Goal: Task Accomplishment & Management: Manage account settings

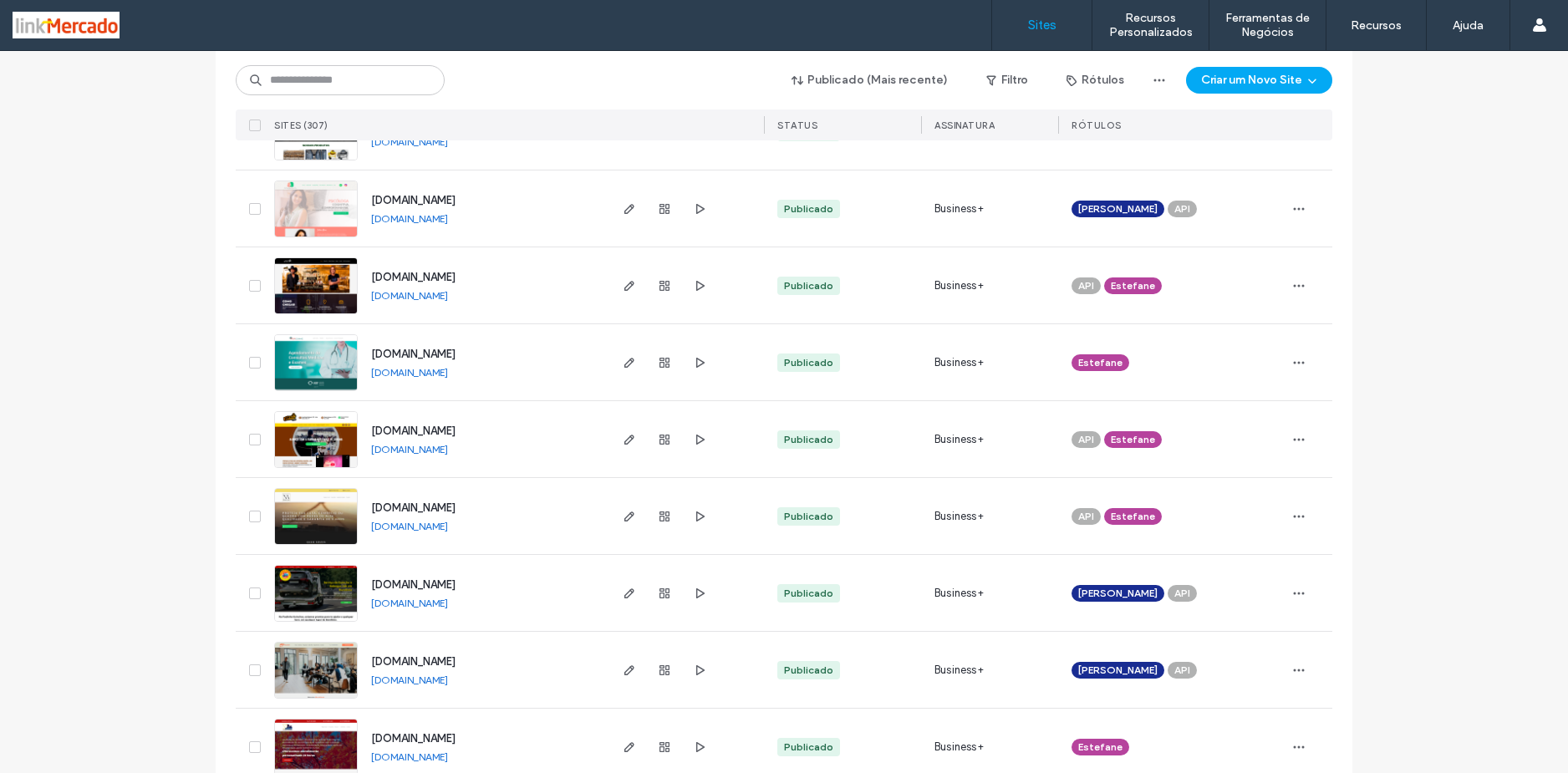
scroll to position [167, 0]
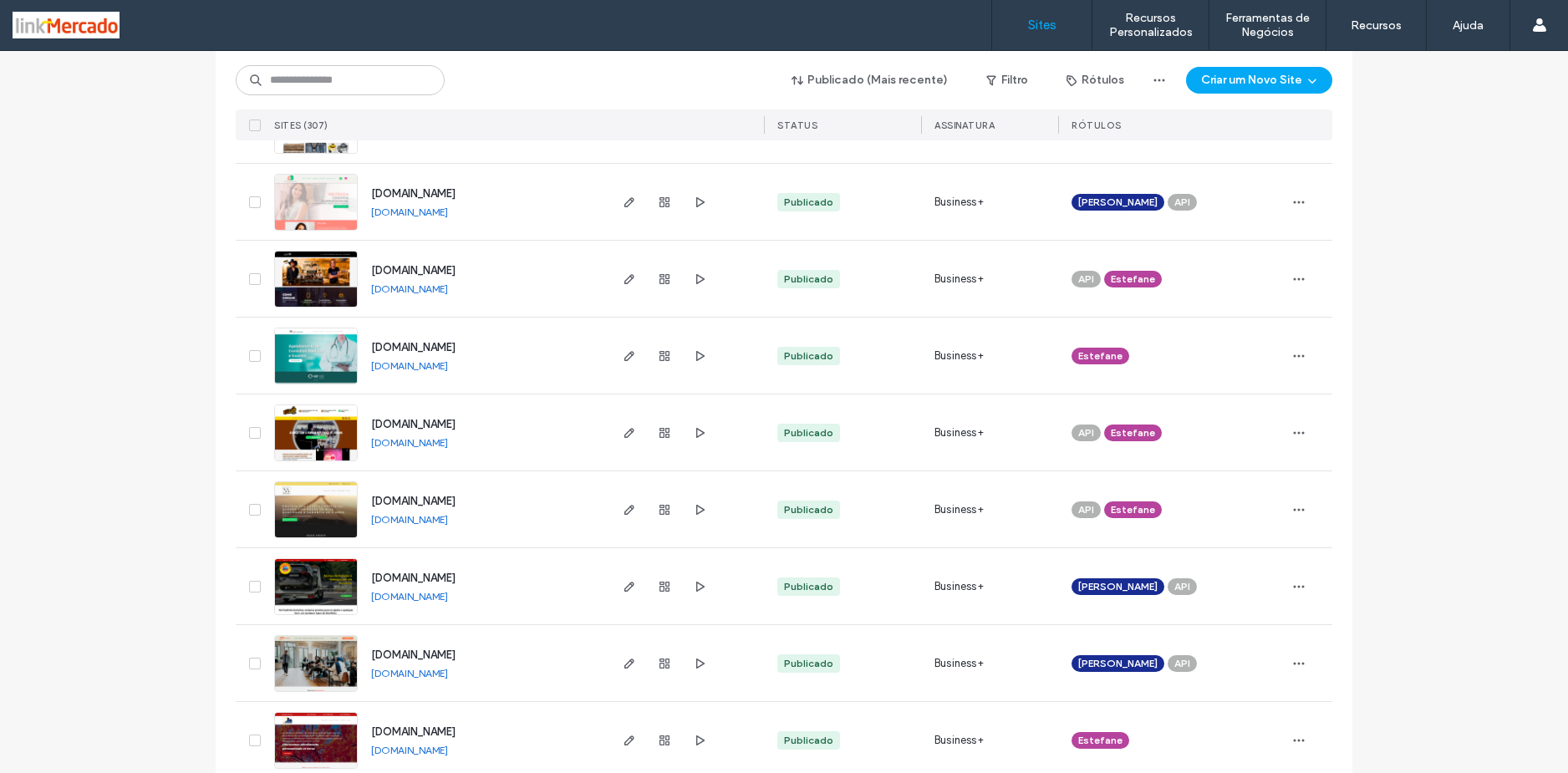
click at [309, 269] on img at bounding box center [316, 308] width 82 height 114
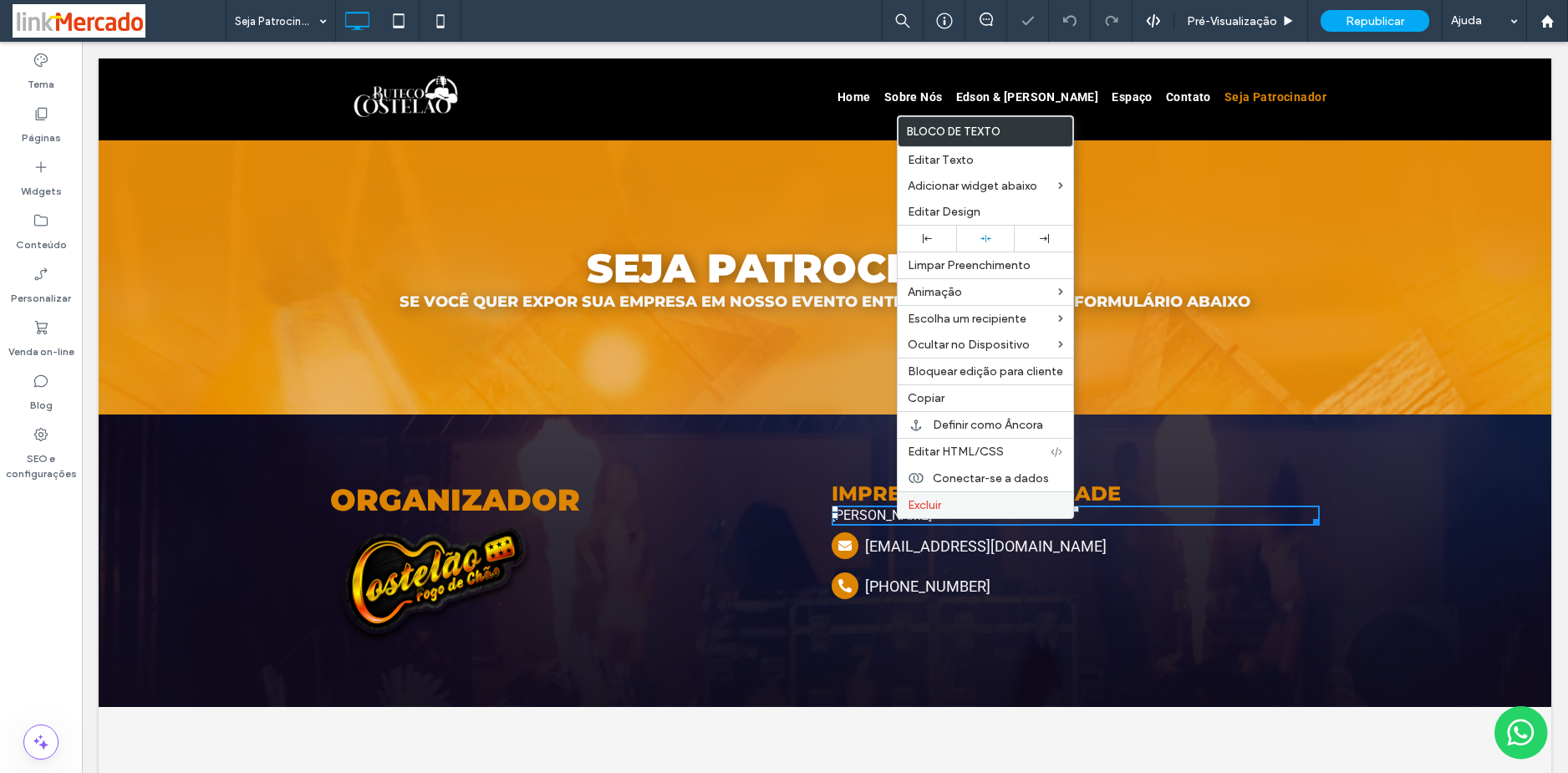
click at [914, 501] on span "Excluir" at bounding box center [924, 504] width 33 height 14
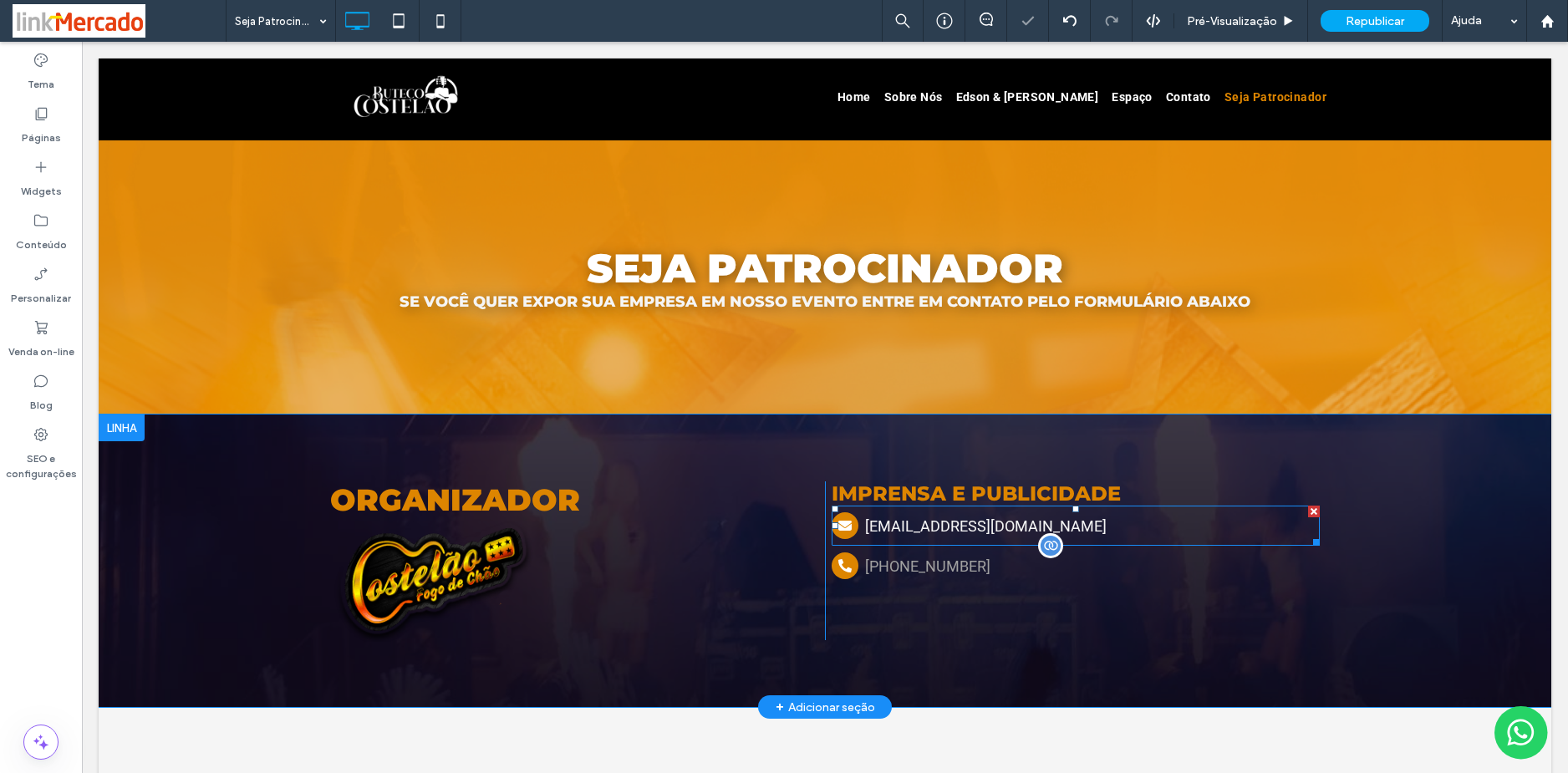
drag, startPoint x: 909, startPoint y: 525, endPoint x: 838, endPoint y: 550, distance: 75.3
click at [909, 525] on span "contato@barcaropublicidade.com.br" at bounding box center [986, 525] width 242 height 18
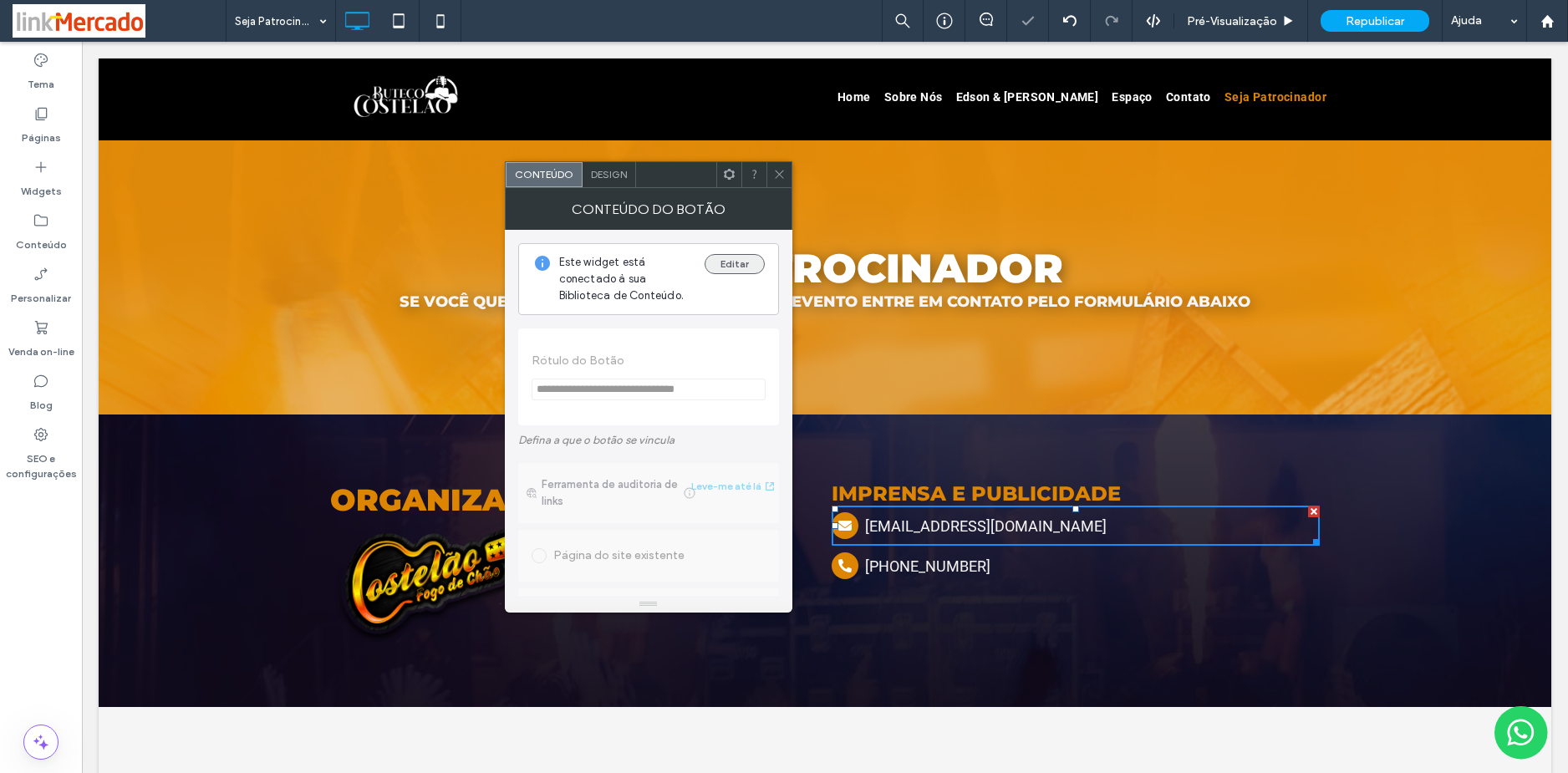
click at [730, 260] on button "Editar" at bounding box center [734, 264] width 60 height 20
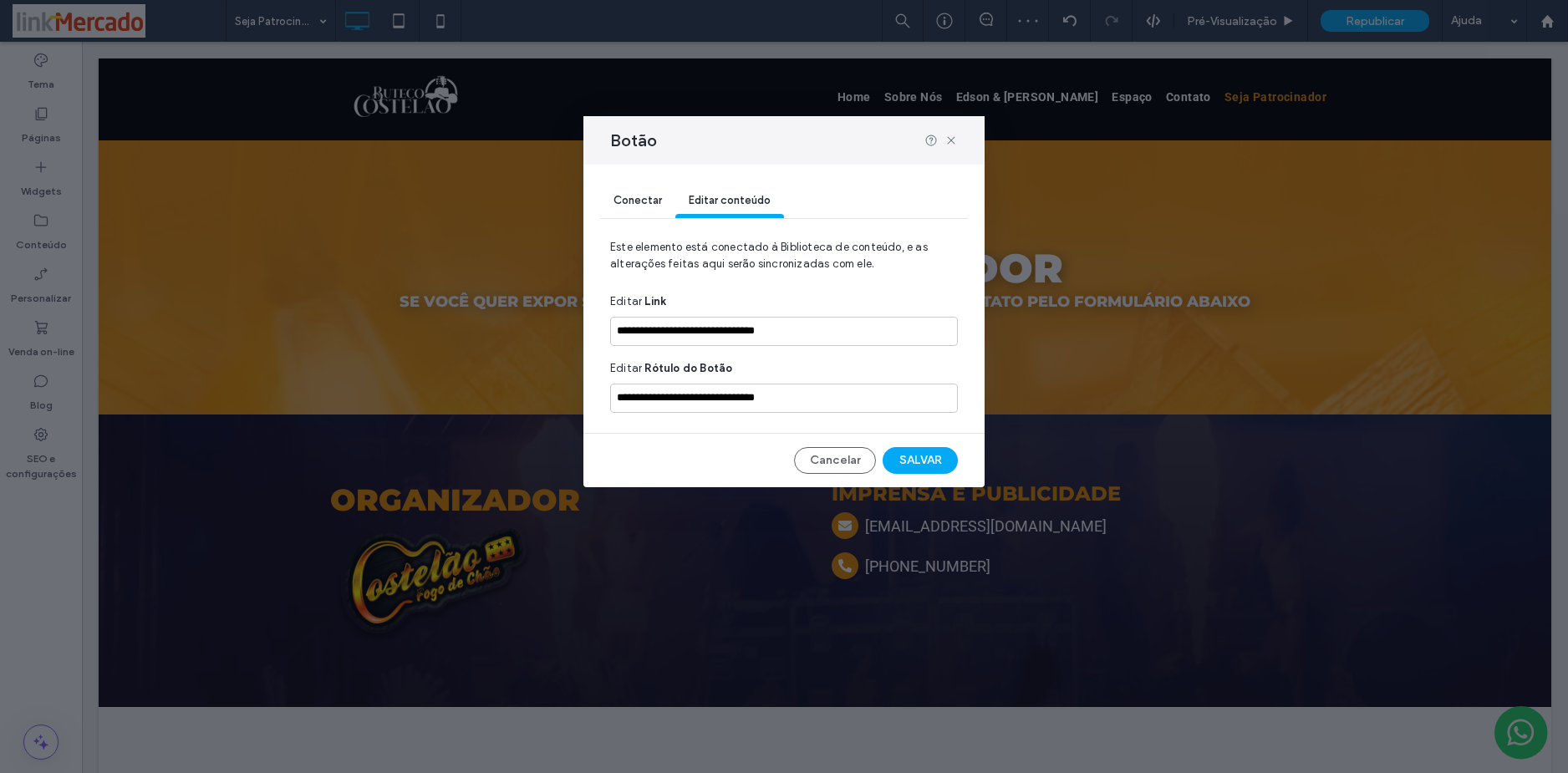
click at [641, 199] on span "Conectar" at bounding box center [637, 200] width 48 height 13
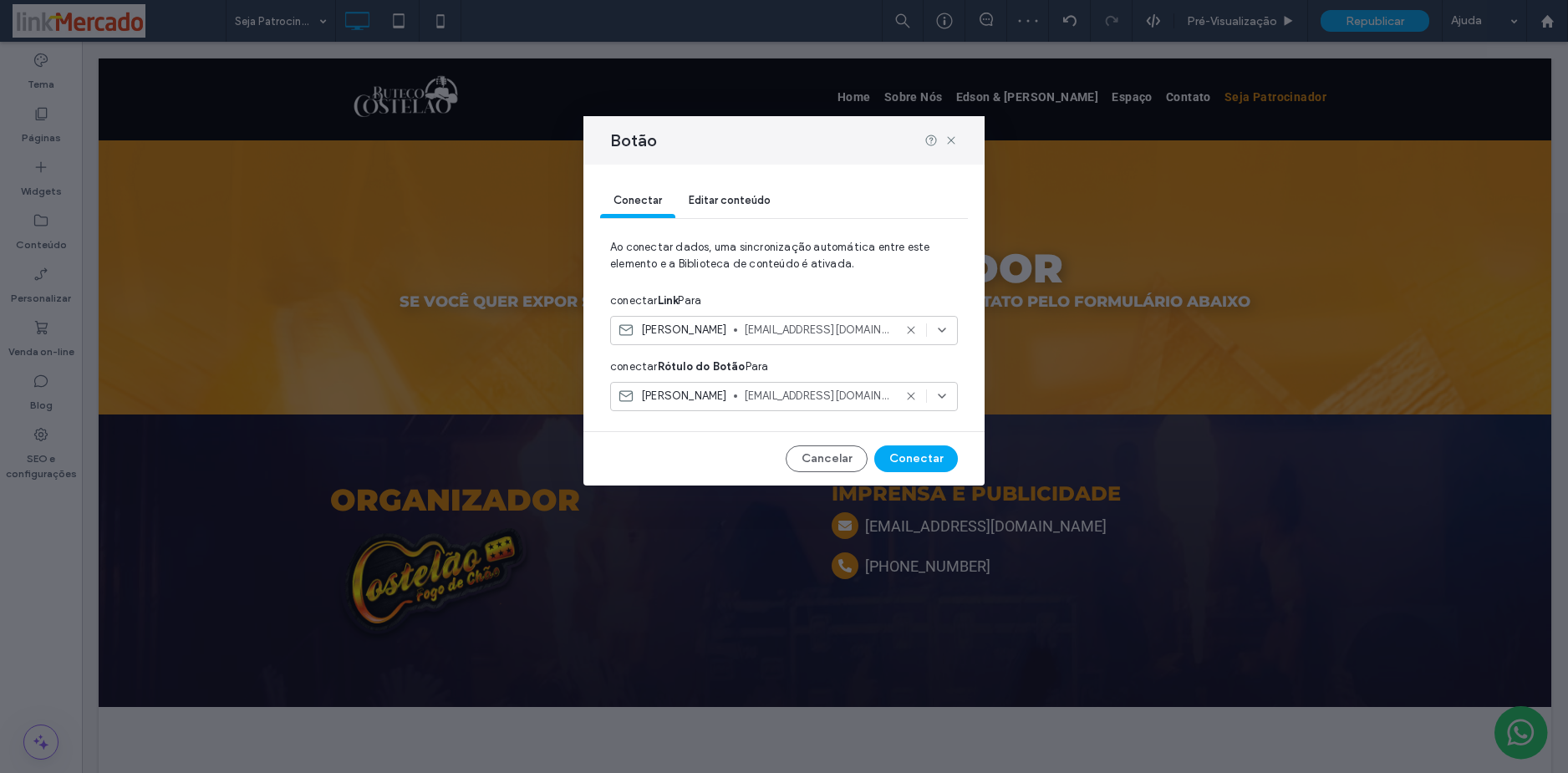
click at [663, 331] on span "BRUNO BARCARO" at bounding box center [683, 330] width 86 height 17
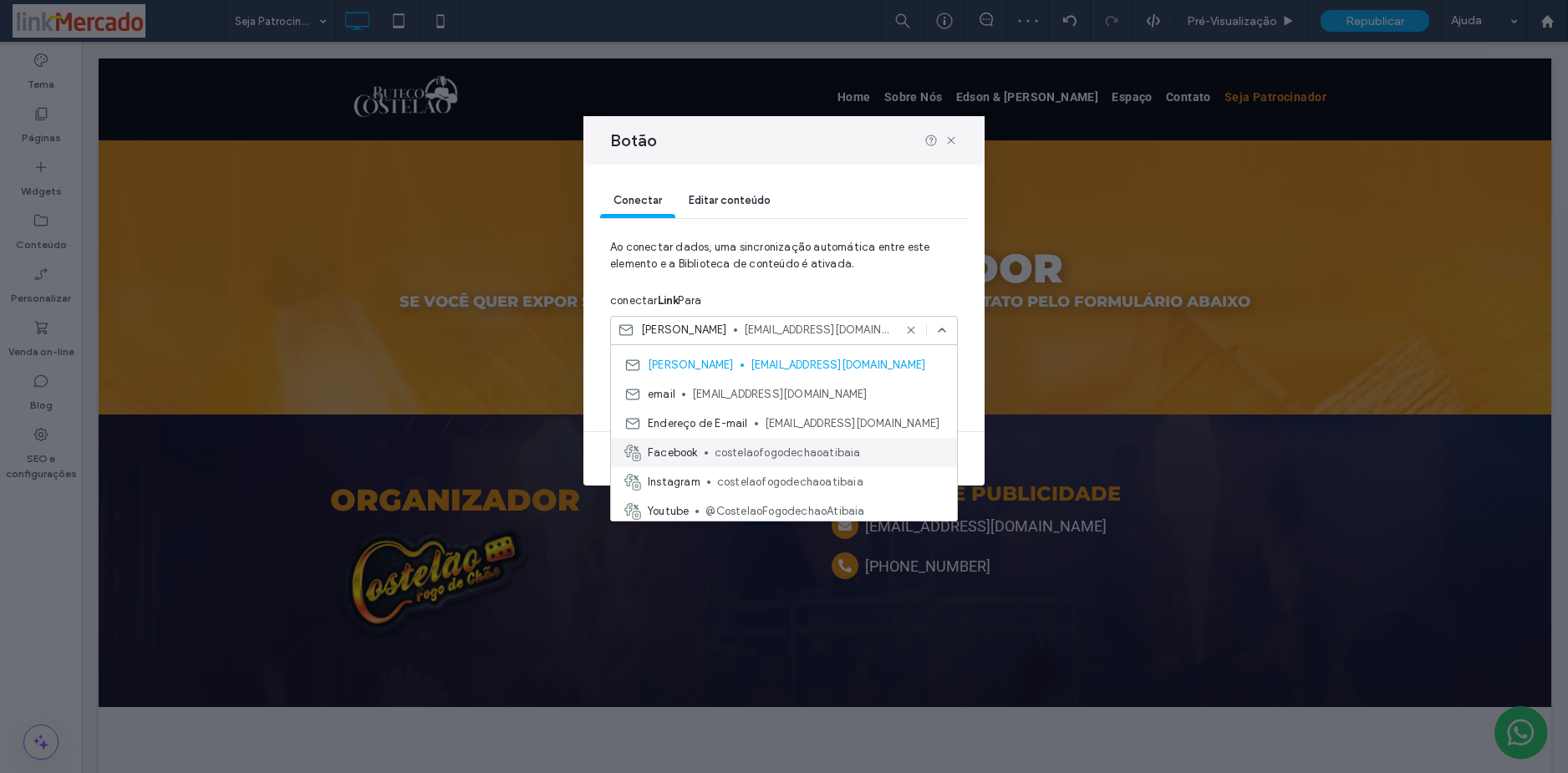
scroll to position [146, 0]
click at [673, 390] on span "email" at bounding box center [661, 390] width 28 height 17
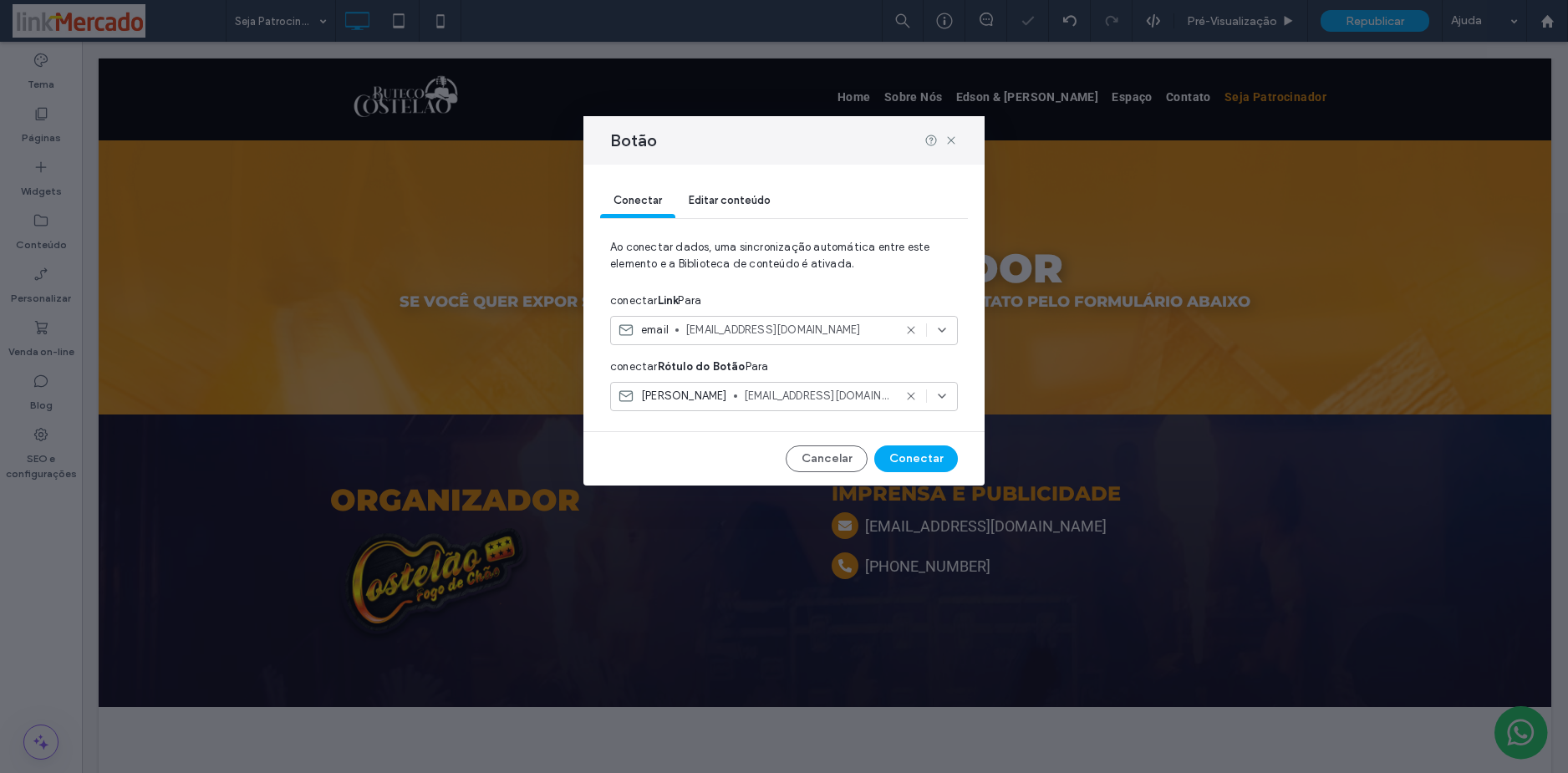
click at [680, 399] on span "BRUNO BARCARO" at bounding box center [683, 396] width 86 height 17
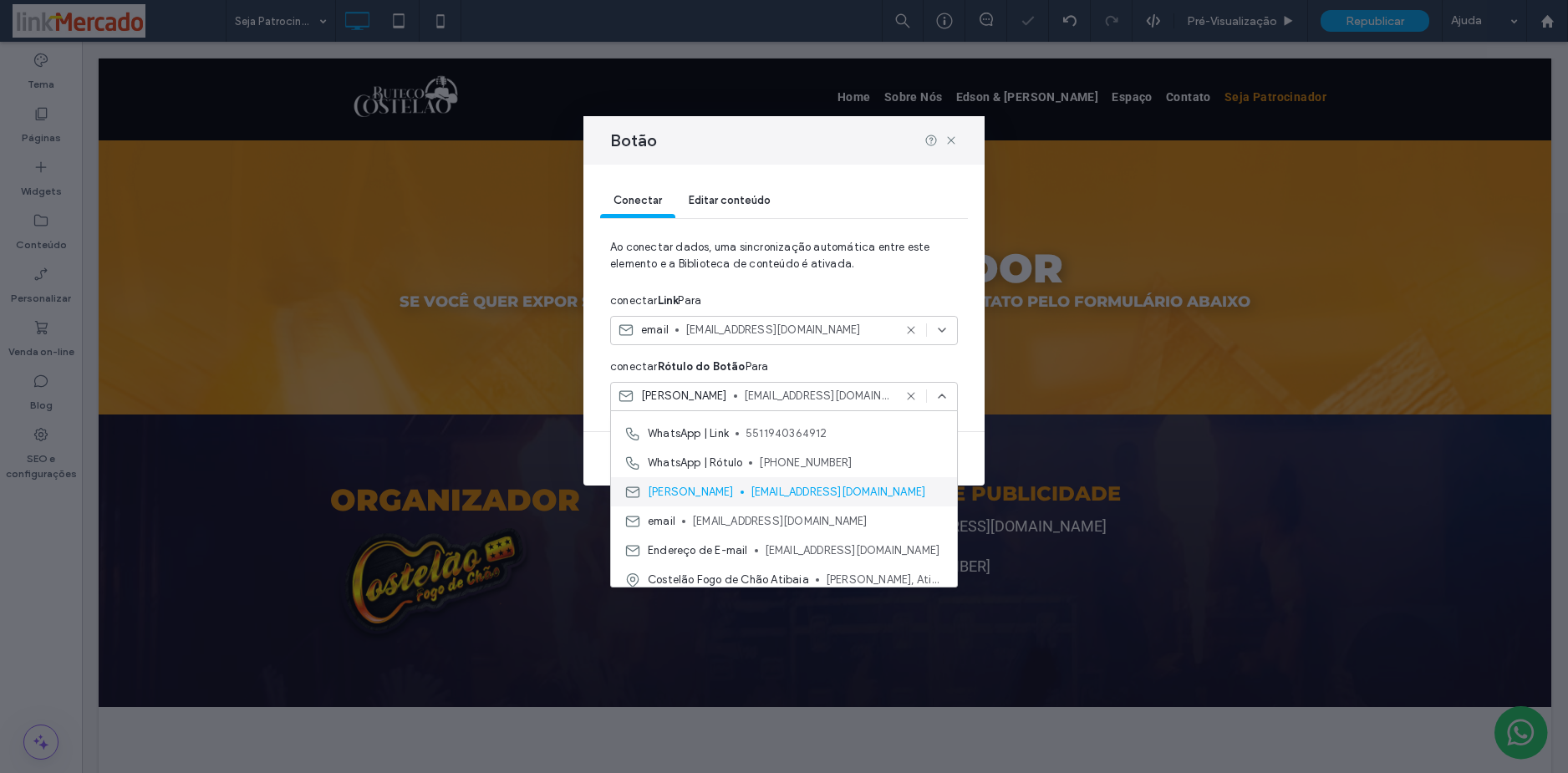
scroll to position [117, 0]
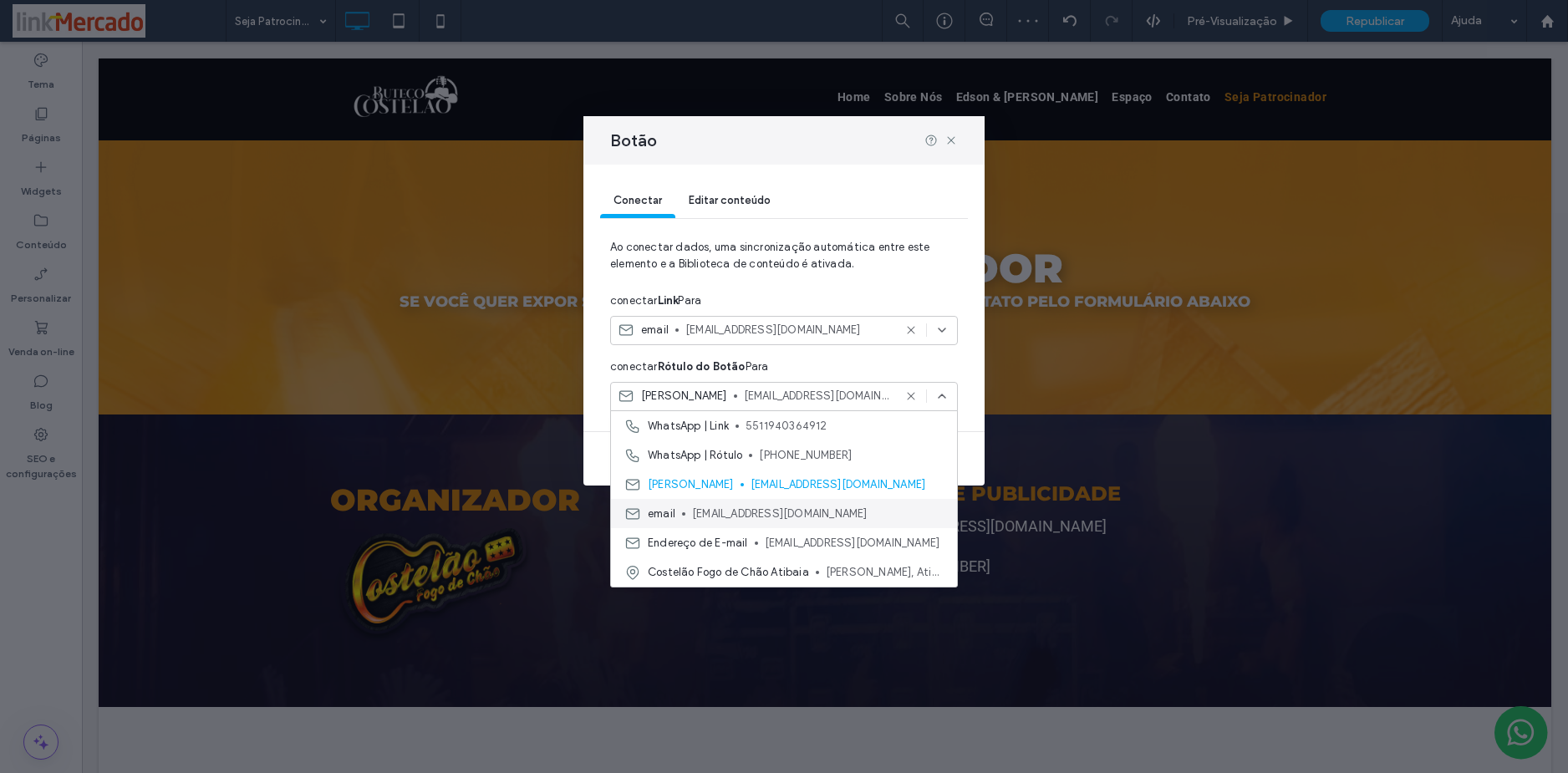
click at [678, 512] on div "email butecocostelao@gmail.com" at bounding box center [783, 513] width 346 height 30
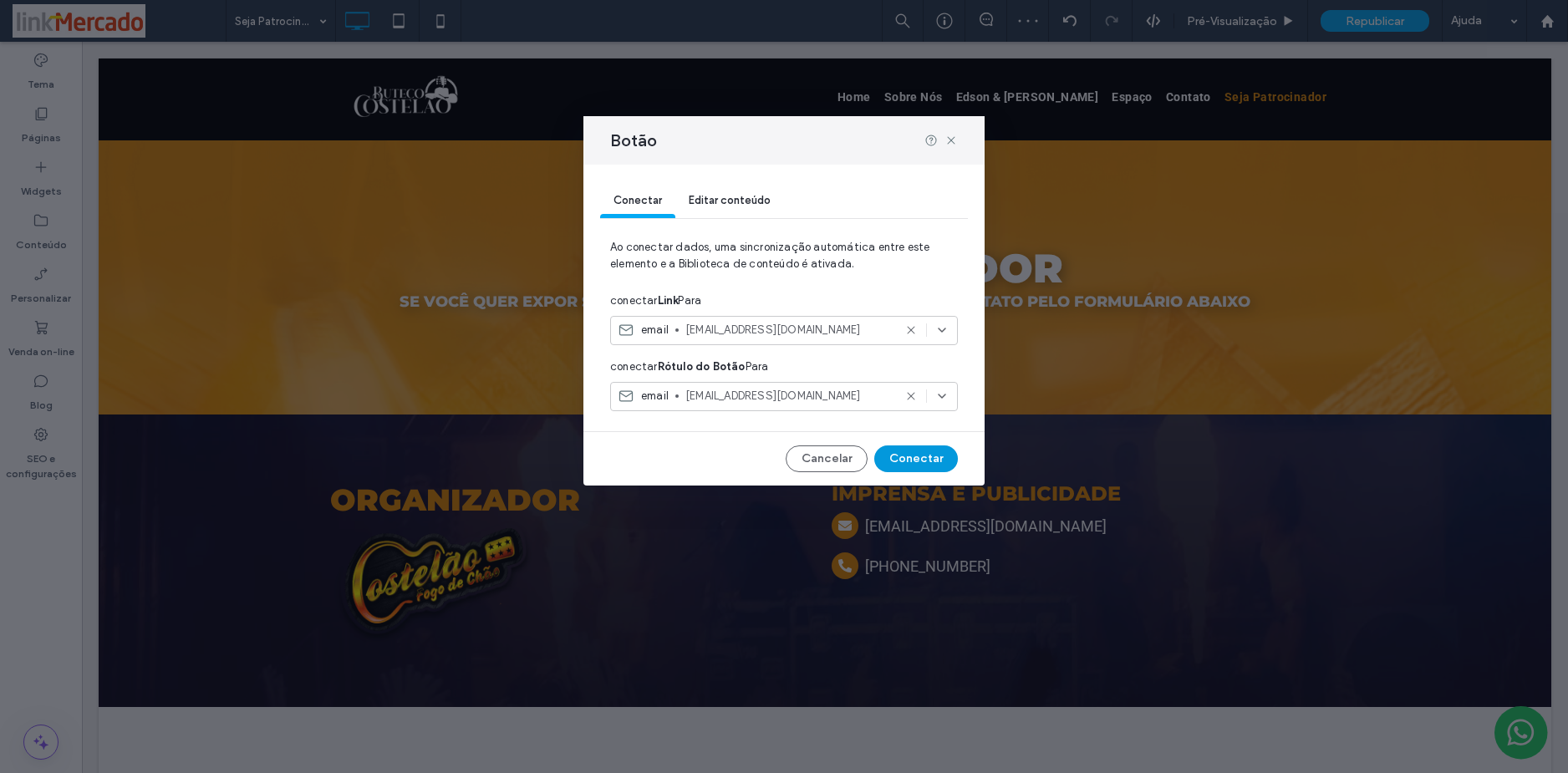
click at [901, 456] on button "Conectar" at bounding box center [916, 458] width 83 height 27
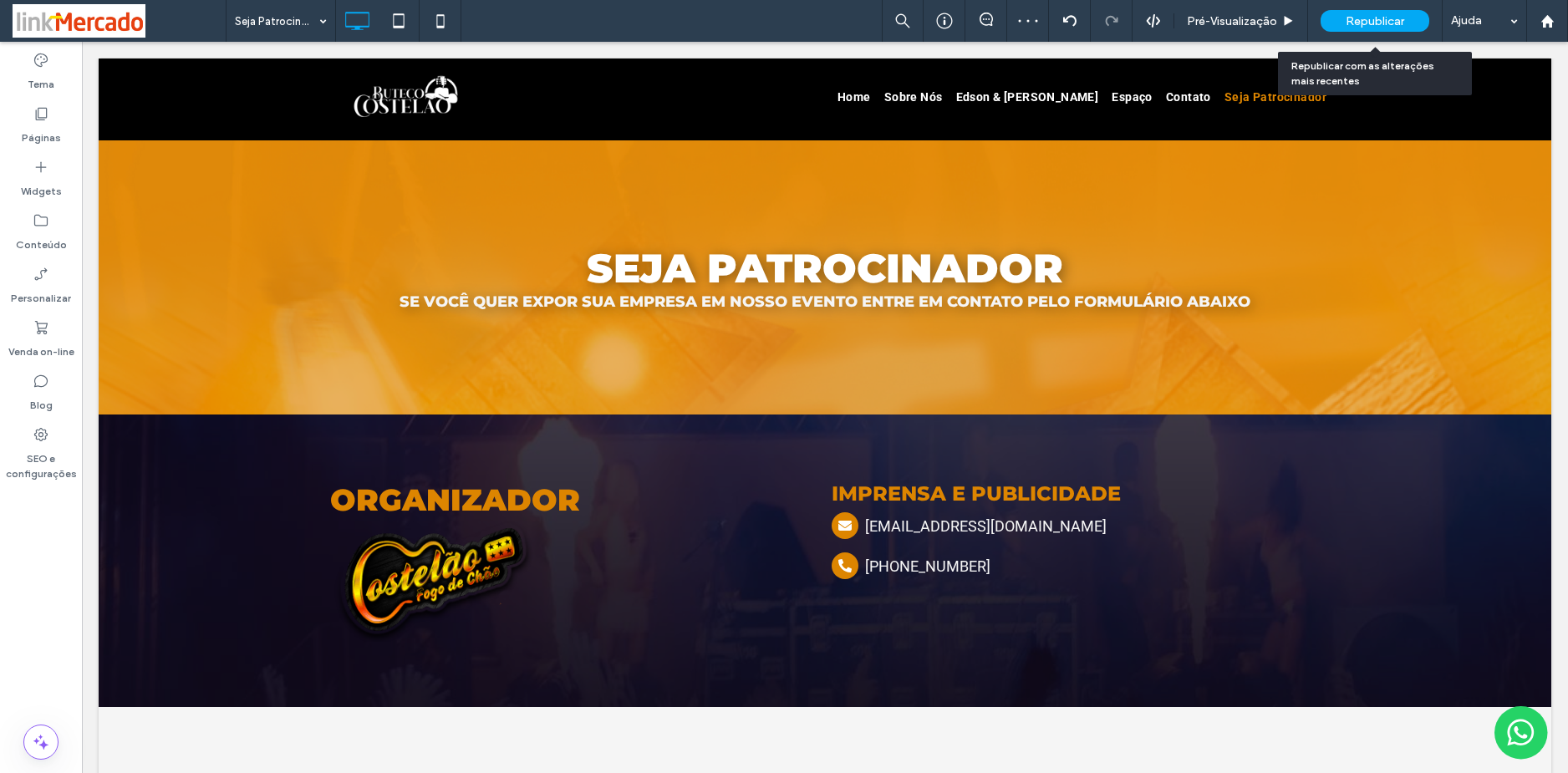
click at [1357, 12] on div "Republicar" at bounding box center [1375, 21] width 109 height 22
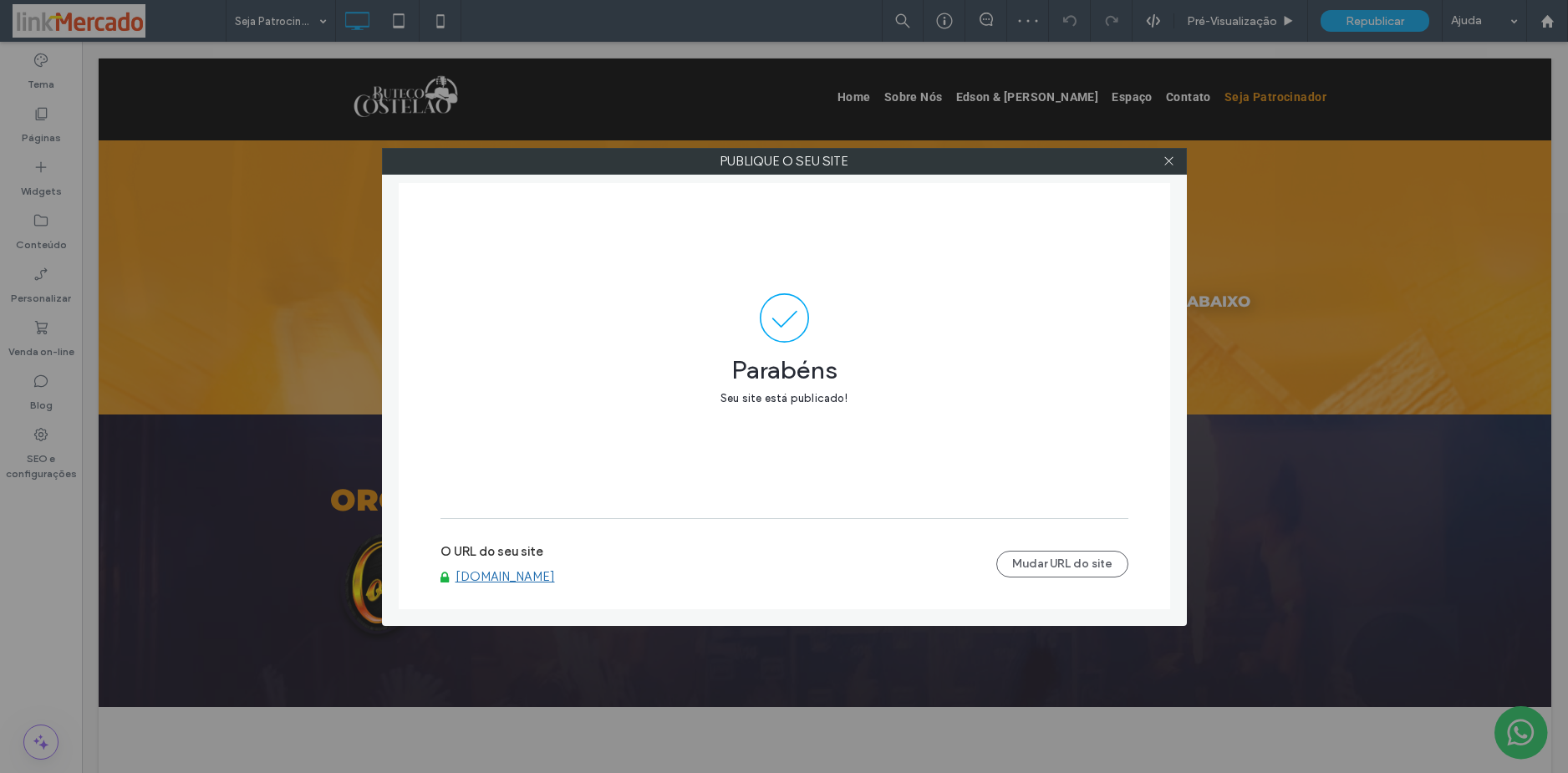
click at [555, 575] on link "www.butecocostelaoatibaia.com.br" at bounding box center [505, 576] width 100 height 15
click at [1170, 156] on icon at bounding box center [1169, 161] width 13 height 13
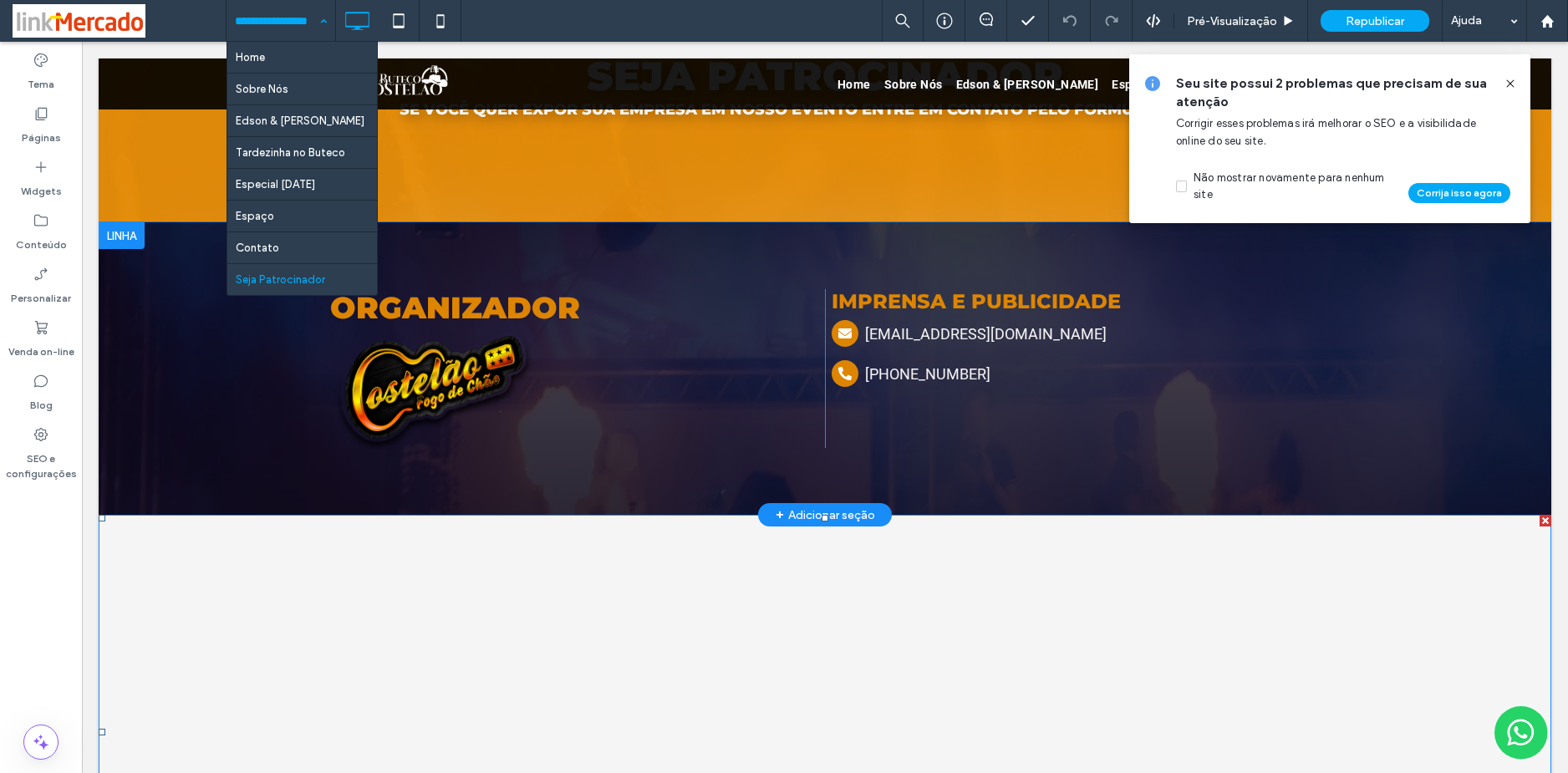
scroll to position [0, 0]
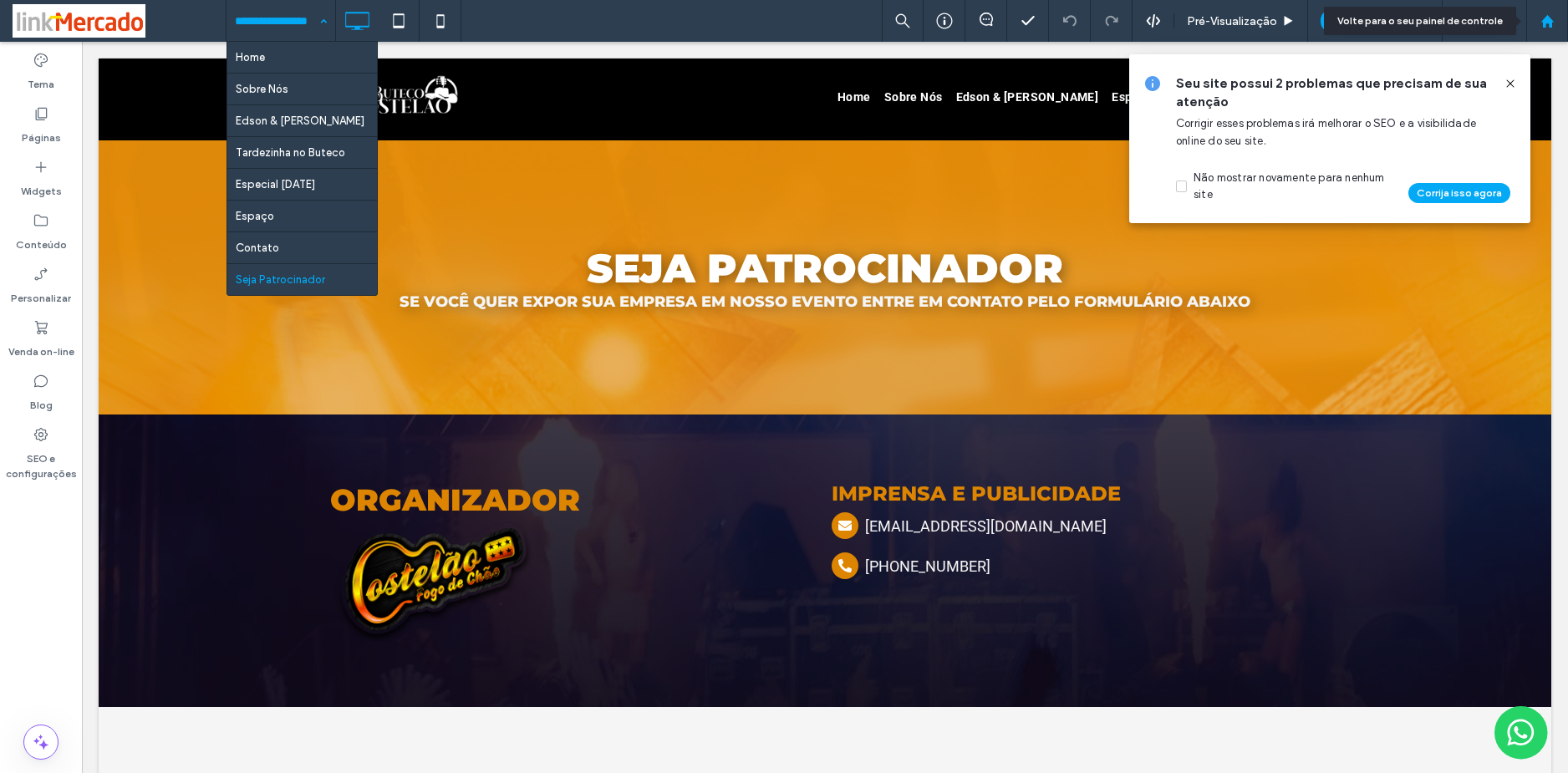
click at [1550, 16] on icon at bounding box center [1547, 20] width 14 height 14
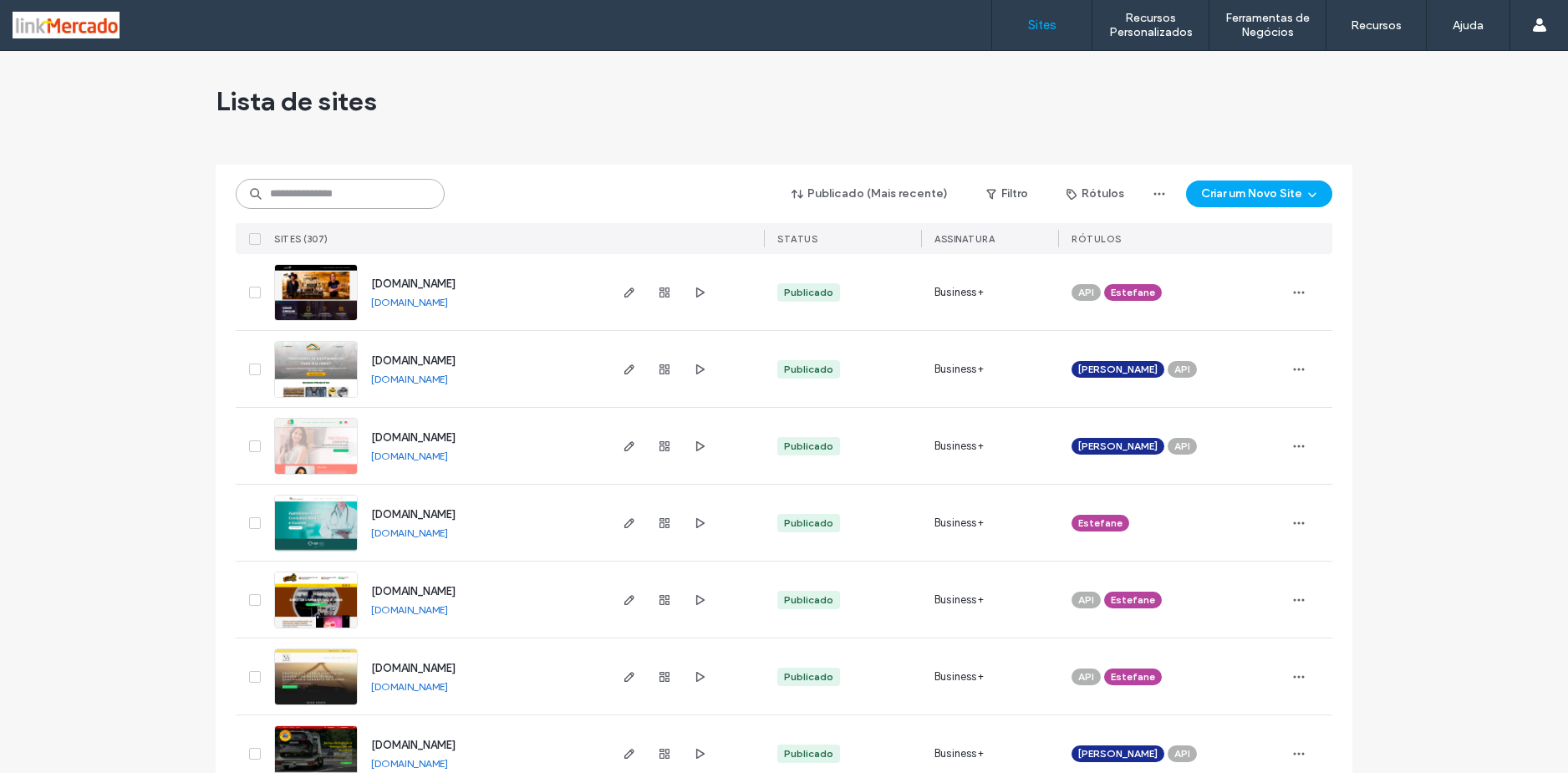
click at [339, 187] on input at bounding box center [340, 194] width 209 height 30
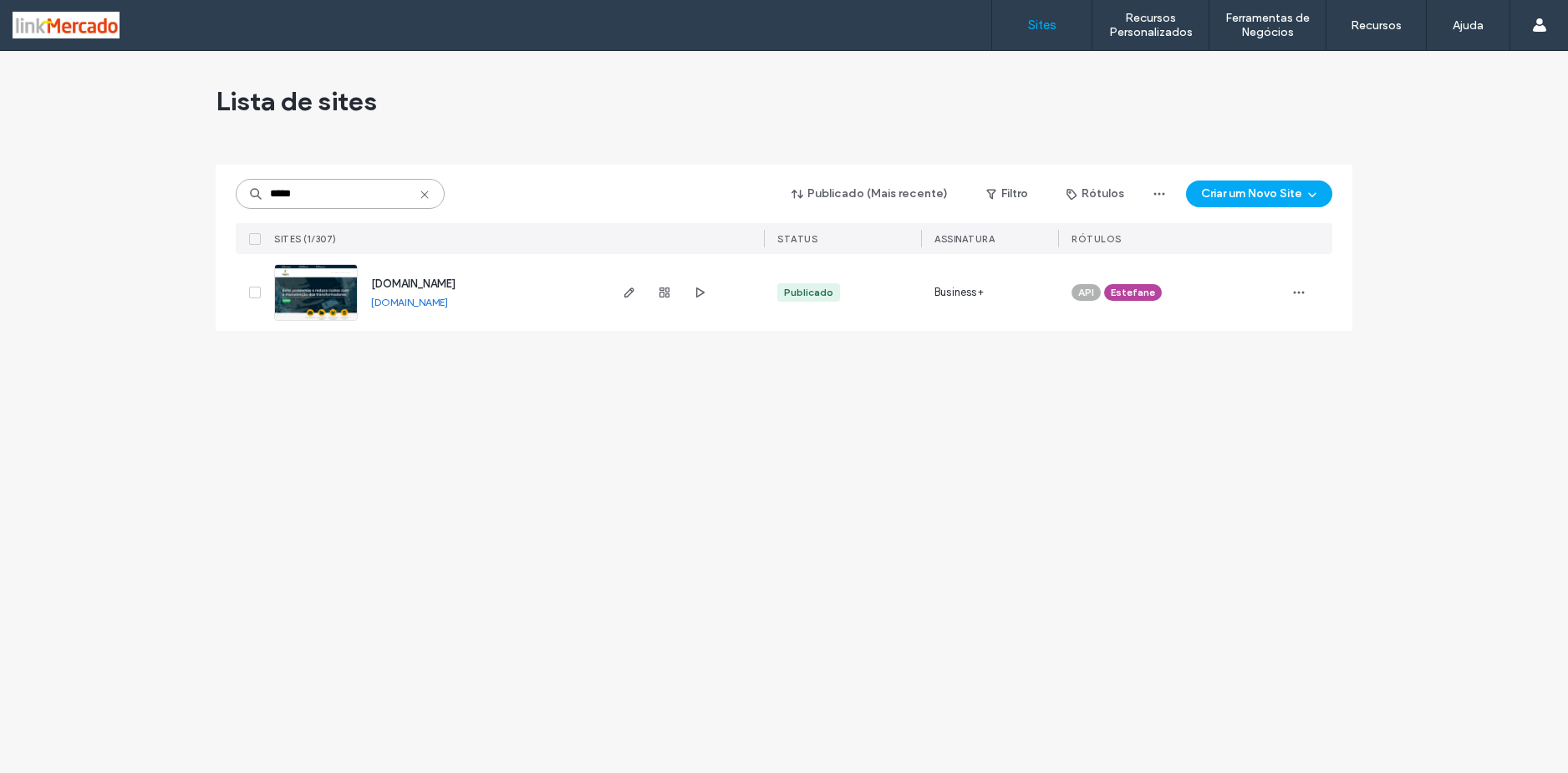
type input "*****"
click at [335, 292] on img at bounding box center [316, 321] width 82 height 114
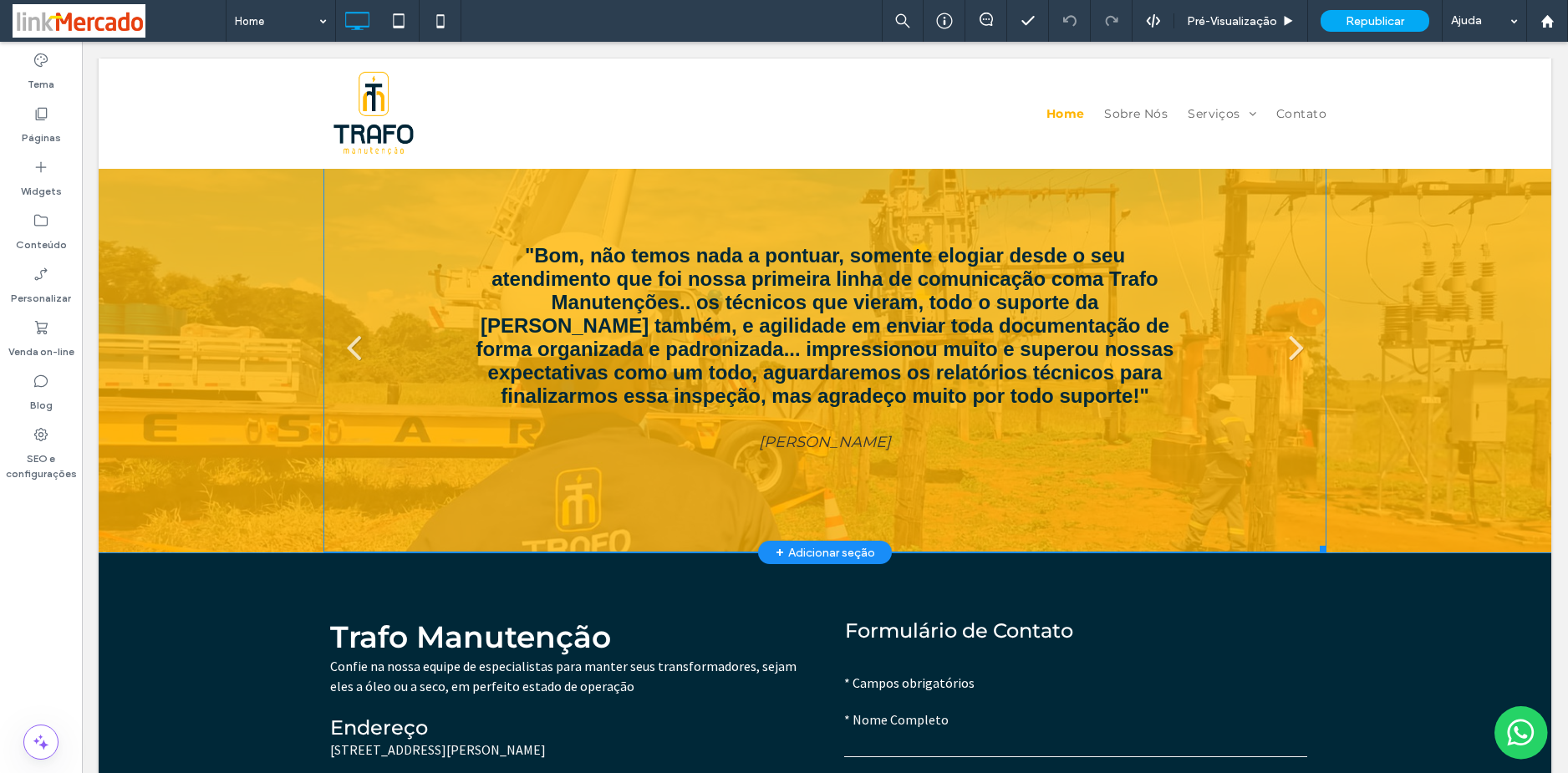
click at [786, 286] on div ""Bom, não temos nada a pontuar, somente elogiar desde o seu atendimento que foi…" at bounding box center [825, 351] width 702 height 215
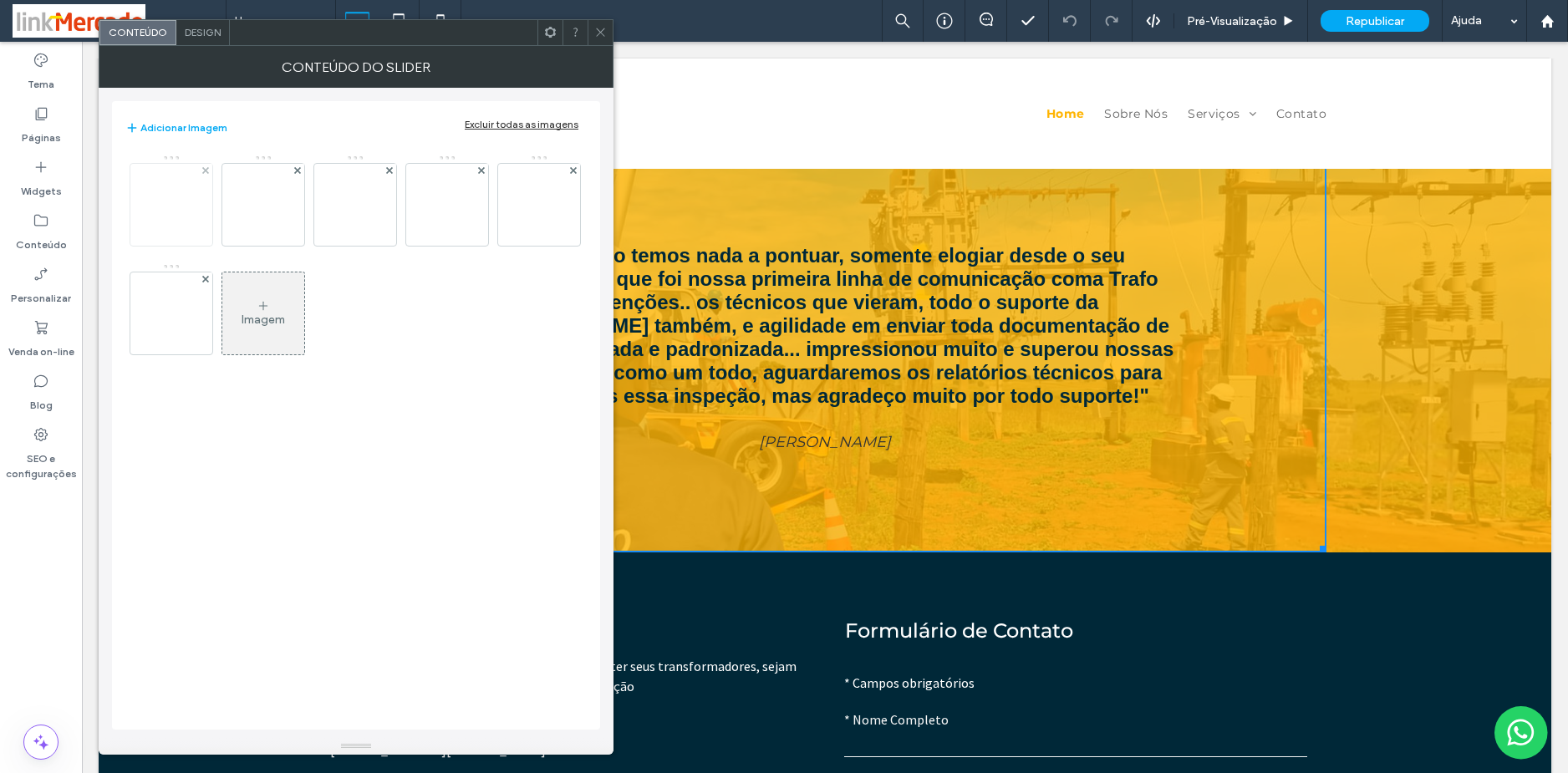
click at [175, 196] on img at bounding box center [172, 204] width 327 height 82
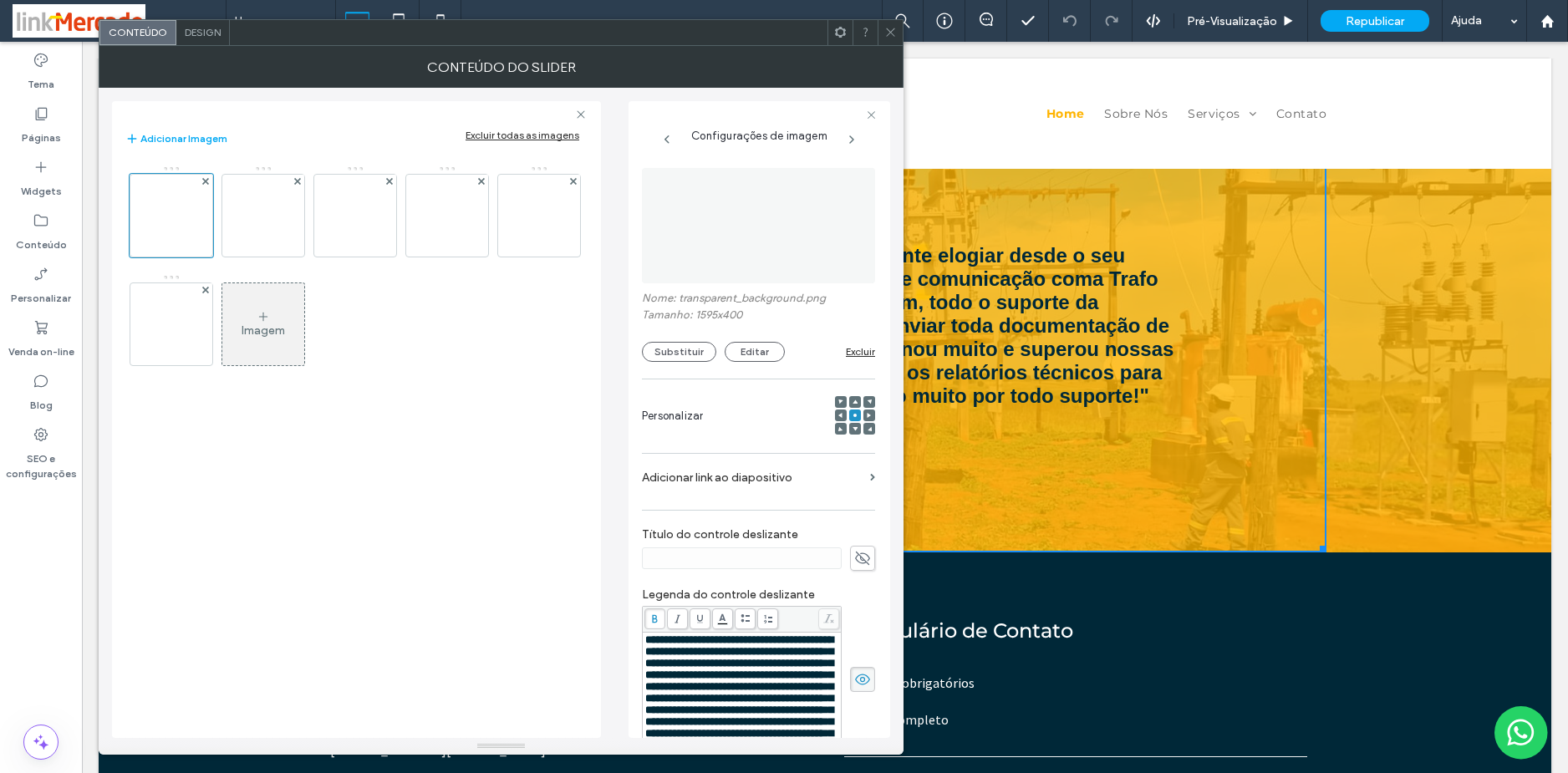
drag, startPoint x: 253, startPoint y: 205, endPoint x: 308, endPoint y: 207, distance: 55.0
click at [255, 205] on img at bounding box center [264, 215] width 327 height 82
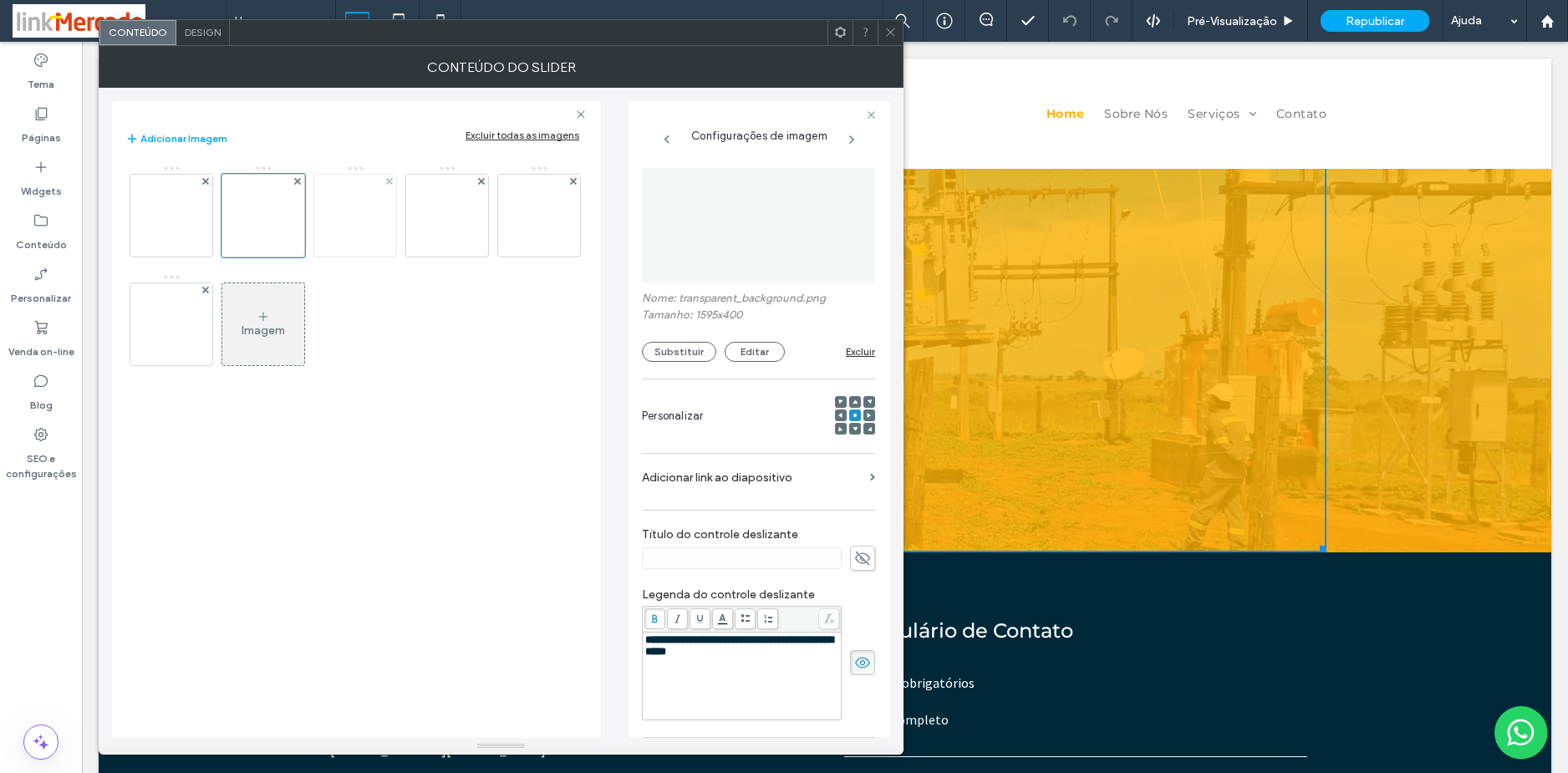
click at [350, 210] on img at bounding box center [356, 215] width 327 height 82
click at [440, 211] on img at bounding box center [447, 215] width 134 height 33
click at [558, 213] on img at bounding box center [538, 215] width 134 height 33
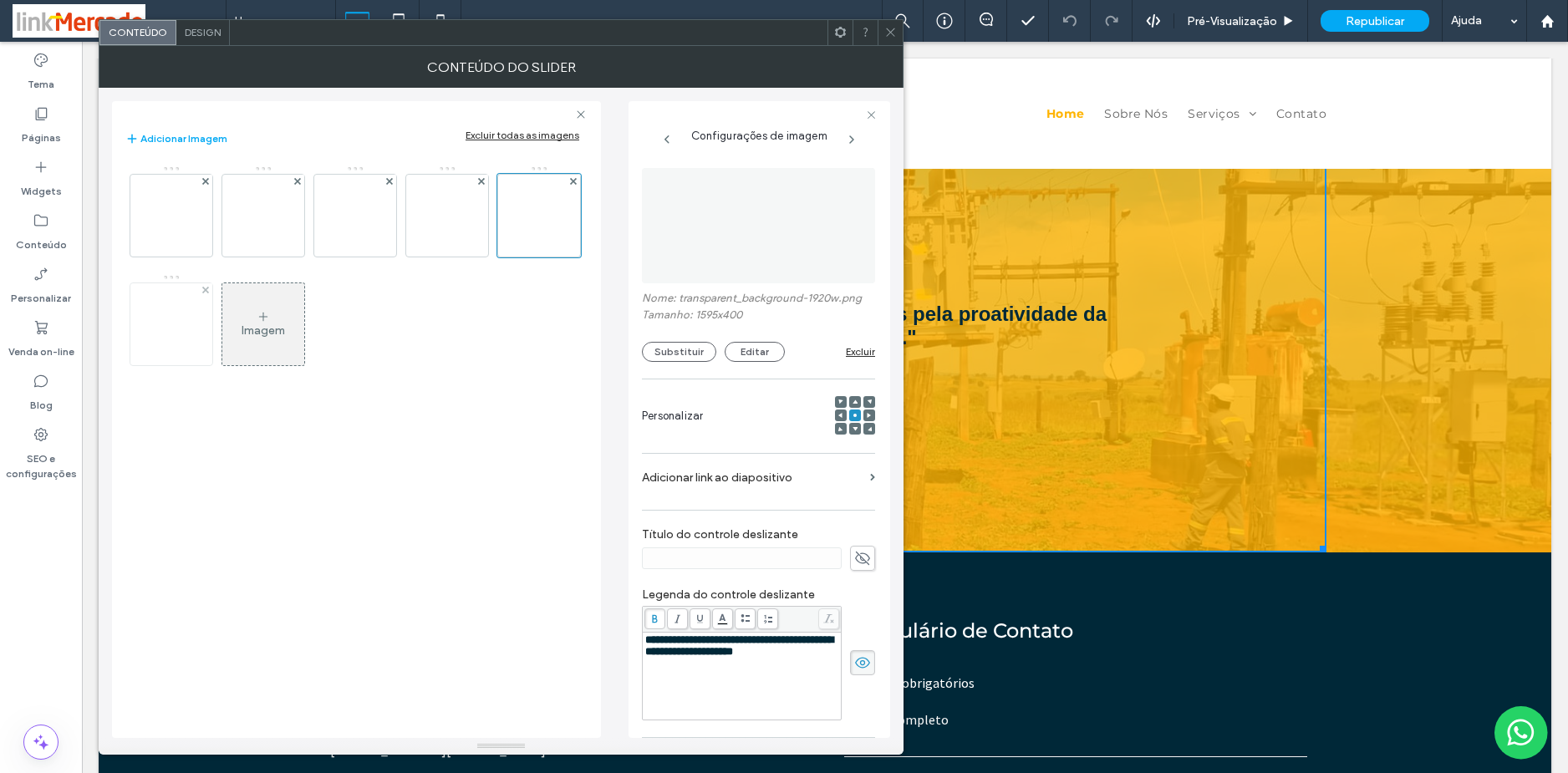
click at [147, 320] on img at bounding box center [171, 324] width 134 height 33
click at [883, 29] on div at bounding box center [889, 32] width 25 height 25
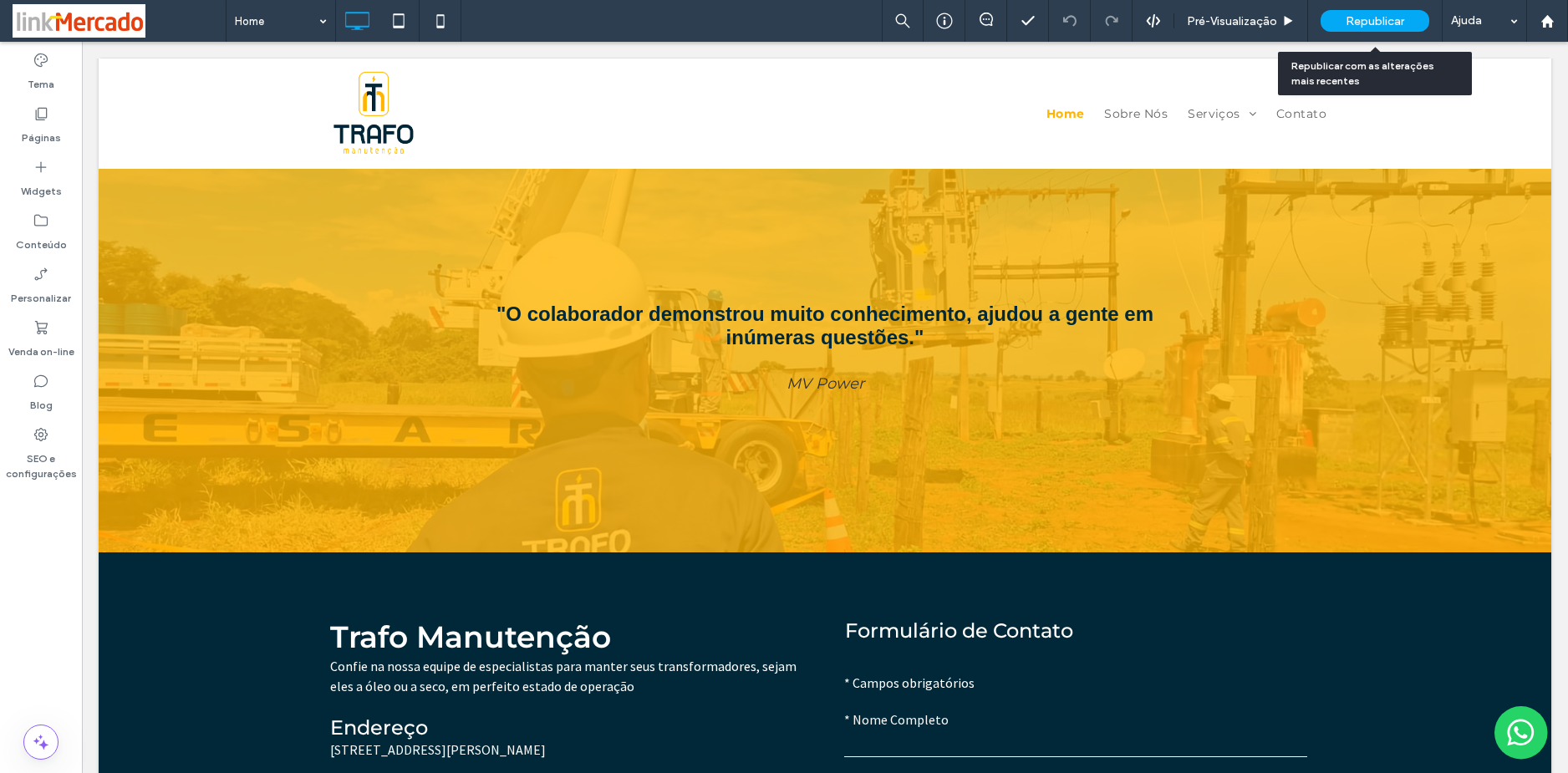
click at [1383, 19] on span "Republicar" at bounding box center [1374, 20] width 58 height 14
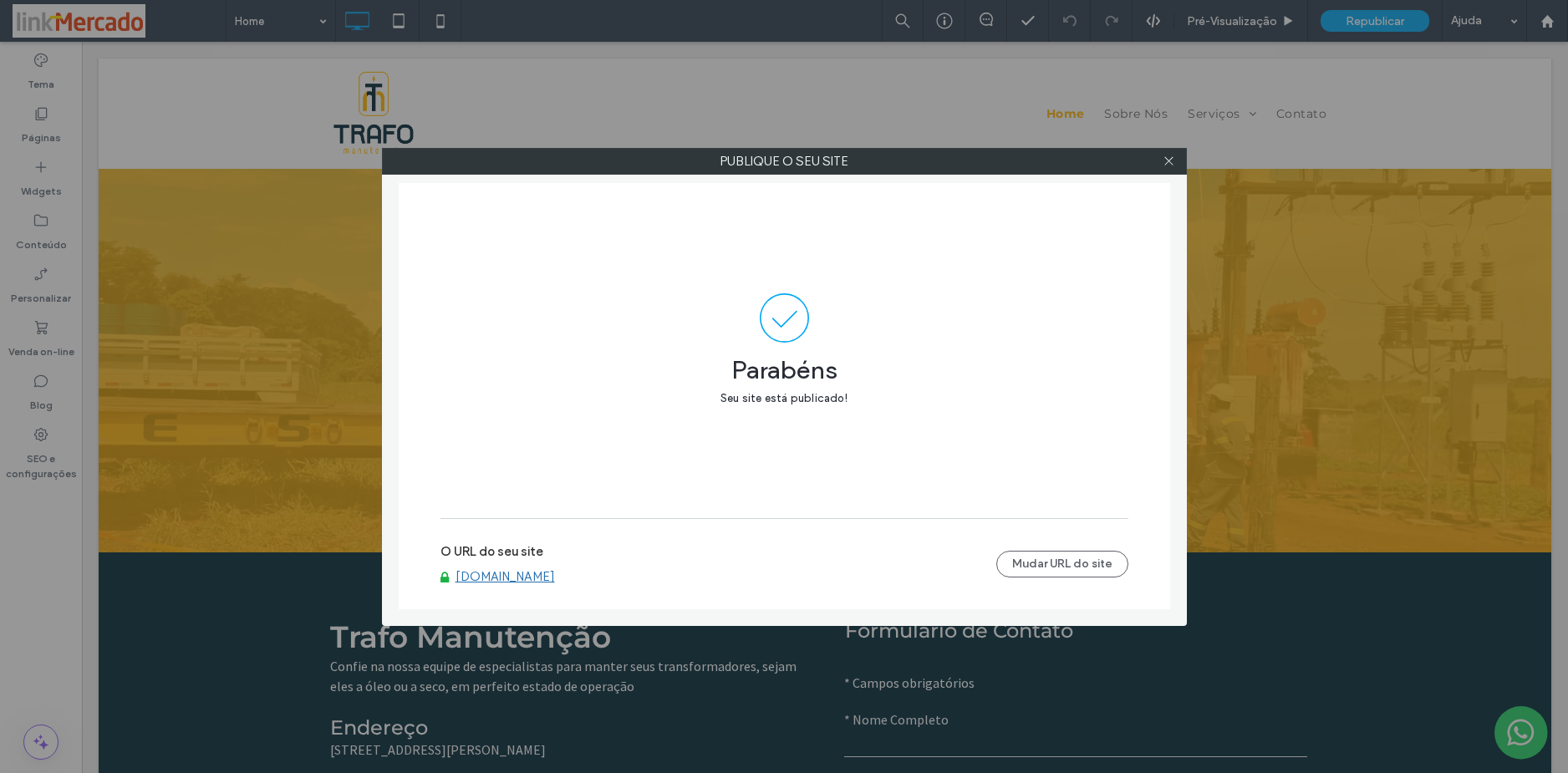
click at [52, 552] on div "Publique o seu site Parabéns Seu site está publicado! O URL do seu site www.tra…" at bounding box center [784, 386] width 1568 height 773
click at [513, 576] on link "www.trafomanutencao.com.br" at bounding box center [505, 576] width 100 height 15
click at [1165, 161] on icon at bounding box center [1169, 161] width 13 height 13
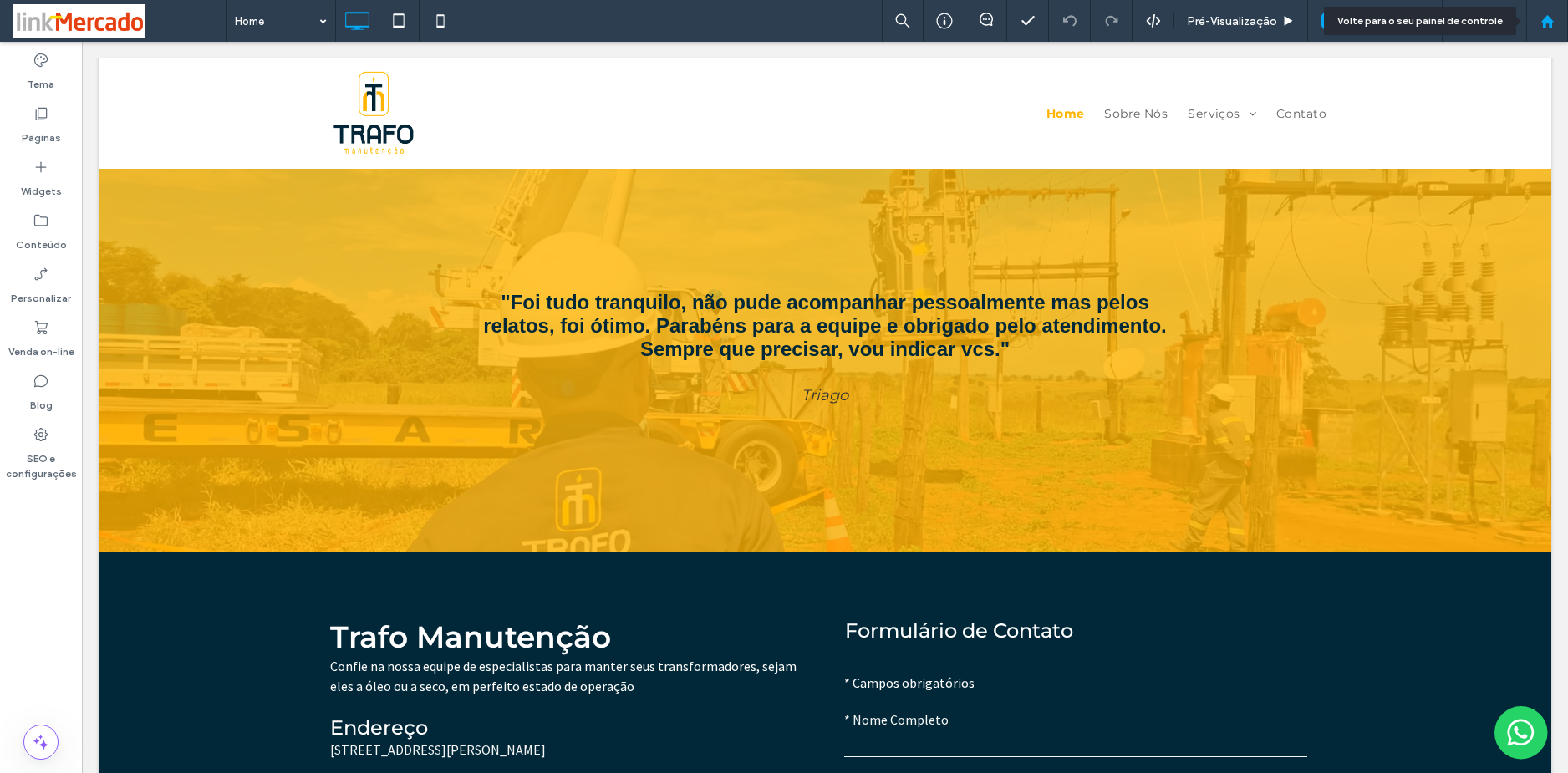
click at [1548, 22] on use at bounding box center [1547, 20] width 13 height 13
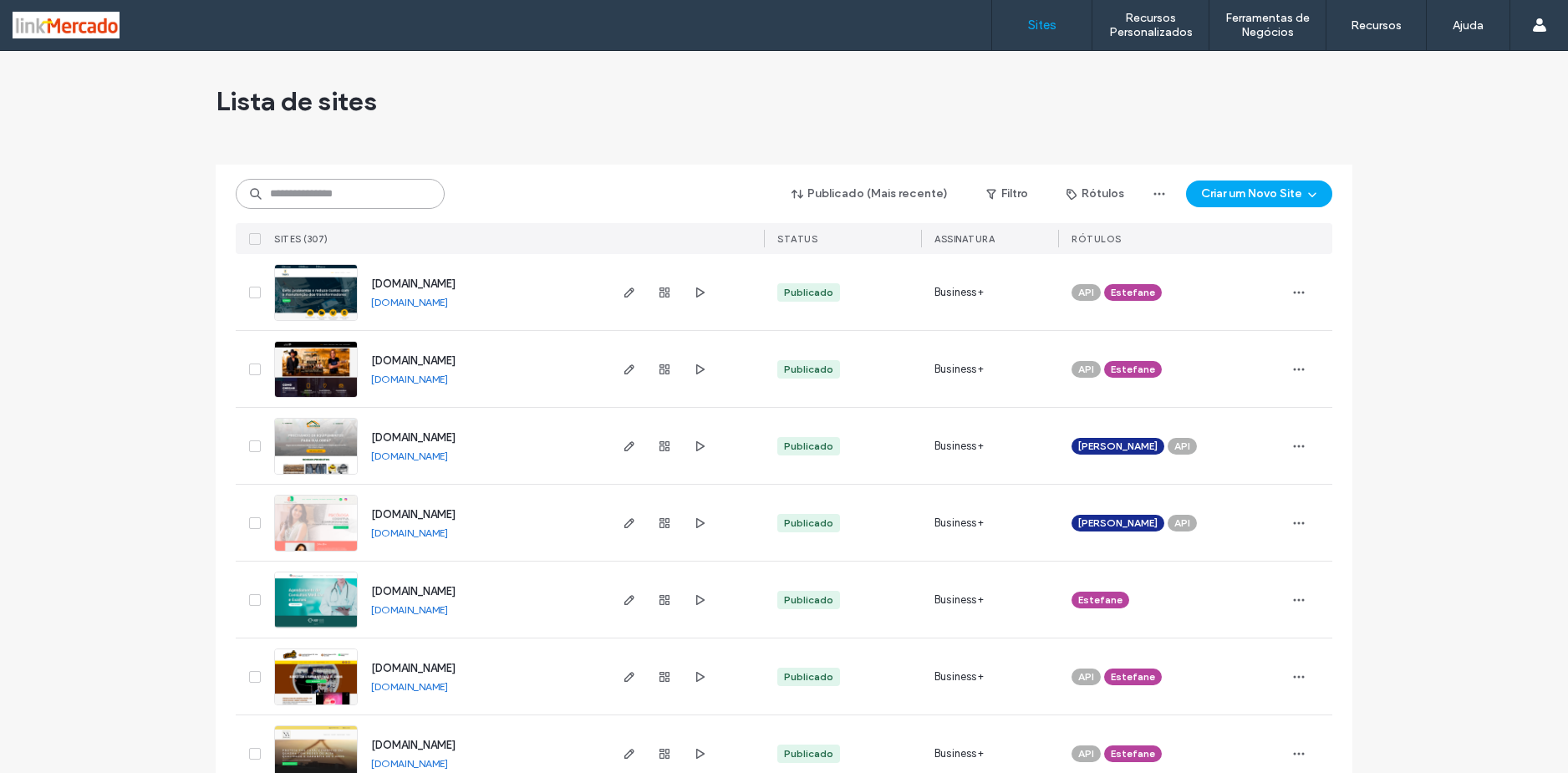
click at [304, 201] on input at bounding box center [340, 194] width 209 height 30
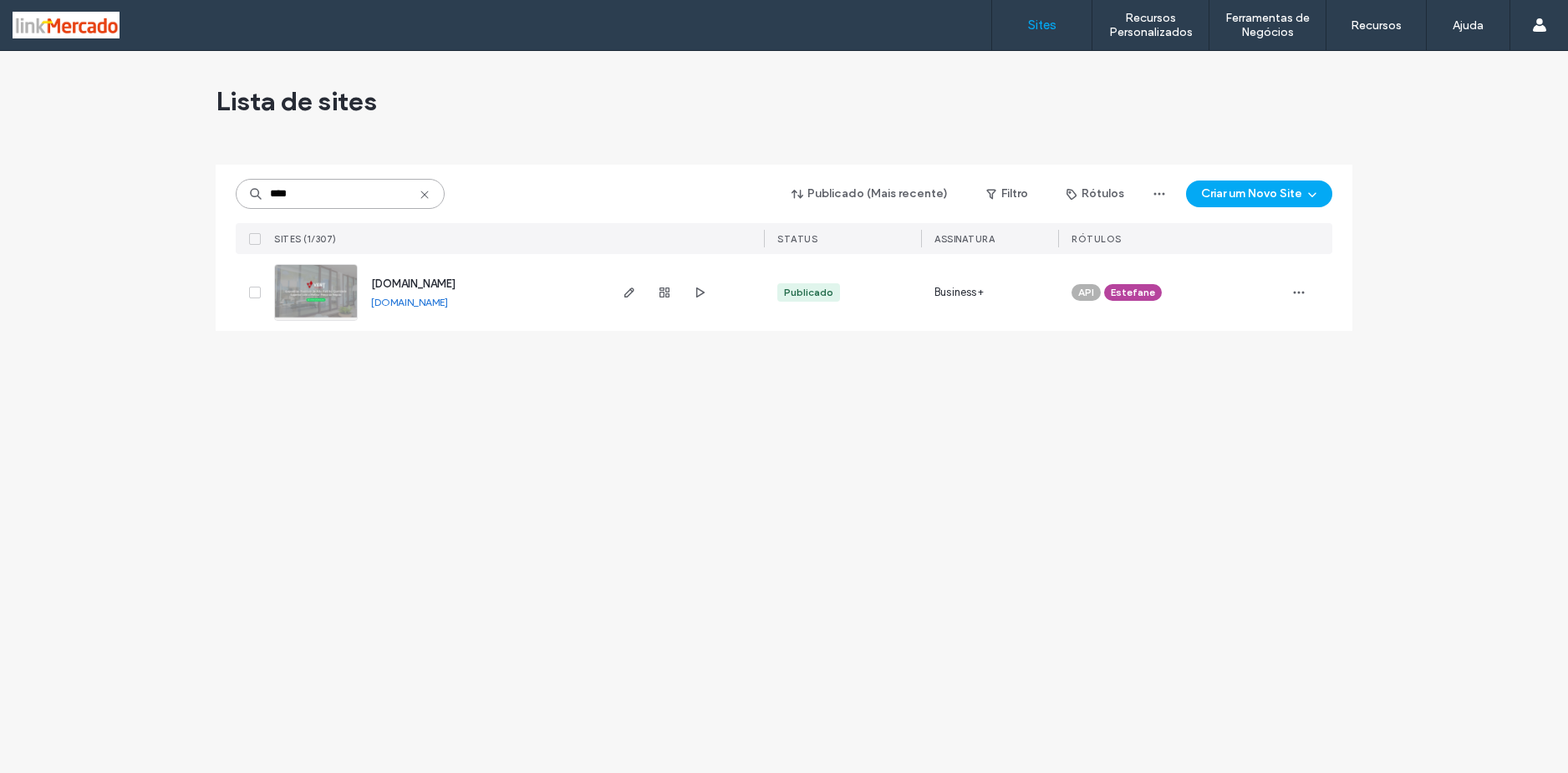
type input "****"
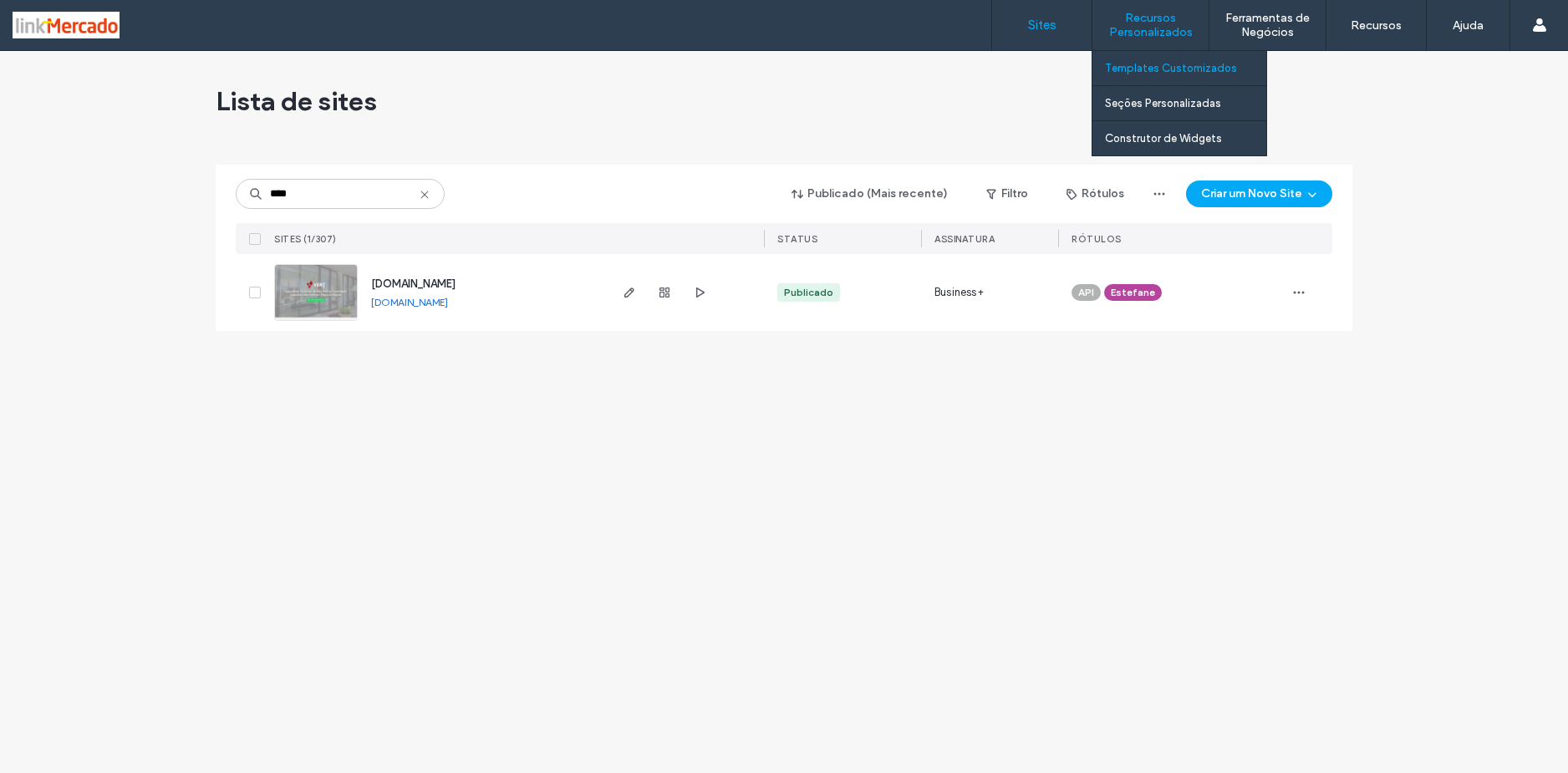
click at [1156, 61] on link "Templates Customizados" at bounding box center [1185, 67] width 162 height 34
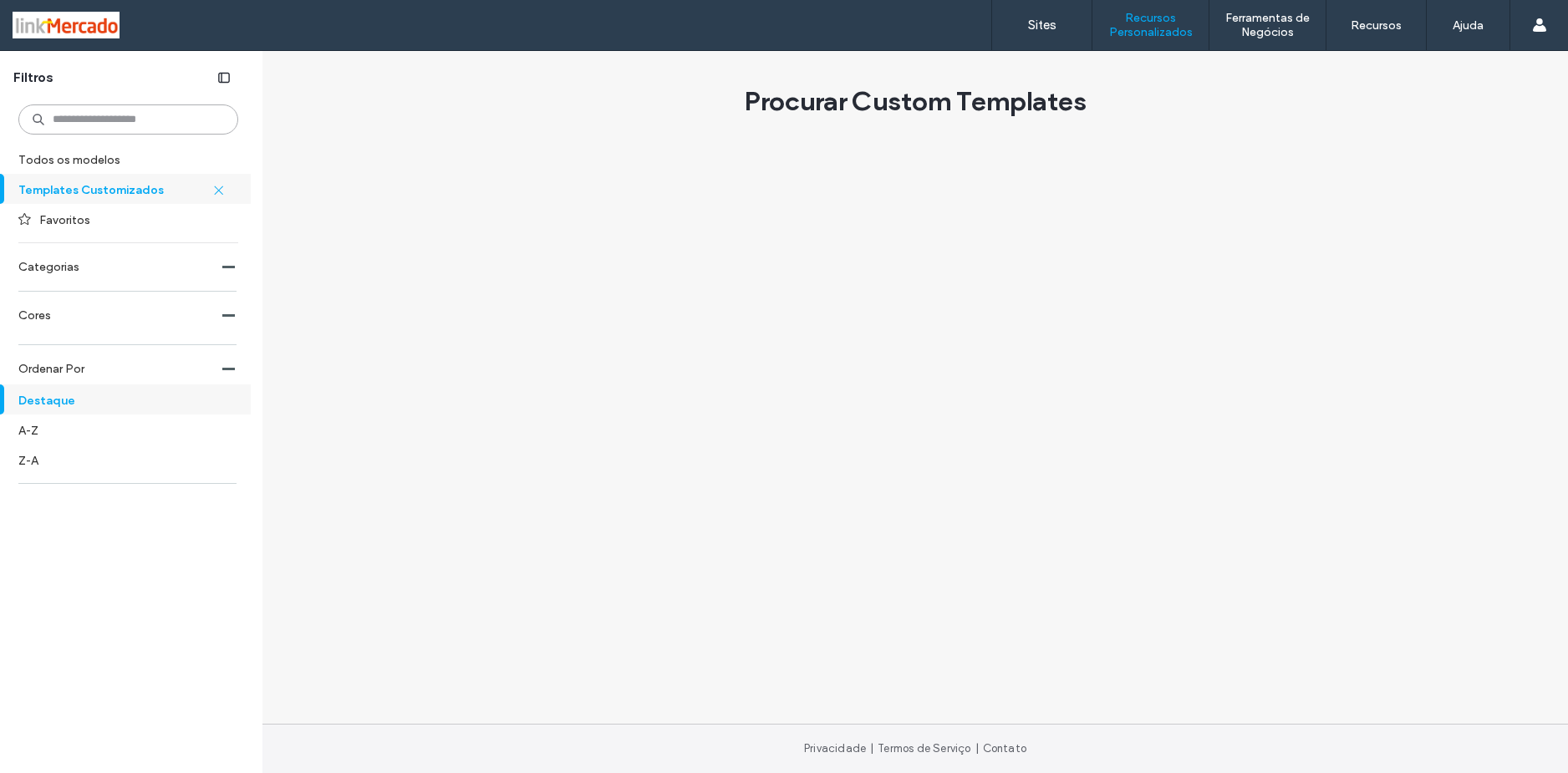
click at [153, 123] on input at bounding box center [128, 119] width 220 height 30
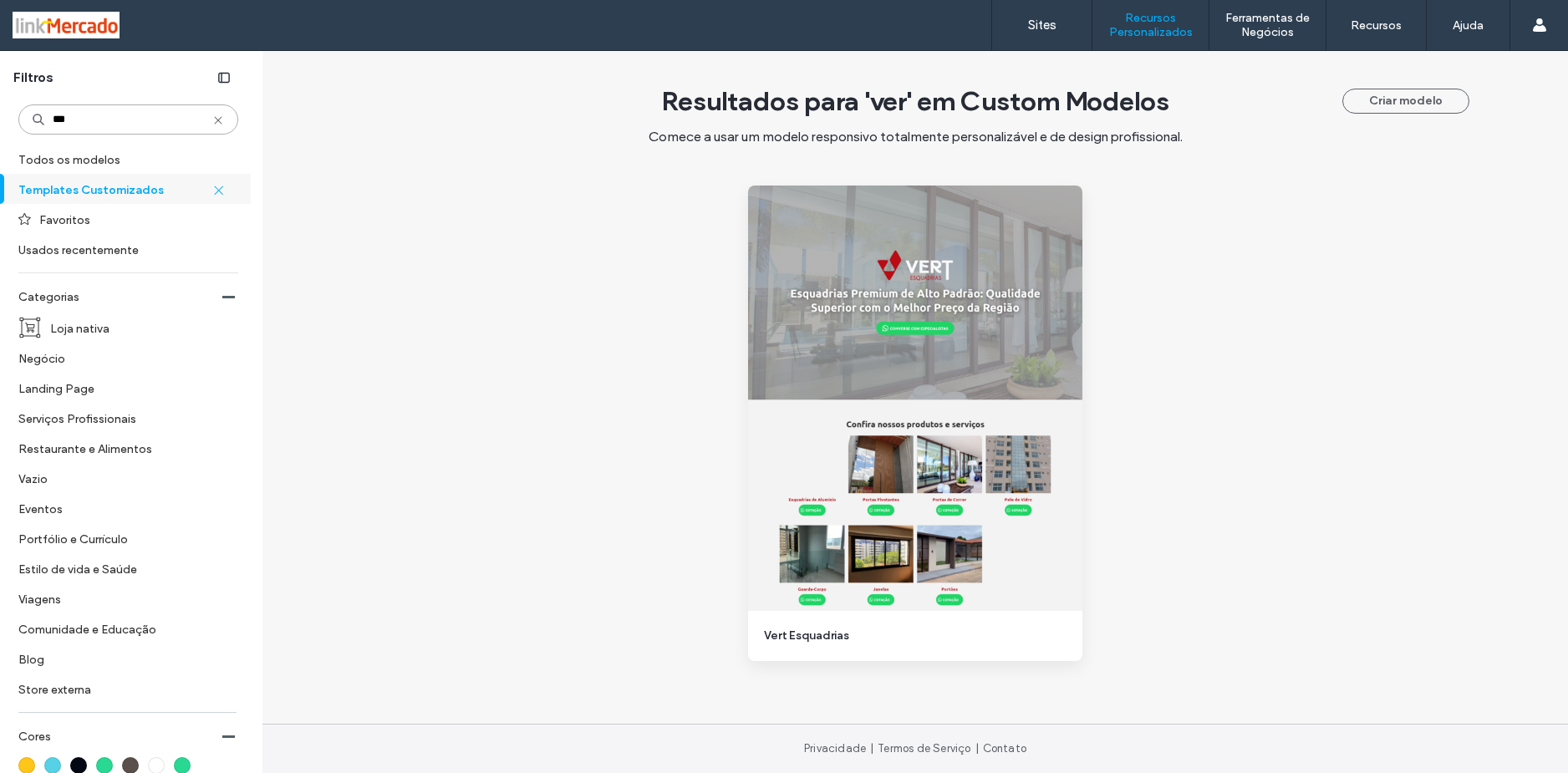
type input "****"
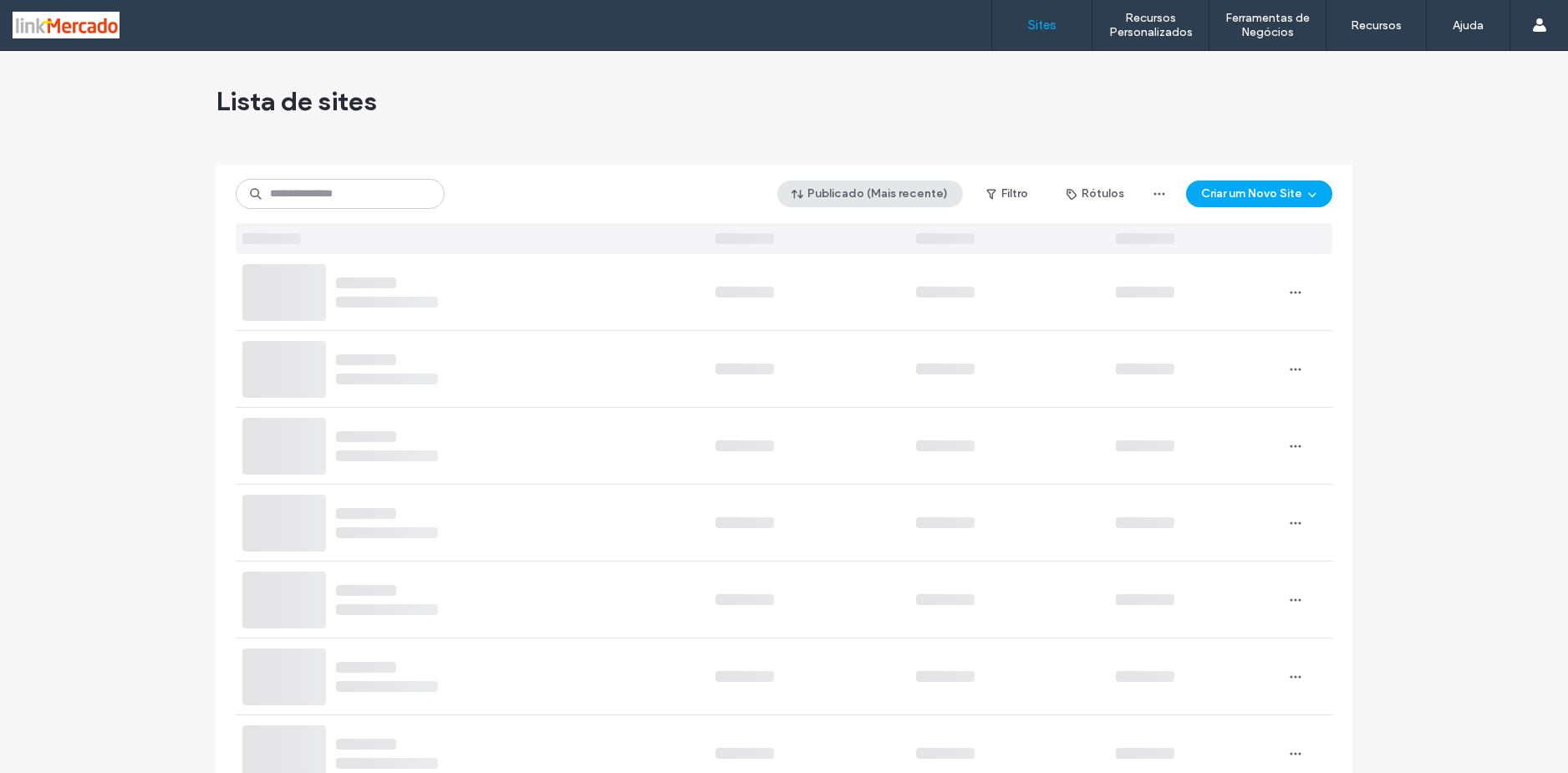
click at [841, 187] on button "Publicado (Mais recente)" at bounding box center [870, 193] width 186 height 27
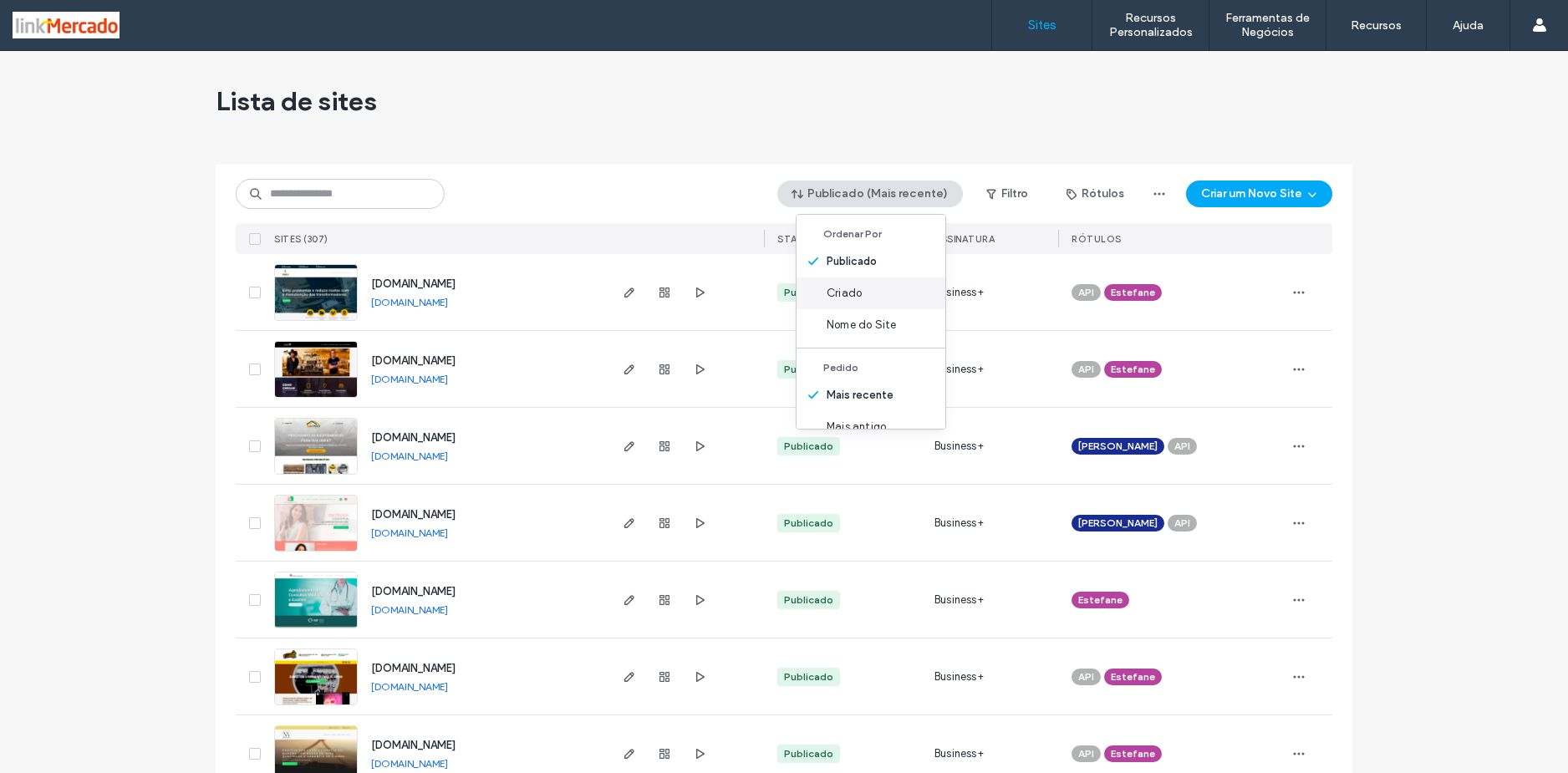
click at [857, 295] on span "Criado" at bounding box center [844, 294] width 35 height 17
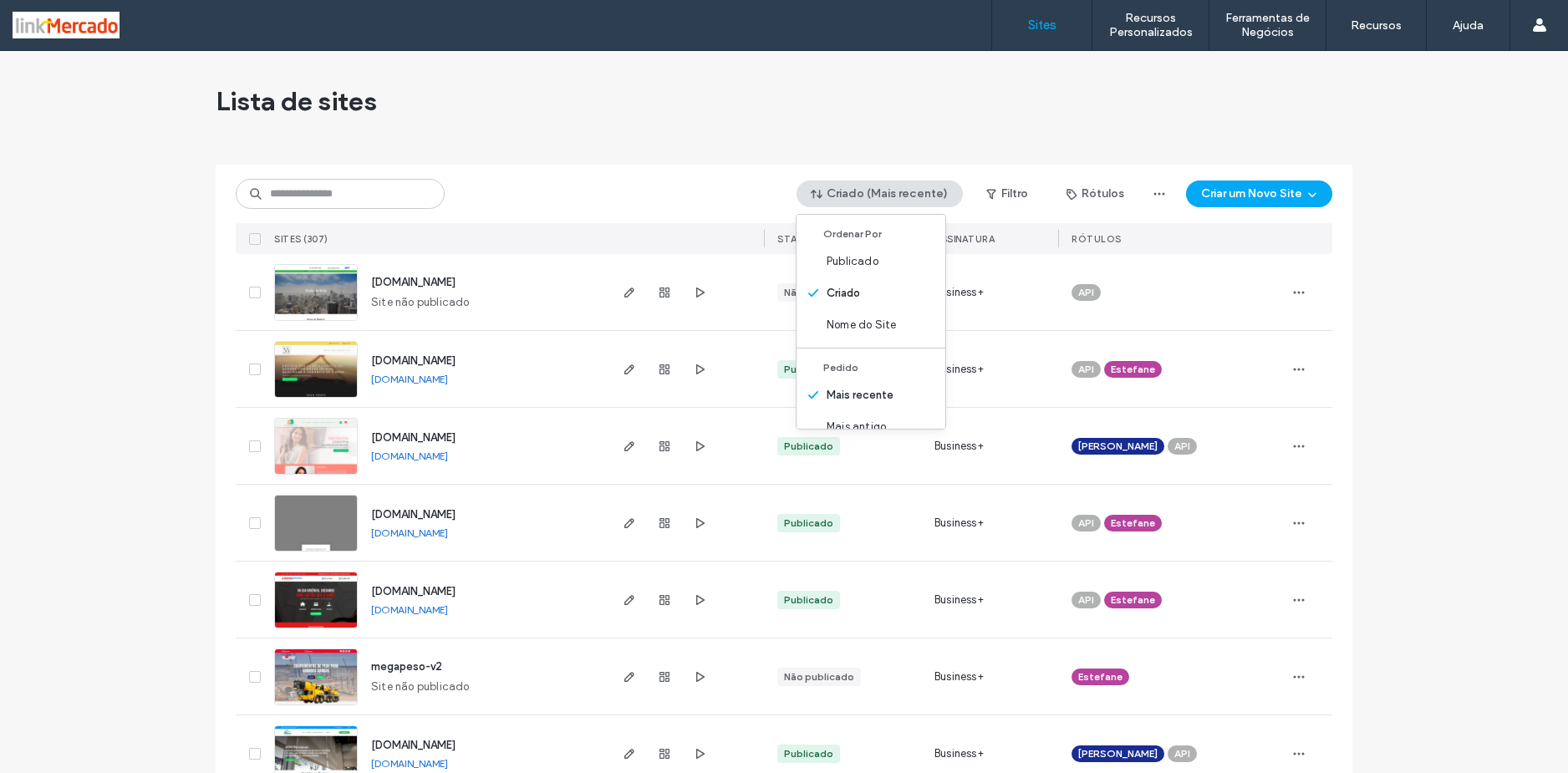
click at [309, 279] on img at bounding box center [316, 321] width 82 height 114
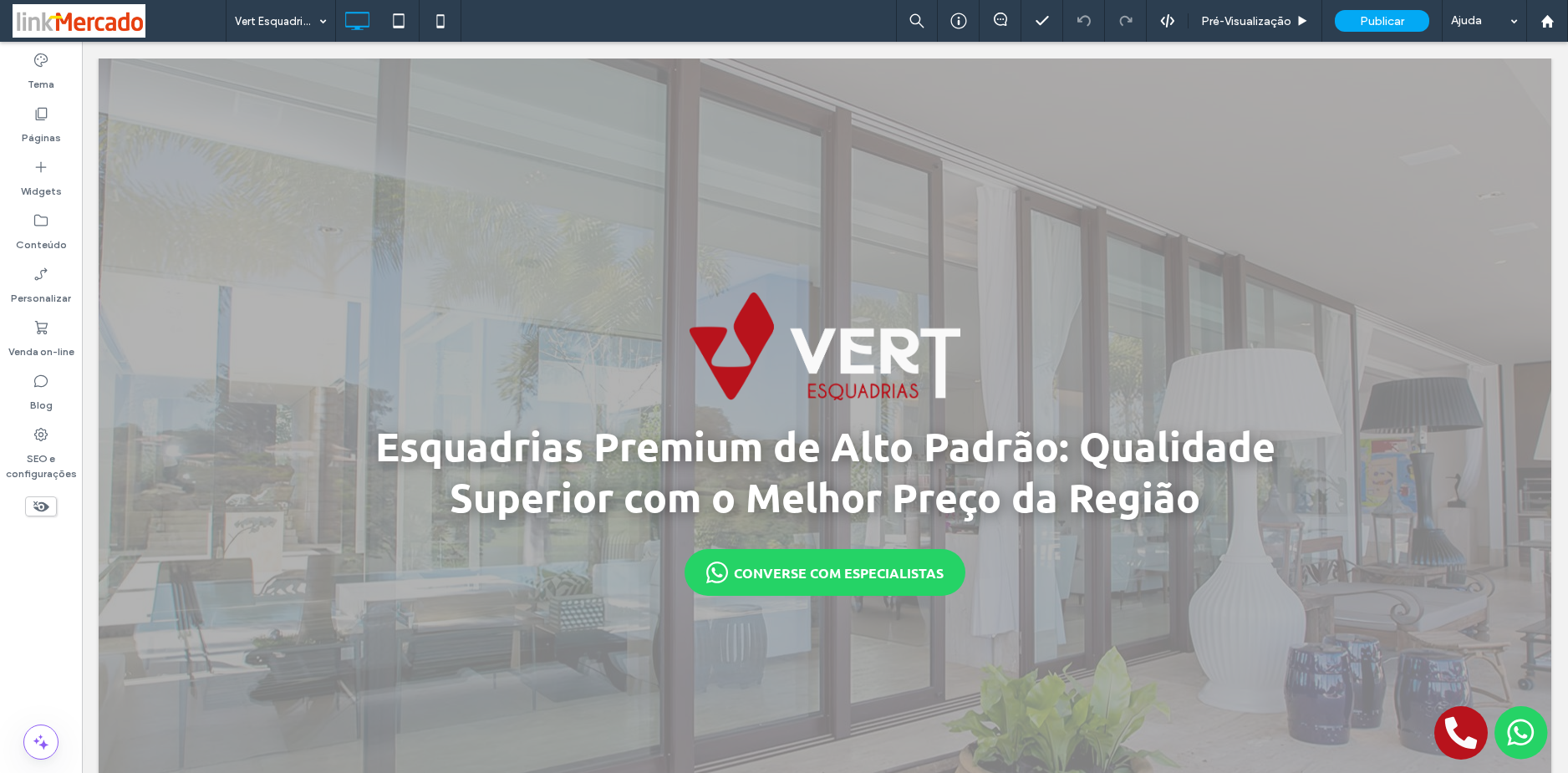
click at [40, 610] on div "Tema Páginas Widgets Conteúdo Personalizar Venda on-line Blog SEO e configuraçõ…" at bounding box center [41, 407] width 82 height 731
click at [24, 570] on div "Tema Páginas Widgets Conteúdo Personalizar Venda on-line Blog SEO e configuraçõ…" at bounding box center [41, 407] width 82 height 731
click at [38, 244] on label "Conteúdo" at bounding box center [41, 240] width 51 height 23
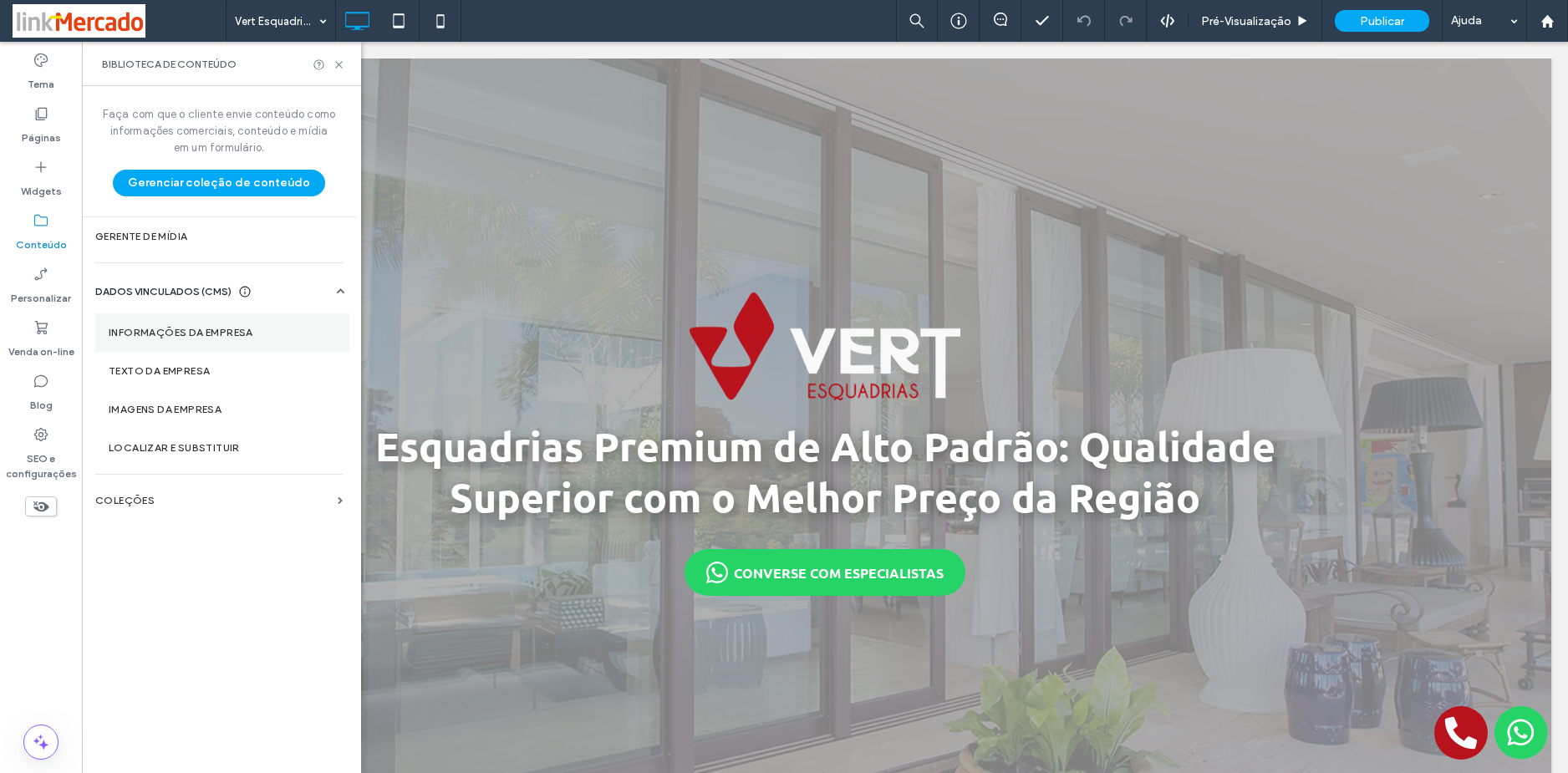
click at [193, 323] on section "Informações da empresa" at bounding box center [222, 332] width 254 height 39
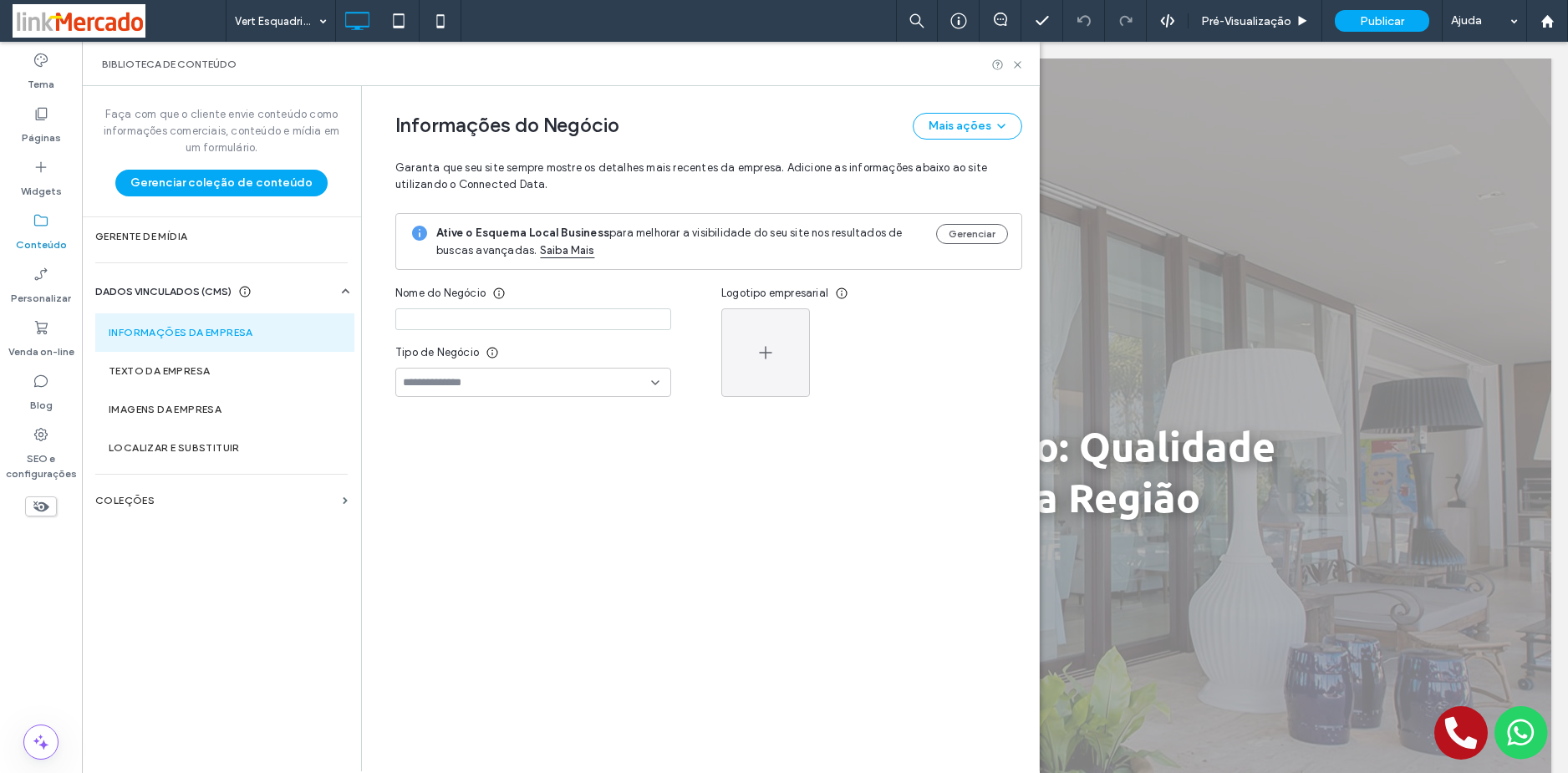
type input "**********"
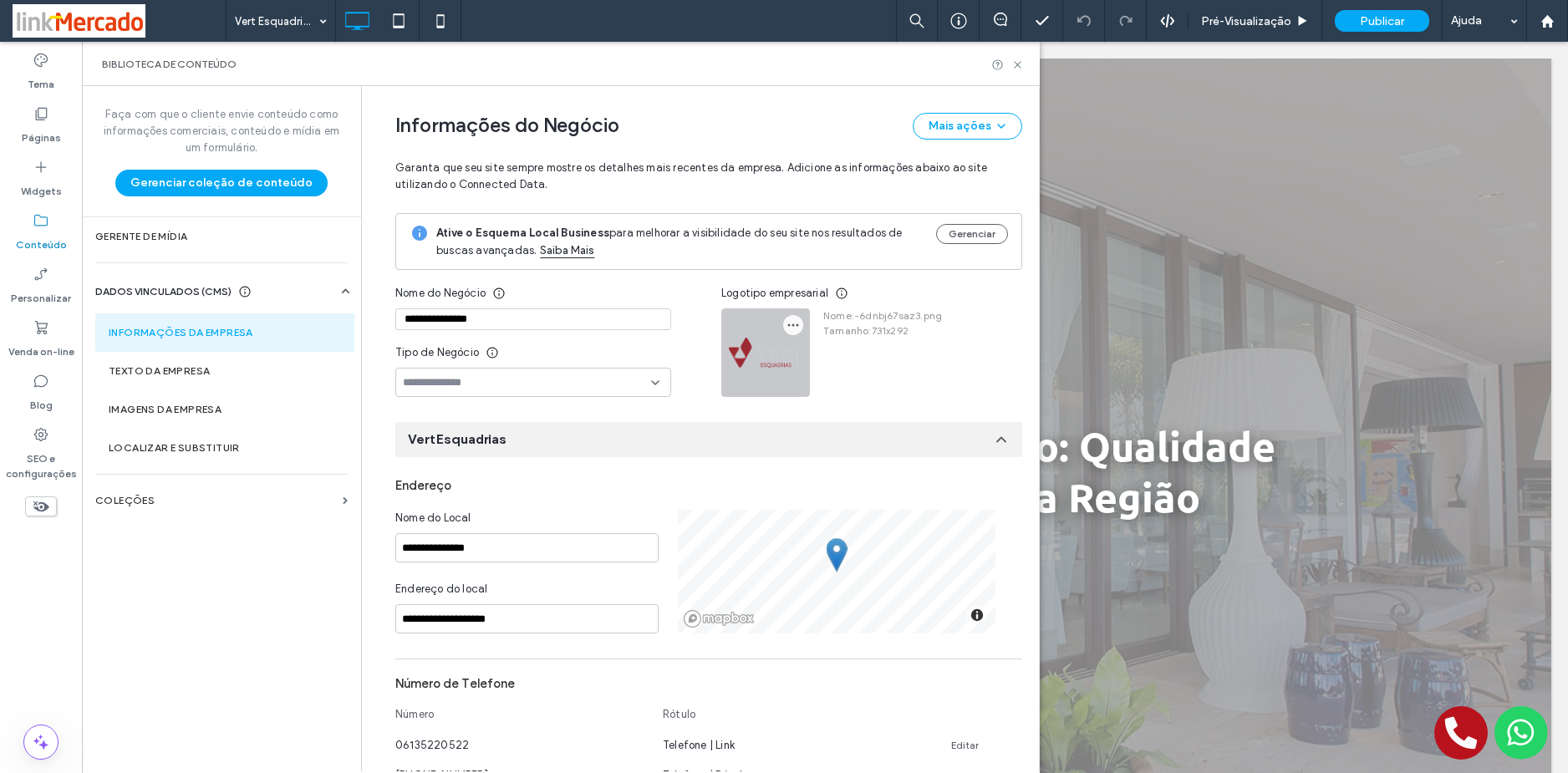
click at [785, 317] on span "button" at bounding box center [793, 325] width 20 height 20
click at [805, 362] on span at bounding box center [799, 365] width 20 height 18
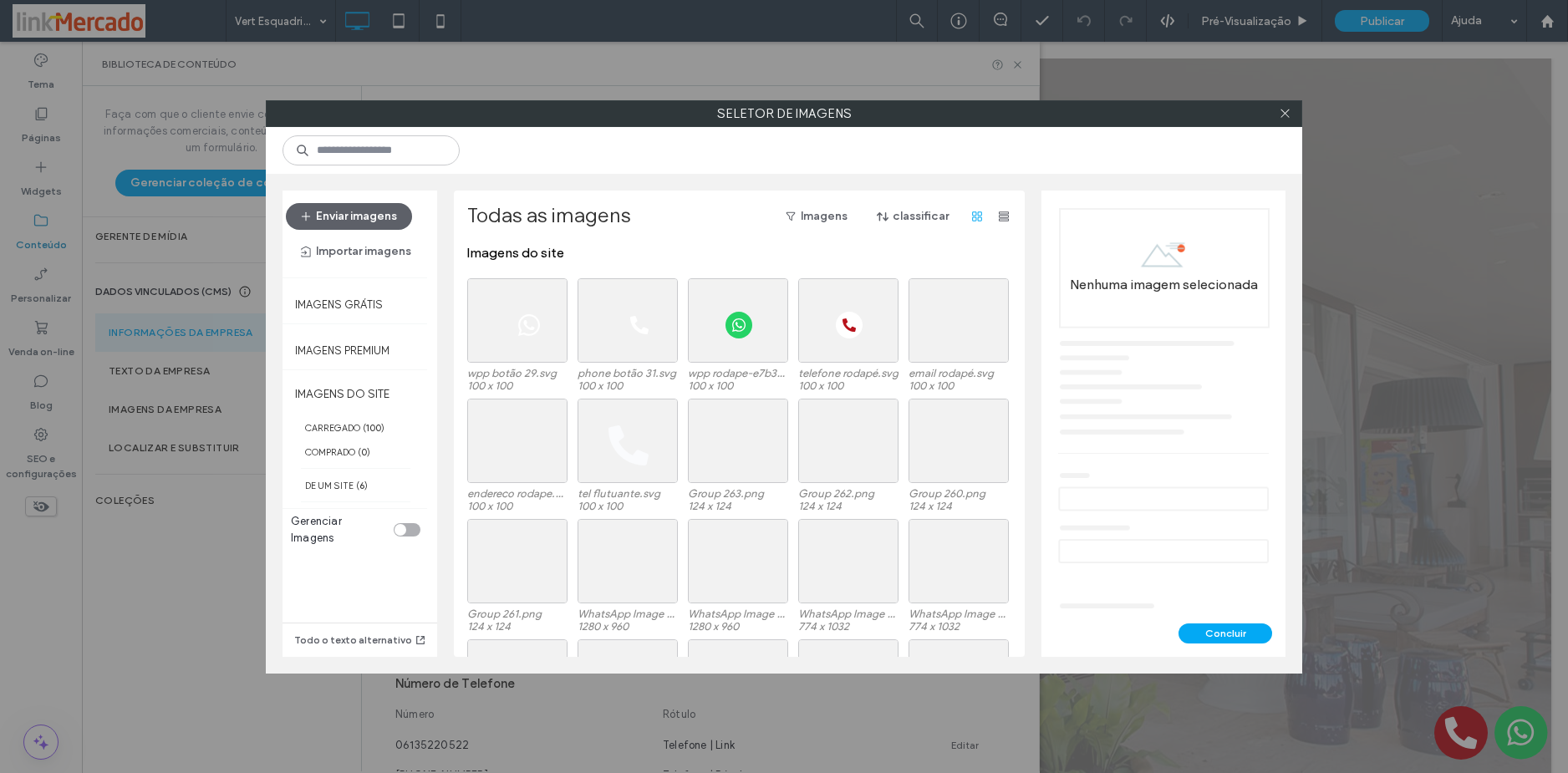
click at [414, 524] on div "toggle" at bounding box center [406, 529] width 27 height 13
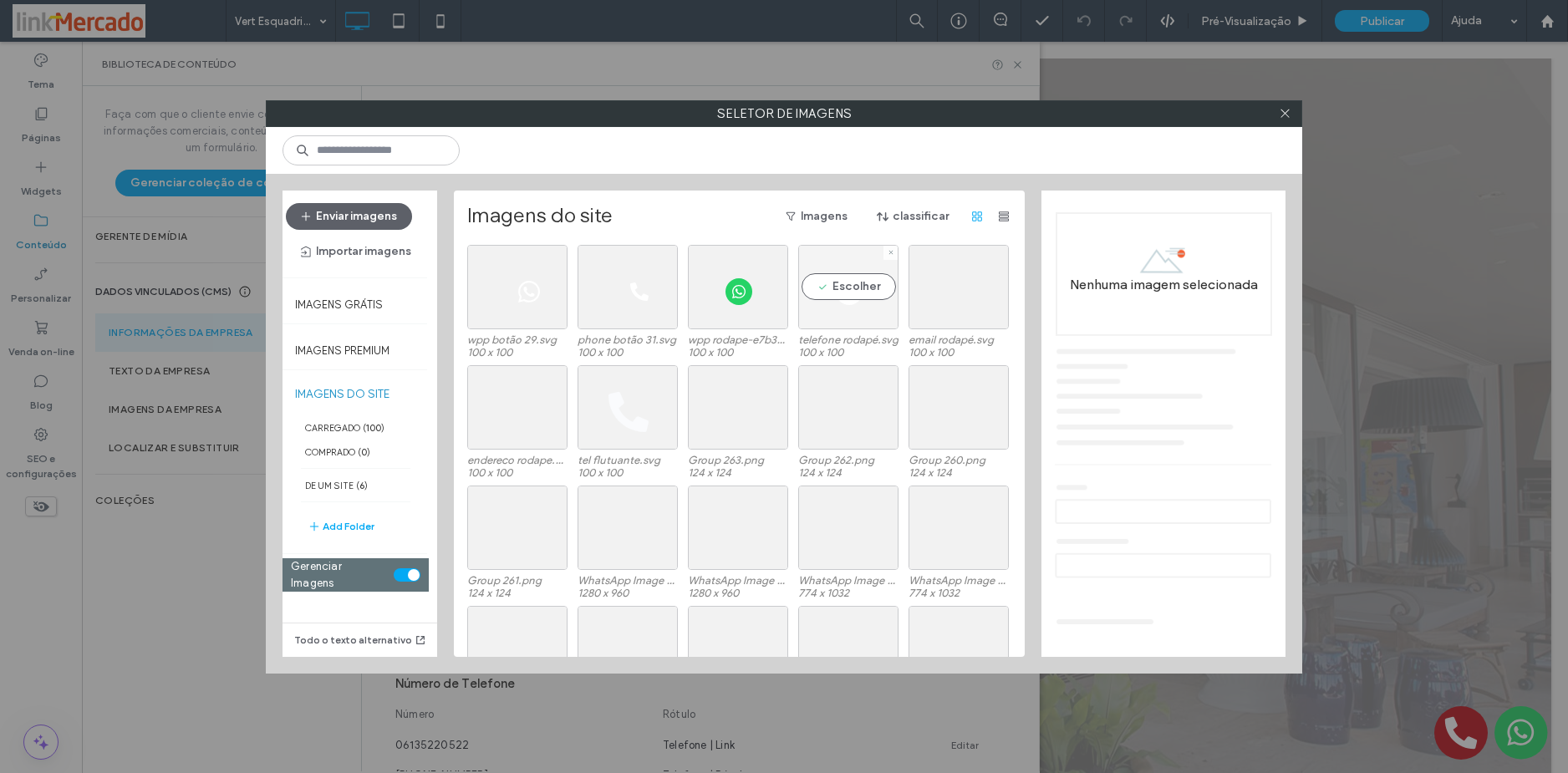
click at [834, 295] on div "Escolher" at bounding box center [848, 286] width 101 height 84
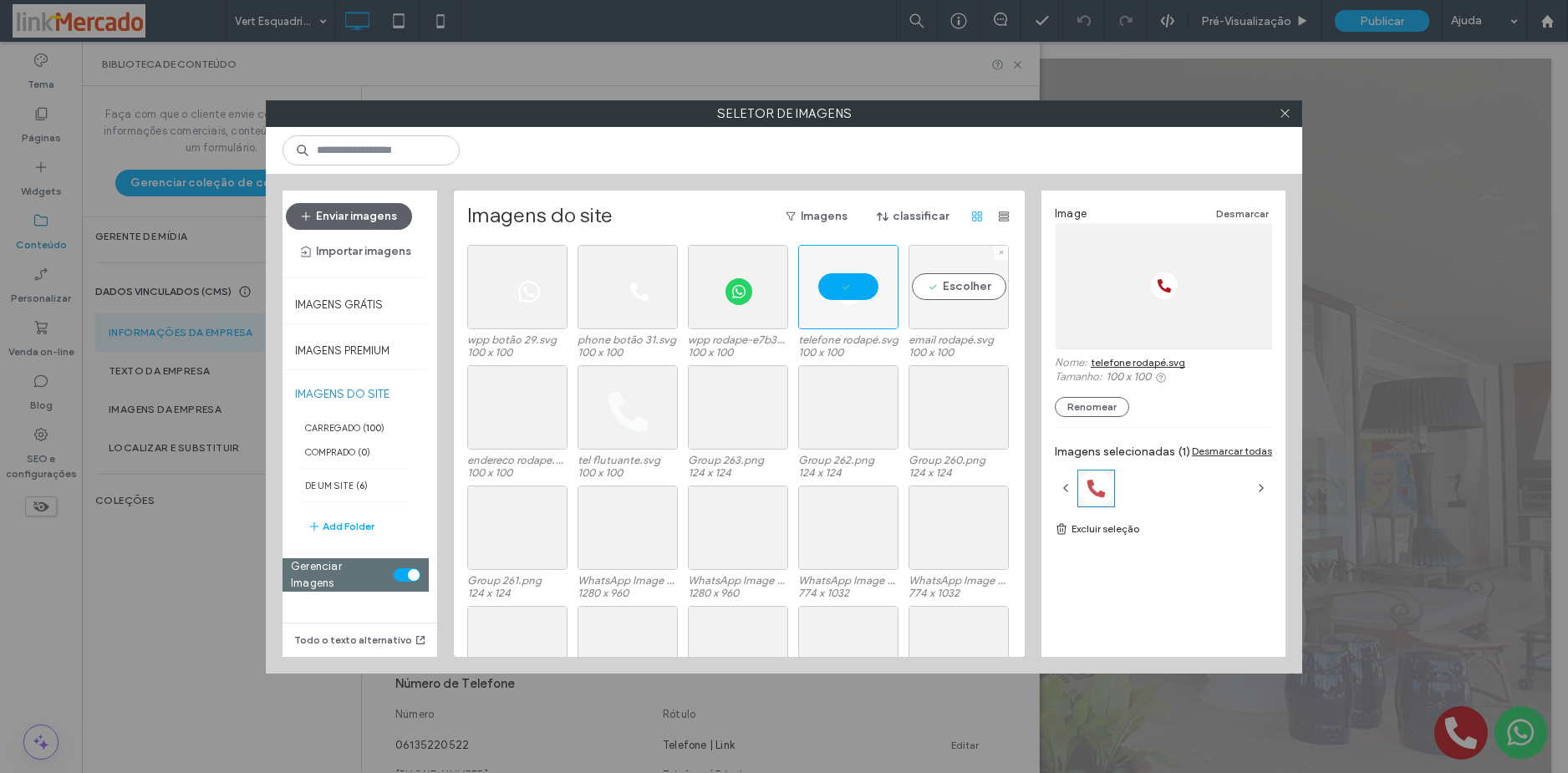
click at [959, 288] on div "Escolher" at bounding box center [959, 286] width 101 height 84
click at [531, 414] on div "Escolher" at bounding box center [517, 406] width 101 height 84
drag, startPoint x: 719, startPoint y: 400, endPoint x: 764, endPoint y: 414, distance: 47.1
click at [719, 400] on div at bounding box center [738, 406] width 101 height 84
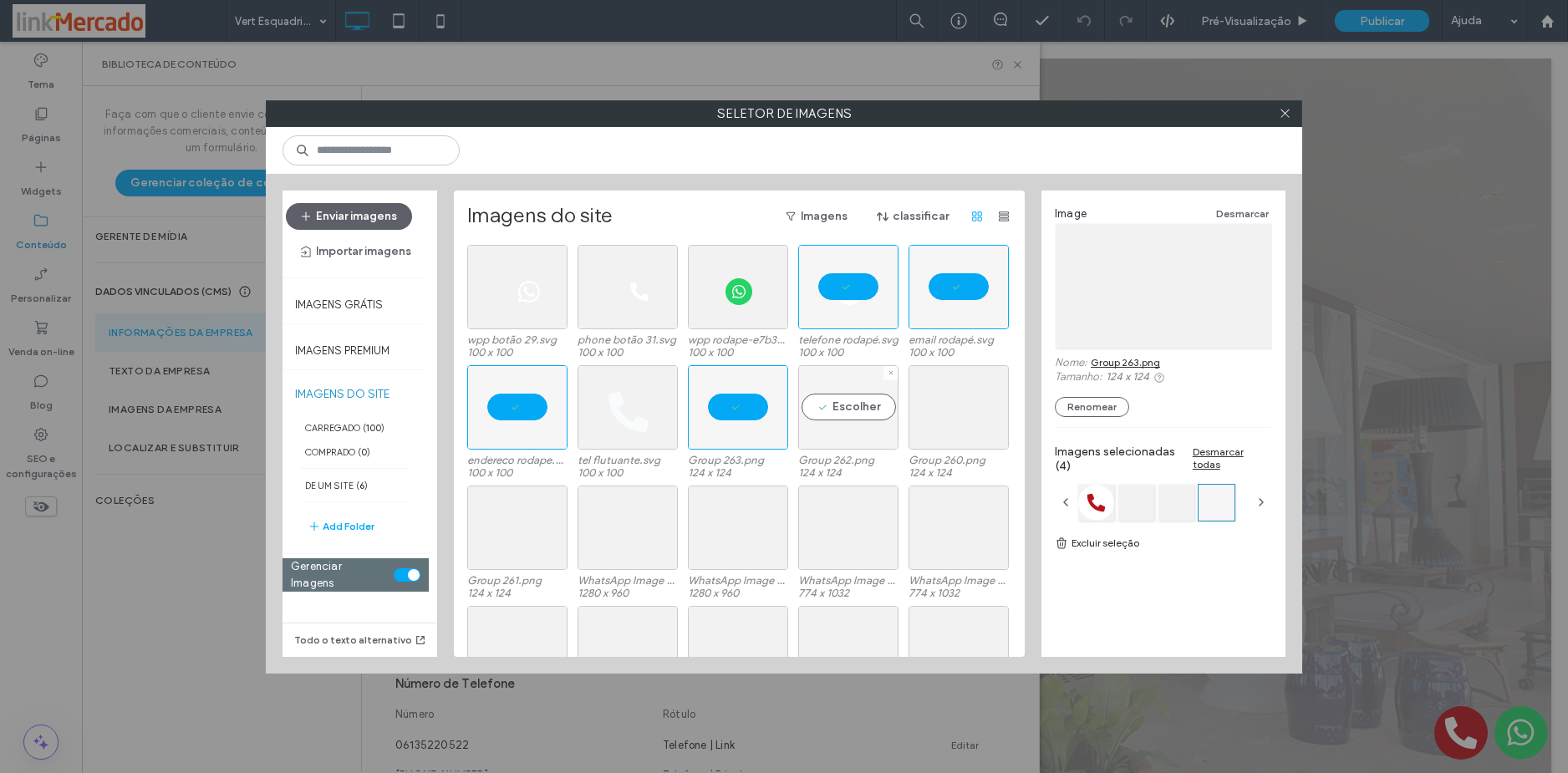
click at [854, 422] on div "Escolher" at bounding box center [848, 406] width 101 height 84
click at [931, 413] on div "Escolher" at bounding box center [959, 406] width 101 height 84
click at [479, 530] on div "Escolher" at bounding box center [517, 527] width 101 height 84
click at [596, 535] on div "Escolher" at bounding box center [627, 527] width 101 height 84
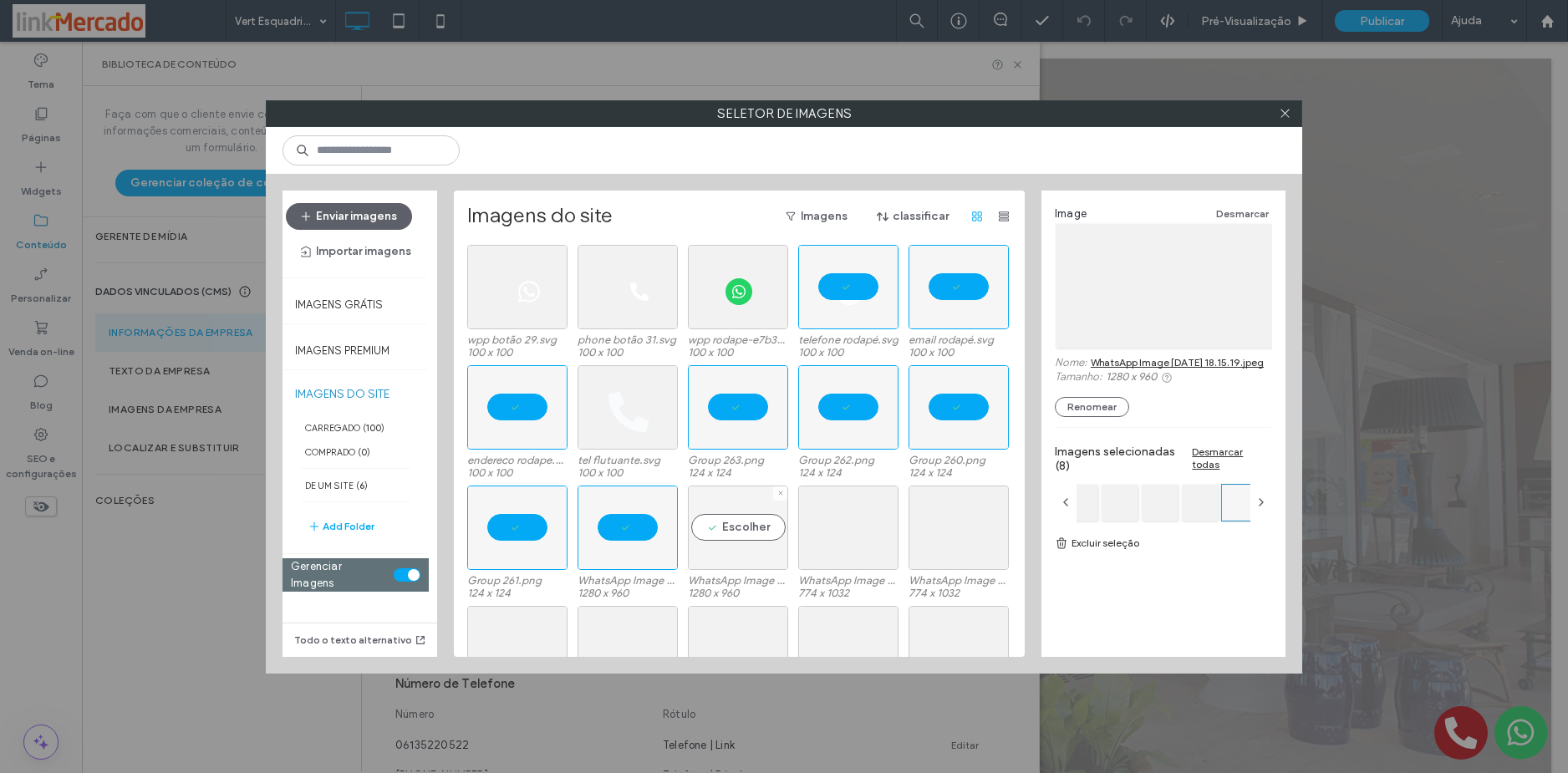
click at [745, 548] on div "Escolher" at bounding box center [738, 527] width 101 height 84
click at [862, 532] on div "Escolher" at bounding box center [848, 527] width 101 height 84
click at [920, 532] on div "Escolher" at bounding box center [959, 527] width 101 height 84
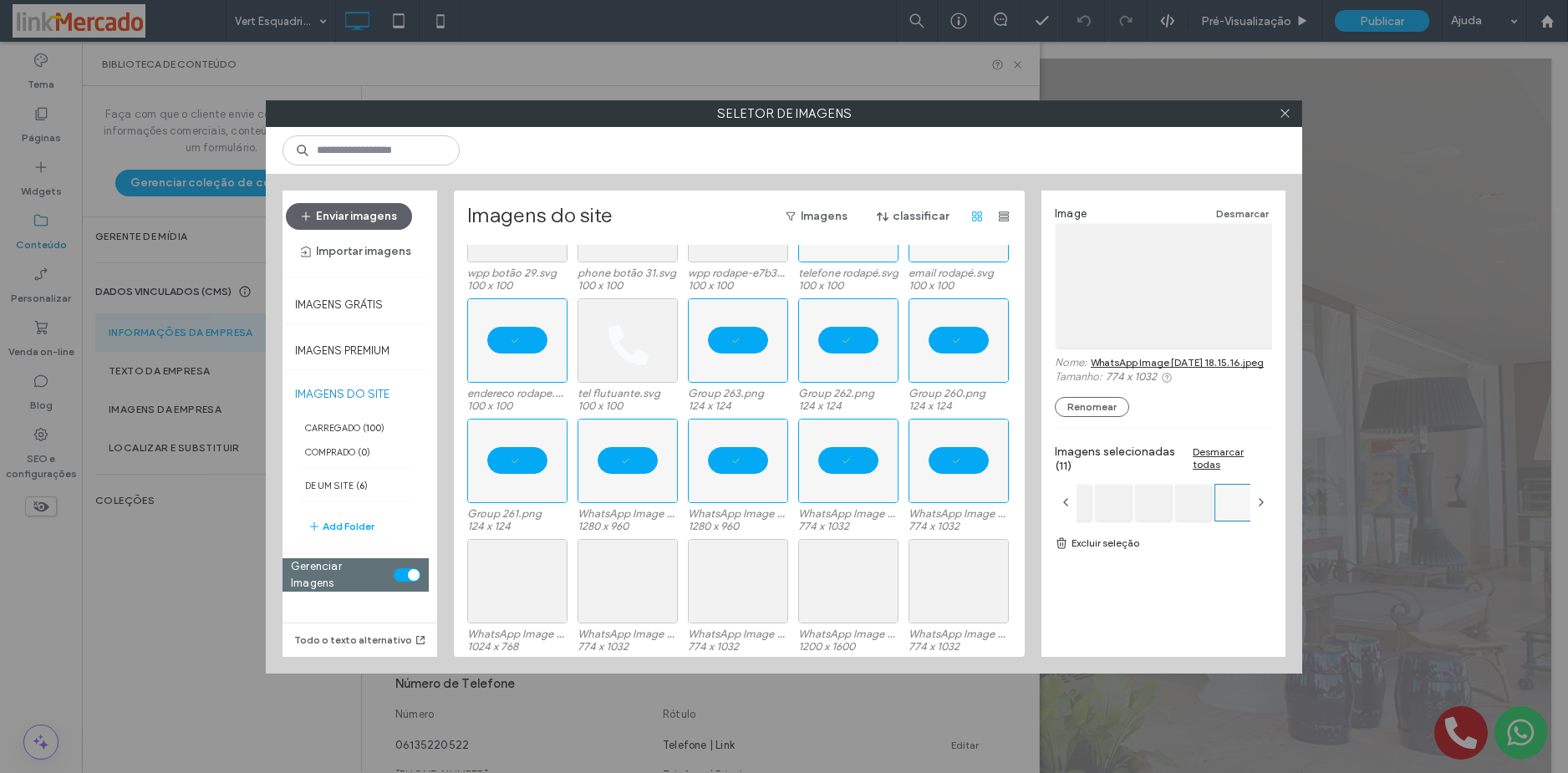
scroll to position [69, 0]
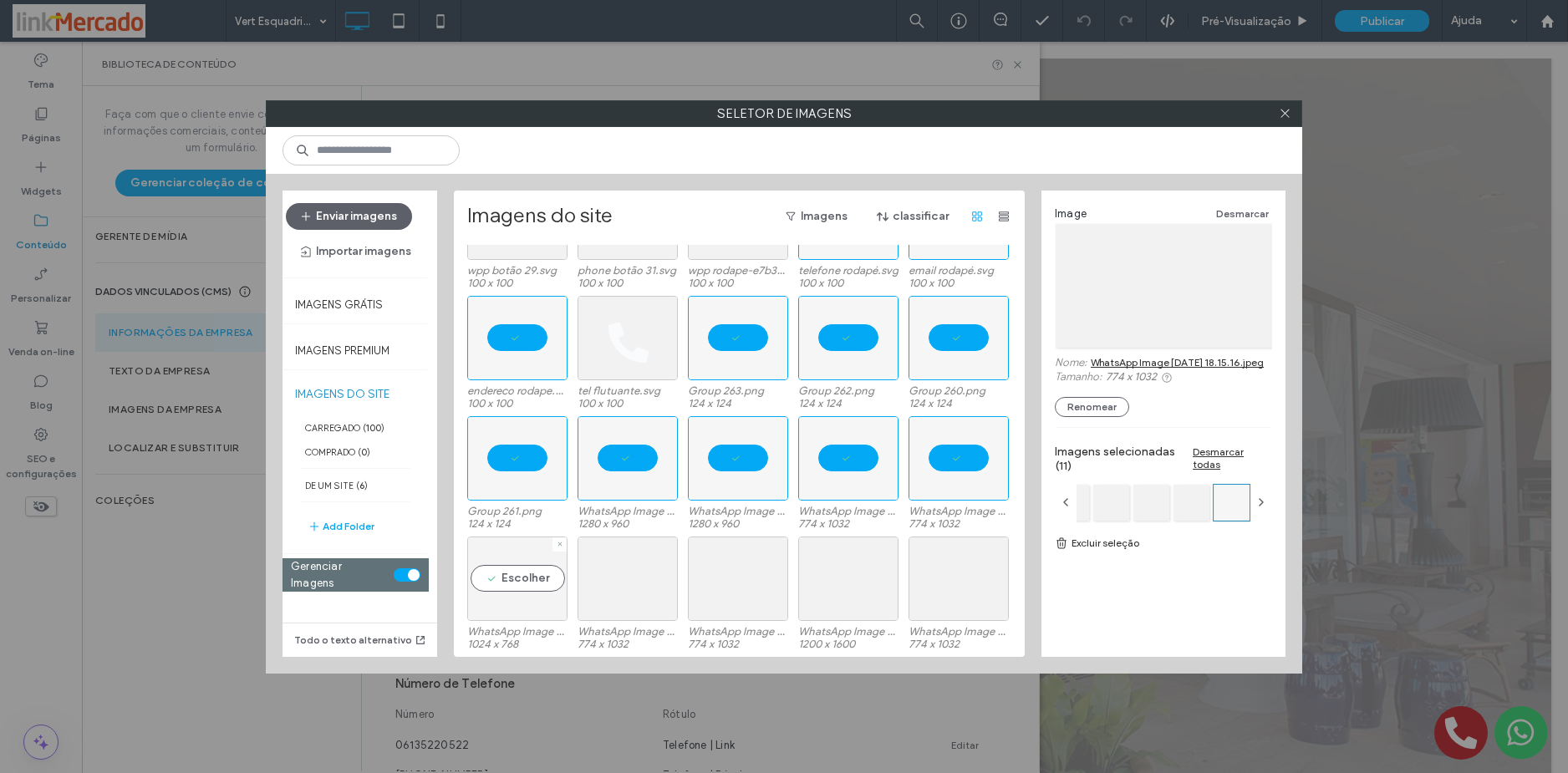
click at [532, 579] on div "Escolher" at bounding box center [517, 578] width 101 height 84
drag, startPoint x: 629, startPoint y: 580, endPoint x: 737, endPoint y: 586, distance: 108.2
click at [630, 580] on div "Escolher" at bounding box center [627, 578] width 101 height 84
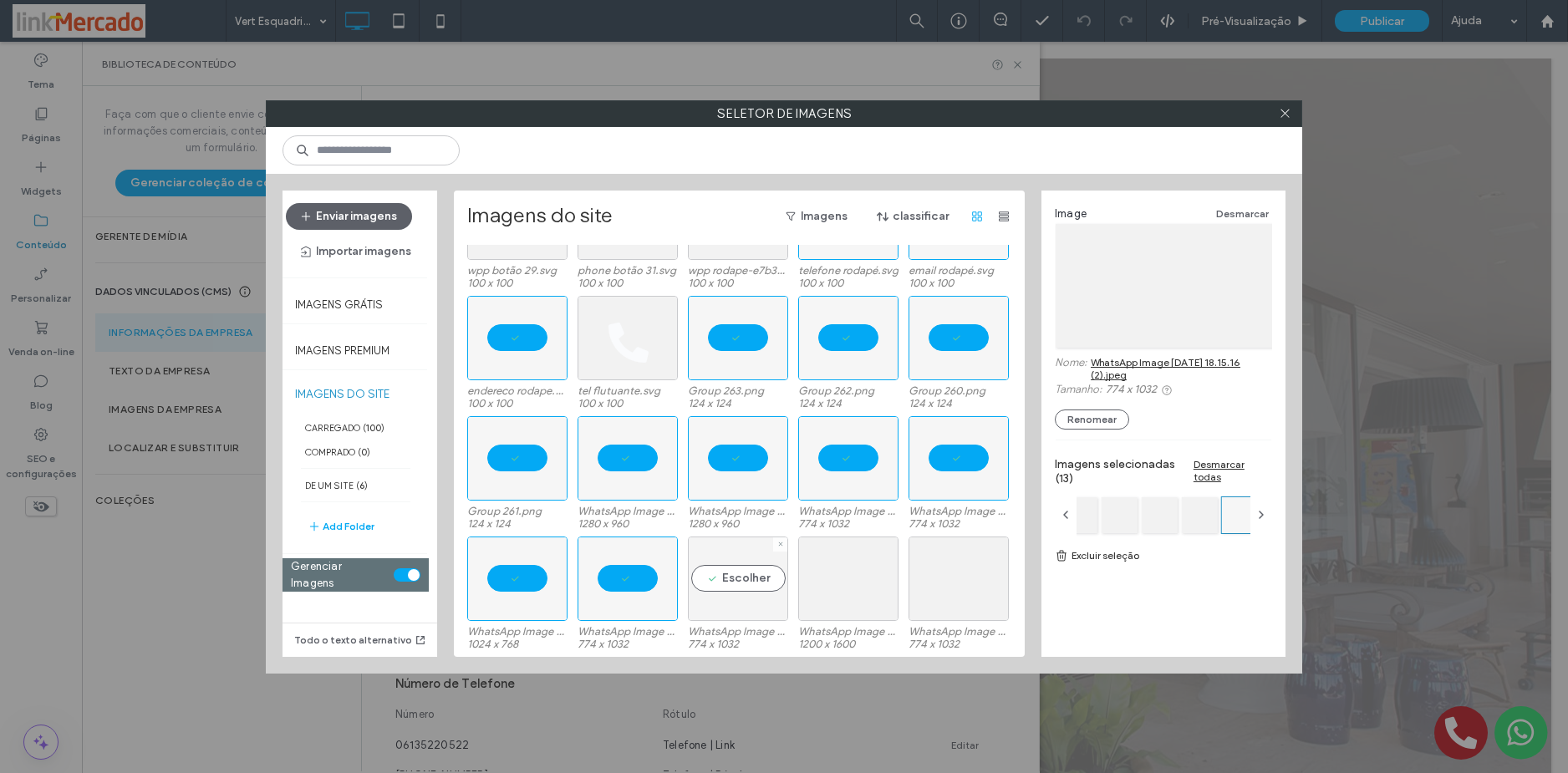
drag, startPoint x: 737, startPoint y: 586, endPoint x: 847, endPoint y: 585, distance: 110.0
click at [738, 585] on div "Escolher" at bounding box center [738, 578] width 101 height 84
click at [847, 585] on div "Escolher" at bounding box center [848, 578] width 101 height 84
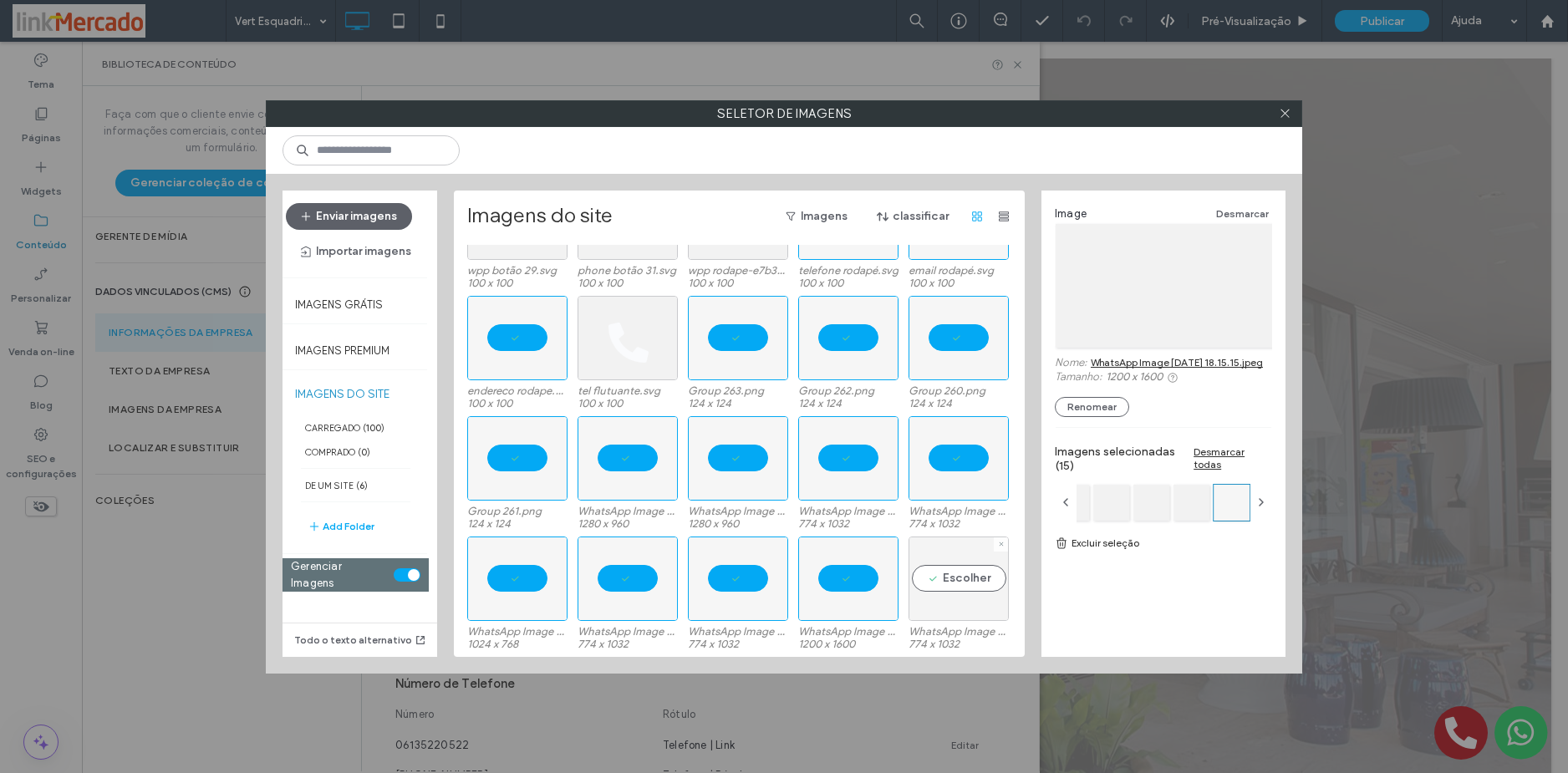
click at [945, 574] on div "Escolher" at bounding box center [959, 578] width 101 height 84
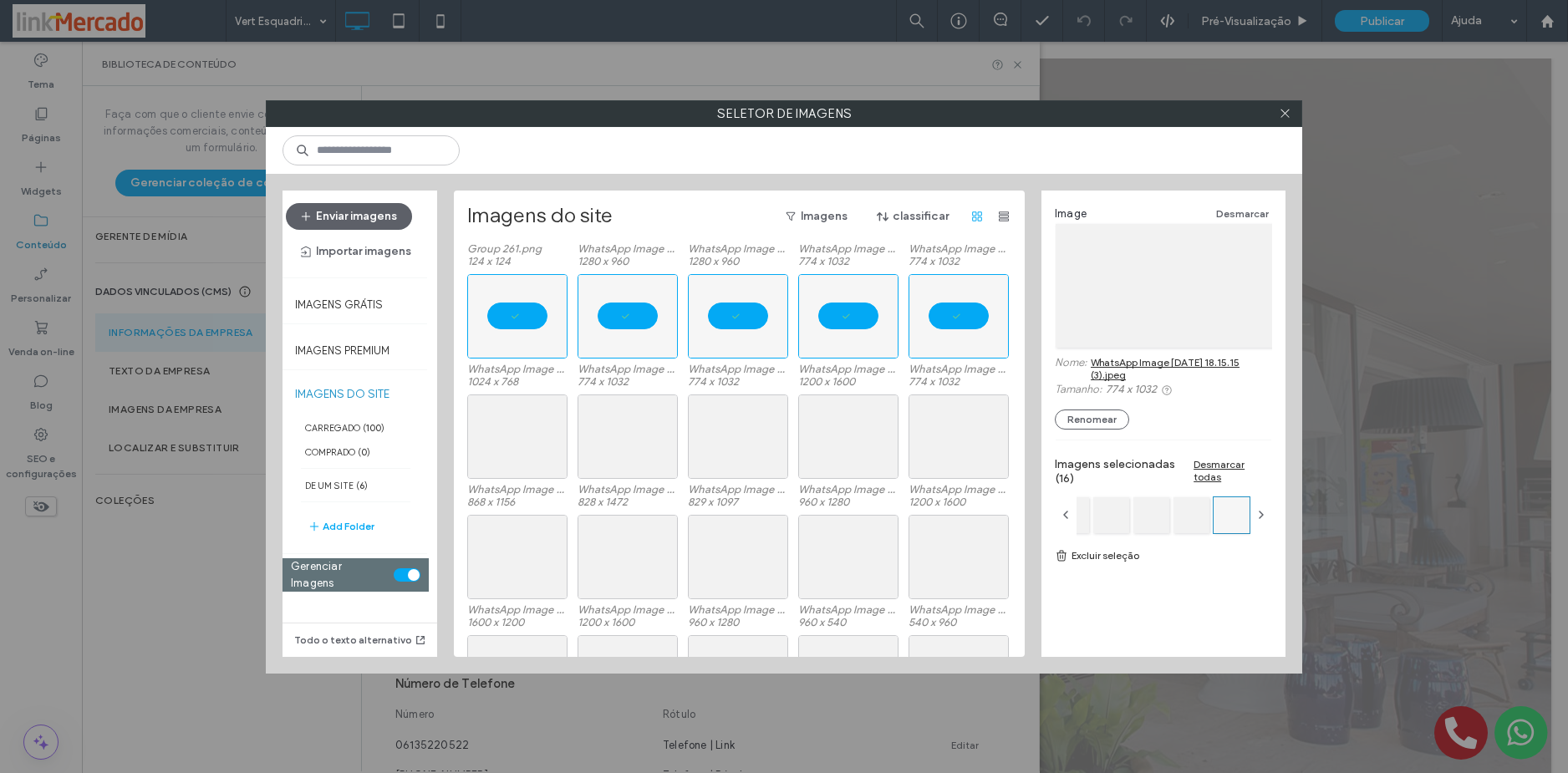
scroll to position [337, 0]
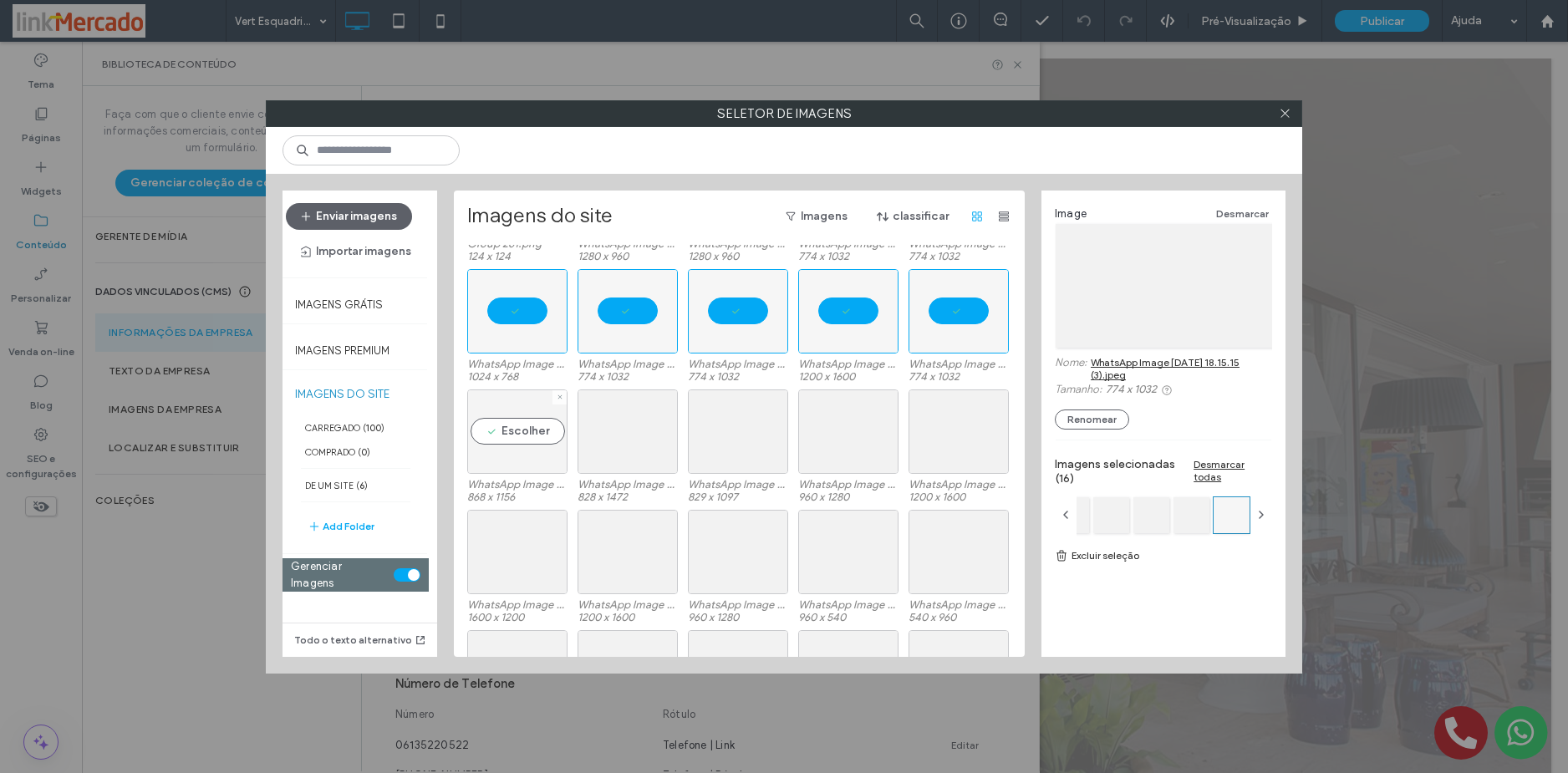
drag, startPoint x: 497, startPoint y: 453, endPoint x: 613, endPoint y: 430, distance: 118.3
click at [497, 453] on div "Escolher" at bounding box center [517, 431] width 101 height 84
drag, startPoint x: 614, startPoint y: 430, endPoint x: 678, endPoint y: 430, distance: 64.0
click at [615, 430] on div "Escolher" at bounding box center [627, 431] width 101 height 84
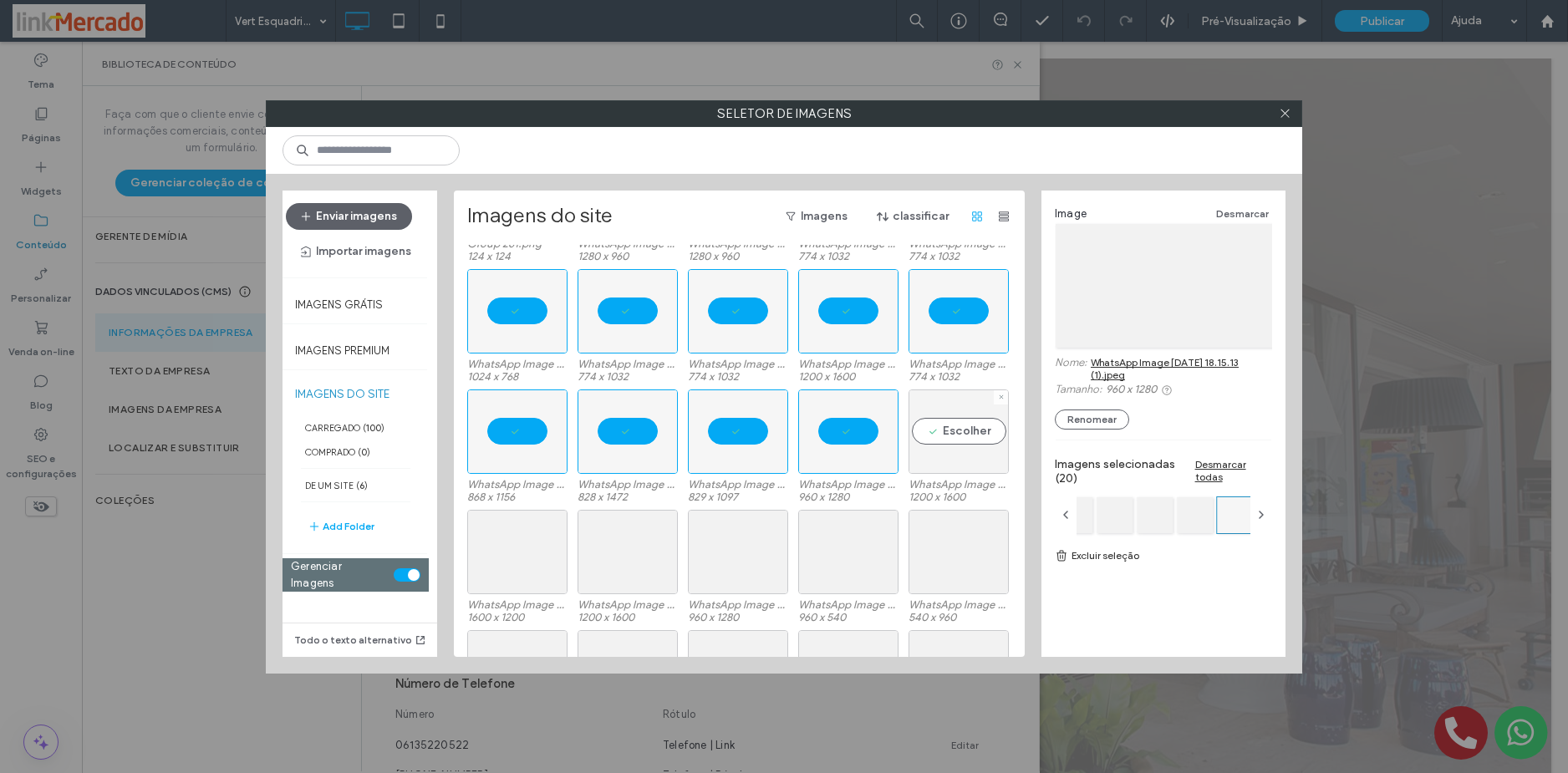
click at [919, 425] on div "Escolher" at bounding box center [959, 431] width 101 height 84
click at [531, 558] on div "Escolher" at bounding box center [517, 551] width 101 height 84
drag, startPoint x: 609, startPoint y: 550, endPoint x: 704, endPoint y: 547, distance: 95.0
click at [609, 550] on div "Escolher" at bounding box center [627, 551] width 101 height 84
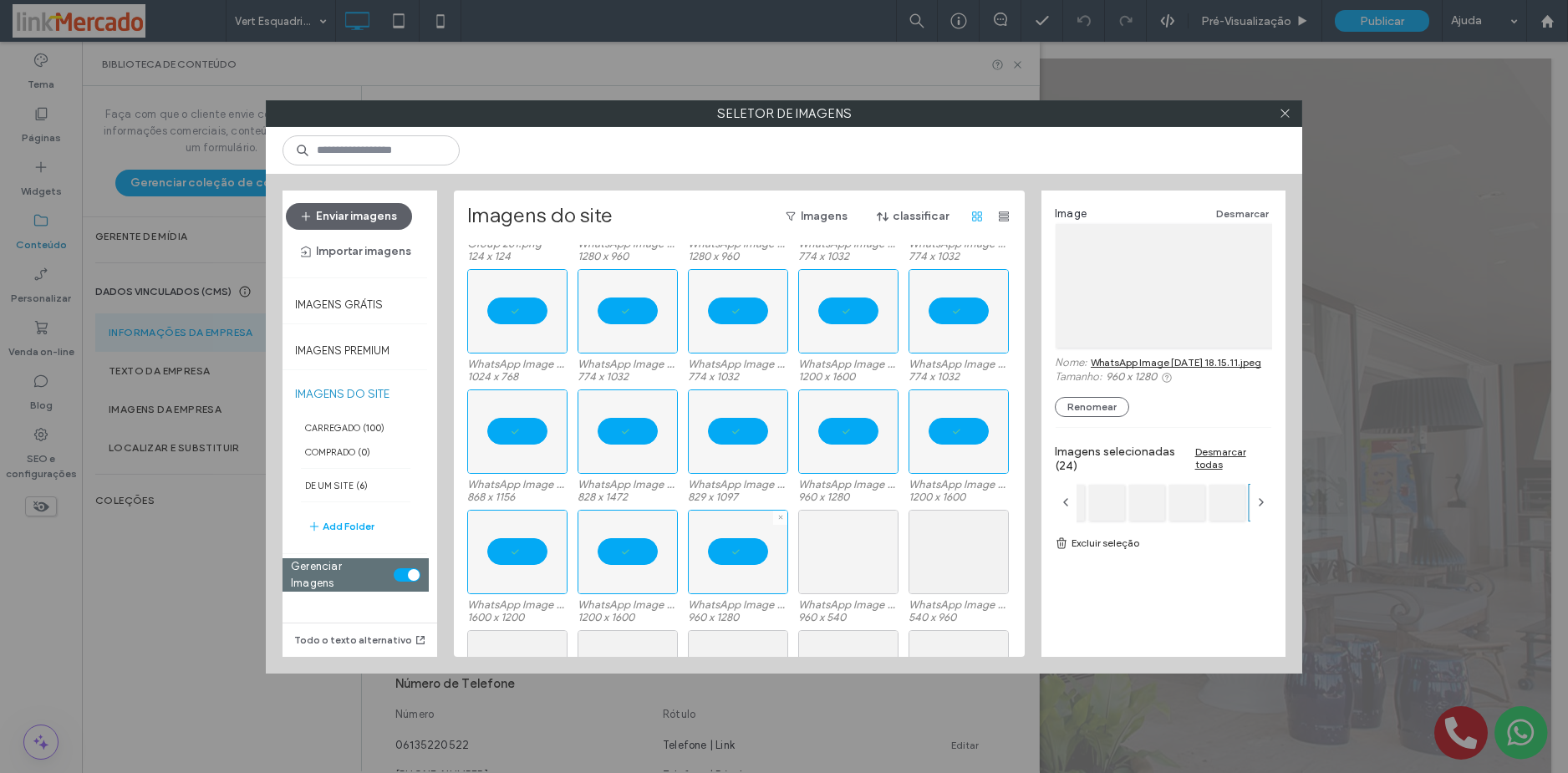
click at [857, 556] on div at bounding box center [848, 551] width 101 height 84
click at [942, 552] on div "Escolher" at bounding box center [959, 551] width 101 height 84
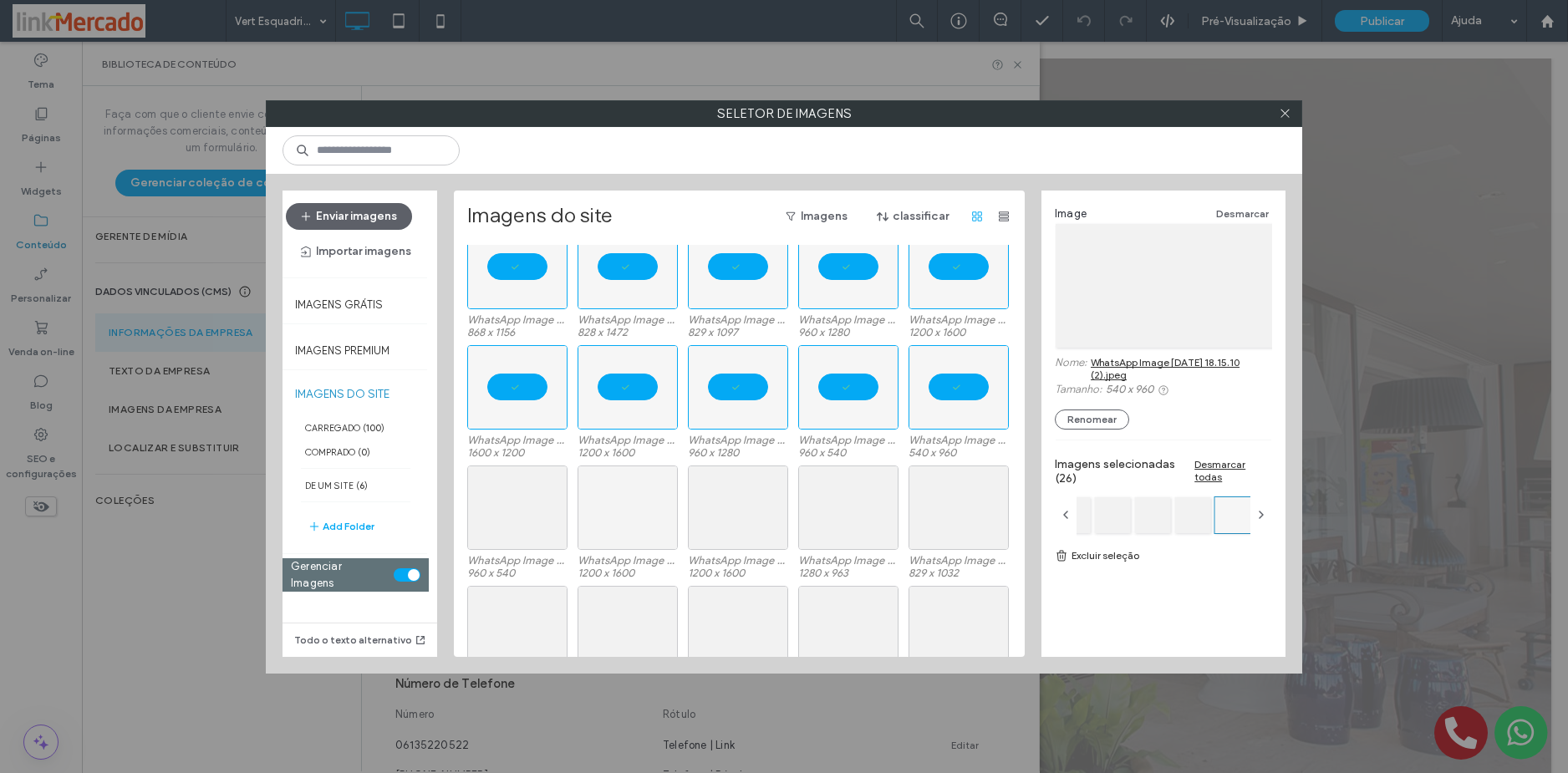
scroll to position [504, 0]
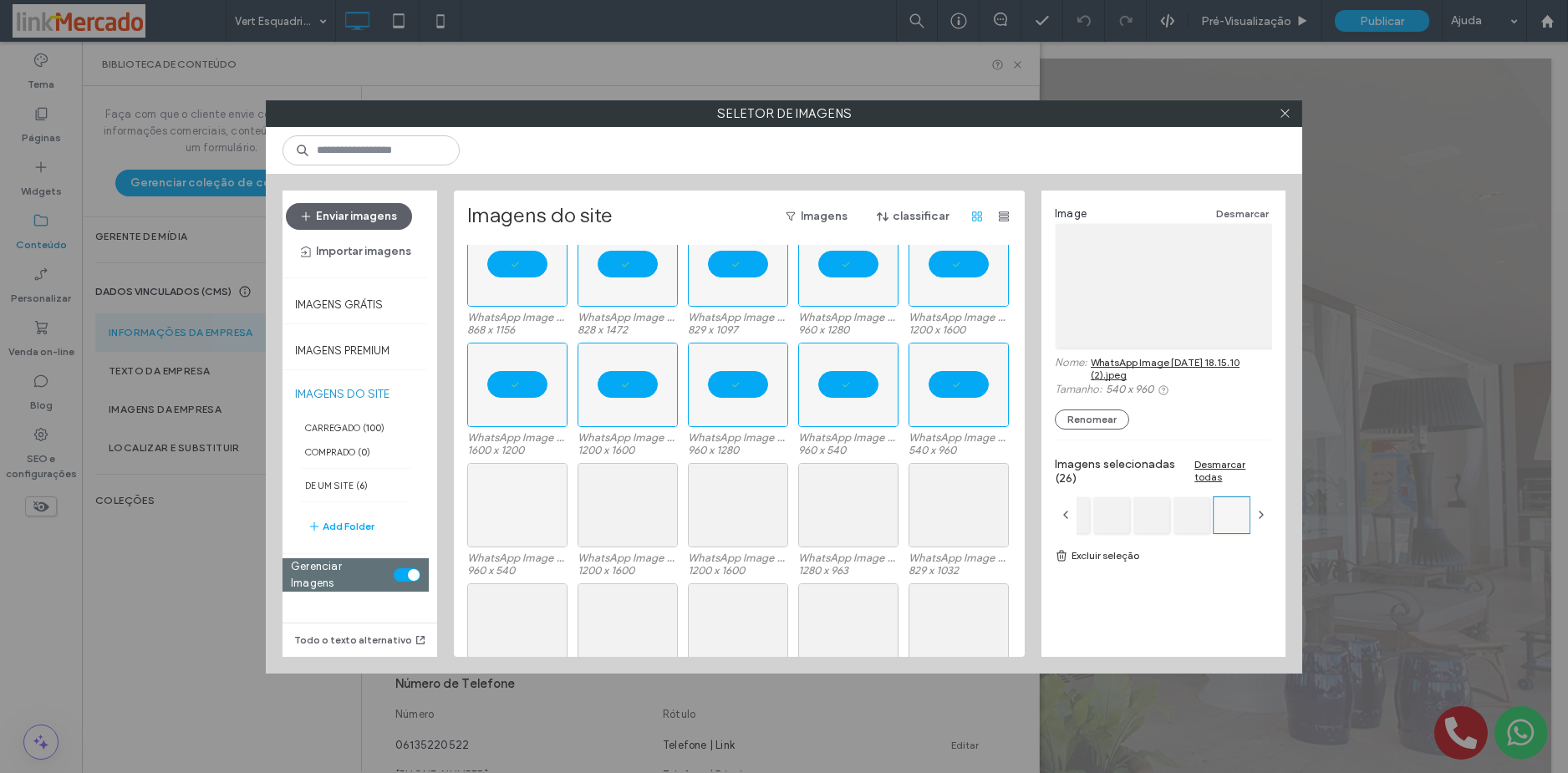
click at [506, 504] on div at bounding box center [517, 504] width 101 height 84
click at [621, 504] on div "Escolher" at bounding box center [627, 504] width 101 height 84
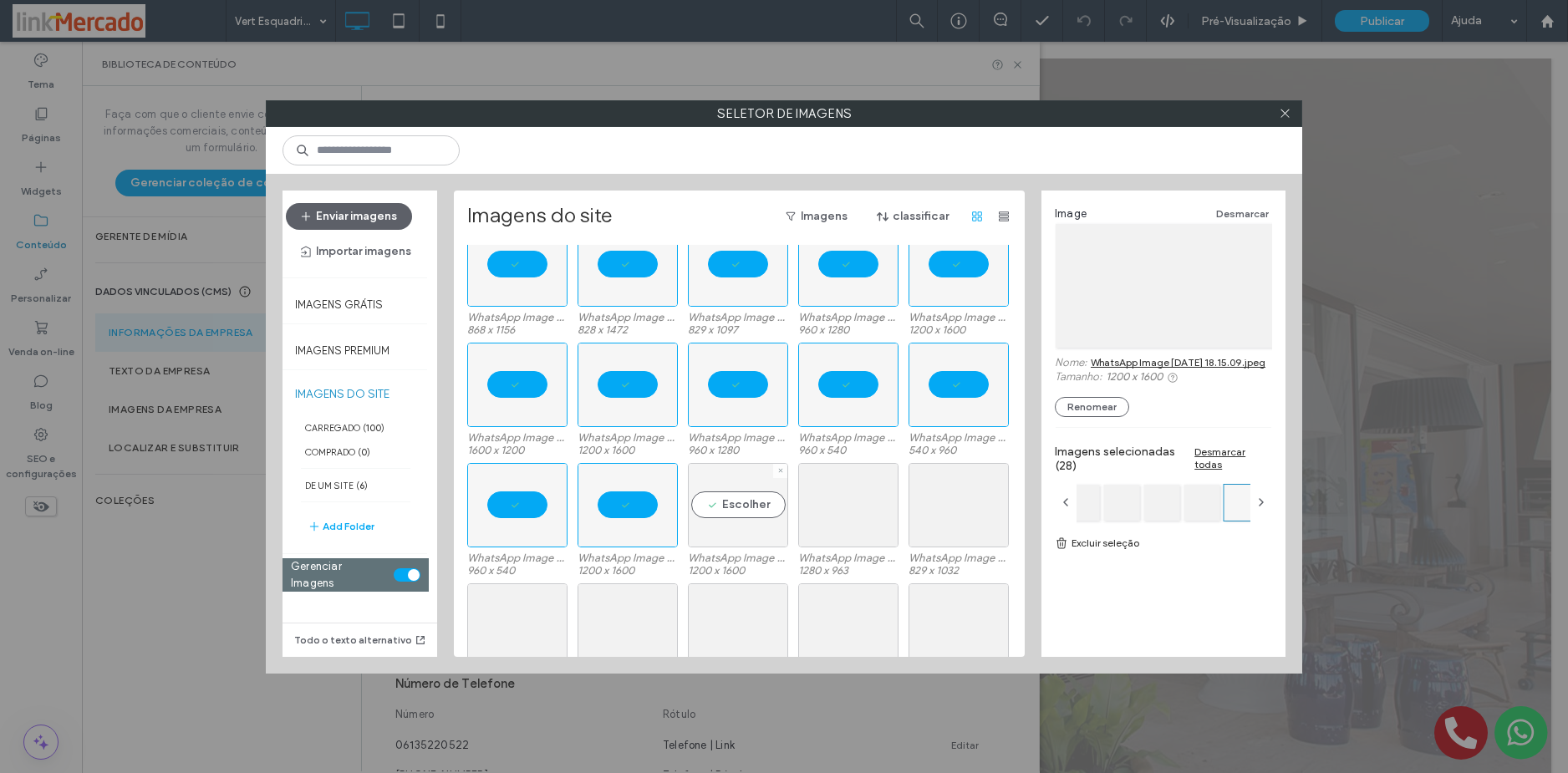
click at [741, 505] on div "Escolher" at bounding box center [738, 504] width 101 height 84
click at [840, 505] on div "Escolher" at bounding box center [848, 504] width 101 height 84
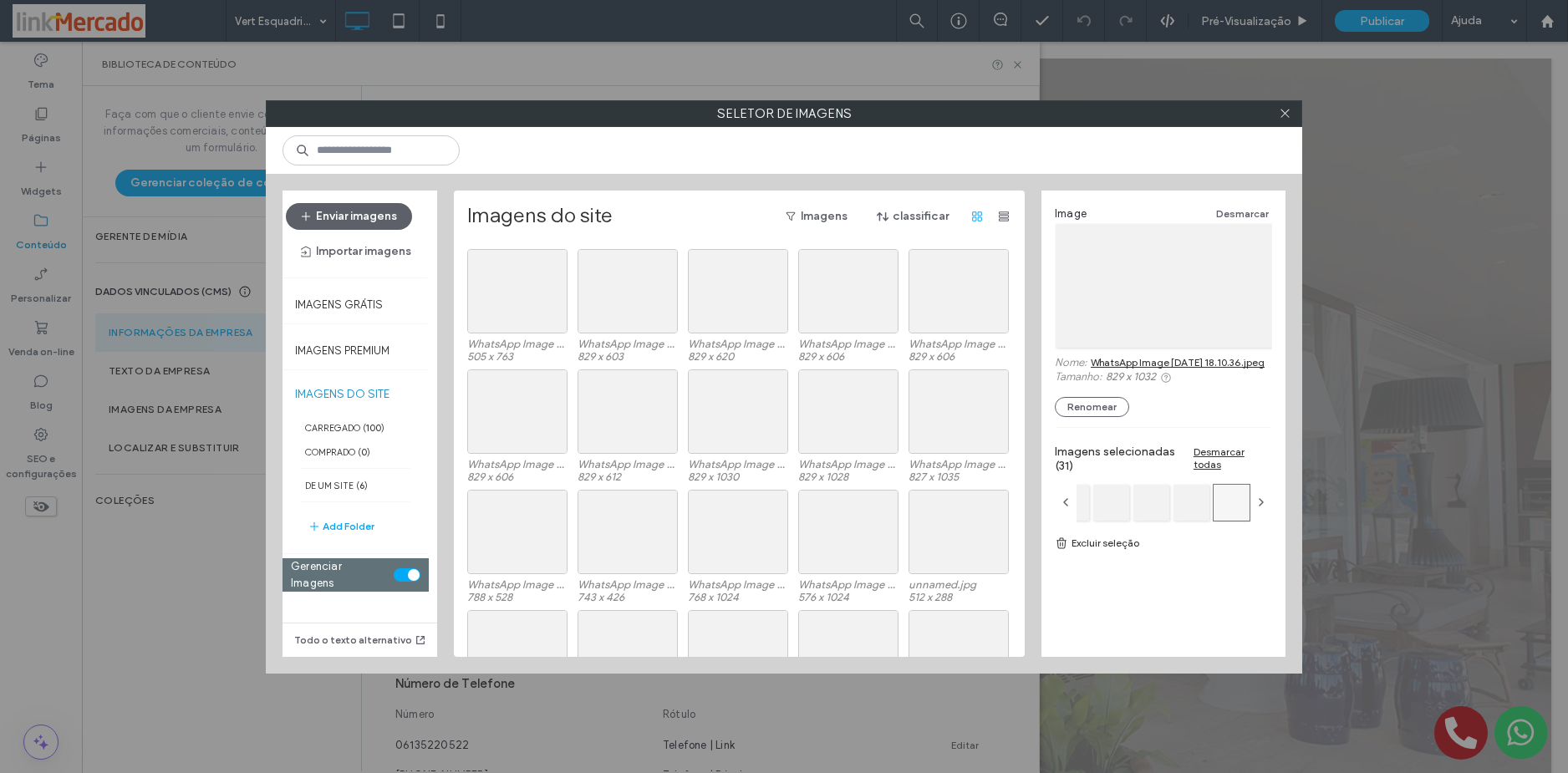
scroll to position [671, 0]
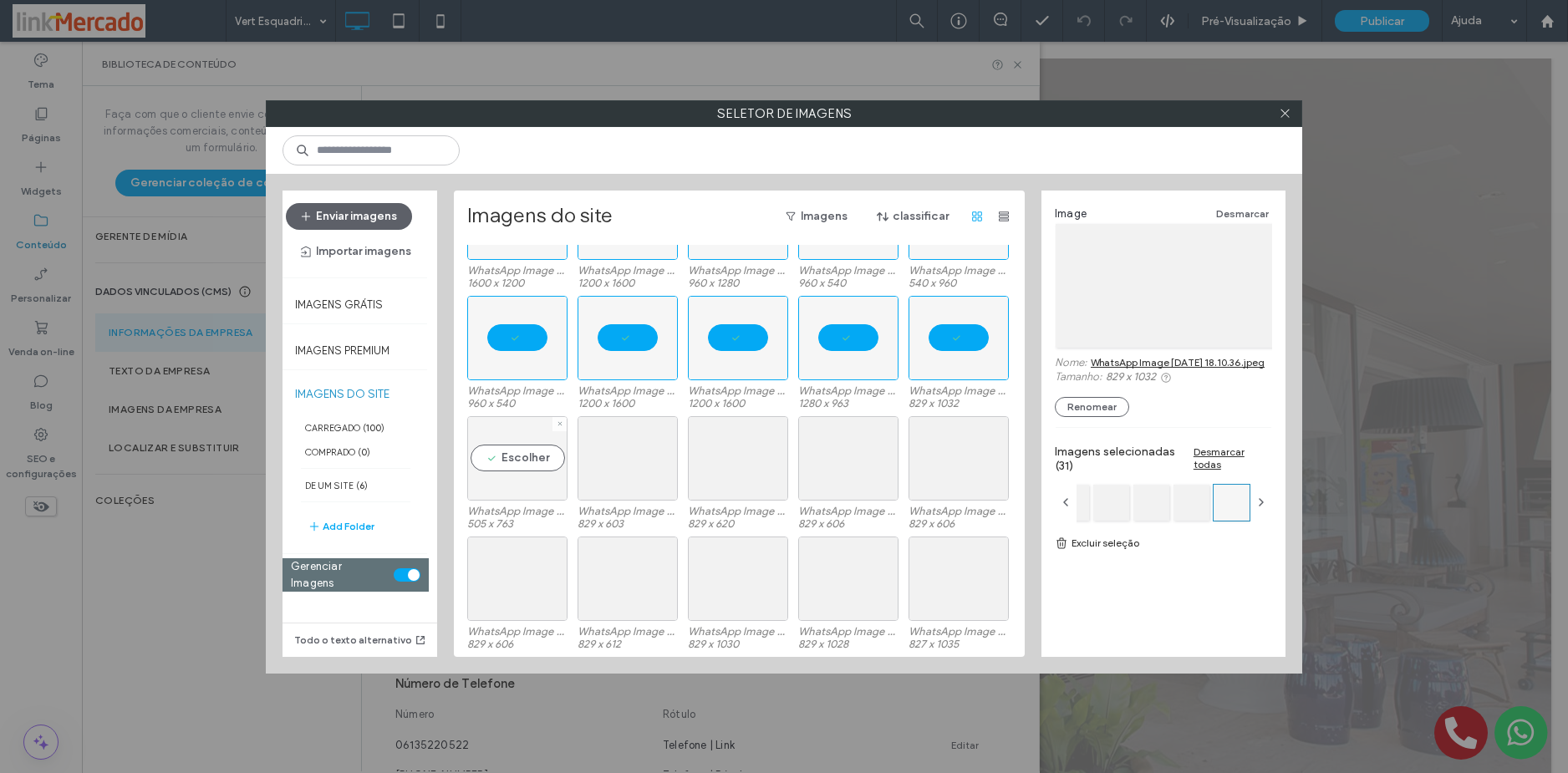
click at [513, 449] on div "Escolher" at bounding box center [517, 458] width 101 height 84
click at [631, 462] on div "Escolher" at bounding box center [627, 458] width 101 height 84
click at [736, 448] on div "Escolher" at bounding box center [738, 458] width 101 height 84
click at [843, 456] on div "Escolher" at bounding box center [848, 458] width 101 height 84
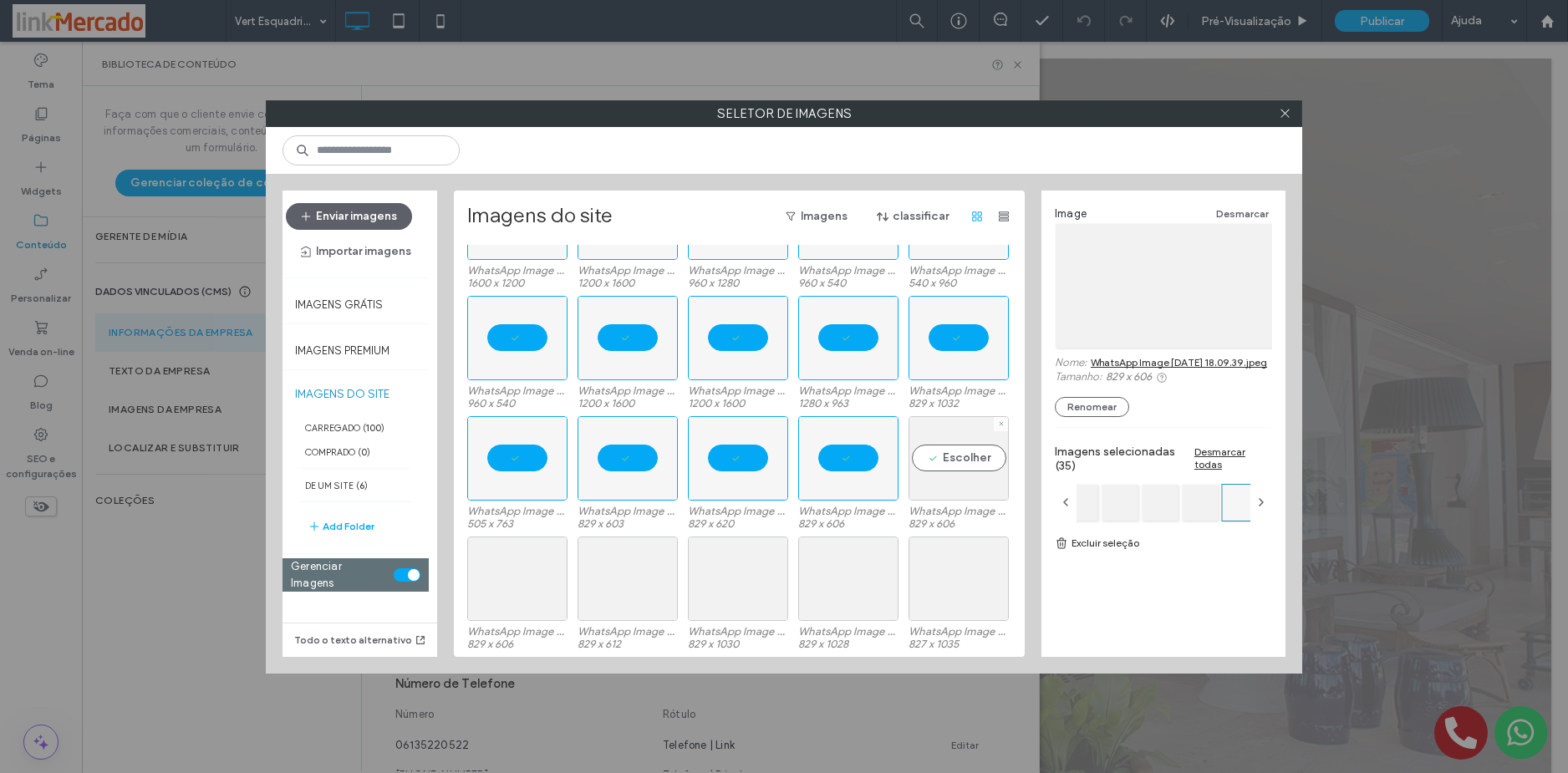
drag, startPoint x: 944, startPoint y: 465, endPoint x: 837, endPoint y: 501, distance: 112.9
click at [944, 466] on div "Escolher" at bounding box center [959, 458] width 101 height 84
click at [501, 590] on div "Escolher" at bounding box center [517, 578] width 101 height 84
click at [604, 580] on div "Escolher" at bounding box center [627, 578] width 101 height 84
click at [725, 576] on div "Escolher" at bounding box center [738, 578] width 101 height 84
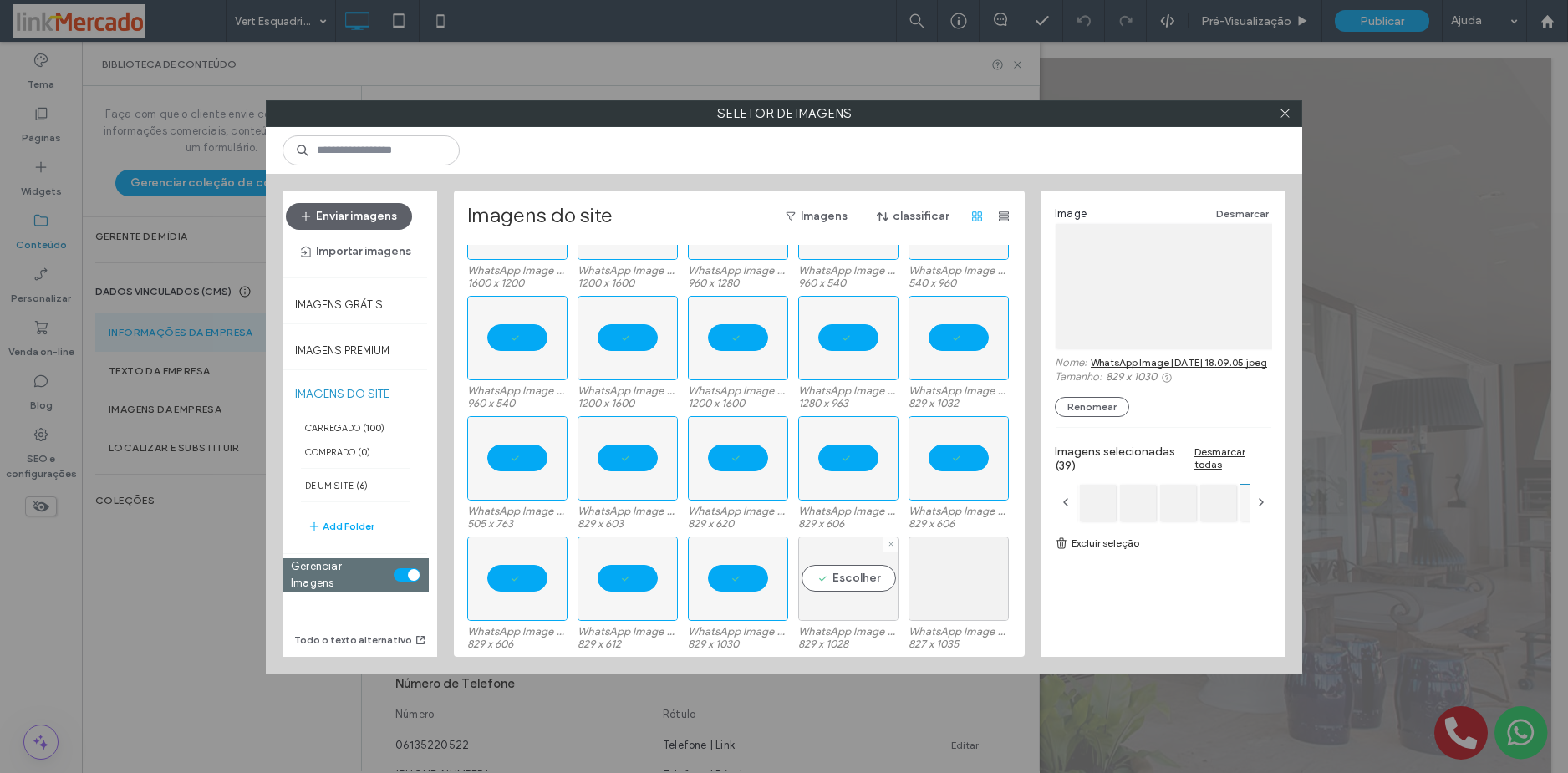
click at [828, 575] on div "Escolher" at bounding box center [848, 578] width 101 height 84
click at [949, 568] on div "Escolher" at bounding box center [959, 578] width 101 height 84
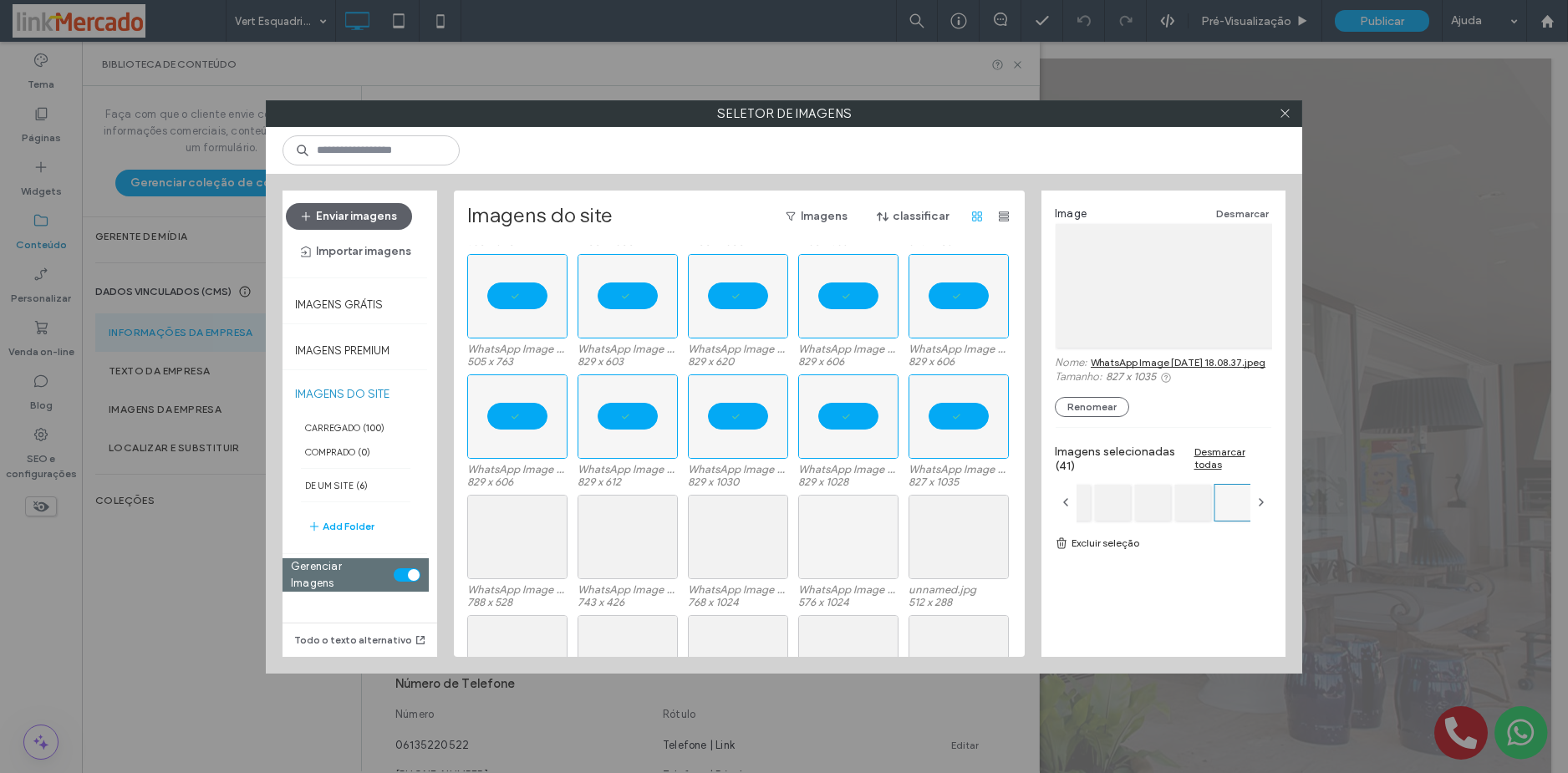
scroll to position [839, 0]
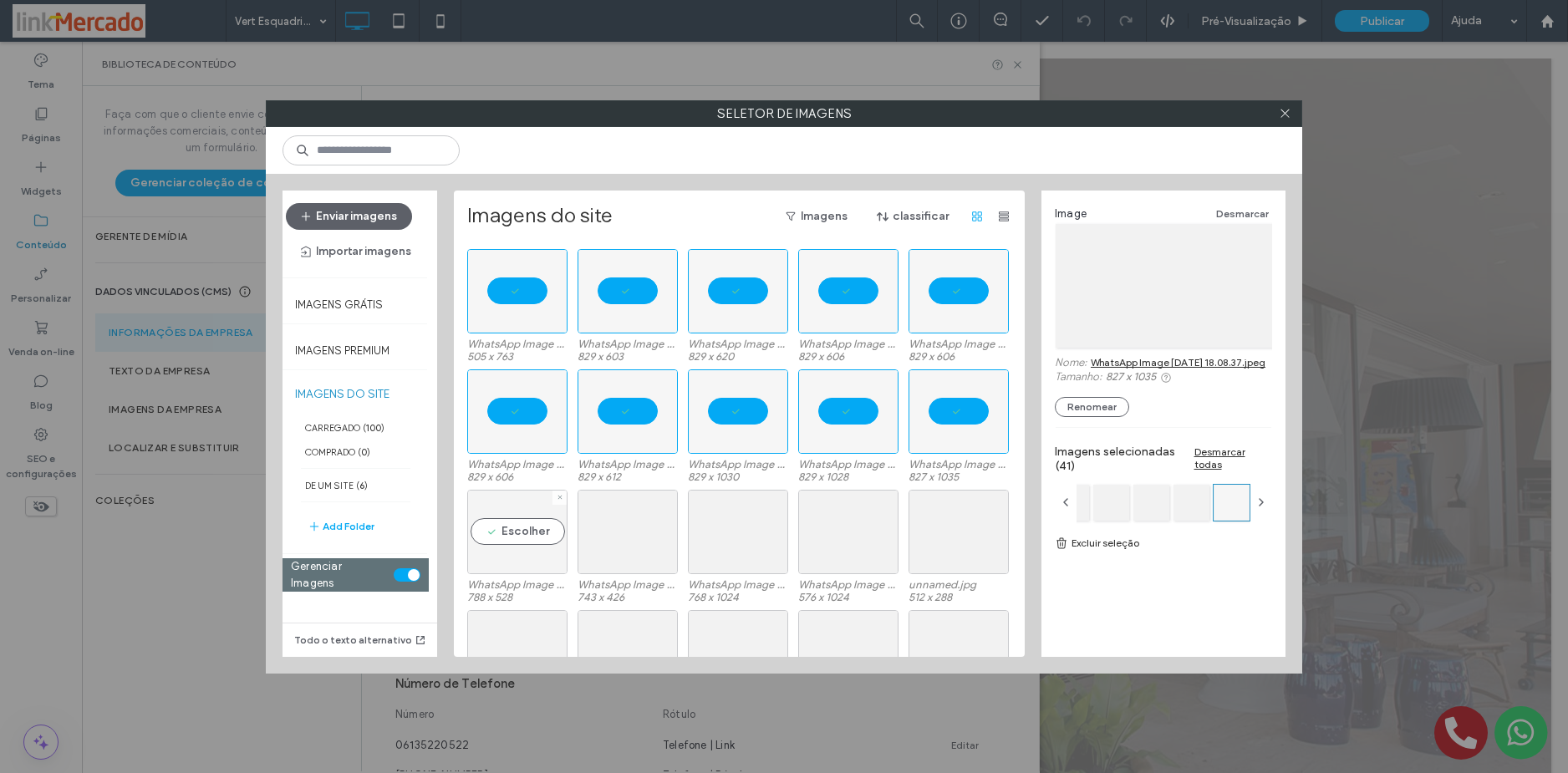
click at [497, 524] on div "Escolher" at bounding box center [517, 531] width 101 height 84
click at [601, 527] on div "Escolher" at bounding box center [627, 531] width 101 height 84
click at [716, 531] on div at bounding box center [738, 531] width 101 height 84
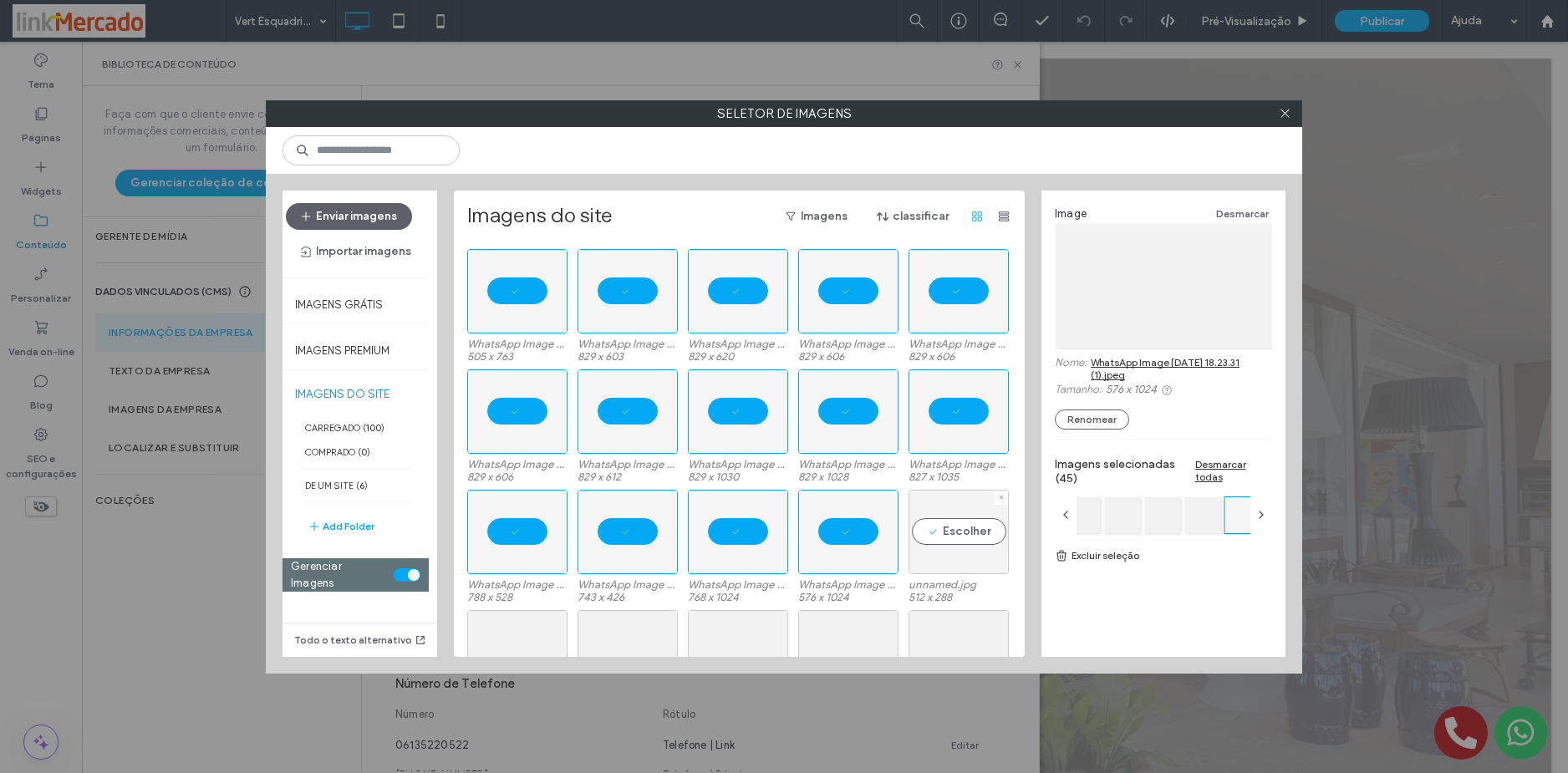
click at [937, 530] on div "Escolher" at bounding box center [959, 531] width 101 height 84
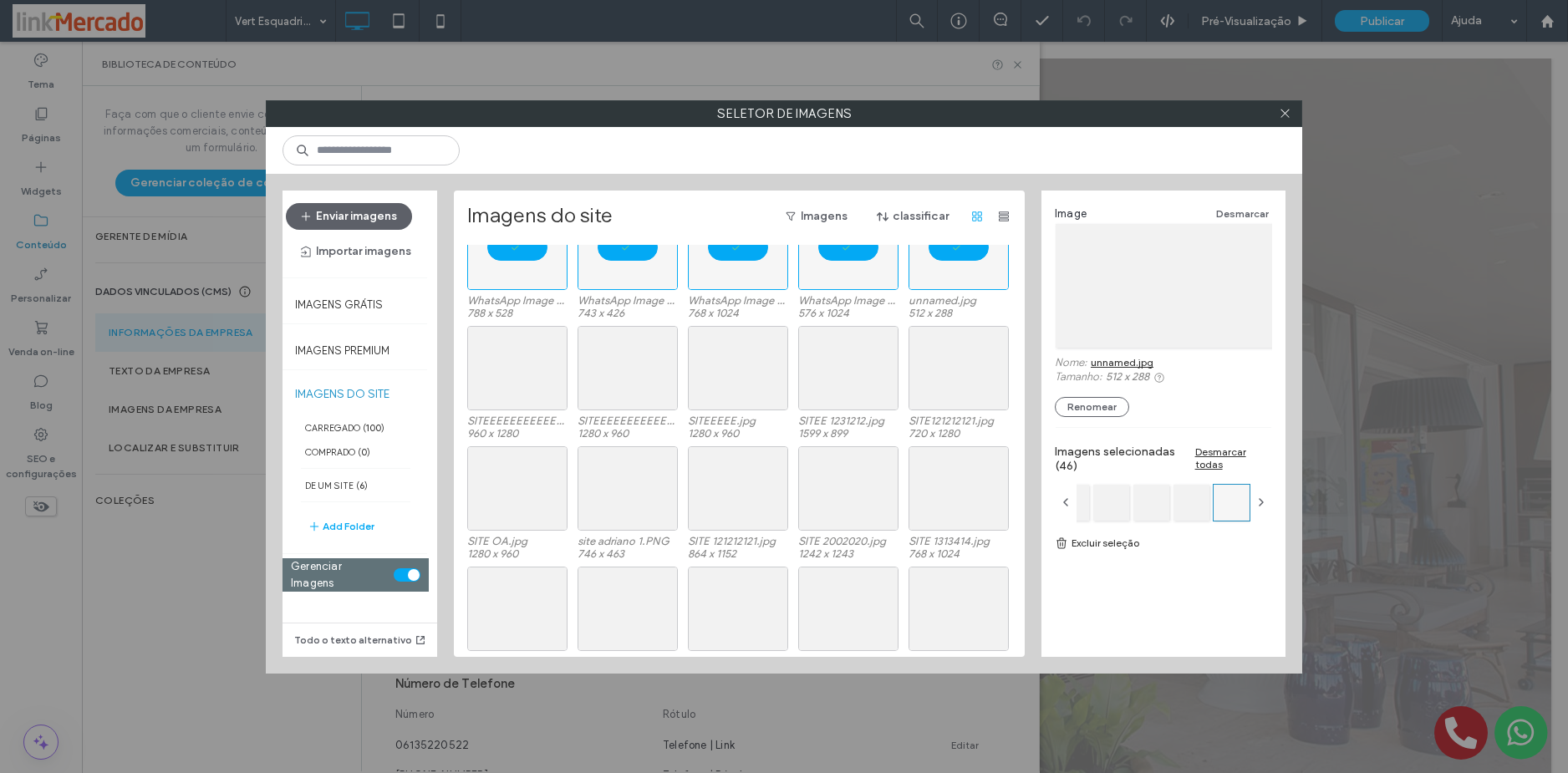
scroll to position [1173, 0]
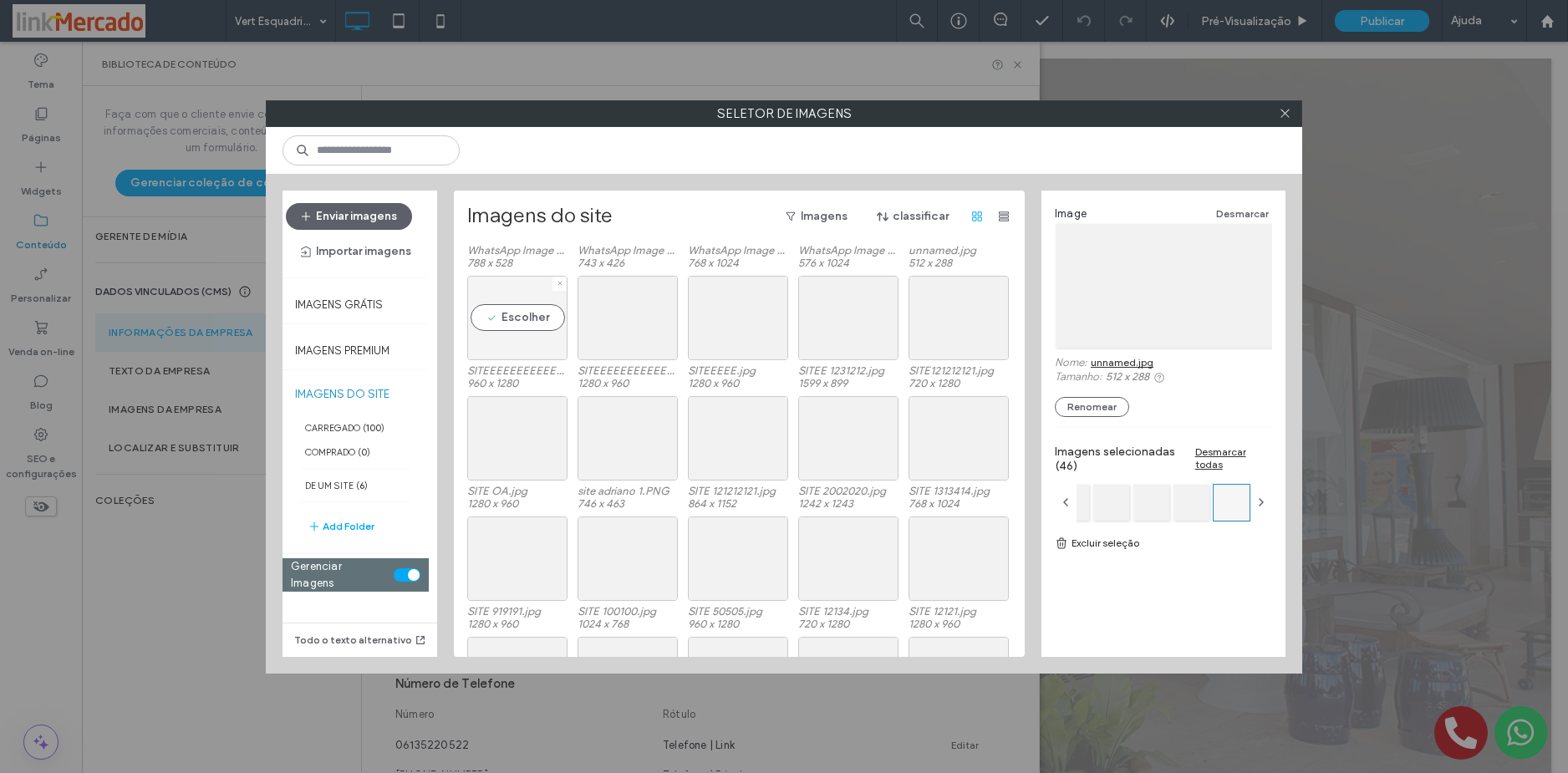
click at [521, 320] on div "Escolher" at bounding box center [517, 318] width 101 height 84
click at [616, 320] on div at bounding box center [627, 318] width 101 height 84
click at [750, 321] on div "Escolher" at bounding box center [738, 318] width 101 height 84
click at [838, 317] on div "Escolher" at bounding box center [848, 318] width 101 height 84
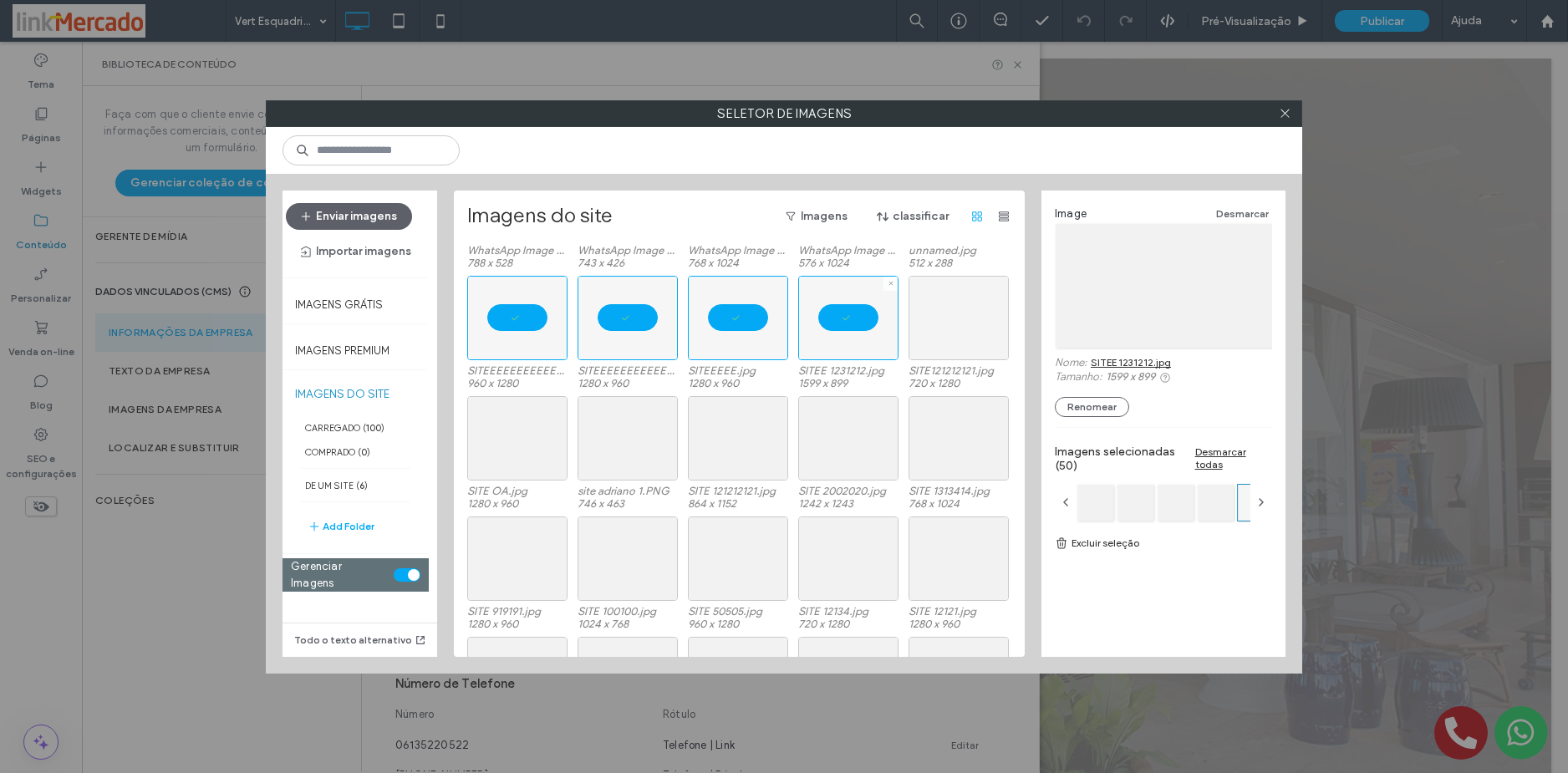
click at [918, 316] on div at bounding box center [959, 318] width 101 height 84
click at [471, 427] on div "Escolher" at bounding box center [517, 438] width 101 height 84
click at [597, 438] on div "Escolher" at bounding box center [627, 438] width 101 height 84
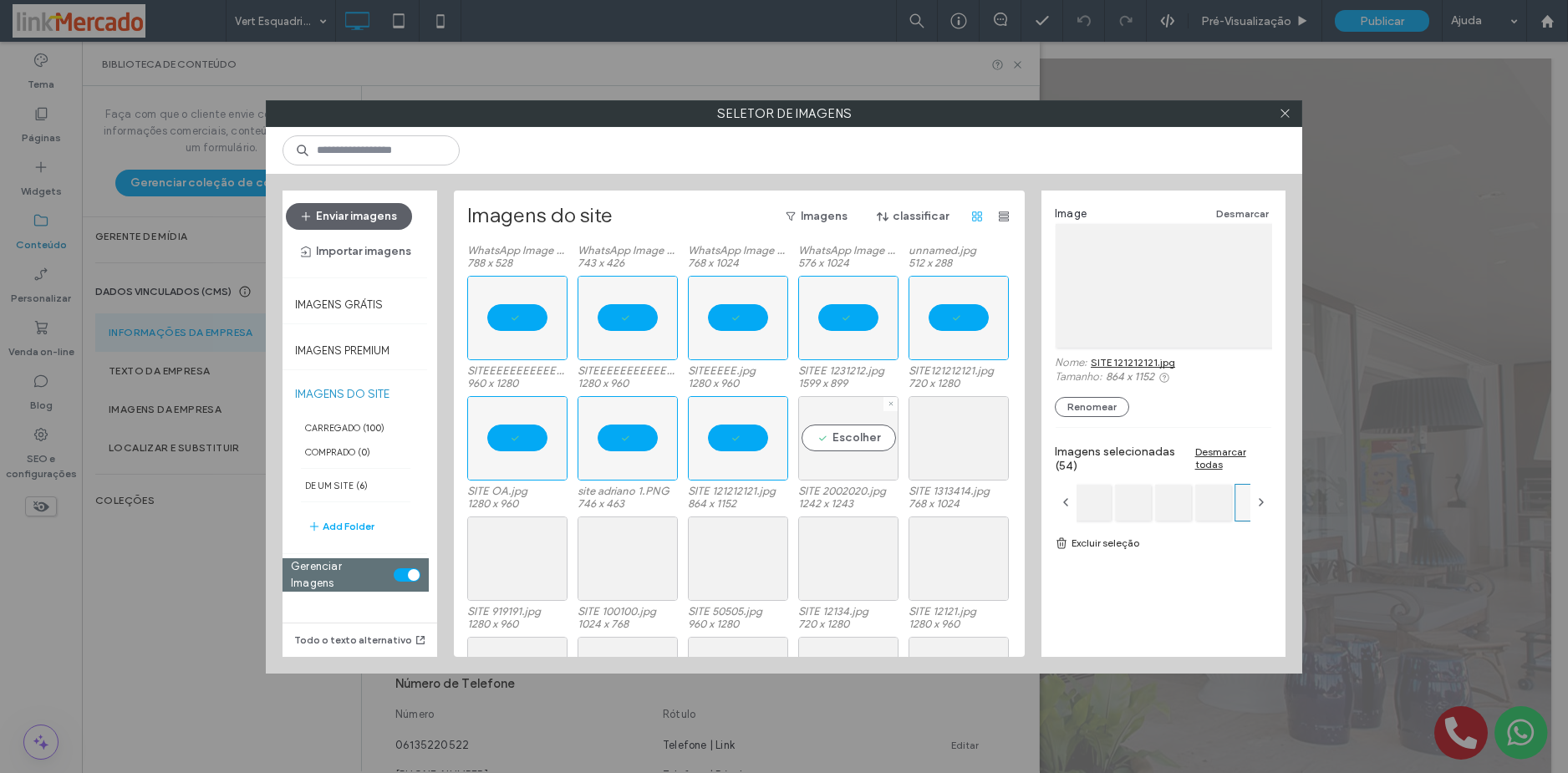
click at [853, 428] on div "Escolher" at bounding box center [848, 438] width 101 height 84
click at [952, 427] on div "Escolher" at bounding box center [959, 438] width 101 height 84
click at [494, 573] on div "Escolher" at bounding box center [517, 558] width 101 height 84
click at [593, 552] on div "Escolher" at bounding box center [627, 558] width 101 height 84
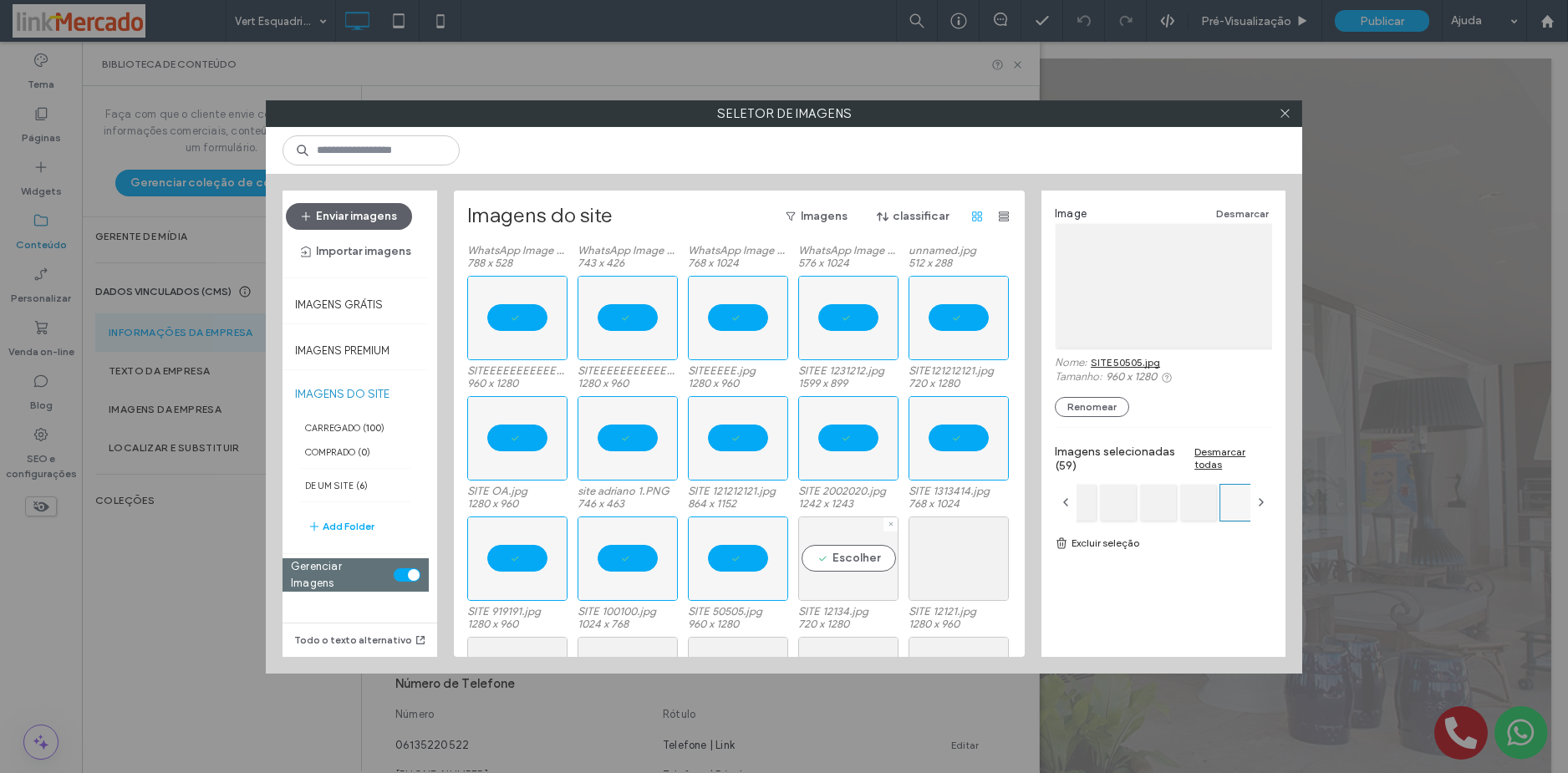
click at [855, 544] on div "Escolher" at bounding box center [848, 558] width 101 height 84
click at [960, 546] on div "Escolher" at bounding box center [959, 558] width 101 height 84
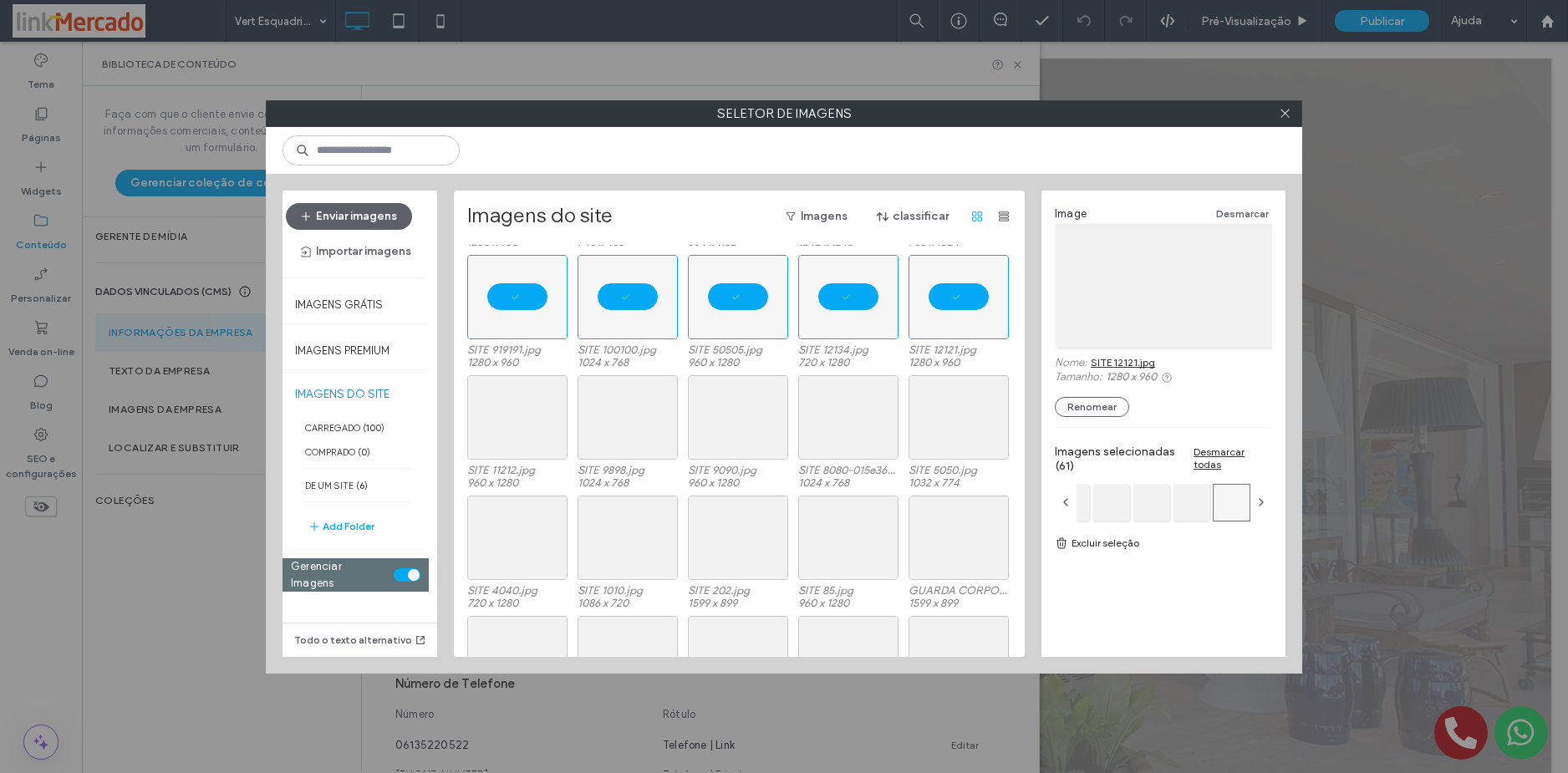
scroll to position [1440, 0]
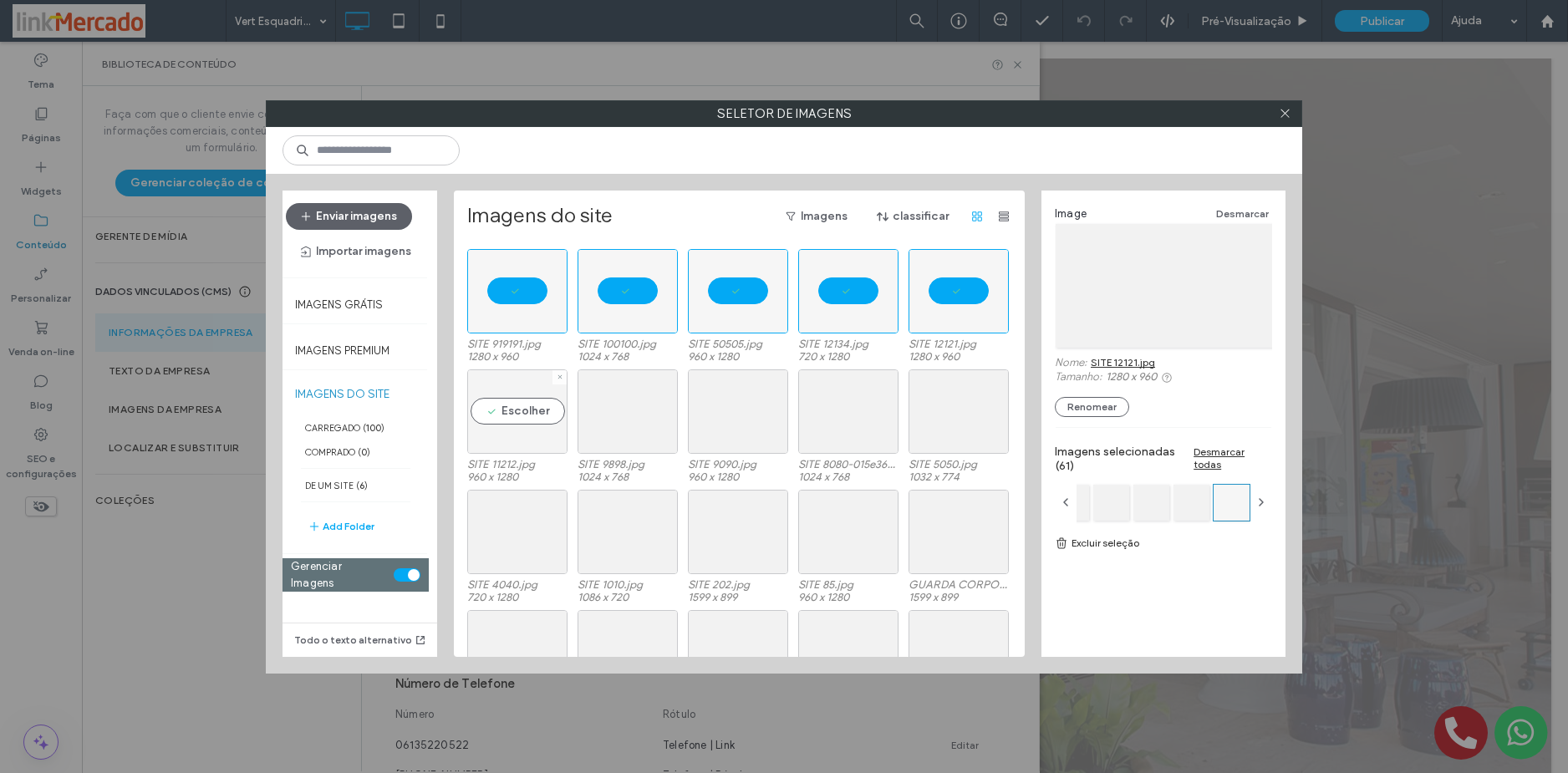
click at [520, 410] on div "Escolher" at bounding box center [517, 411] width 101 height 84
click at [585, 400] on div at bounding box center [627, 411] width 101 height 84
click at [707, 400] on div "Escolher" at bounding box center [738, 411] width 101 height 84
click at [830, 403] on div "Escolher" at bounding box center [848, 411] width 101 height 84
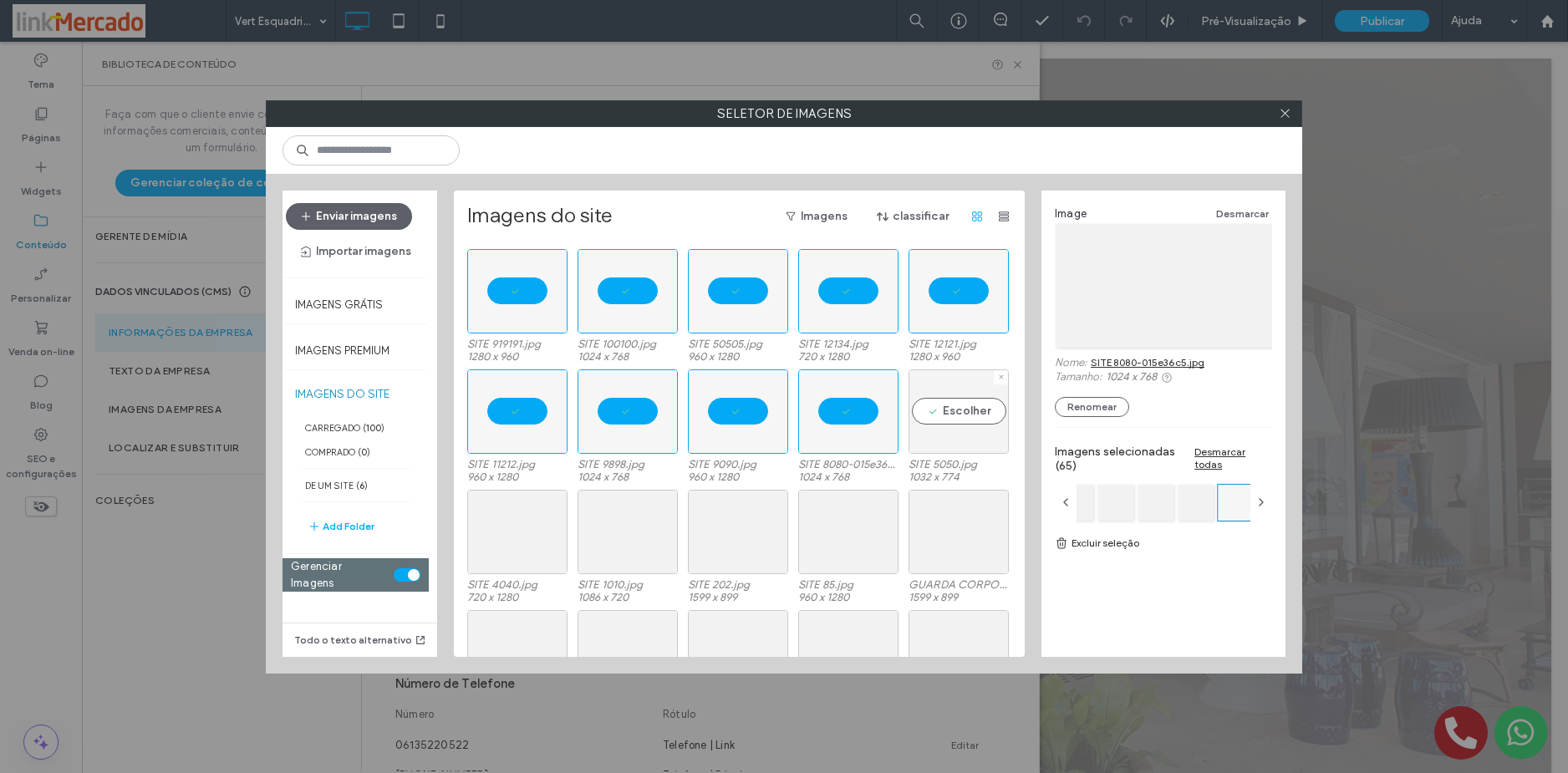
click at [921, 409] on div "Escolher" at bounding box center [959, 411] width 101 height 84
click at [503, 515] on div "Escolher" at bounding box center [517, 531] width 101 height 84
click at [593, 529] on div "Escolher" at bounding box center [627, 531] width 101 height 84
click at [727, 519] on div "Escolher" at bounding box center [738, 531] width 101 height 84
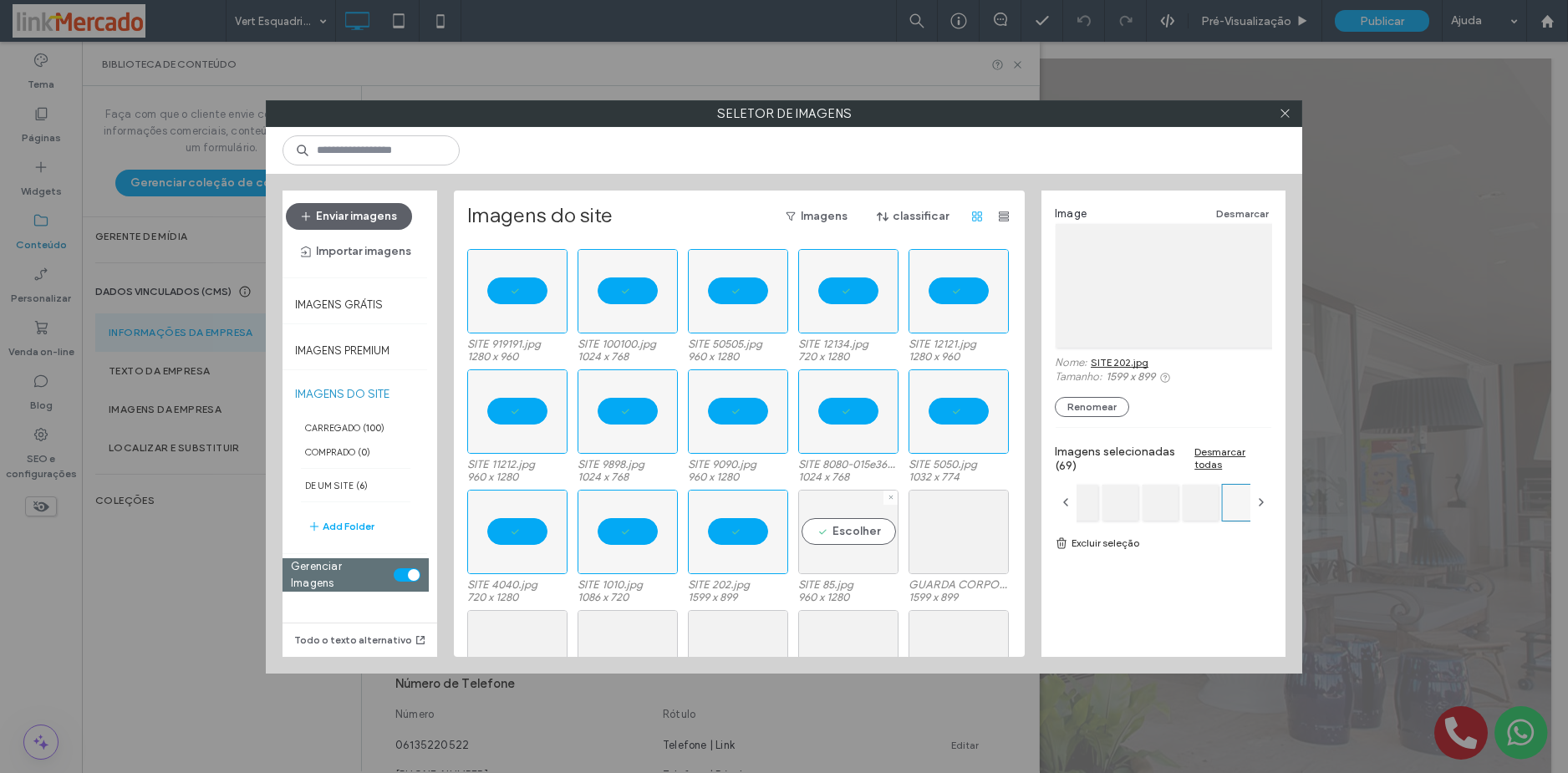
click at [837, 520] on div "Escolher" at bounding box center [848, 531] width 101 height 84
click at [949, 535] on div at bounding box center [959, 531] width 101 height 84
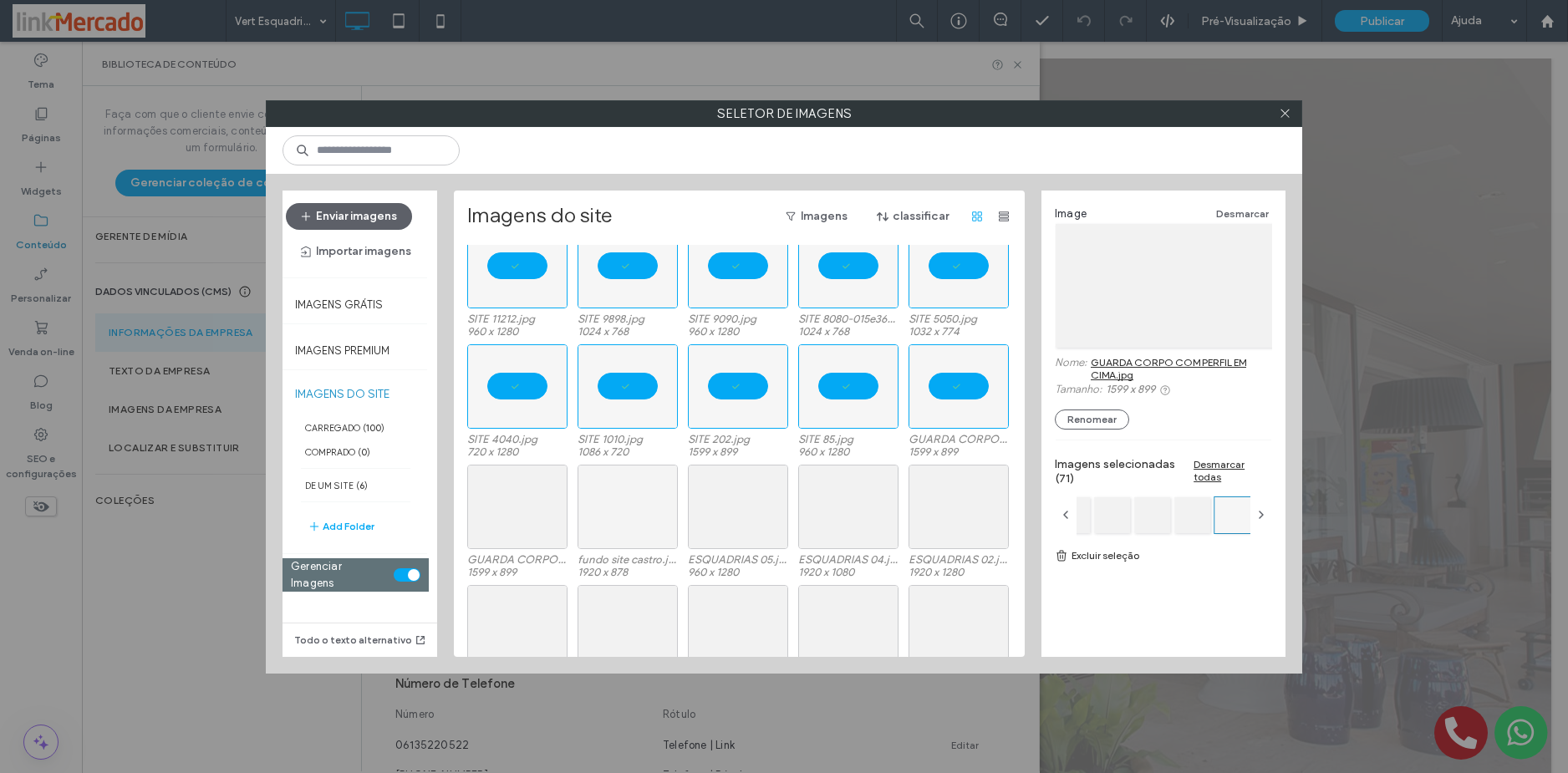
scroll to position [1607, 0]
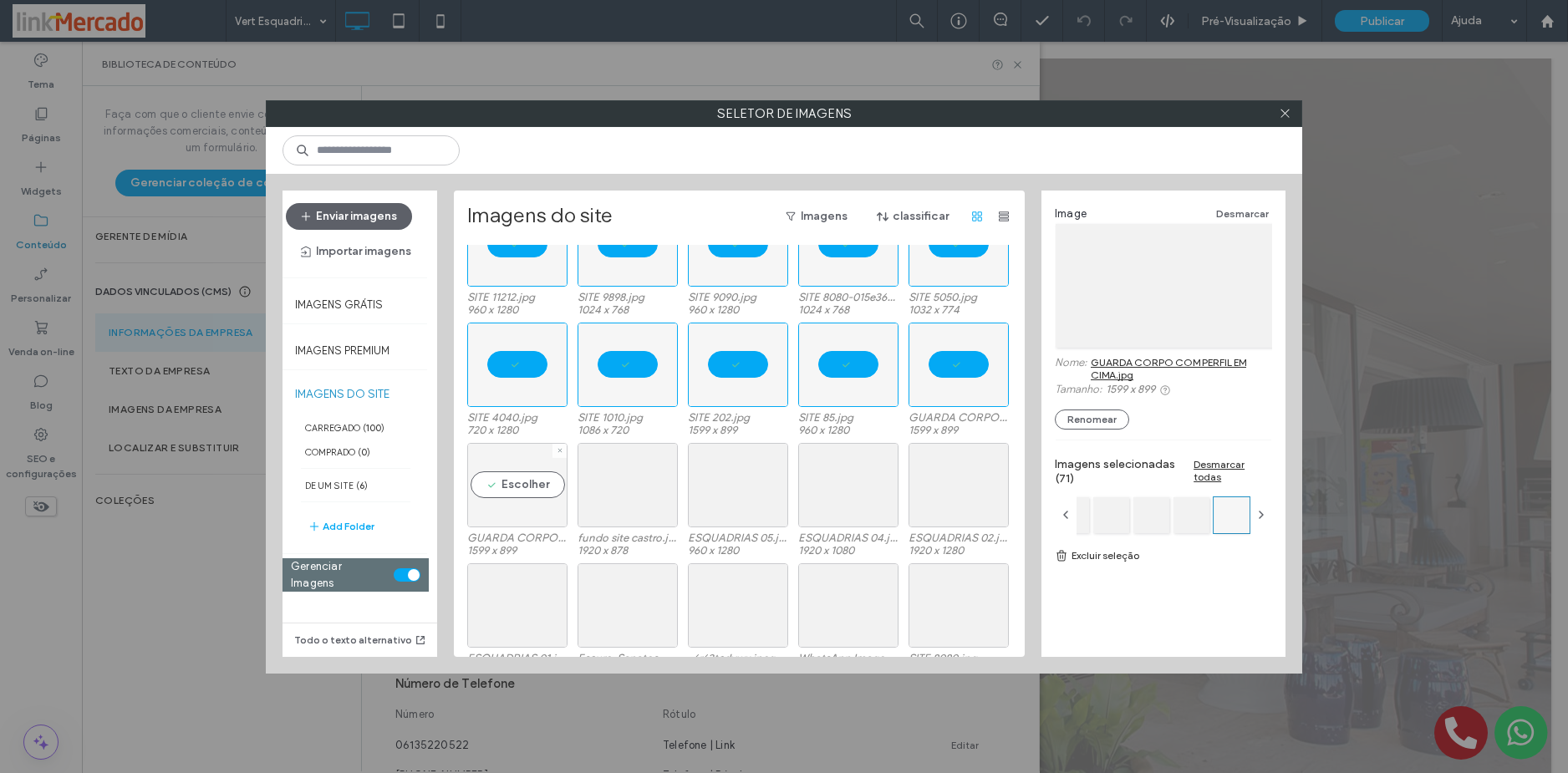
click at [523, 486] on div "Escolher" at bounding box center [517, 485] width 101 height 84
click at [655, 478] on div "Escolher" at bounding box center [627, 485] width 101 height 84
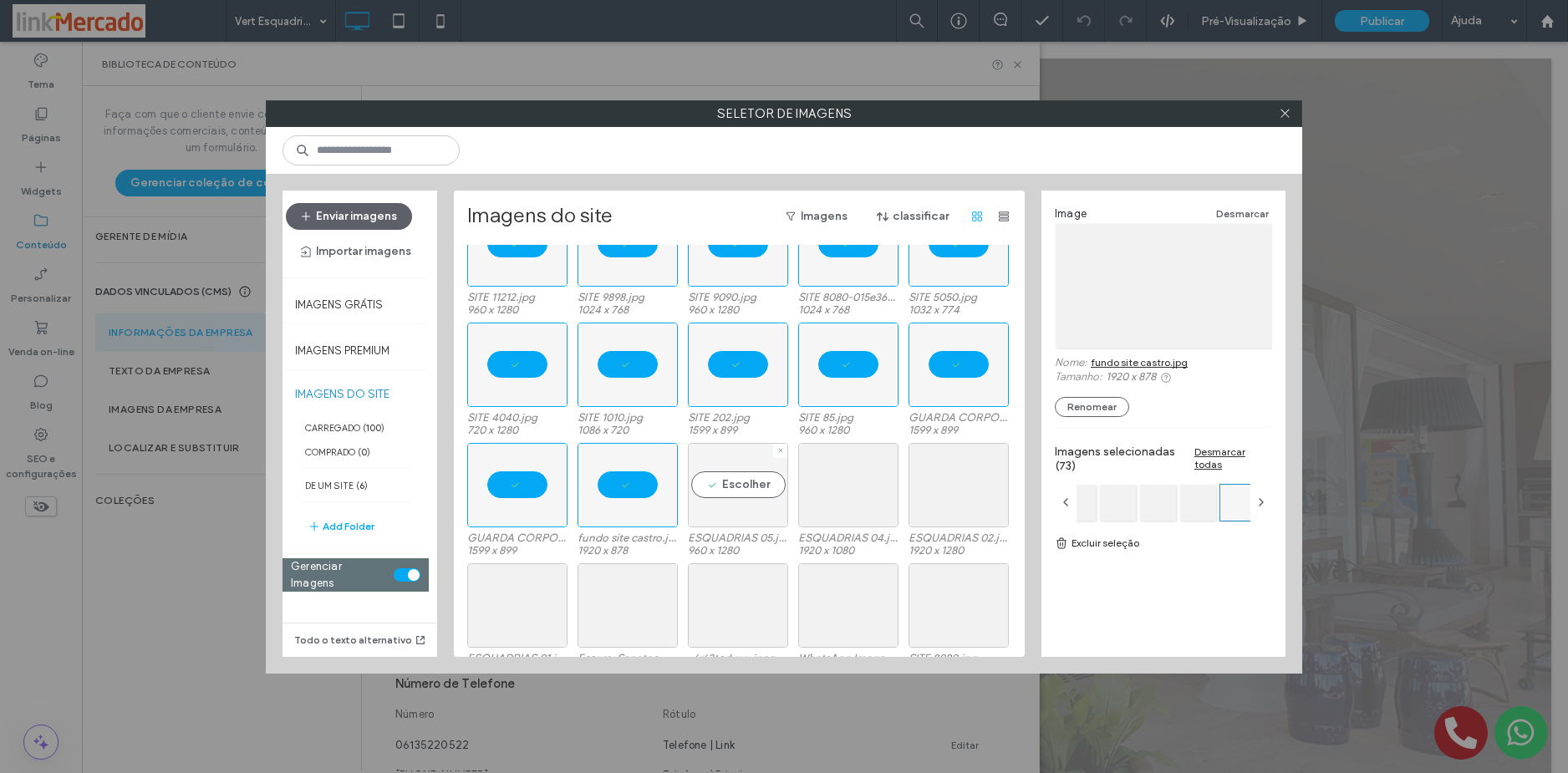
click at [732, 474] on div "Escolher" at bounding box center [738, 485] width 101 height 84
drag, startPoint x: 832, startPoint y: 483, endPoint x: 931, endPoint y: 488, distance: 99.1
click at [833, 483] on div "Escolher" at bounding box center [848, 485] width 101 height 84
click at [937, 488] on div "Escolher" at bounding box center [959, 485] width 101 height 84
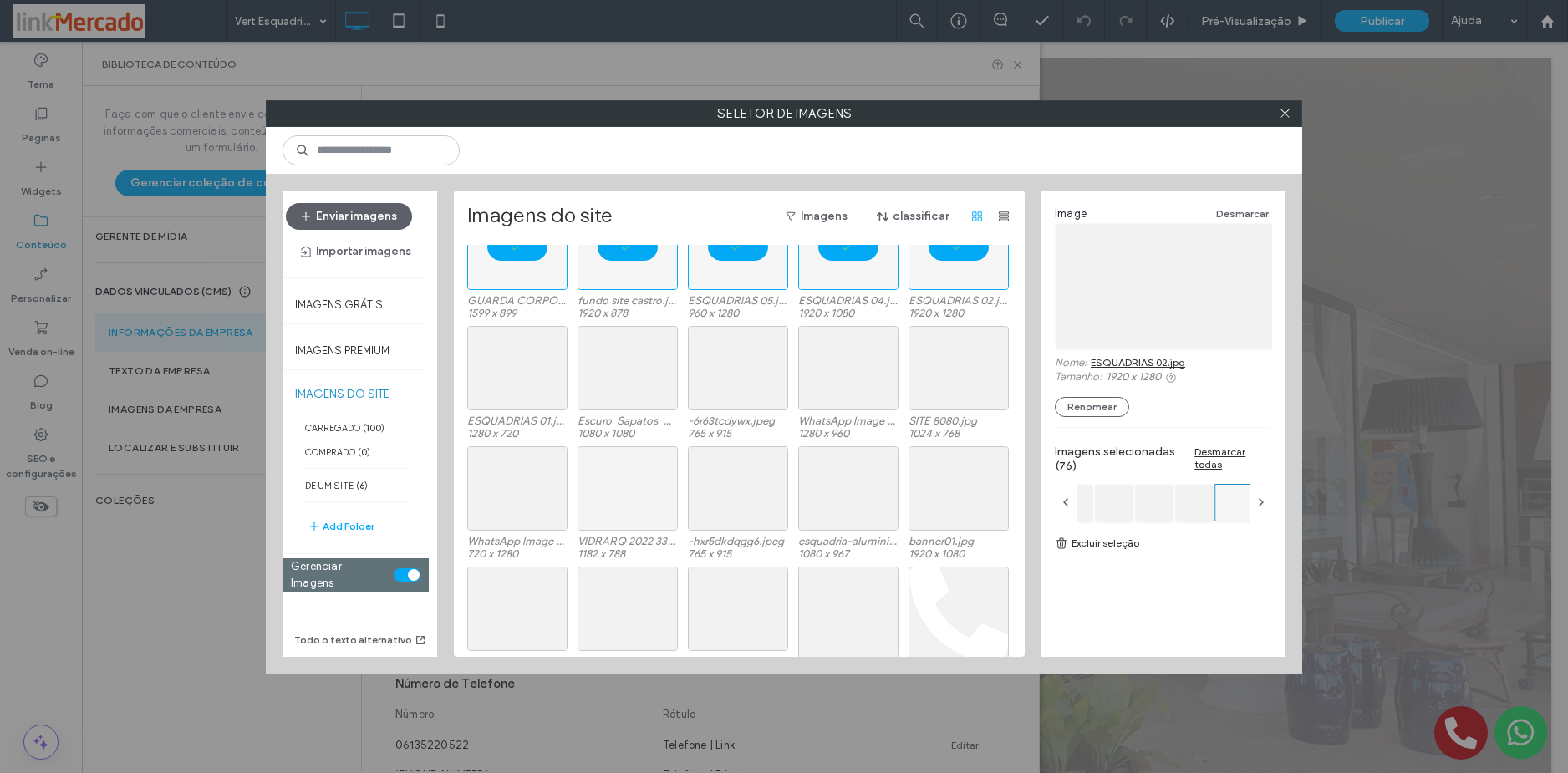
scroll to position [1875, 0]
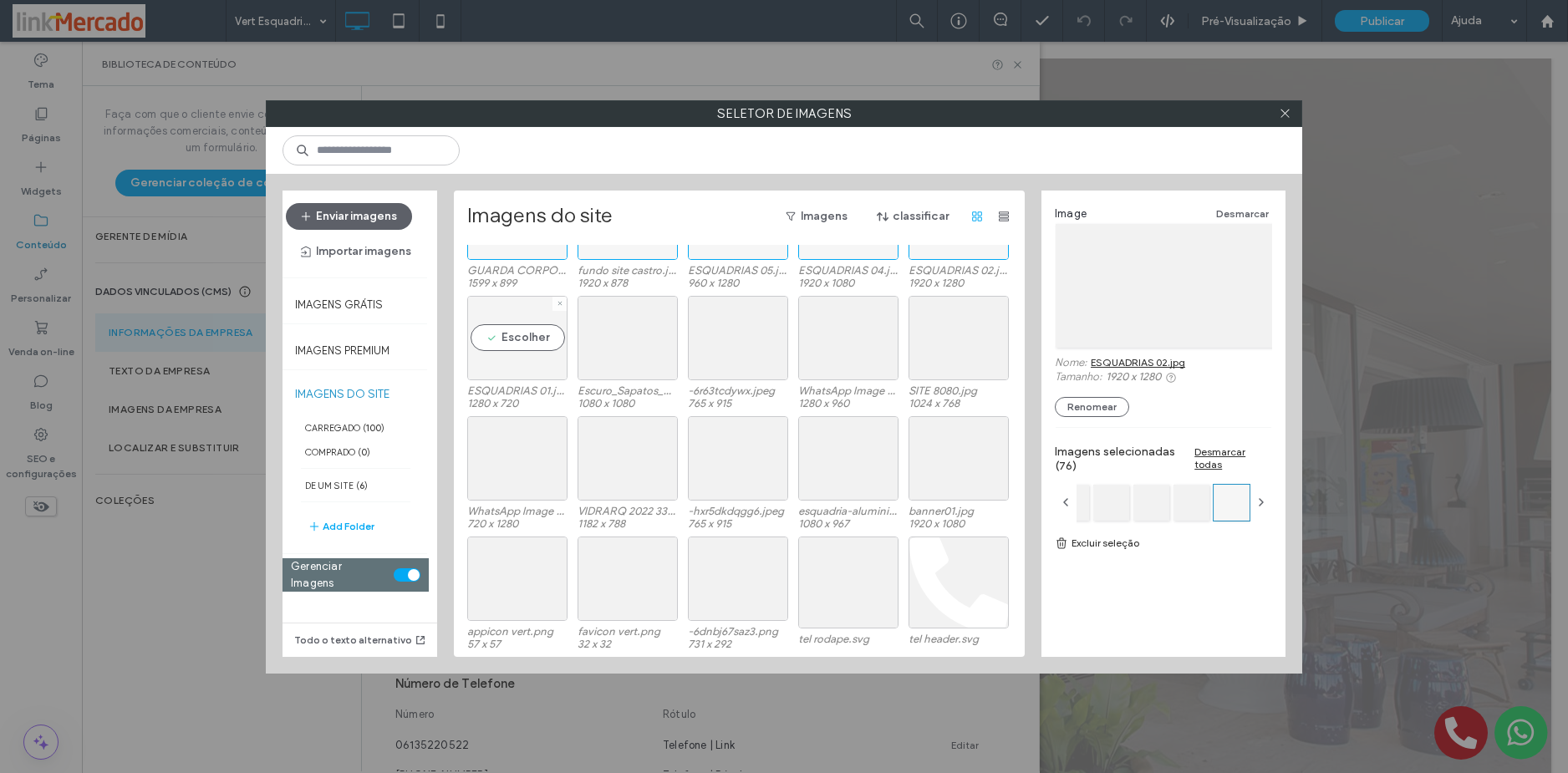
click at [517, 356] on div "Escolher" at bounding box center [517, 337] width 101 height 84
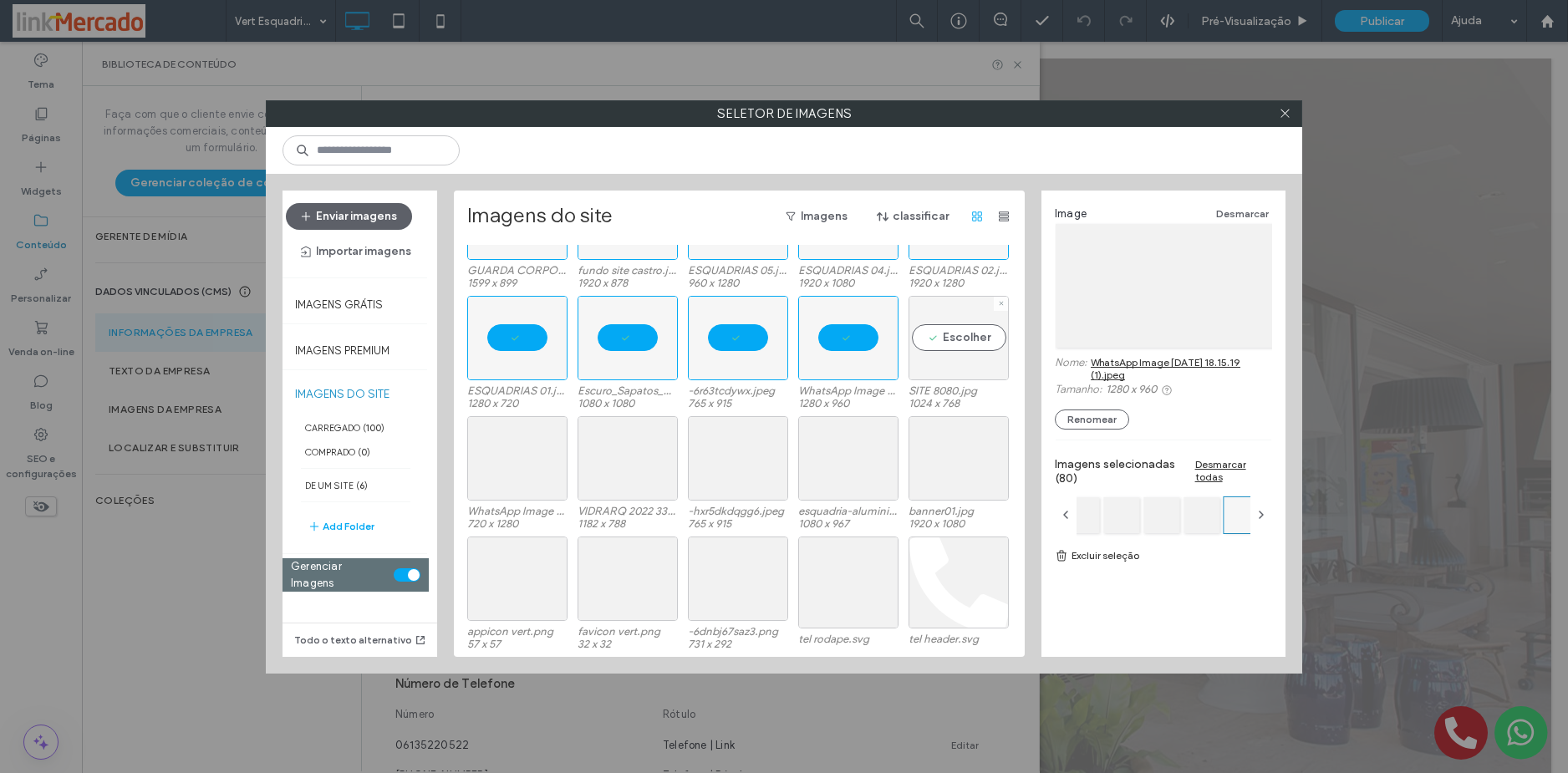
click at [936, 337] on div "Escolher" at bounding box center [959, 337] width 101 height 84
click at [513, 460] on div "Escolher" at bounding box center [517, 458] width 101 height 84
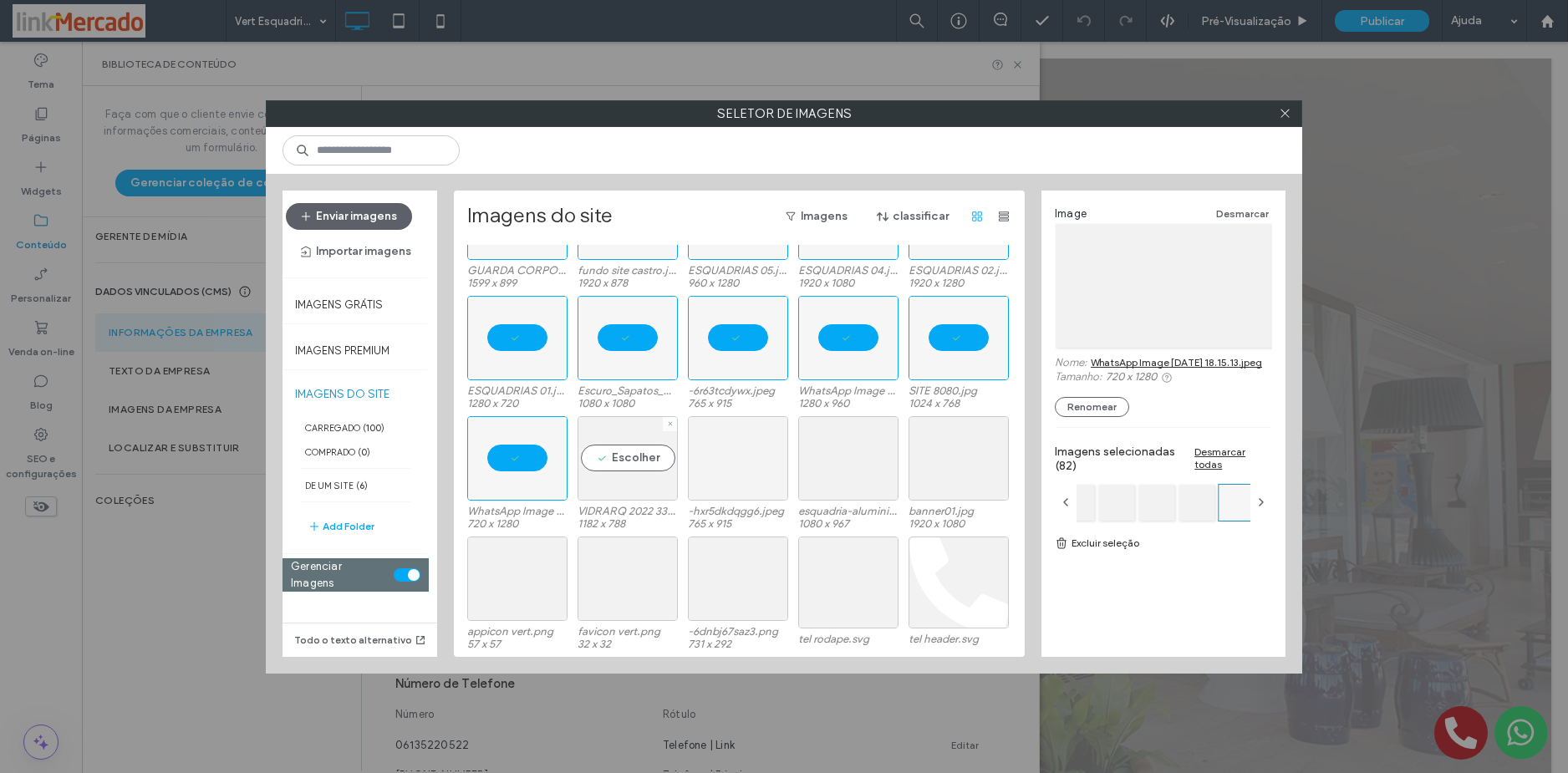
drag, startPoint x: 617, startPoint y: 468, endPoint x: 734, endPoint y: 453, distance: 118.0
click at [620, 468] on div "Escolher" at bounding box center [627, 458] width 101 height 84
drag, startPoint x: 756, startPoint y: 452, endPoint x: 795, endPoint y: 452, distance: 39.0
click at [757, 452] on div "Escolher" at bounding box center [738, 458] width 101 height 84
click at [849, 452] on div "Escolher" at bounding box center [848, 458] width 101 height 84
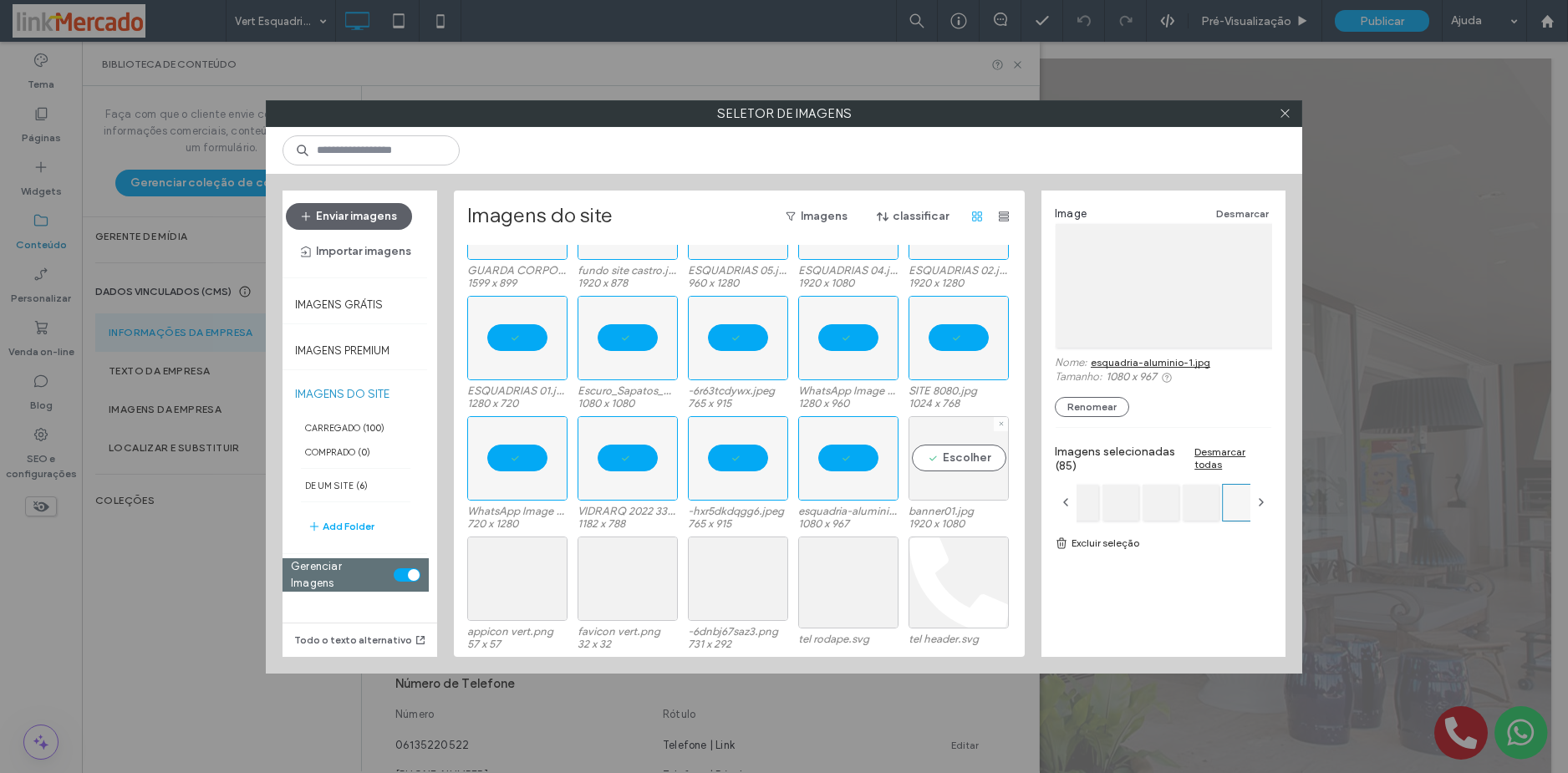
click at [945, 450] on div "Escolher" at bounding box center [959, 458] width 101 height 84
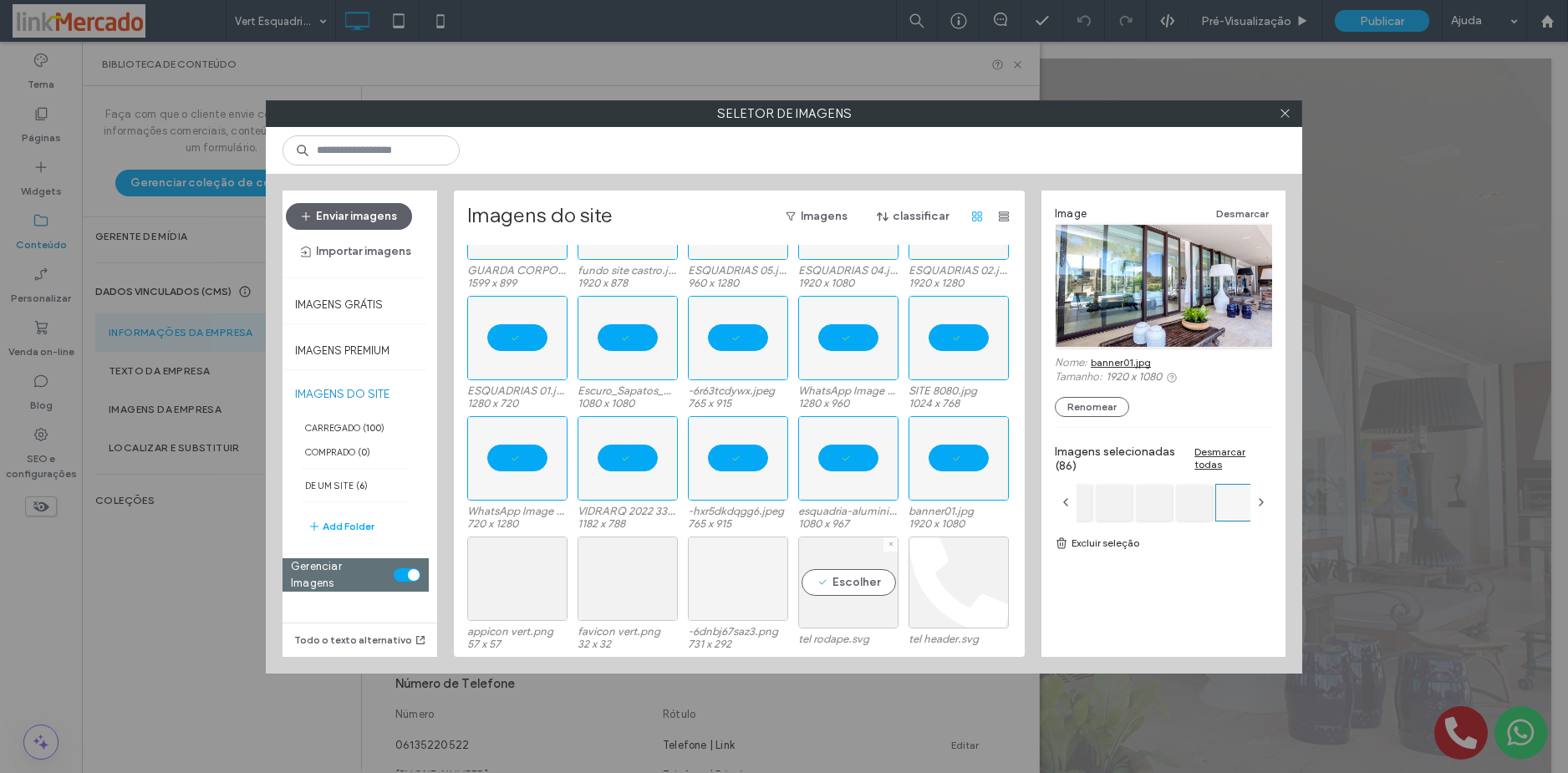
drag, startPoint x: 836, startPoint y: 578, endPoint x: 752, endPoint y: 582, distance: 84.1
click at [835, 580] on div "Escolher" at bounding box center [848, 583] width 101 height 92
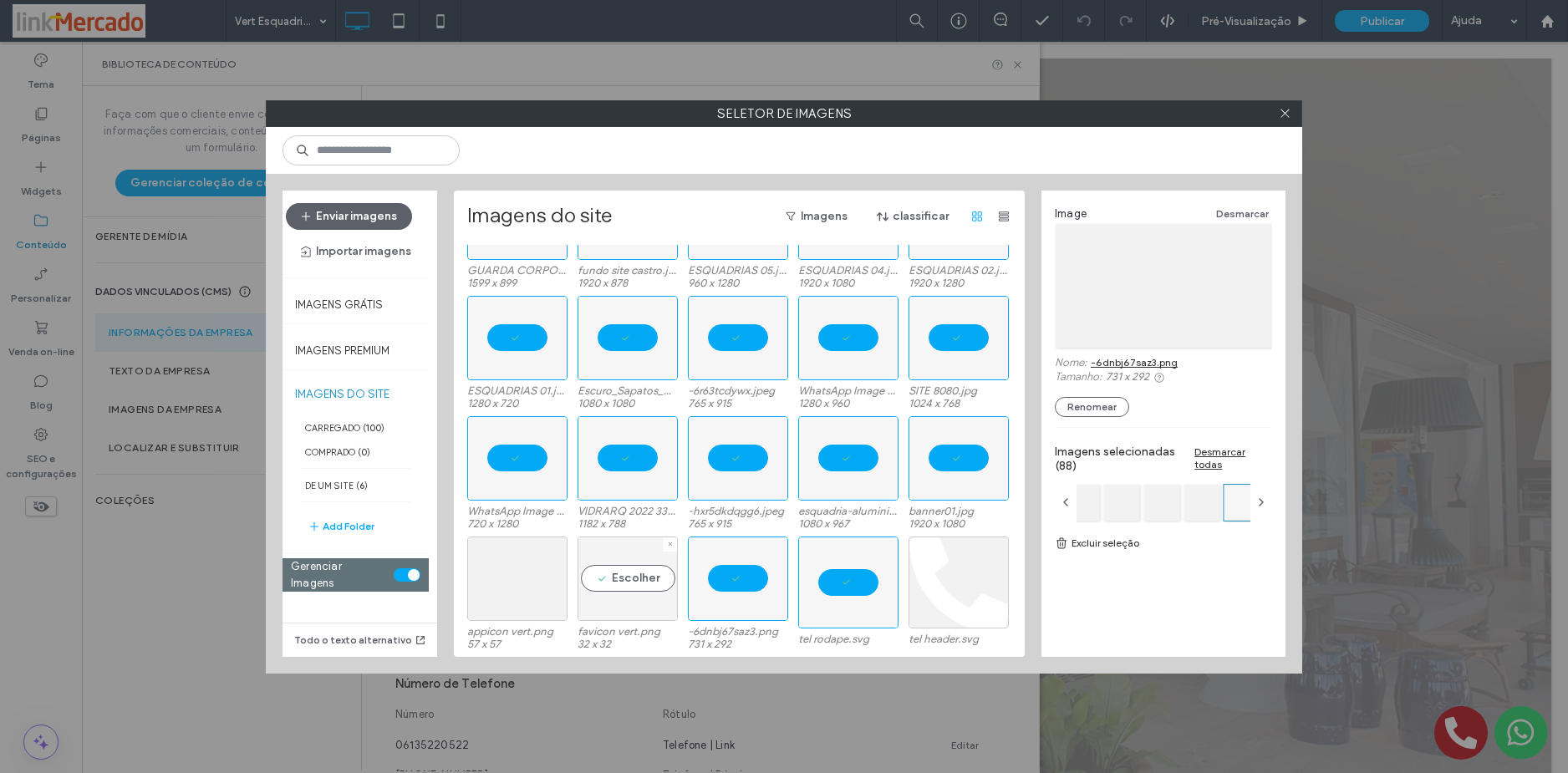
click at [626, 584] on div "Escolher" at bounding box center [627, 578] width 101 height 84
click at [517, 586] on div "Escolher" at bounding box center [517, 578] width 101 height 84
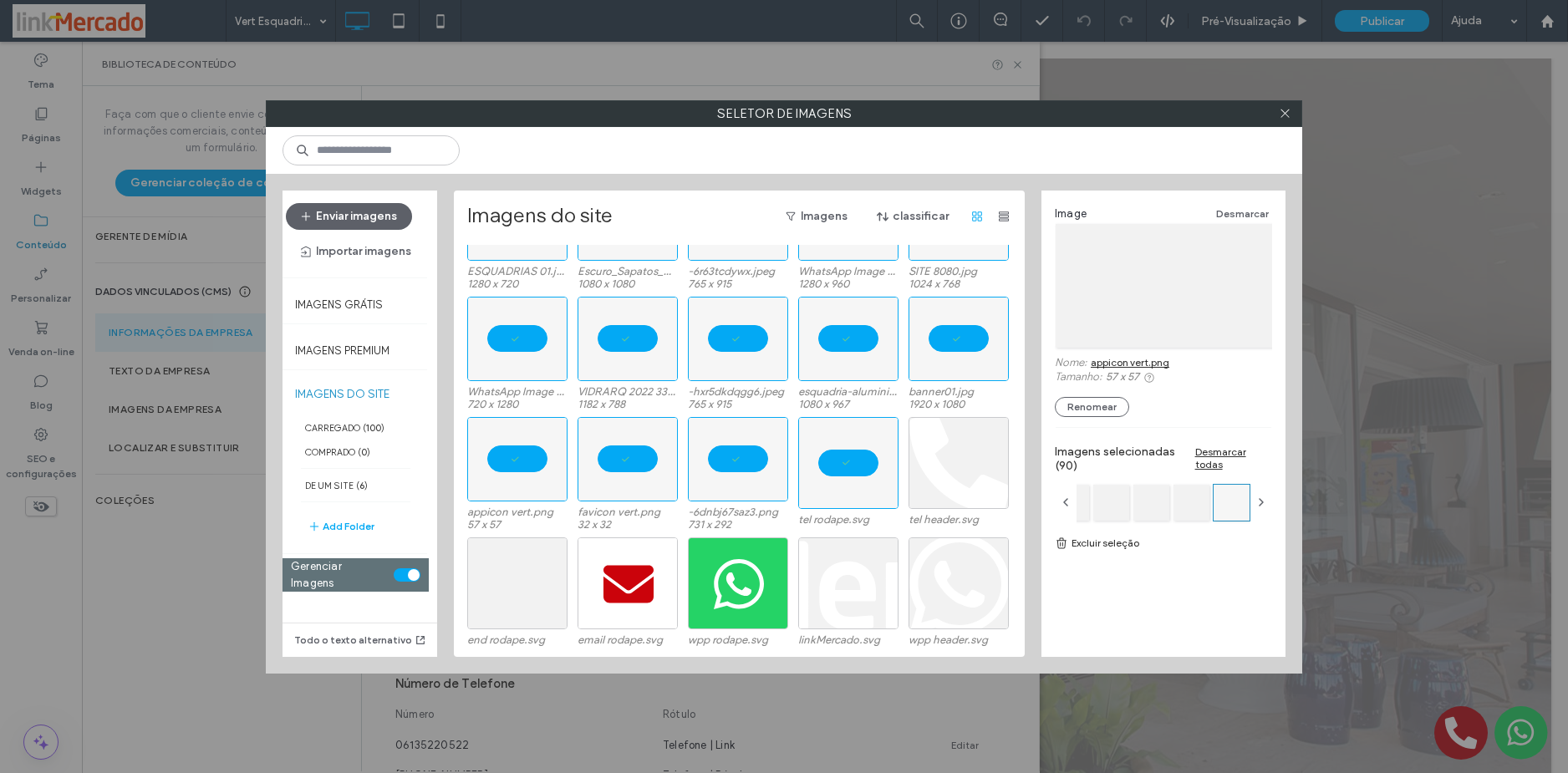
scroll to position [1995, 0]
click at [520, 580] on div "Escolher" at bounding box center [517, 583] width 101 height 92
click at [615, 571] on div "Escolher" at bounding box center [627, 583] width 101 height 92
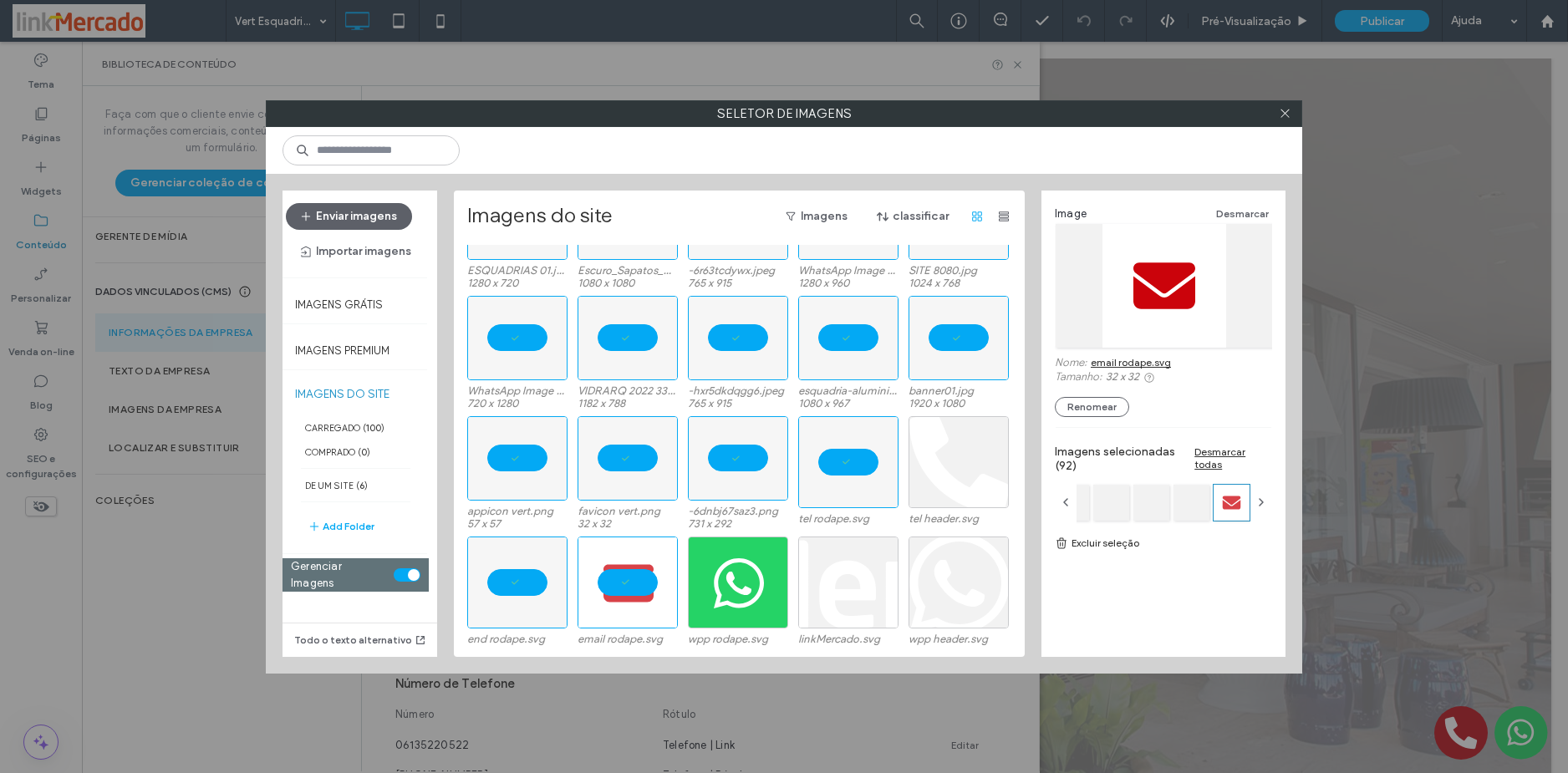
click at [1088, 542] on link "Excluir seleção" at bounding box center [1163, 543] width 217 height 17
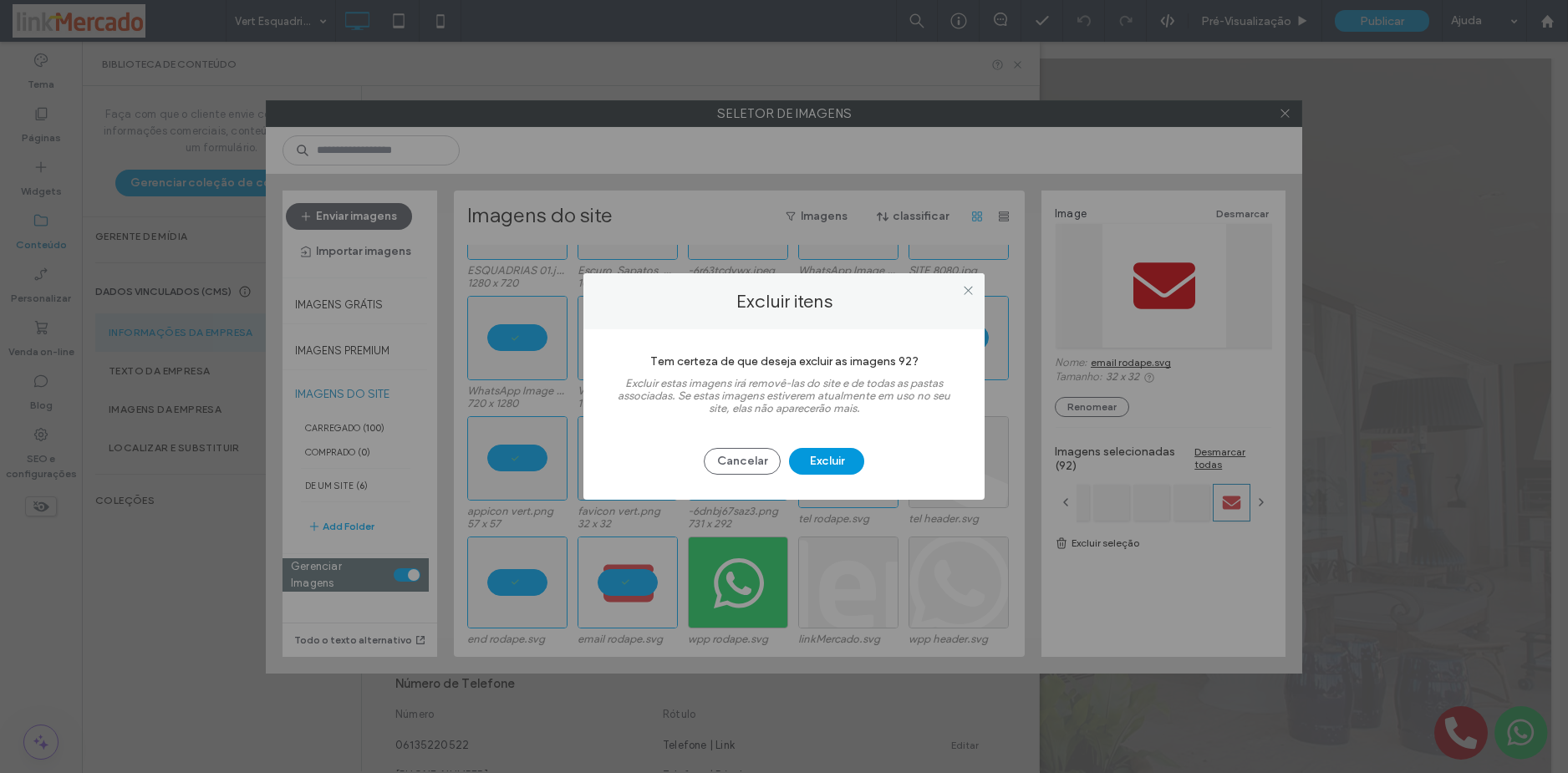
click at [839, 457] on button "Excluir" at bounding box center [826, 461] width 75 height 27
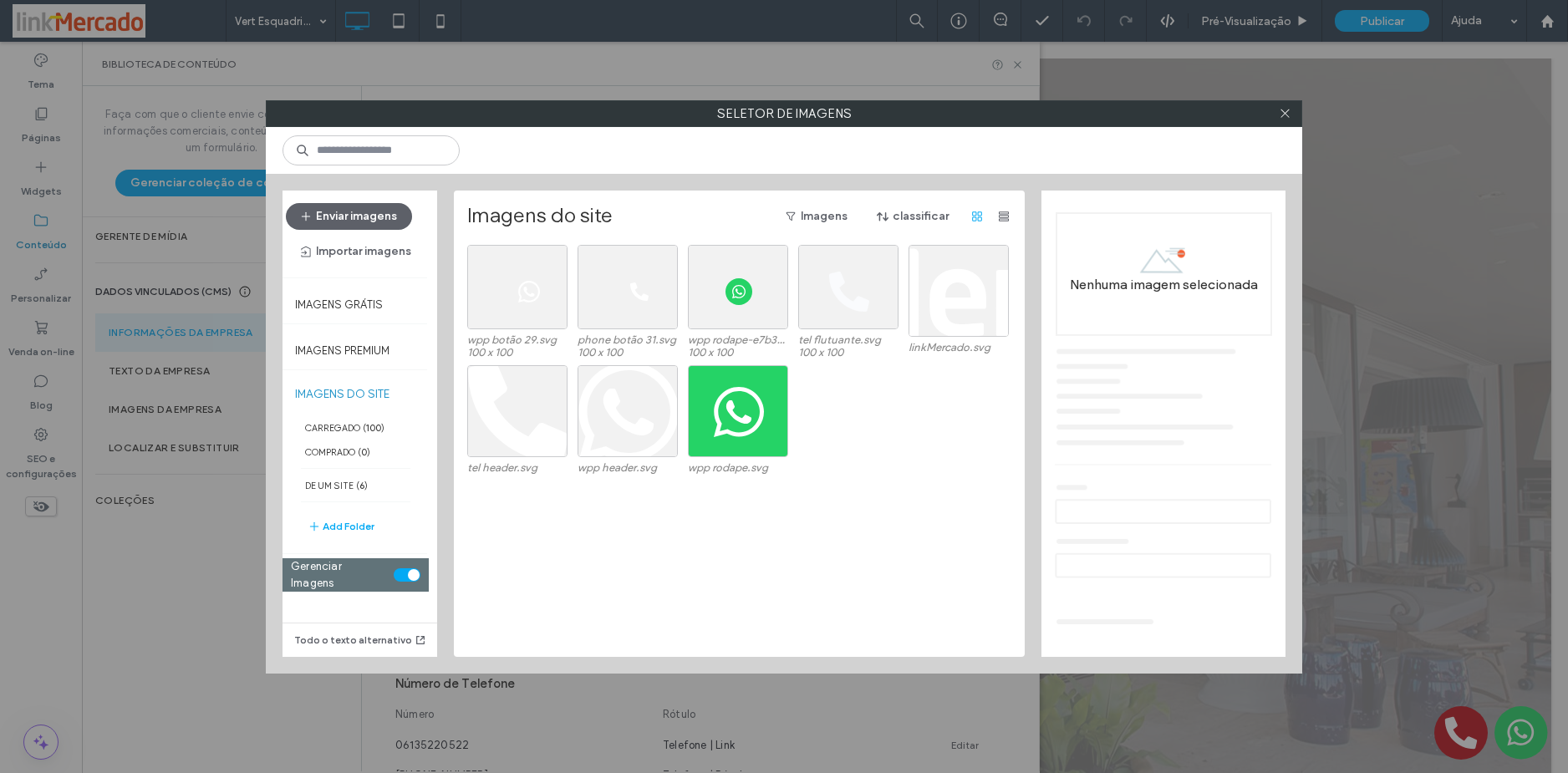
click at [405, 568] on div "toggle" at bounding box center [406, 574] width 27 height 13
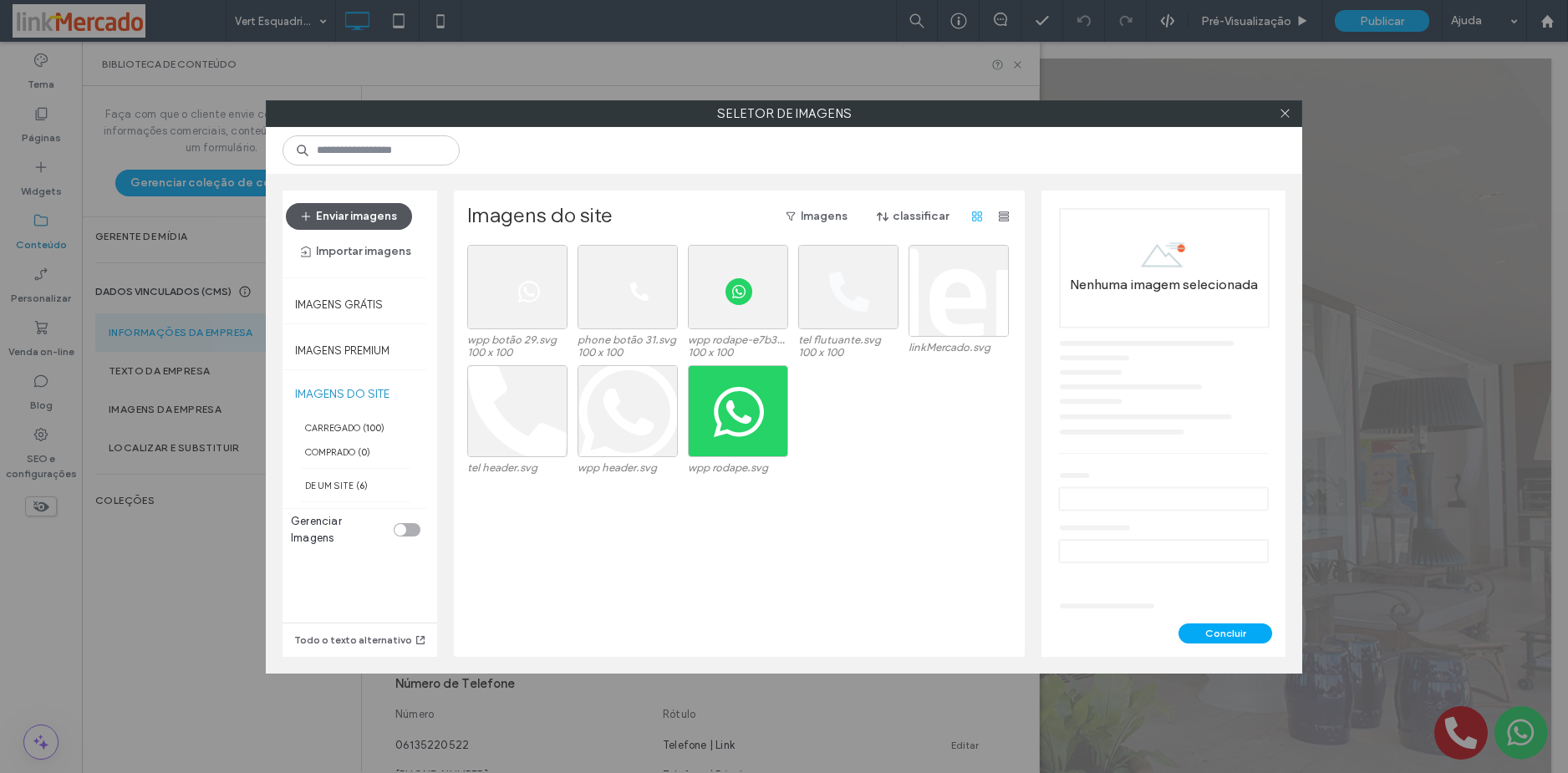
click at [348, 217] on button "Enviar imagens" at bounding box center [348, 216] width 127 height 27
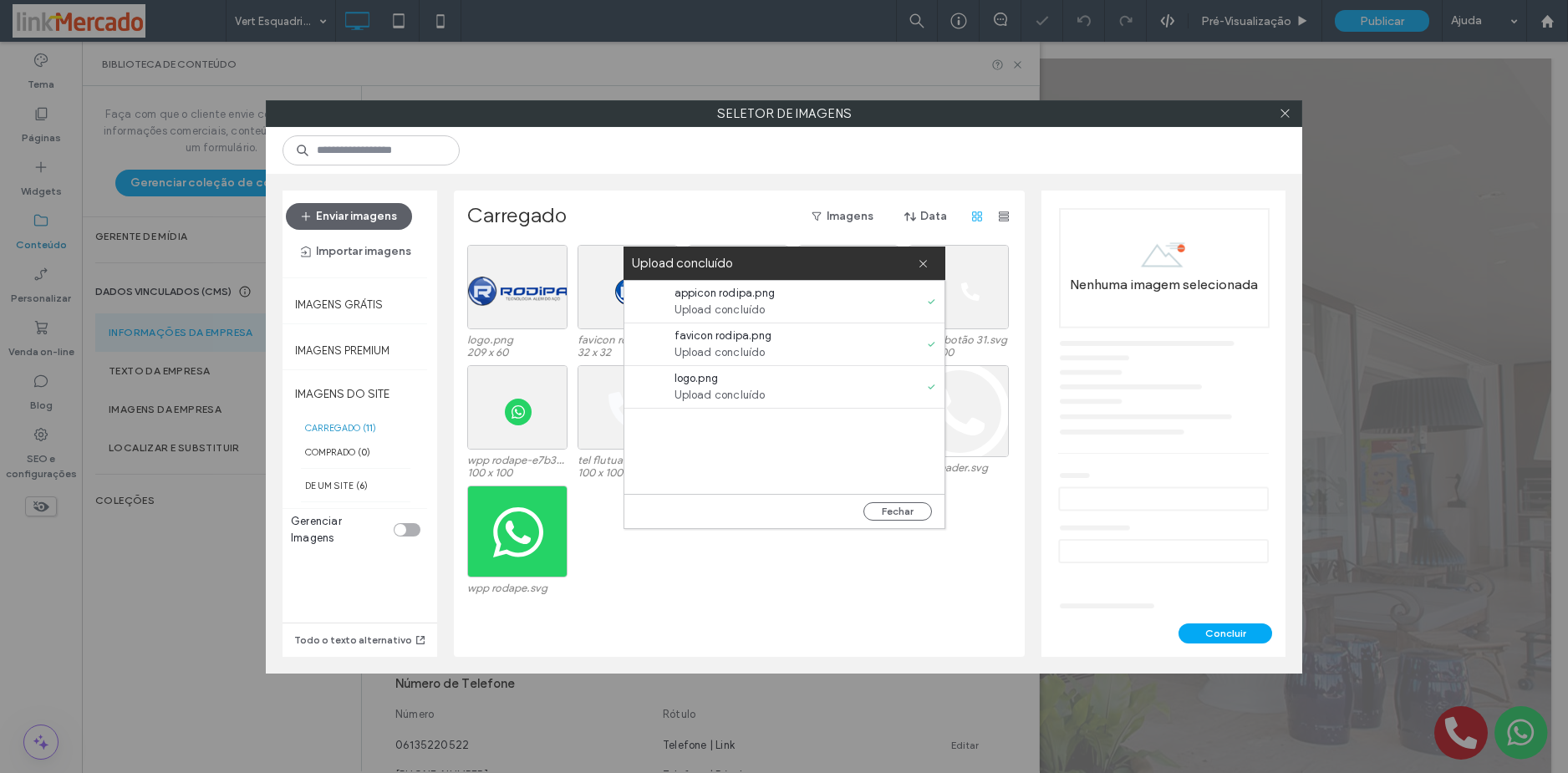
drag, startPoint x: 899, startPoint y: 510, endPoint x: 871, endPoint y: 521, distance: 30.1
click at [899, 511] on button "Fechar" at bounding box center [898, 512] width 68 height 18
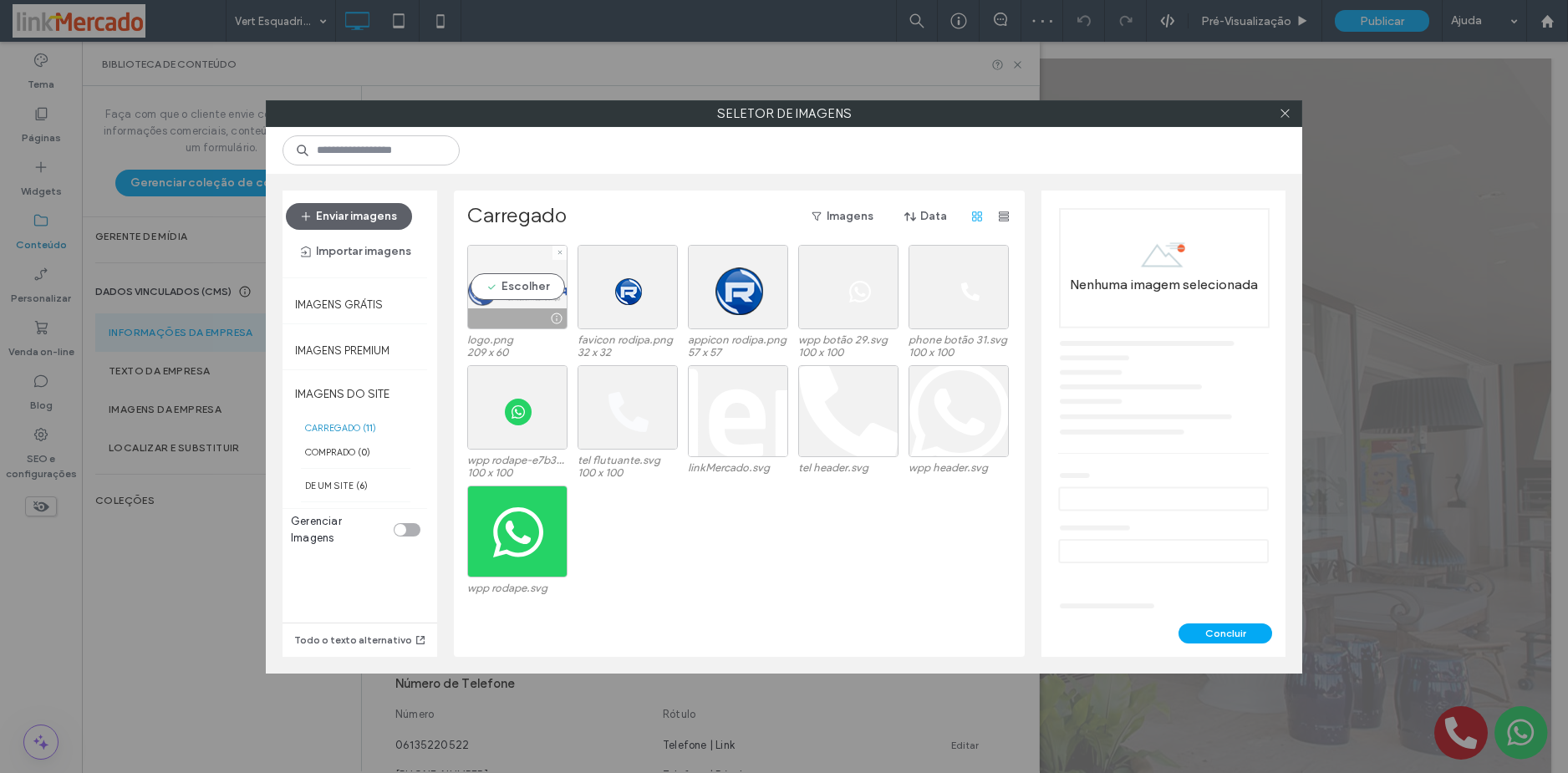
click at [505, 262] on div "Escolher" at bounding box center [517, 286] width 101 height 84
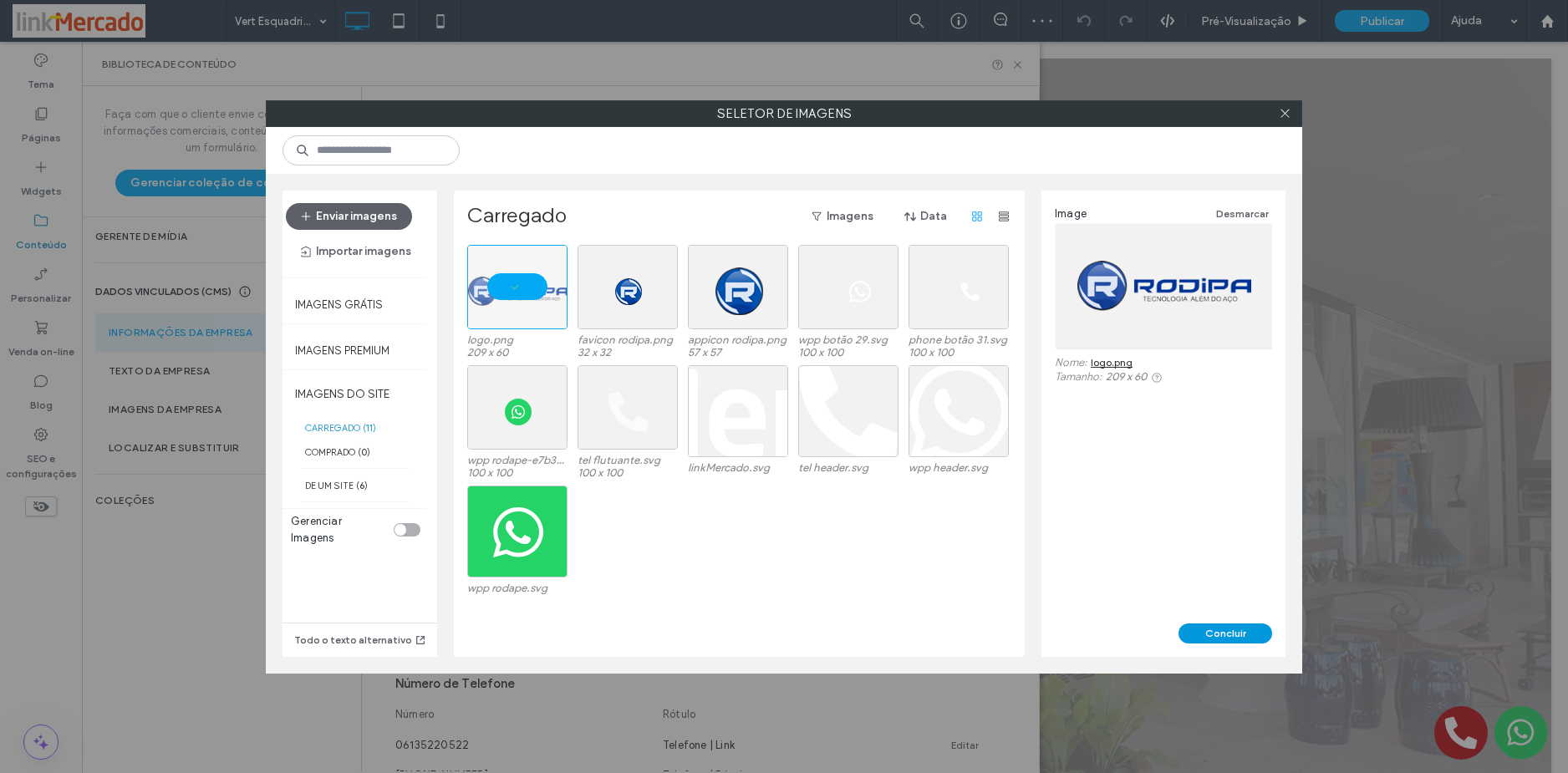
drag, startPoint x: 1214, startPoint y: 637, endPoint x: 1066, endPoint y: 591, distance: 155.0
click at [1214, 637] on button "Concluir" at bounding box center [1224, 634] width 93 height 20
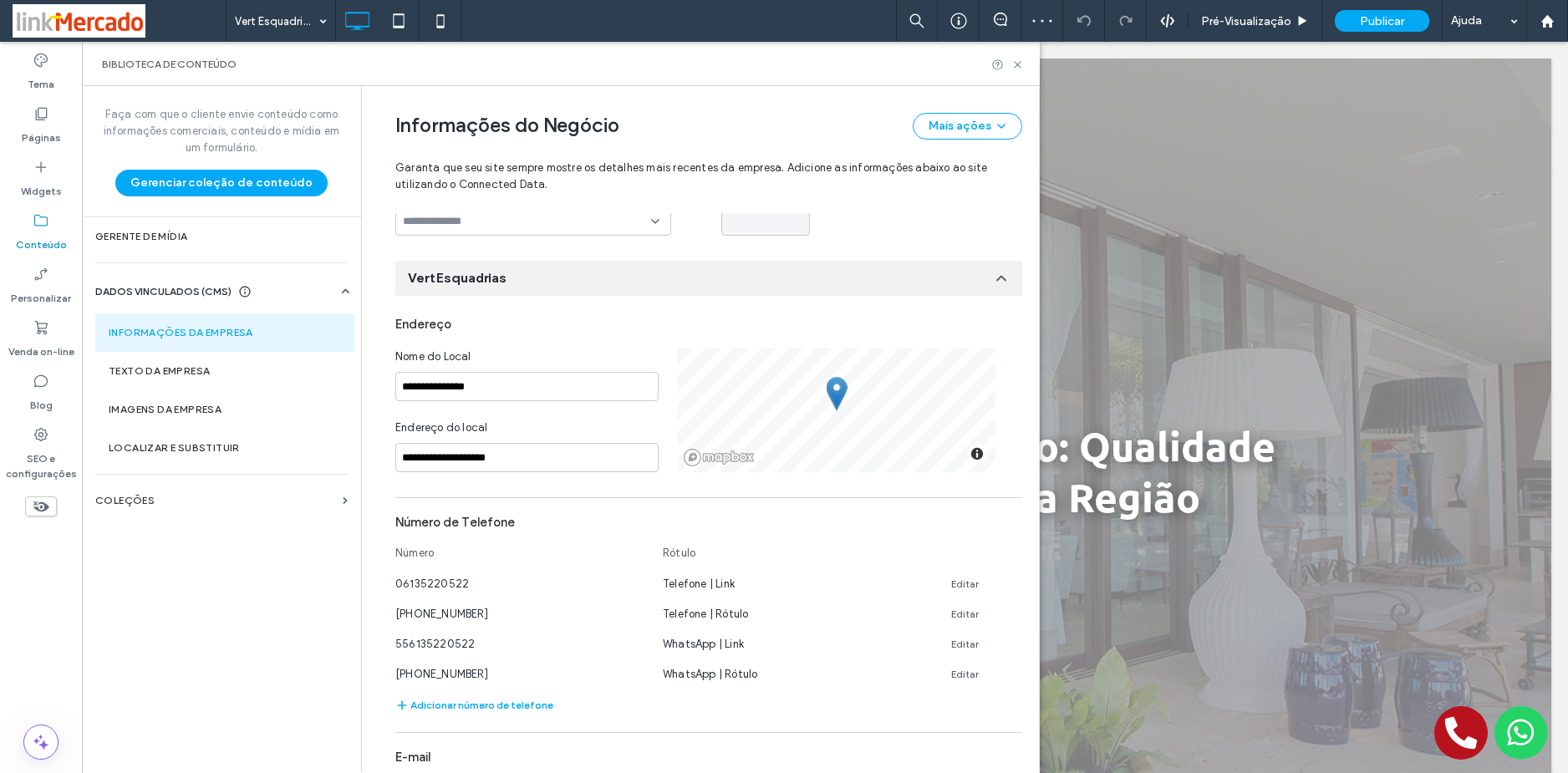
scroll to position [167, 0]
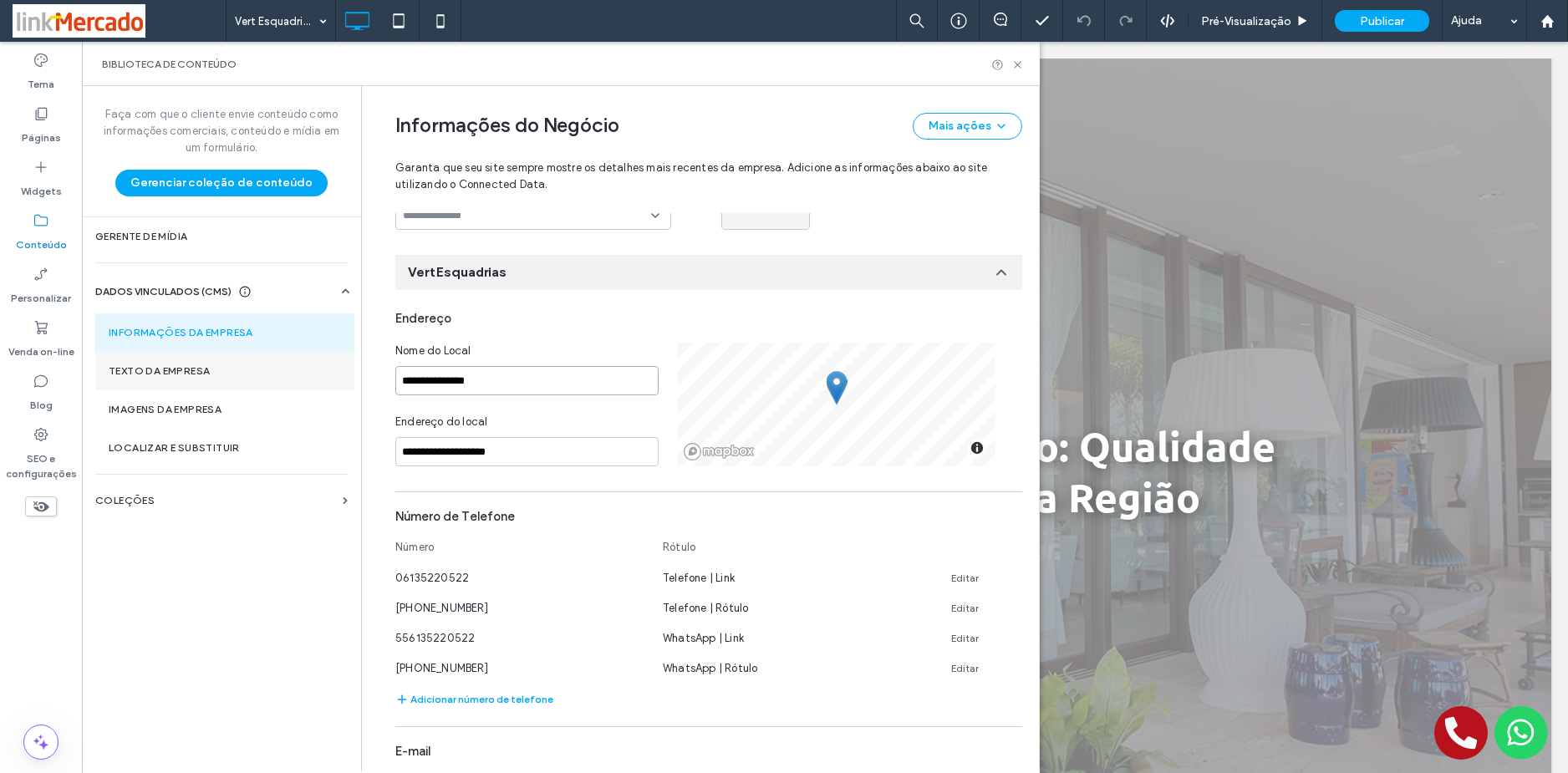
drag, startPoint x: 495, startPoint y: 385, endPoint x: 327, endPoint y: 382, distance: 168.0
click at [327, 382] on div "**********" at bounding box center [561, 429] width 958 height 685
paste input
type input "******"
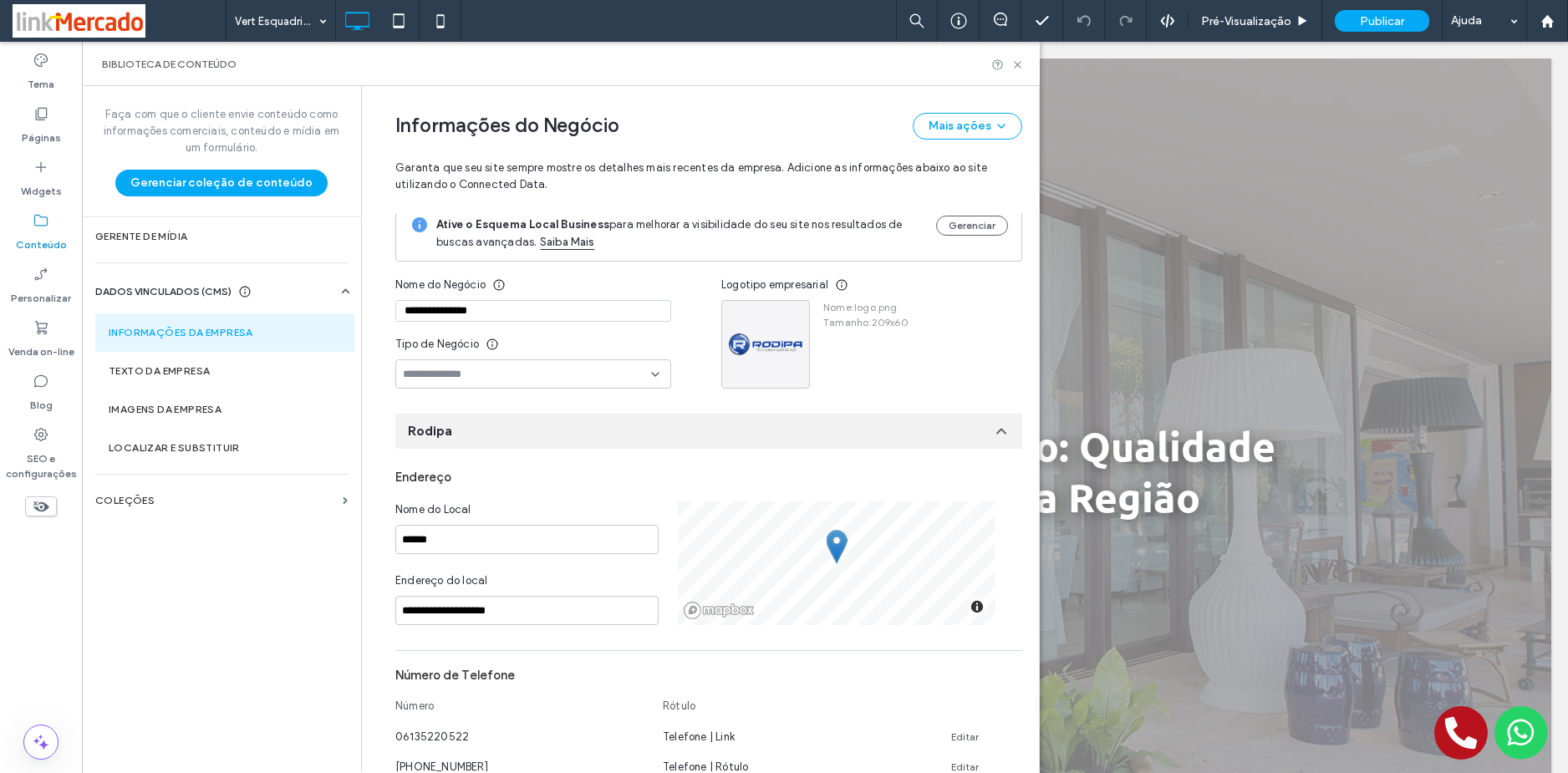
scroll to position [0, 0]
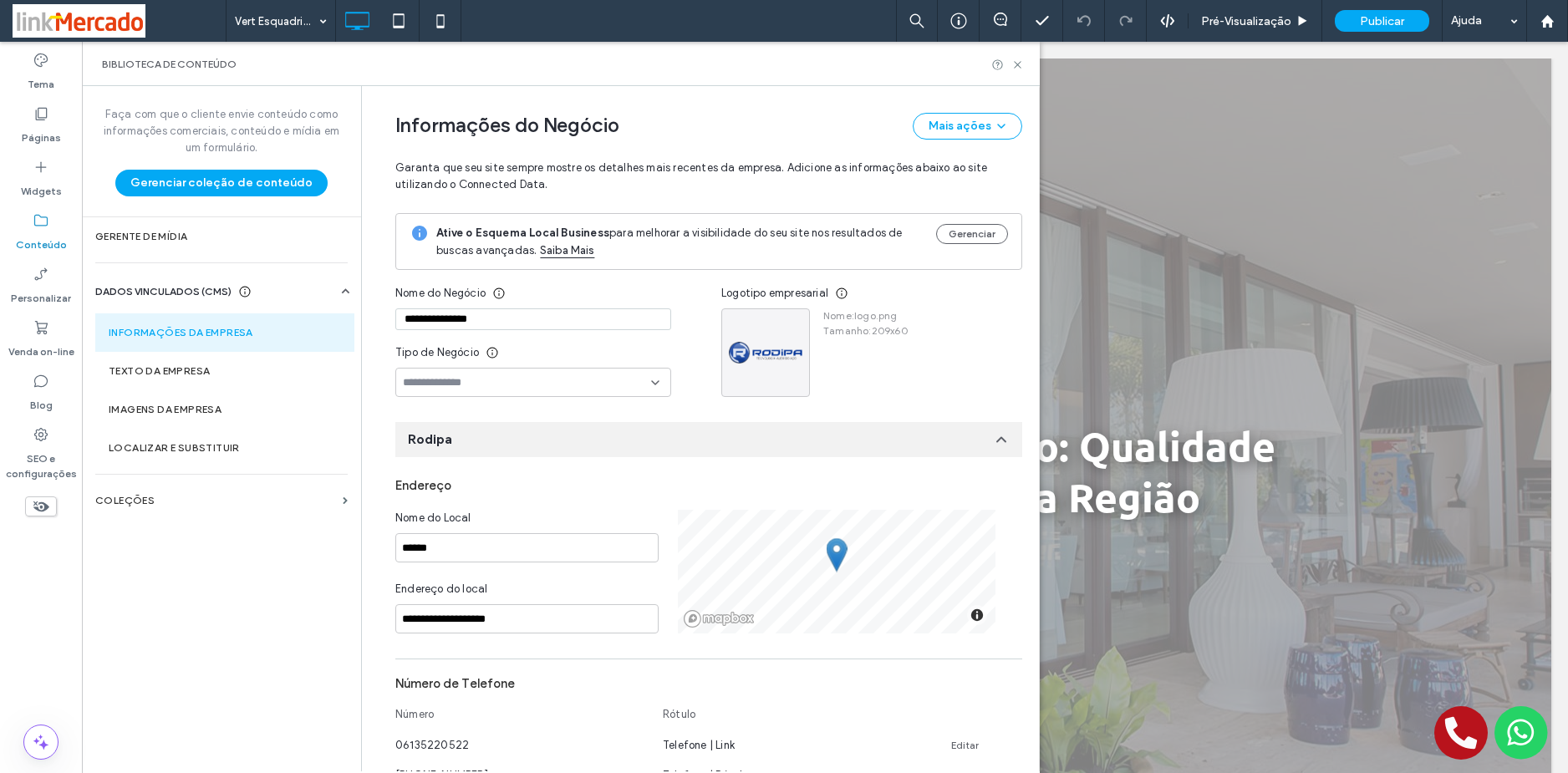
drag, startPoint x: 495, startPoint y: 320, endPoint x: 301, endPoint y: 299, distance: 195.1
click at [301, 299] on div "**********" at bounding box center [561, 429] width 958 height 685
paste input
type input "******"
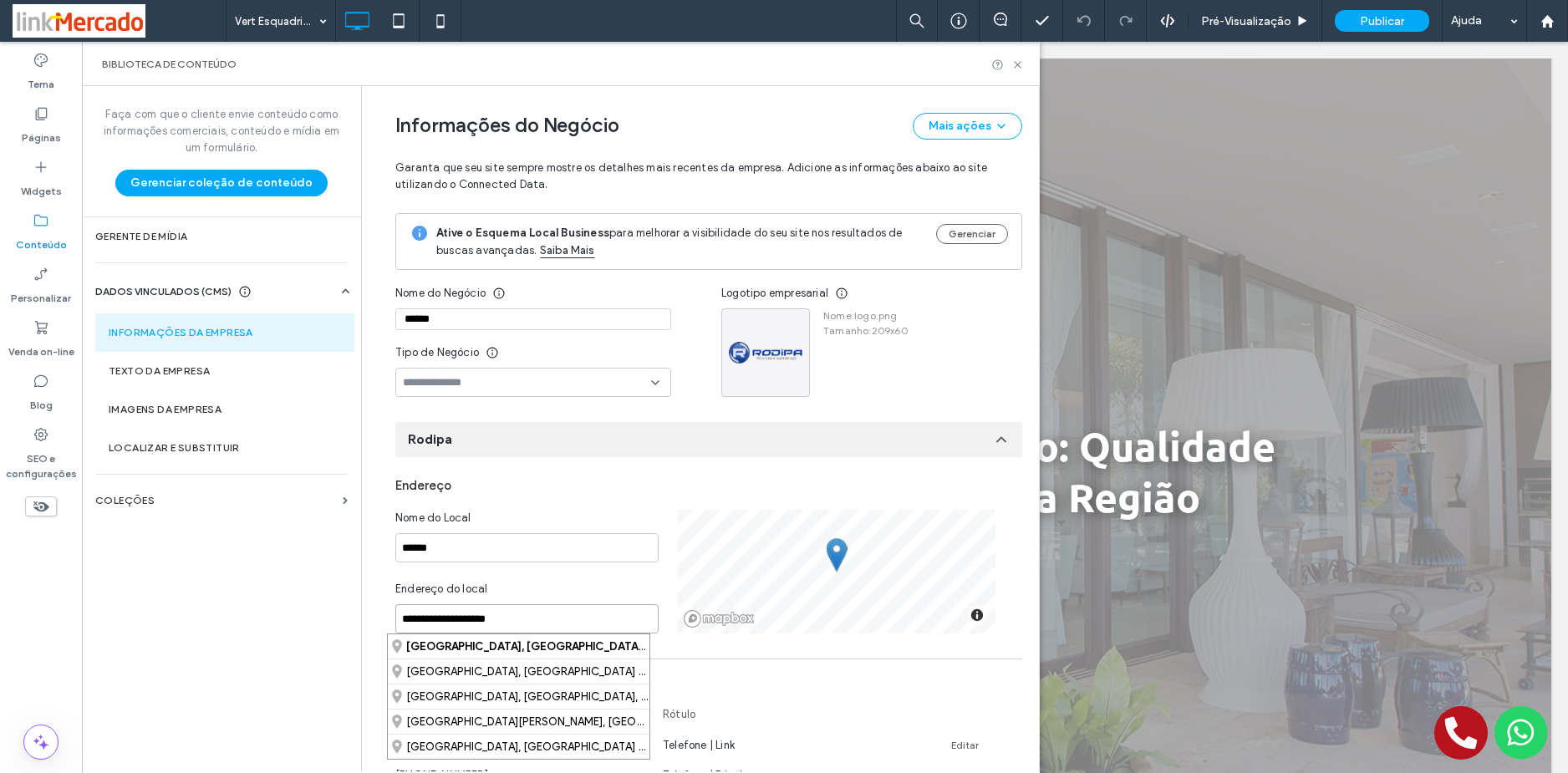
drag, startPoint x: 513, startPoint y: 621, endPoint x: 259, endPoint y: 596, distance: 255.2
click at [259, 596] on div "**********" at bounding box center [561, 429] width 958 height 685
paste input "**********"
drag, startPoint x: 400, startPoint y: 614, endPoint x: 373, endPoint y: 614, distance: 27.0
click at [373, 614] on div "**********" at bounding box center [696, 758] width 652 height 1345
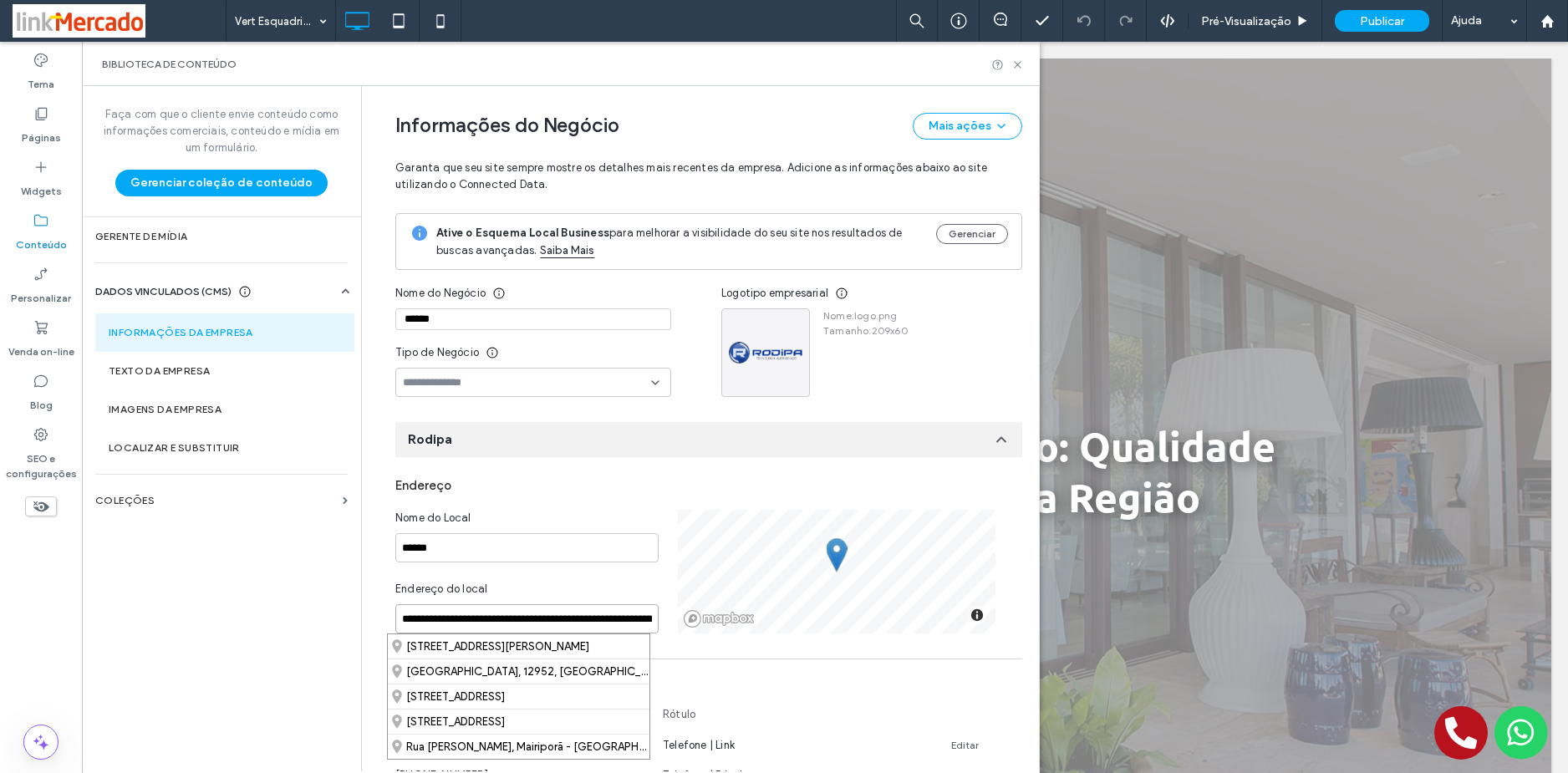
click at [435, 620] on input "**********" at bounding box center [526, 619] width 263 height 30
click at [513, 620] on input "**********" at bounding box center [526, 619] width 263 height 30
drag, startPoint x: 401, startPoint y: 620, endPoint x: 404, endPoint y: 600, distance: 20.2
click at [401, 618] on input "**********" at bounding box center [526, 619] width 263 height 30
type input "**********"
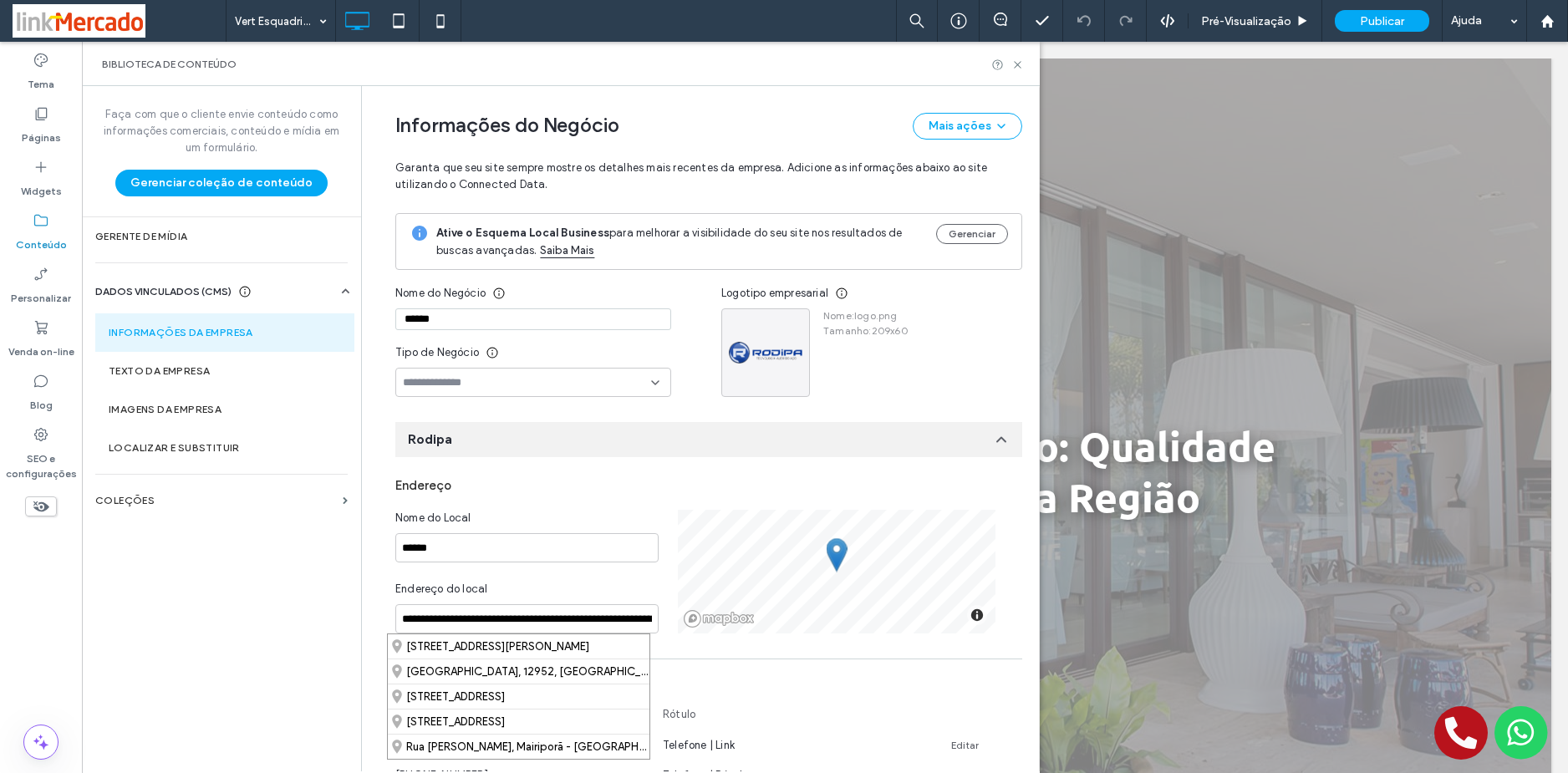
click at [586, 587] on div "Endereço do local" at bounding box center [526, 592] width 263 height 23
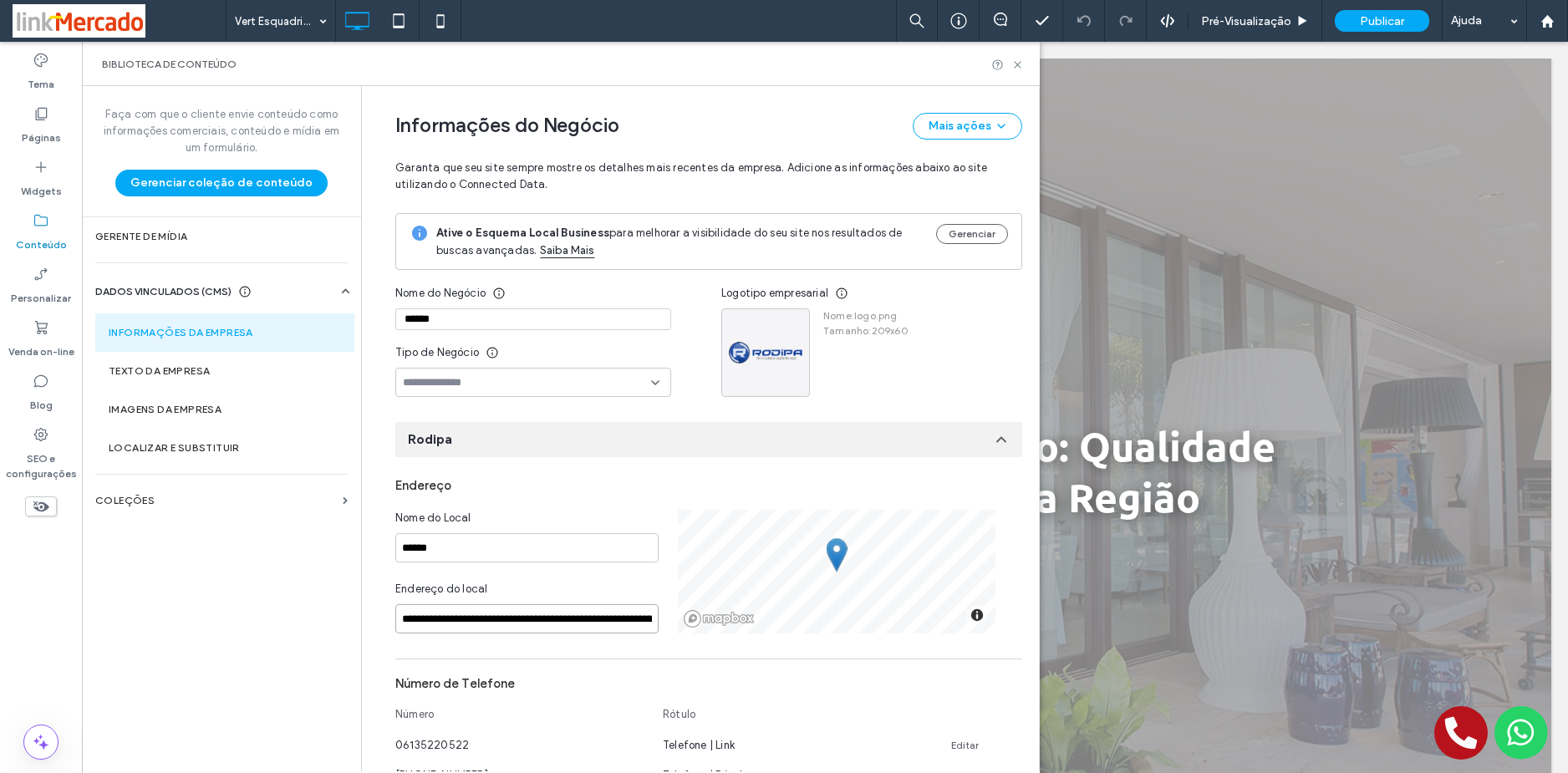
click at [544, 613] on input "**********" at bounding box center [526, 619] width 263 height 30
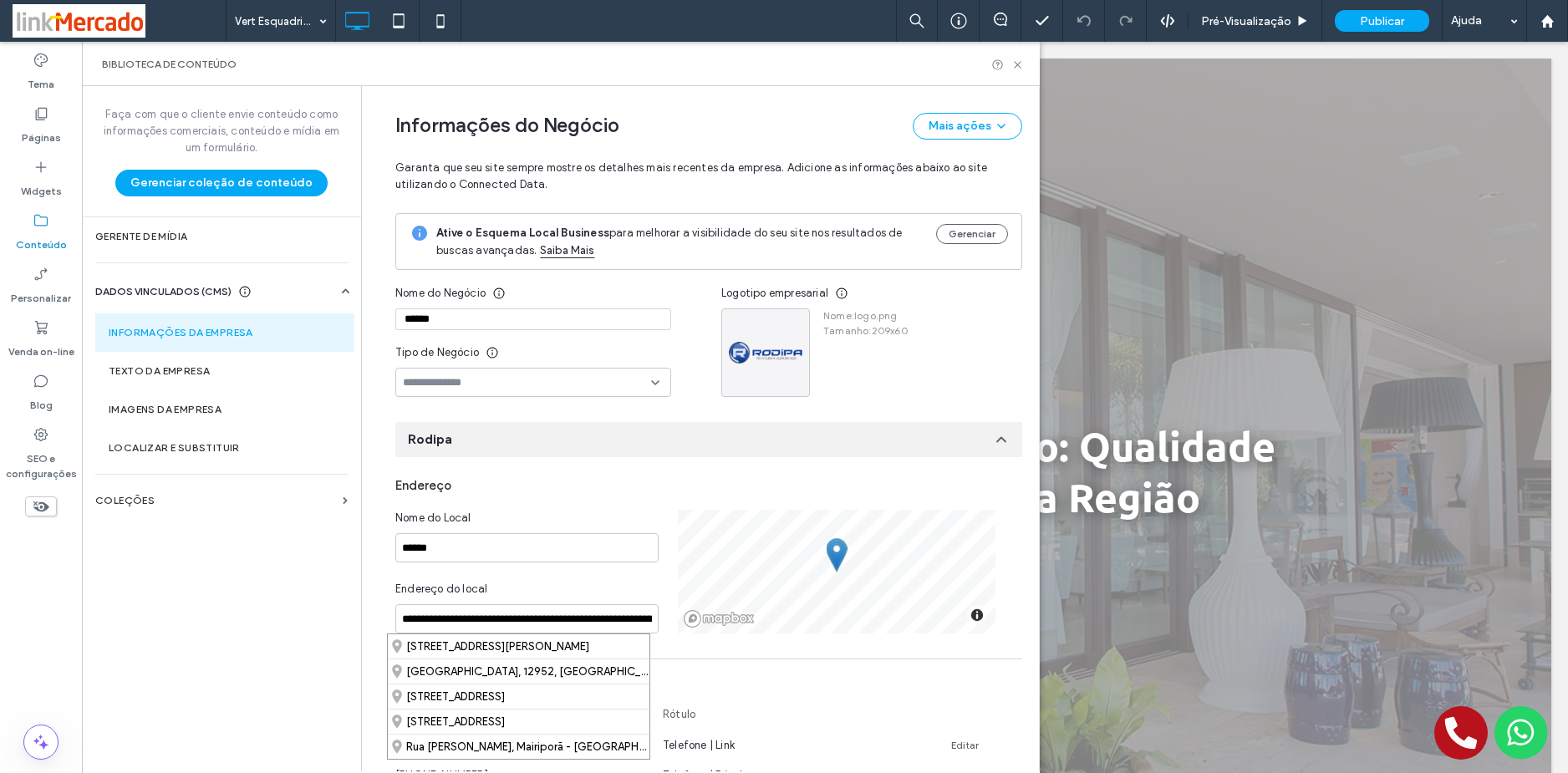
click at [563, 581] on div "Endereço do local" at bounding box center [526, 592] width 263 height 23
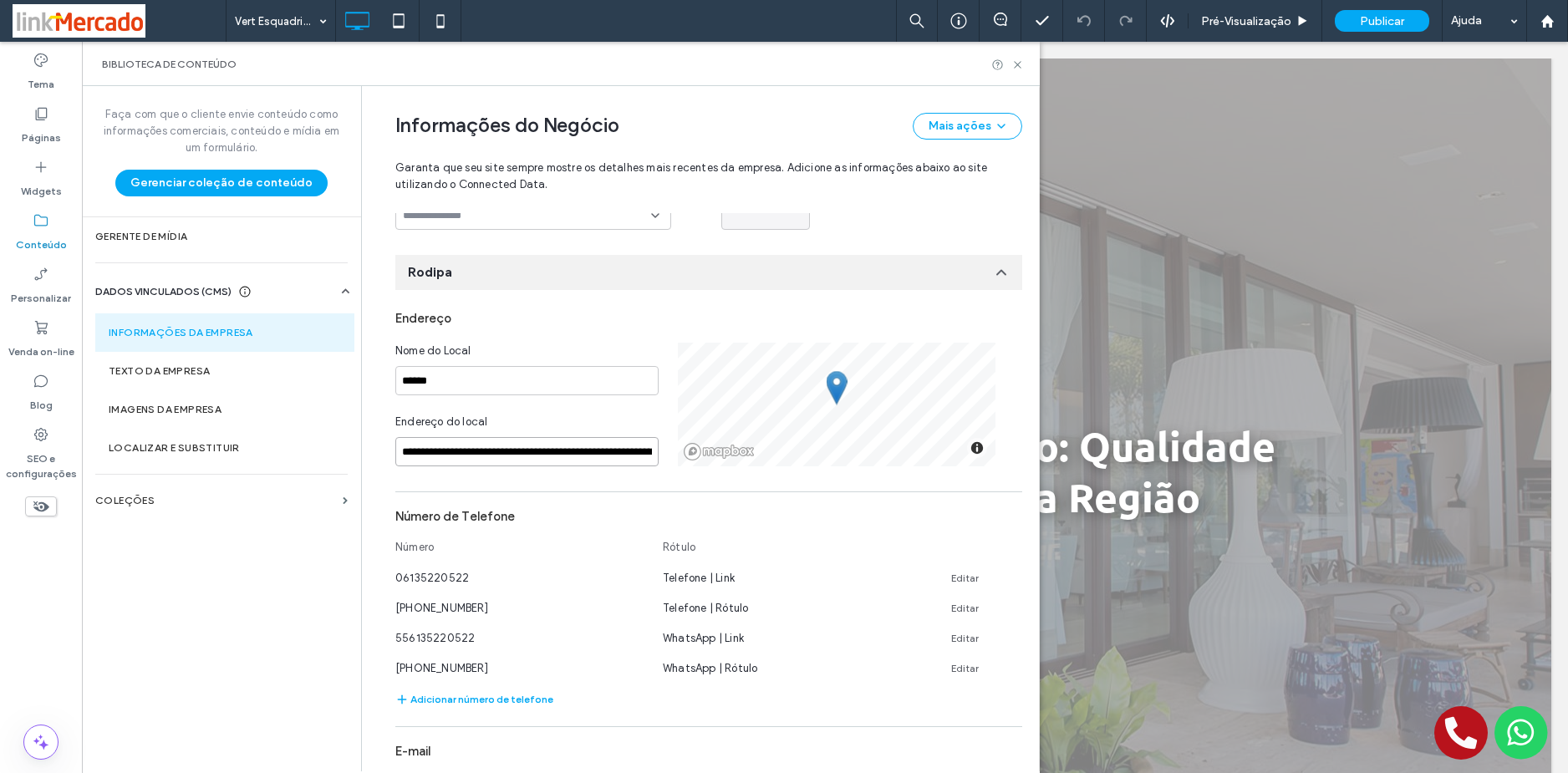
scroll to position [0, 78]
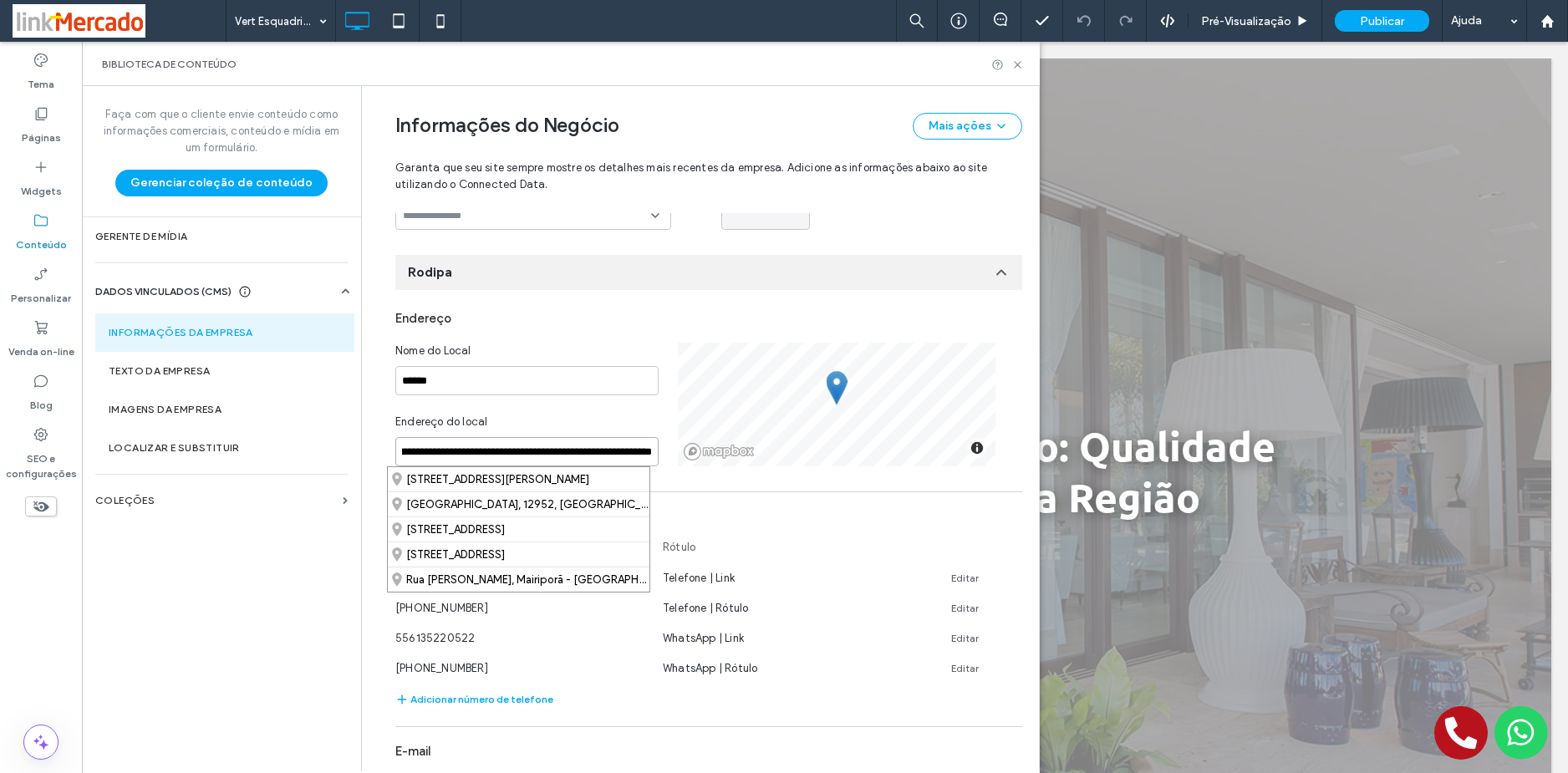
click at [674, 454] on div "**********" at bounding box center [708, 405] width 627 height 124
click at [581, 453] on input "**********" at bounding box center [526, 452] width 263 height 30
click at [590, 446] on input "**********" at bounding box center [526, 452] width 263 height 30
click at [737, 485] on div "**********" at bounding box center [708, 773] width 627 height 940
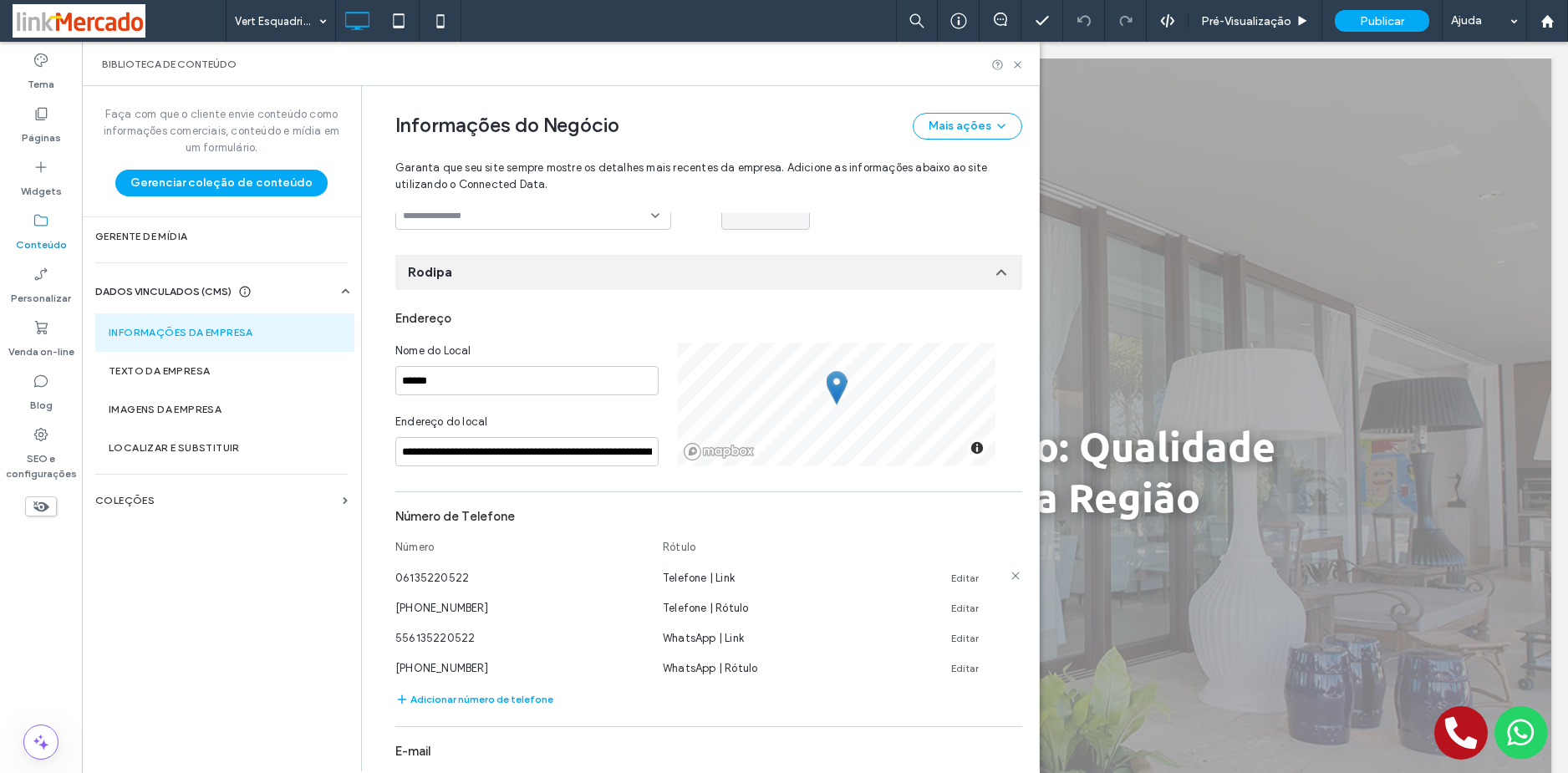
click at [962, 572] on link "Editar" at bounding box center [965, 578] width 28 height 13
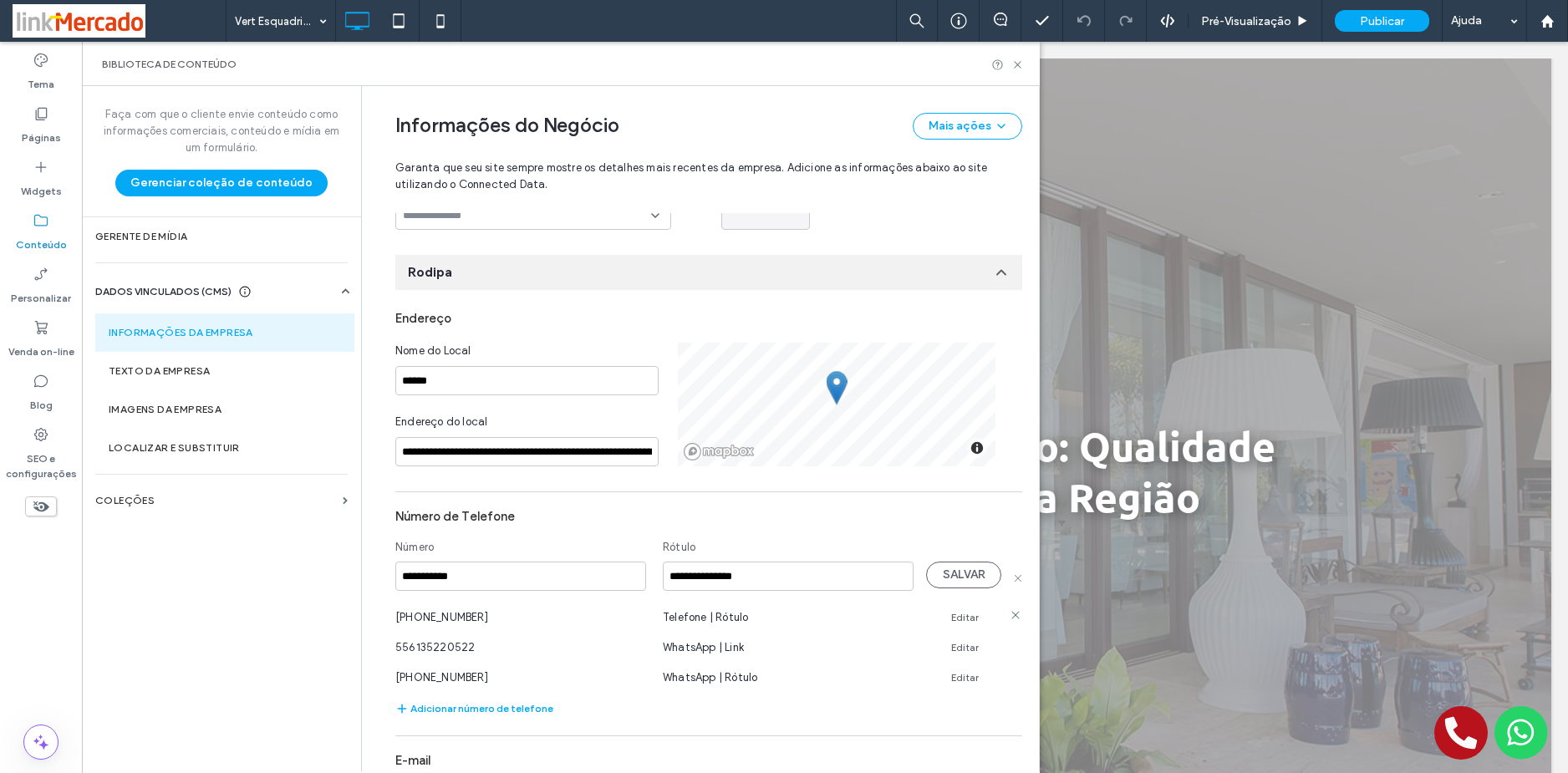
click at [961, 616] on link "Editar" at bounding box center [965, 617] width 28 height 13
click at [960, 655] on link "Editar" at bounding box center [965, 657] width 28 height 13
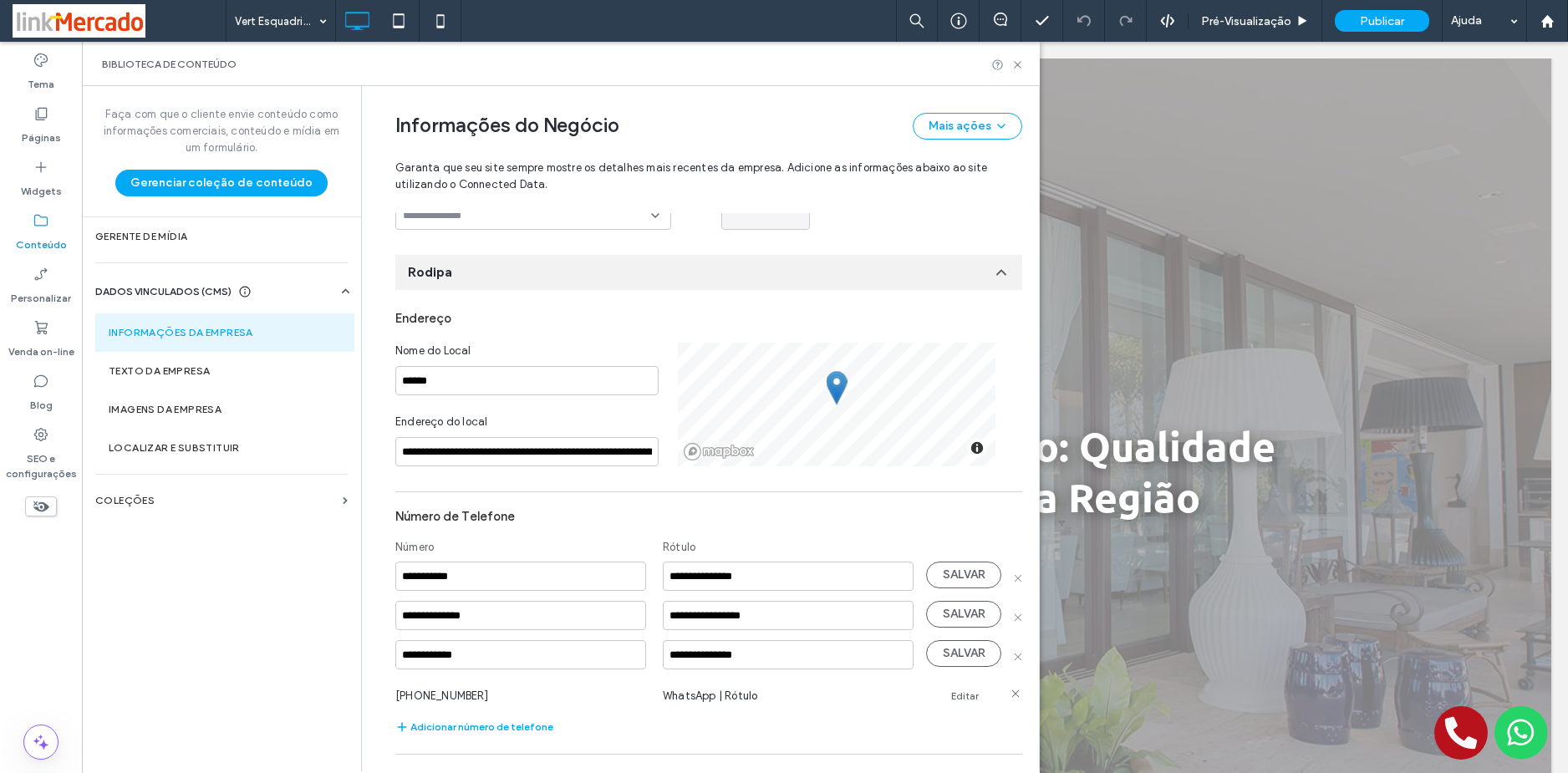
click at [961, 694] on link "Editar" at bounding box center [965, 696] width 28 height 13
drag, startPoint x: 491, startPoint y: 612, endPoint x: 339, endPoint y: 614, distance: 152.0
click at [339, 614] on div "**********" at bounding box center [561, 429] width 958 height 685
paste input
drag, startPoint x: 398, startPoint y: 611, endPoint x: 503, endPoint y: 619, distance: 105.3
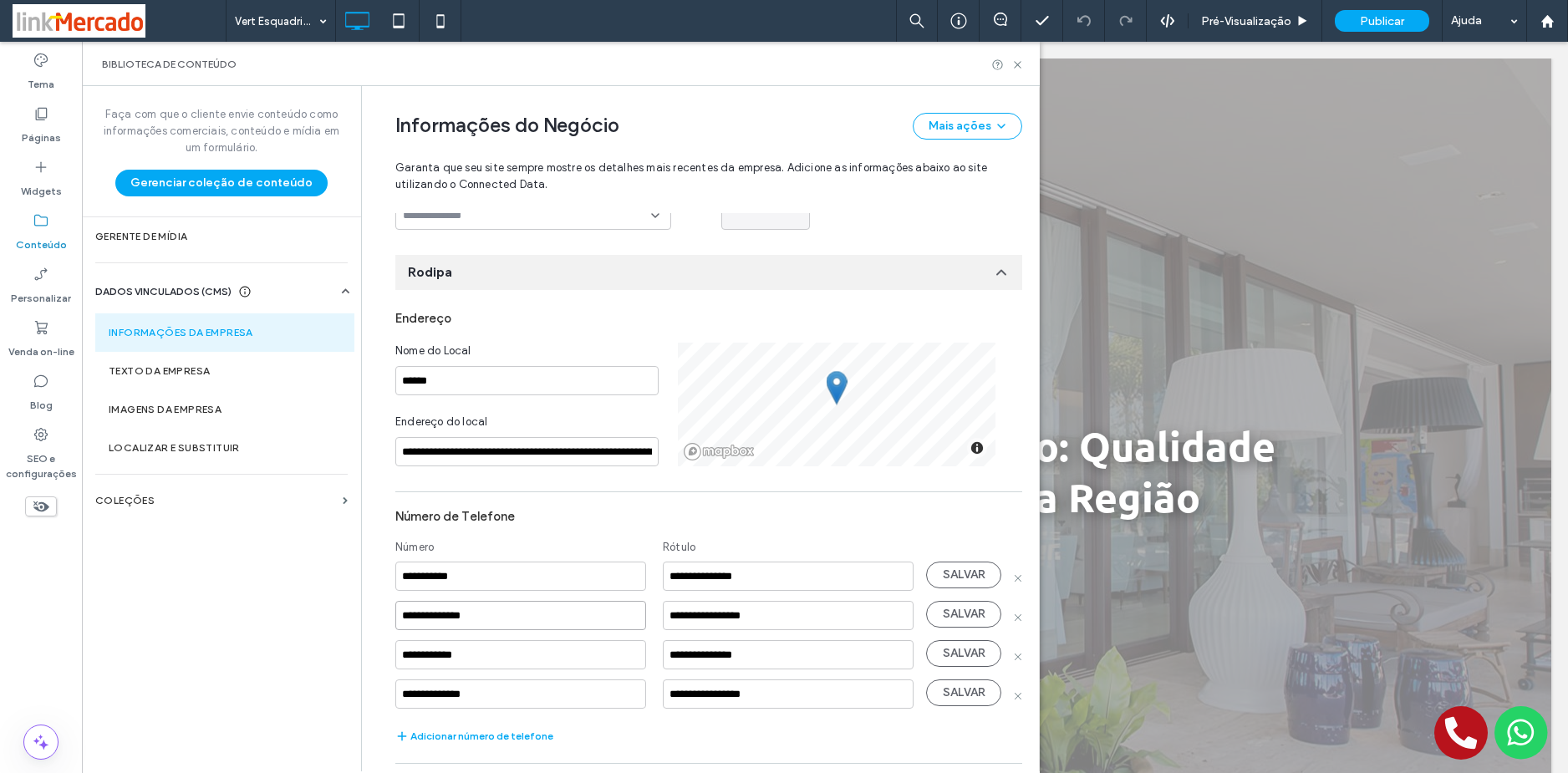
click at [503, 619] on input "**********" at bounding box center [520, 616] width 250 height 30
type input "**********"
drag, startPoint x: 402, startPoint y: 577, endPoint x: 548, endPoint y: 587, distance: 146.3
click at [547, 587] on input "**********" at bounding box center [520, 576] width 250 height 30
paste input "***"
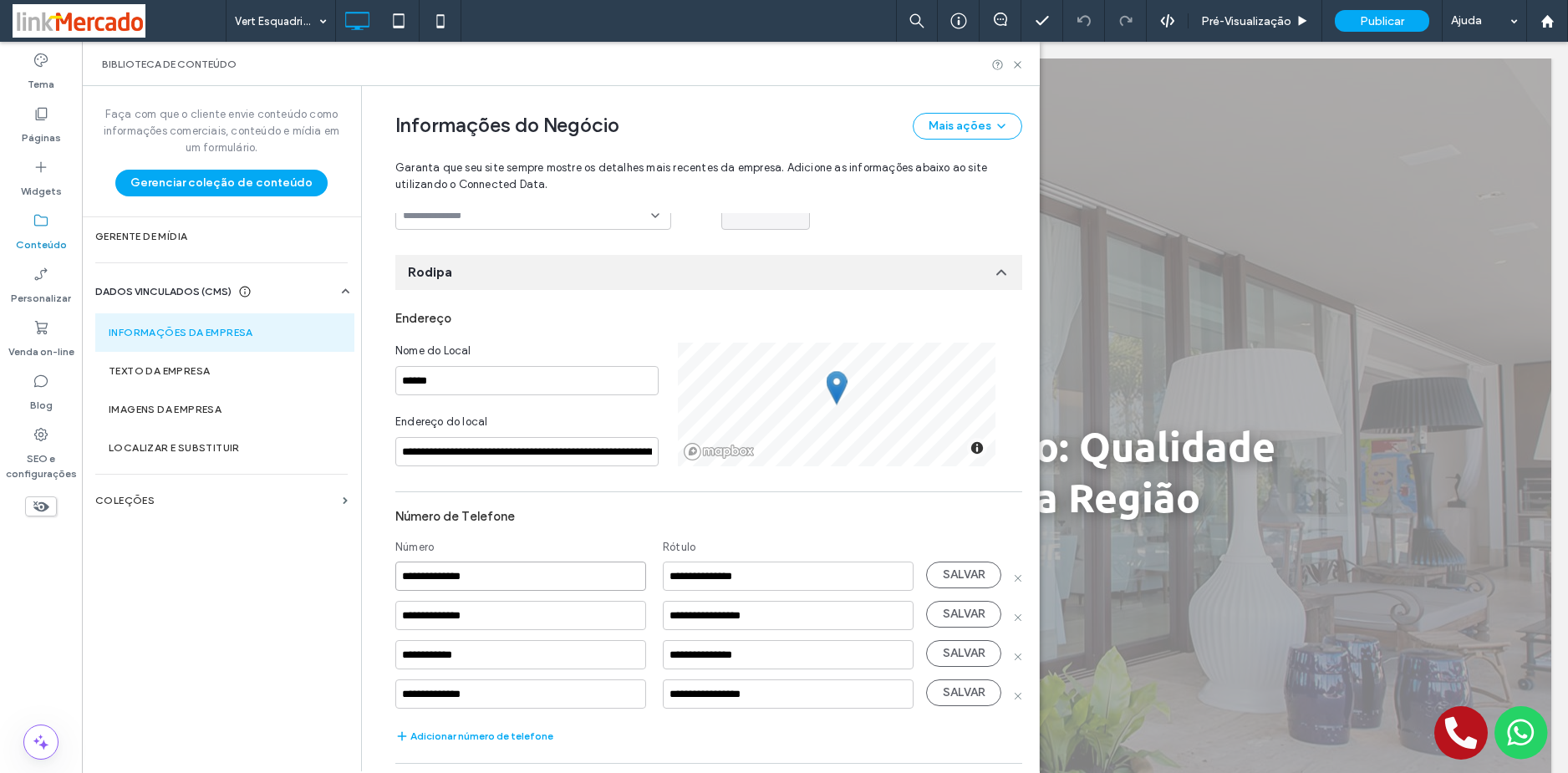
click at [416, 575] on input "**********" at bounding box center [520, 576] width 250 height 30
type input "**********"
click at [950, 575] on button "SALVAR" at bounding box center [963, 574] width 75 height 27
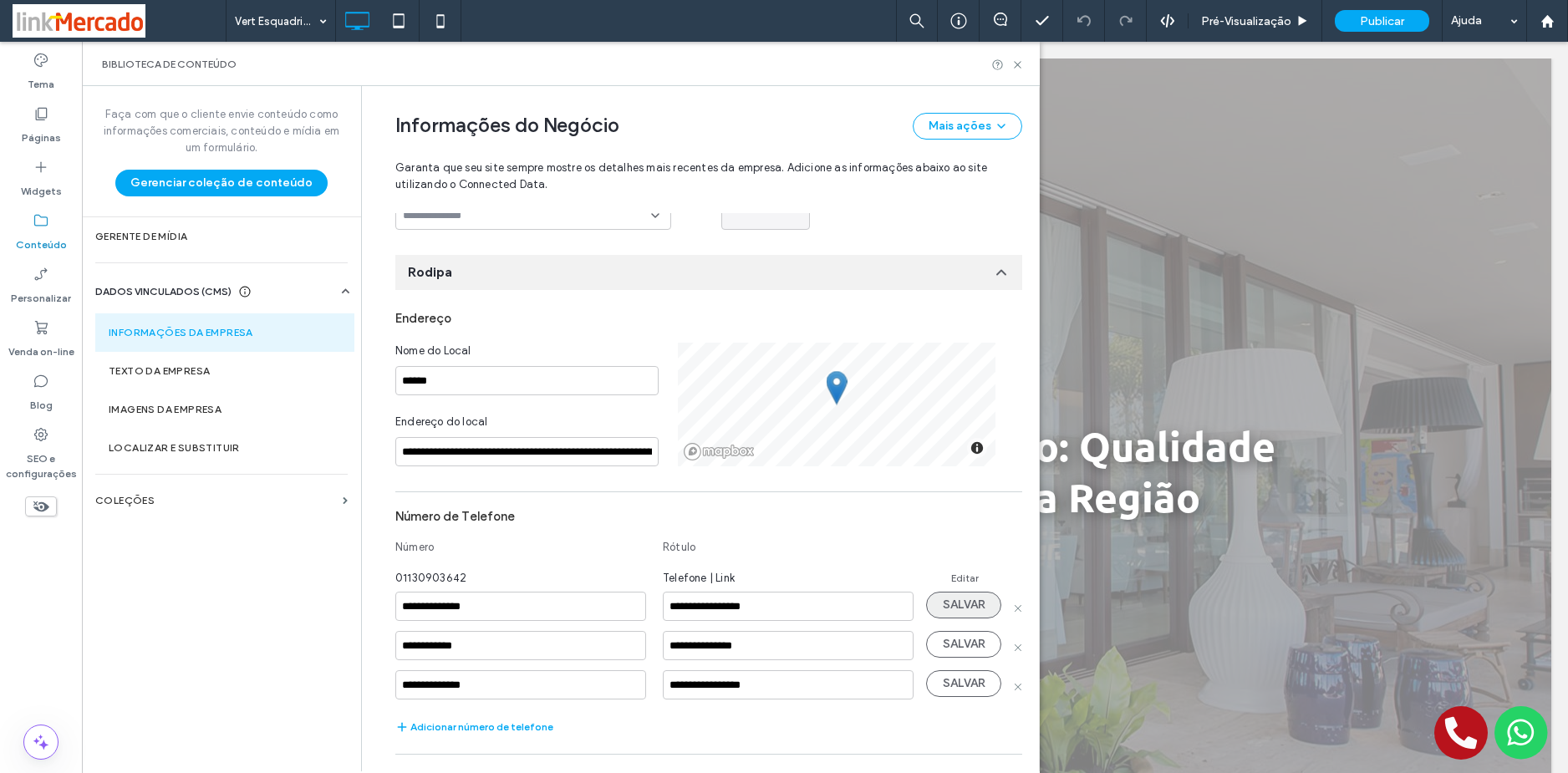
click at [948, 610] on button "SALVAR" at bounding box center [963, 605] width 75 height 27
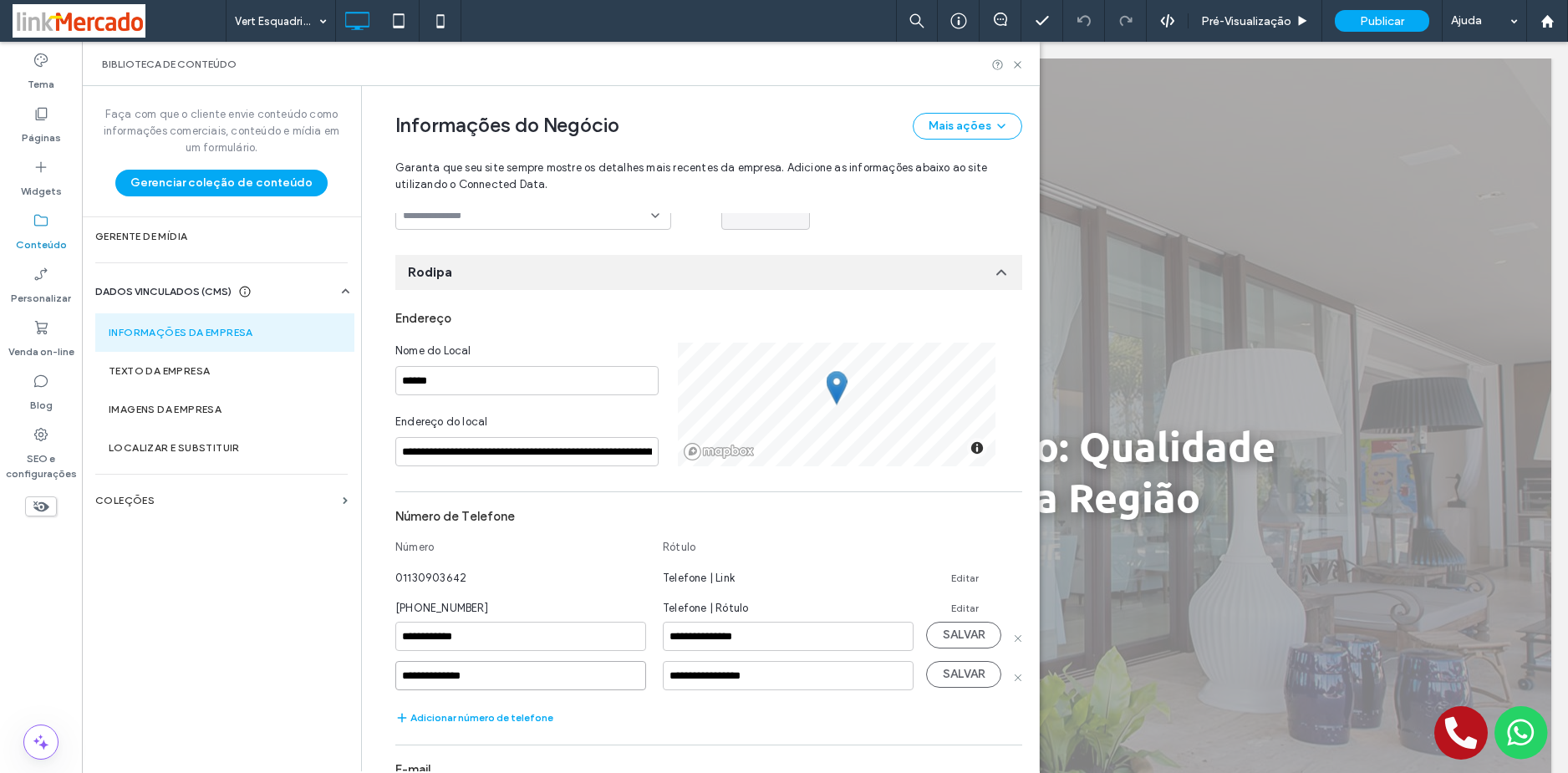
drag, startPoint x: 483, startPoint y: 673, endPoint x: 356, endPoint y: 676, distance: 127.0
click at [361, 676] on div "**********" at bounding box center [700, 429] width 678 height 685
paste input
drag, startPoint x: 400, startPoint y: 678, endPoint x: 502, endPoint y: 677, distance: 102.0
click at [502, 677] on input "**********" at bounding box center [520, 676] width 250 height 30
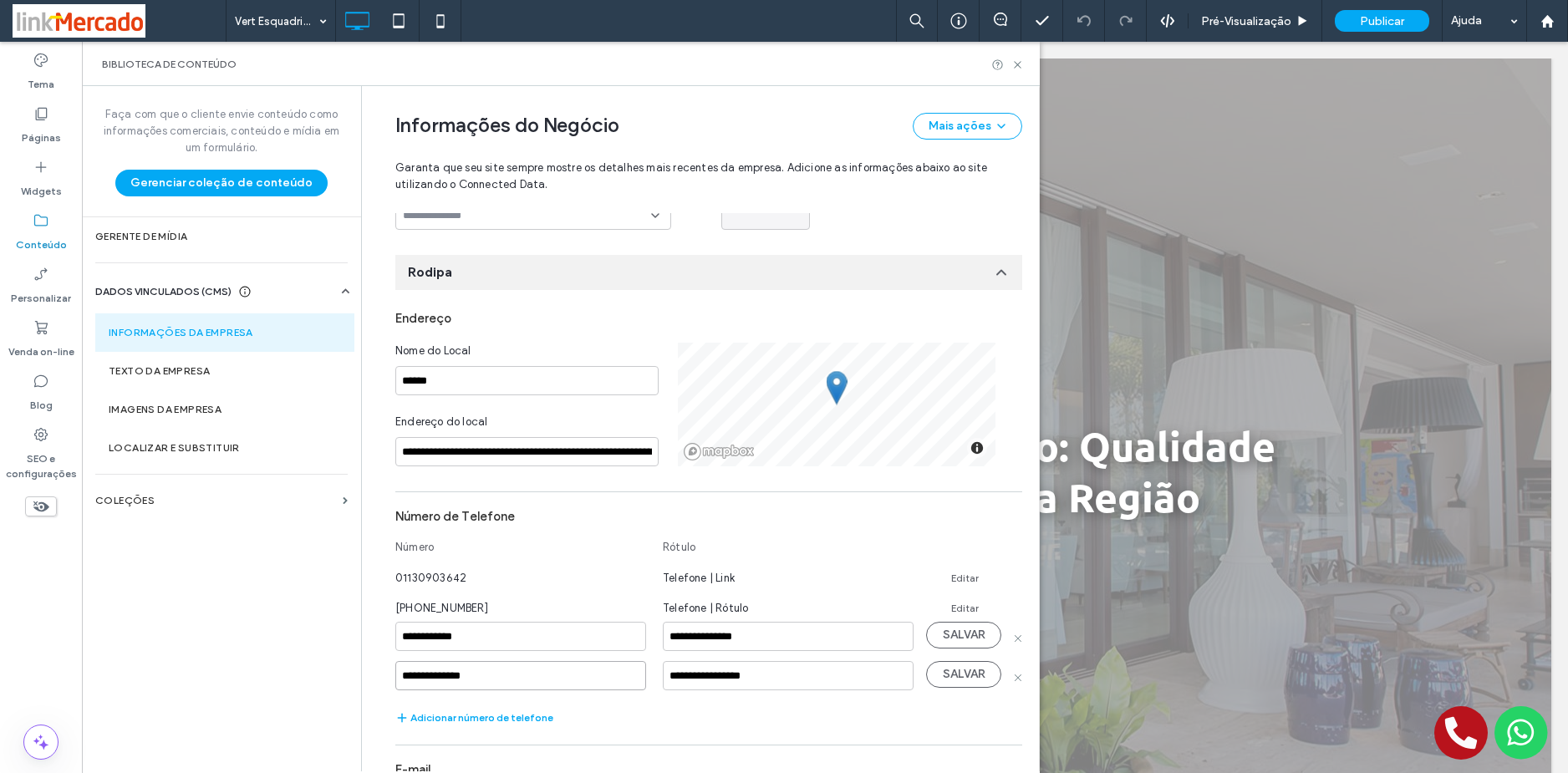
type input "**********"
drag, startPoint x: 404, startPoint y: 637, endPoint x: 538, endPoint y: 641, distance: 134.1
click at [538, 641] on input "**********" at bounding box center [520, 636] width 250 height 30
paste input "***"
click at [419, 632] on input "**********" at bounding box center [520, 636] width 250 height 30
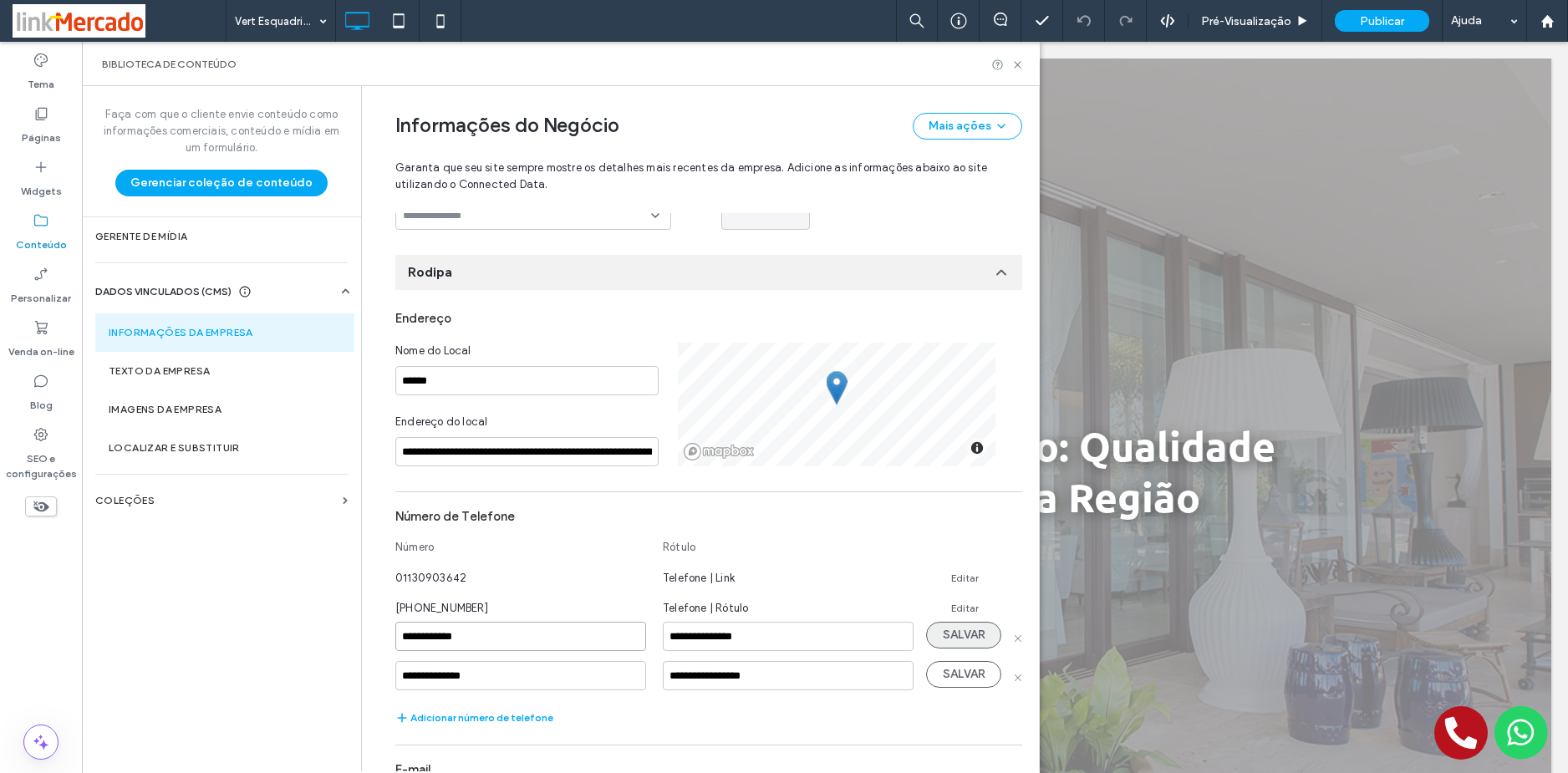
type input "**********"
click at [951, 634] on button "SALVAR" at bounding box center [963, 634] width 75 height 27
click at [950, 657] on button "SALVAR" at bounding box center [963, 665] width 75 height 27
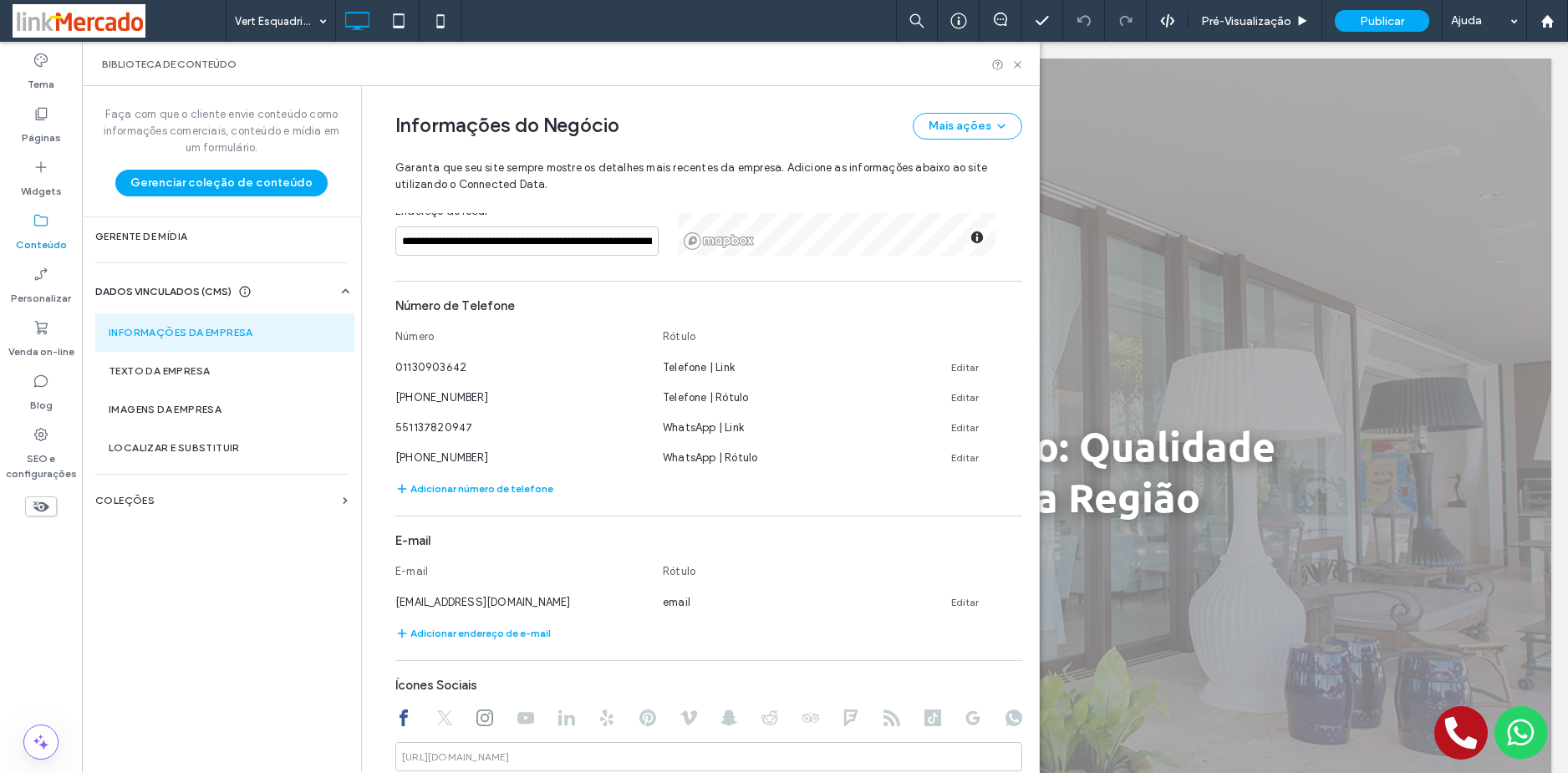
scroll to position [501, 0]
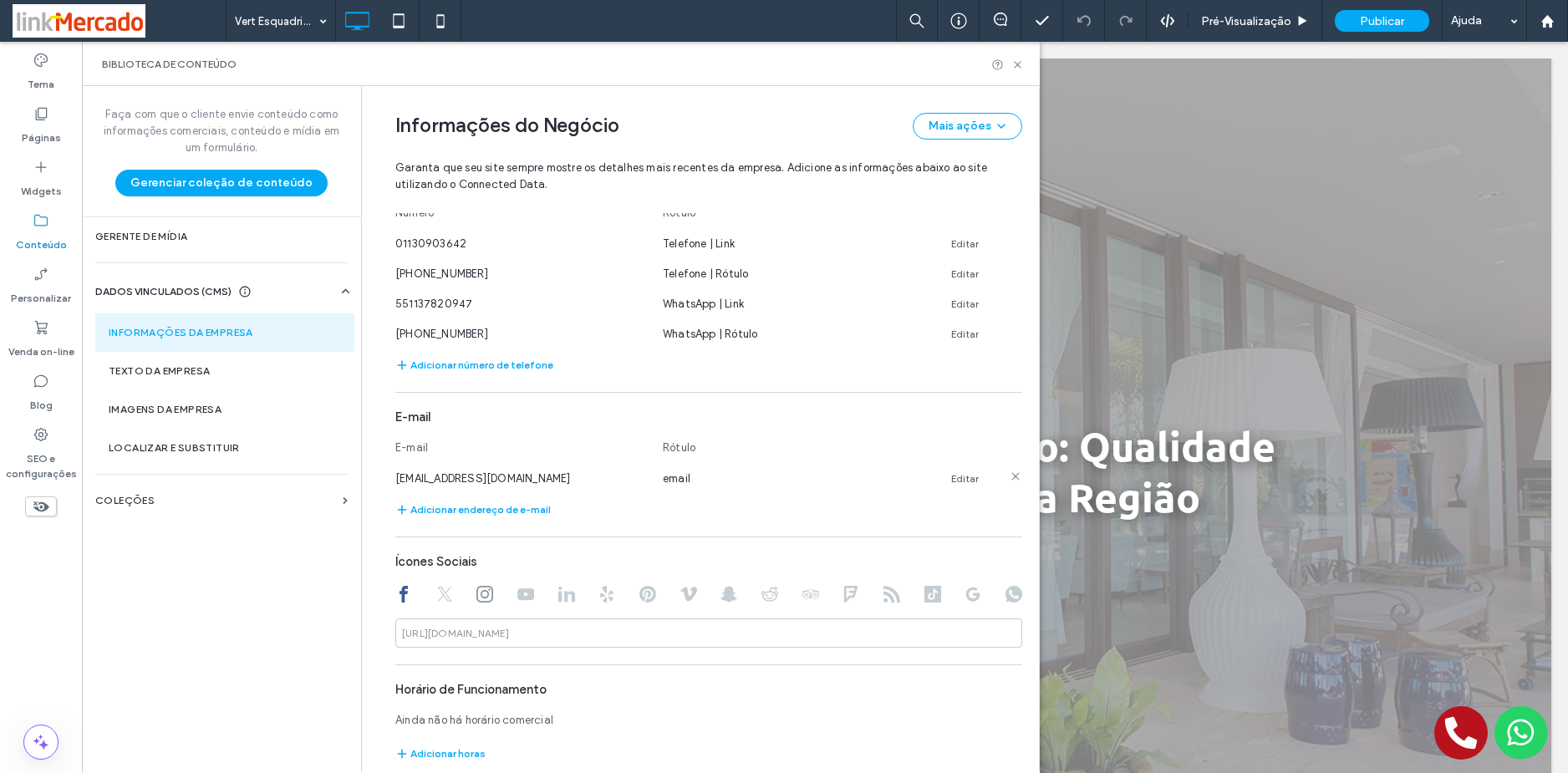
click at [959, 477] on link "Editar" at bounding box center [965, 478] width 28 height 13
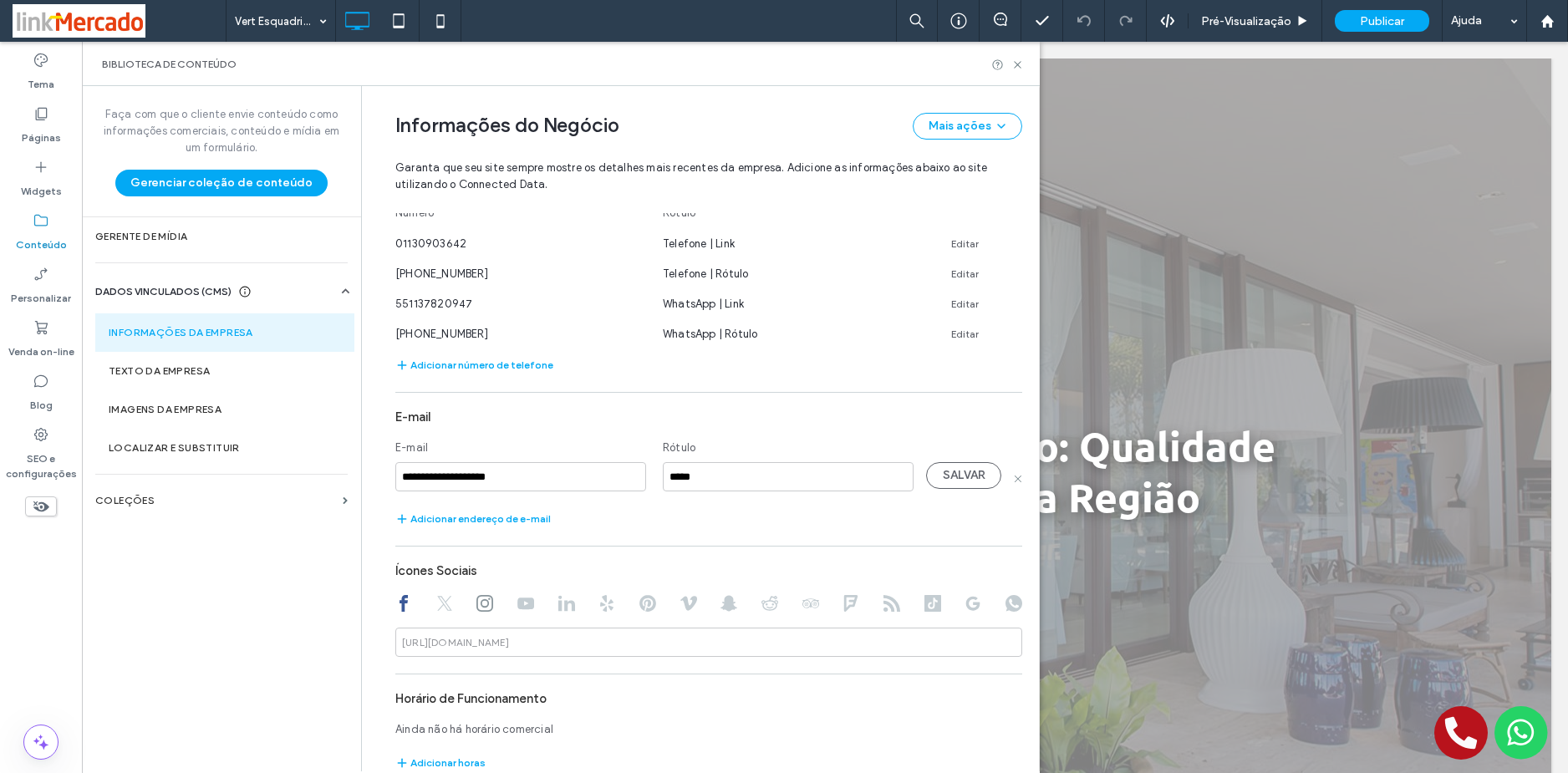
drag, startPoint x: 528, startPoint y: 465, endPoint x: 510, endPoint y: 472, distance: 19.3
click at [510, 471] on input "**********" at bounding box center [520, 477] width 250 height 30
click at [492, 479] on input "**********" at bounding box center [520, 477] width 250 height 30
drag, startPoint x: 549, startPoint y: 472, endPoint x: 287, endPoint y: 465, distance: 262.1
click at [287, 465] on div "**********" at bounding box center [561, 429] width 958 height 685
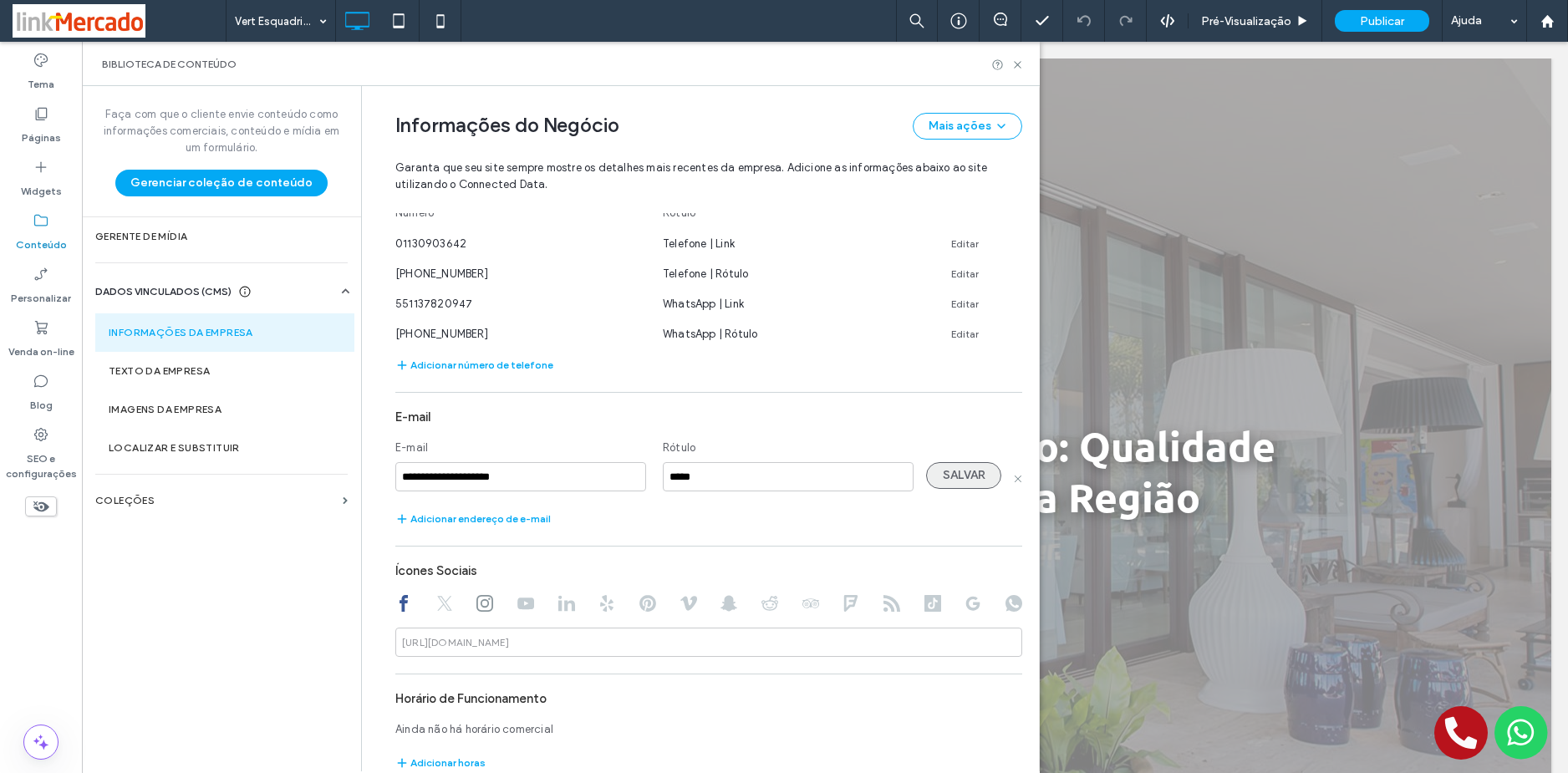
type input "**********"
click at [947, 476] on button "SALVAR" at bounding box center [963, 475] width 75 height 27
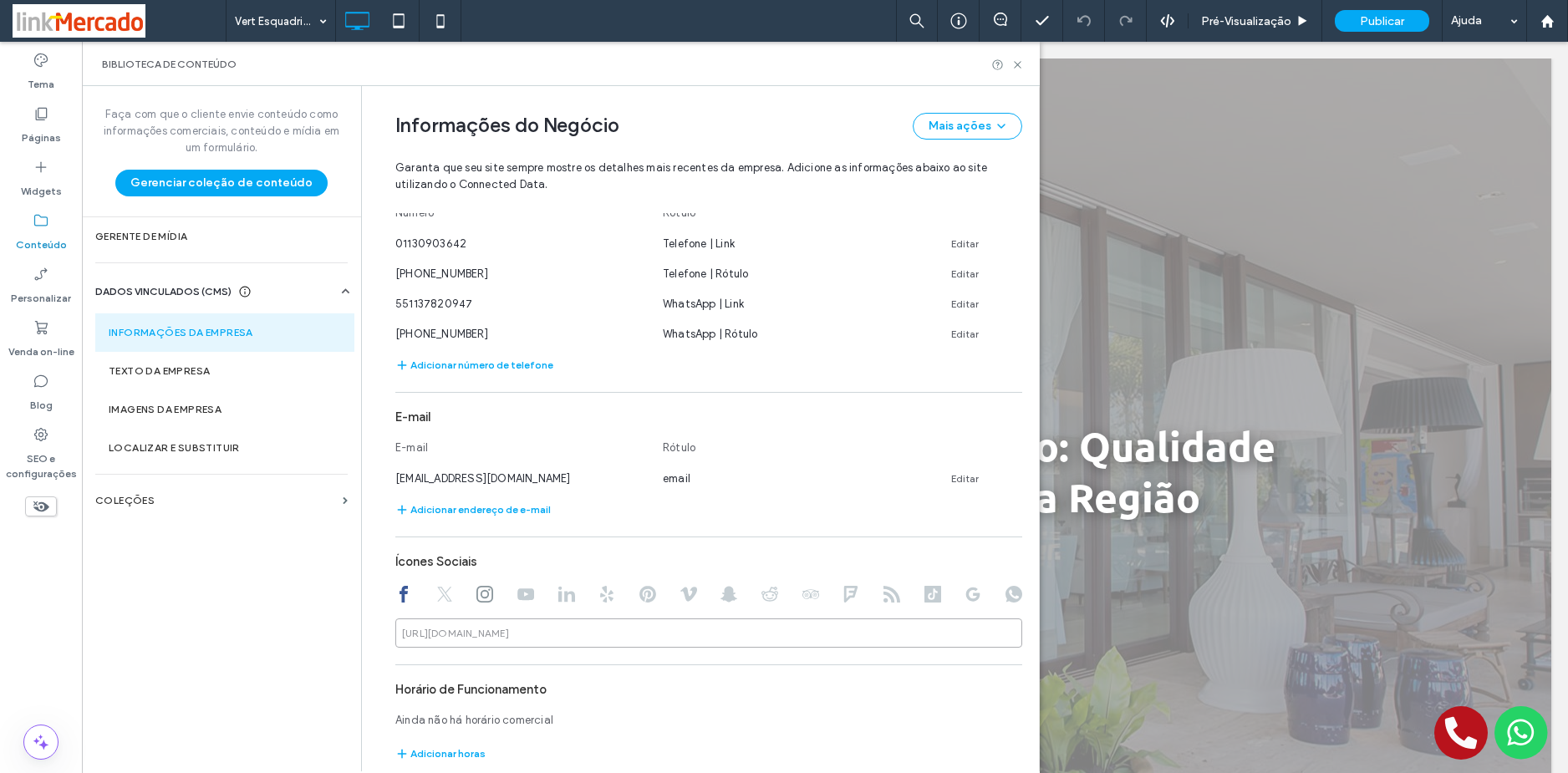
click at [549, 642] on input at bounding box center [708, 634] width 627 height 30
paste input "**********"
drag, startPoint x: 514, startPoint y: 626, endPoint x: 477, endPoint y: 625, distance: 37.0
click at [477, 625] on div "**********" at bounding box center [708, 634] width 627 height 30
click at [476, 597] on icon at bounding box center [485, 594] width 17 height 17
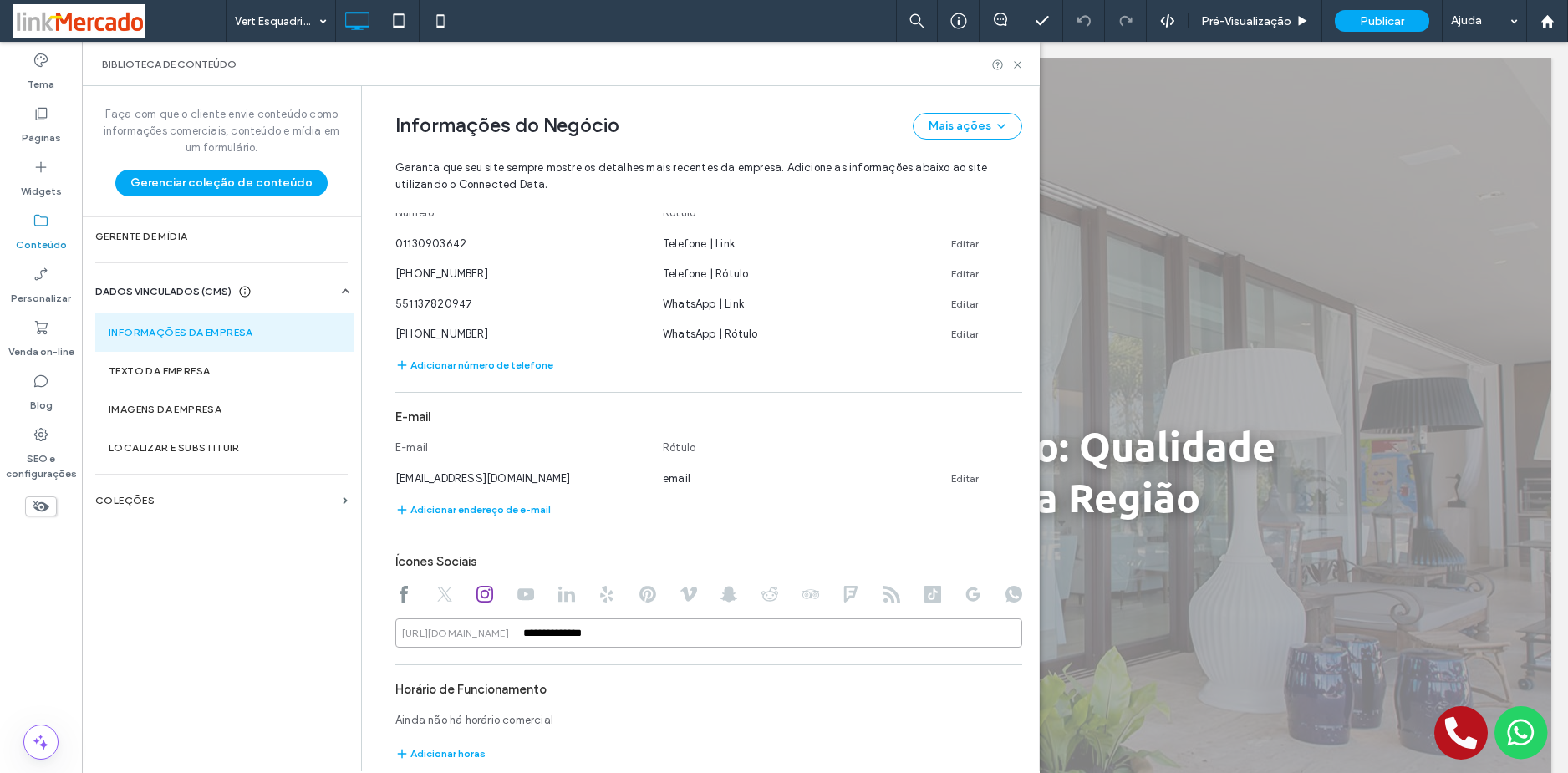
drag, startPoint x: 610, startPoint y: 628, endPoint x: 425, endPoint y: 631, distance: 185.0
click at [425, 631] on div "**********" at bounding box center [708, 634] width 627 height 30
paste input
type input "**********"
click at [561, 593] on use at bounding box center [566, 594] width 17 height 16
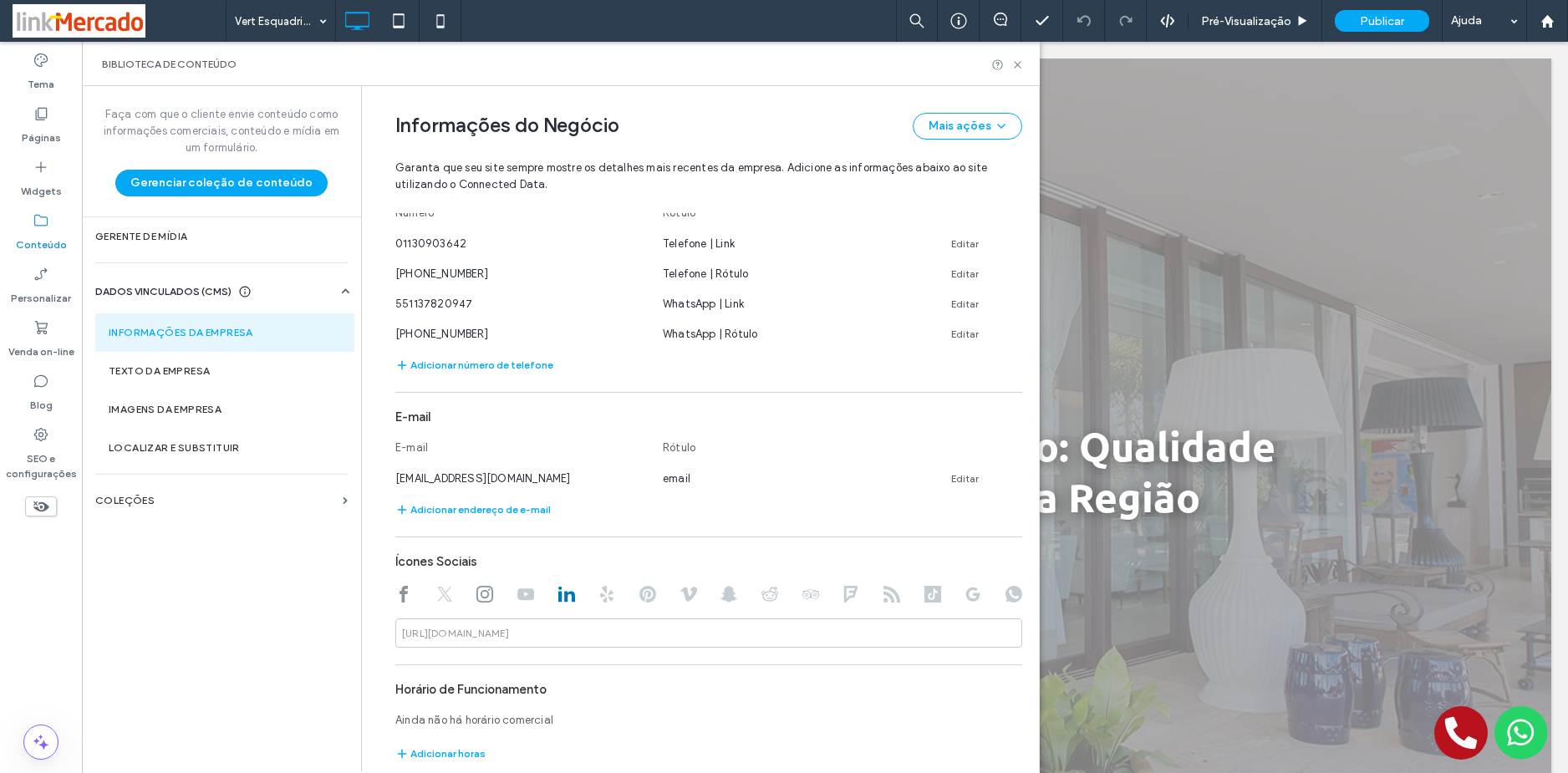
click at [627, 650] on div "**********" at bounding box center [708, 439] width 627 height 940
click at [608, 628] on input at bounding box center [708, 634] width 627 height 30
paste input "**********"
type input "**********"
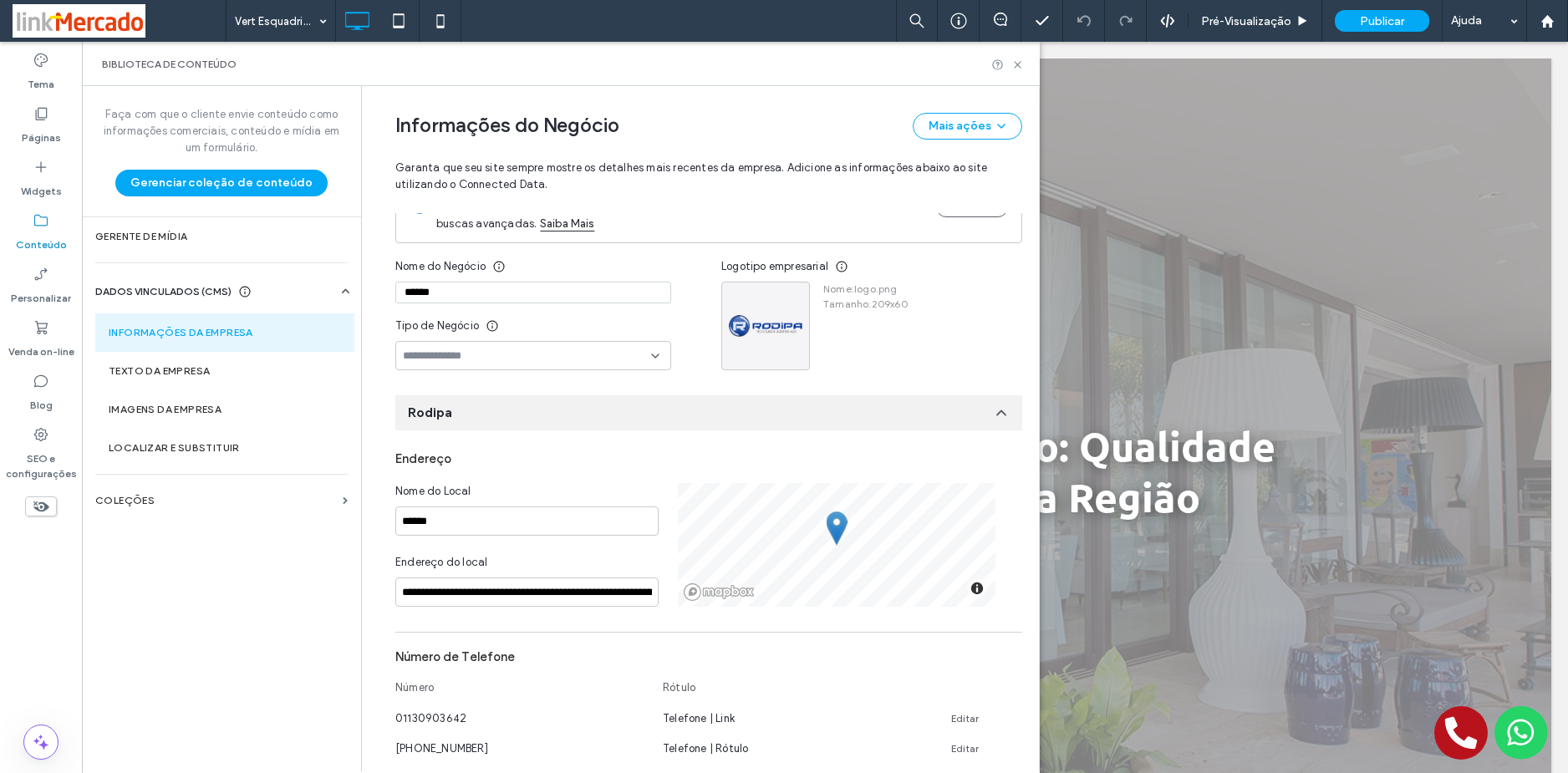
scroll to position [0, 0]
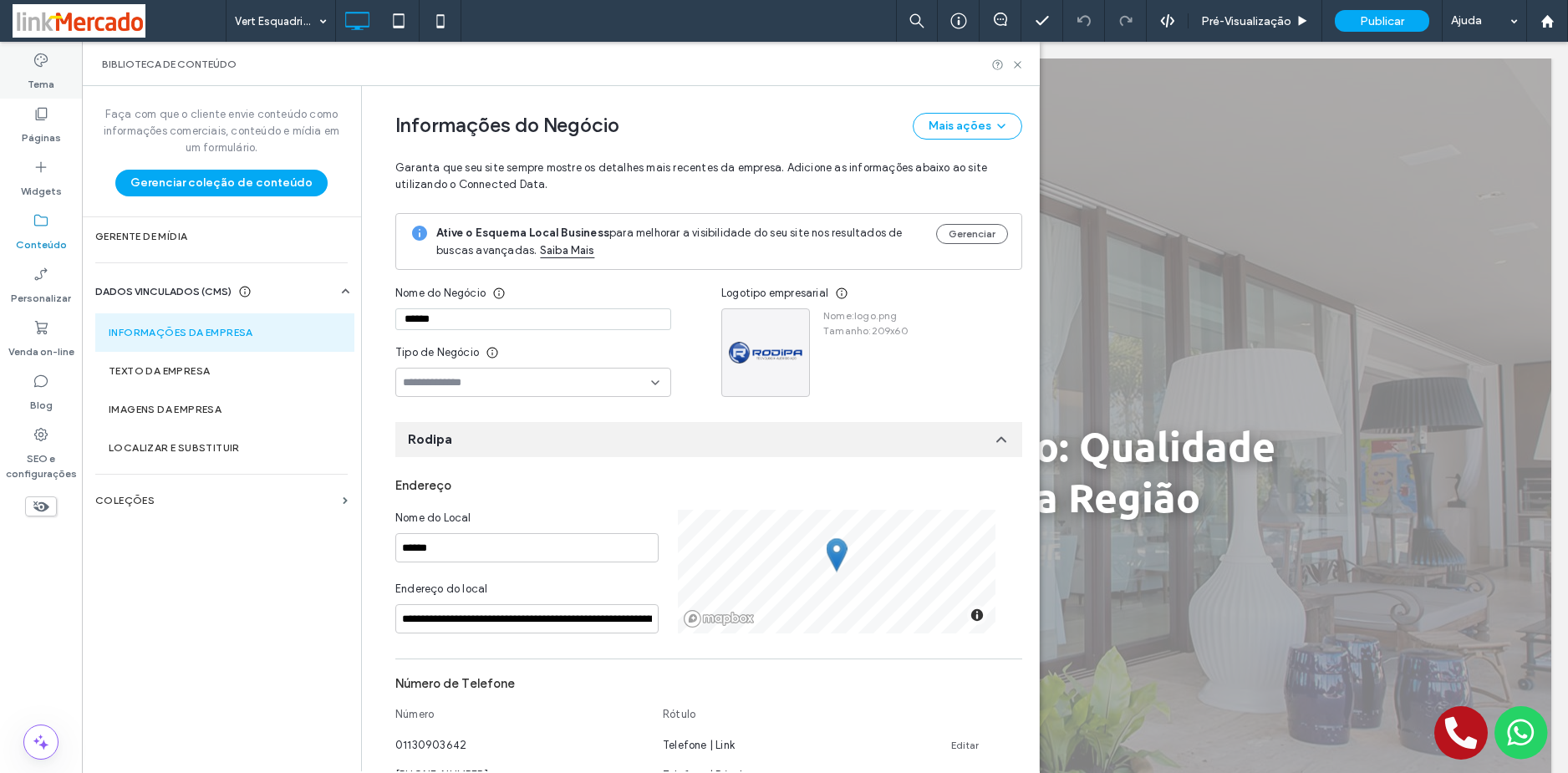
click at [40, 70] on label "Tema" at bounding box center [41, 79] width 27 height 23
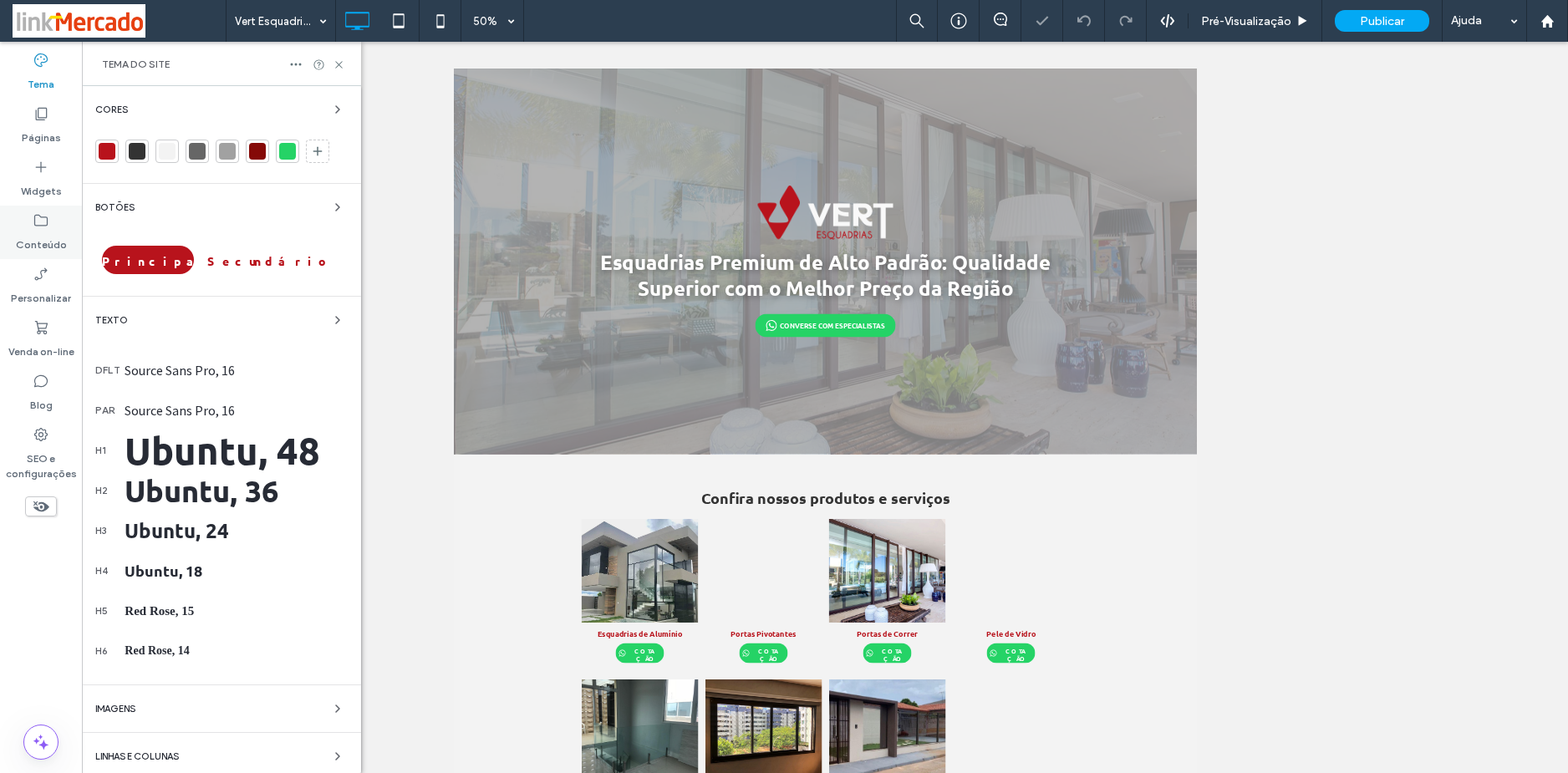
click at [24, 227] on div "Conteúdo" at bounding box center [41, 233] width 82 height 54
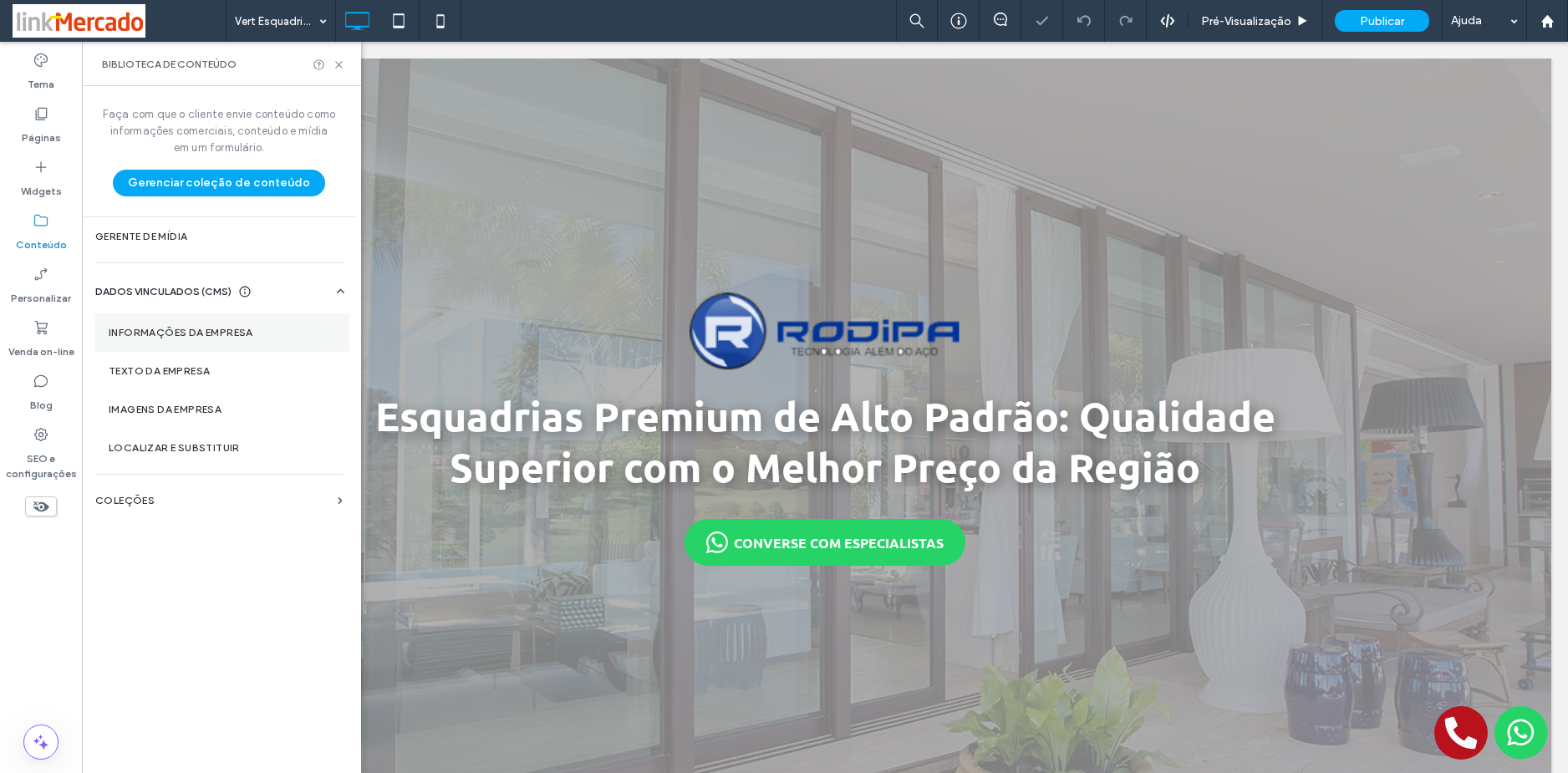
click at [233, 330] on label "Informações da empresa" at bounding box center [223, 332] width 227 height 12
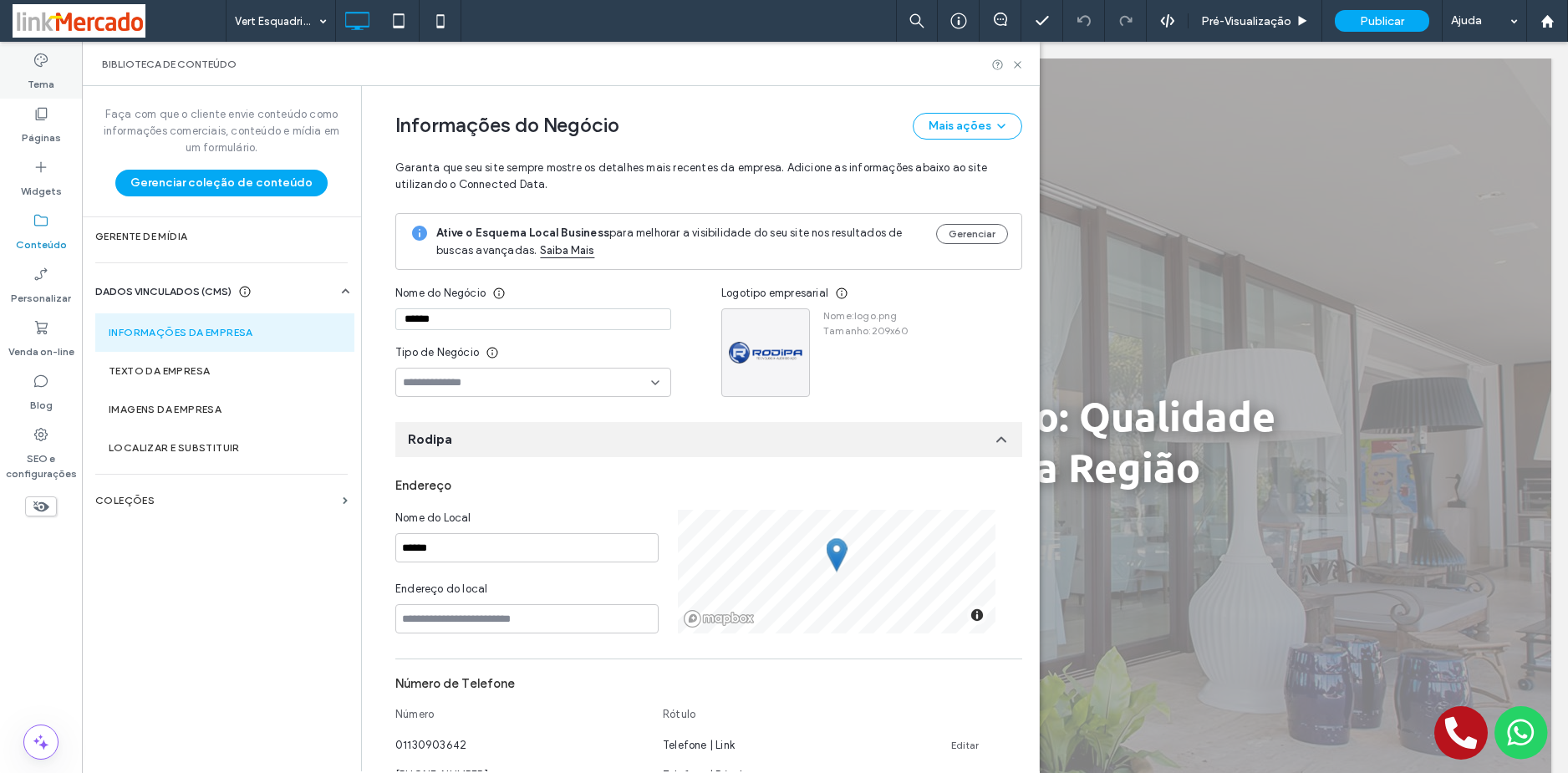
click at [48, 75] on label "Tema" at bounding box center [41, 79] width 27 height 23
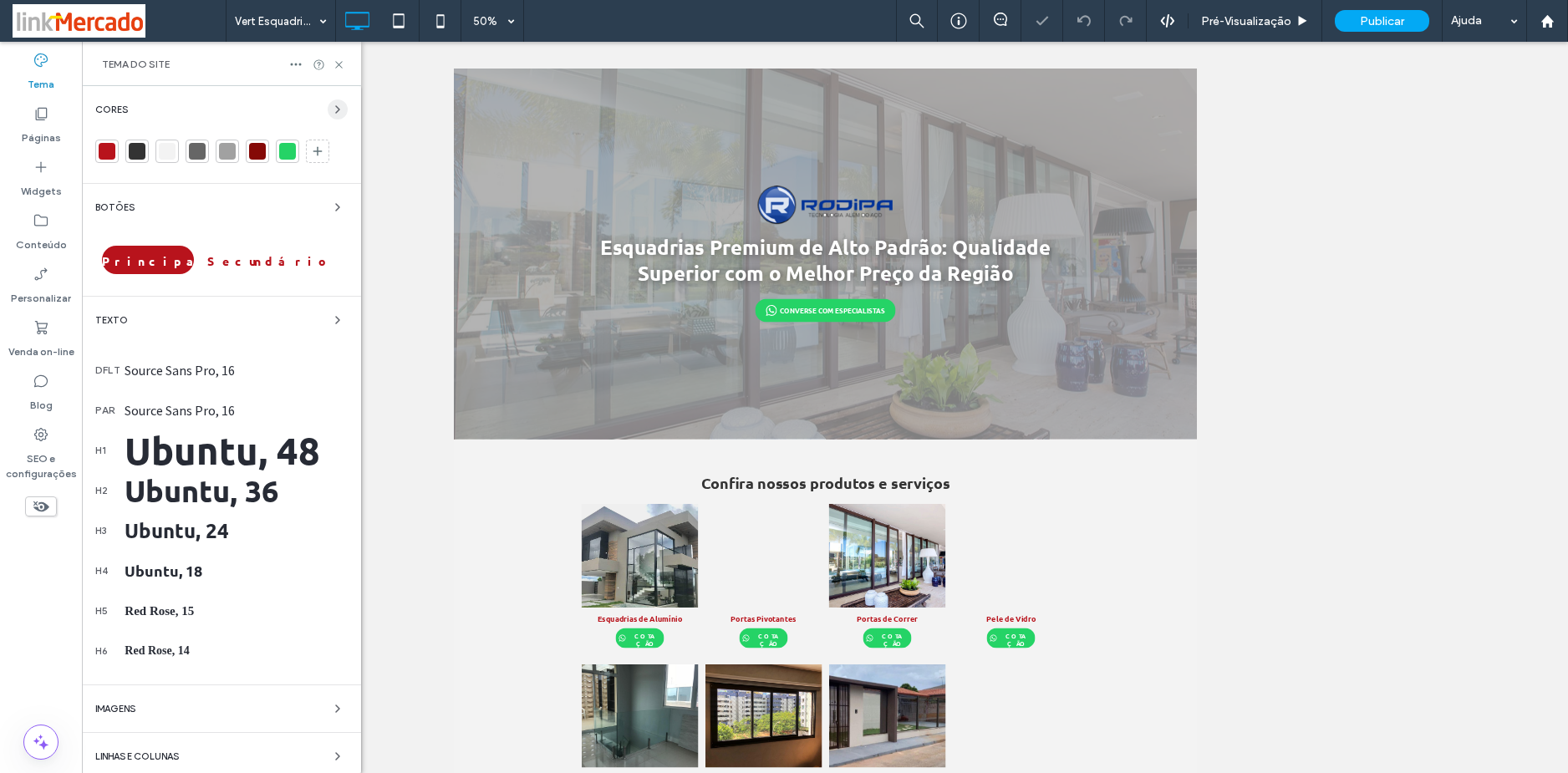
click at [331, 109] on icon "button" at bounding box center [337, 109] width 13 height 13
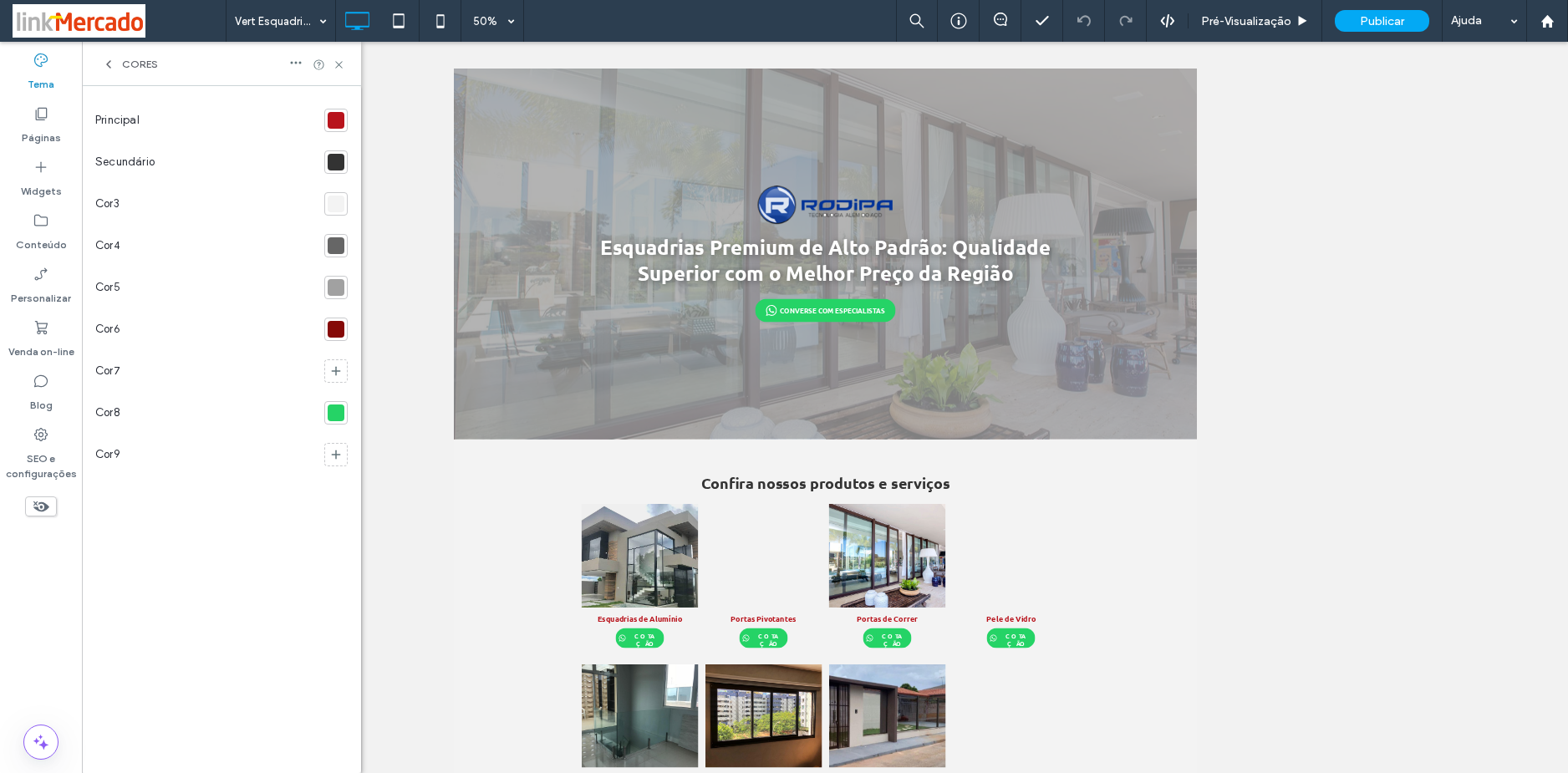
click at [334, 121] on div at bounding box center [336, 120] width 17 height 17
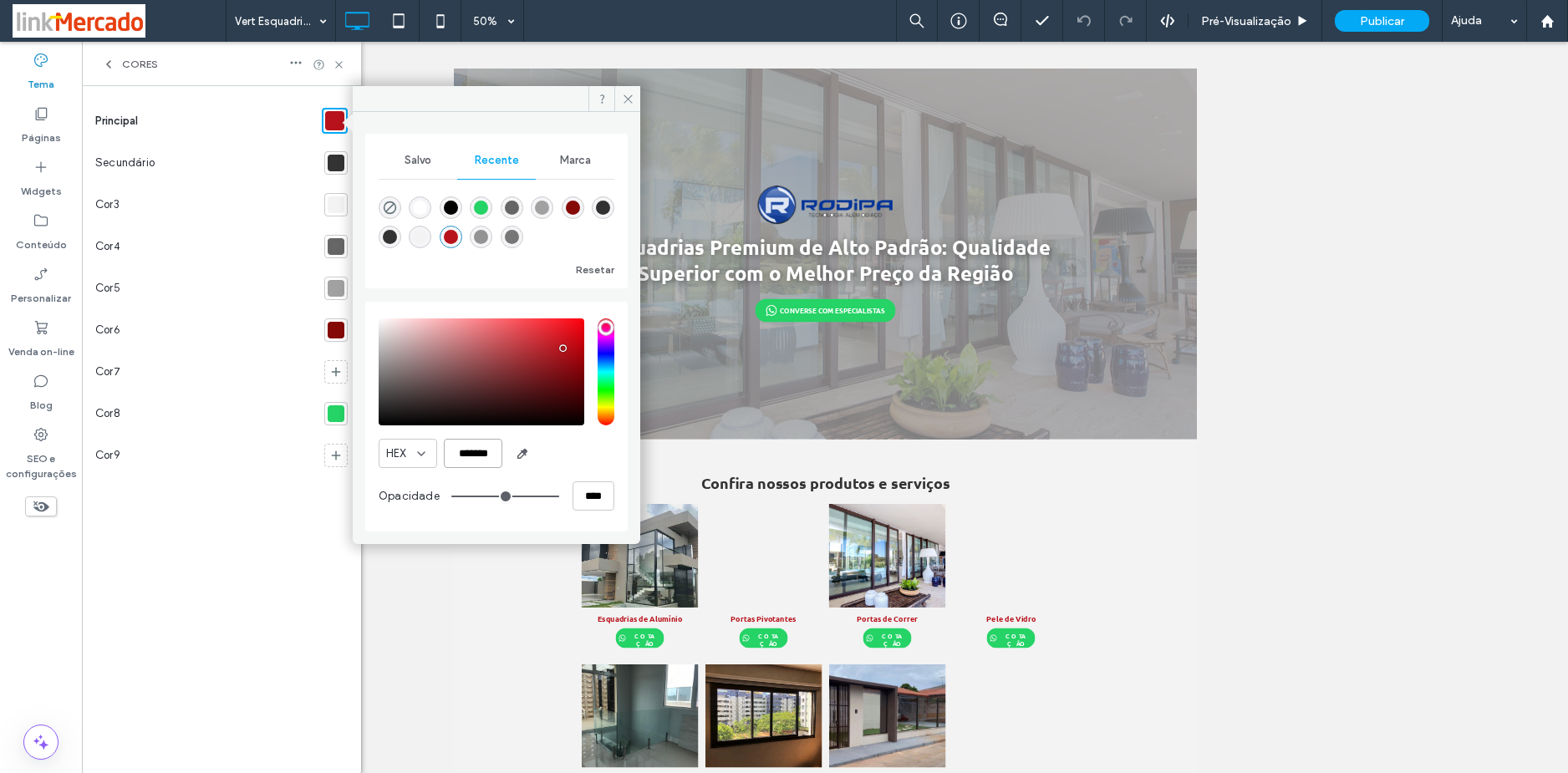
drag, startPoint x: 459, startPoint y: 453, endPoint x: 503, endPoint y: 455, distance: 44.0
click at [503, 455] on div "HEX *******" at bounding box center [496, 453] width 235 height 30
paste input "color picker textbox"
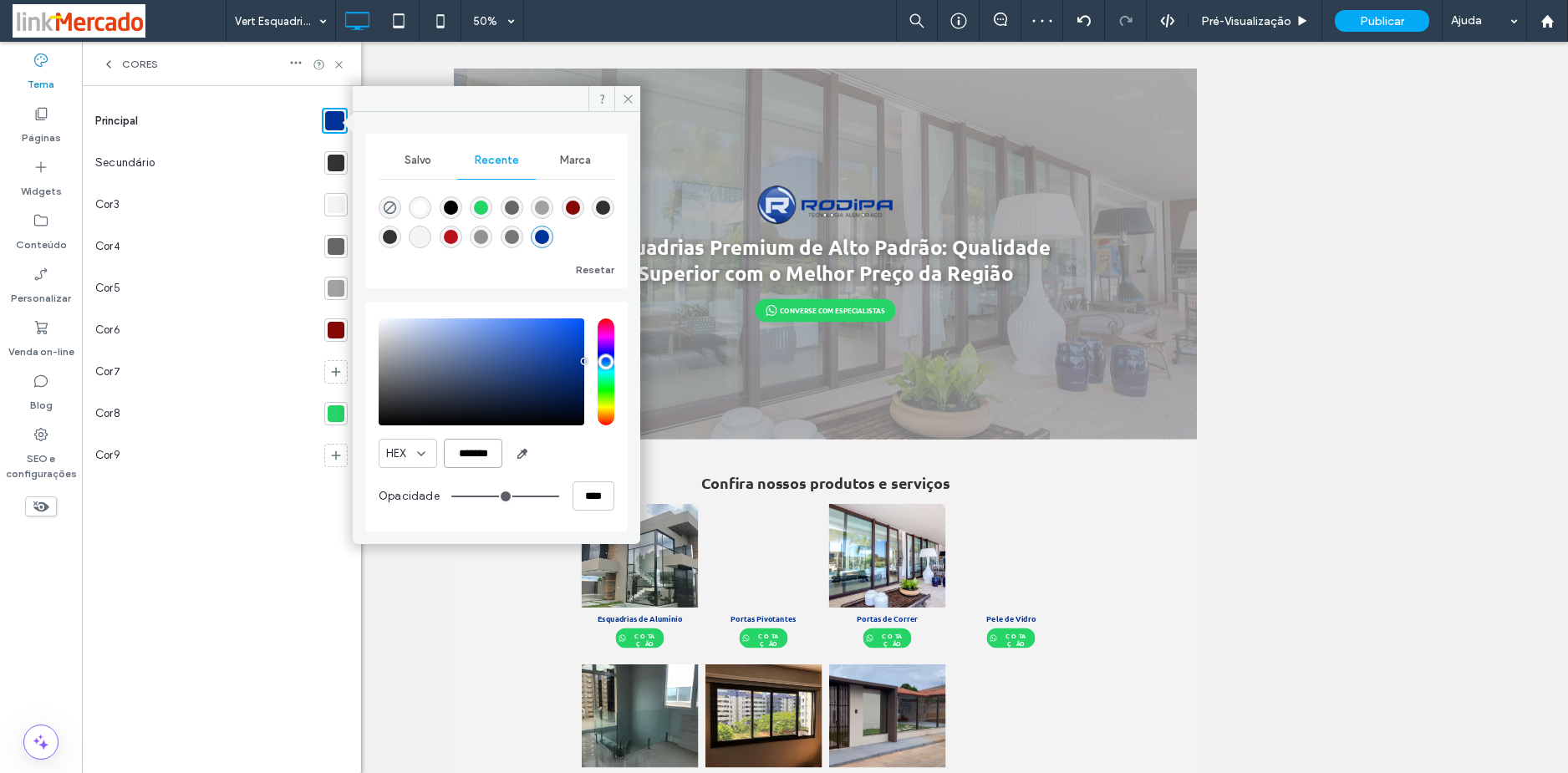
type input "*******"
click at [333, 158] on div at bounding box center [336, 163] width 17 height 17
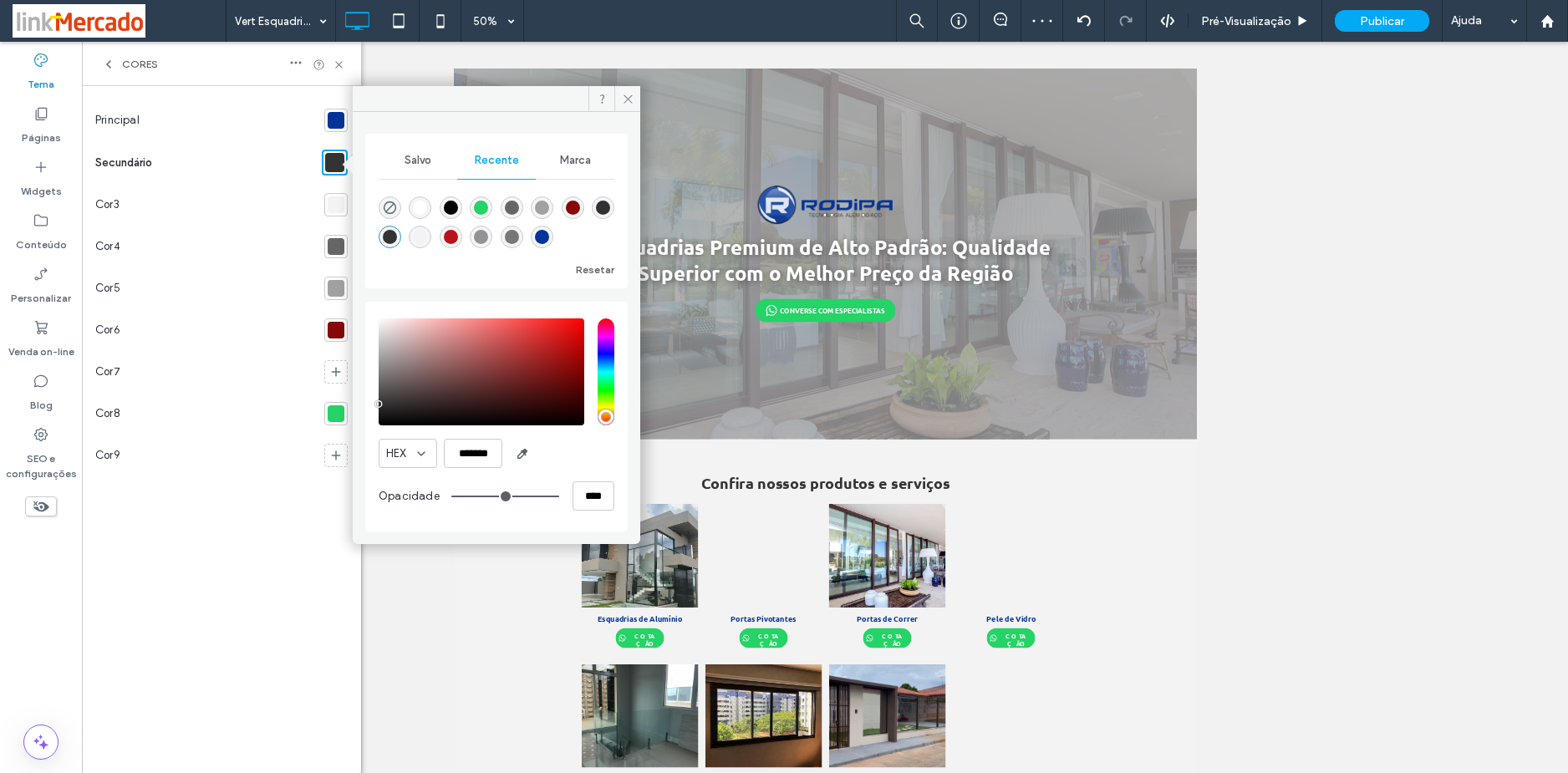
click at [540, 238] on div "rgba(0, 51, 153, 1)" at bounding box center [541, 236] width 14 height 14
type input "*******"
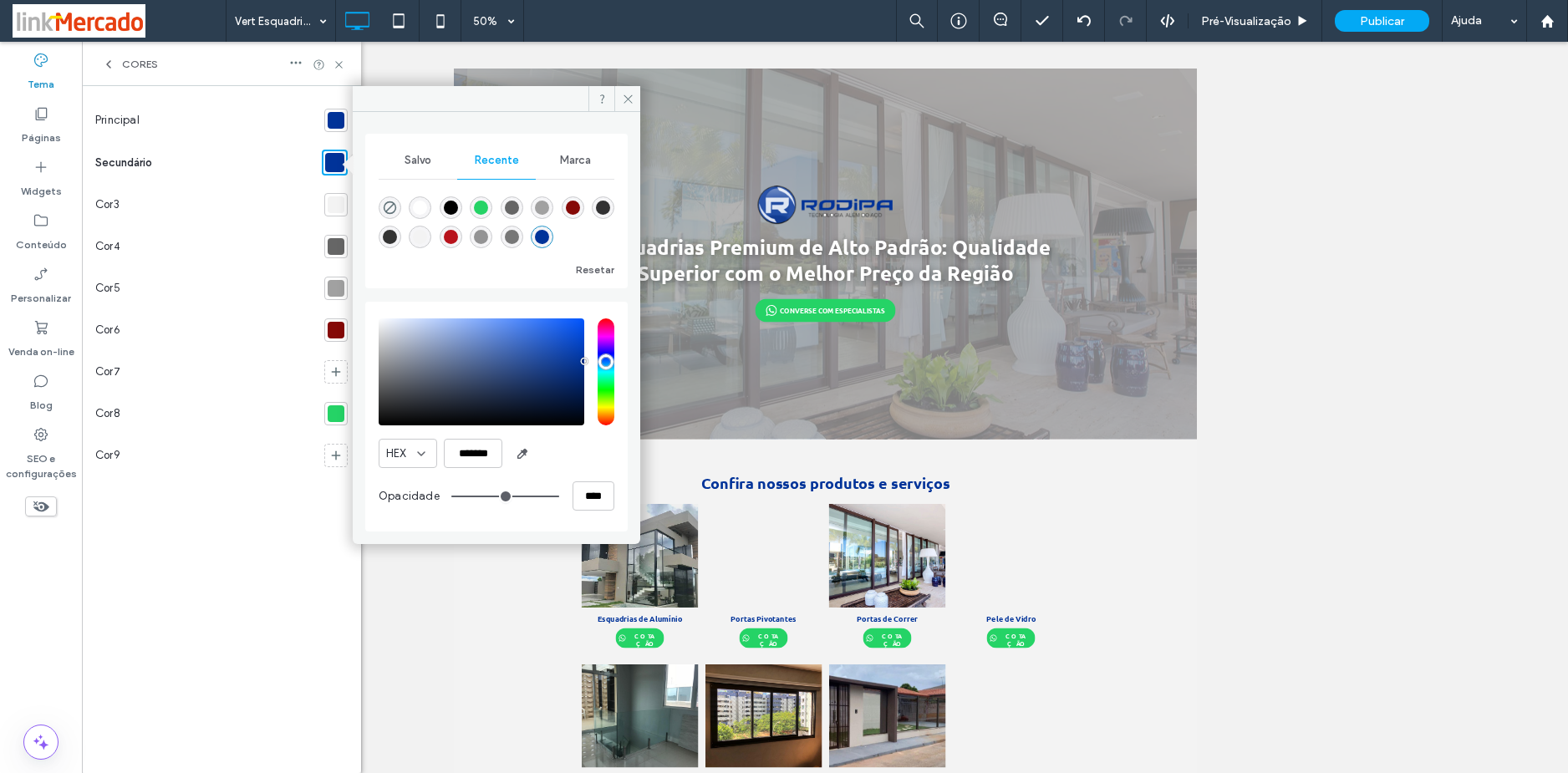
click at [290, 610] on div "Principal Secundário Cor3 Cor4 Cor5 Cor6 Cor7 Cor8 Cor9" at bounding box center [221, 429] width 252 height 660
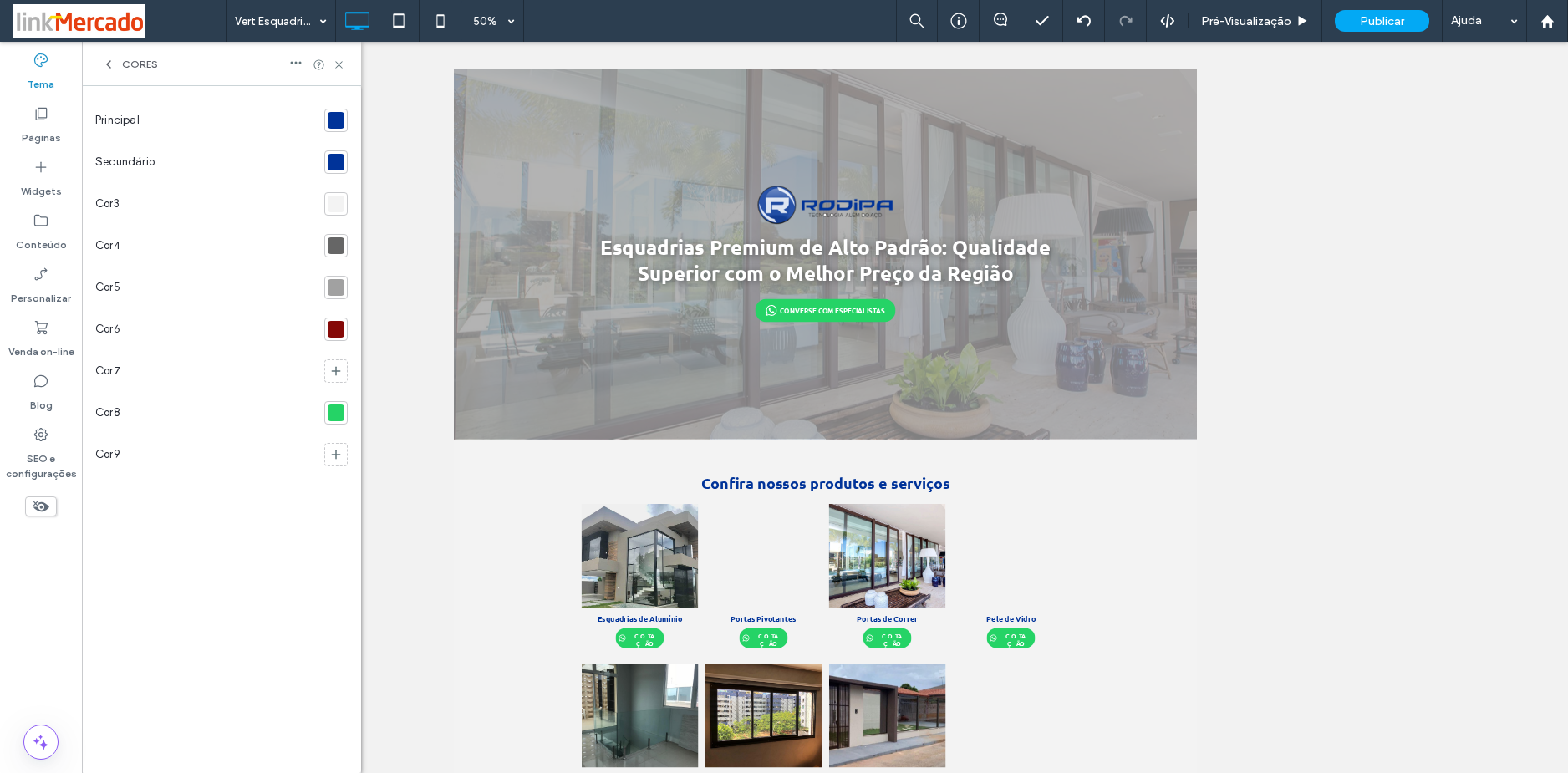
click at [336, 160] on div at bounding box center [336, 163] width 17 height 17
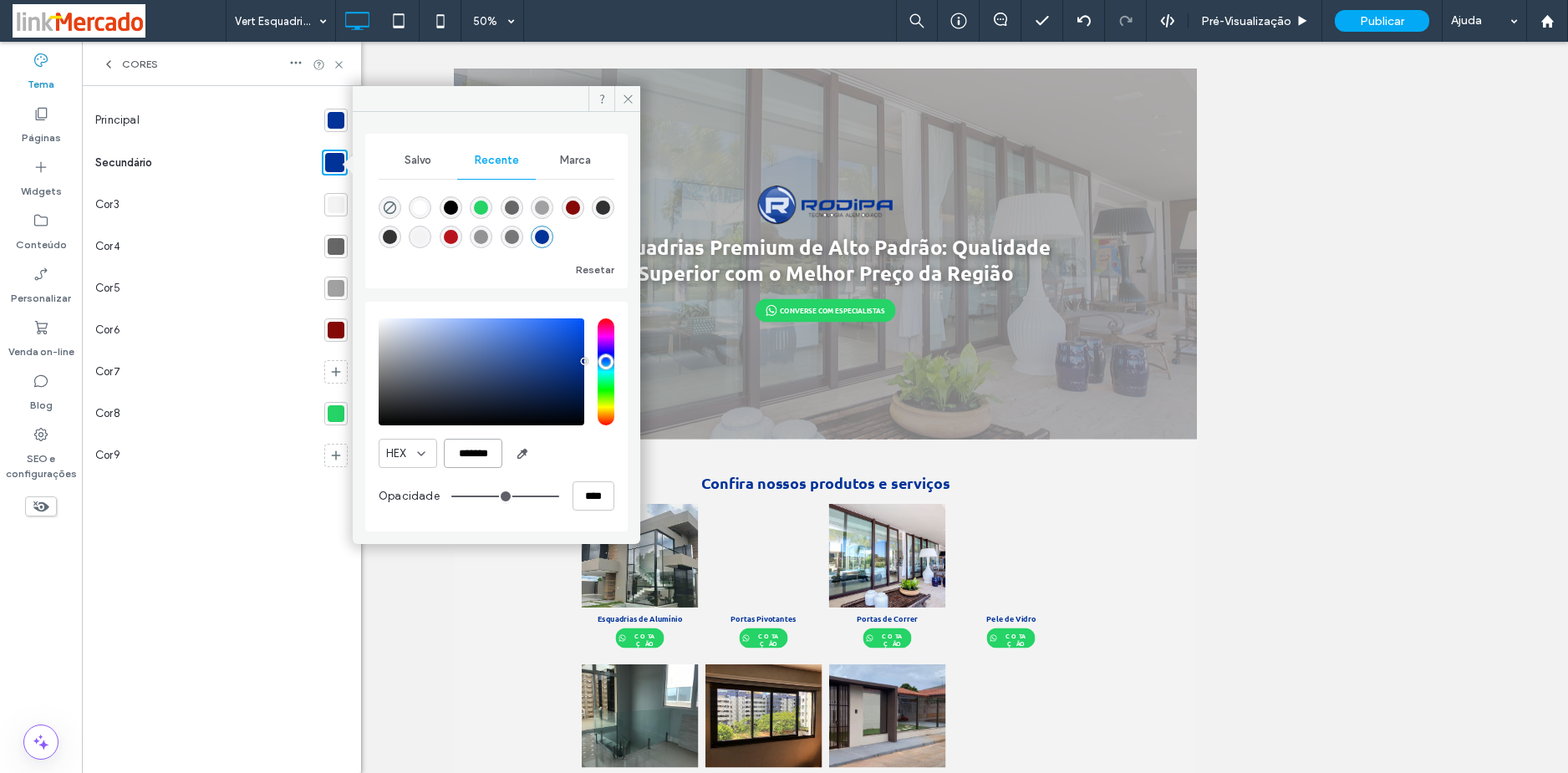
drag, startPoint x: 496, startPoint y: 457, endPoint x: 428, endPoint y: 457, distance: 68.0
click at [428, 457] on div "HEX *******" at bounding box center [496, 453] width 235 height 30
paste input "color picker textbox"
type input "*******"
click at [631, 92] on icon at bounding box center [628, 99] width 13 height 13
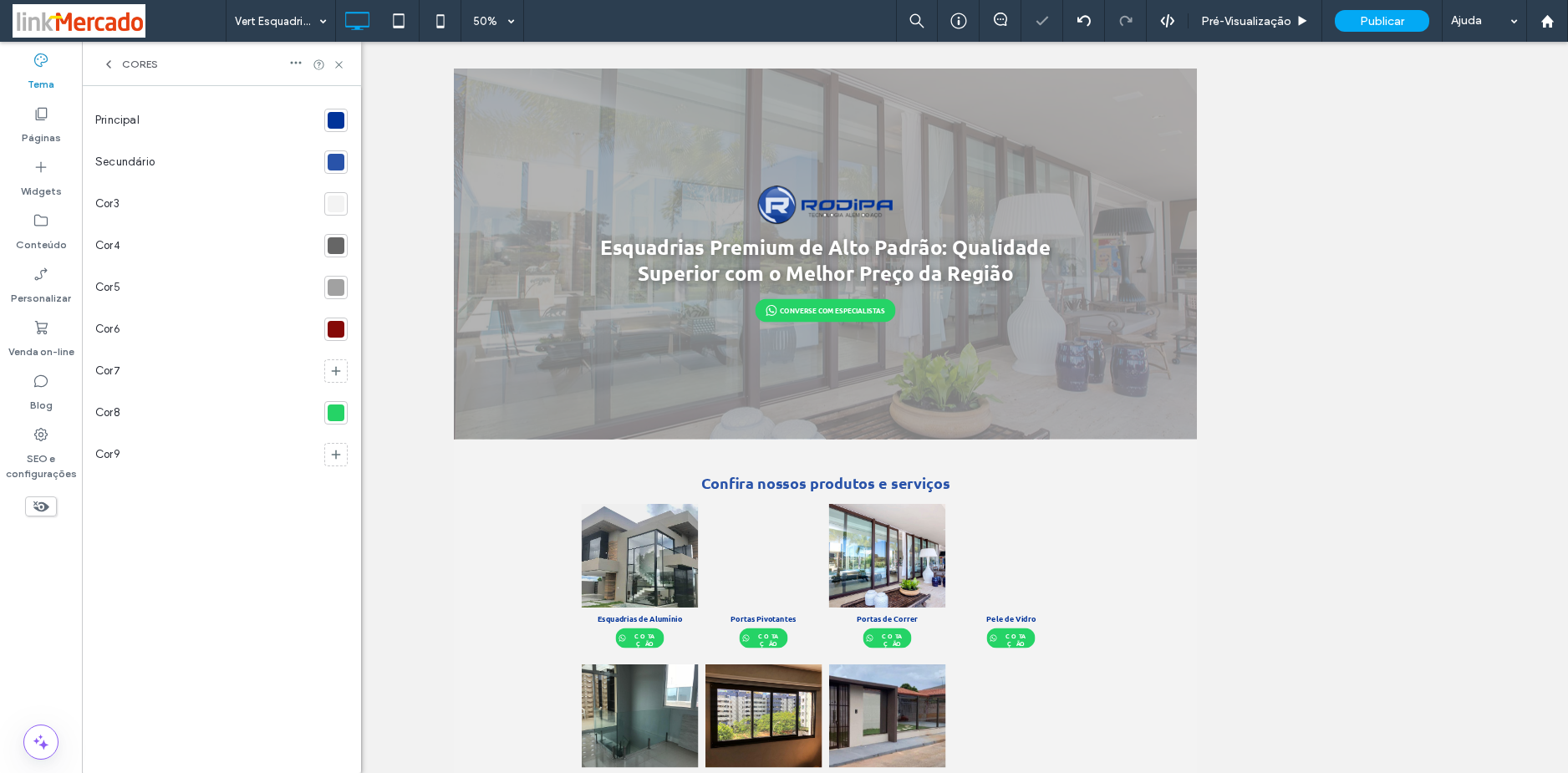
click at [334, 205] on div at bounding box center [336, 204] width 17 height 17
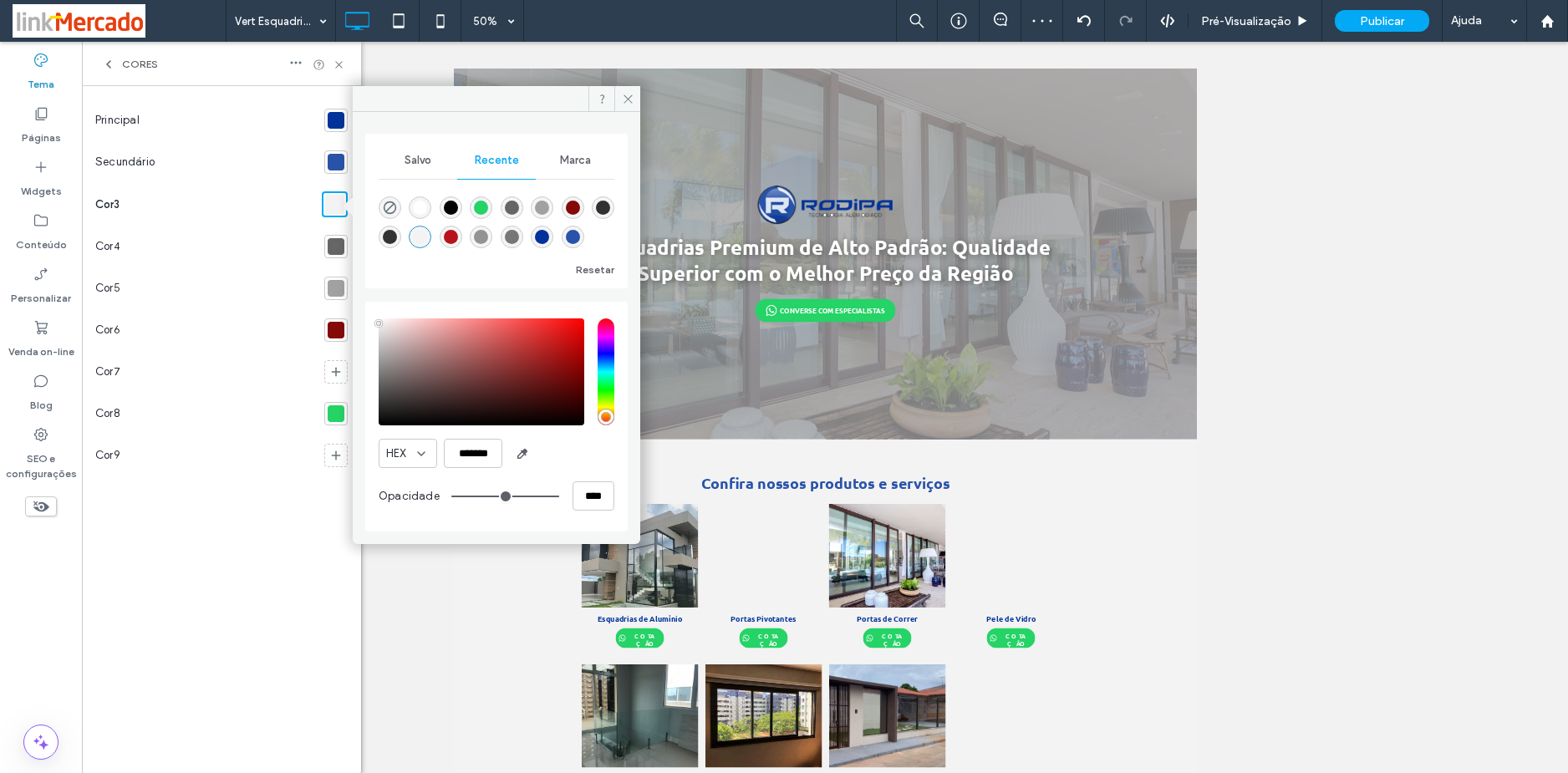
click at [337, 253] on div at bounding box center [336, 247] width 17 height 17
drag, startPoint x: 456, startPoint y: 454, endPoint x: 525, endPoint y: 462, distance: 69.5
click at [525, 462] on div "HEX *******" at bounding box center [496, 453] width 235 height 30
type input "*******"
click at [629, 99] on icon at bounding box center [628, 99] width 13 height 13
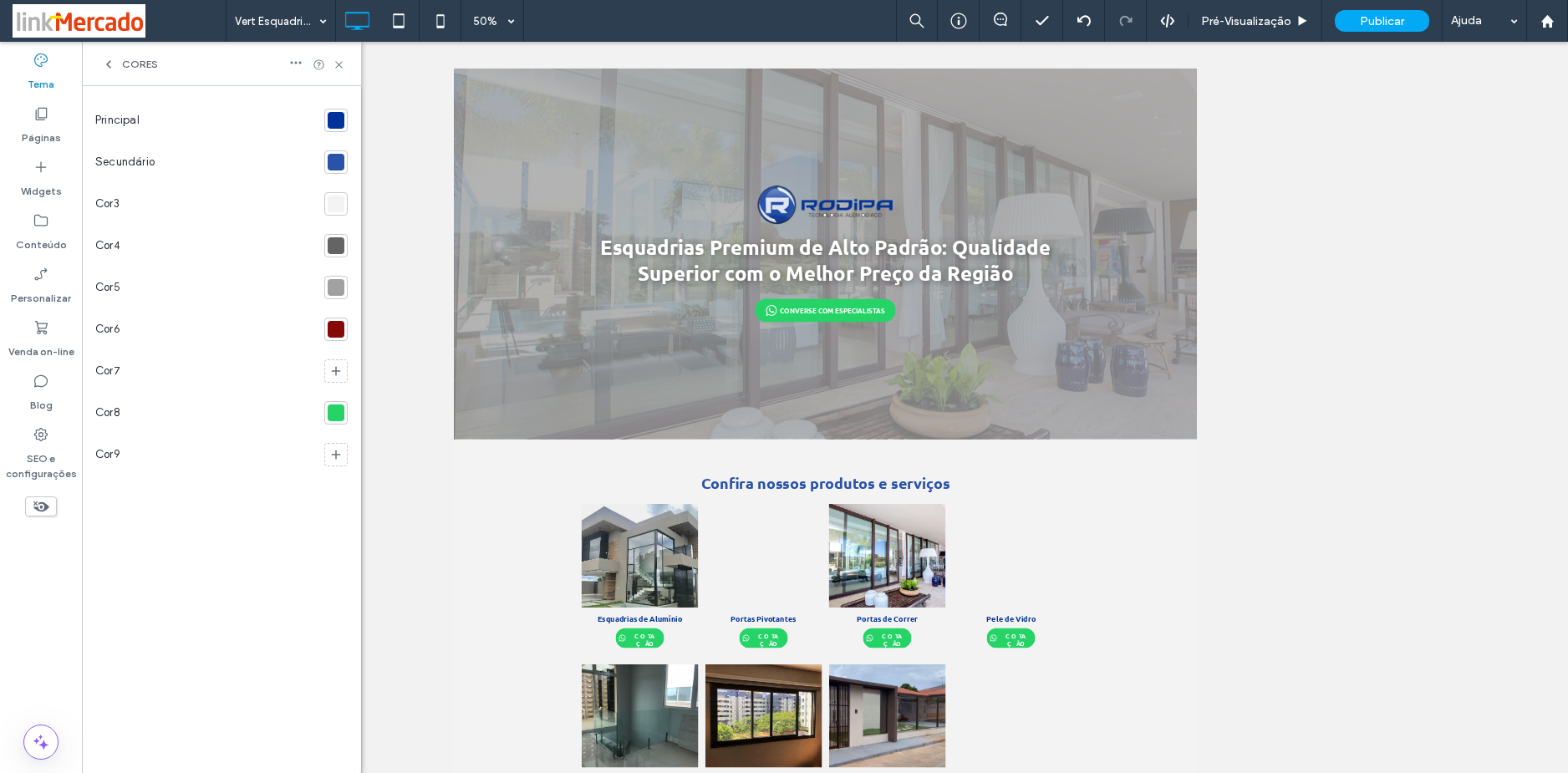
click at [334, 327] on div at bounding box center [336, 329] width 17 height 17
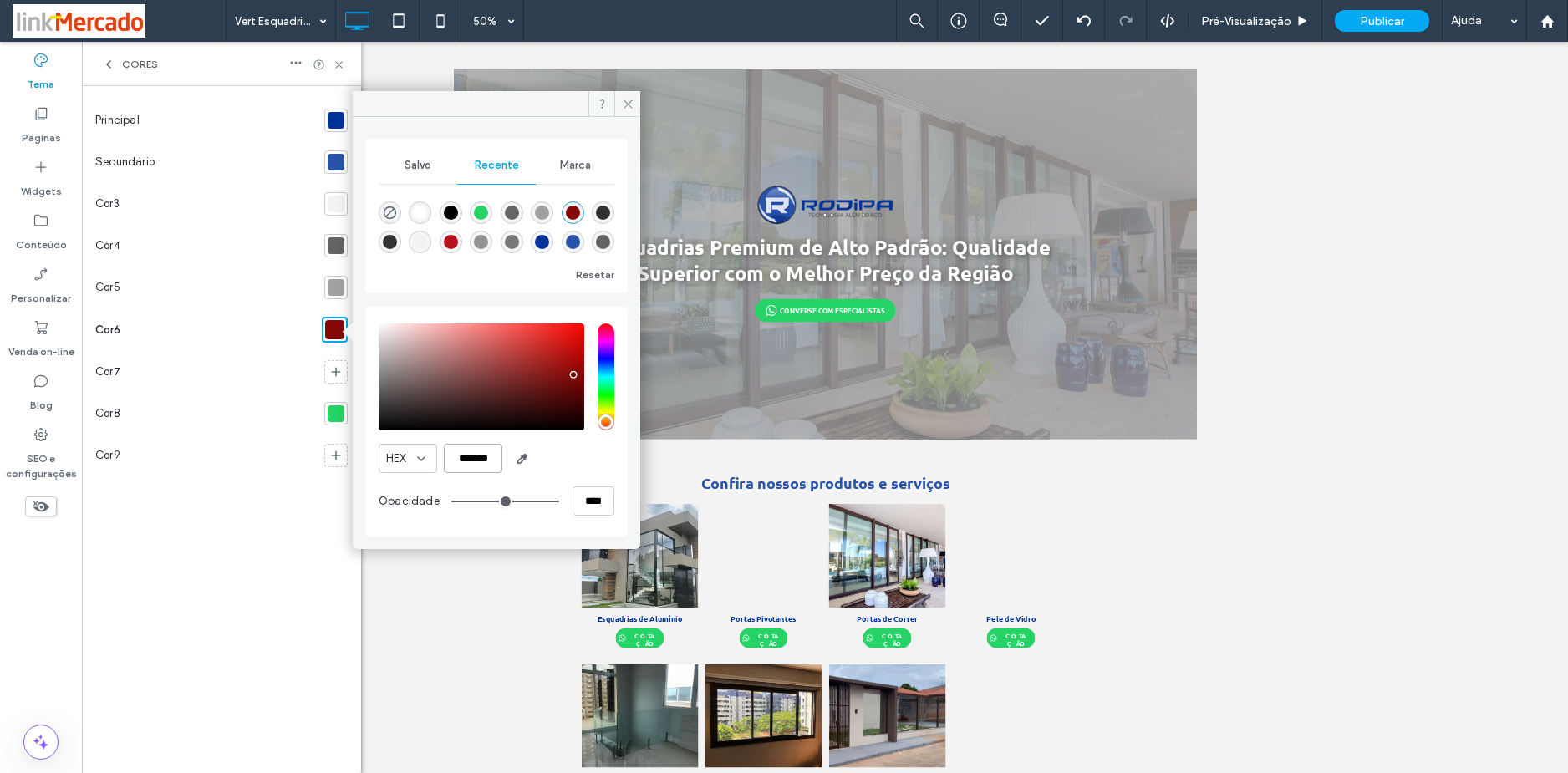
drag, startPoint x: 450, startPoint y: 457, endPoint x: 505, endPoint y: 462, distance: 55.2
click at [505, 462] on div "HEX *******" at bounding box center [496, 459] width 235 height 30
paste input "color picker textbox"
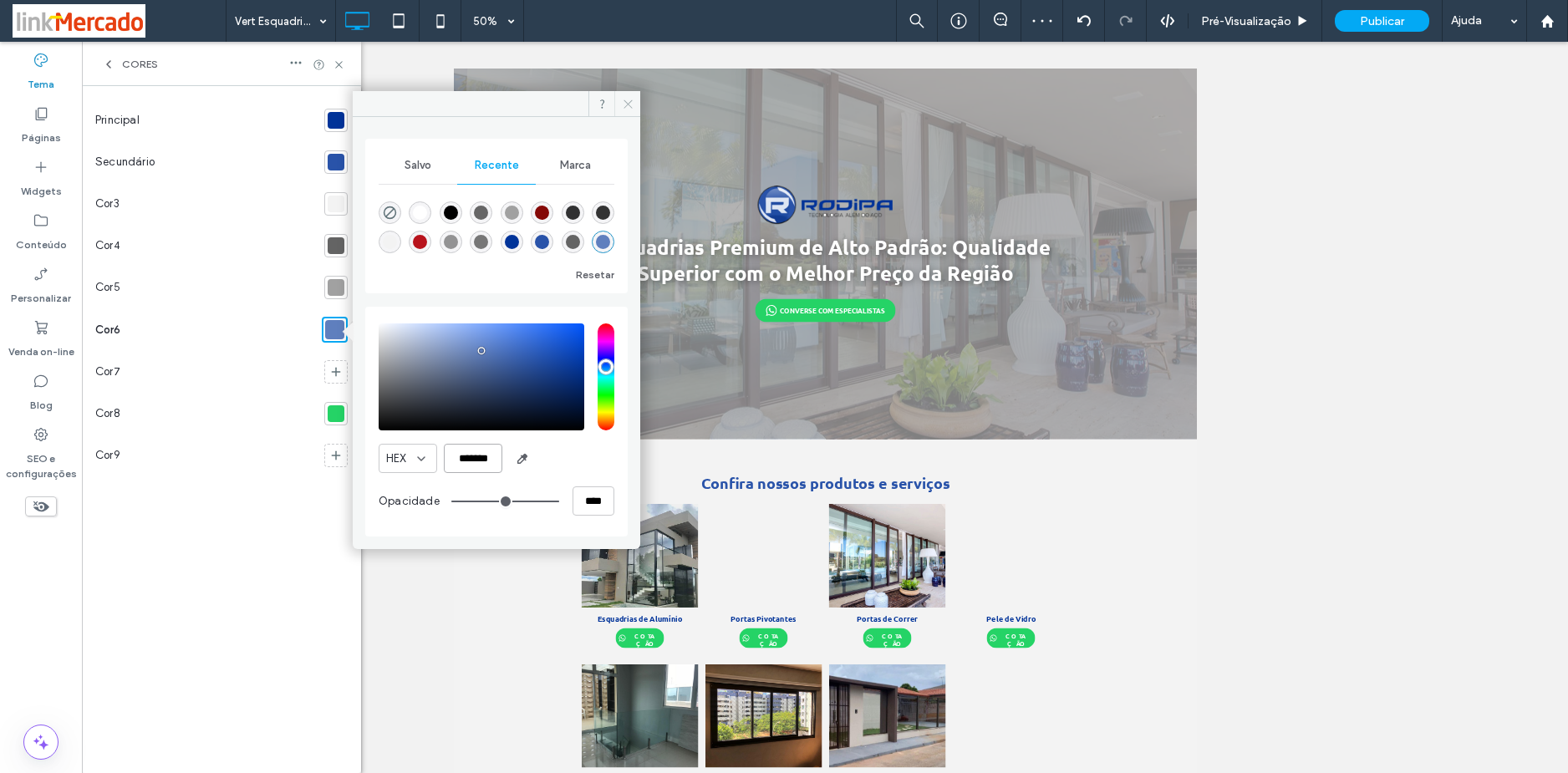
type input "*******"
drag, startPoint x: 627, startPoint y: 100, endPoint x: 349, endPoint y: 66, distance: 280.1
click at [627, 100] on icon at bounding box center [628, 104] width 13 height 13
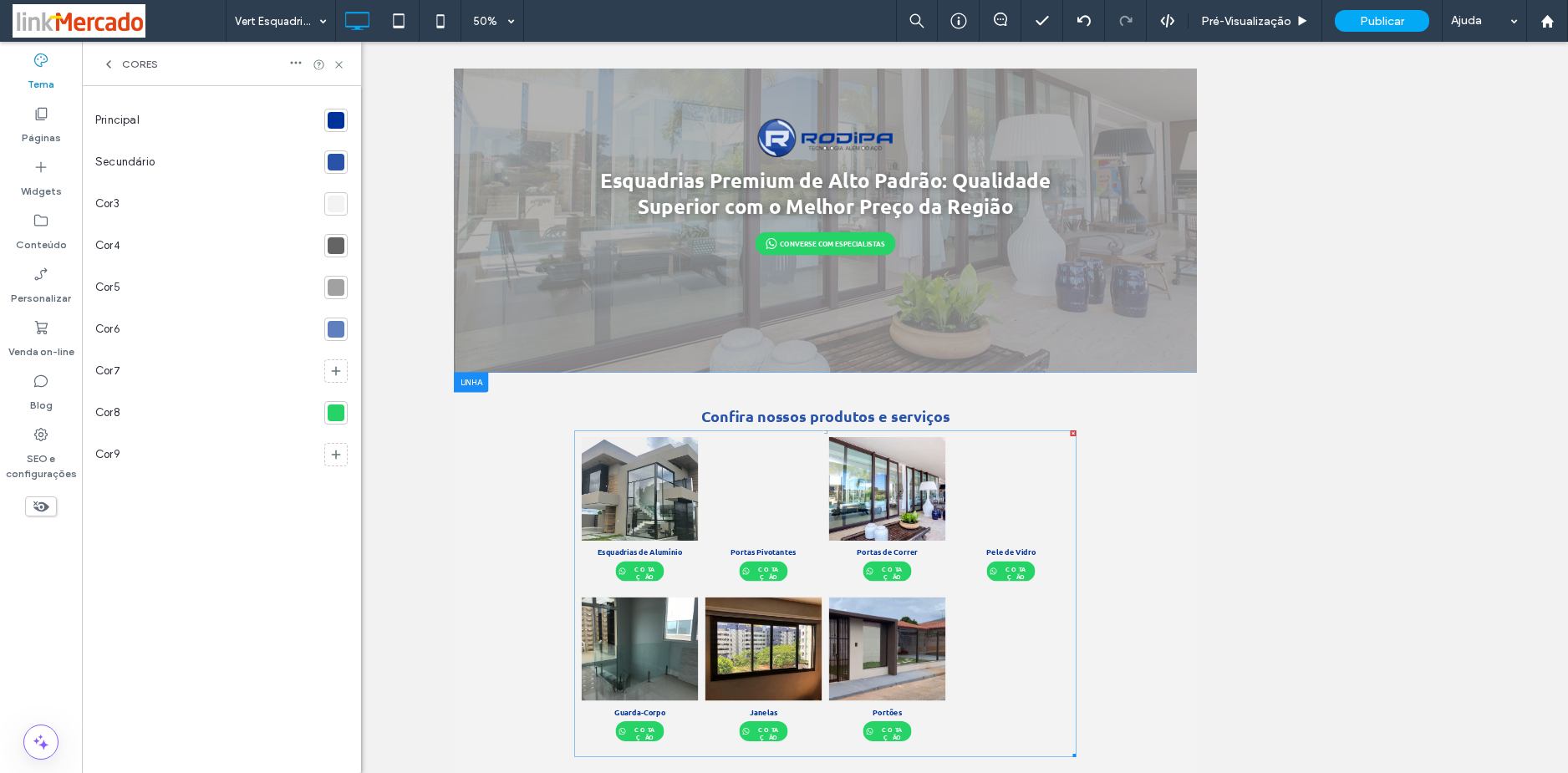
scroll to position [112, 0]
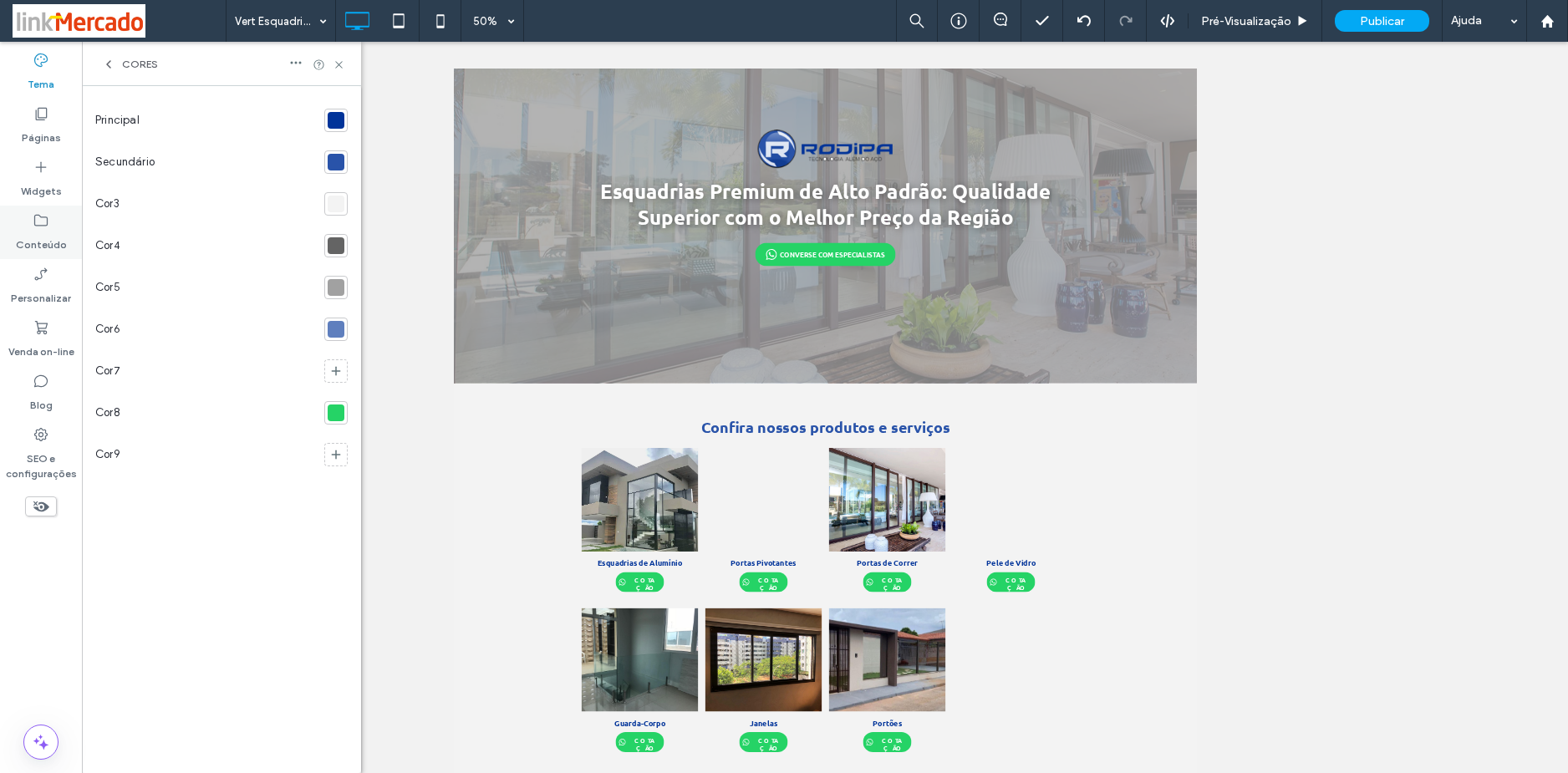
click at [41, 225] on use at bounding box center [41, 221] width 13 height 12
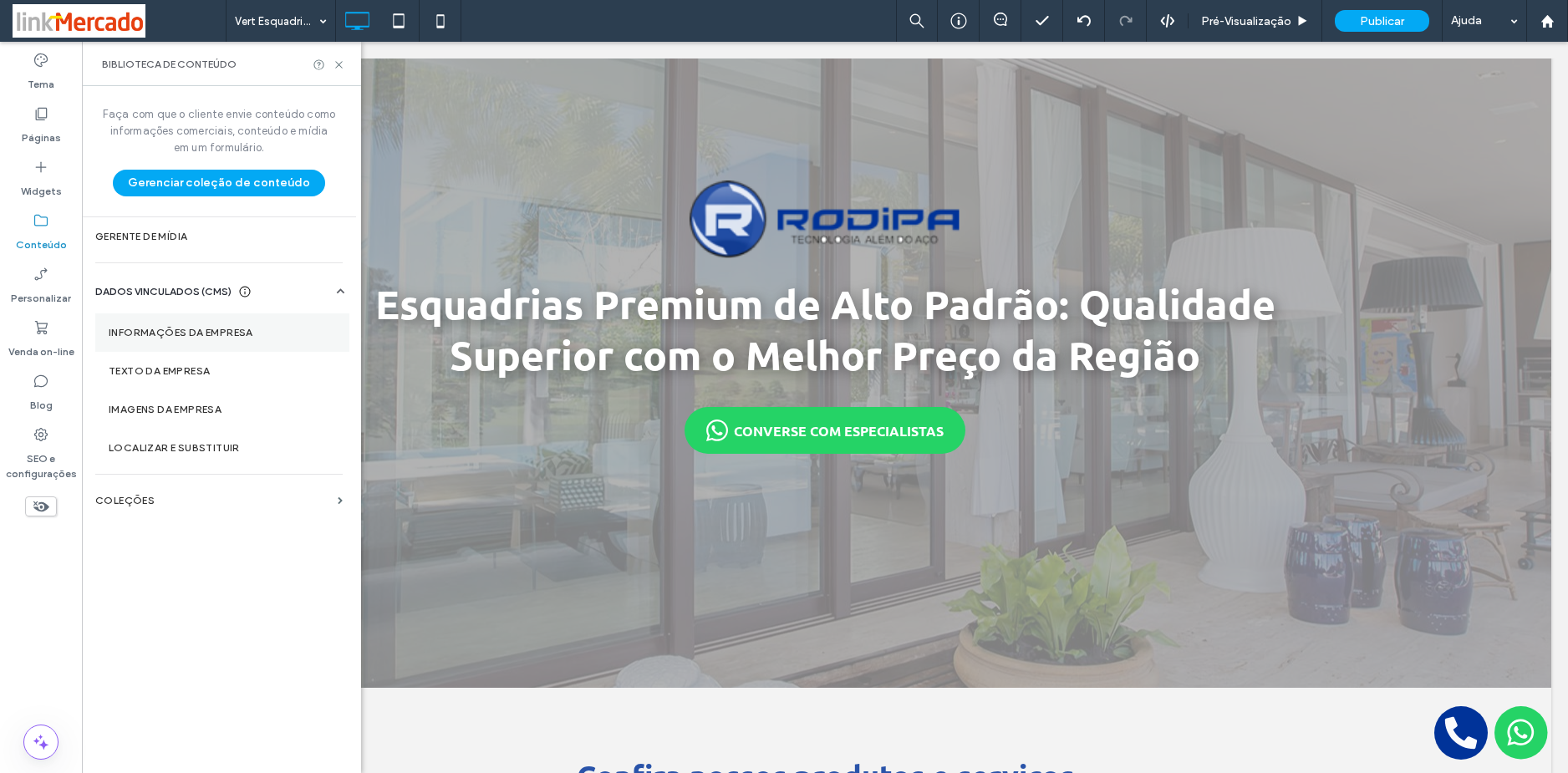
click at [238, 323] on section "Informações da empresa" at bounding box center [222, 332] width 254 height 39
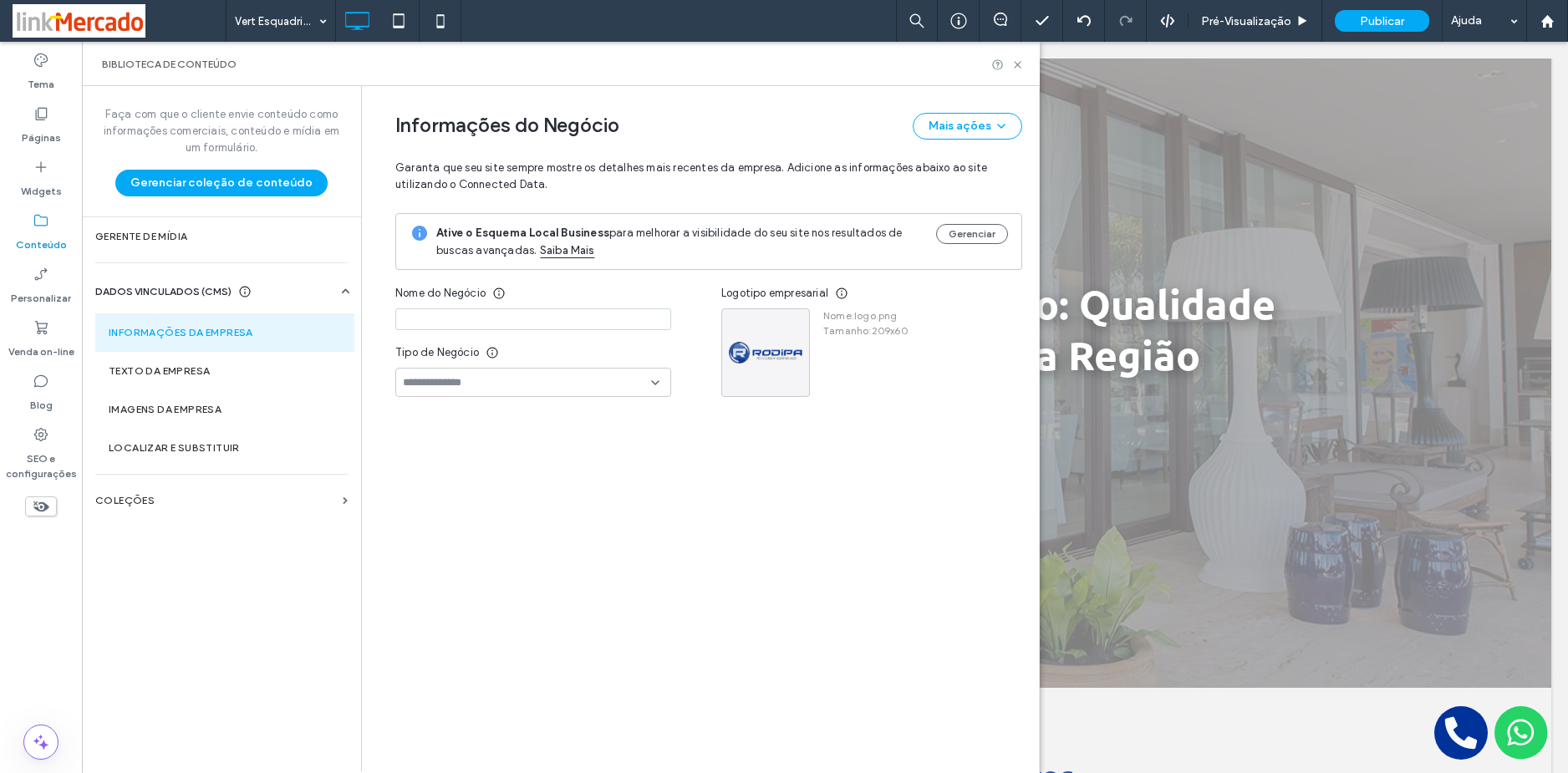
type input "******"
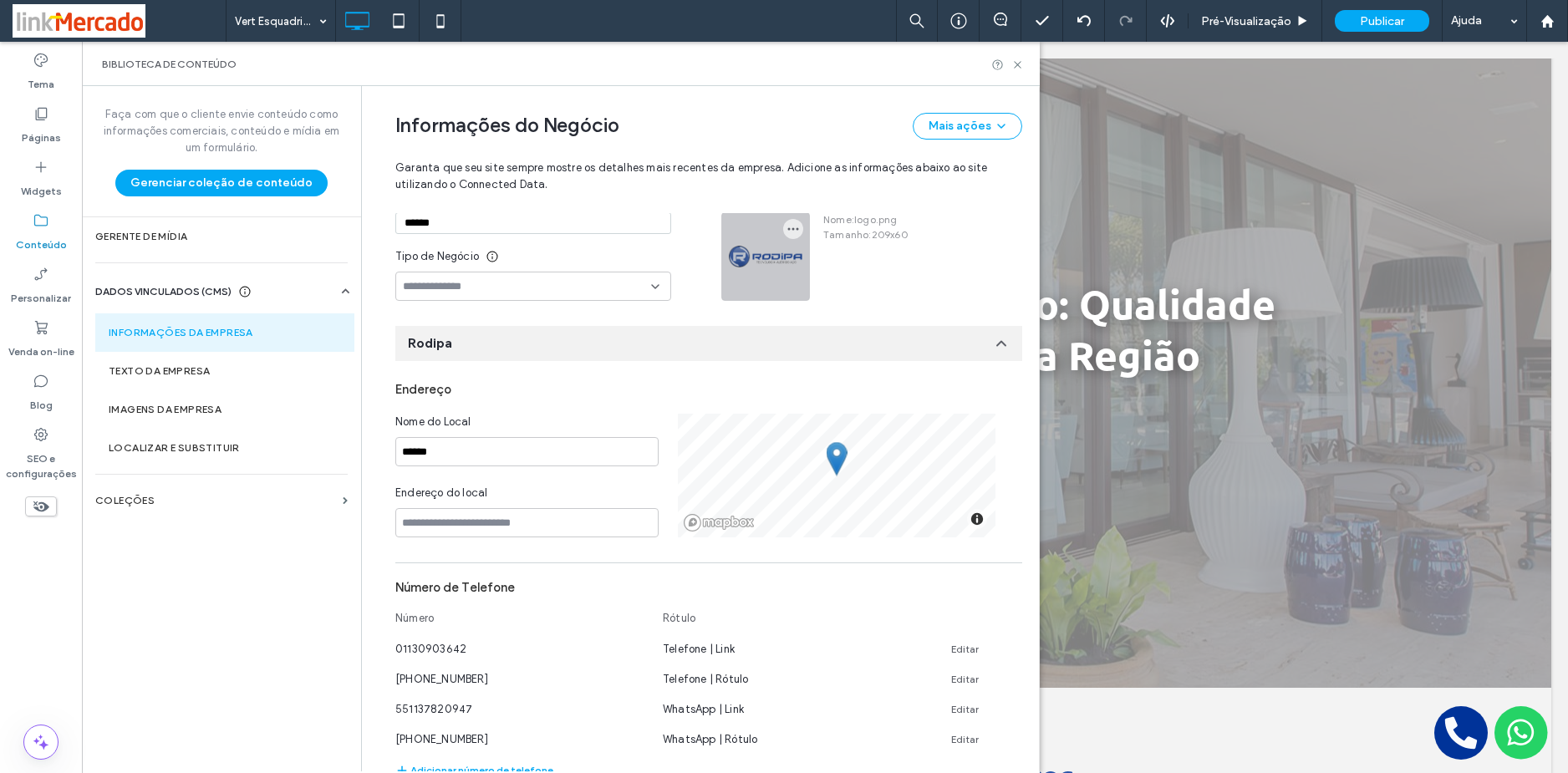
scroll to position [0, 0]
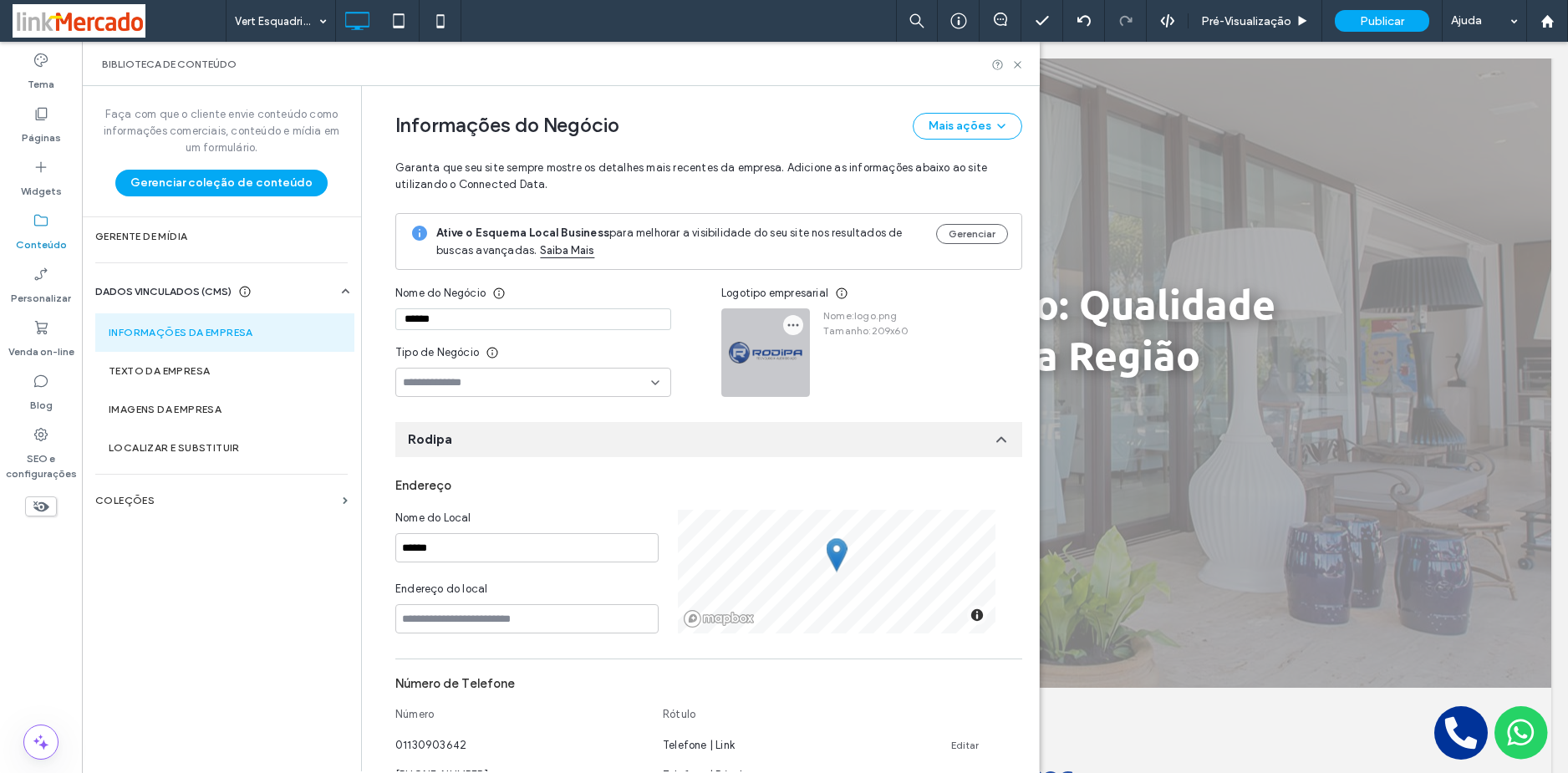
click at [788, 325] on use "button" at bounding box center [793, 325] width 11 height 3
click at [804, 359] on span at bounding box center [799, 365] width 20 height 18
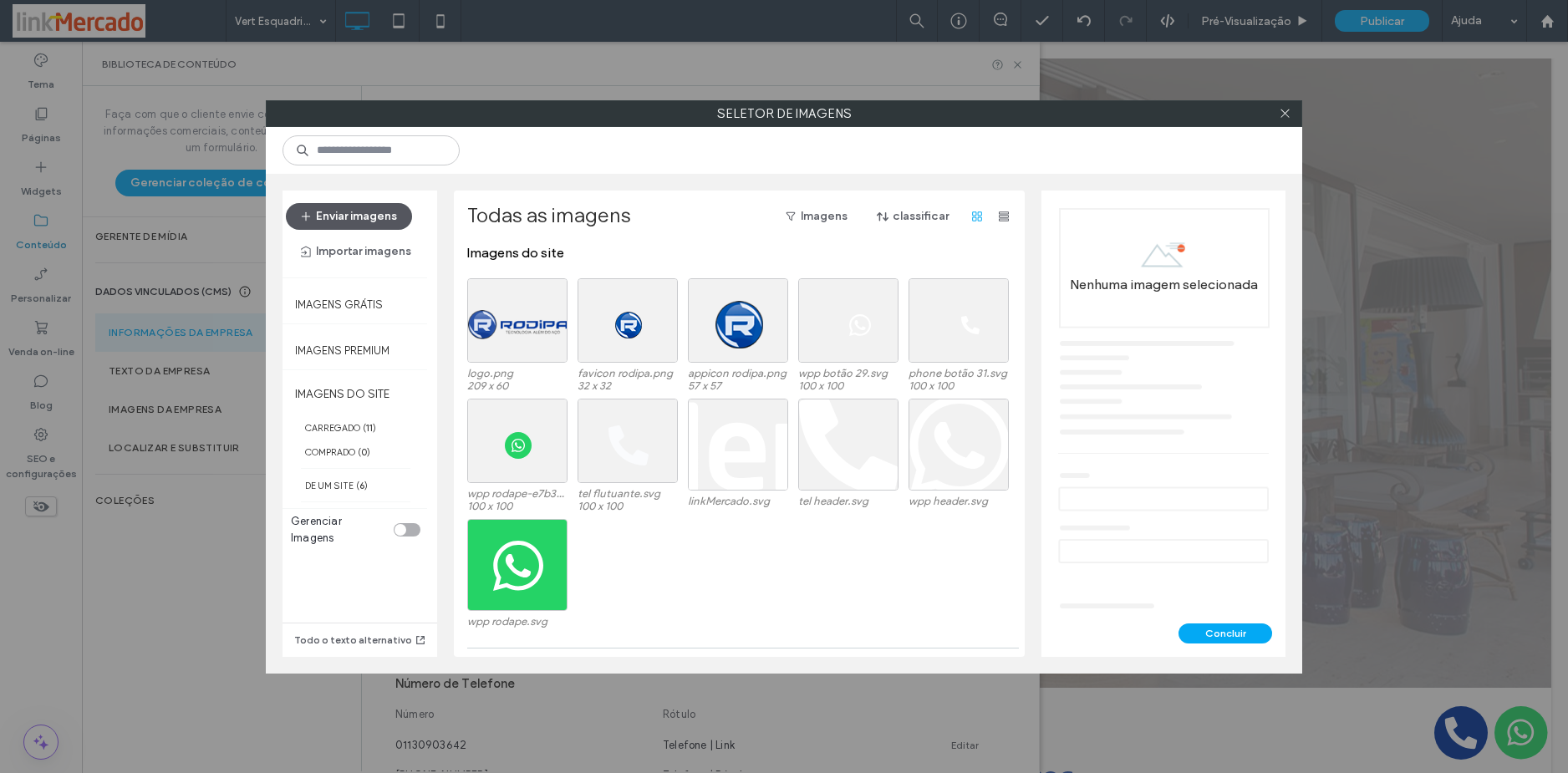
click at [332, 210] on button "Enviar imagens" at bounding box center [348, 216] width 127 height 27
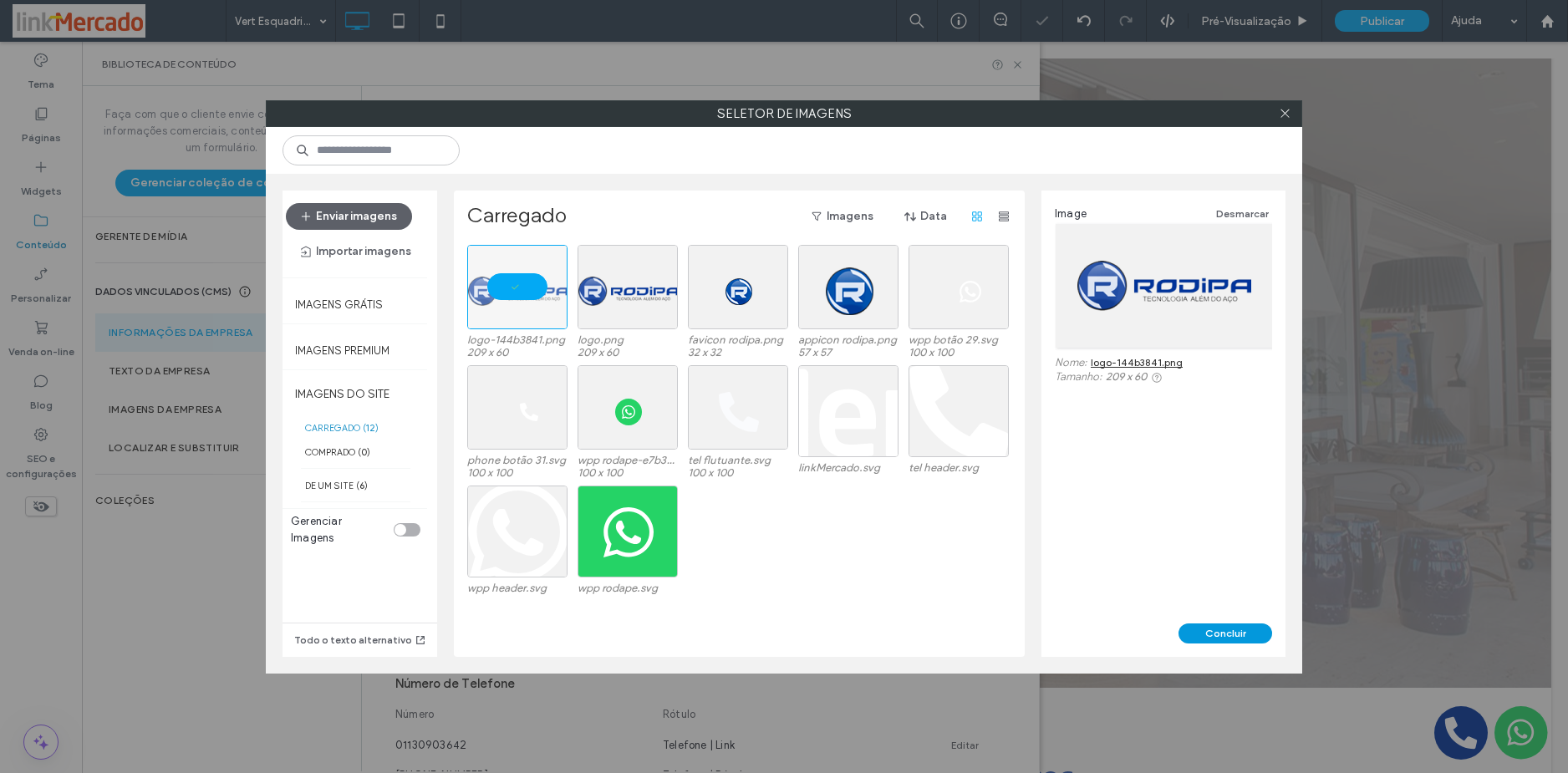
click at [1198, 627] on button "Concluir" at bounding box center [1224, 634] width 93 height 20
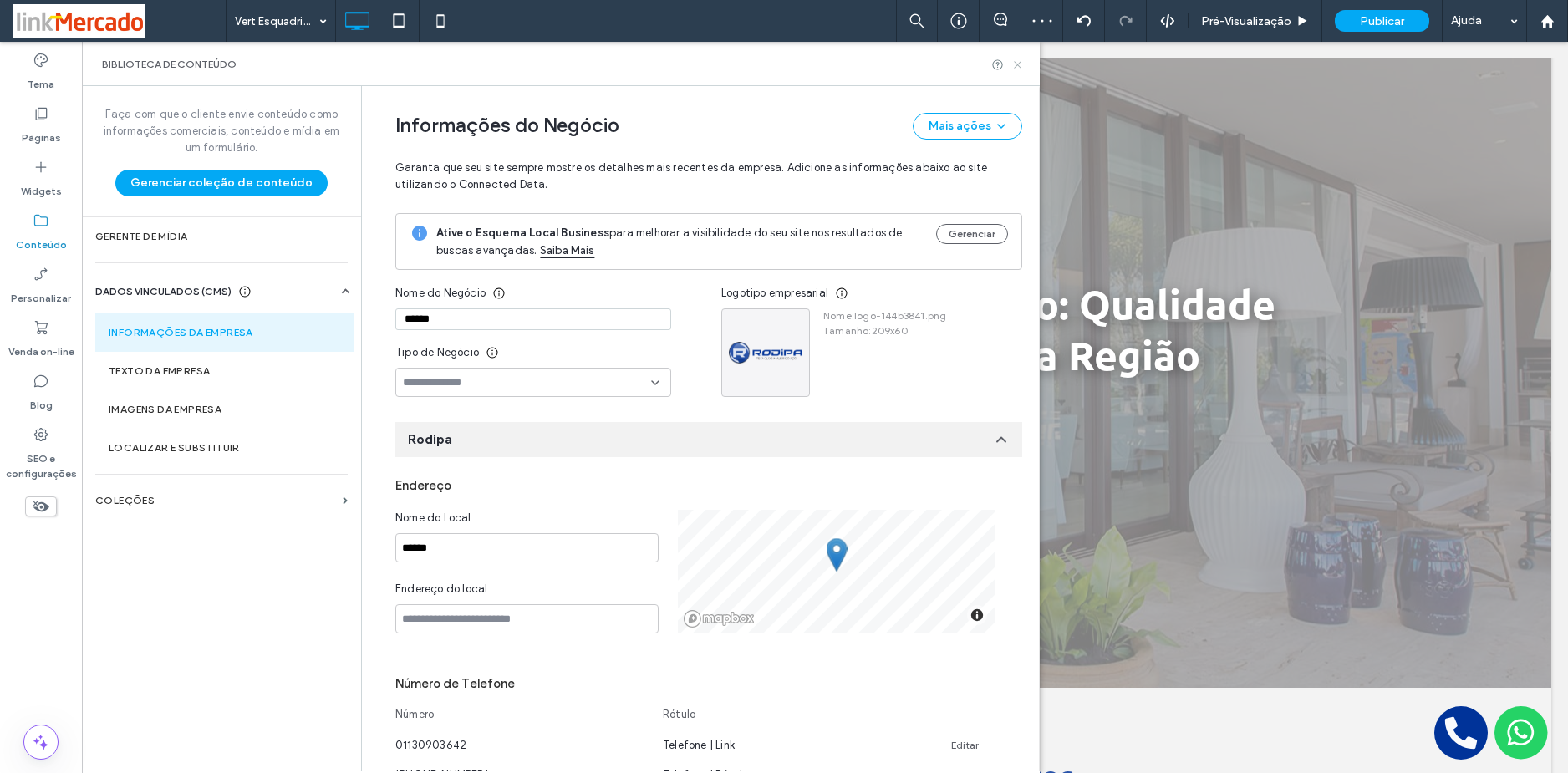
click at [1018, 66] on icon at bounding box center [1018, 65] width 13 height 13
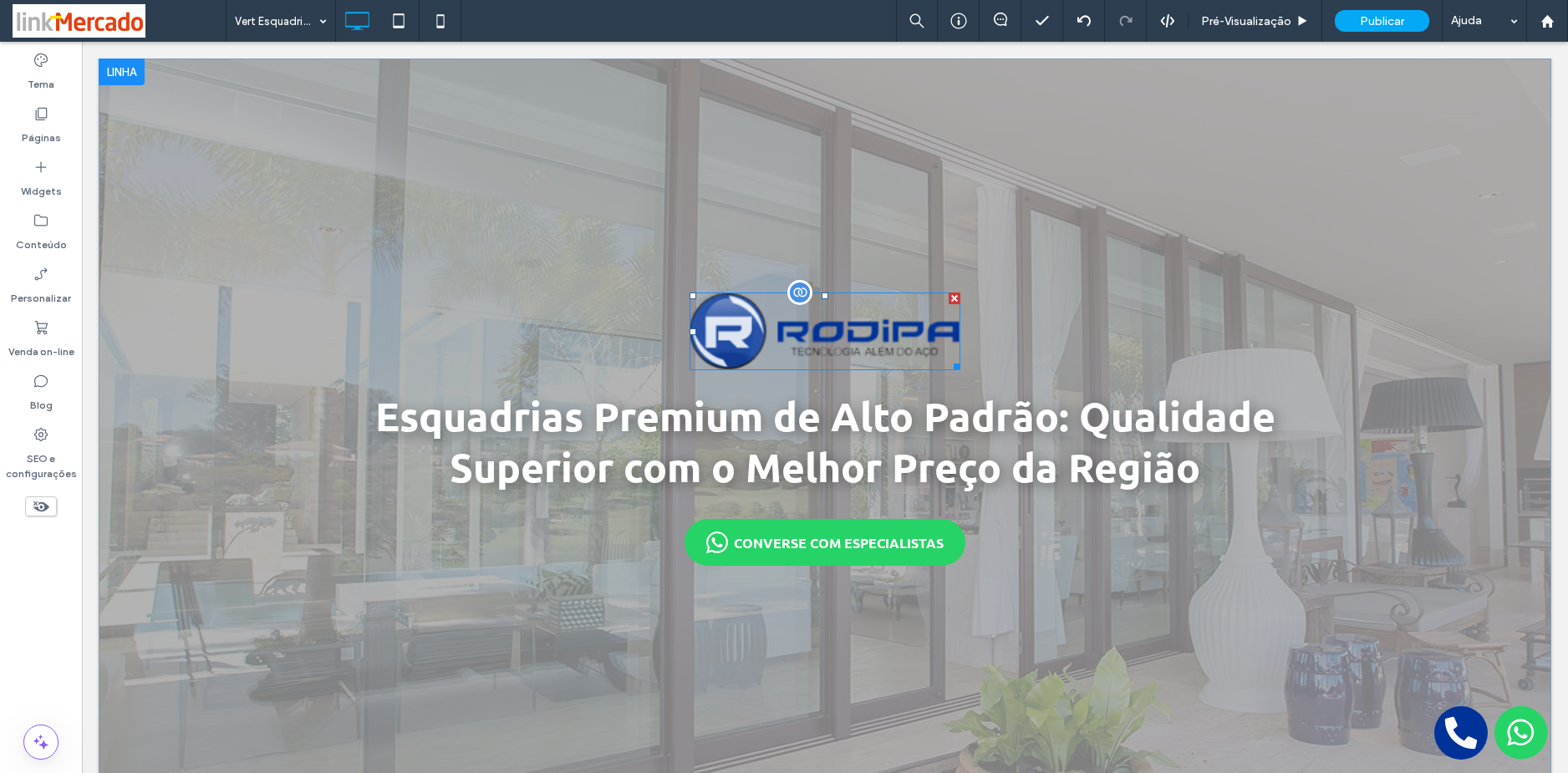
click at [830, 330] on img at bounding box center [825, 332] width 271 height 78
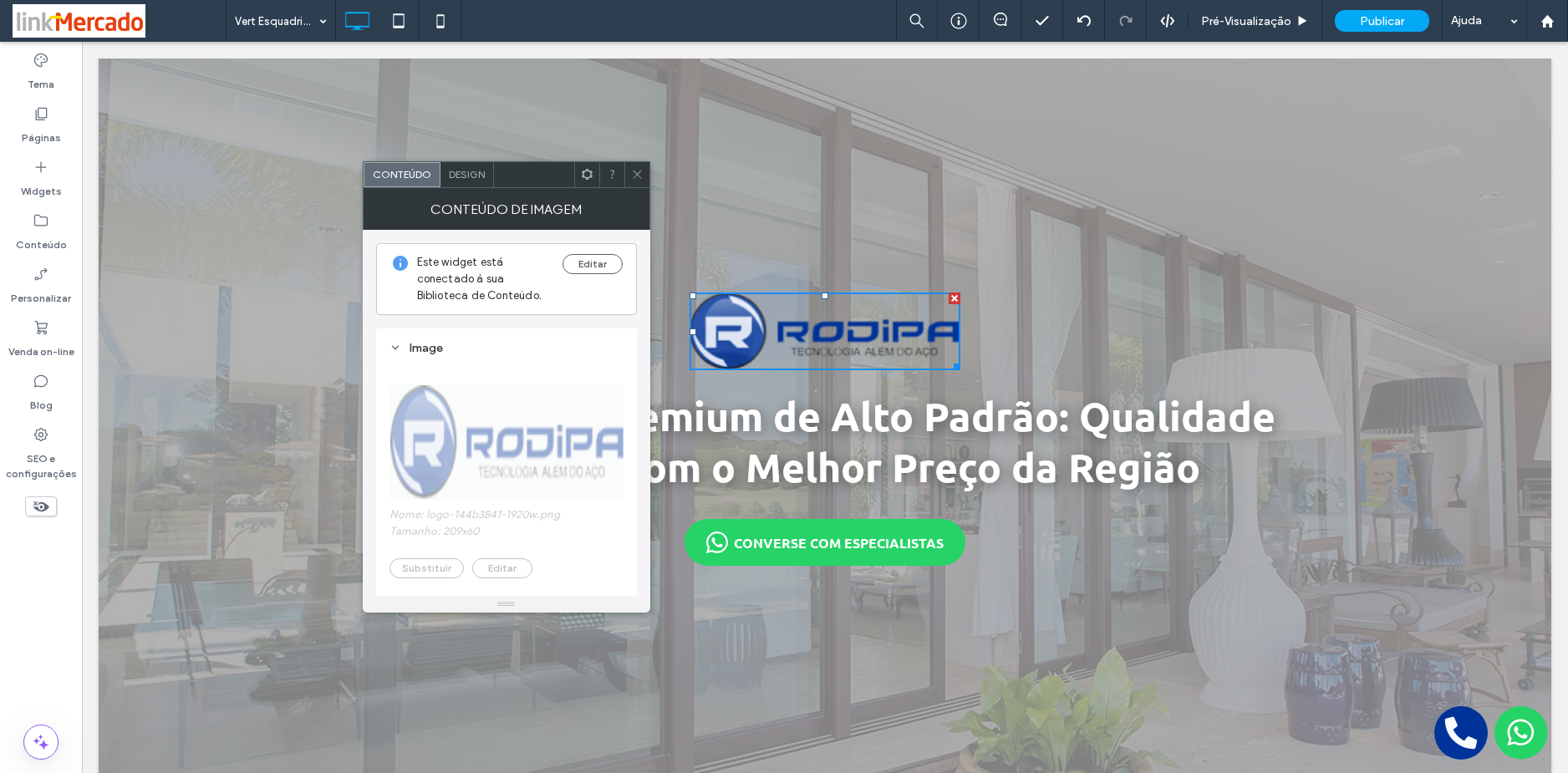
click at [452, 167] on div "Design" at bounding box center [467, 175] width 54 height 25
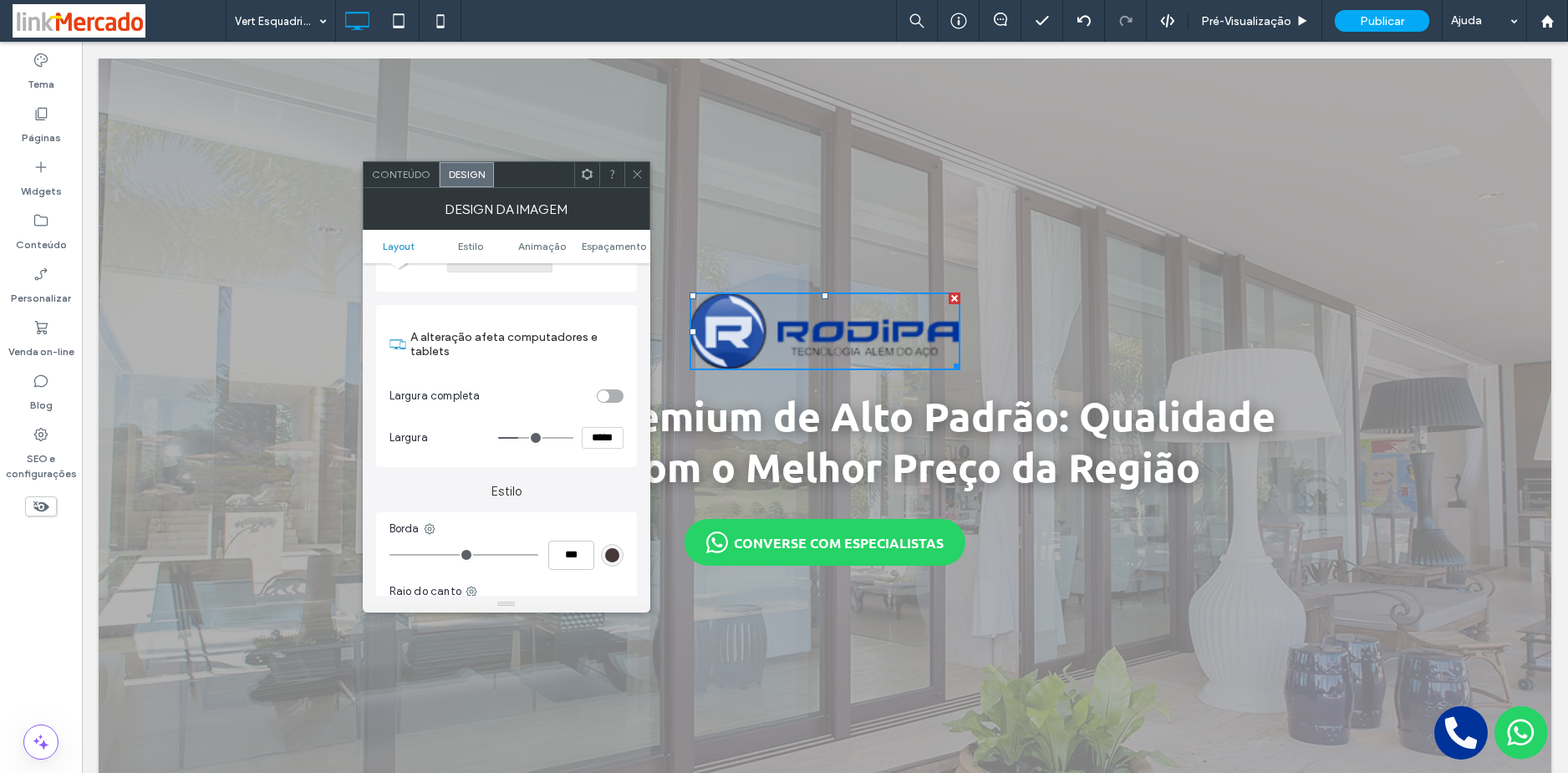
scroll to position [167, 0]
drag, startPoint x: 604, startPoint y: 429, endPoint x: 567, endPoint y: 427, distance: 37.1
click at [569, 428] on div "*****" at bounding box center [561, 431] width 126 height 22
type input "*****"
type input "***"
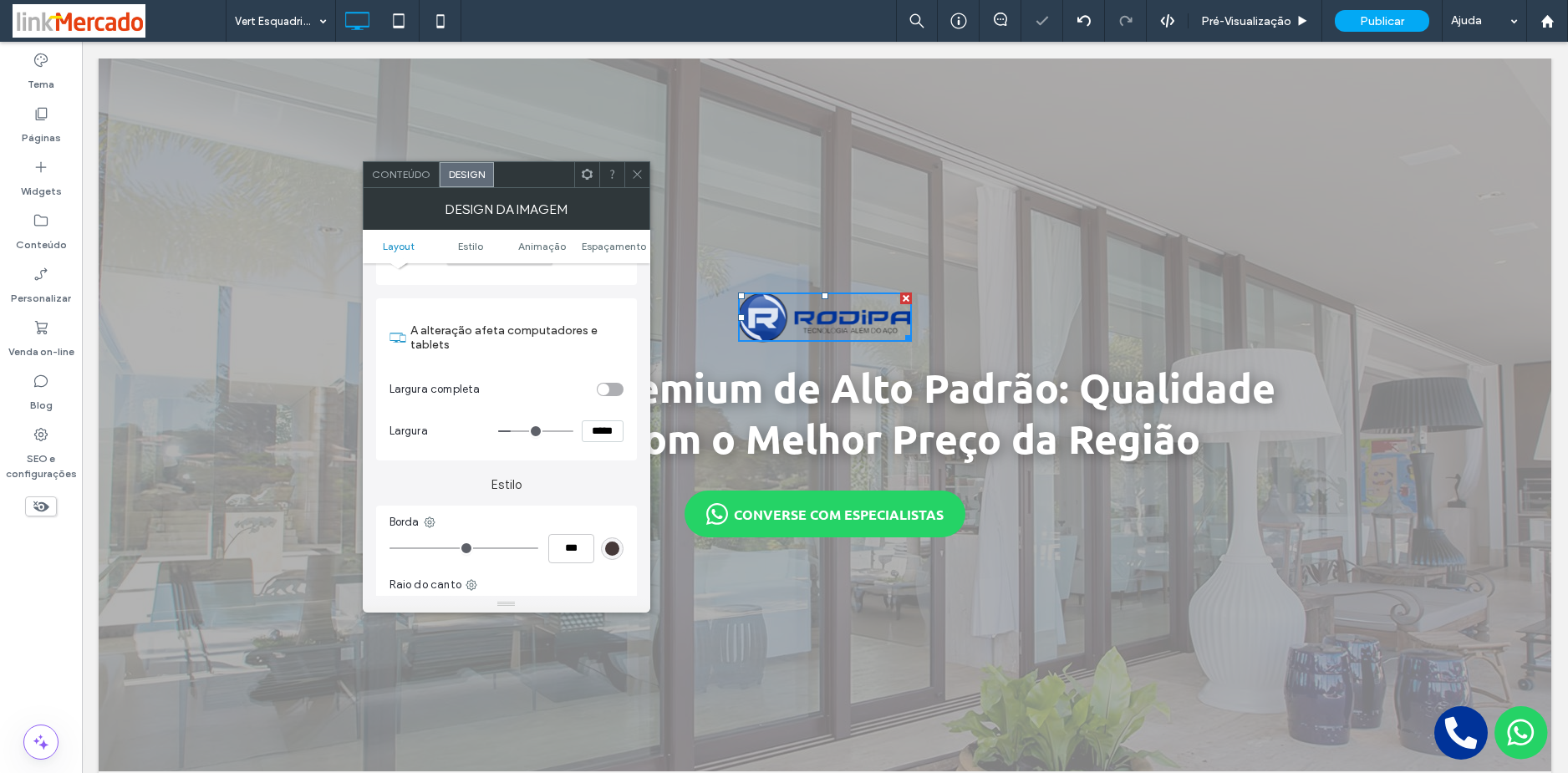
click at [637, 158] on div "Esquadrias Premium de Alto Padrão: Qualidade Superior com o Melhor Preço da Reg…" at bounding box center [825, 415] width 1453 height 713
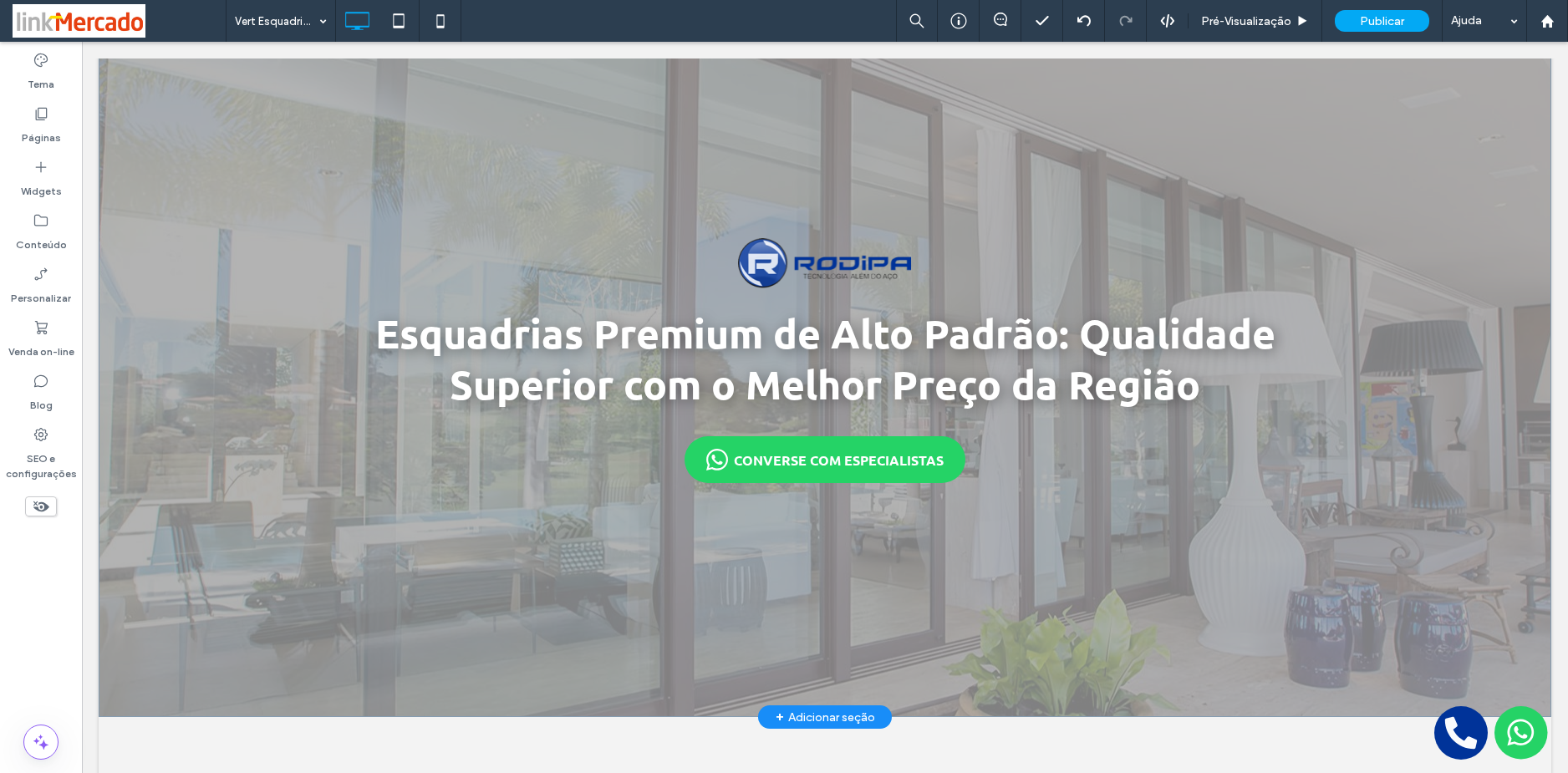
scroll to position [0, 0]
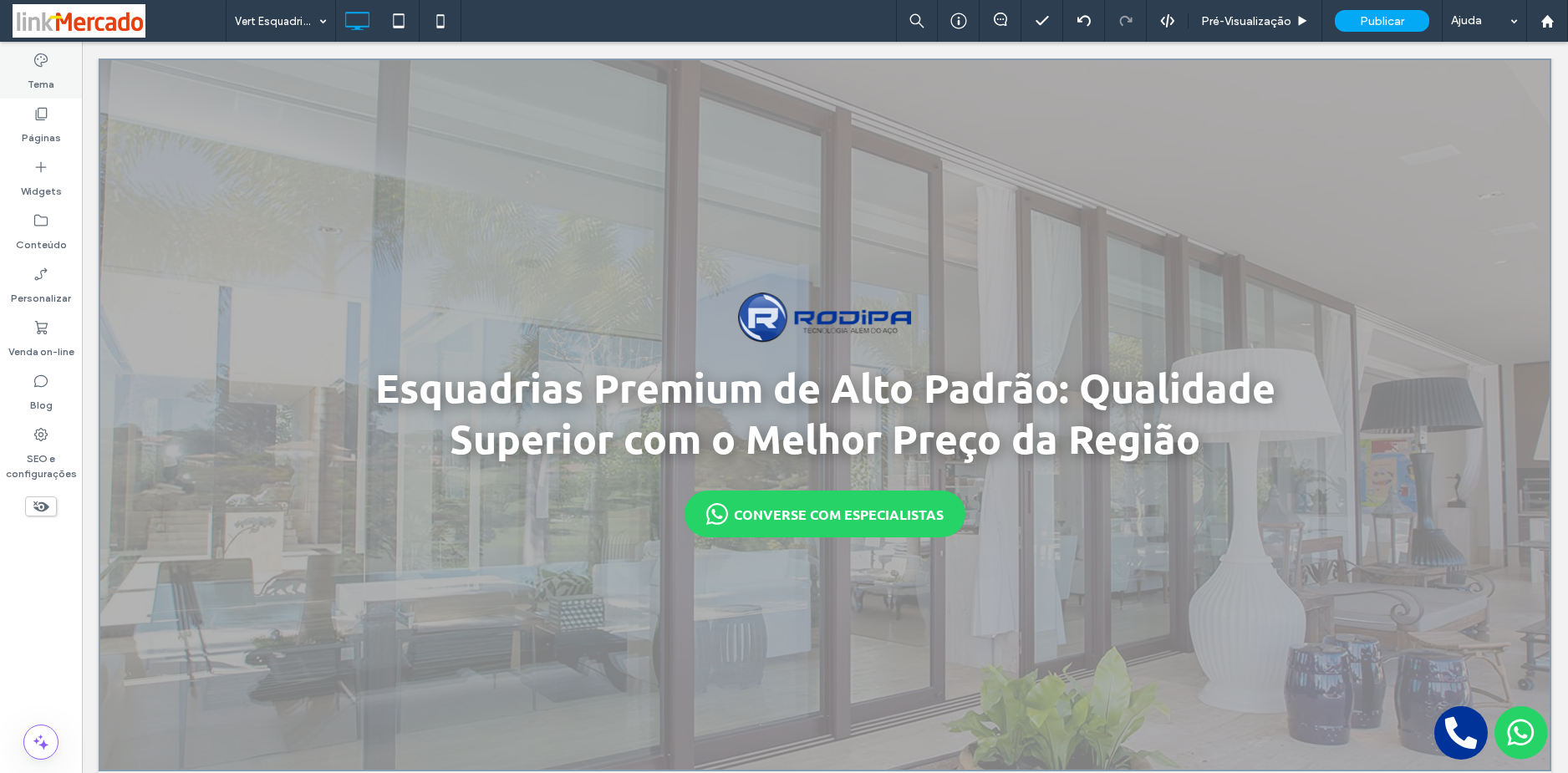
click at [35, 87] on label "Tema" at bounding box center [41, 79] width 27 height 23
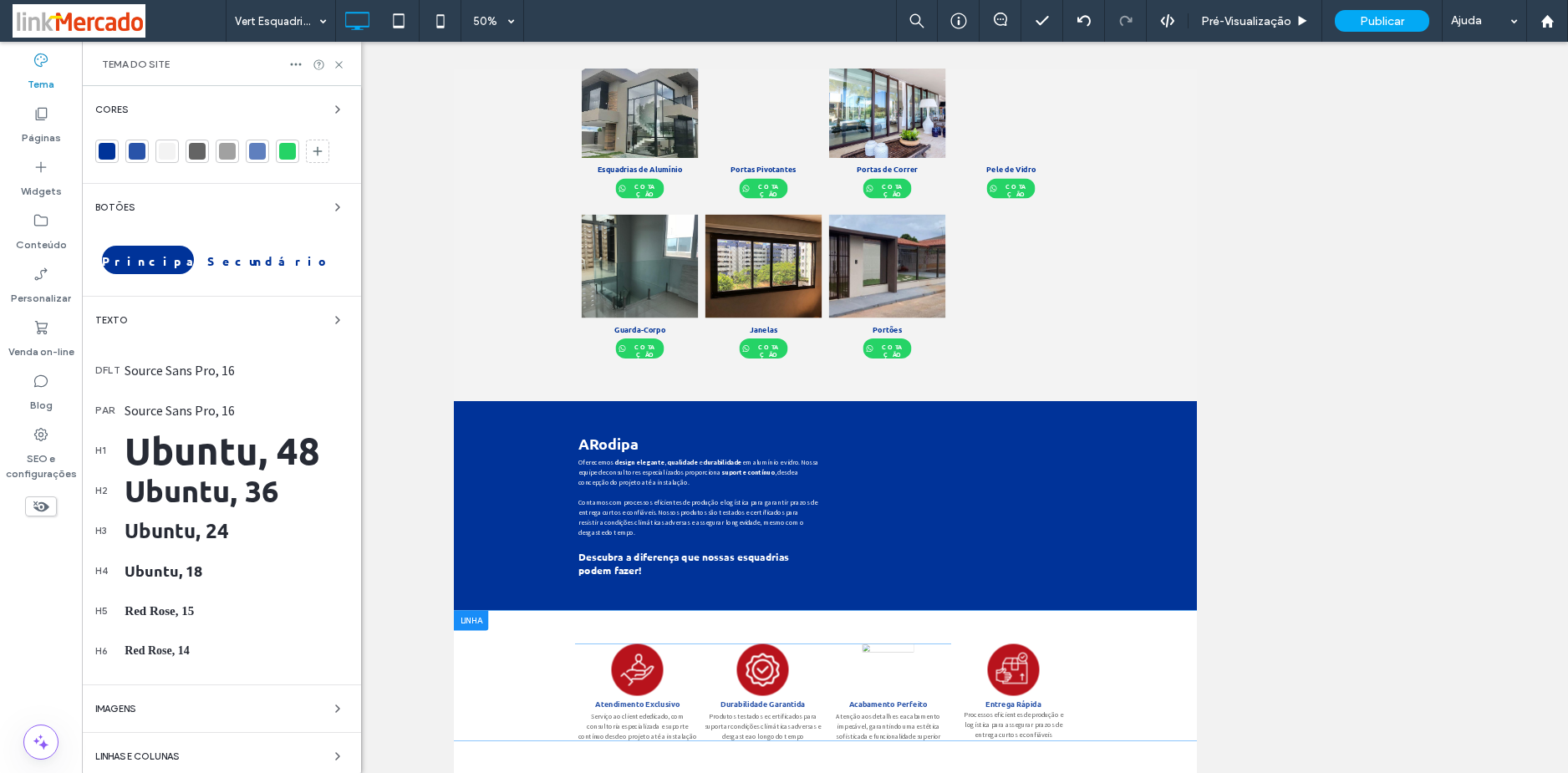
scroll to position [919, 0]
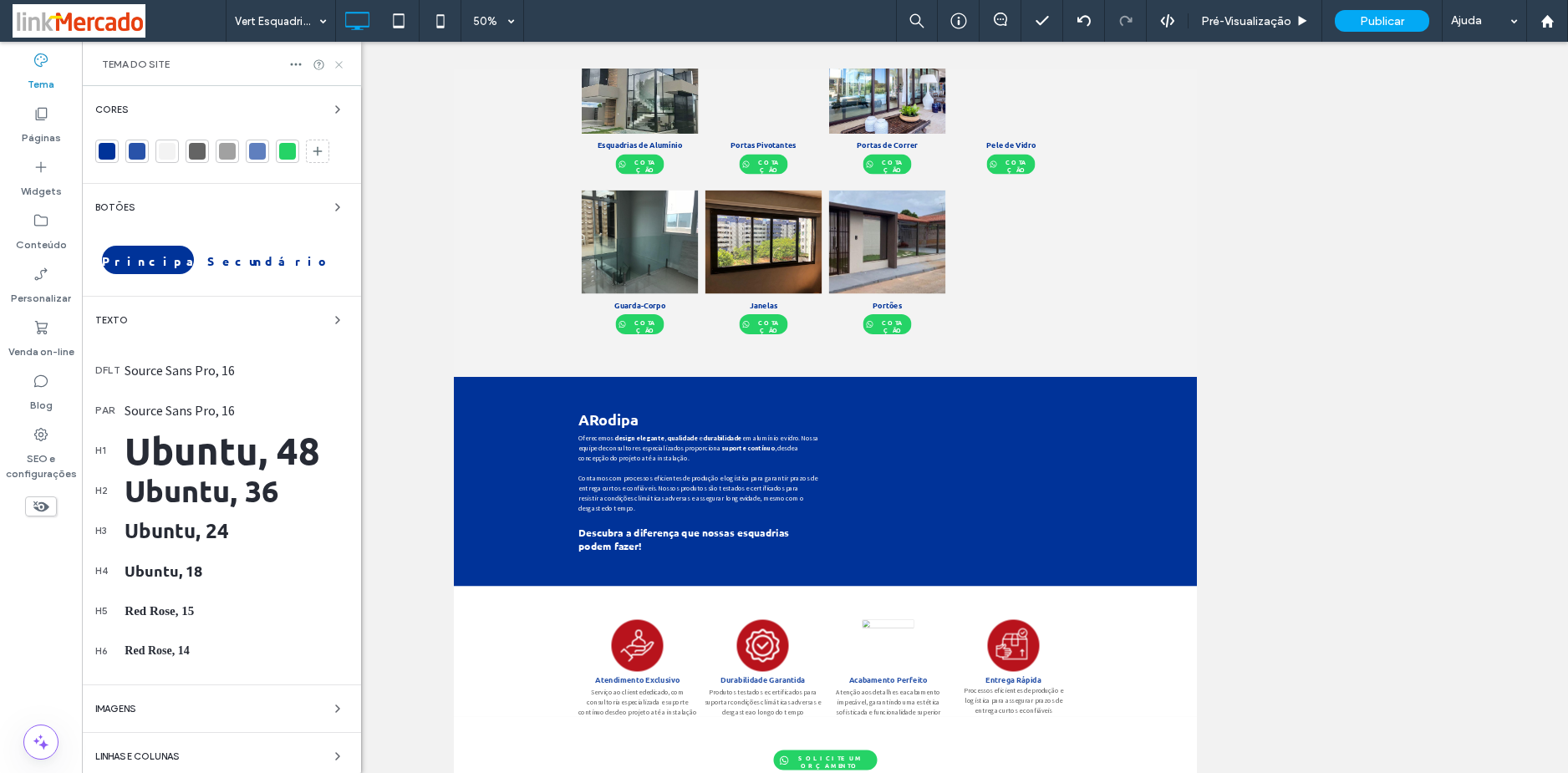
drag, startPoint x: 337, startPoint y: 66, endPoint x: 268, endPoint y: 49, distance: 71.1
click at [337, 66] on icon at bounding box center [339, 65] width 13 height 13
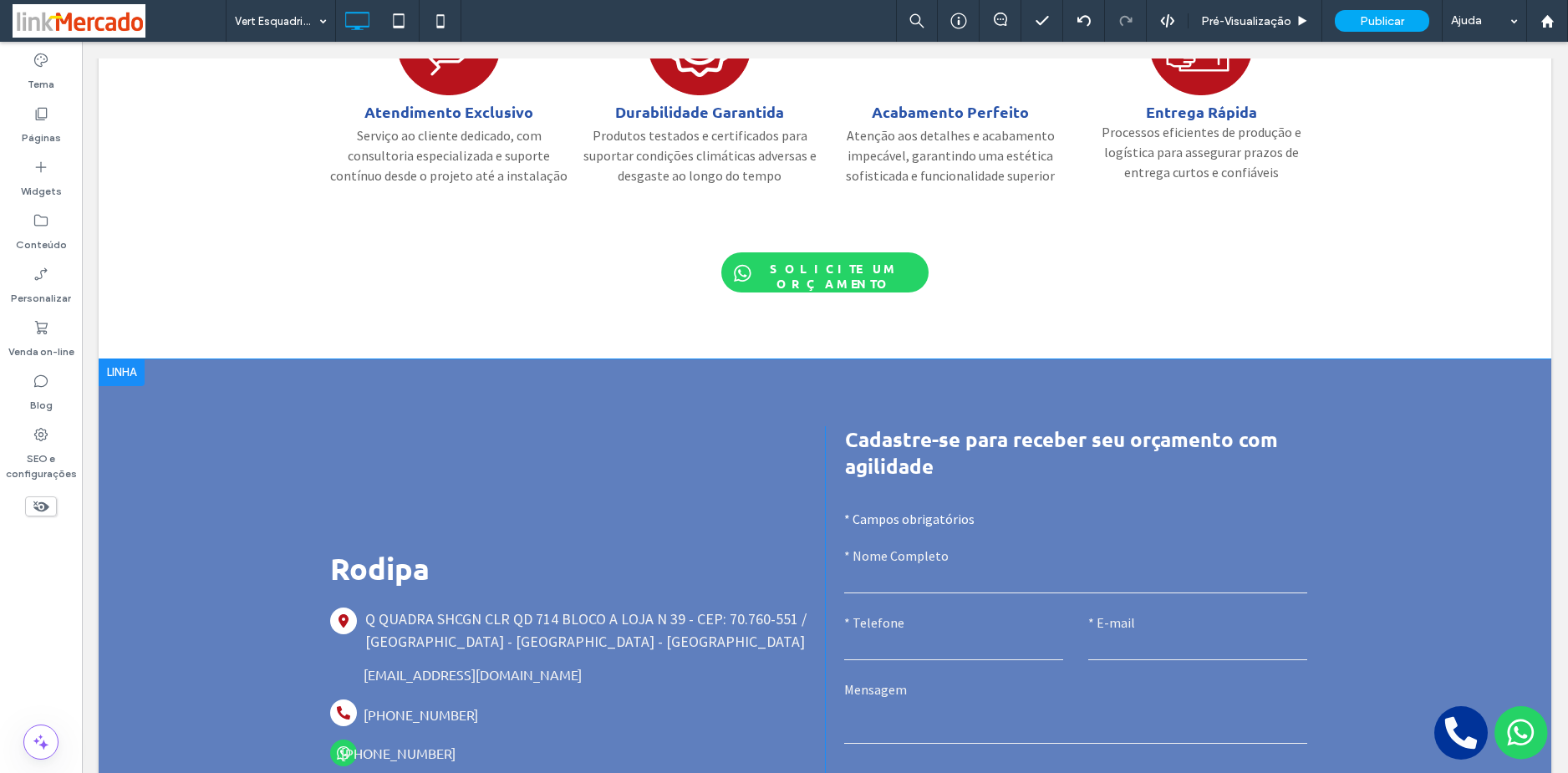
scroll to position [2057, 0]
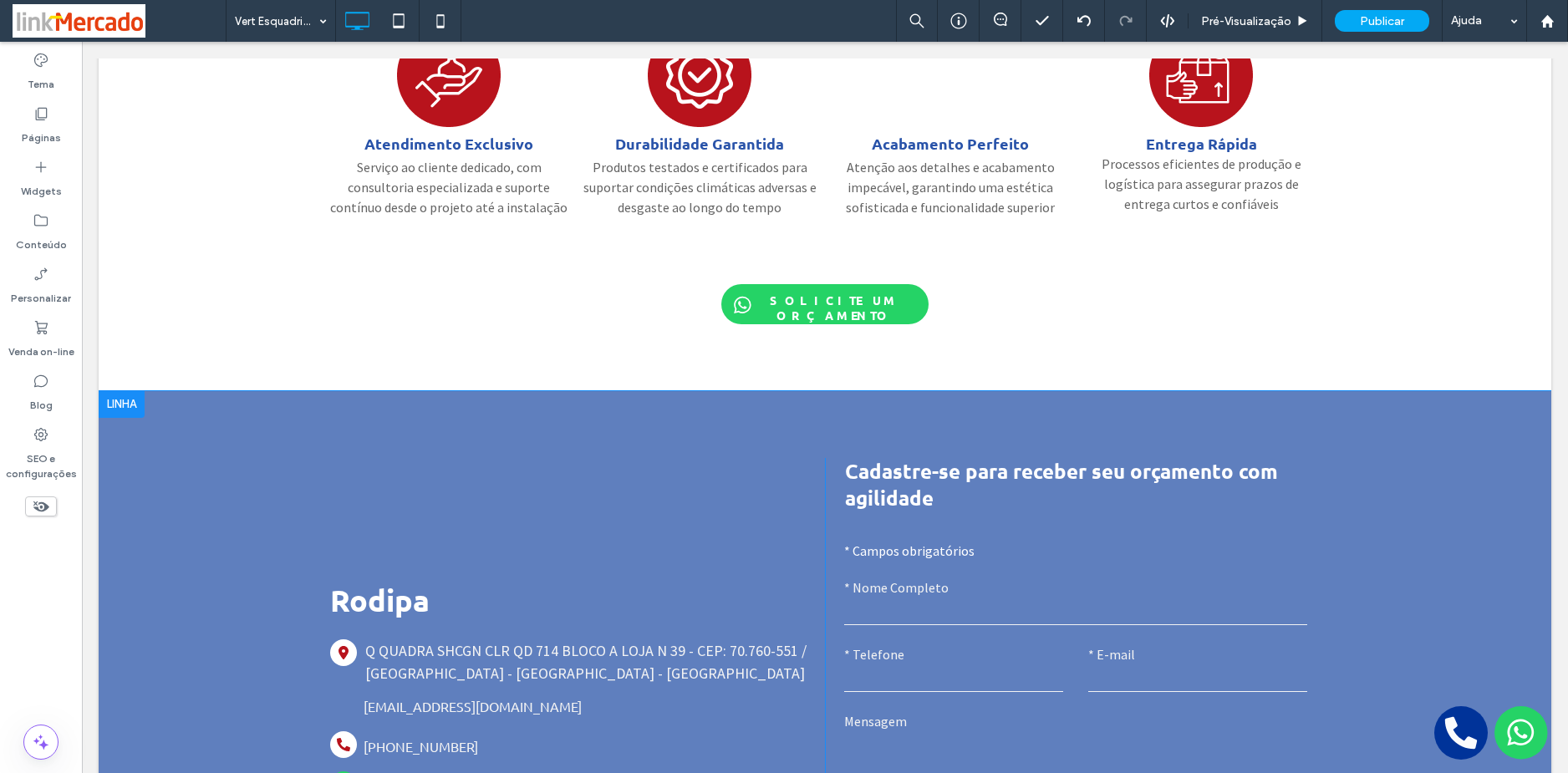
click at [196, 465] on div "Rodipa Q QUADRA SHCGN CLR QD 714 BLOCO A LOJA N 39 - CEP: 70.760-551 / Asa Nort…" at bounding box center [825, 692] width 1453 height 602
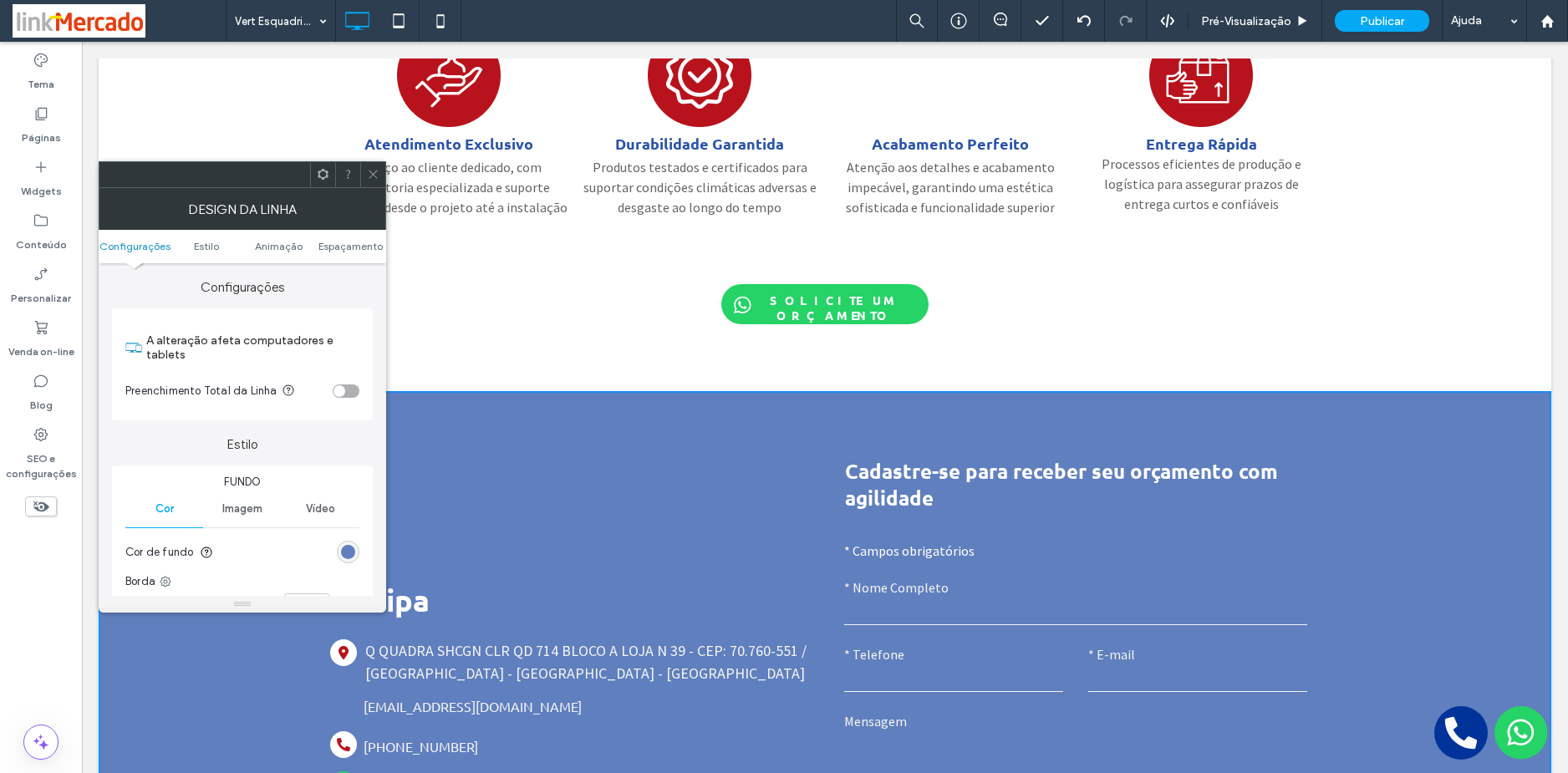
click at [338, 553] on div "rgb(95, 127, 190)" at bounding box center [348, 551] width 22 height 22
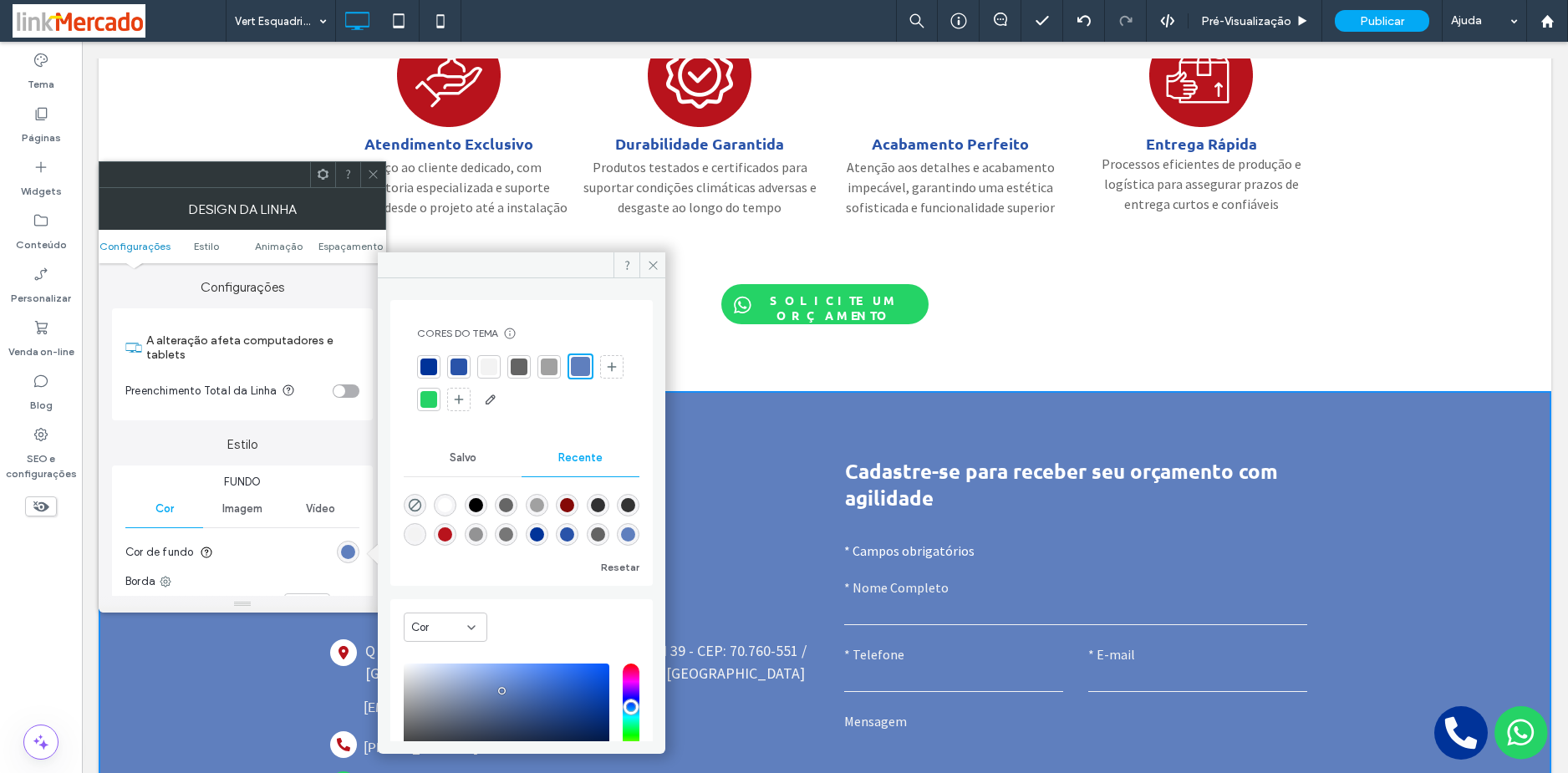
click at [452, 367] on div at bounding box center [459, 367] width 17 height 17
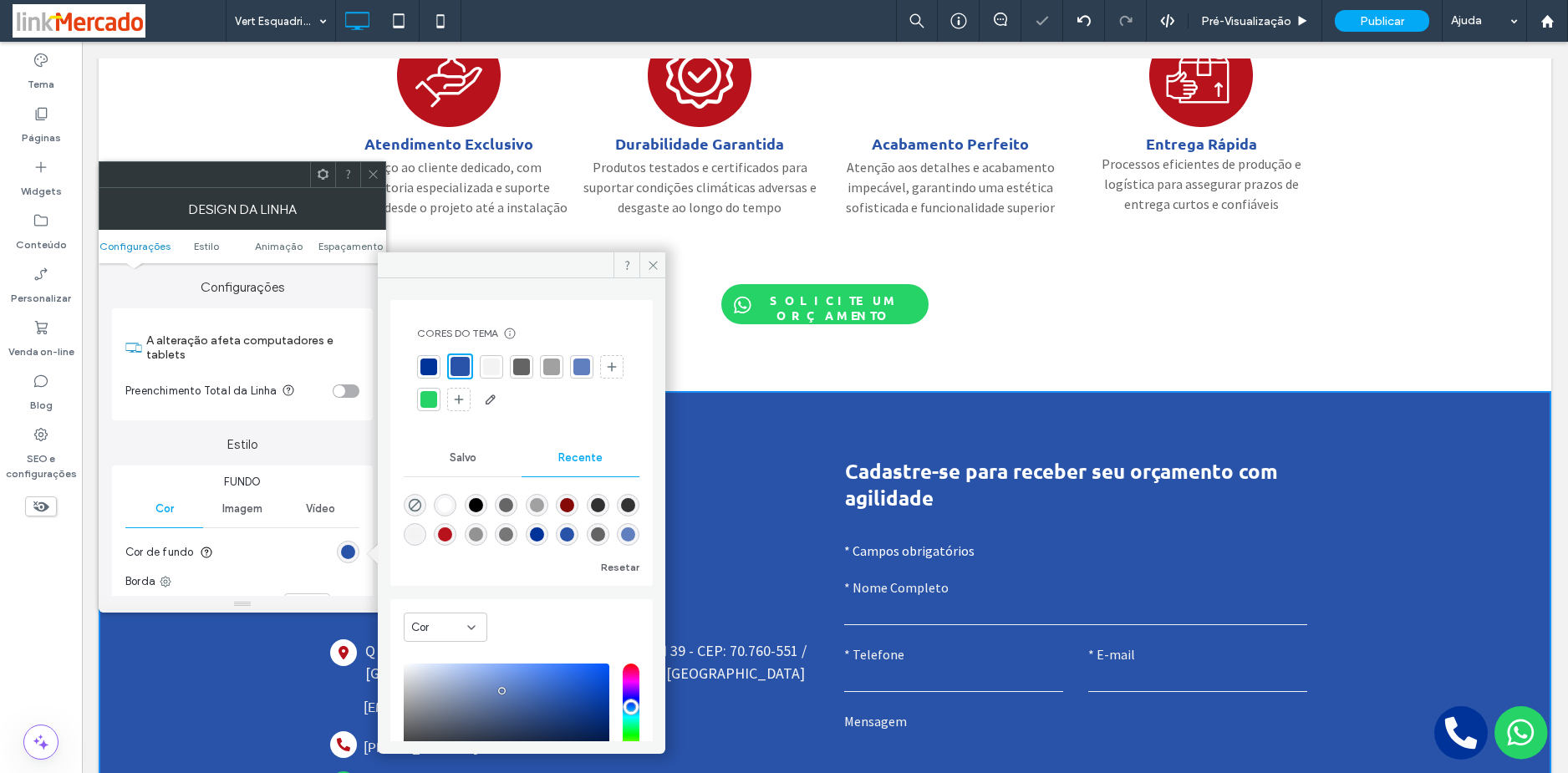
click at [417, 363] on div at bounding box center [428, 367] width 23 height 23
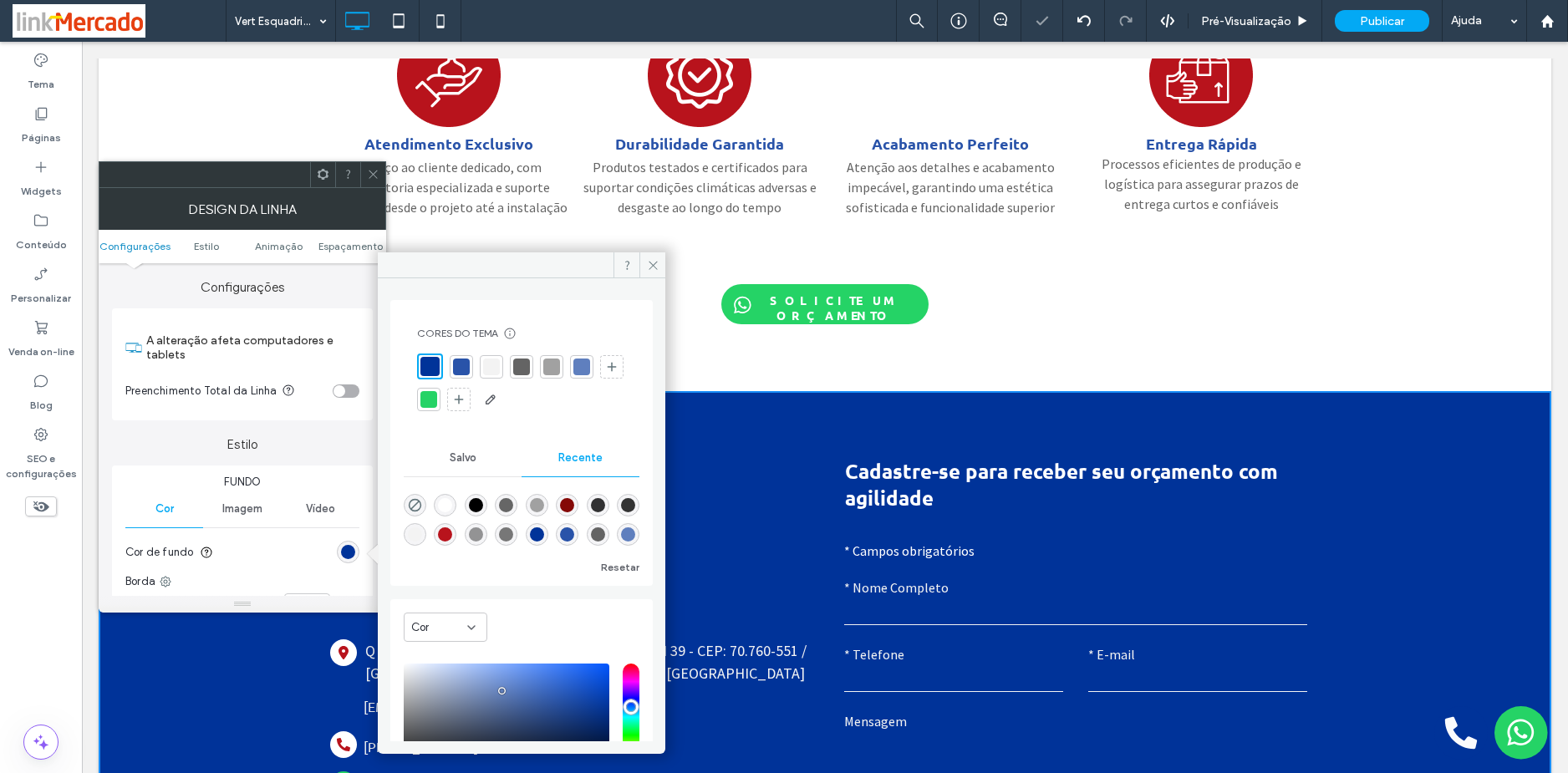
click at [375, 164] on span at bounding box center [373, 175] width 13 height 25
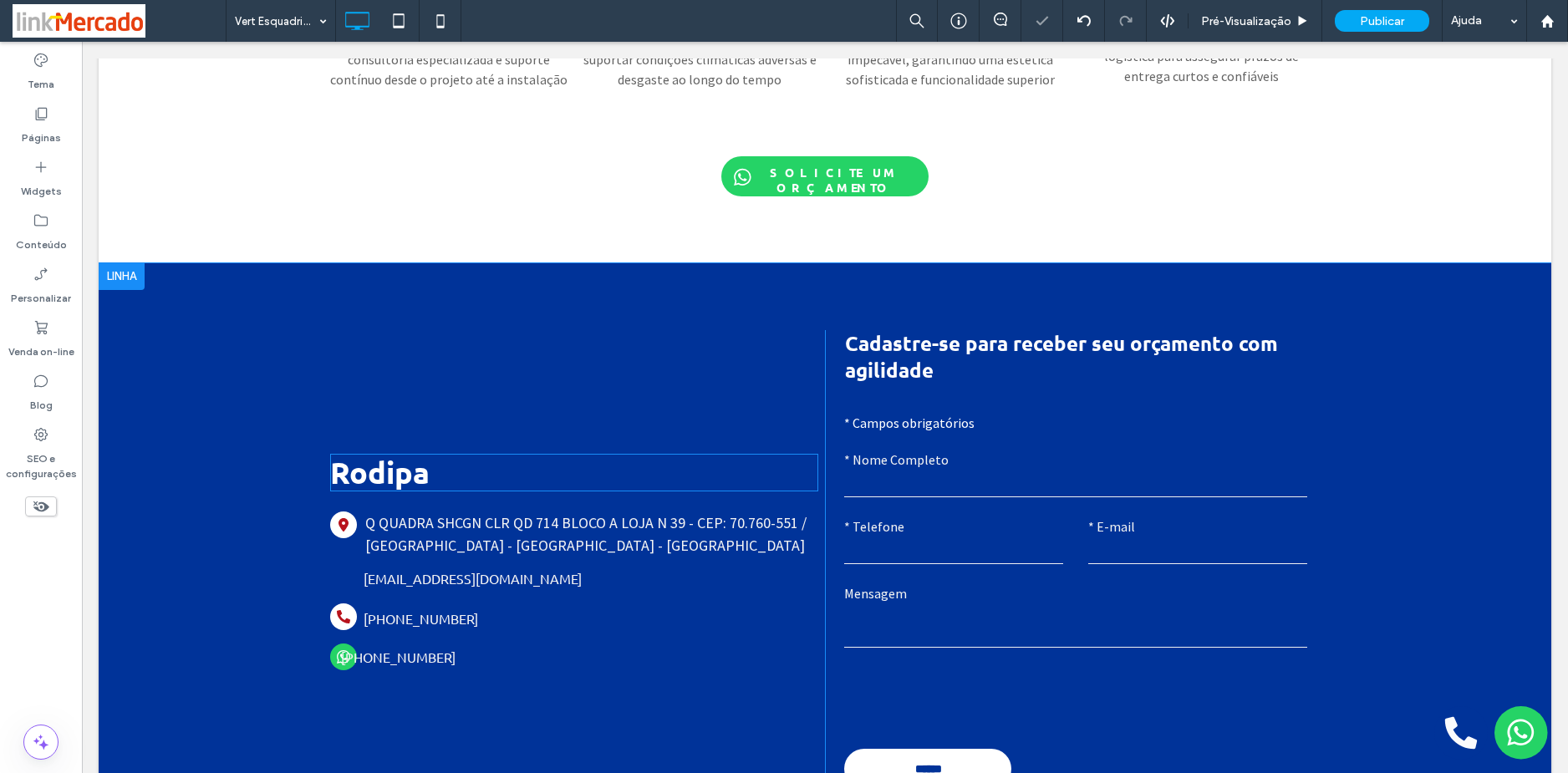
scroll to position [2391, 0]
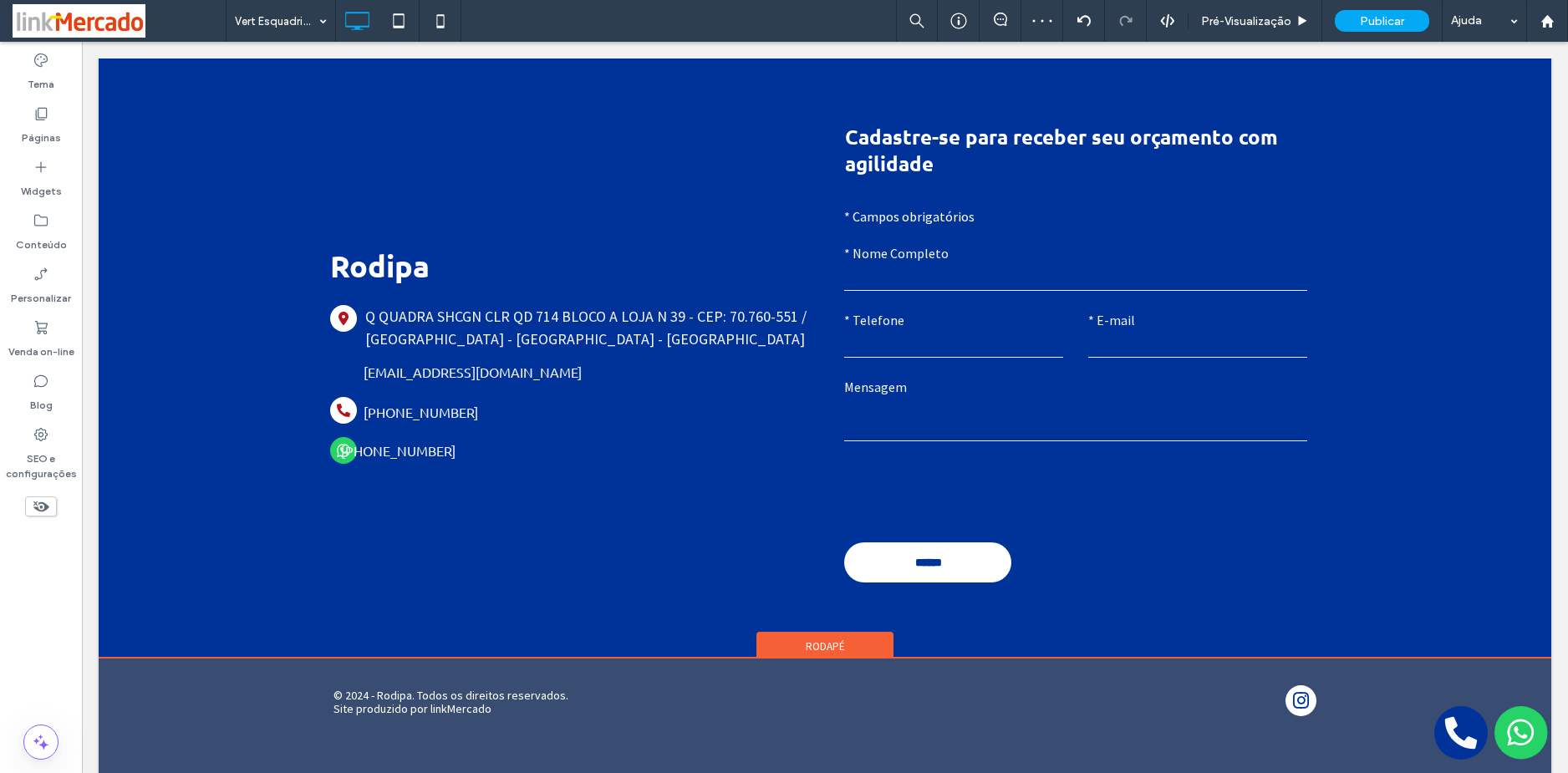
click at [798, 632] on div "Rodapé" at bounding box center [825, 644] width 137 height 25
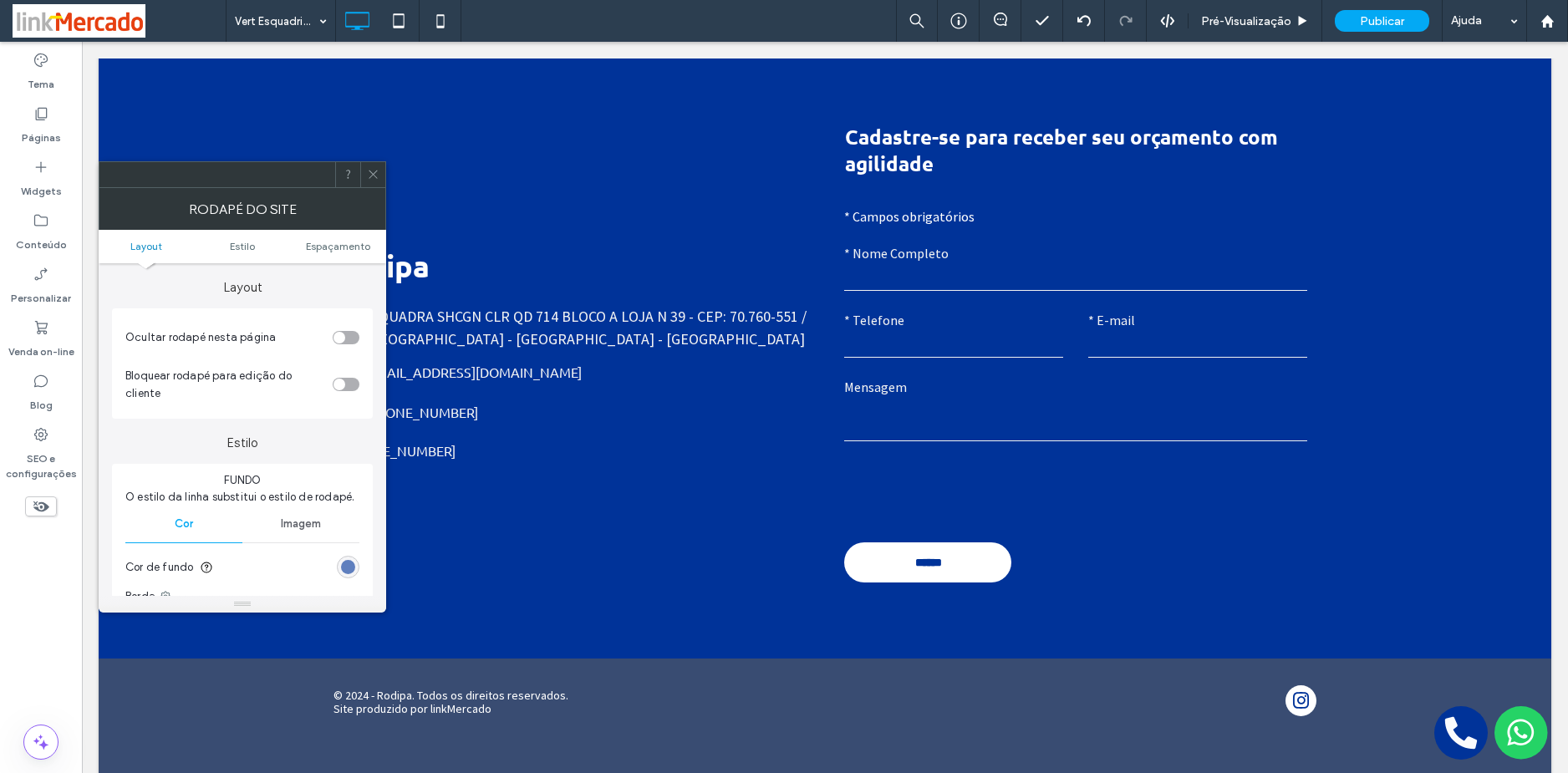
click at [339, 556] on div "rgb(95, 127, 190)" at bounding box center [348, 567] width 22 height 22
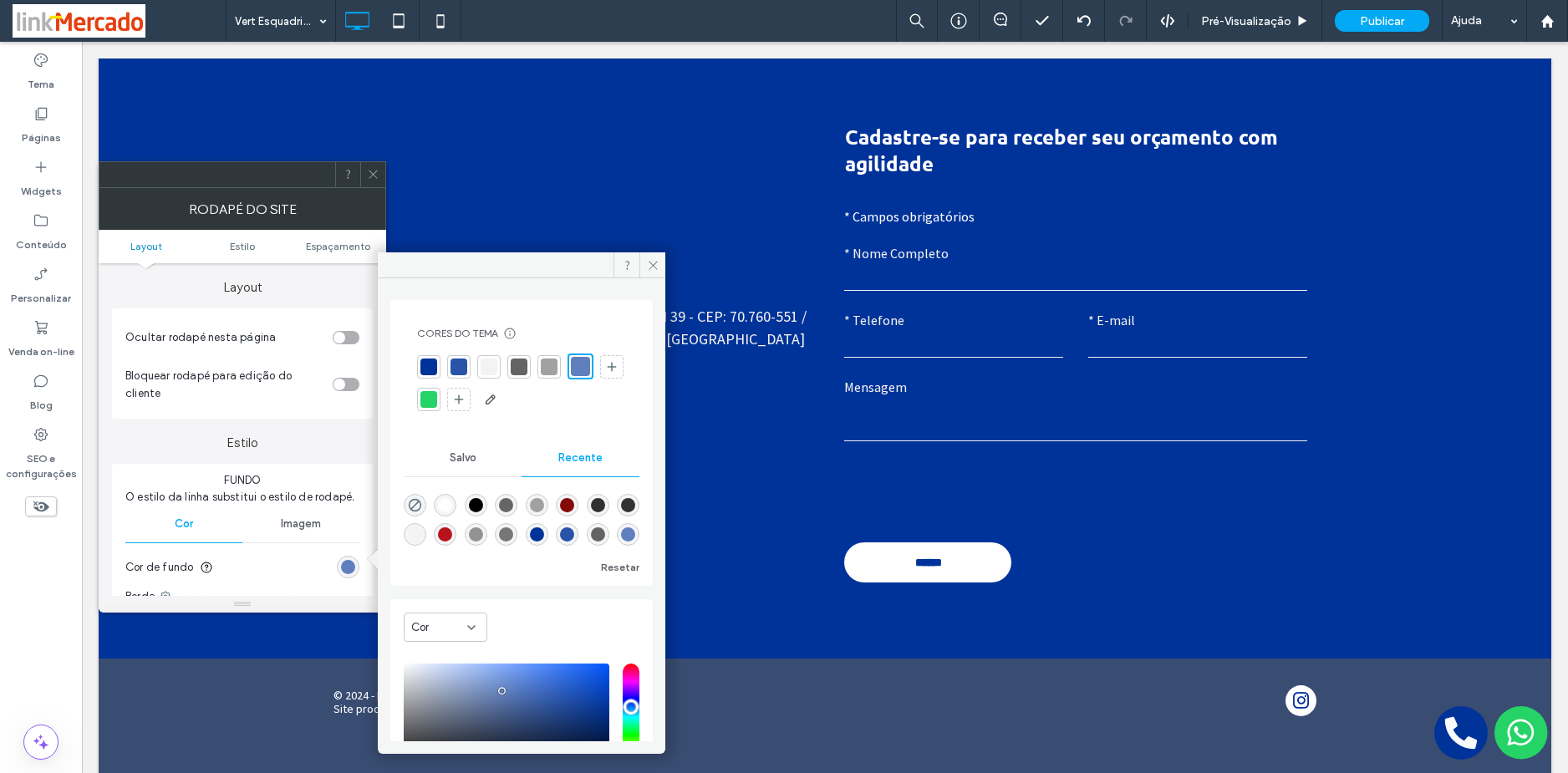
click at [427, 366] on div at bounding box center [428, 367] width 17 height 17
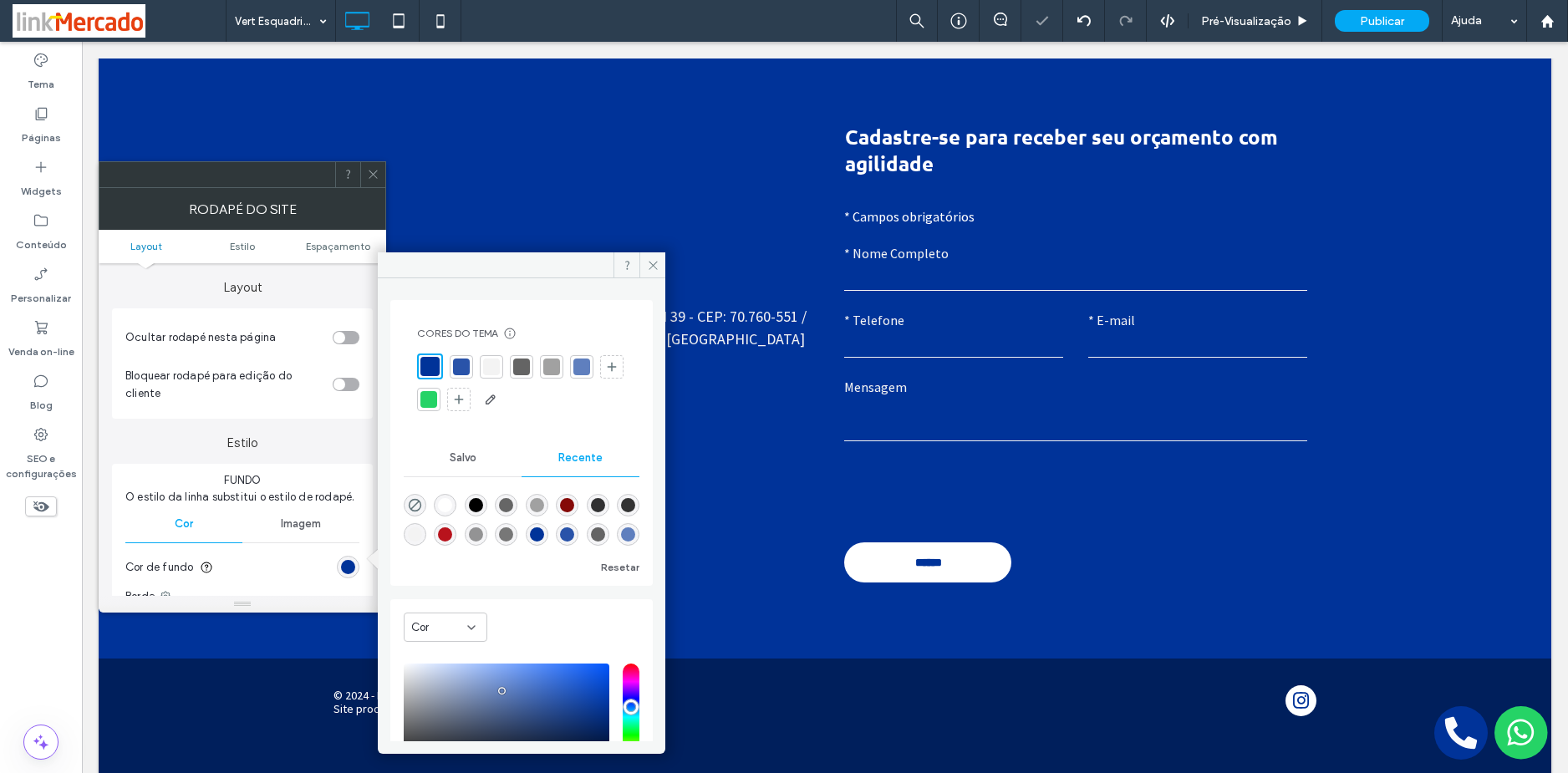
click at [374, 175] on use at bounding box center [372, 175] width 8 height 8
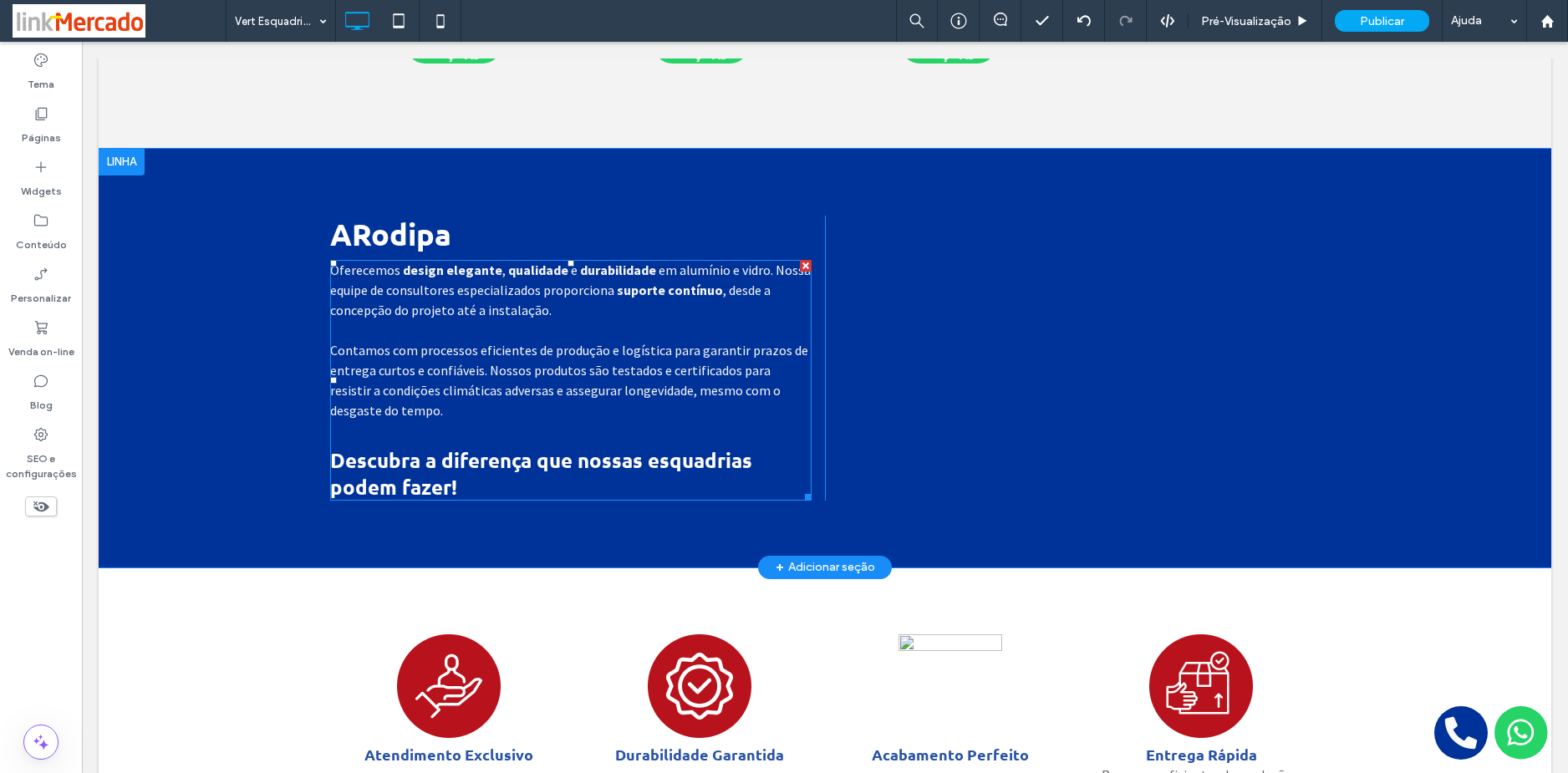
scroll to position [1221, 0]
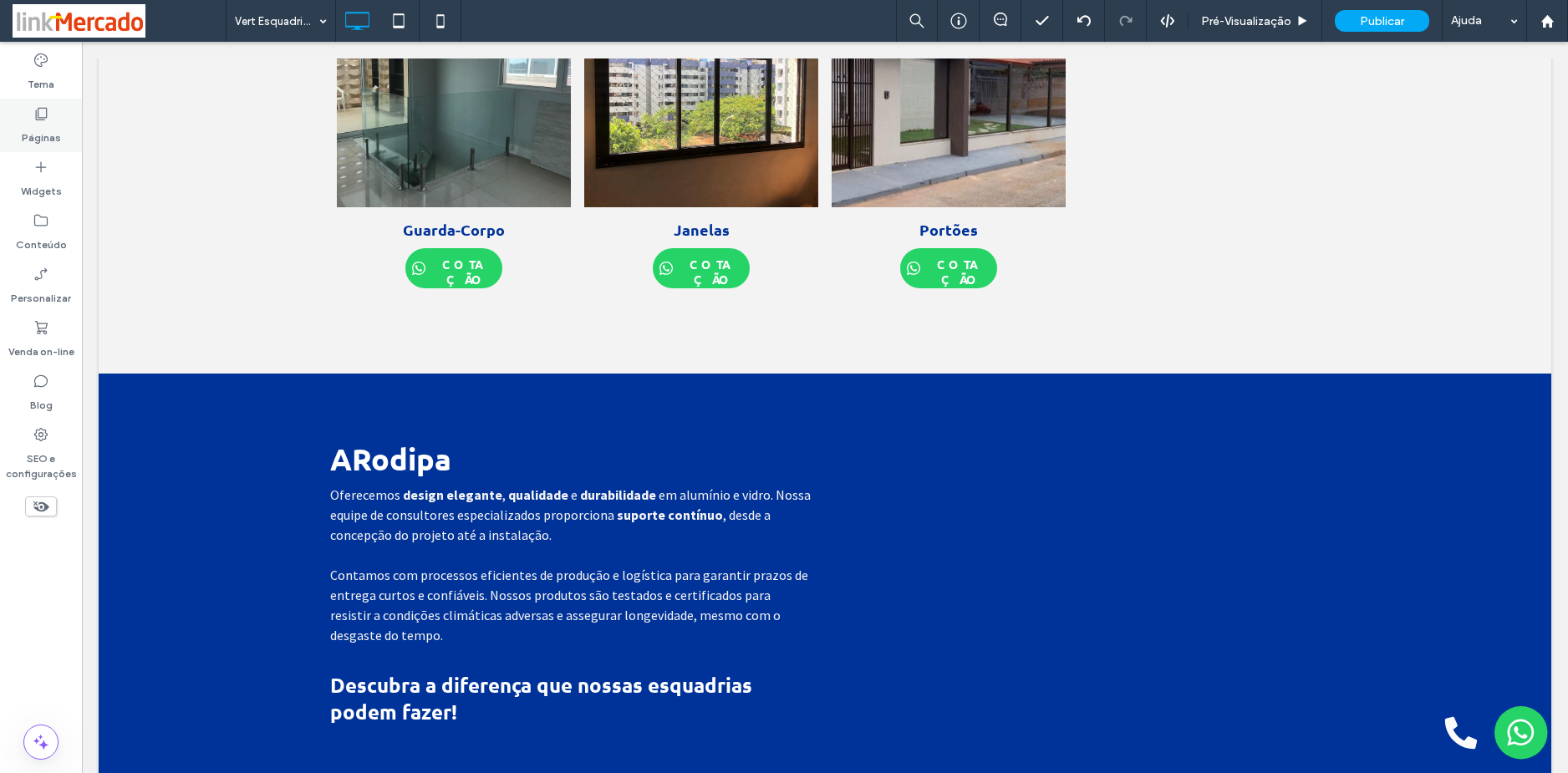
click at [45, 129] on label "Páginas" at bounding box center [42, 133] width 40 height 23
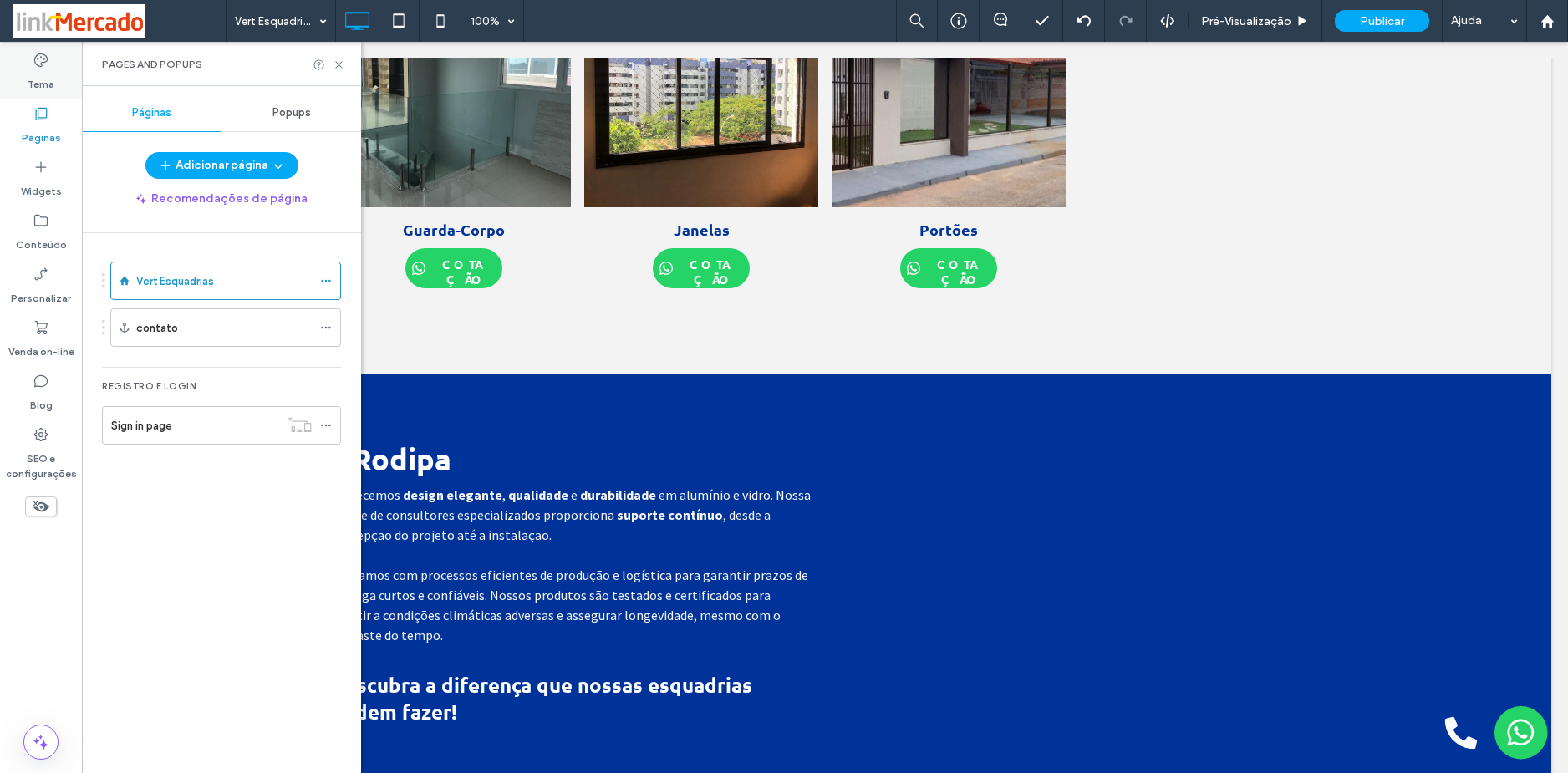
click at [36, 77] on label "Tema" at bounding box center [41, 79] width 27 height 23
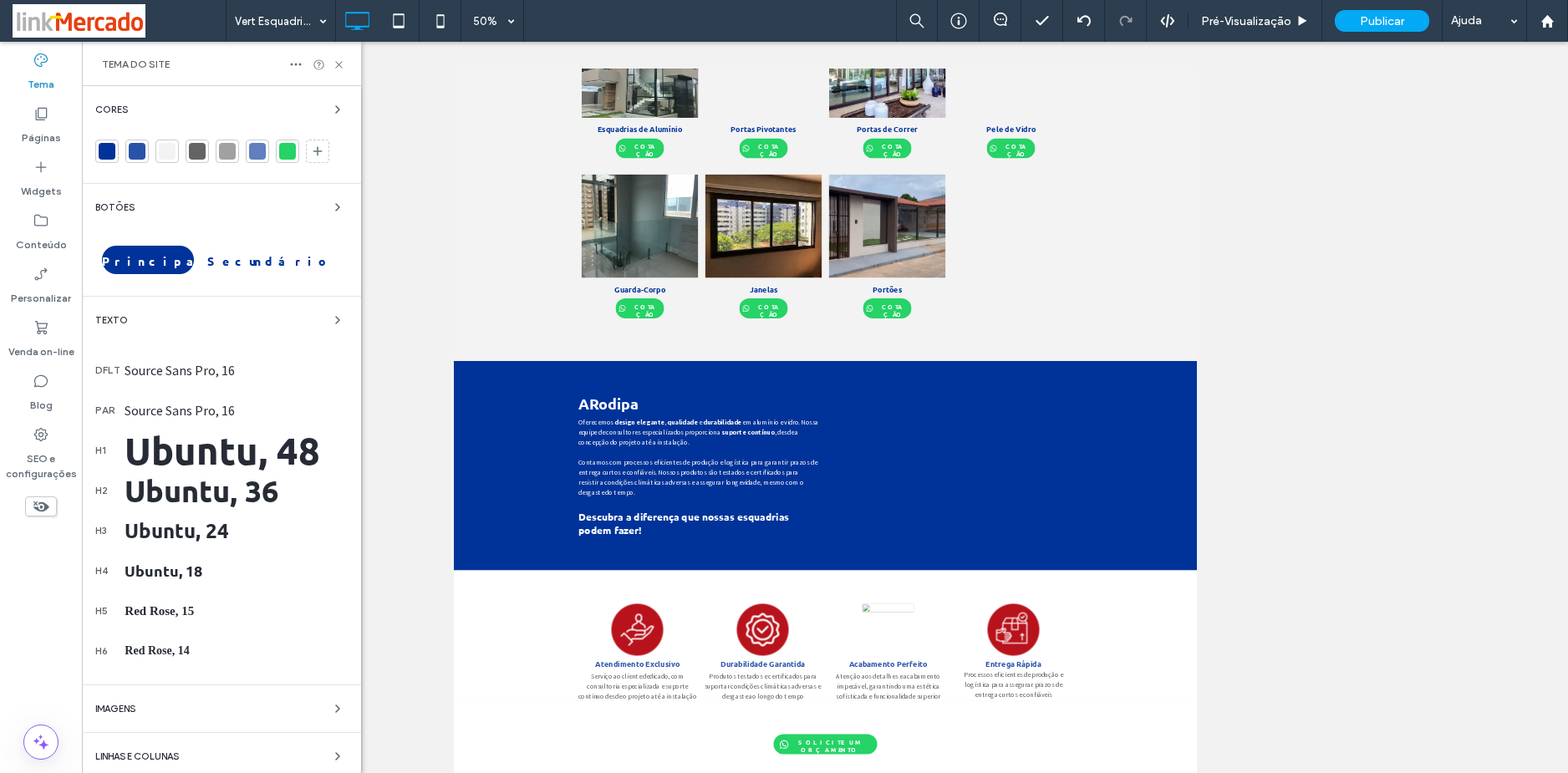
scroll to position [919, 0]
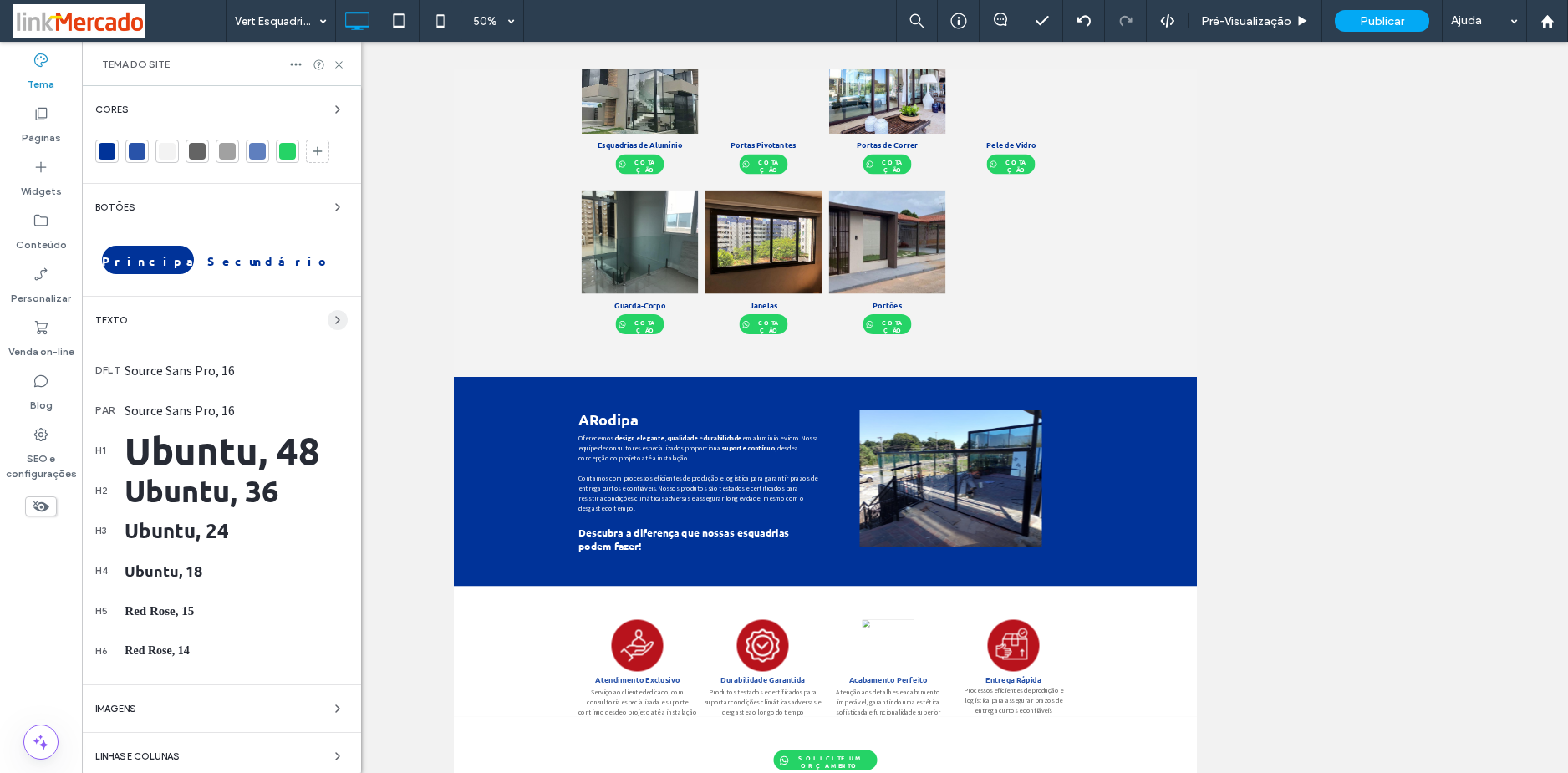
click at [336, 320] on use "button" at bounding box center [338, 320] width 4 height 6
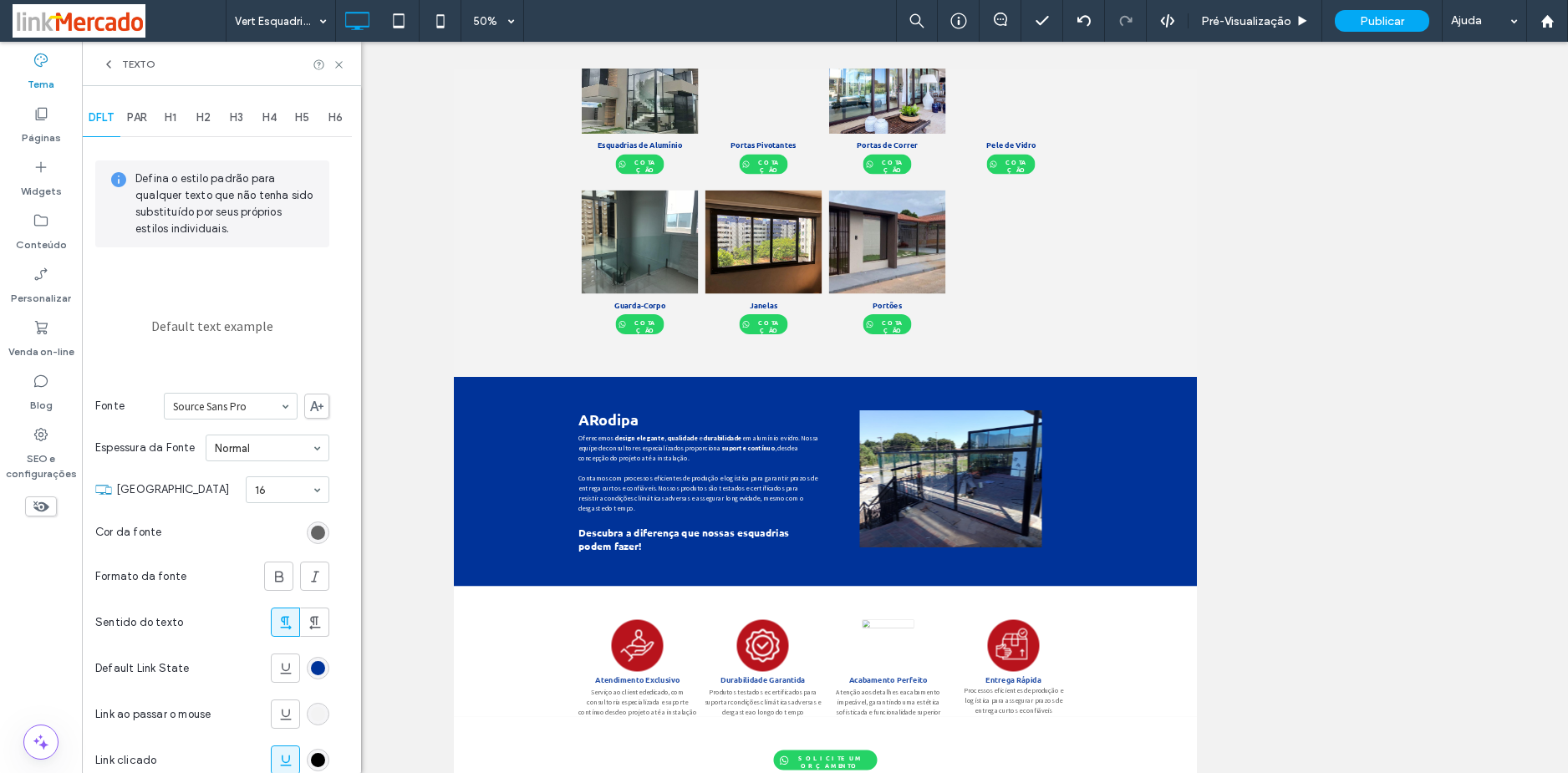
click at [136, 112] on span "PAR" at bounding box center [138, 117] width 20 height 13
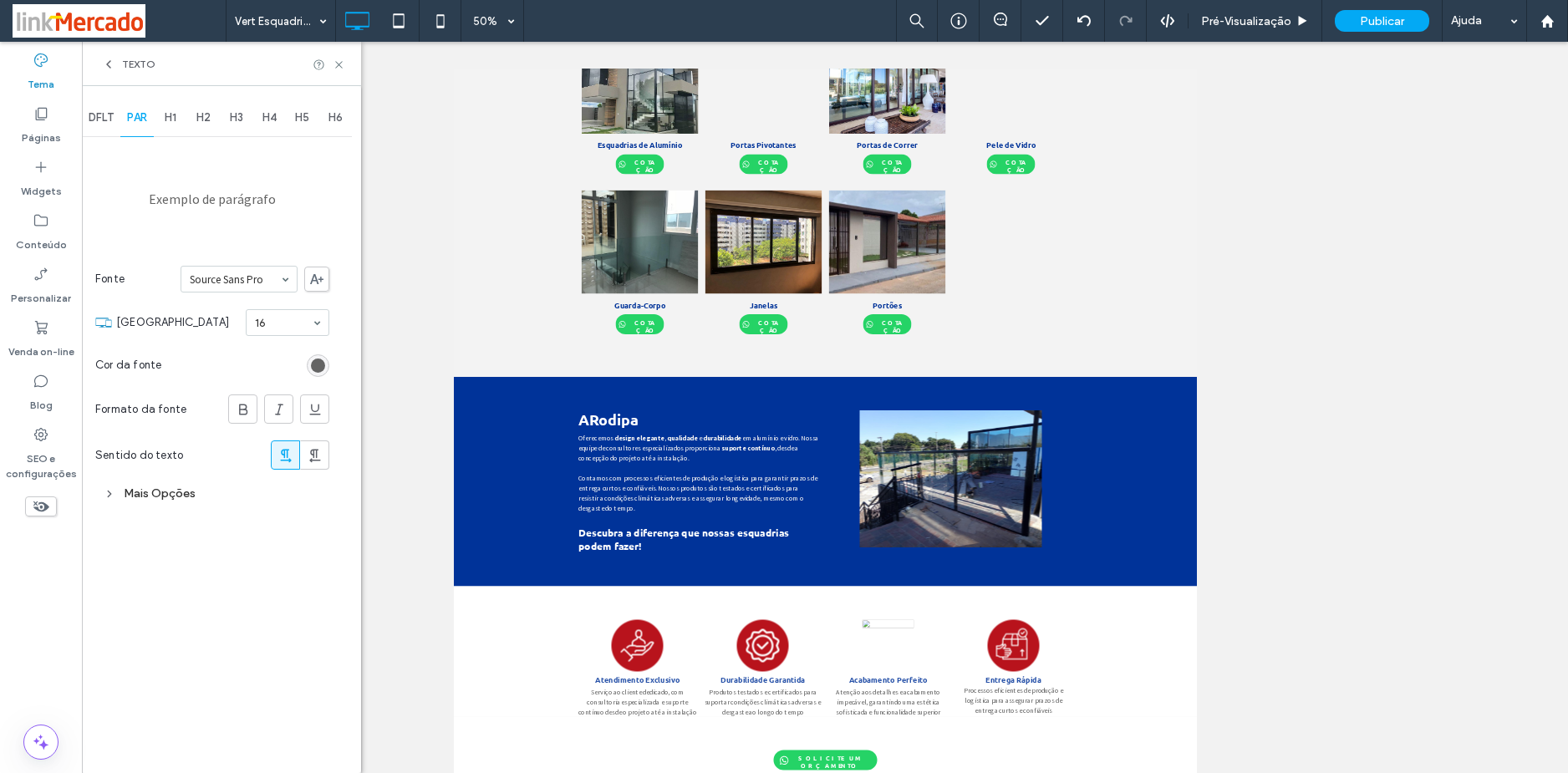
click at [90, 121] on span "DFLT" at bounding box center [101, 117] width 25 height 13
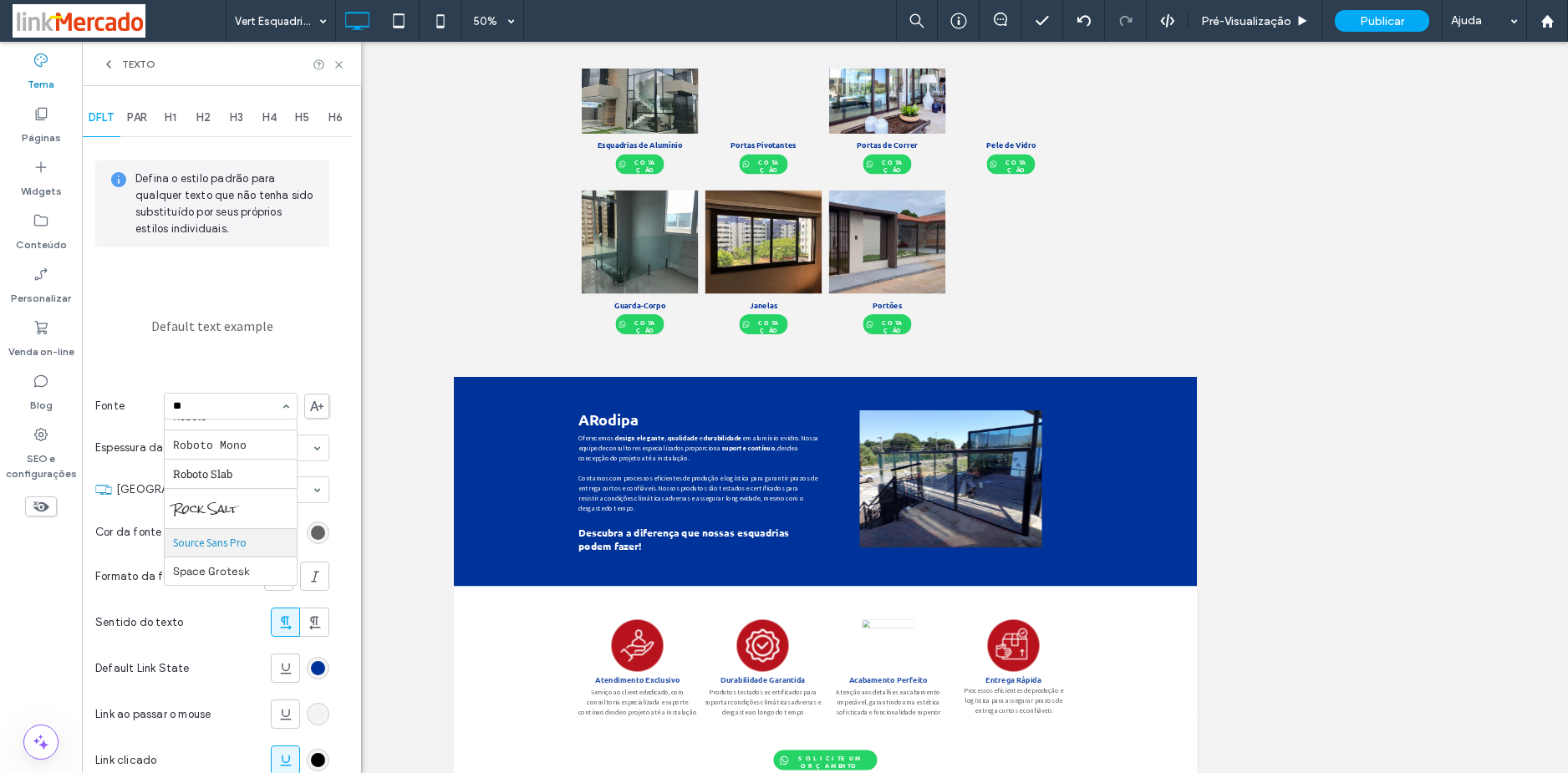
scroll to position [180, 0]
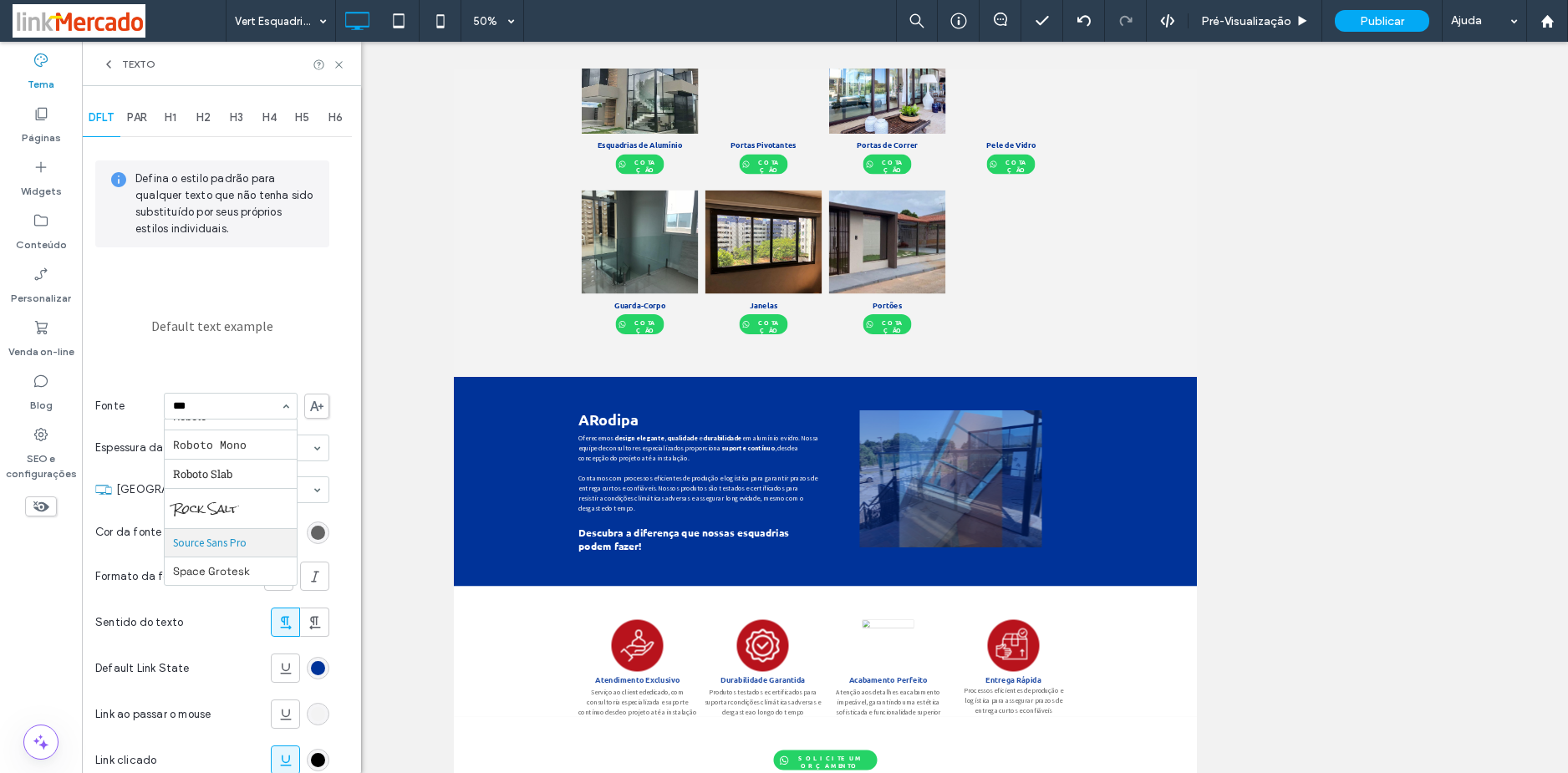
type input "****"
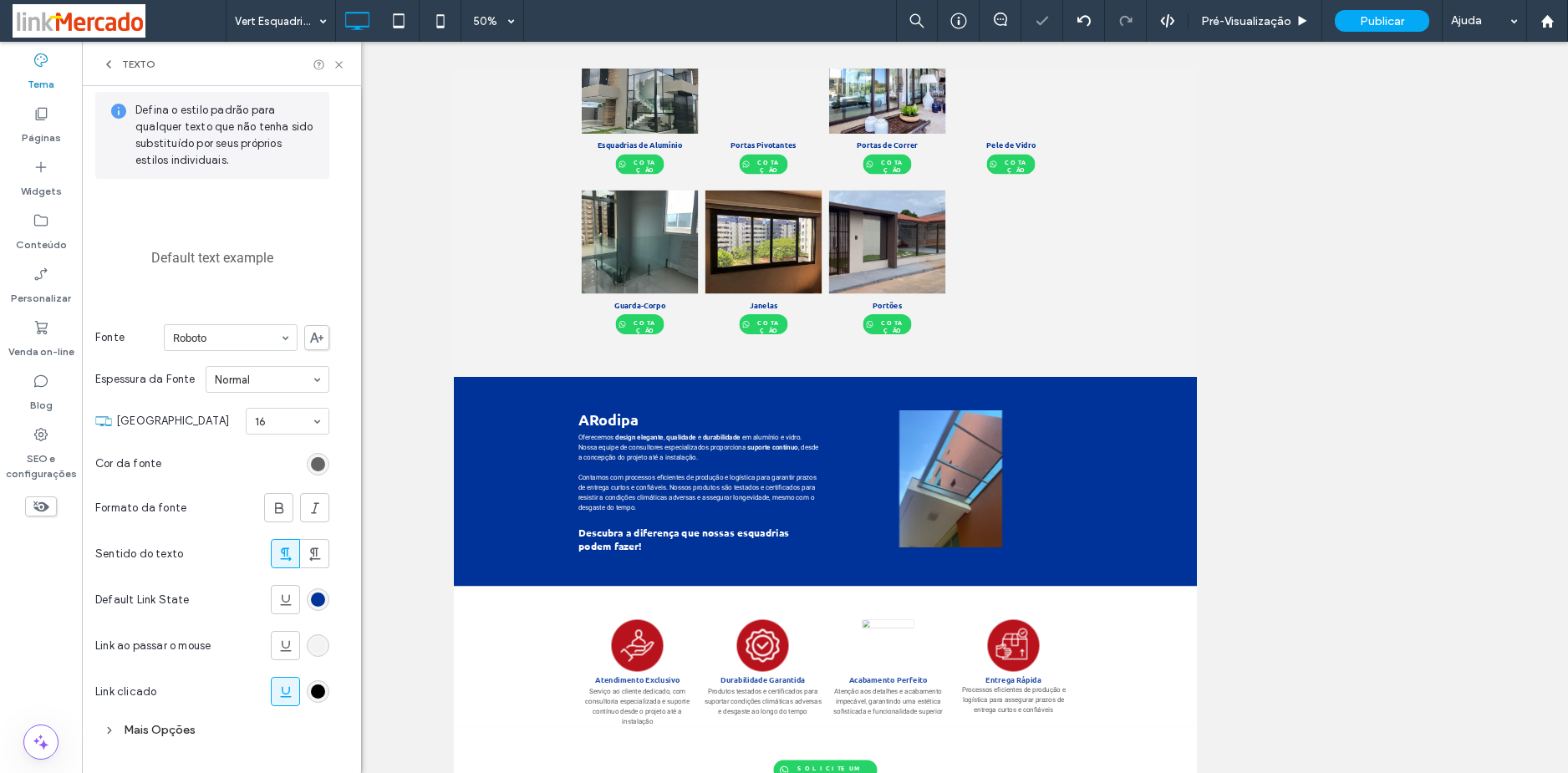
scroll to position [75, 0]
click at [177, 724] on div "Mais Opções" at bounding box center [211, 724] width 234 height 22
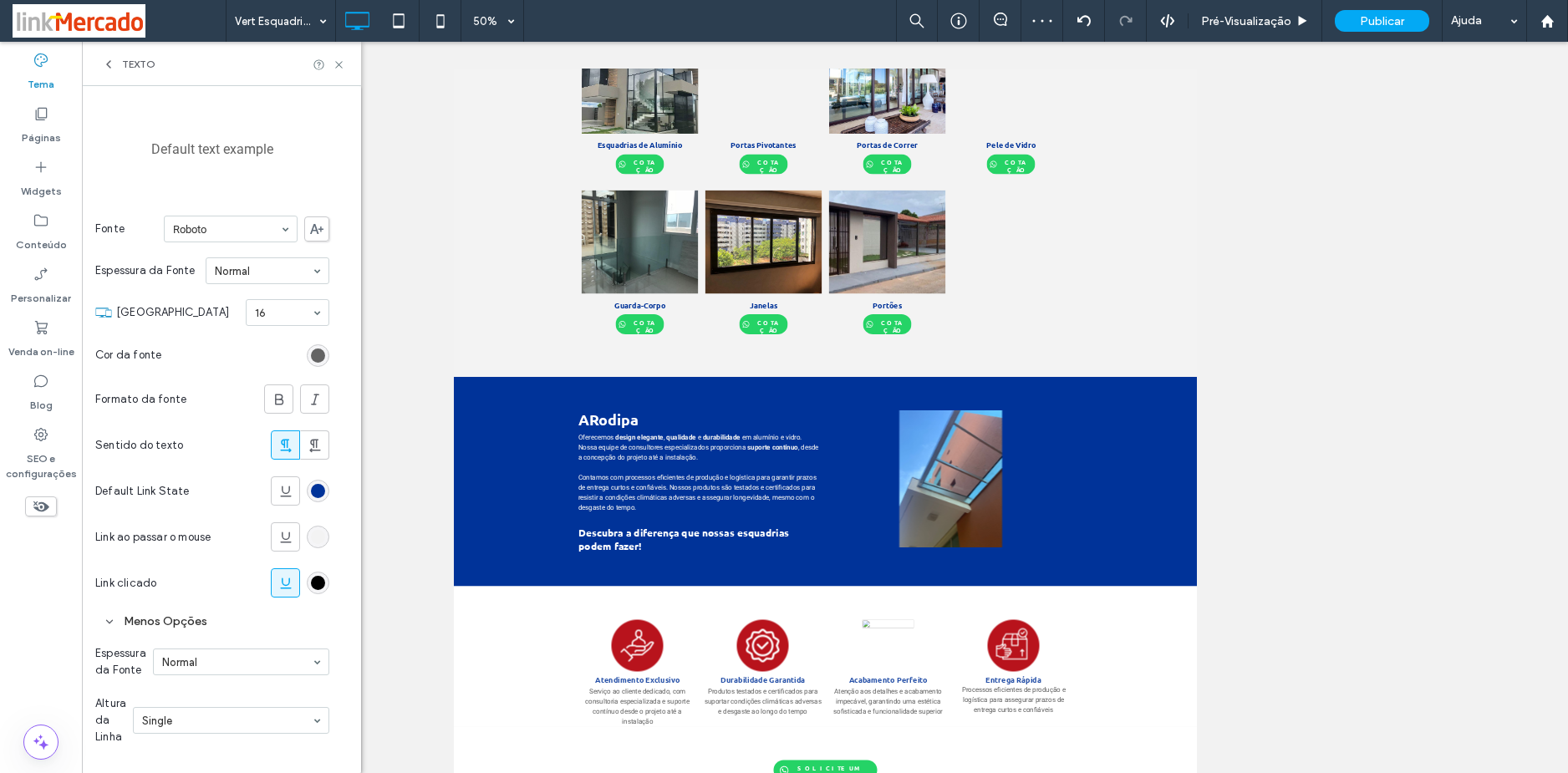
scroll to position [191, 0]
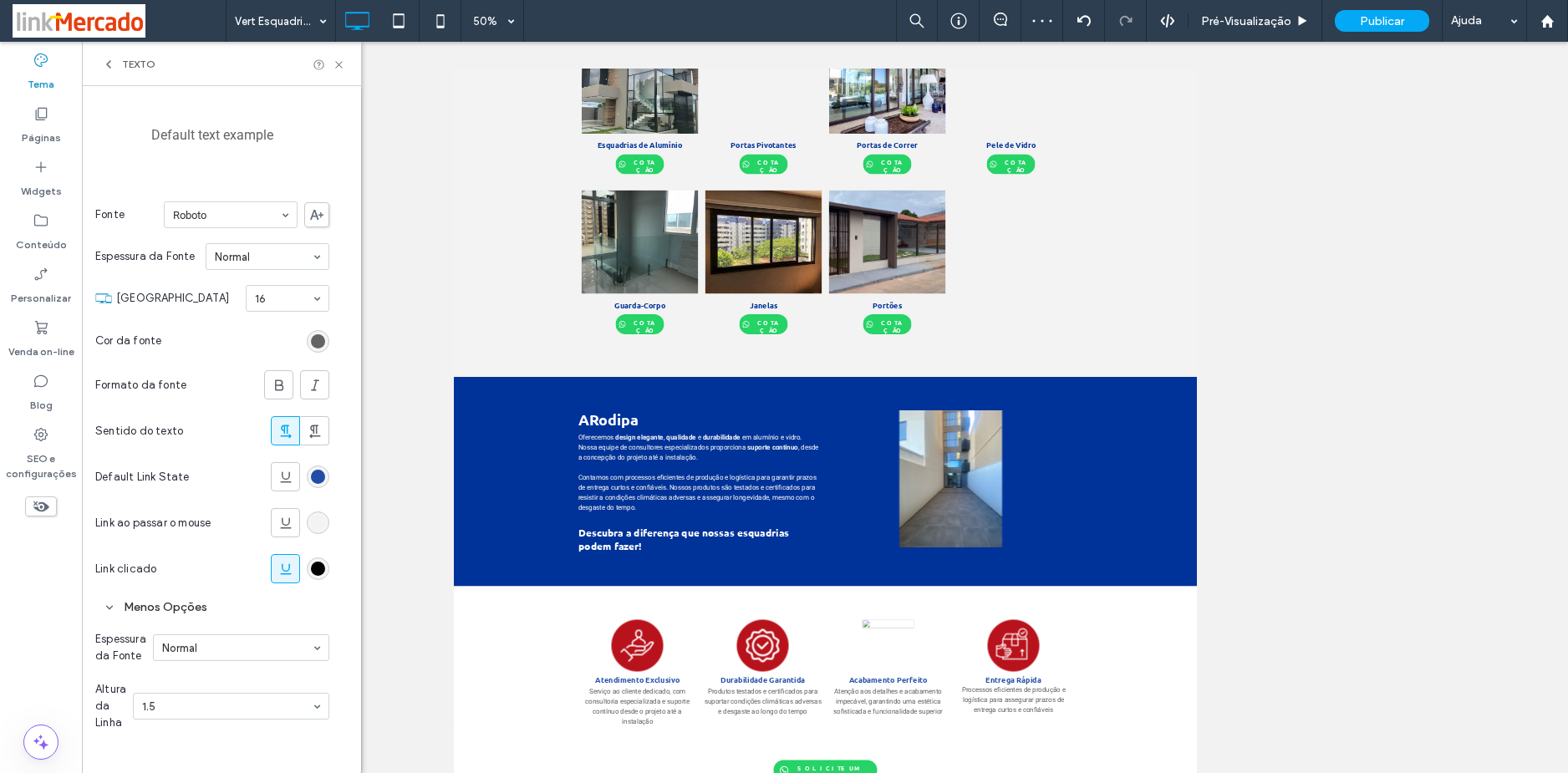
click at [312, 478] on div "rgb(0, 51, 153)" at bounding box center [318, 477] width 14 height 14
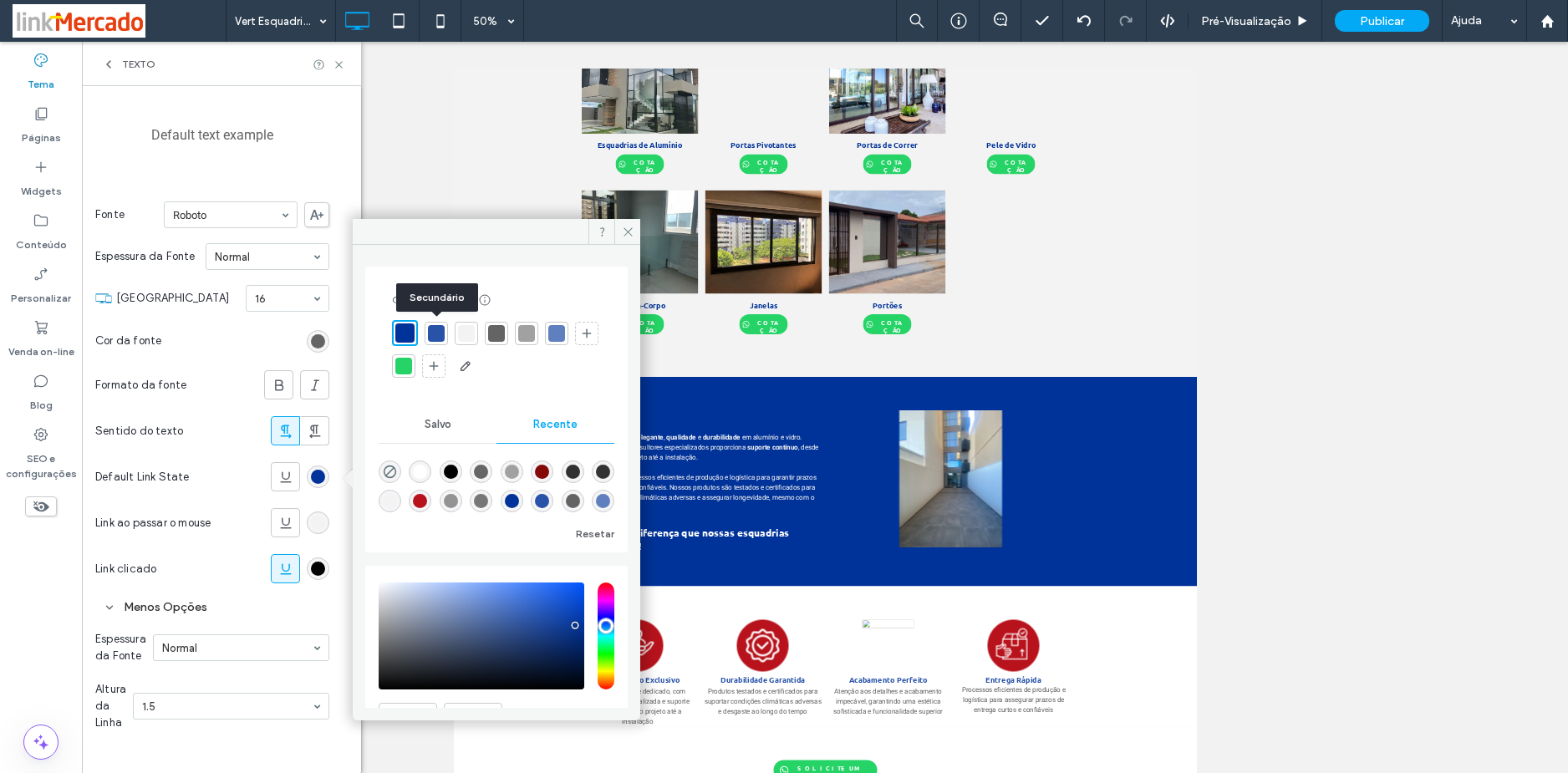
click at [434, 330] on div at bounding box center [436, 333] width 17 height 17
click at [316, 522] on div "rgb(243, 243, 243)" at bounding box center [318, 522] width 14 height 14
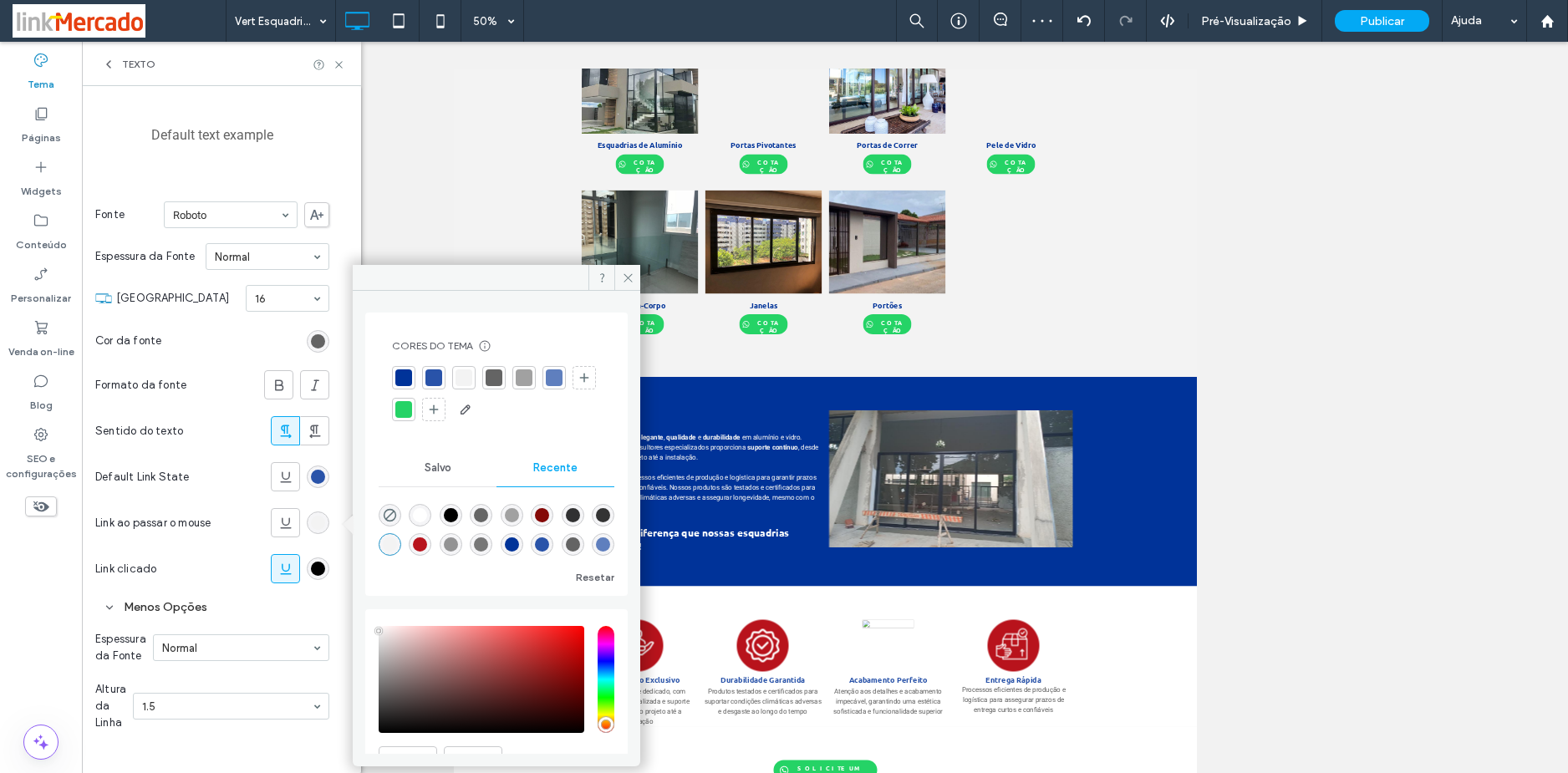
drag, startPoint x: 532, startPoint y: 380, endPoint x: 517, endPoint y: 384, distance: 15.5
click at [531, 381] on div at bounding box center [524, 378] width 17 height 17
click at [315, 573] on div "rgb(0, 0, 0)" at bounding box center [318, 568] width 14 height 14
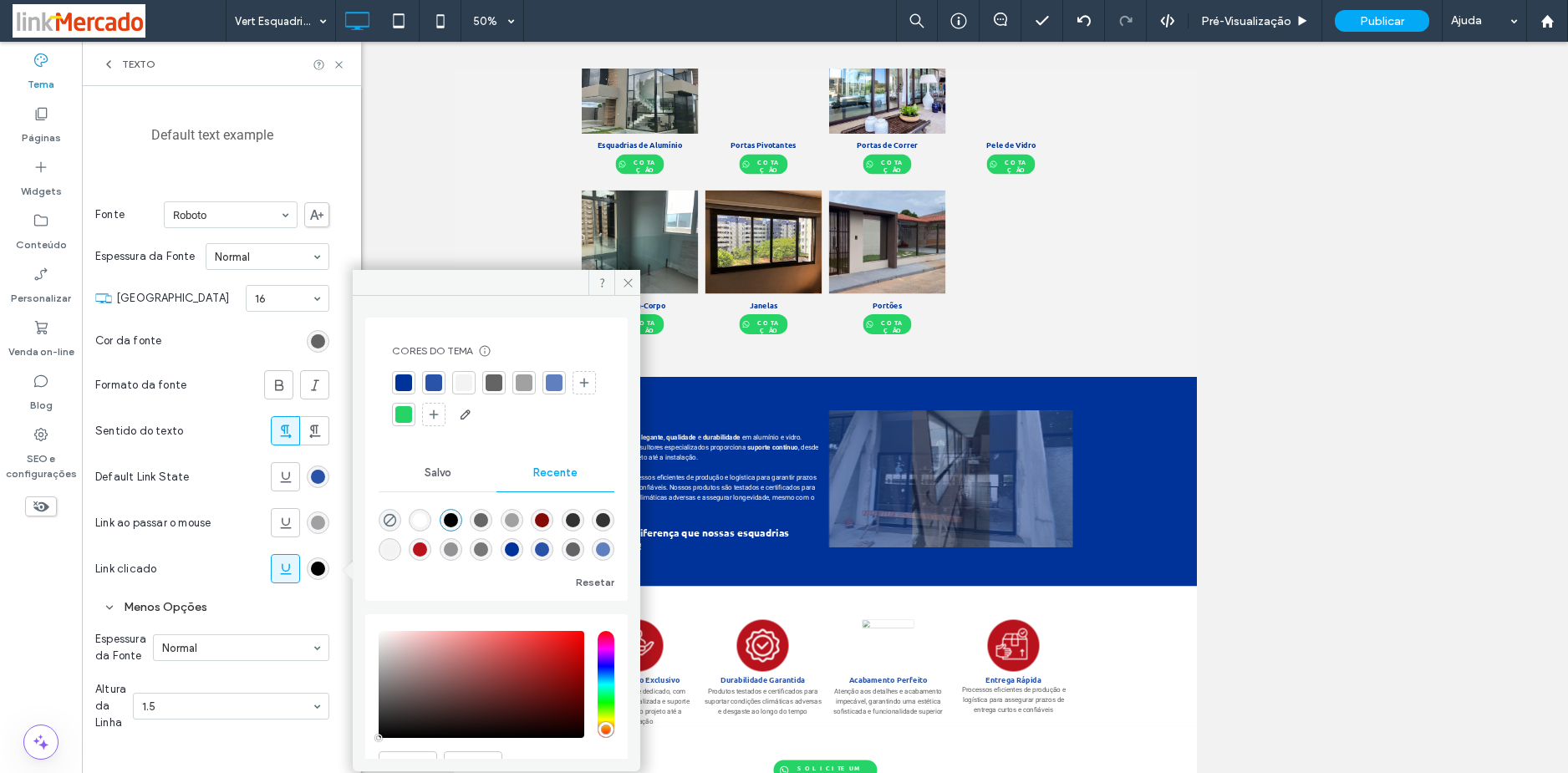
click at [283, 575] on icon at bounding box center [285, 569] width 17 height 17
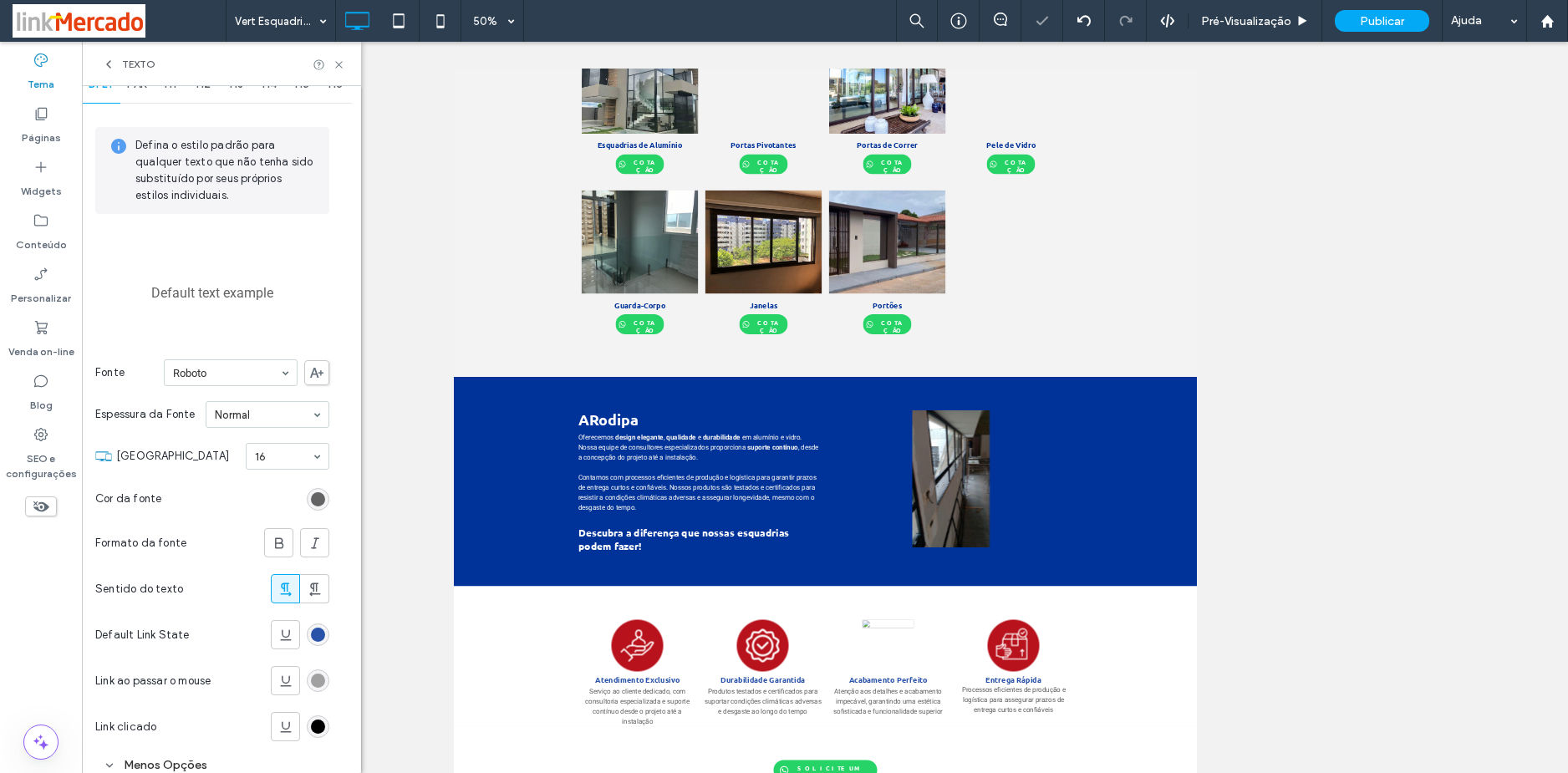
scroll to position [0, 0]
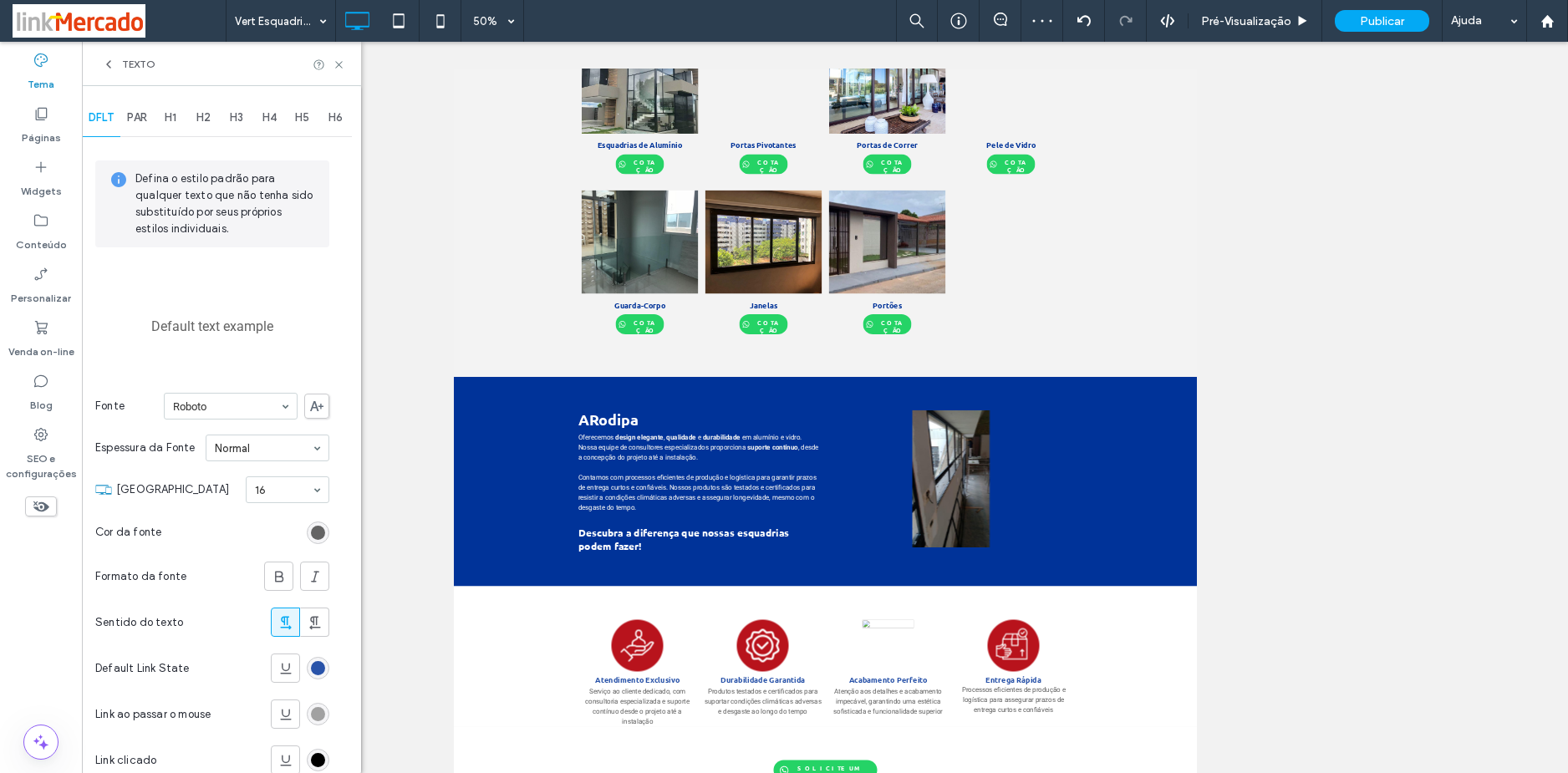
click at [141, 110] on div "PAR" at bounding box center [137, 118] width 33 height 37
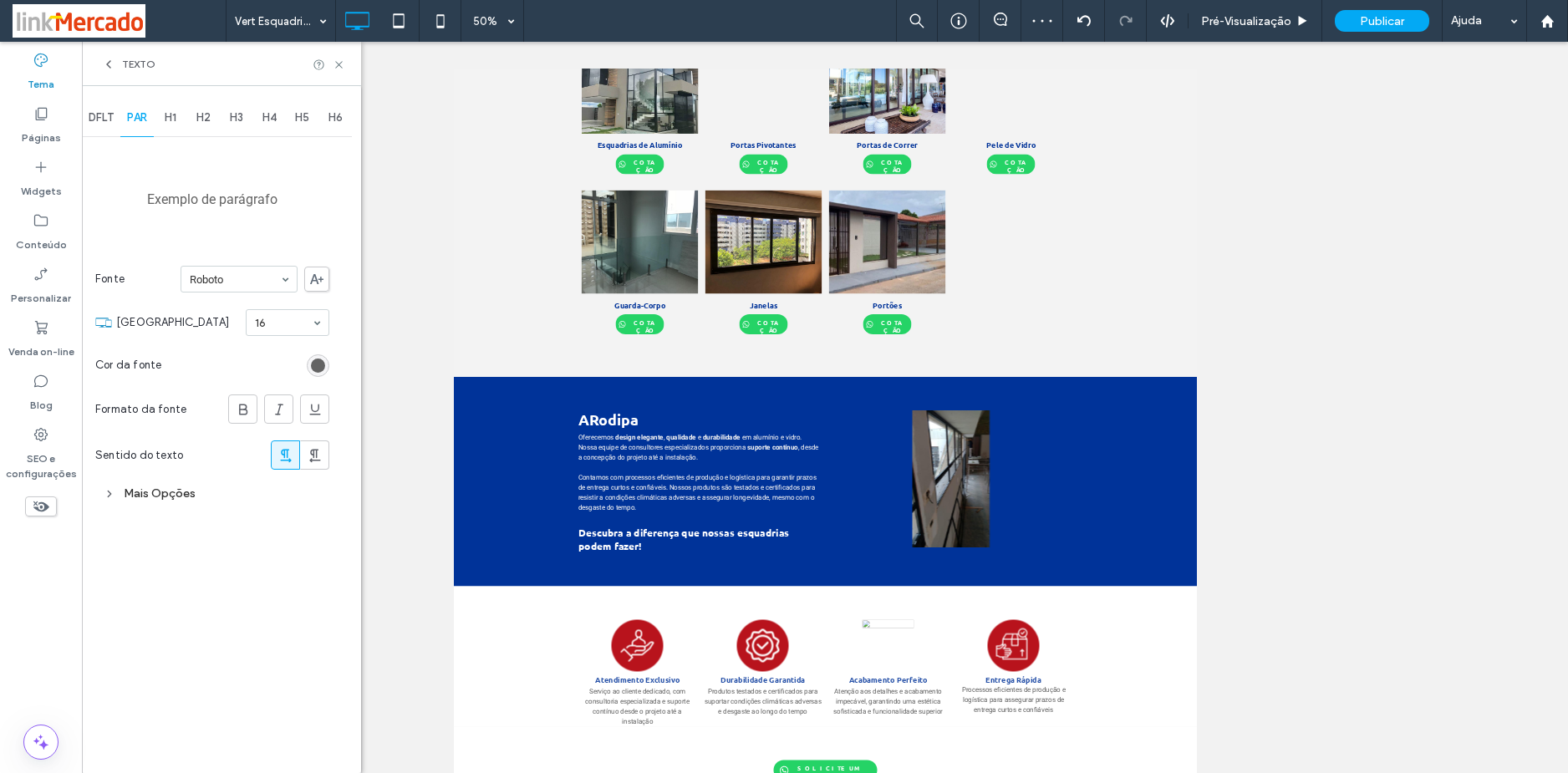
click at [171, 498] on div "Mais Opções" at bounding box center [211, 493] width 234 height 22
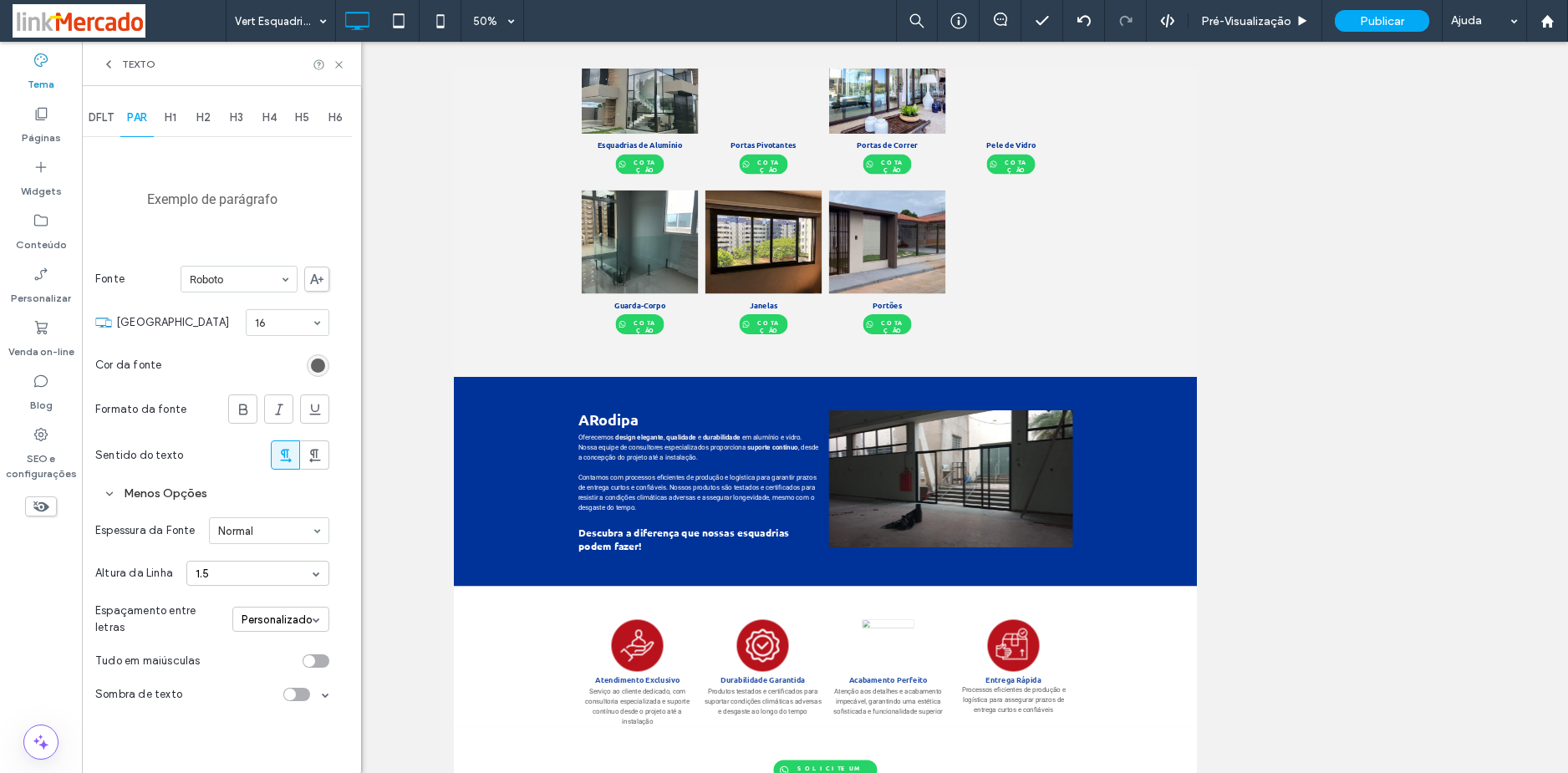
click at [173, 111] on span "H1" at bounding box center [170, 117] width 12 height 13
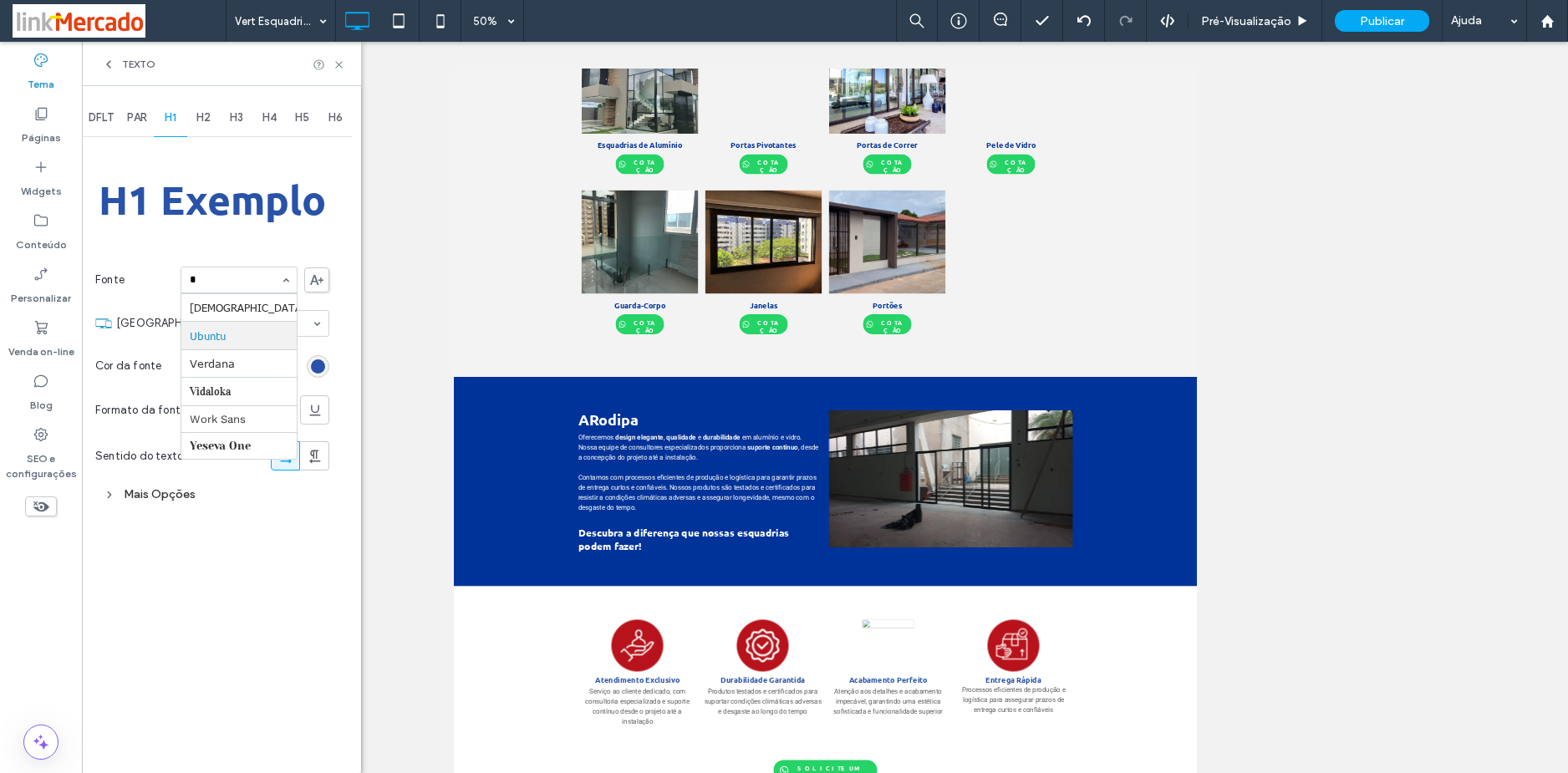
scroll to position [168, 0]
type input "**"
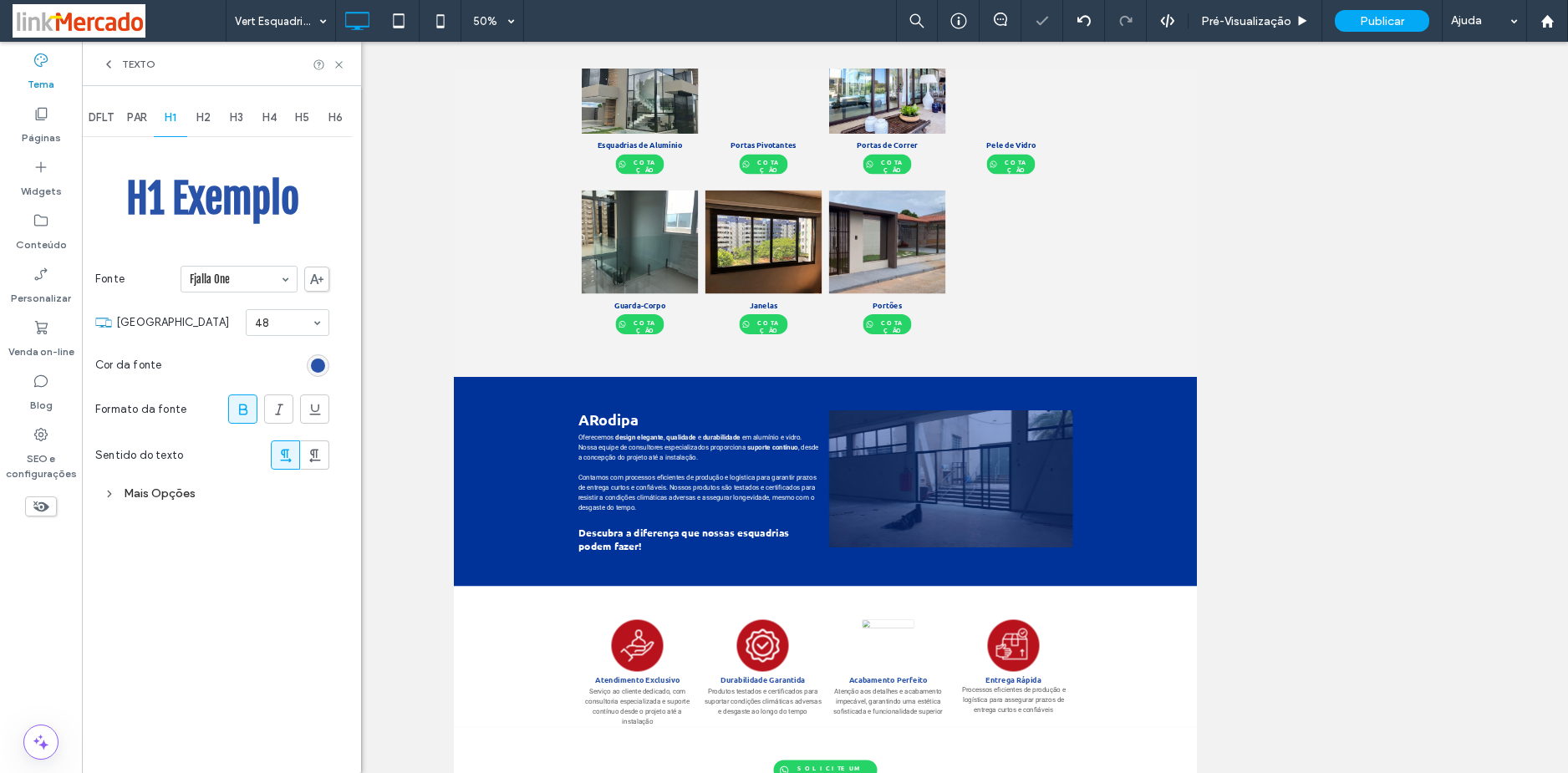
scroll to position [927, 0]
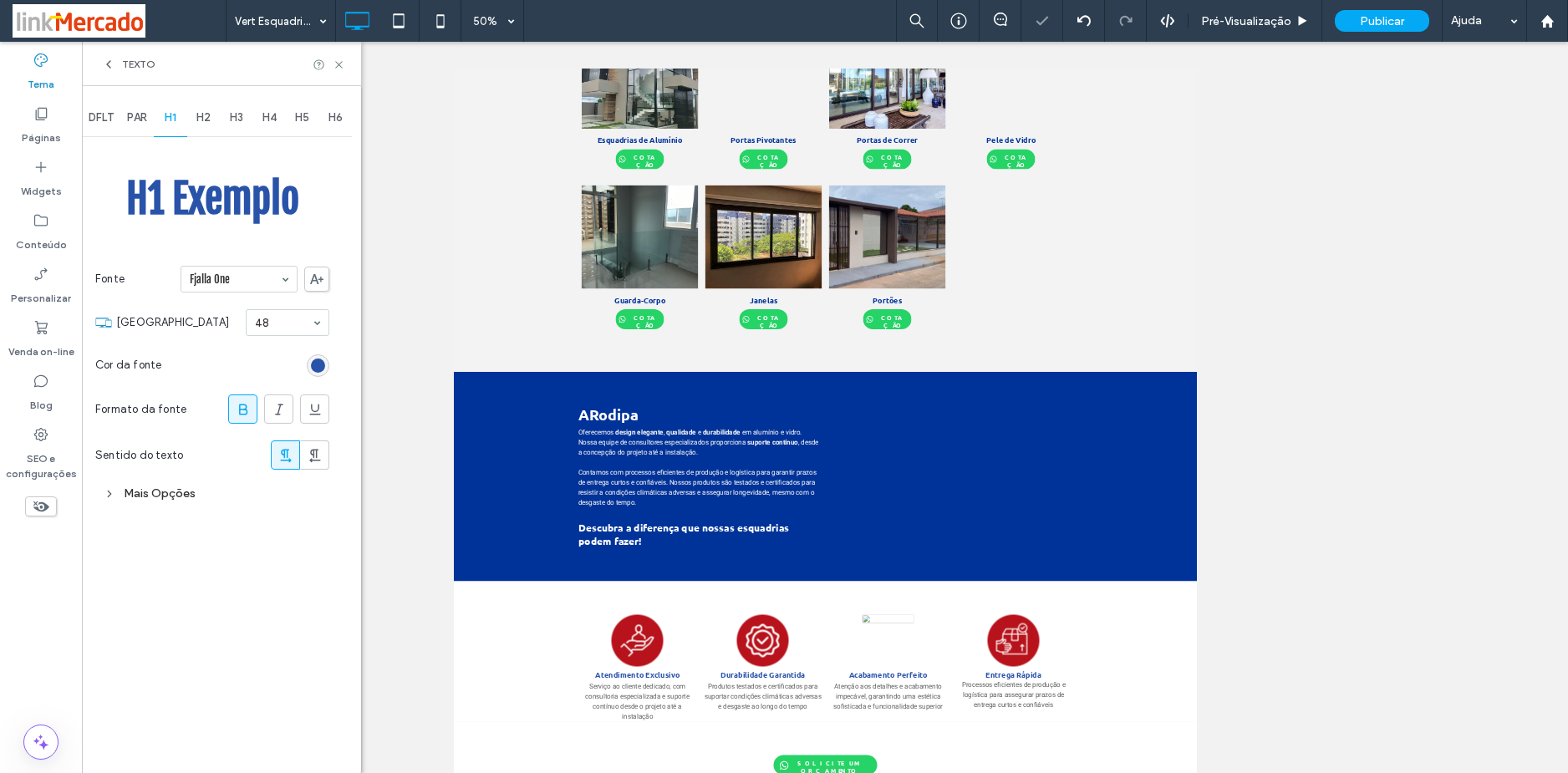
click at [175, 489] on div "Mais Opções" at bounding box center [211, 493] width 234 height 22
click at [236, 402] on icon at bounding box center [243, 409] width 17 height 17
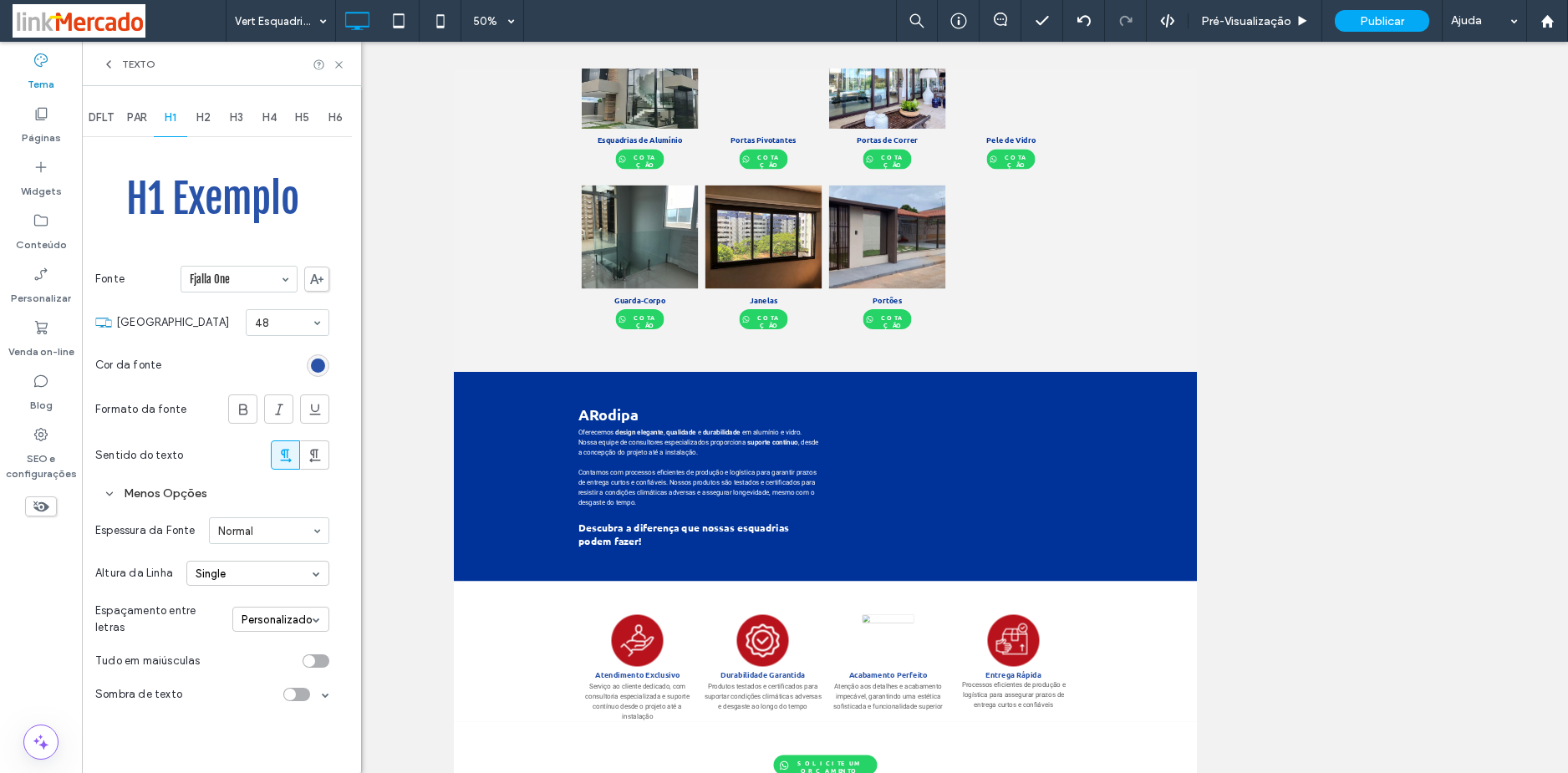
click at [320, 664] on div "toggle" at bounding box center [316, 661] width 27 height 13
click at [240, 407] on use at bounding box center [243, 409] width 8 height 11
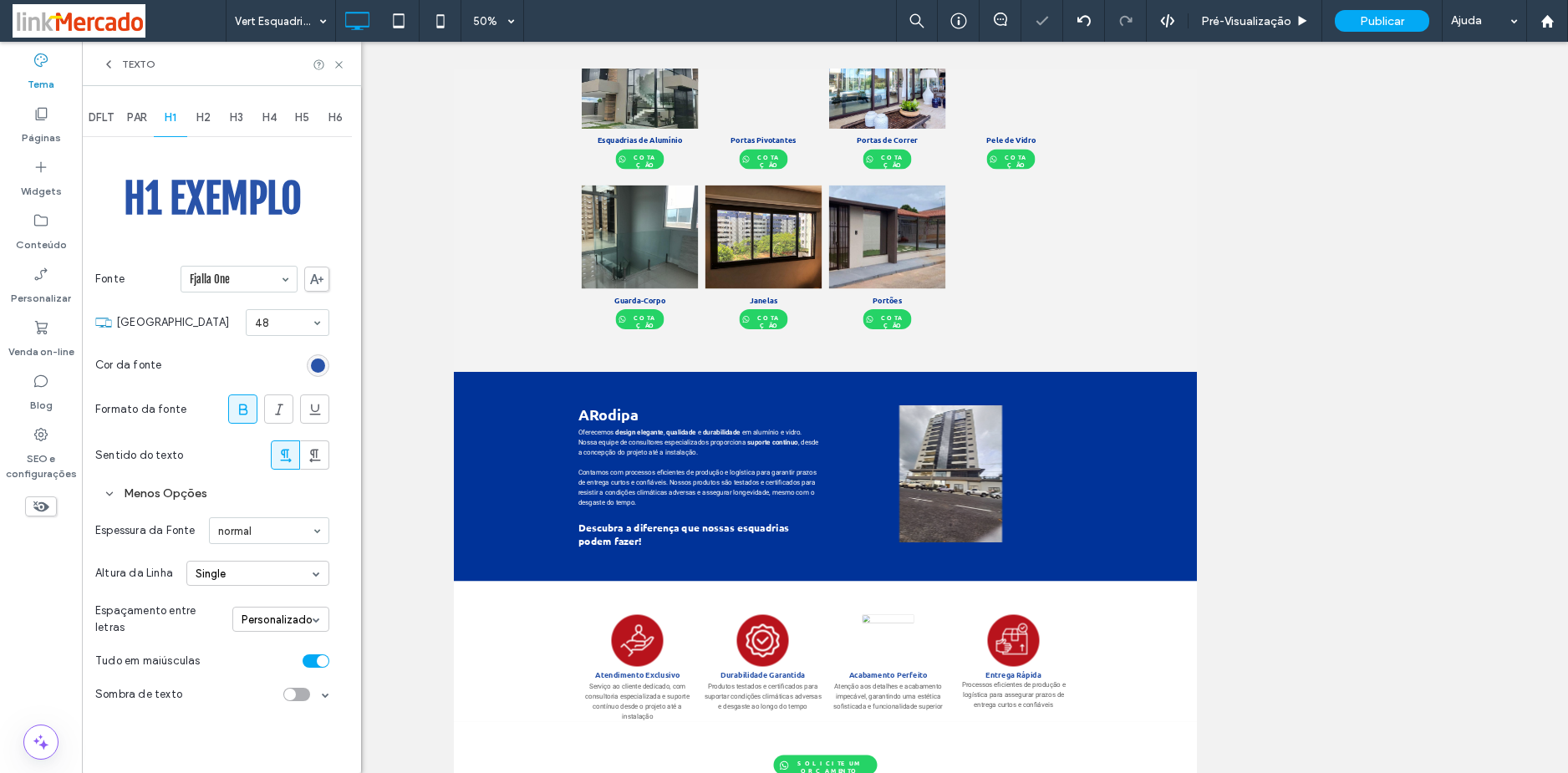
click at [240, 409] on use at bounding box center [243, 409] width 8 height 11
click at [268, 532] on input at bounding box center [264, 530] width 93 height 12
click at [246, 412] on icon at bounding box center [243, 409] width 17 height 17
click at [202, 112] on span "H2" at bounding box center [203, 117] width 14 height 13
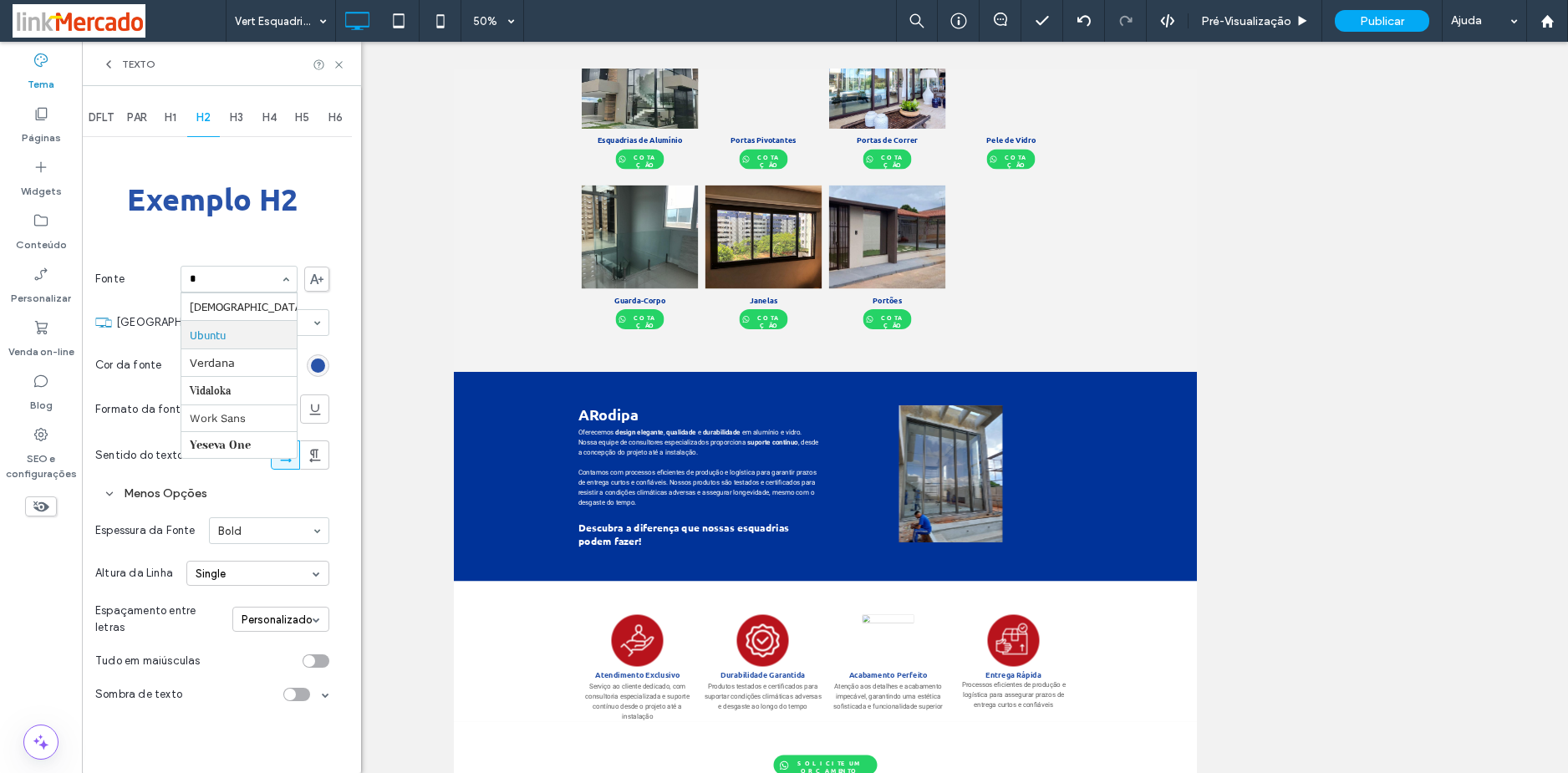
scroll to position [168, 0]
type input "**"
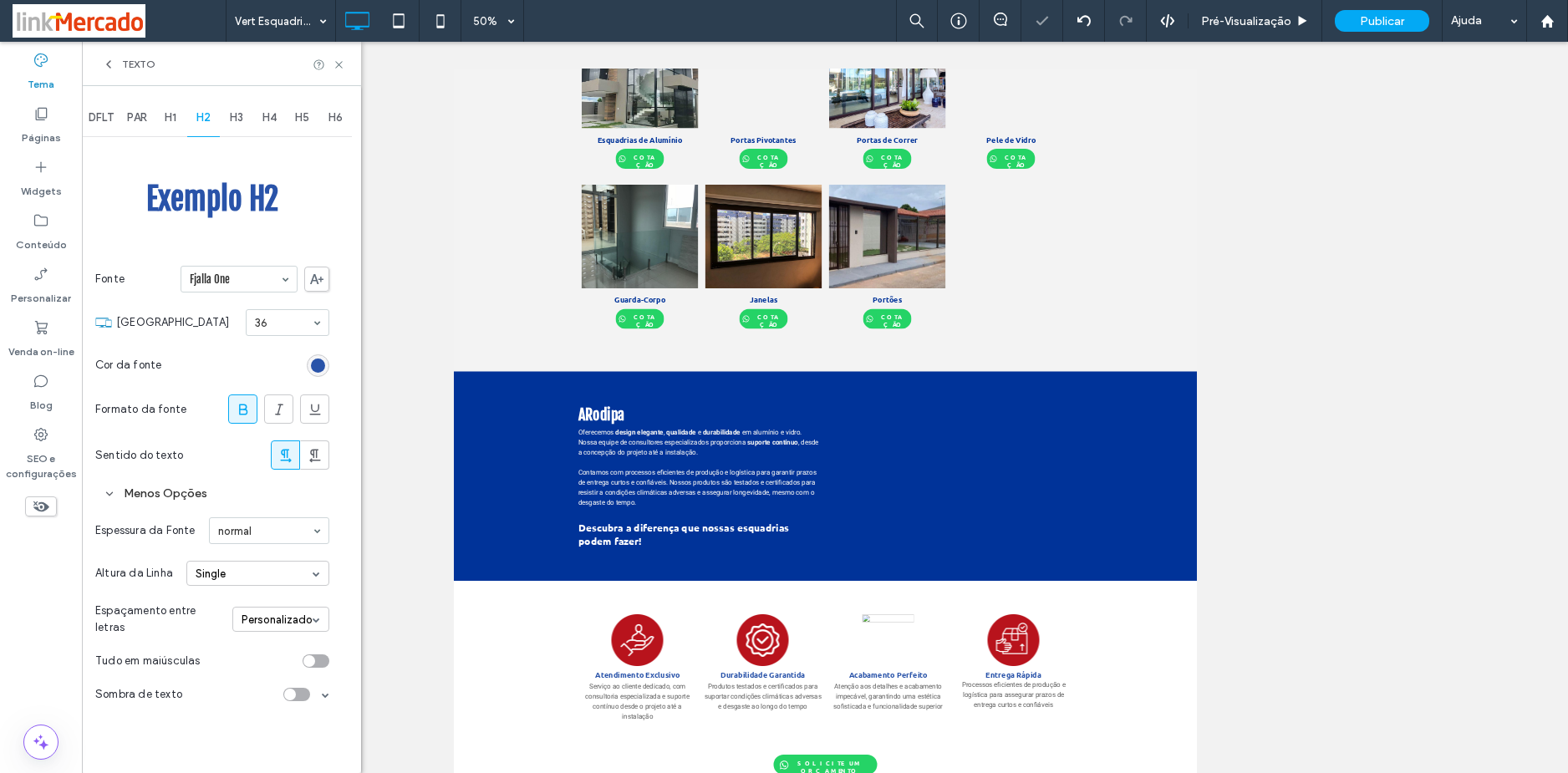
click at [314, 658] on div "toggle" at bounding box center [308, 660] width 12 height 12
click at [241, 120] on span "H3" at bounding box center [236, 117] width 13 height 13
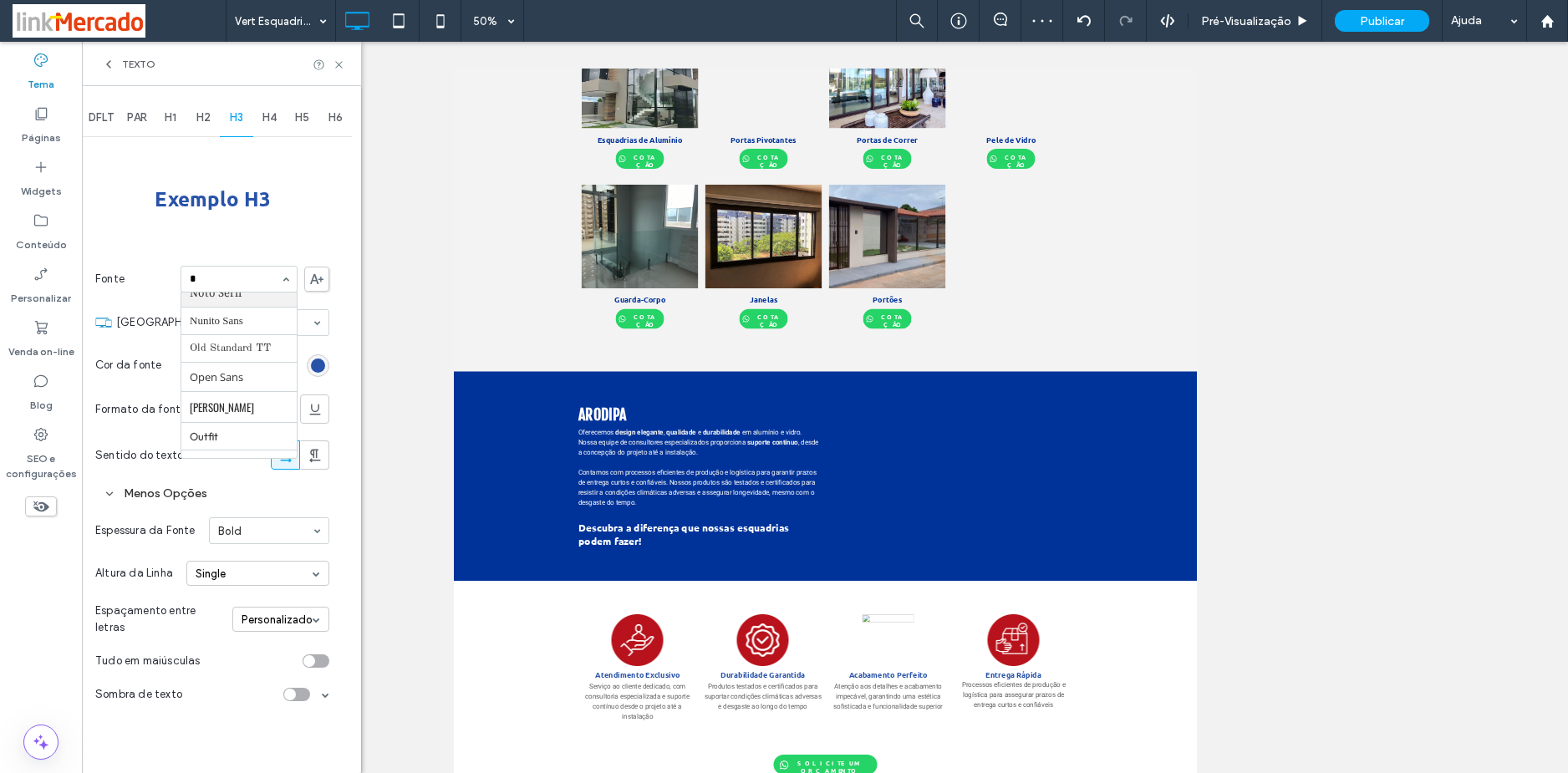
scroll to position [168, 0]
type input "**"
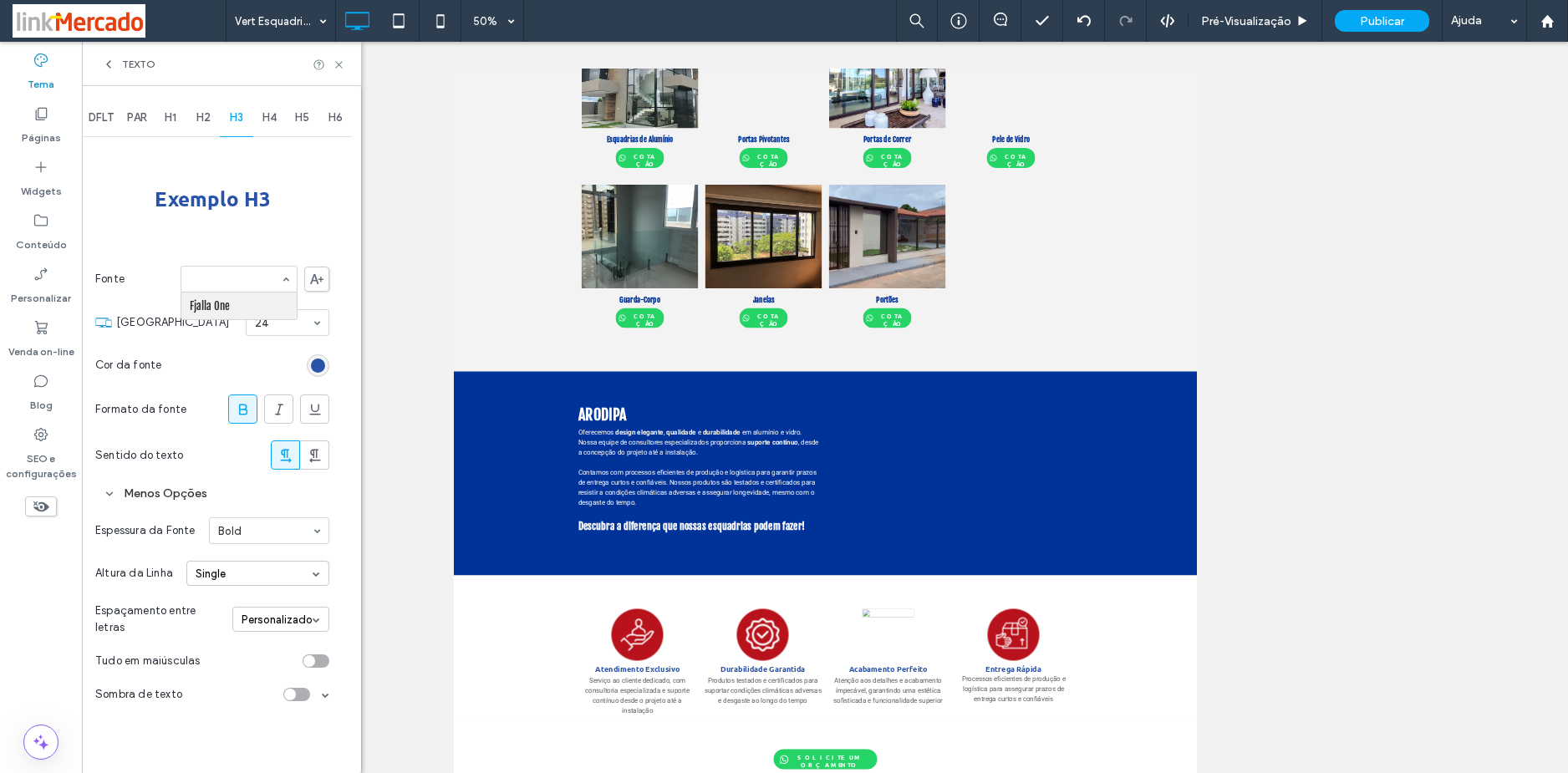
scroll to position [926, 0]
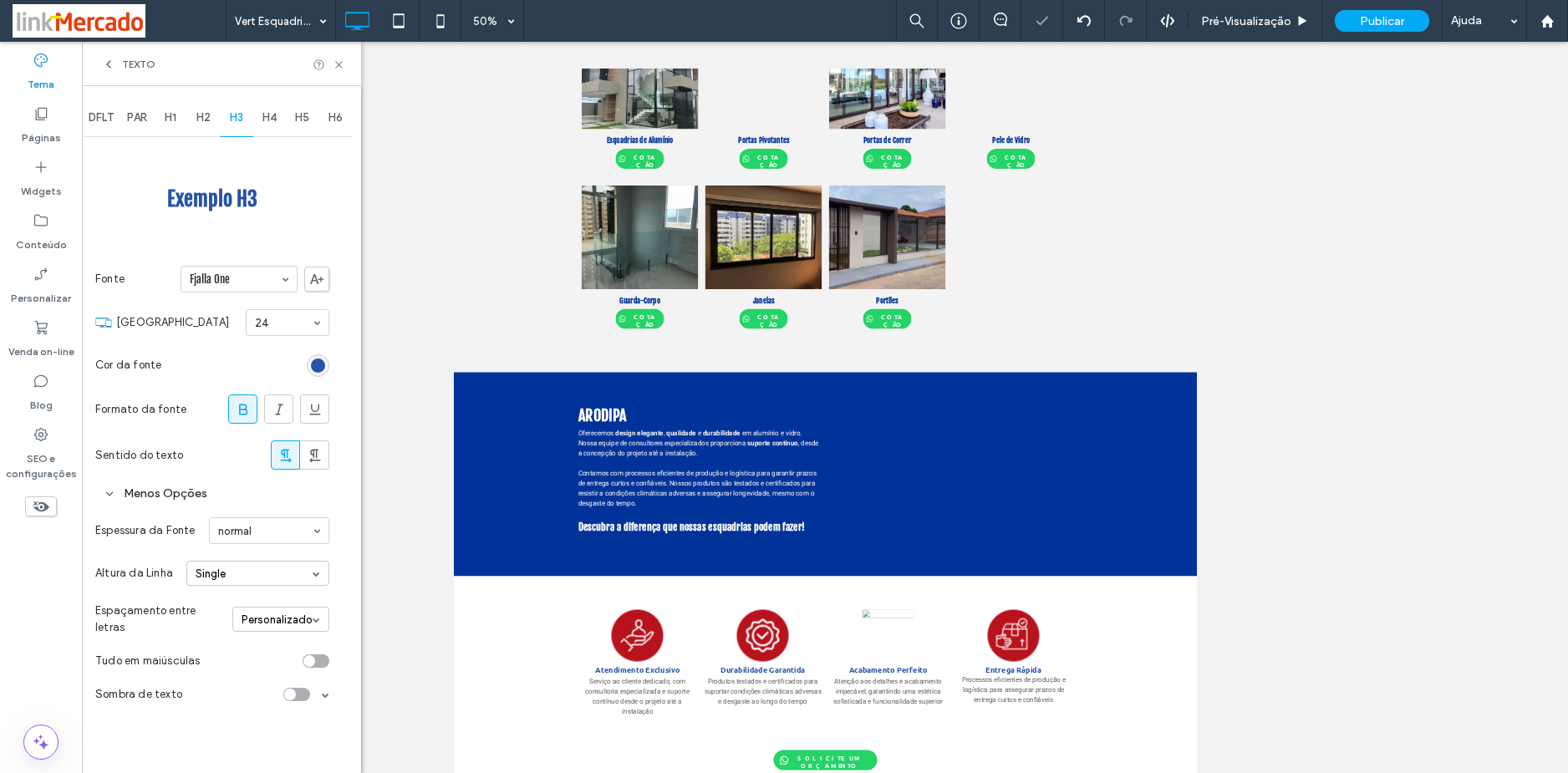
click at [321, 659] on div "toggle" at bounding box center [316, 661] width 27 height 13
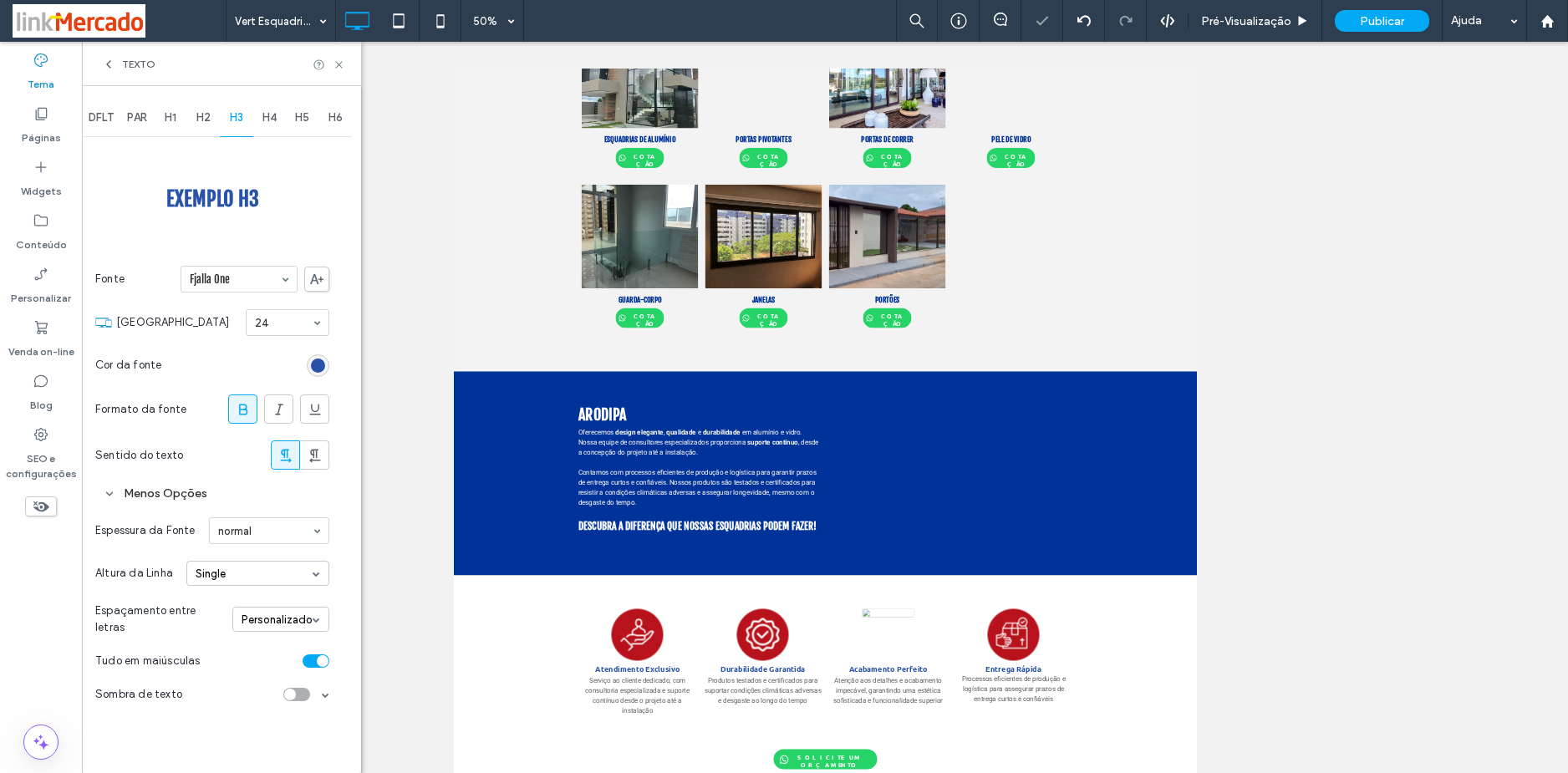
click at [283, 123] on div "H4" at bounding box center [270, 118] width 33 height 37
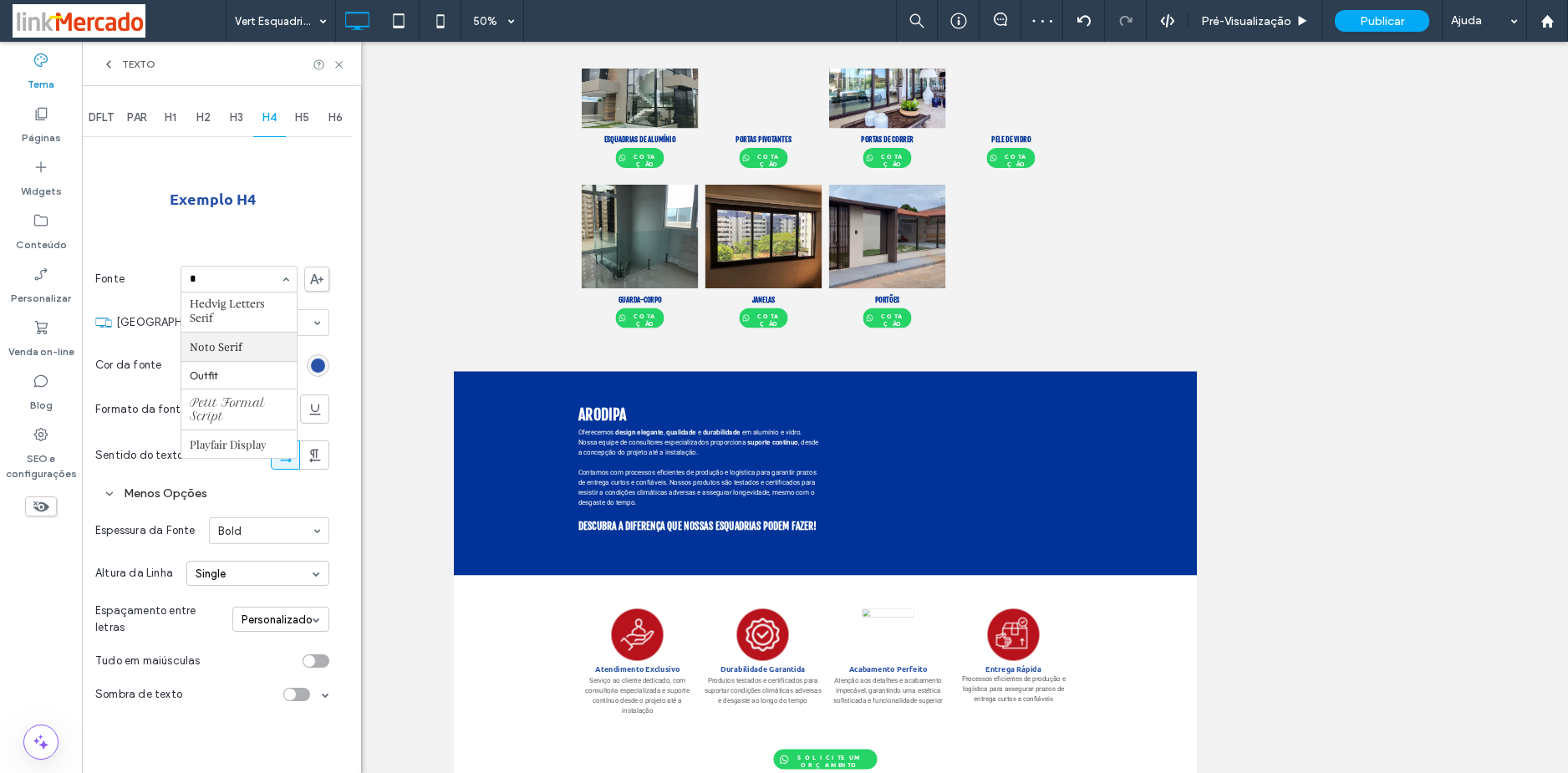
scroll to position [168, 0]
type input "**"
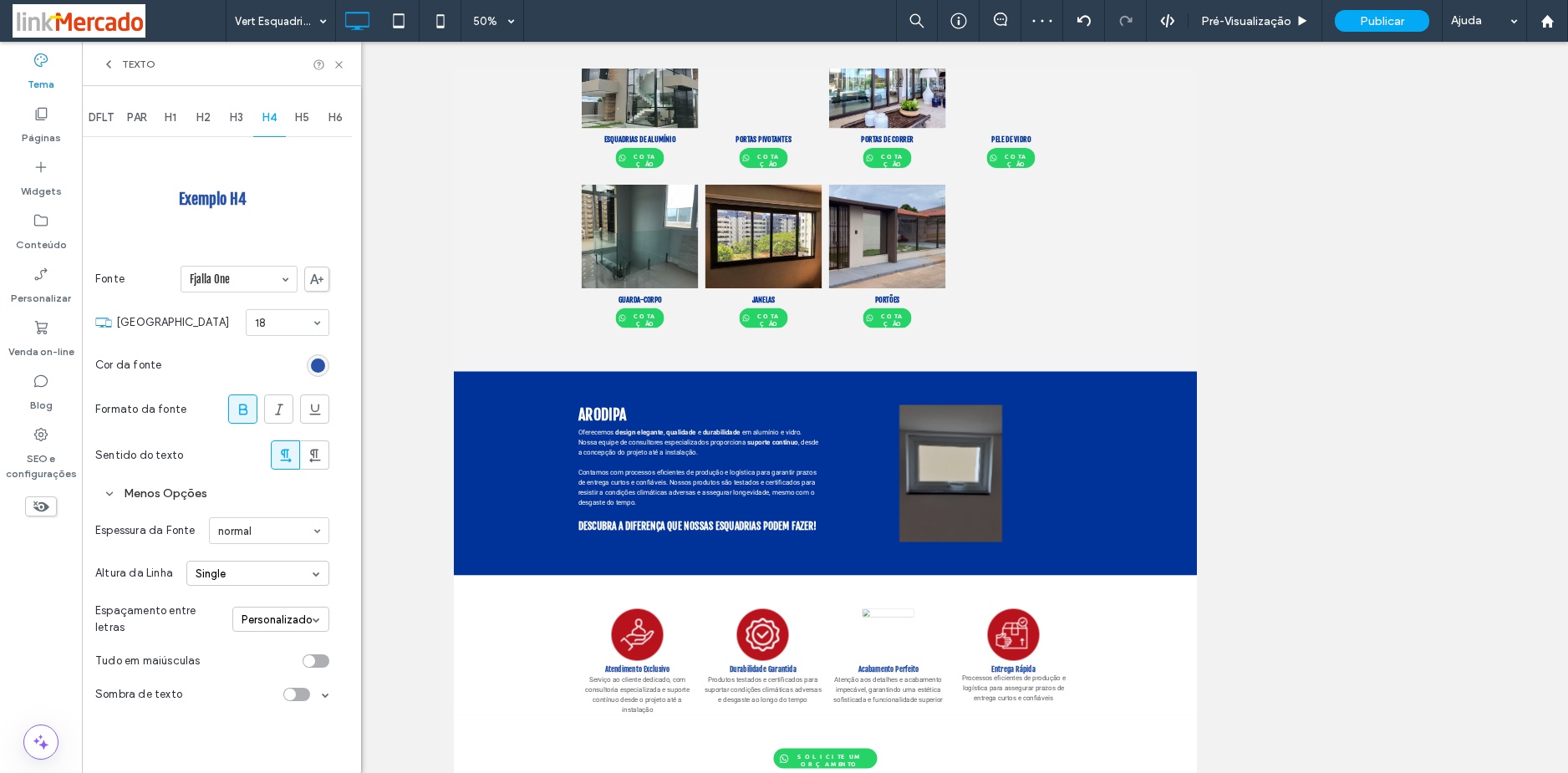
click at [322, 657] on div "toggle" at bounding box center [316, 661] width 27 height 13
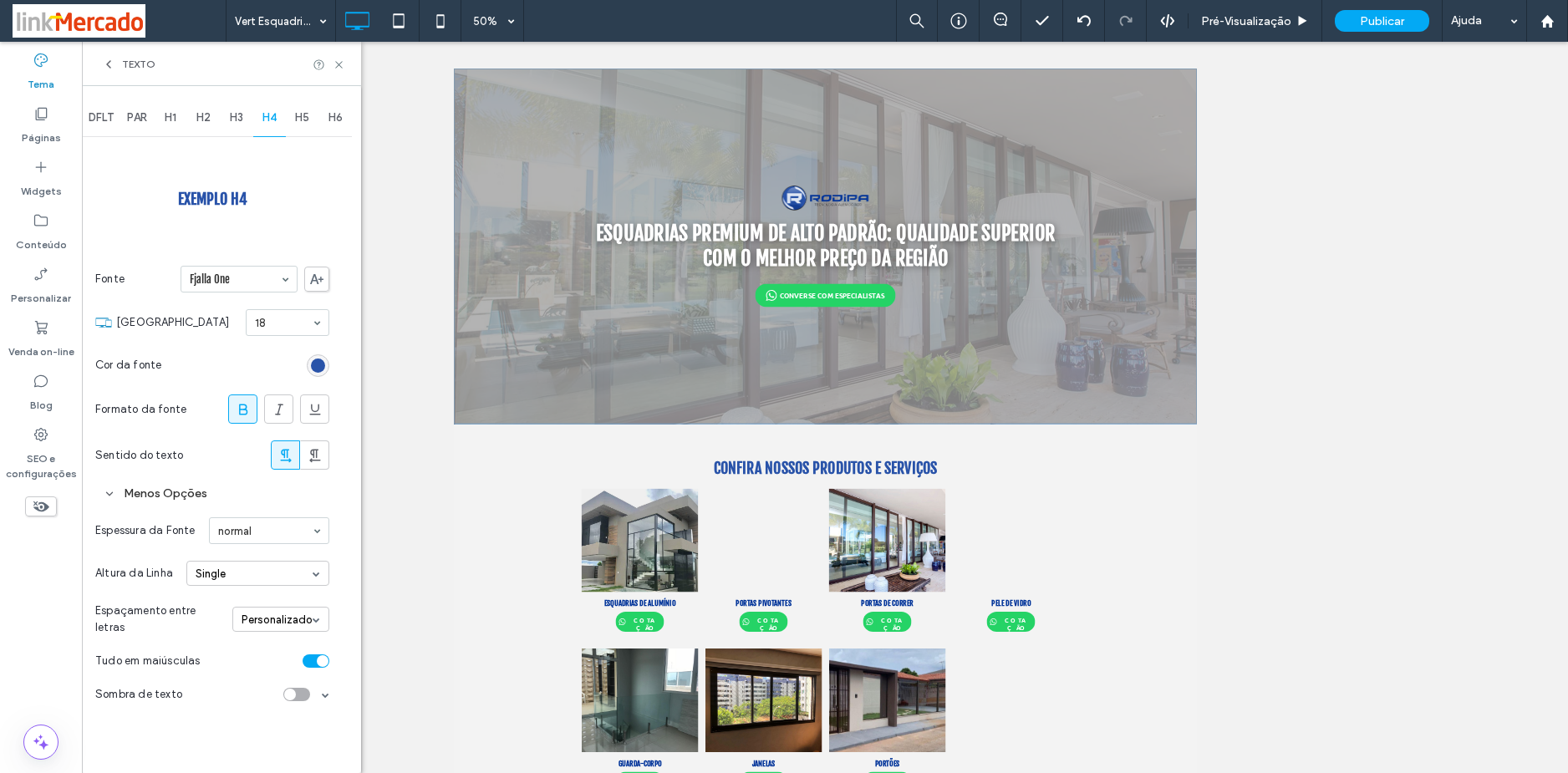
click at [175, 119] on span "H1" at bounding box center [170, 117] width 12 height 13
click at [312, 665] on div "toggle" at bounding box center [316, 661] width 27 height 13
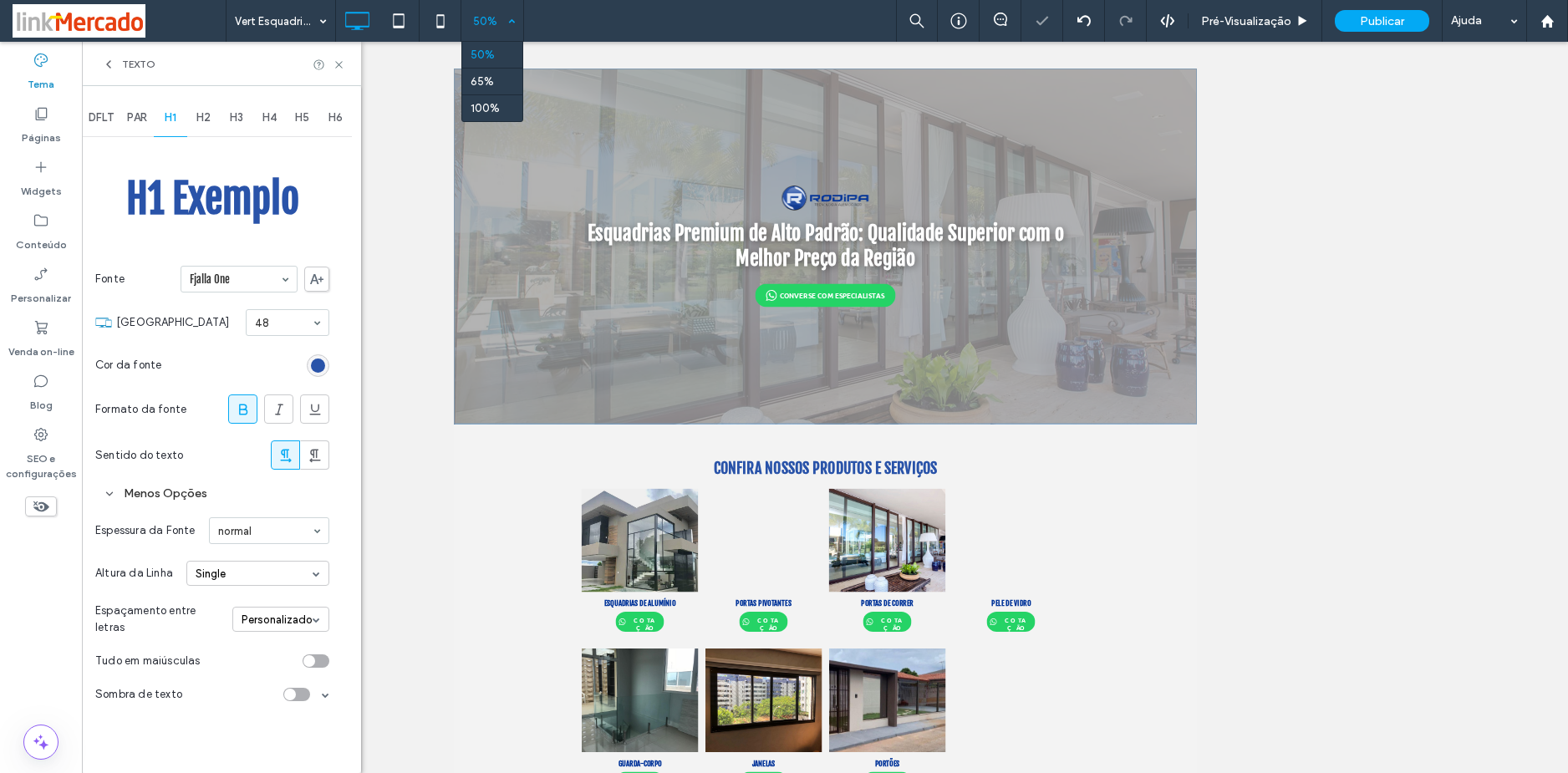
click at [503, 14] on div "50%" at bounding box center [485, 20] width 47 height 42
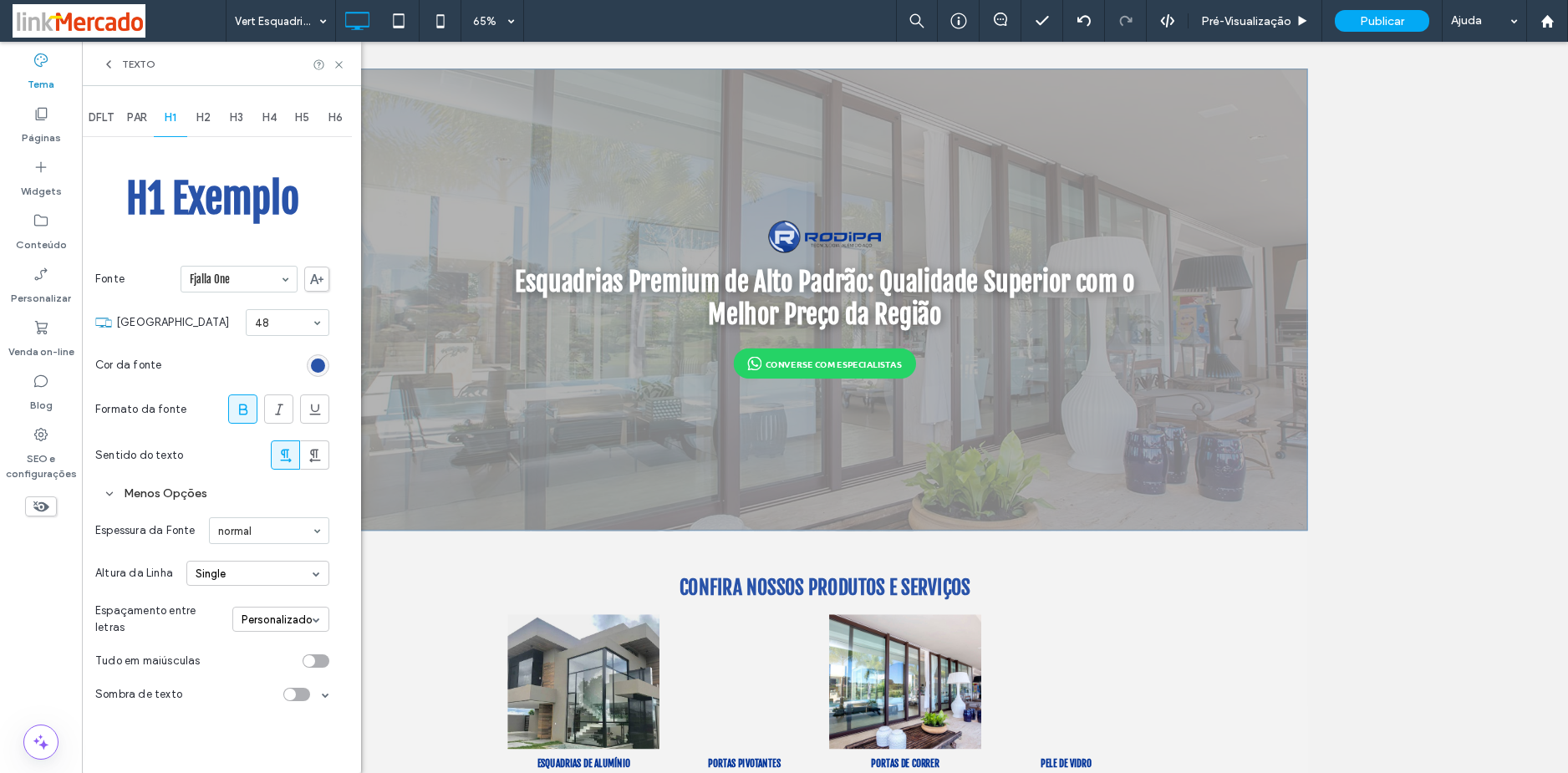
click at [235, 409] on icon at bounding box center [243, 409] width 17 height 17
click at [202, 110] on div "H2" at bounding box center [204, 118] width 33 height 37
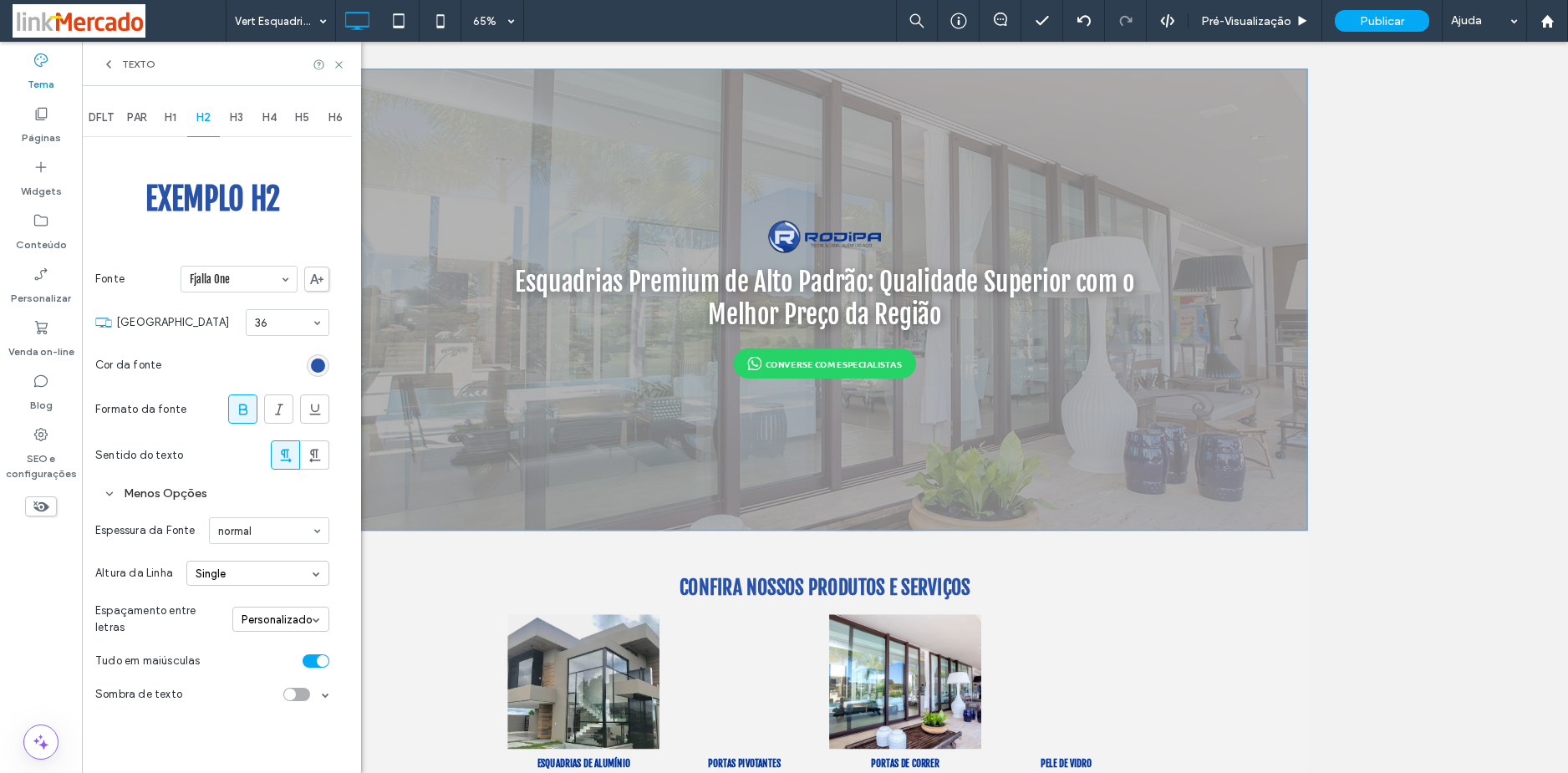
click at [174, 118] on span "H1" at bounding box center [170, 117] width 12 height 13
click at [316, 664] on div "toggle" at bounding box center [316, 661] width 27 height 13
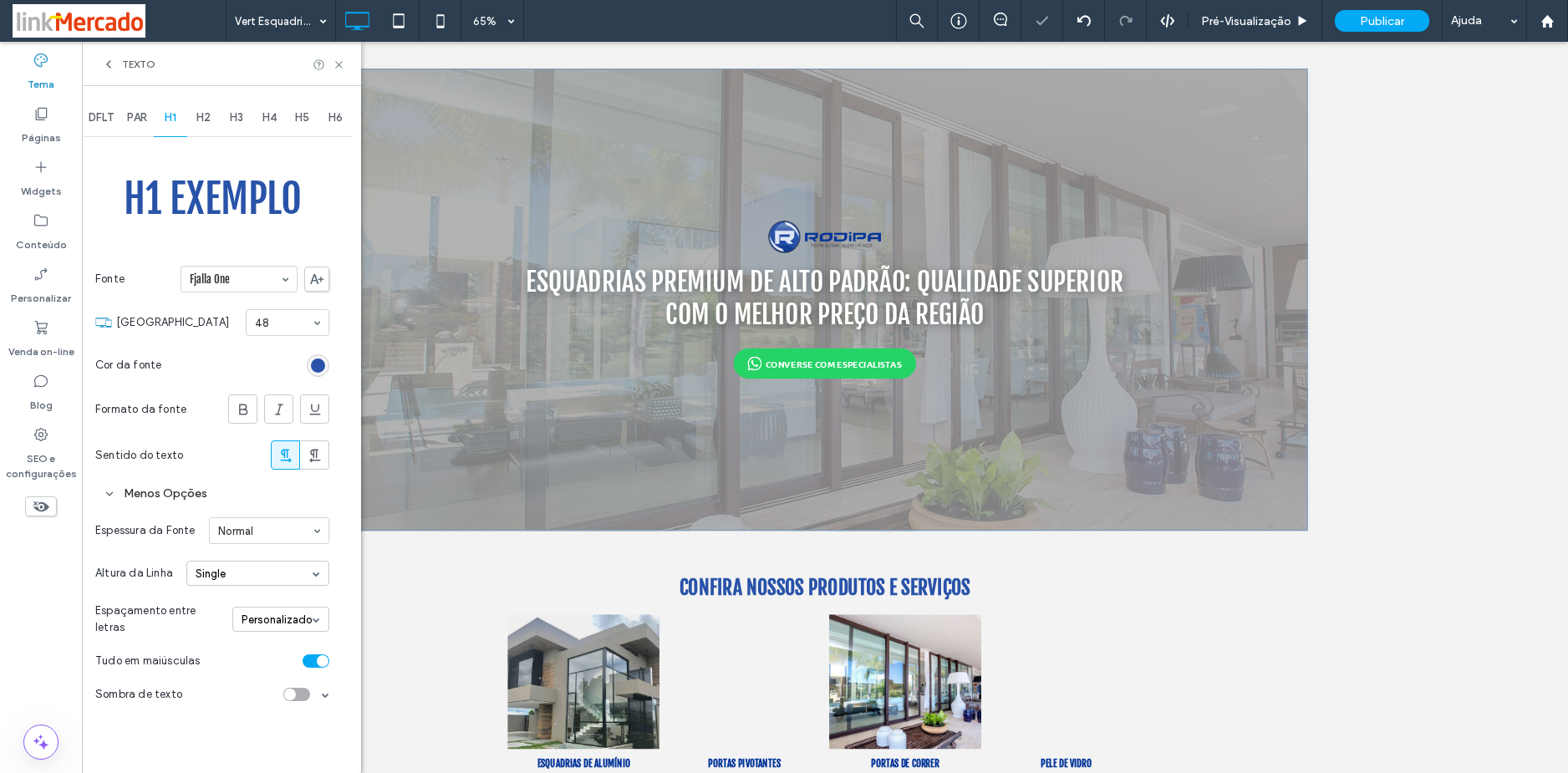
click at [316, 664] on div "toggle" at bounding box center [316, 661] width 27 height 13
click at [202, 117] on span "H2" at bounding box center [203, 117] width 14 height 13
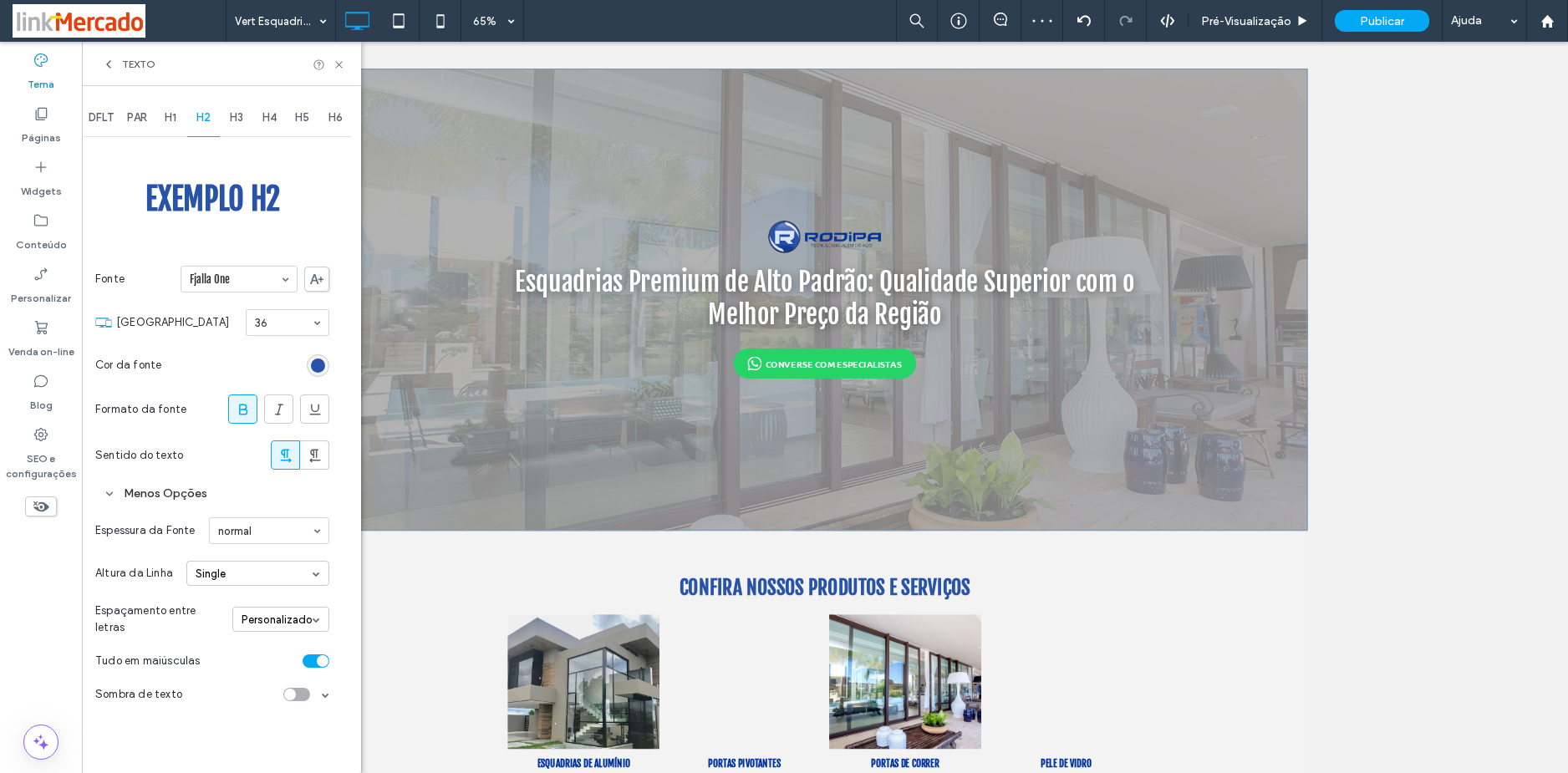
click at [239, 417] on icon at bounding box center [243, 409] width 17 height 17
click at [308, 663] on div "toggle" at bounding box center [316, 661] width 27 height 13
click at [242, 414] on use at bounding box center [243, 409] width 8 height 11
click at [242, 110] on div "H3" at bounding box center [236, 118] width 33 height 37
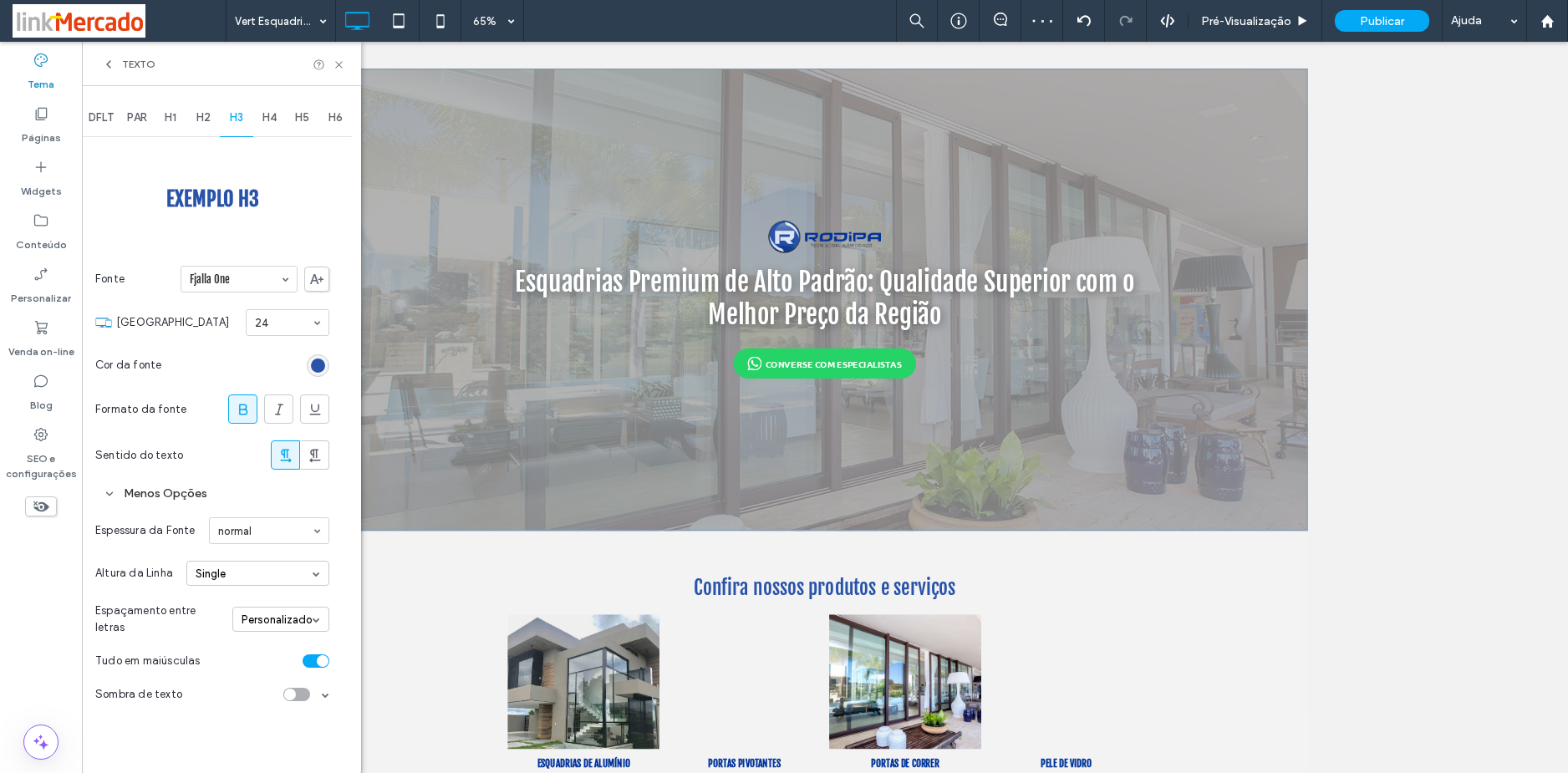
click at [246, 397] on span at bounding box center [243, 409] width 17 height 28
click at [306, 663] on div "toggle" at bounding box center [316, 661] width 27 height 13
click at [267, 110] on div "H4" at bounding box center [270, 118] width 33 height 37
click at [242, 415] on use at bounding box center [243, 409] width 8 height 11
click at [306, 659] on div "toggle" at bounding box center [316, 661] width 27 height 13
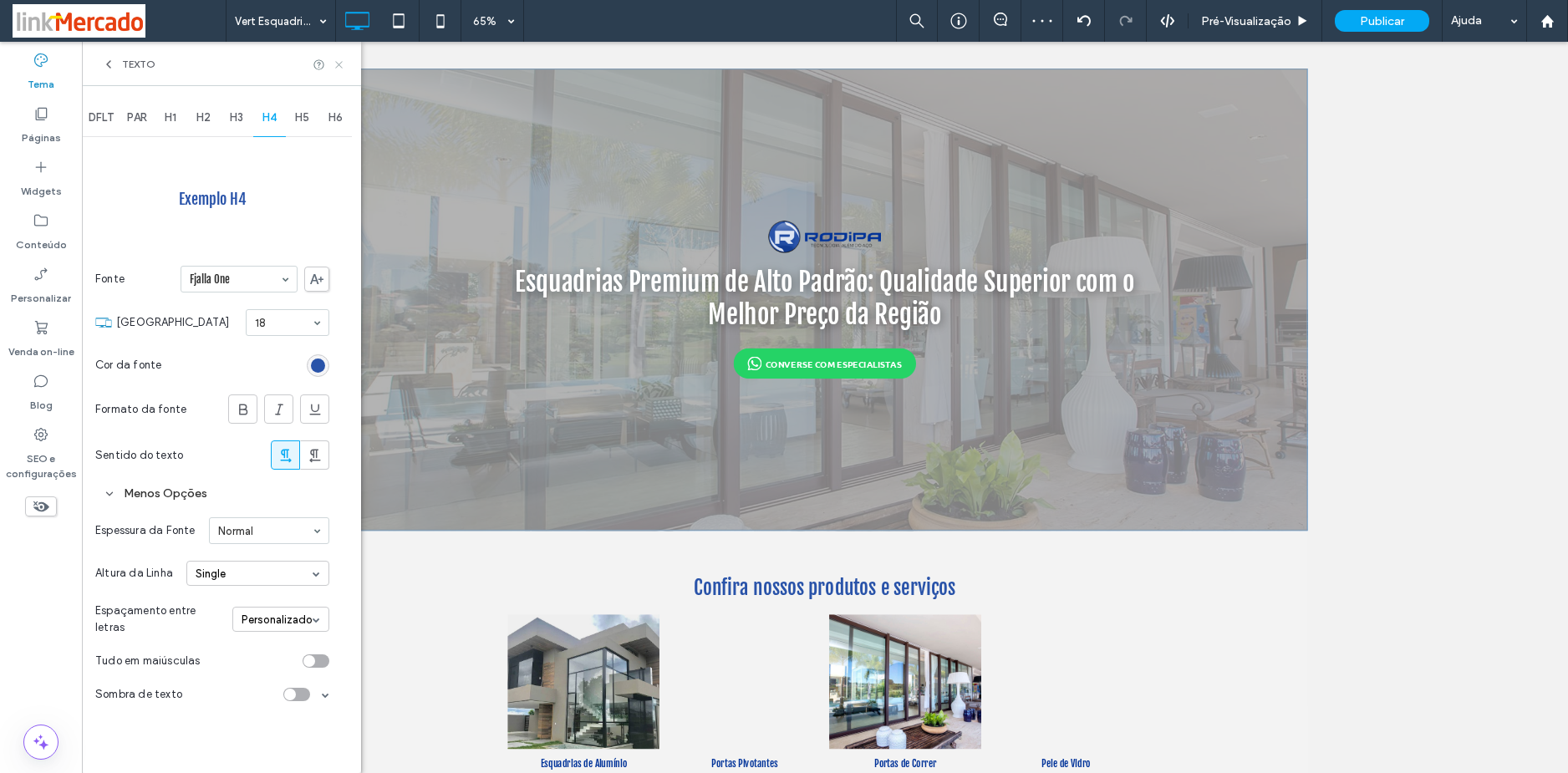
click at [338, 61] on icon at bounding box center [339, 65] width 13 height 13
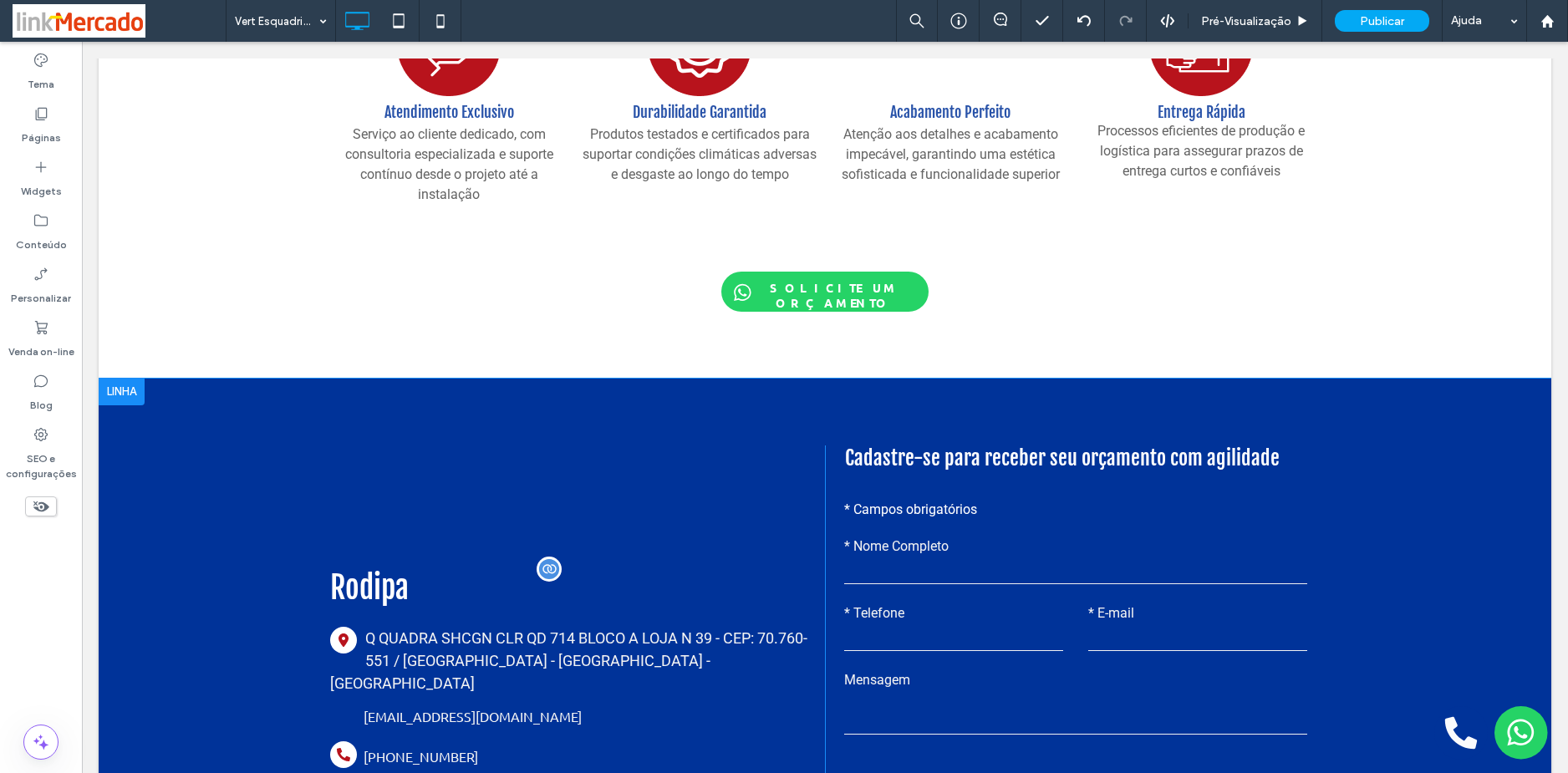
scroll to position [2398, 0]
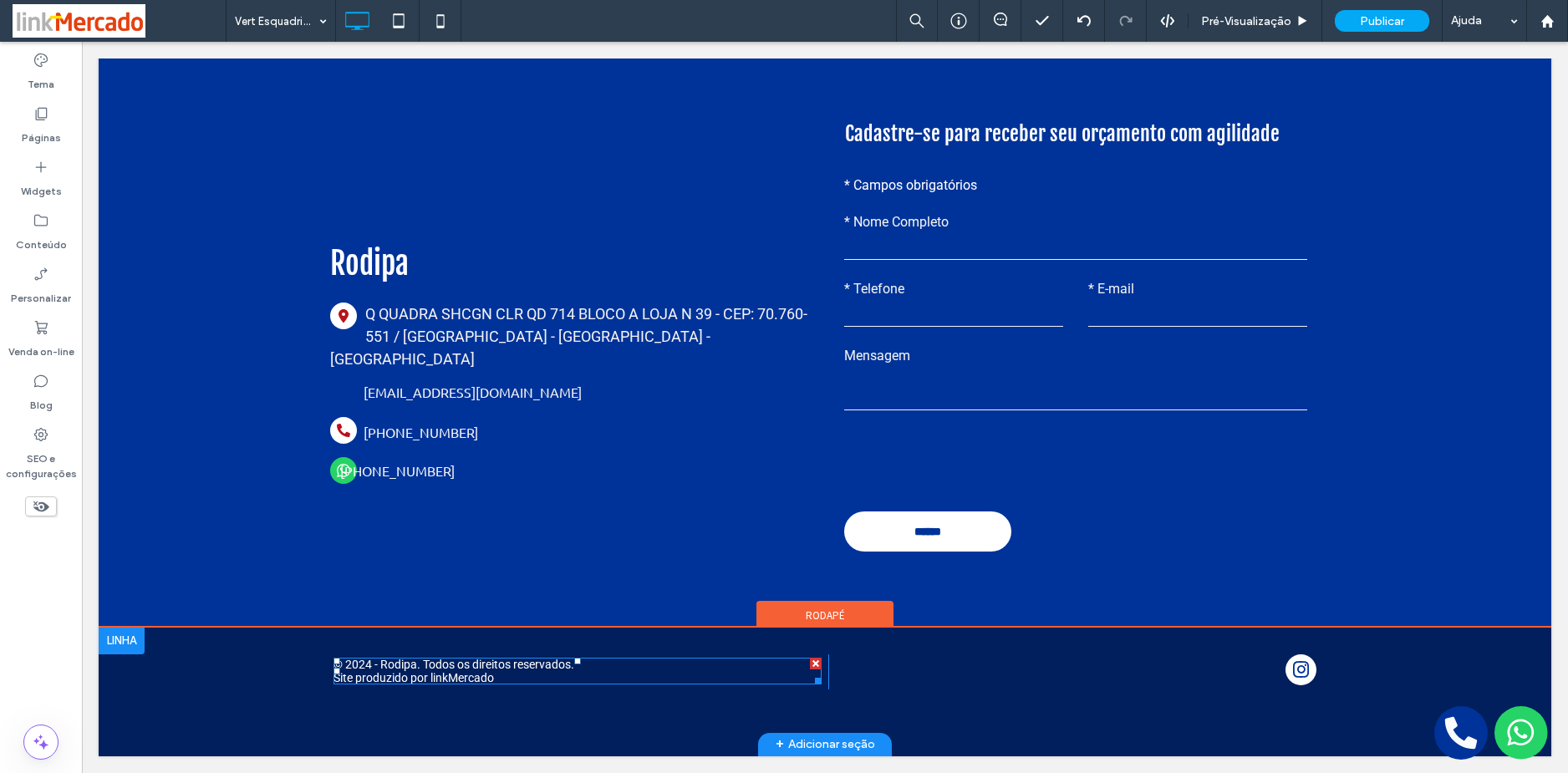
click at [364, 670] on span at bounding box center [577, 670] width 488 height 27
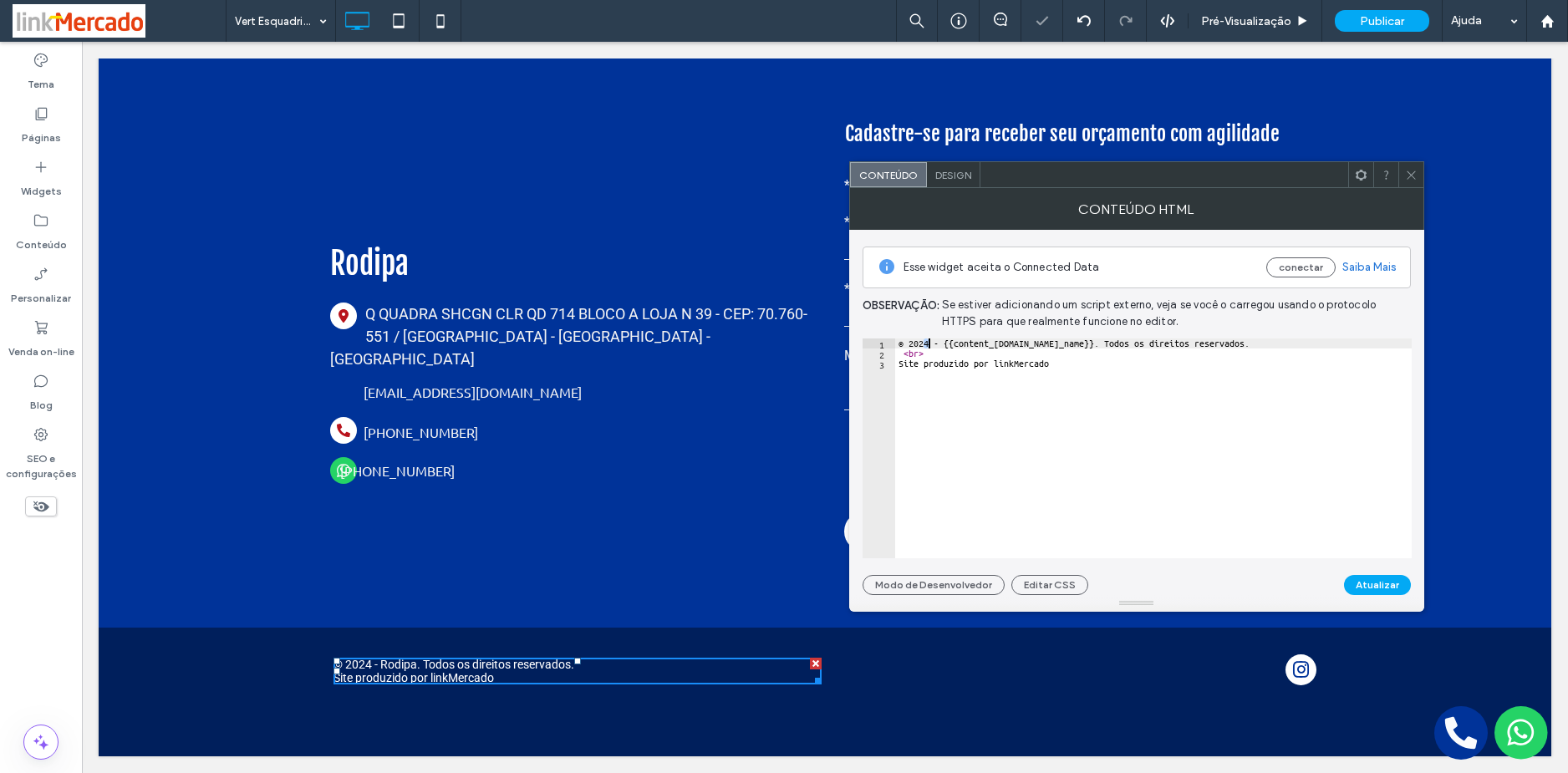
click at [927, 343] on div "© 2024 - {{content_library.global.company_name}}. Todos os direitos reservados.…" at bounding box center [1152, 458] width 516 height 240
type textarea "**********"
click at [1376, 589] on button "Atualizar" at bounding box center [1377, 586] width 66 height 20
click at [1407, 172] on use at bounding box center [1410, 175] width 8 height 8
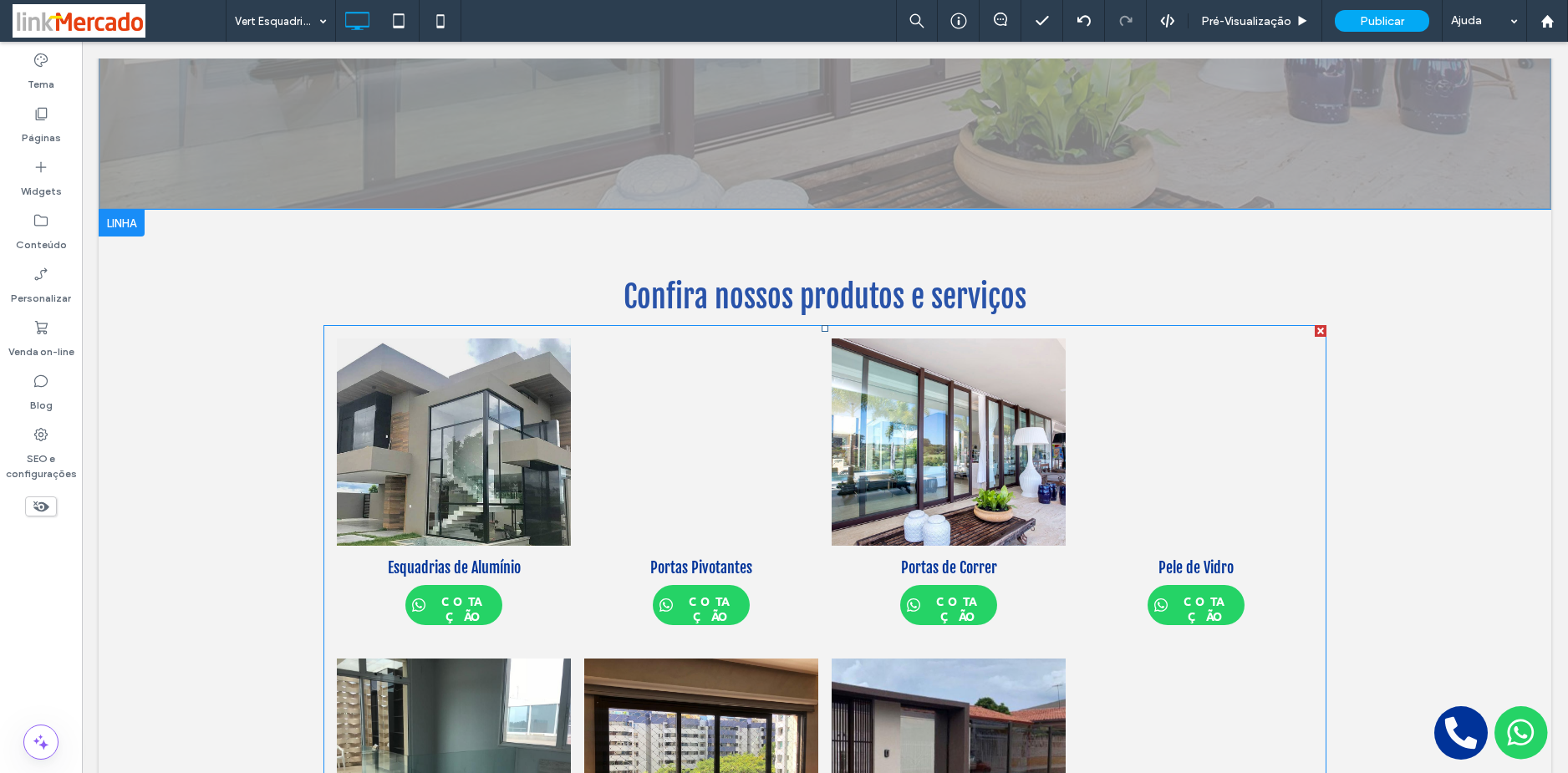
scroll to position [0, 0]
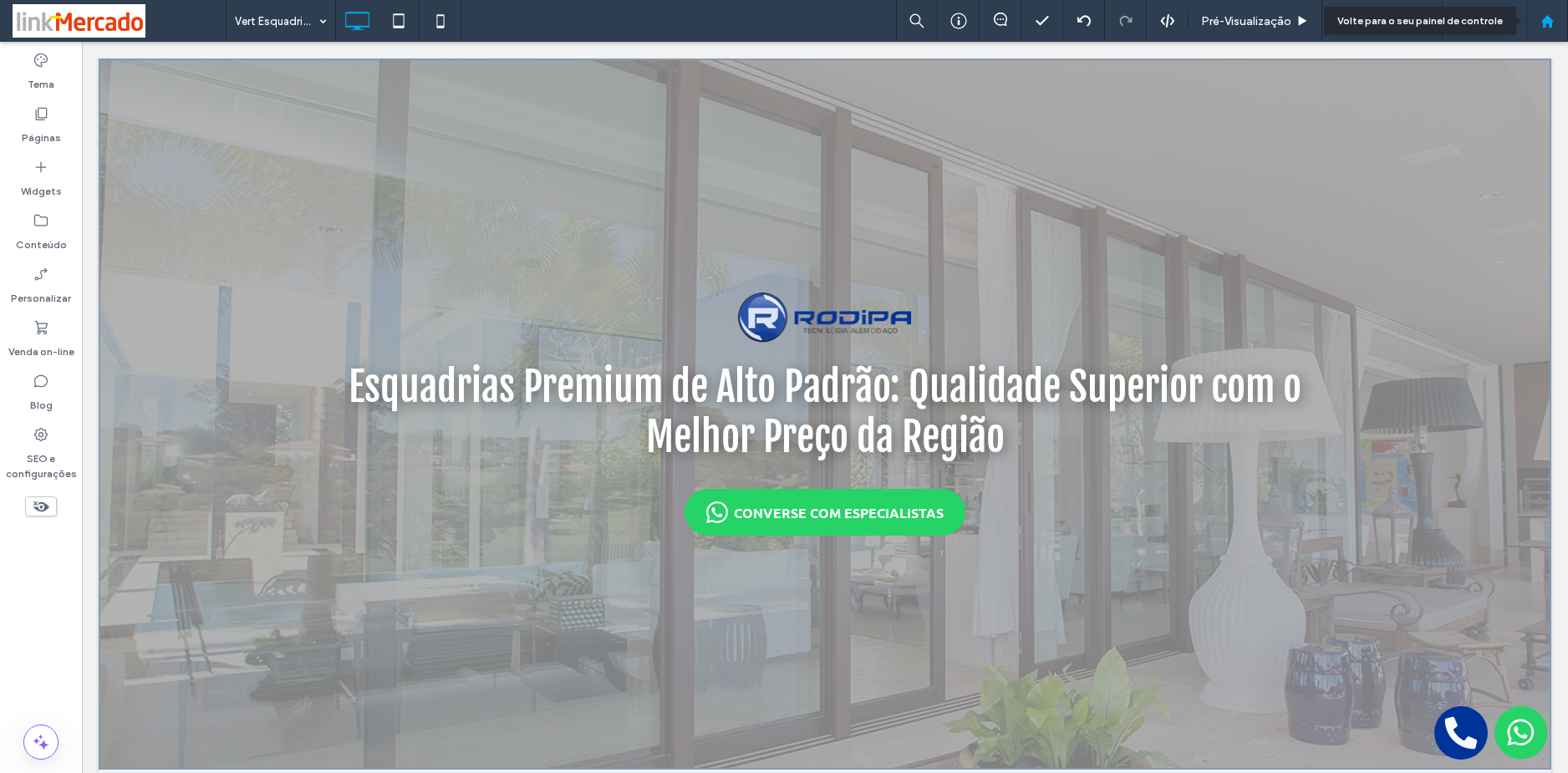
click at [1551, 15] on icon at bounding box center [1547, 20] width 14 height 14
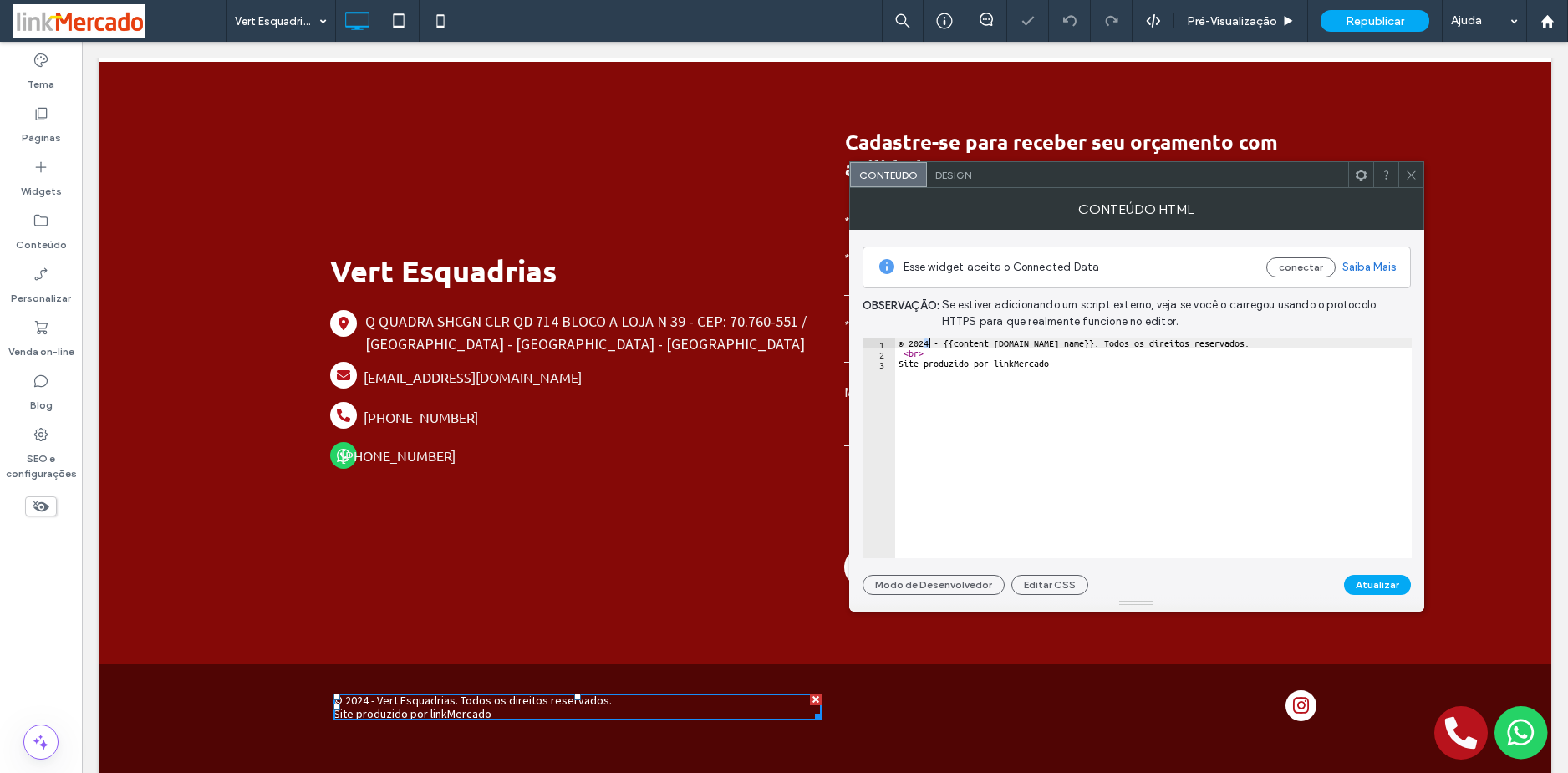
click at [927, 339] on div "© 2024 - {{content_library.global.company_name}}. Todos os direitos reservados.…" at bounding box center [1152, 458] width 516 height 240
type textarea "**********"
click at [1372, 577] on button "Atualizar" at bounding box center [1377, 586] width 66 height 20
drag, startPoint x: 1417, startPoint y: 172, endPoint x: 1409, endPoint y: 162, distance: 12.8
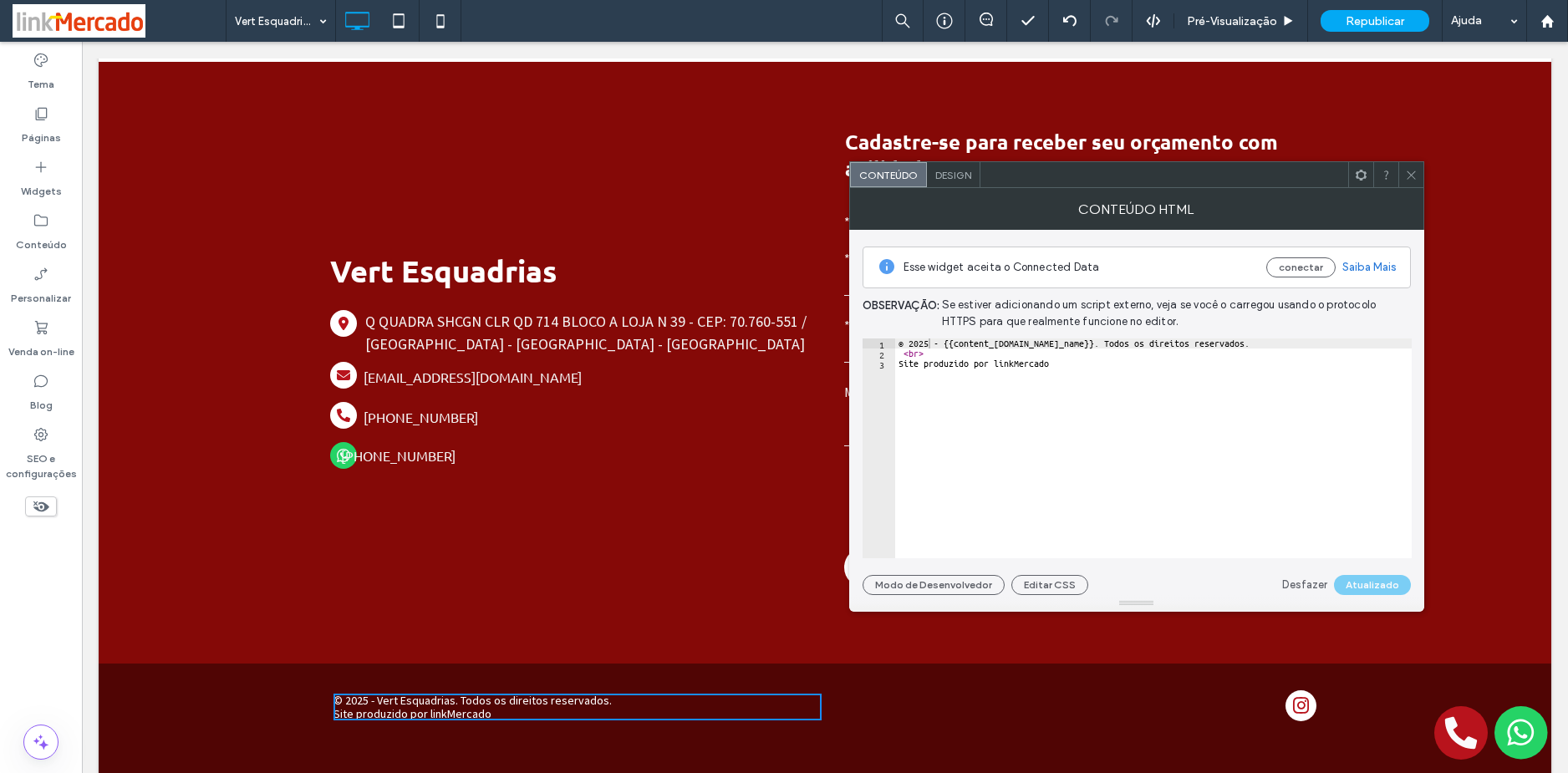
click at [1417, 171] on div at bounding box center [1410, 175] width 25 height 25
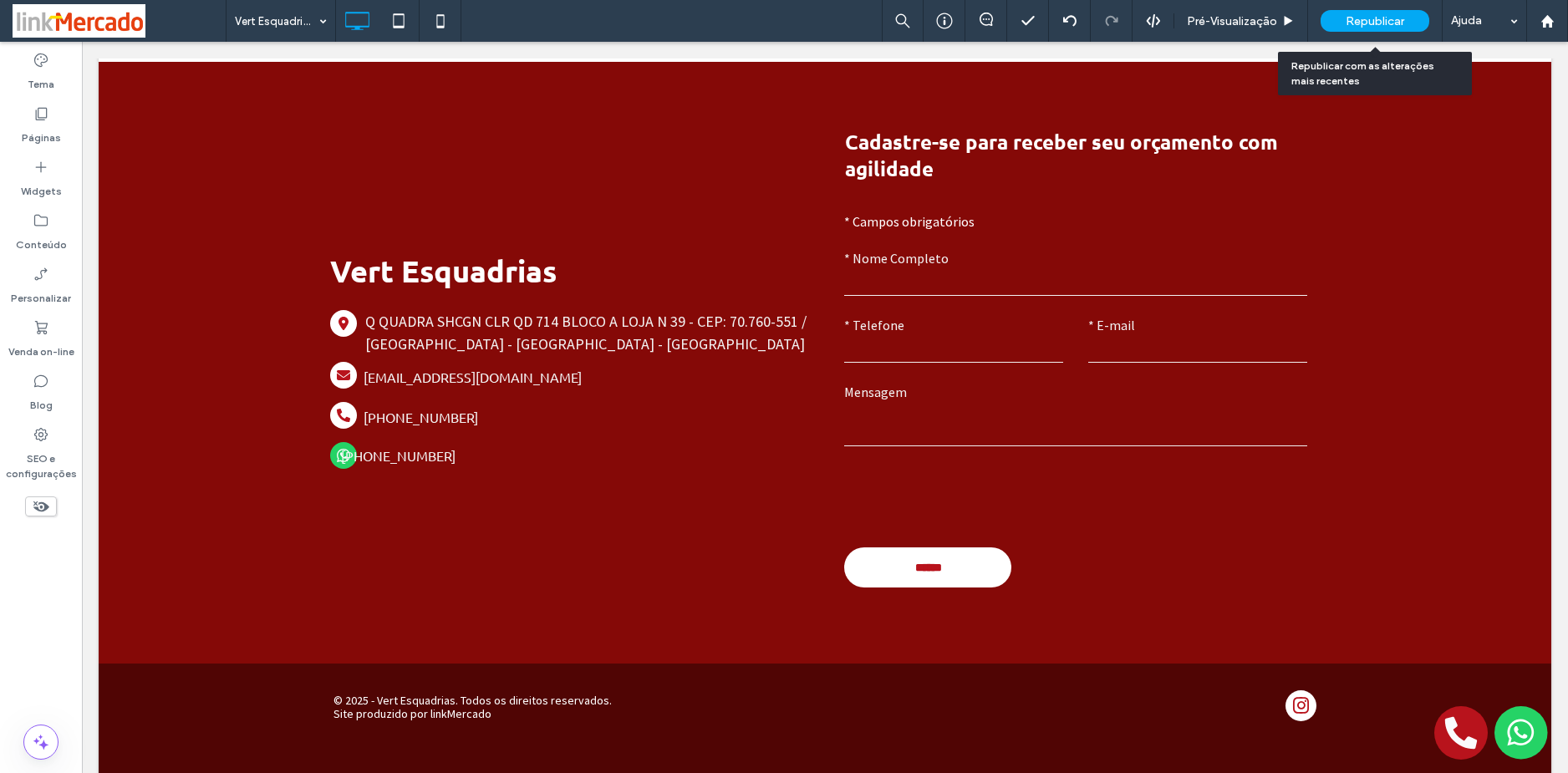
click at [1379, 17] on span "Republicar" at bounding box center [1374, 20] width 58 height 14
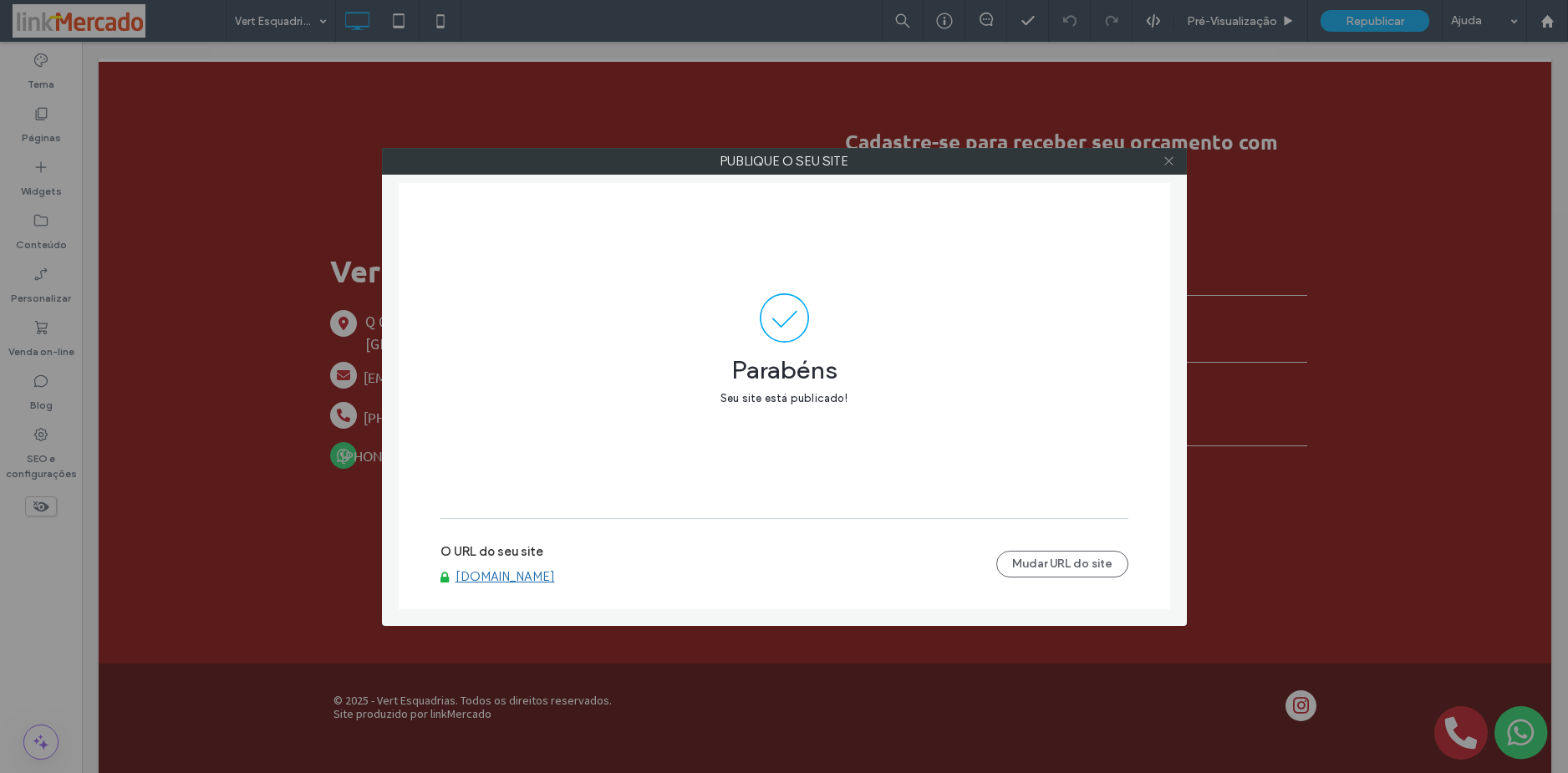
click at [1166, 157] on icon at bounding box center [1169, 161] width 13 height 13
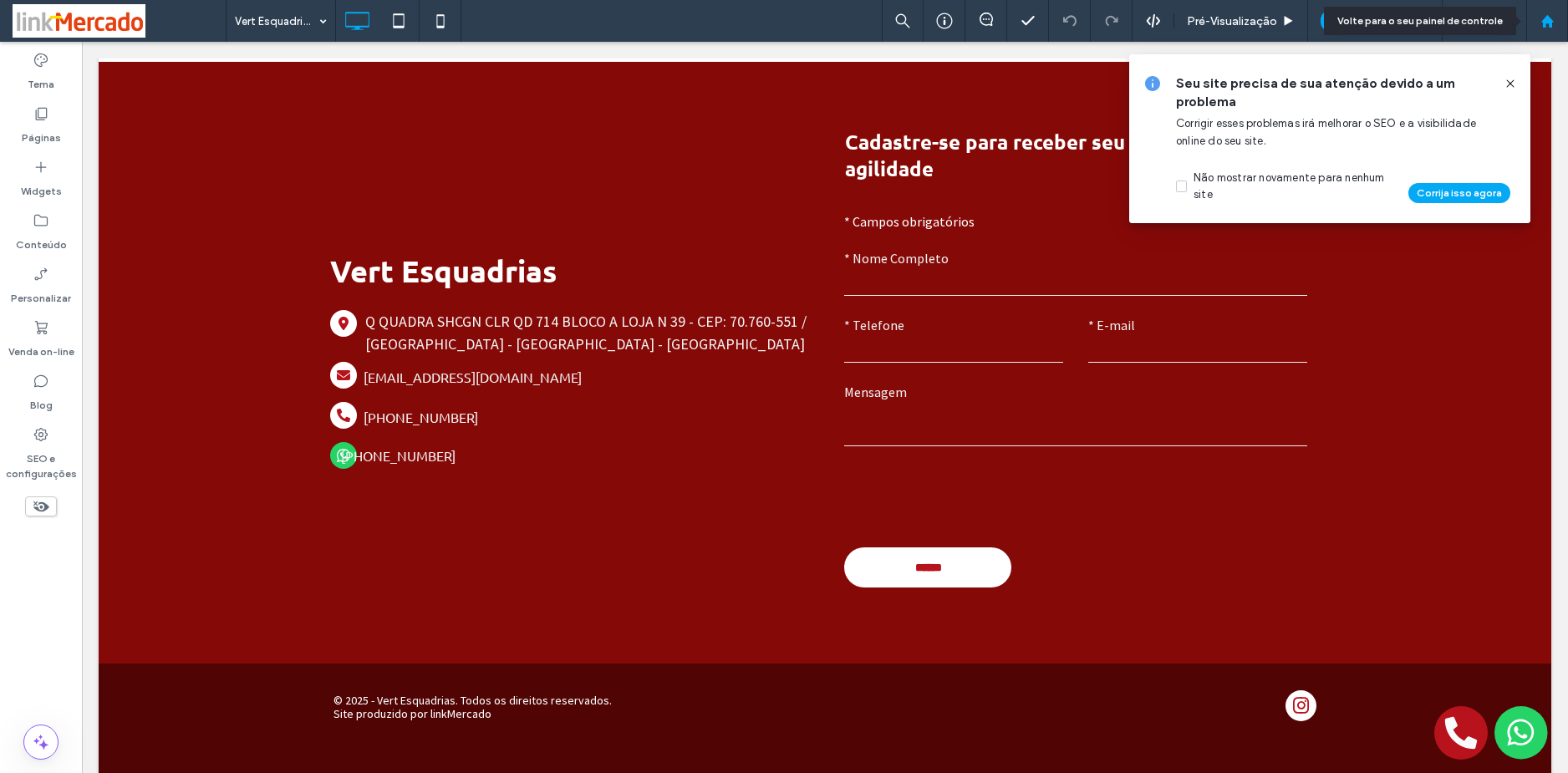
click at [1540, 14] on icon at bounding box center [1547, 20] width 14 height 14
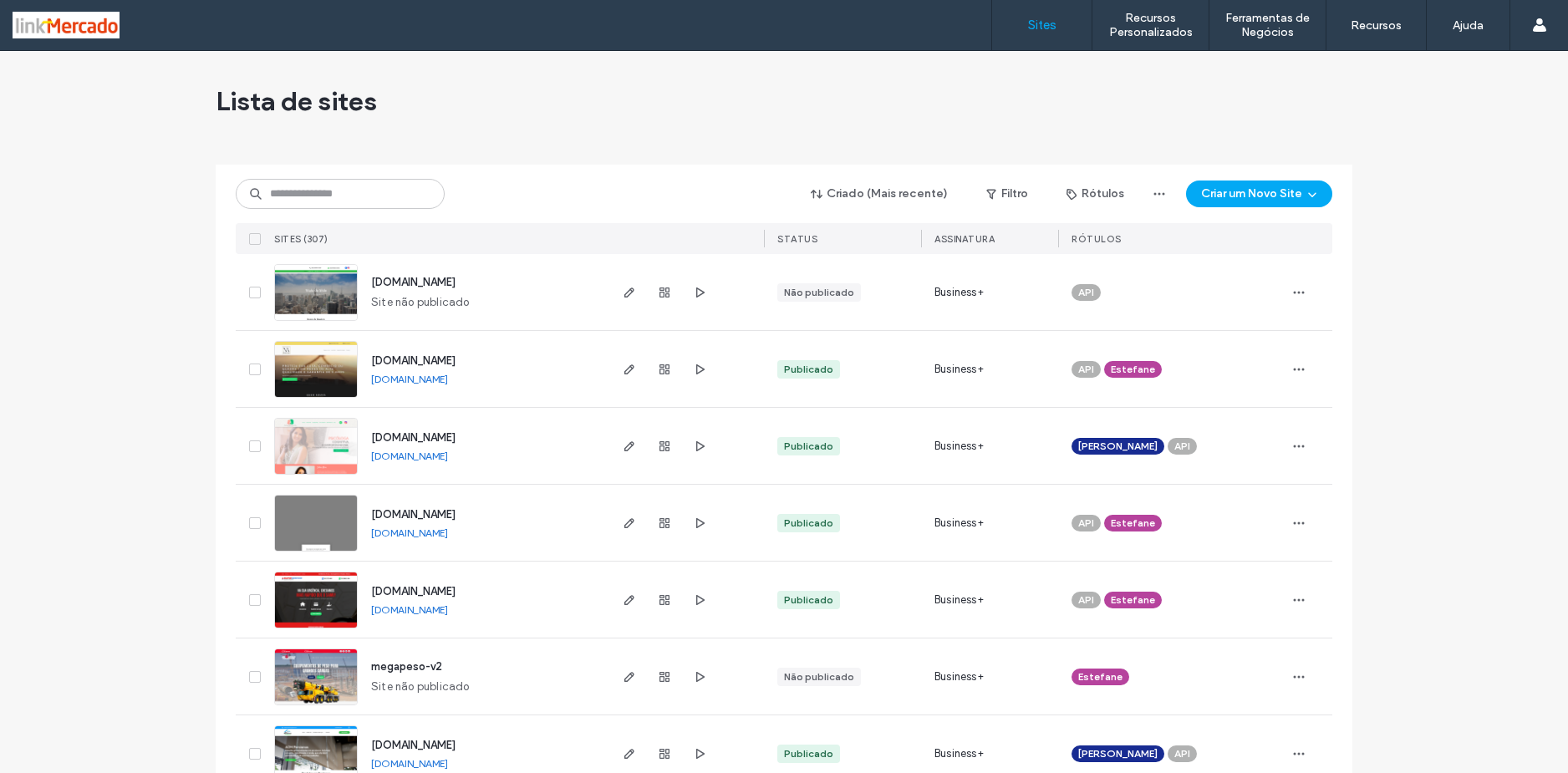
click at [325, 279] on img at bounding box center [316, 321] width 82 height 114
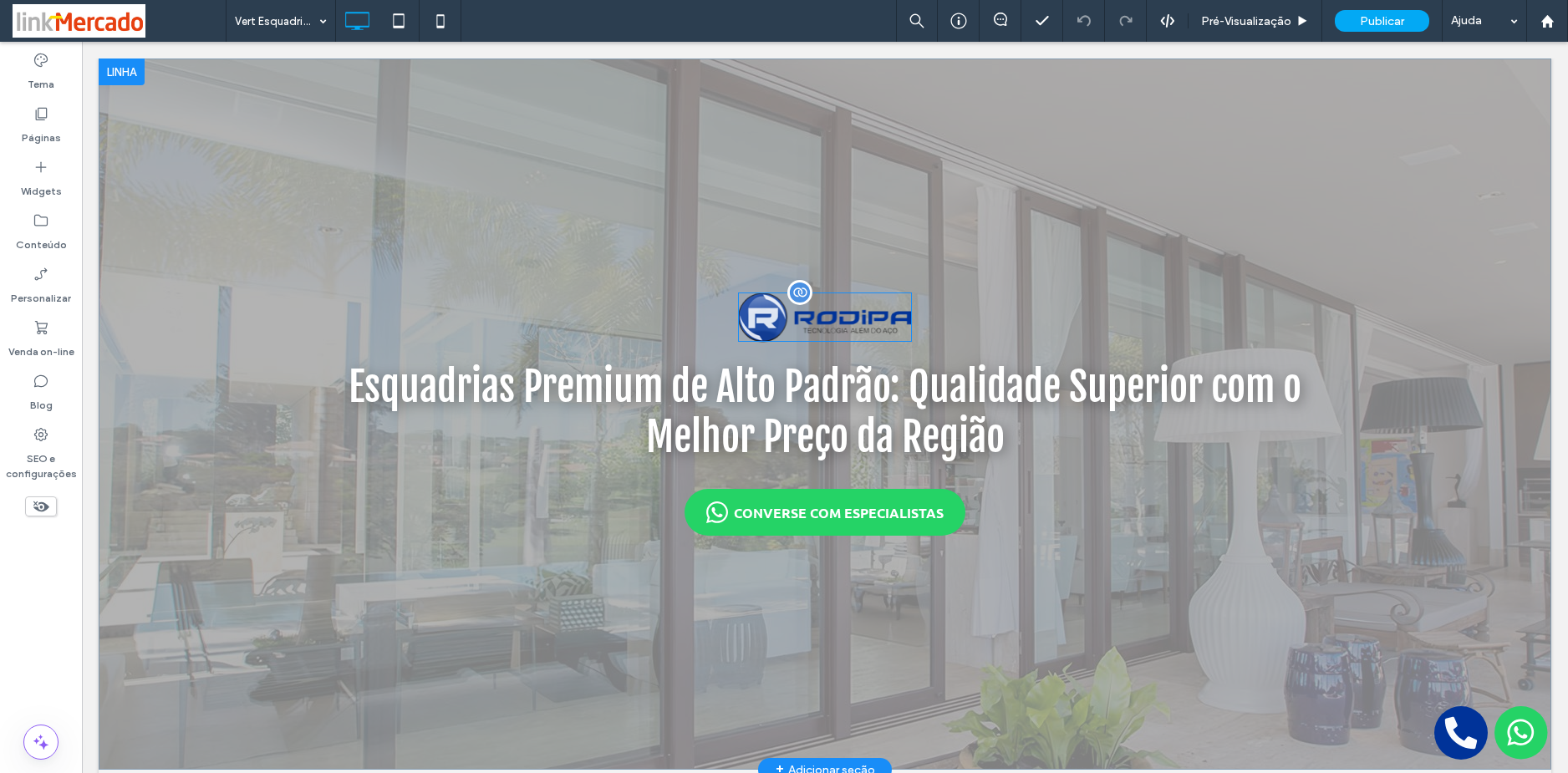
click at [791, 301] on div at bounding box center [799, 292] width 25 height 25
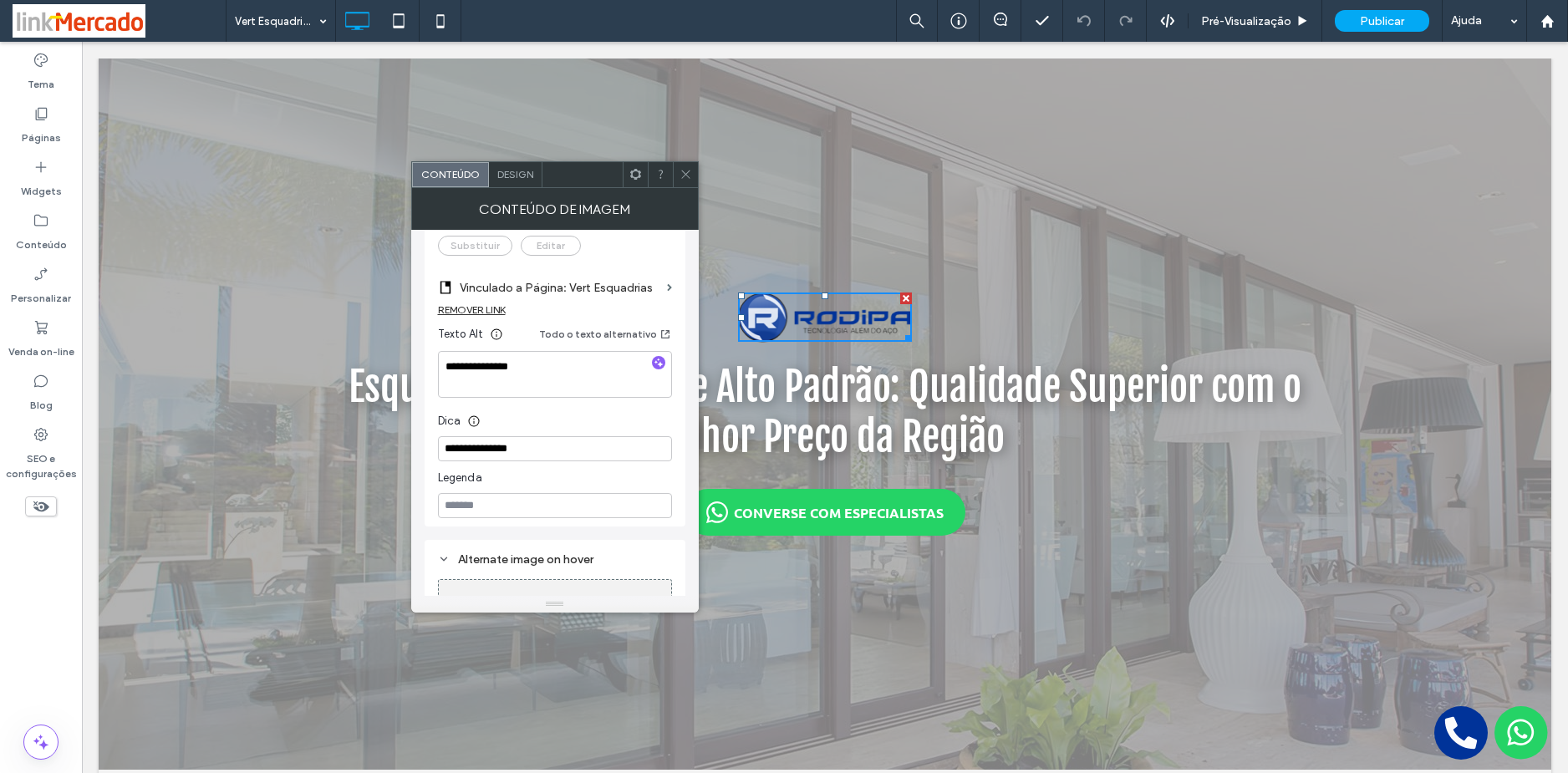
scroll to position [334, 0]
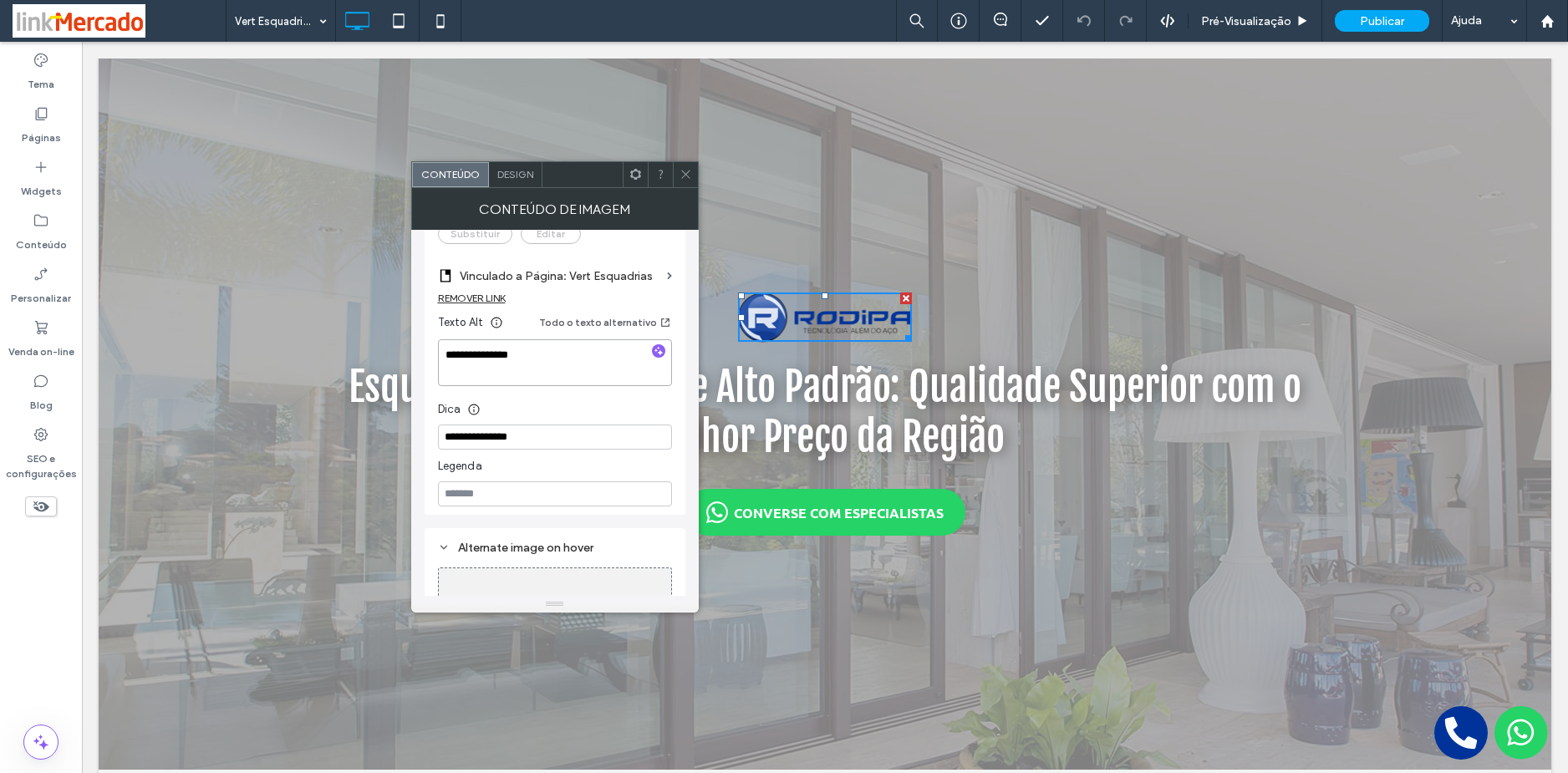
drag, startPoint x: 633, startPoint y: 400, endPoint x: 404, endPoint y: 338, distance: 237.2
drag, startPoint x: 712, startPoint y: 400, endPoint x: 320, endPoint y: 334, distance: 397.5
type textarea "**********"
drag, startPoint x: 637, startPoint y: 480, endPoint x: 368, endPoint y: 426, distance: 274.4
paste input "**********"
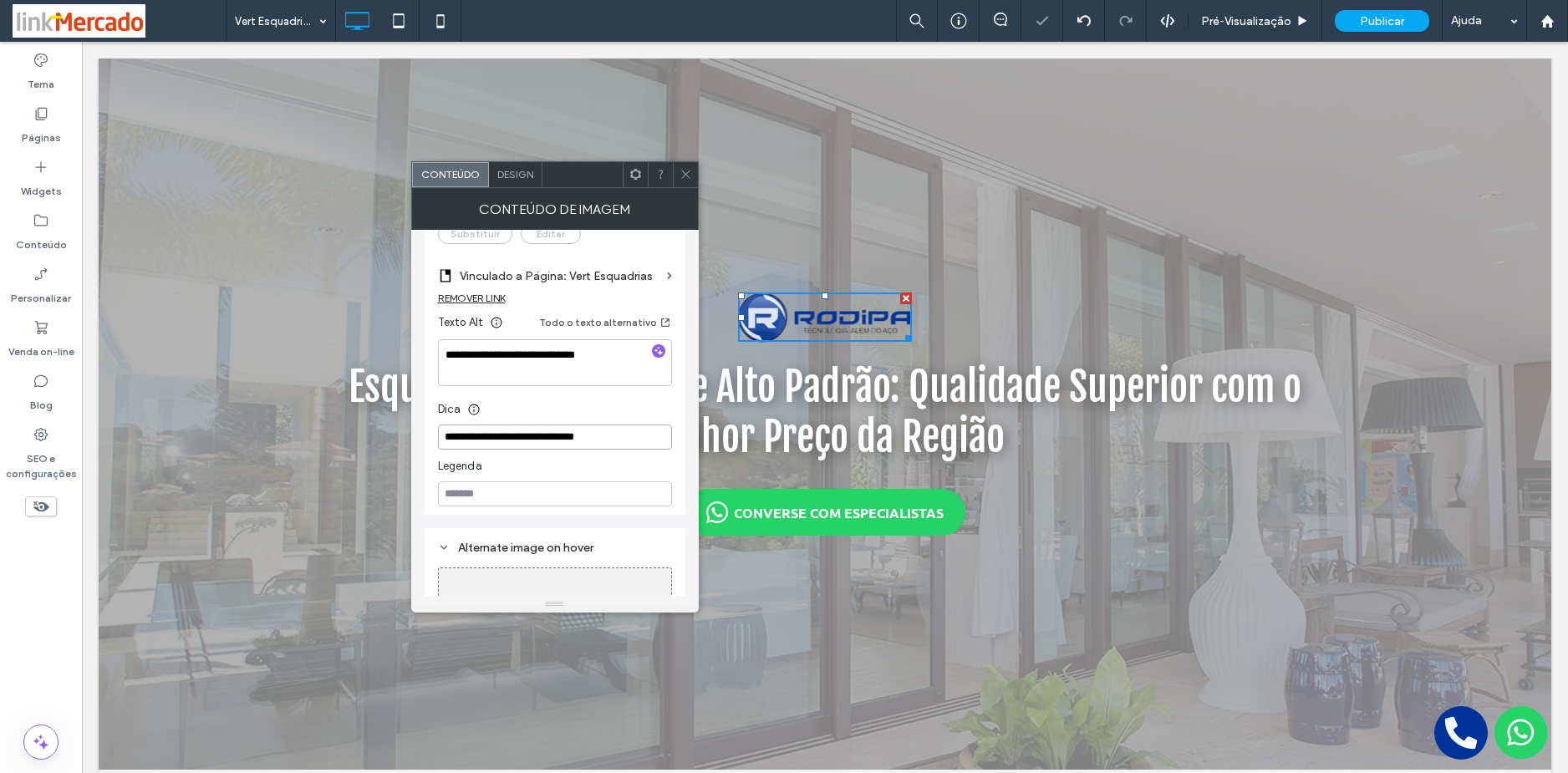
type input "**********"
click at [549, 363] on textarea "**********" at bounding box center [554, 362] width 234 height 47
drag, startPoint x: 691, startPoint y: 179, endPoint x: 645, endPoint y: 161, distance: 49.4
click at [690, 178] on icon at bounding box center [686, 175] width 13 height 13
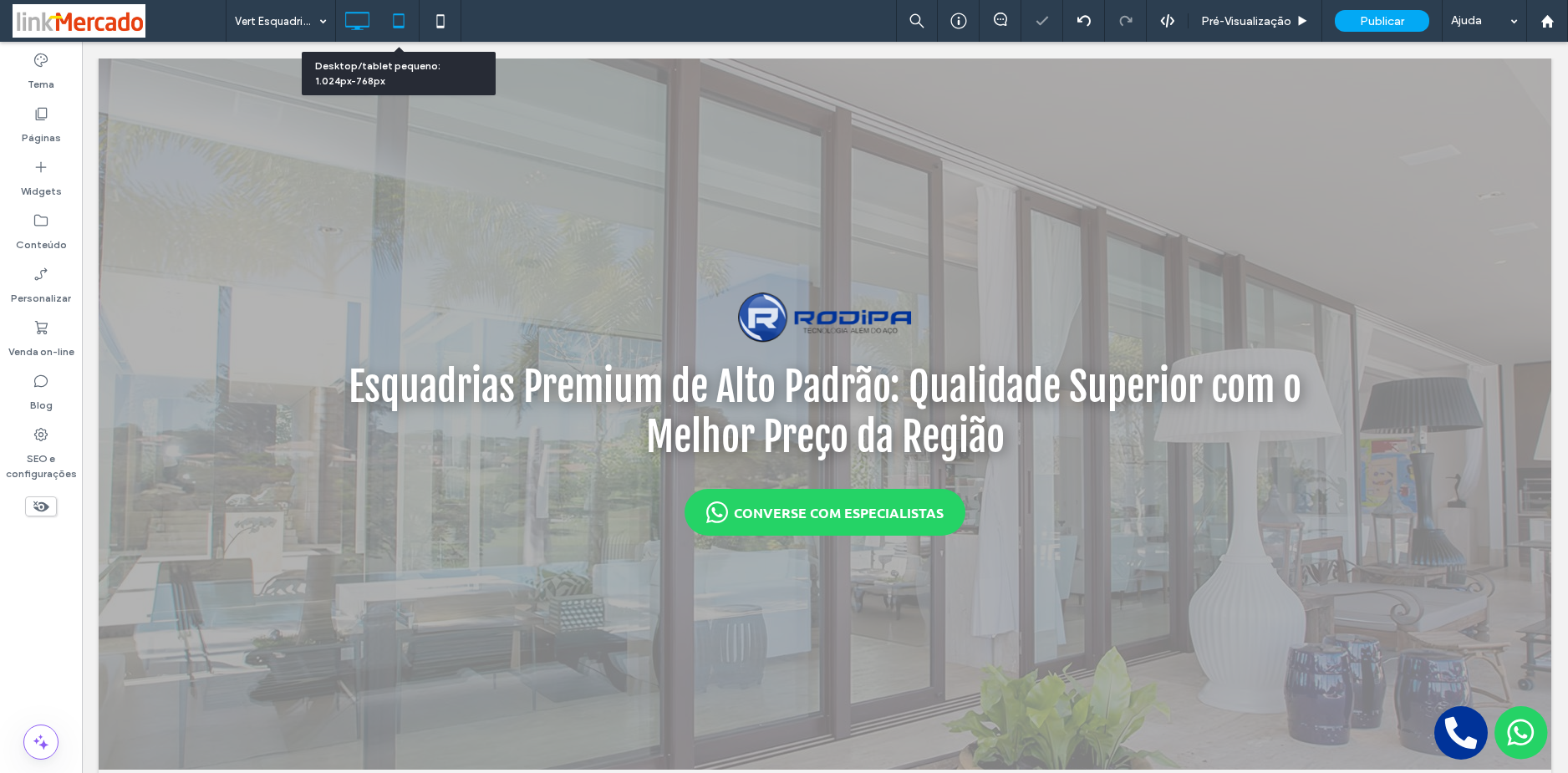
click at [401, 11] on icon at bounding box center [399, 21] width 33 height 33
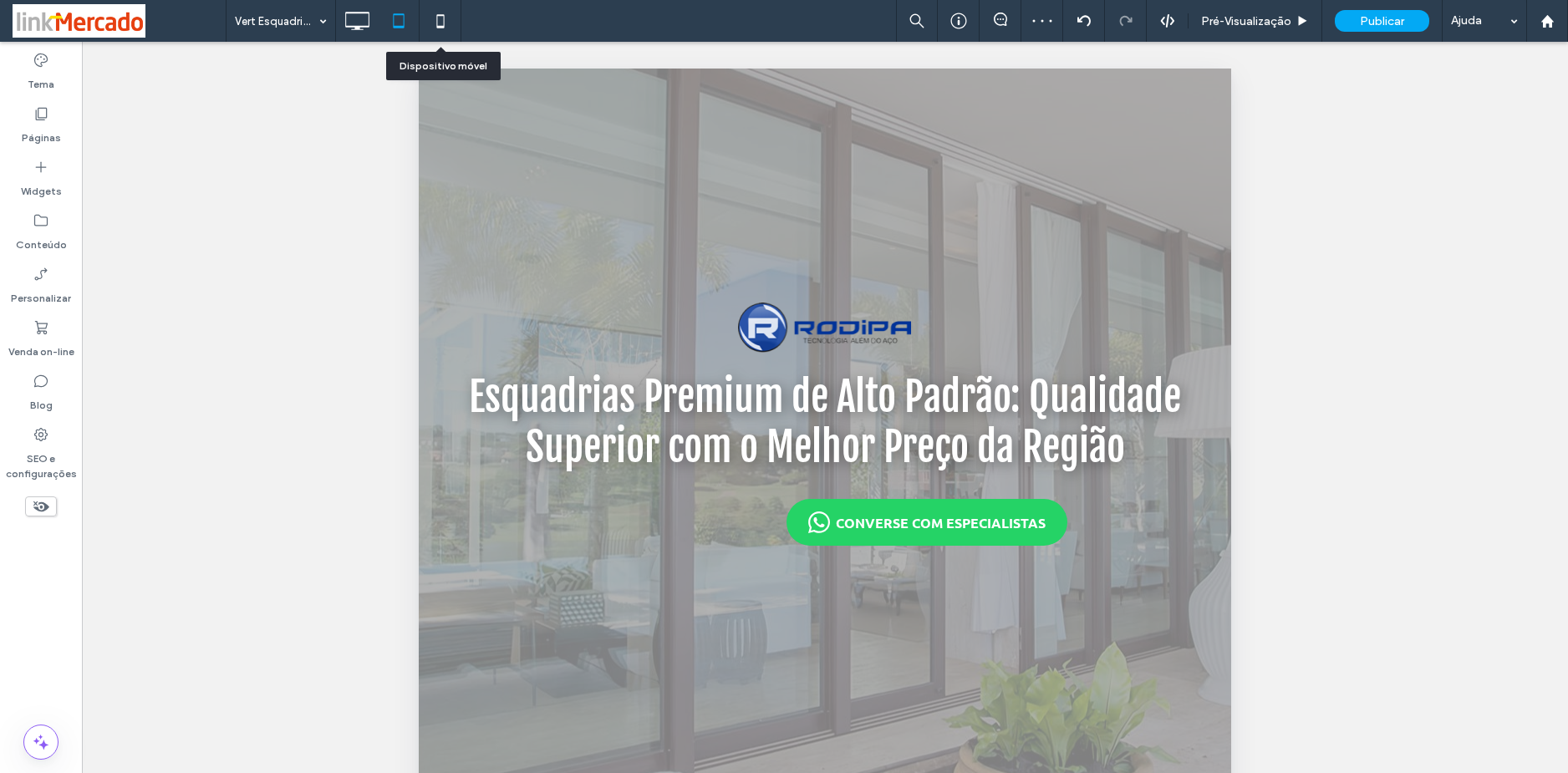
drag, startPoint x: 443, startPoint y: 16, endPoint x: 467, endPoint y: 57, distance: 47.5
click at [443, 17] on icon at bounding box center [440, 21] width 33 height 33
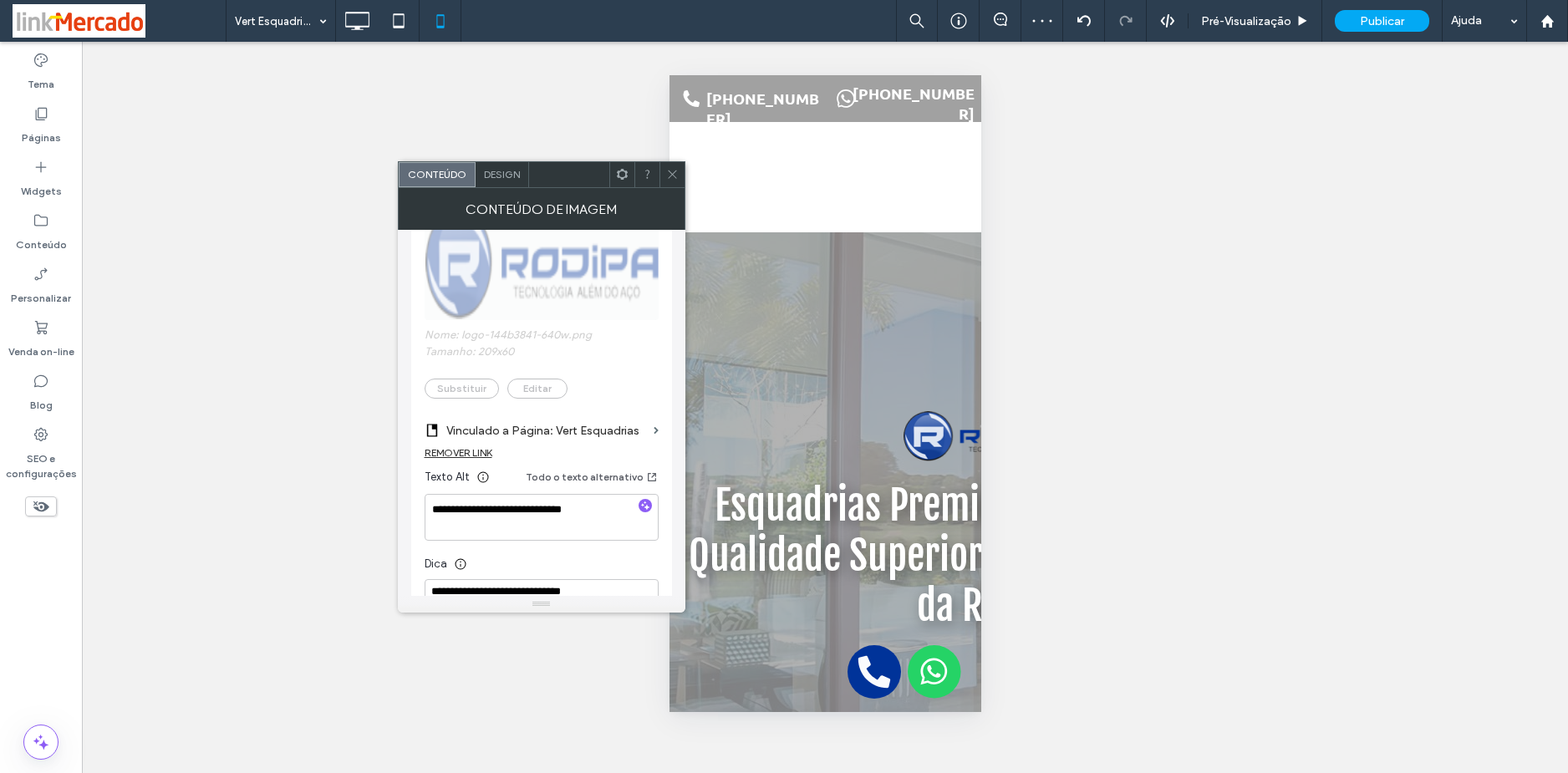
scroll to position [429, 0]
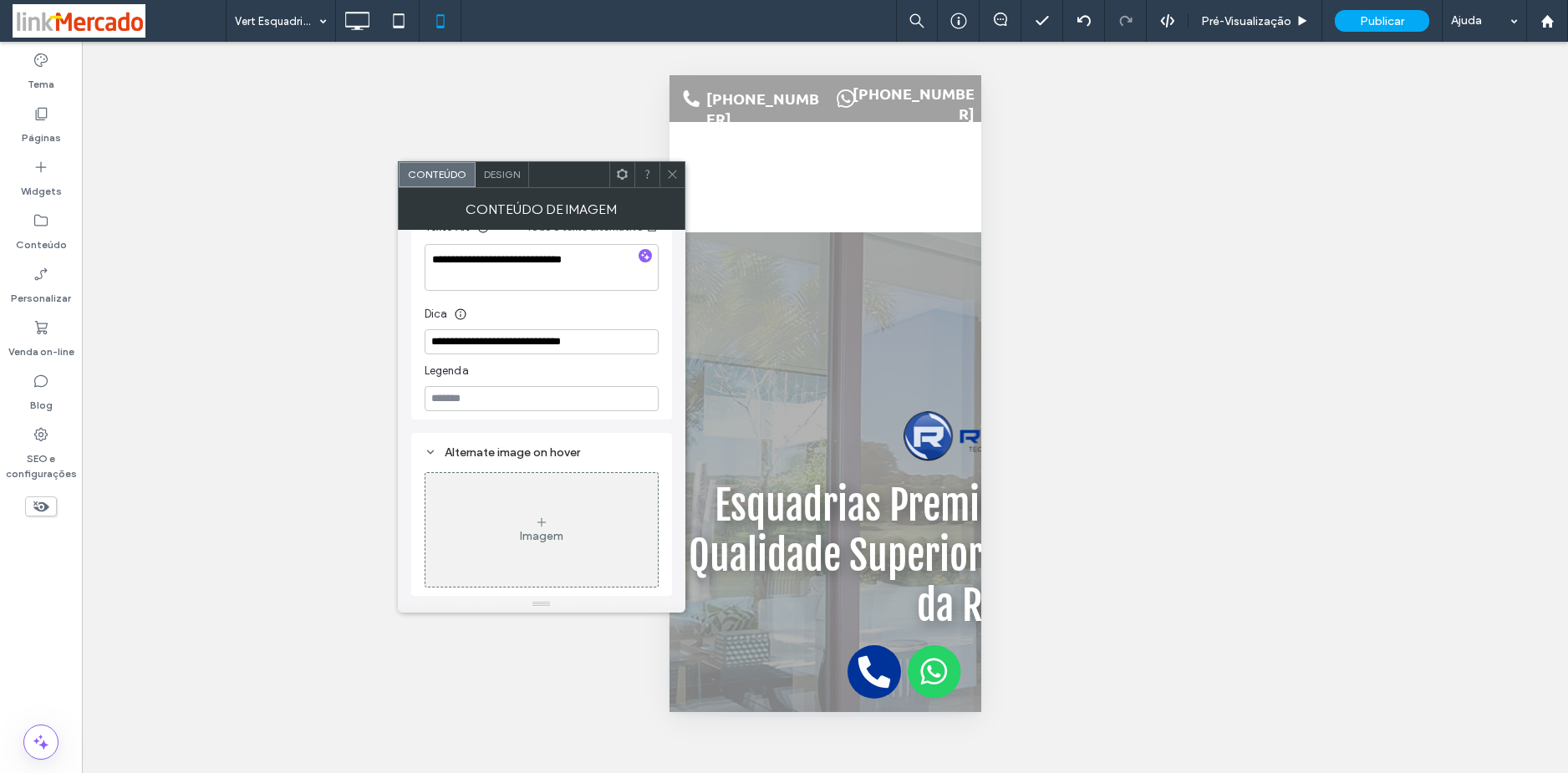
click at [673, 175] on icon at bounding box center [672, 175] width 13 height 13
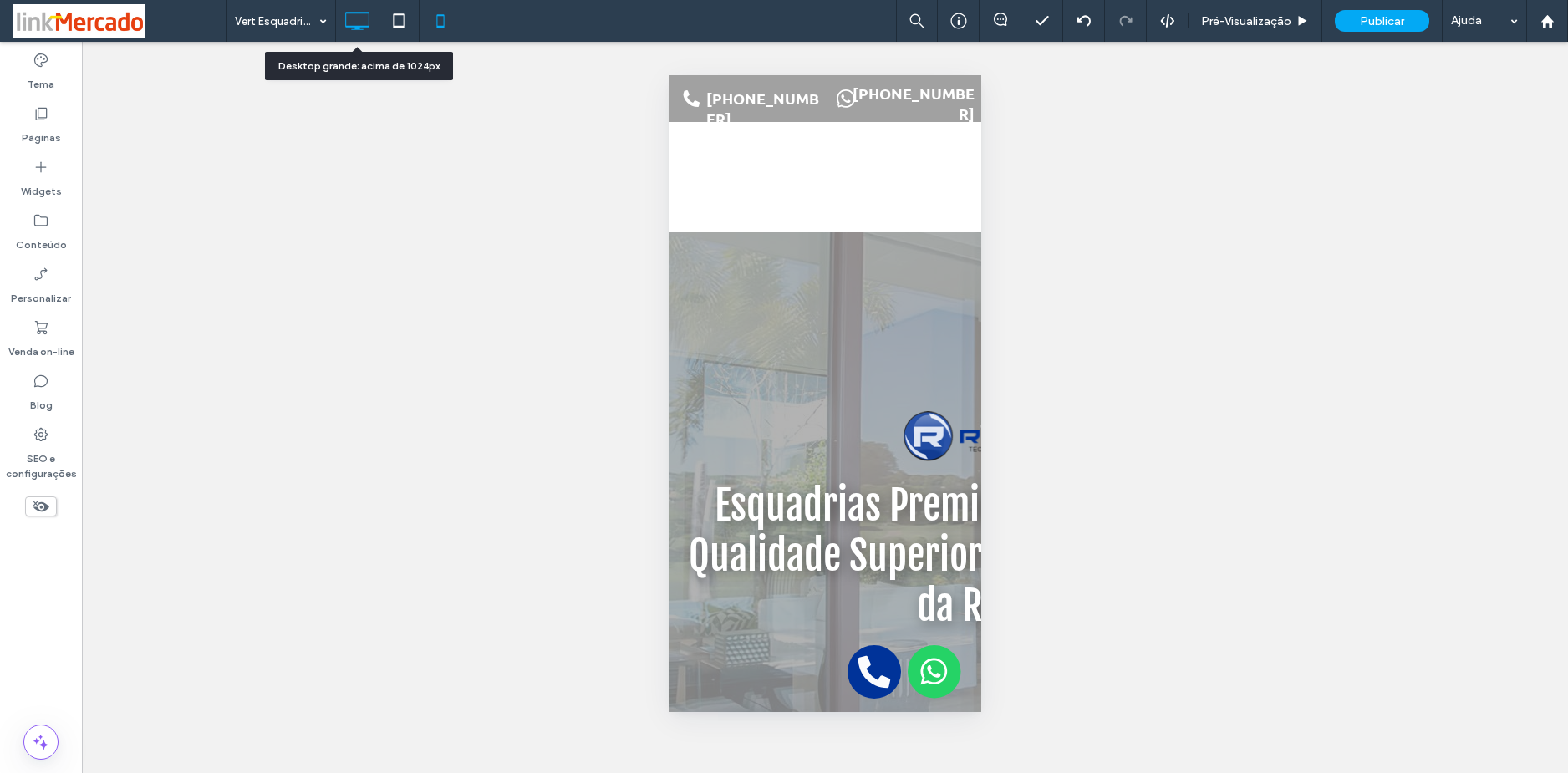
click at [354, 28] on icon at bounding box center [356, 21] width 33 height 33
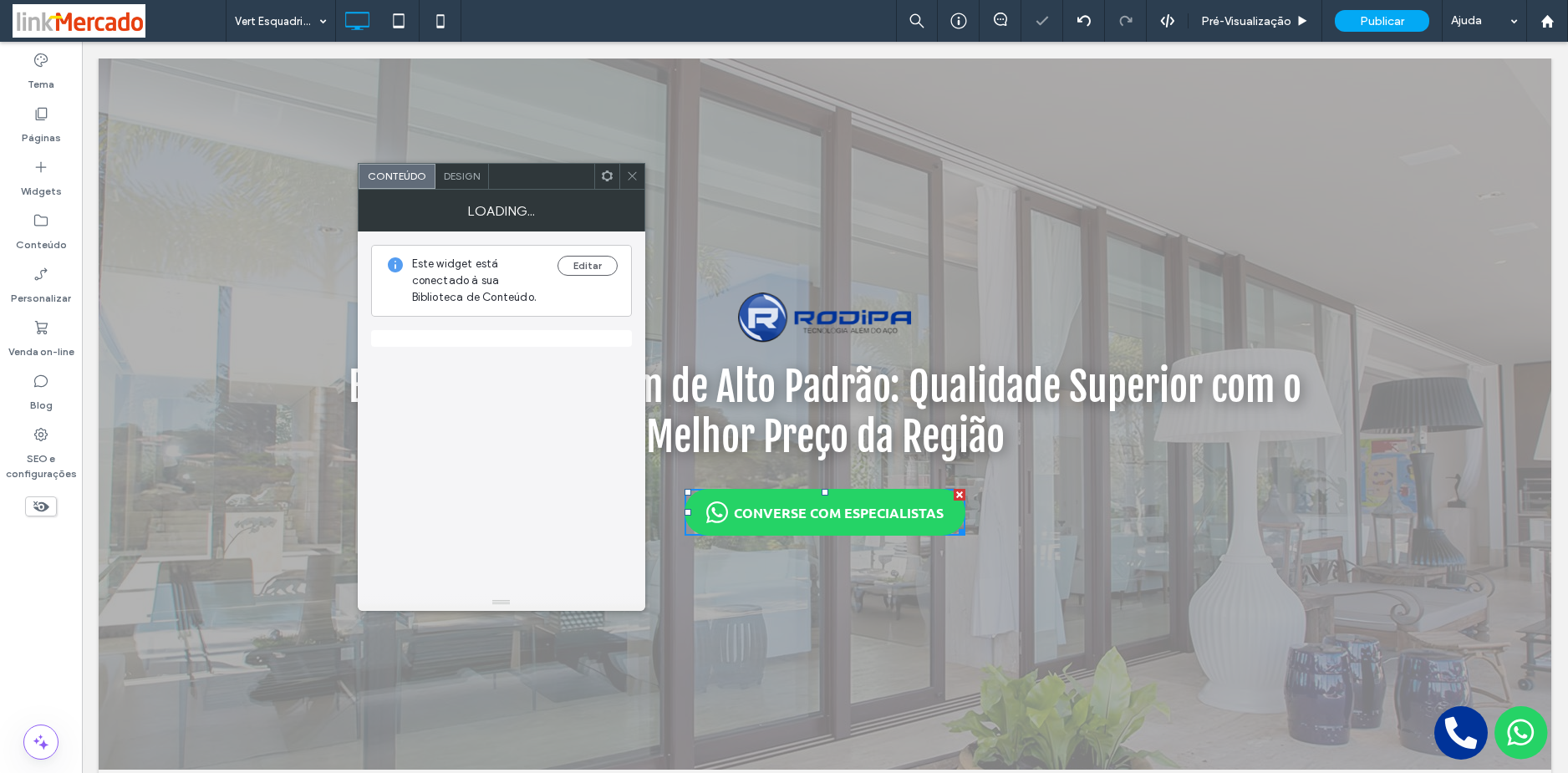
scroll to position [0, 0]
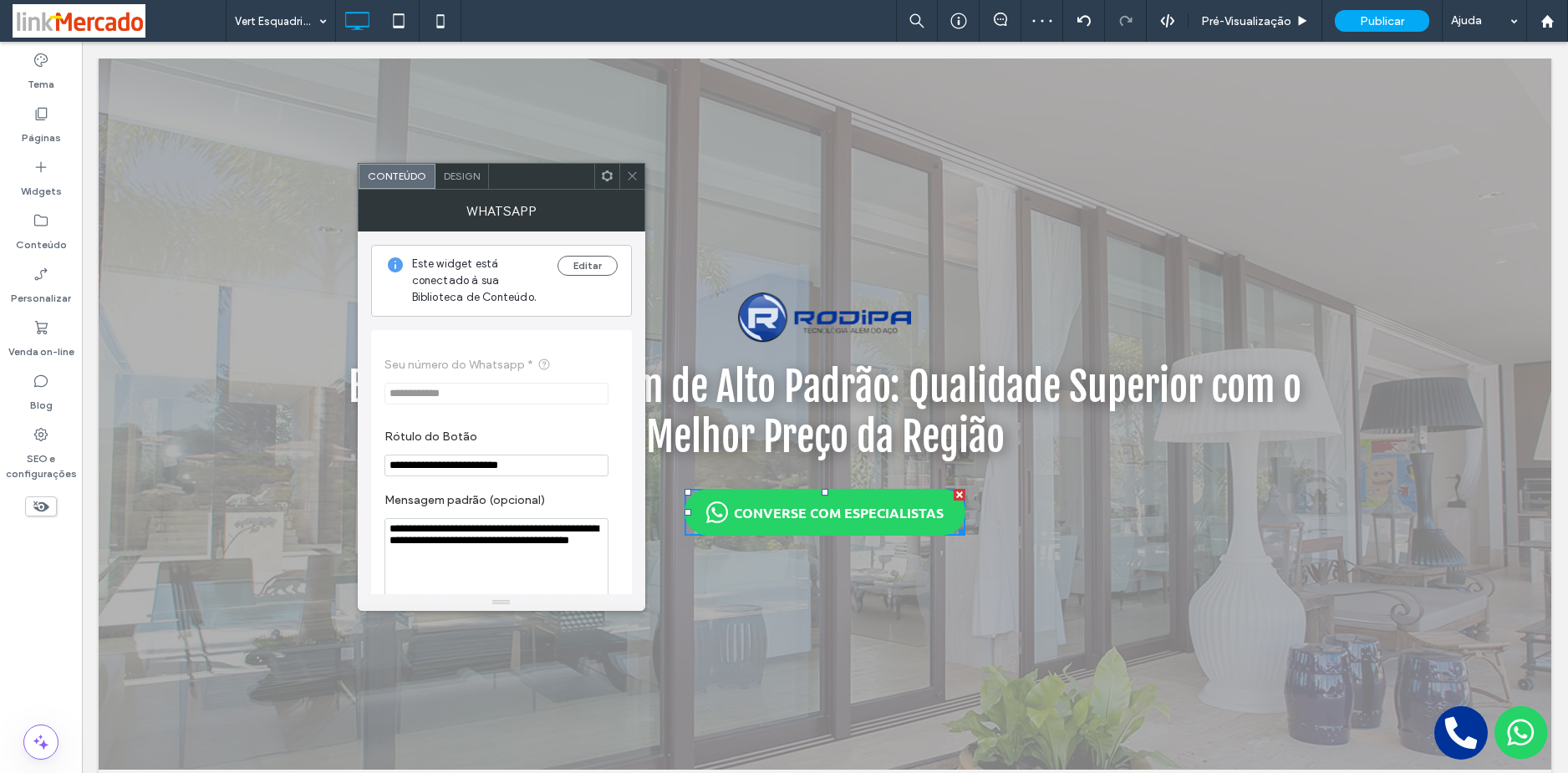
drag, startPoint x: 410, startPoint y: 525, endPoint x: 488, endPoint y: 525, distance: 78.0
click at [488, 525] on textarea "**********" at bounding box center [496, 560] width 224 height 83
paste textarea "**********"
drag, startPoint x: 444, startPoint y: 526, endPoint x: 570, endPoint y: 524, distance: 126.0
click at [570, 524] on textarea "**********" at bounding box center [496, 560] width 224 height 83
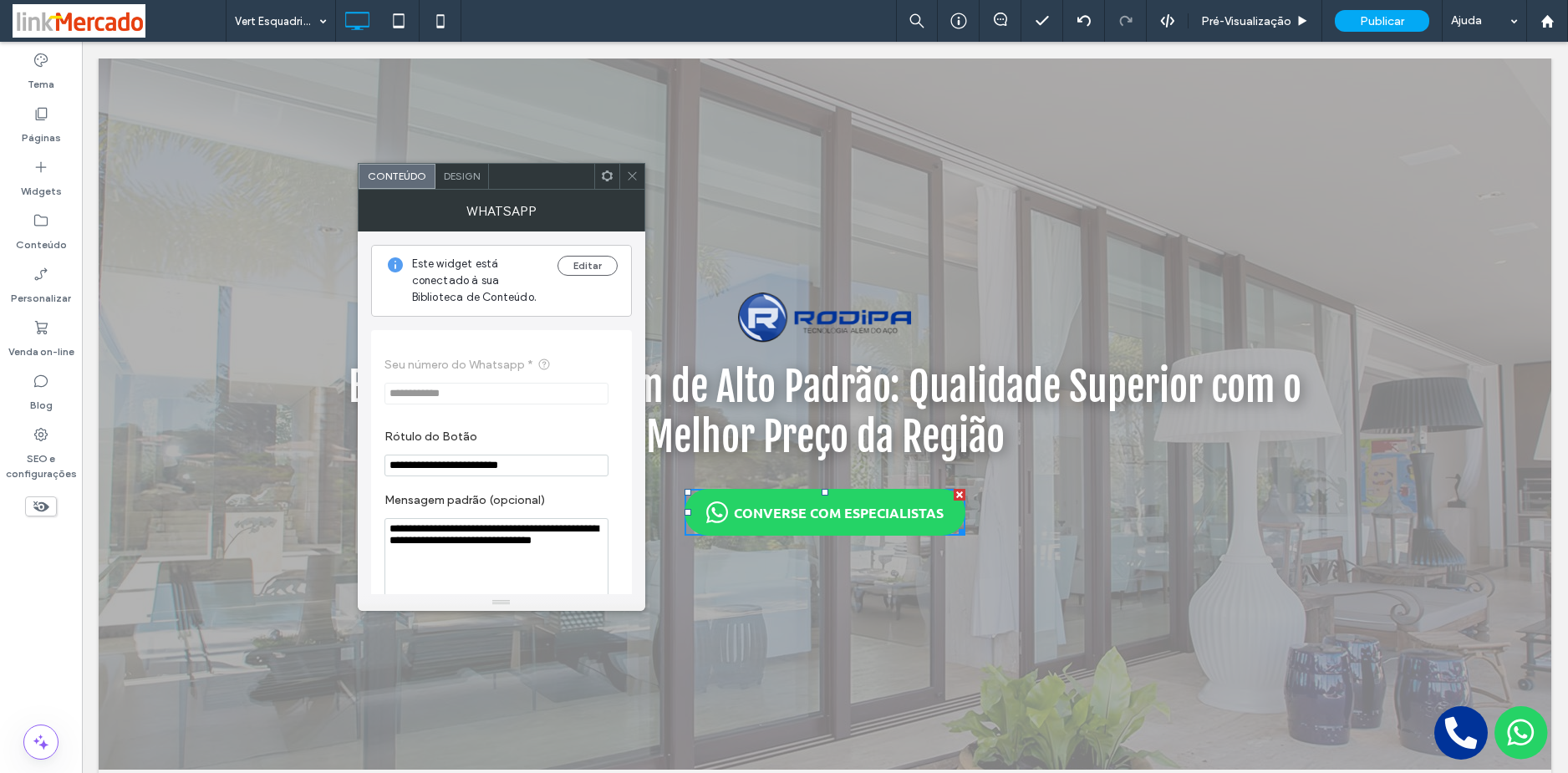
drag, startPoint x: 388, startPoint y: 530, endPoint x: 627, endPoint y: 550, distance: 239.8
click at [627, 550] on div "**********" at bounding box center [501, 507] width 260 height 356
type textarea "**********"
click at [633, 180] on icon at bounding box center [633, 176] width 13 height 13
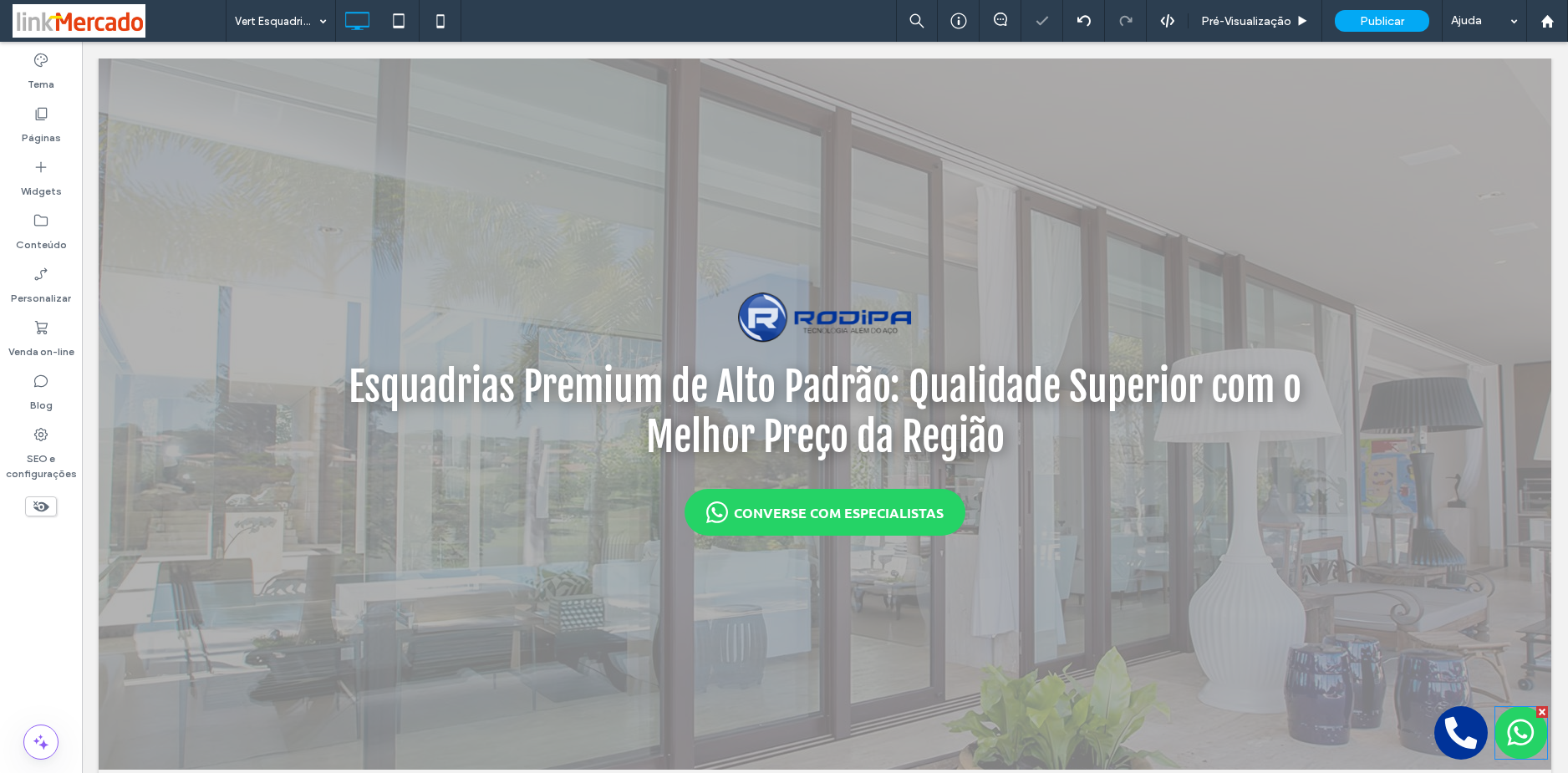
click at [1510, 727] on img at bounding box center [1521, 733] width 54 height 54
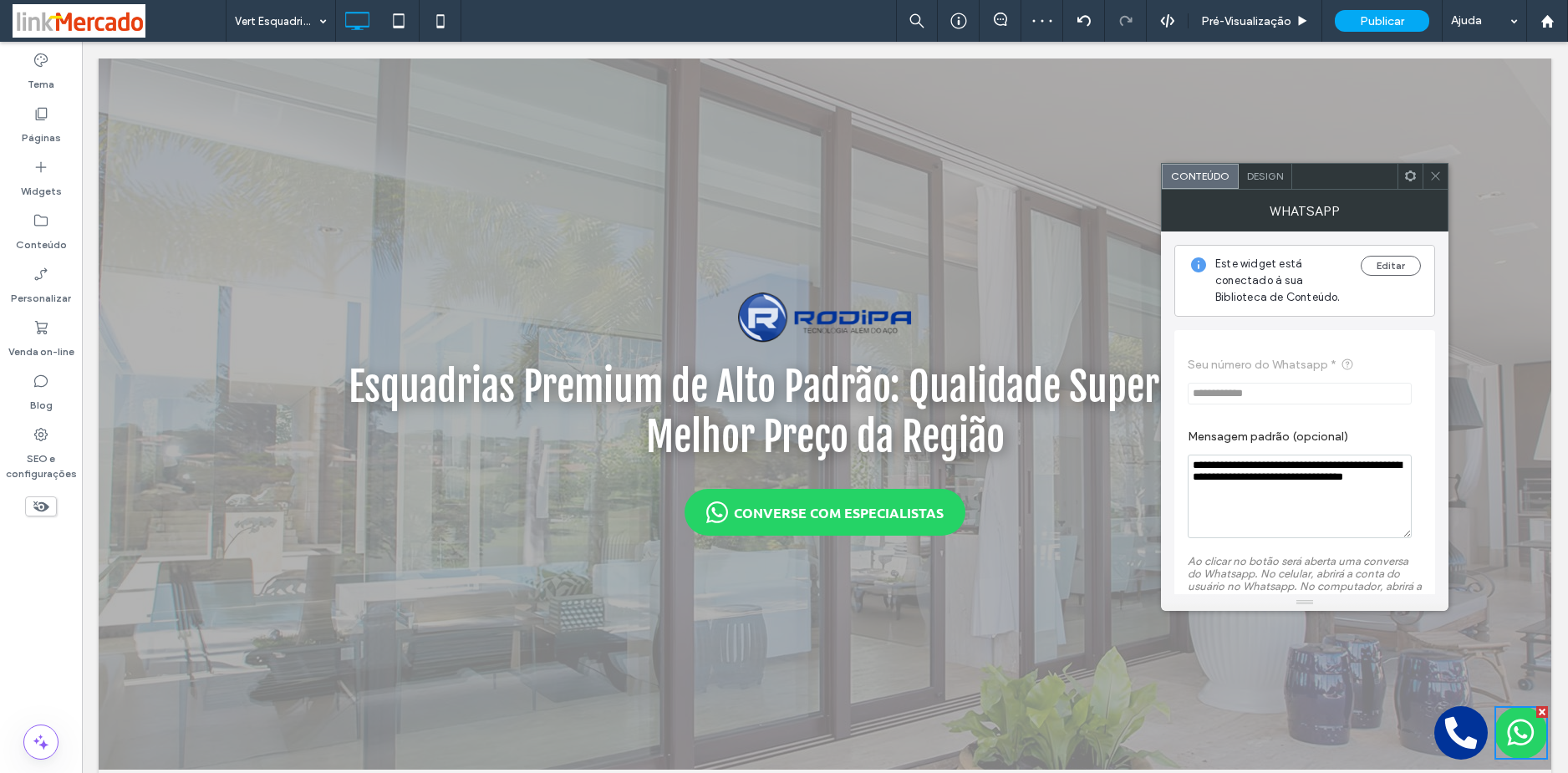
drag, startPoint x: 1282, startPoint y: 491, endPoint x: 1209, endPoint y: 456, distance: 81.0
click at [1209, 456] on textarea "**********" at bounding box center [1299, 496] width 224 height 83
click at [1268, 470] on textarea "**********" at bounding box center [1299, 496] width 224 height 83
drag, startPoint x: 1375, startPoint y: 523, endPoint x: 1116, endPoint y: 436, distance: 273.2
paste textarea "**********"
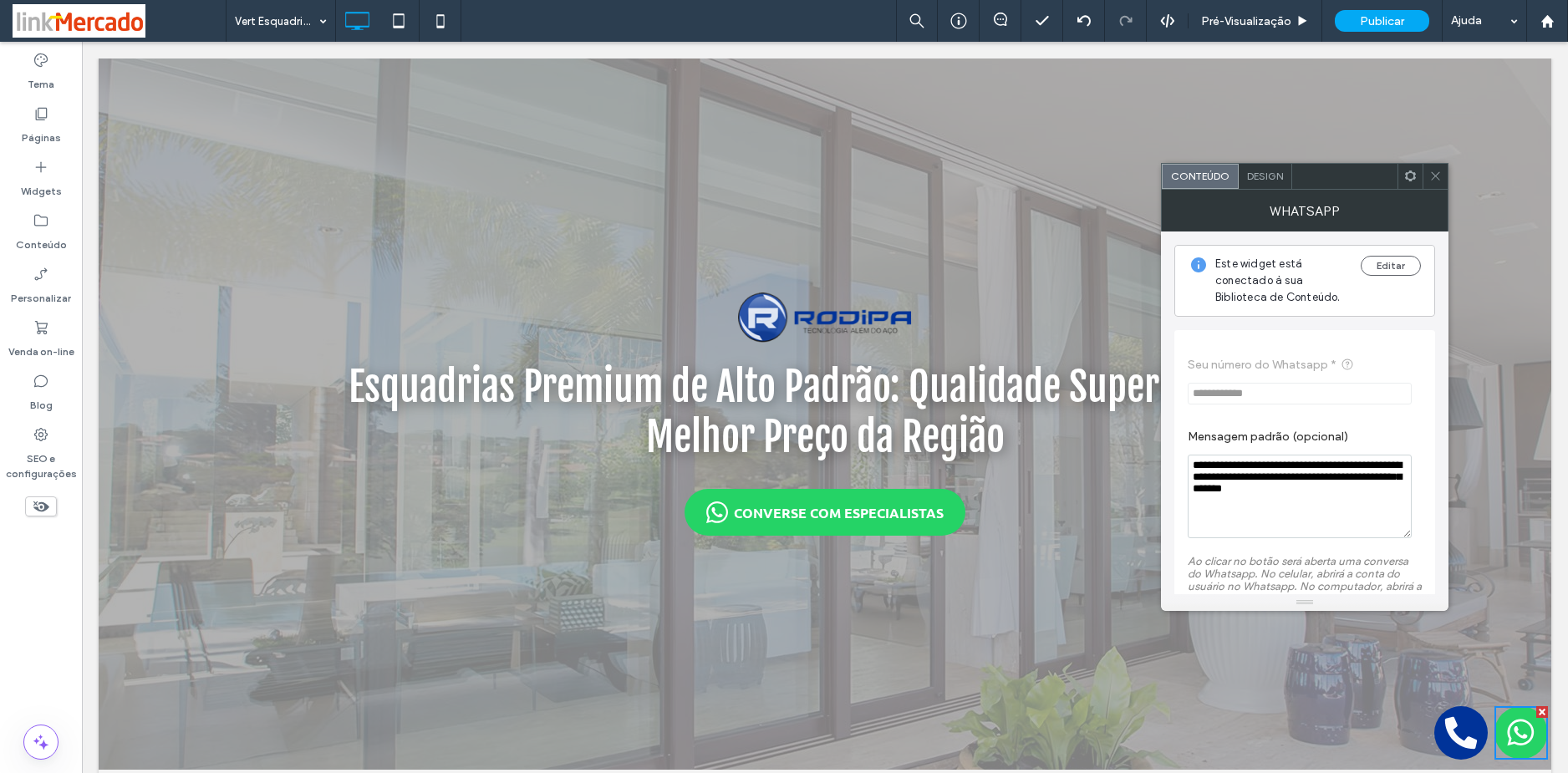
drag, startPoint x: 1251, startPoint y: 479, endPoint x: 1402, endPoint y: 481, distance: 151.0
click at [1402, 481] on textarea "**********" at bounding box center [1299, 496] width 224 height 83
drag, startPoint x: 1465, startPoint y: 530, endPoint x: 1116, endPoint y: 439, distance: 360.7
type textarea "**********"
click at [1432, 171] on icon at bounding box center [1435, 176] width 13 height 13
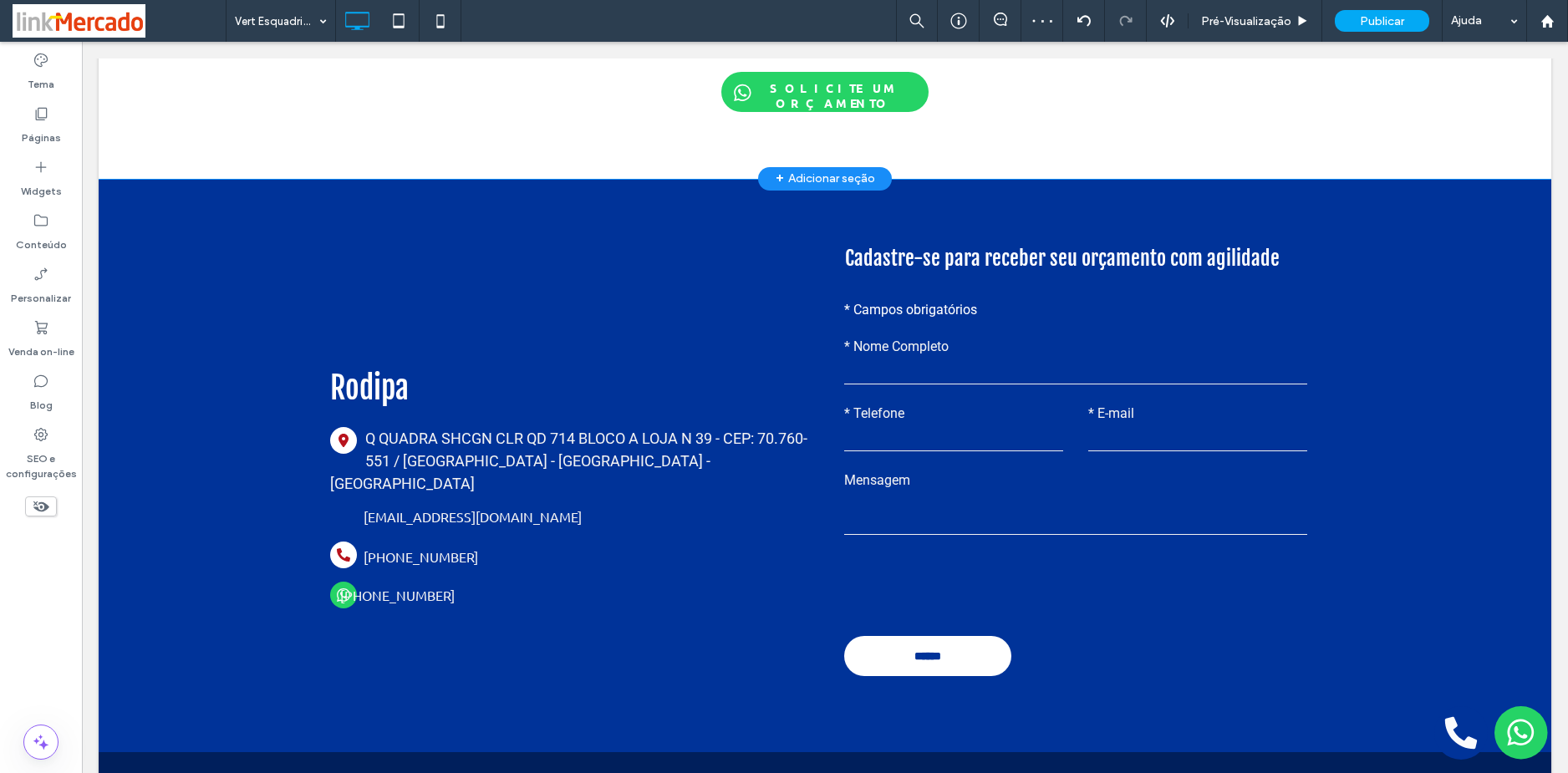
scroll to position [2173, 0]
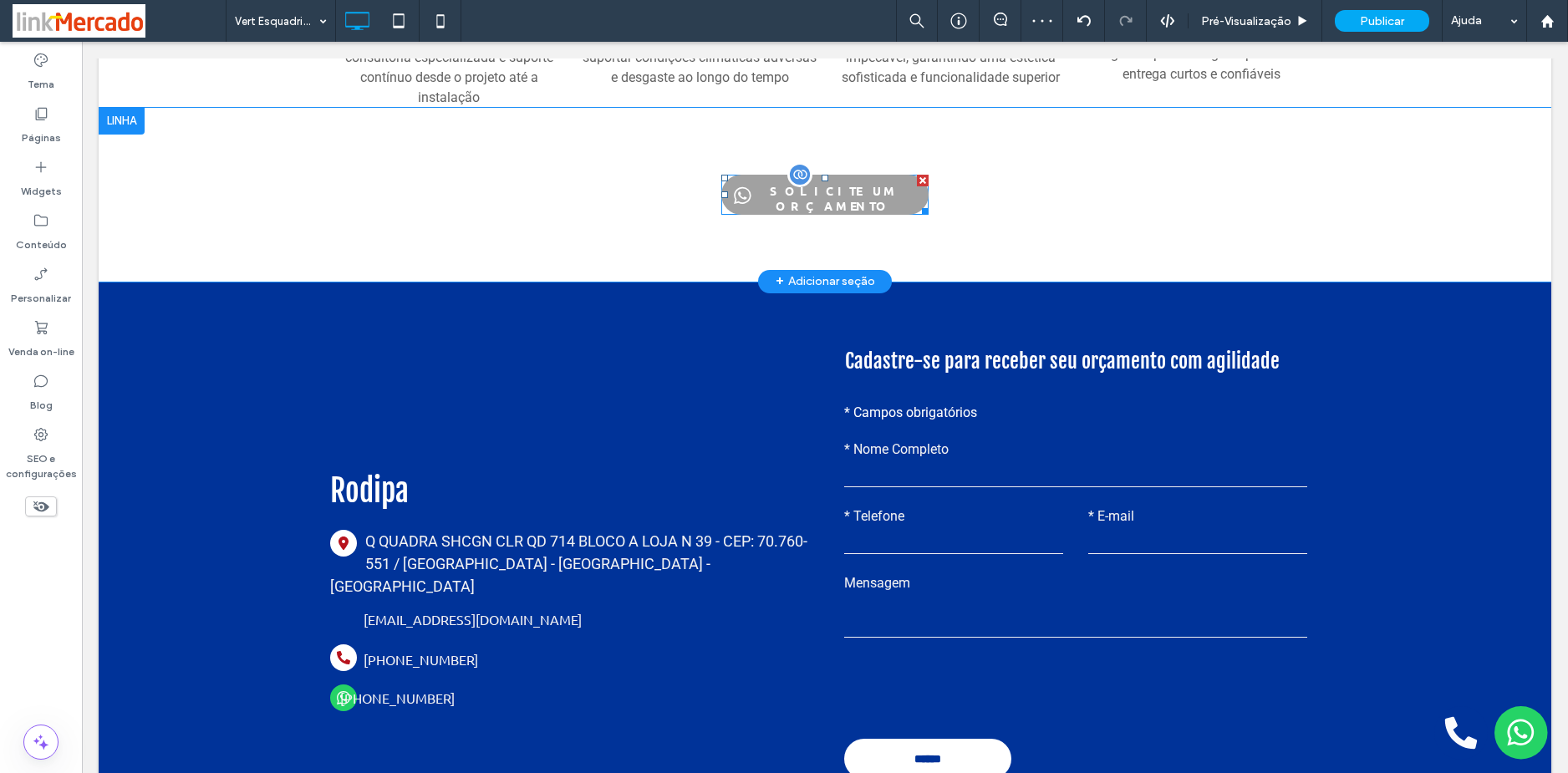
click at [787, 187] on span "SOLICITE UM ORÇAMENTO" at bounding box center [833, 198] width 187 height 47
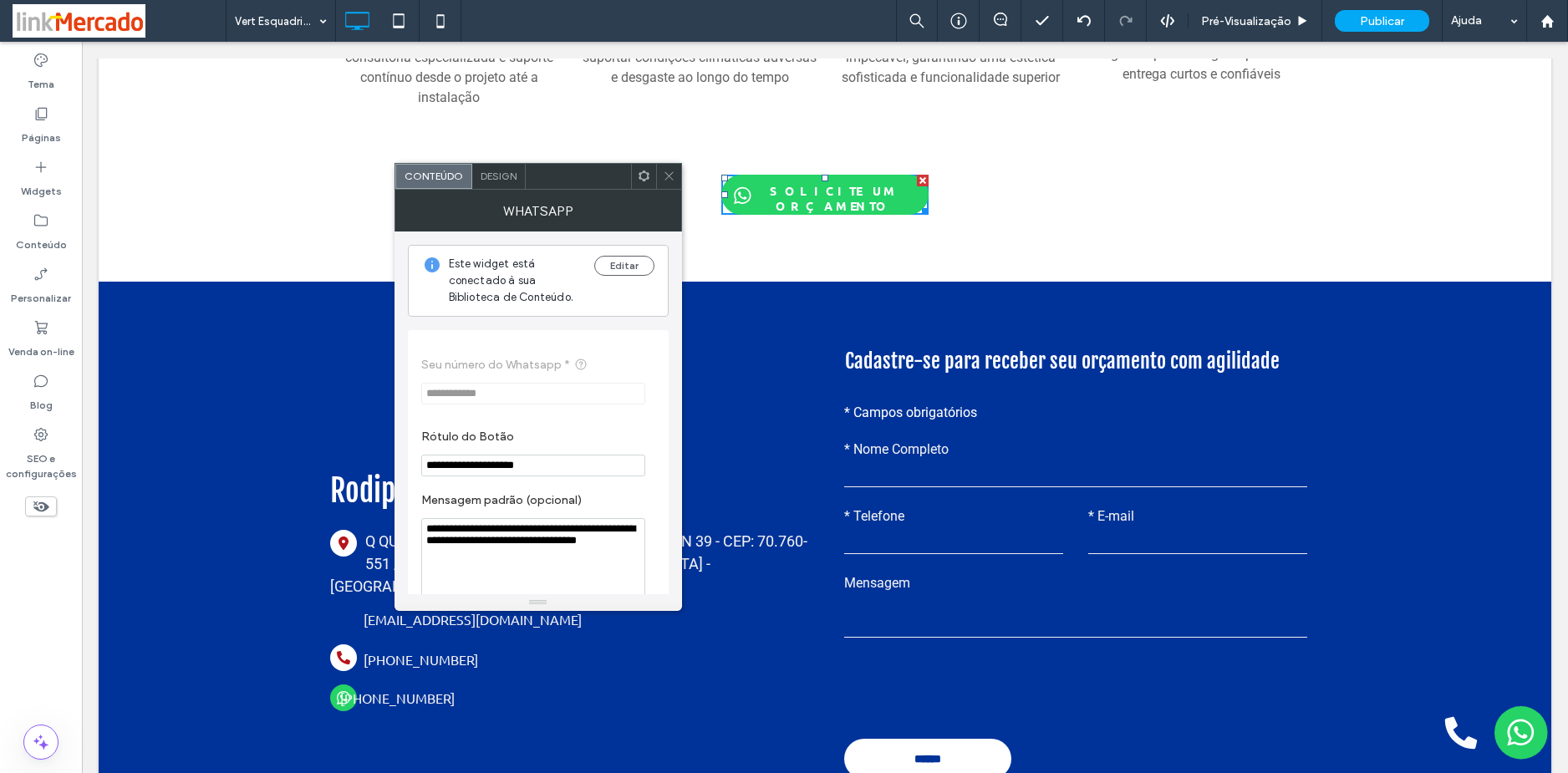
drag, startPoint x: 609, startPoint y: 585, endPoint x: 359, endPoint y: 506, distance: 262.2
paste textarea "**********"
drag, startPoint x: 489, startPoint y: 542, endPoint x: 634, endPoint y: 539, distance: 145.0
click at [634, 539] on textarea "**********" at bounding box center [533, 560] width 224 height 83
type textarea "**********"
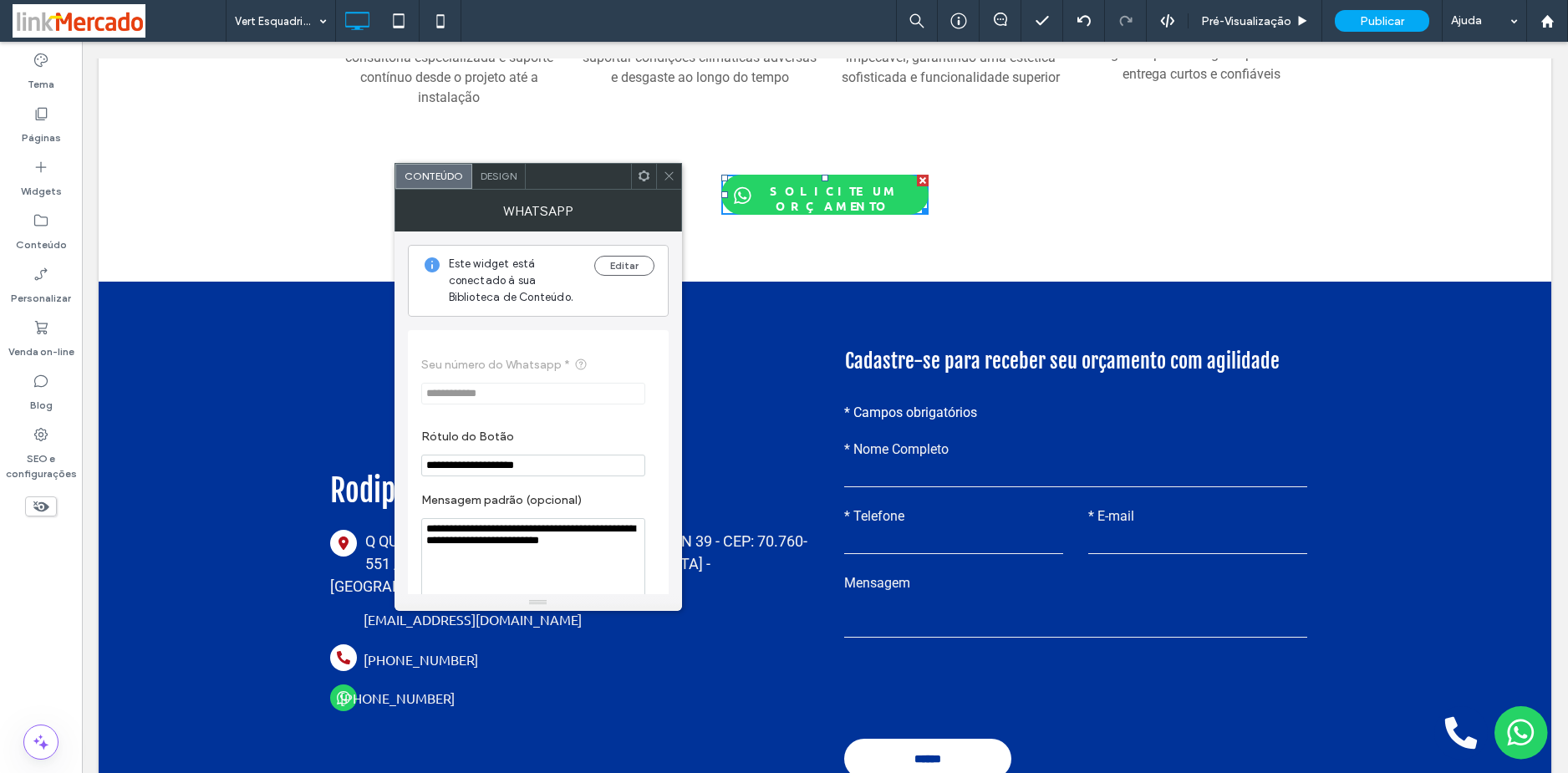
drag, startPoint x: 668, startPoint y: 174, endPoint x: 559, endPoint y: 365, distance: 219.9
click at [668, 175] on icon at bounding box center [669, 176] width 13 height 13
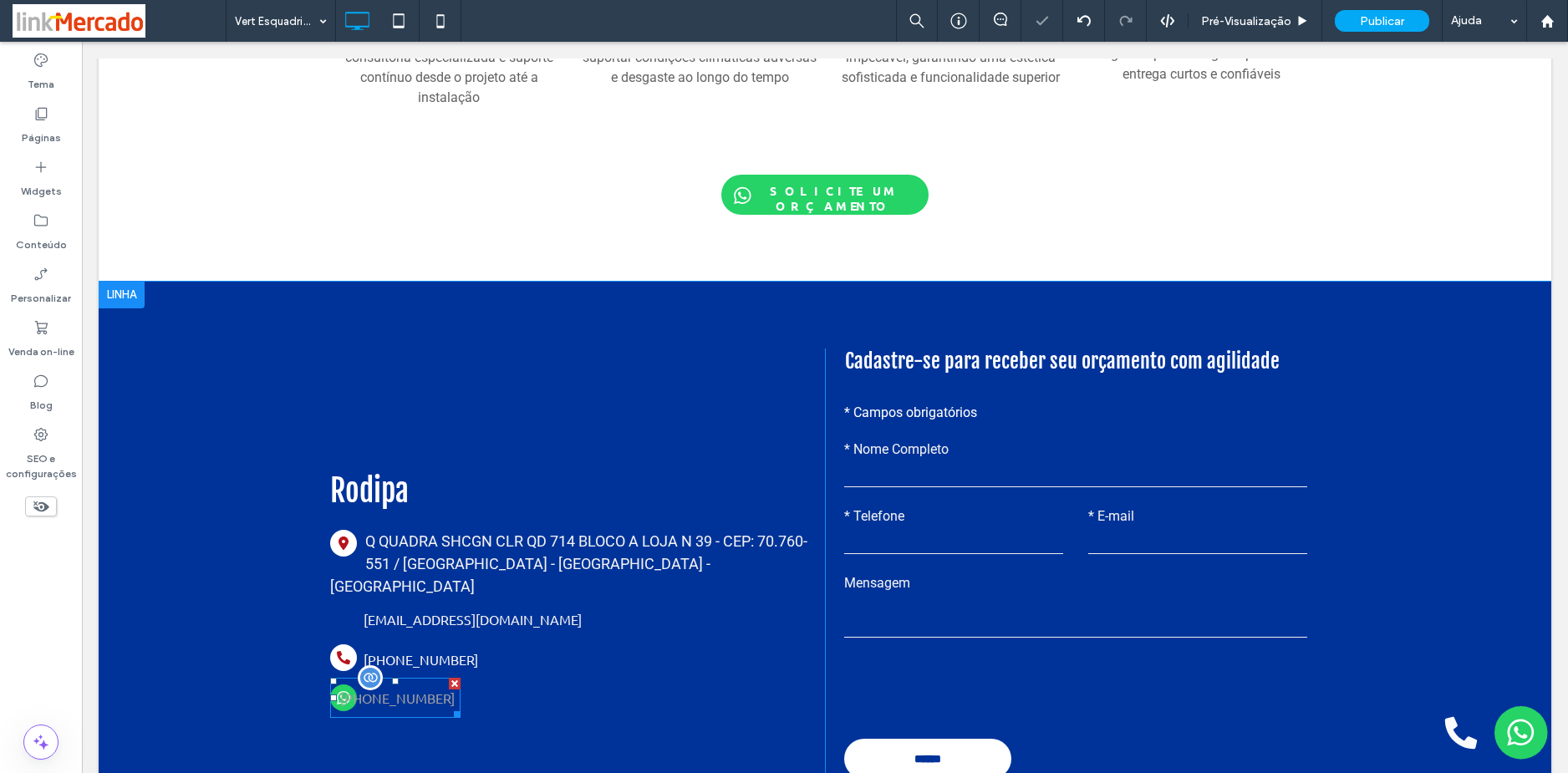
click at [416, 681] on span "(11) 3782-0947" at bounding box center [397, 697] width 127 height 33
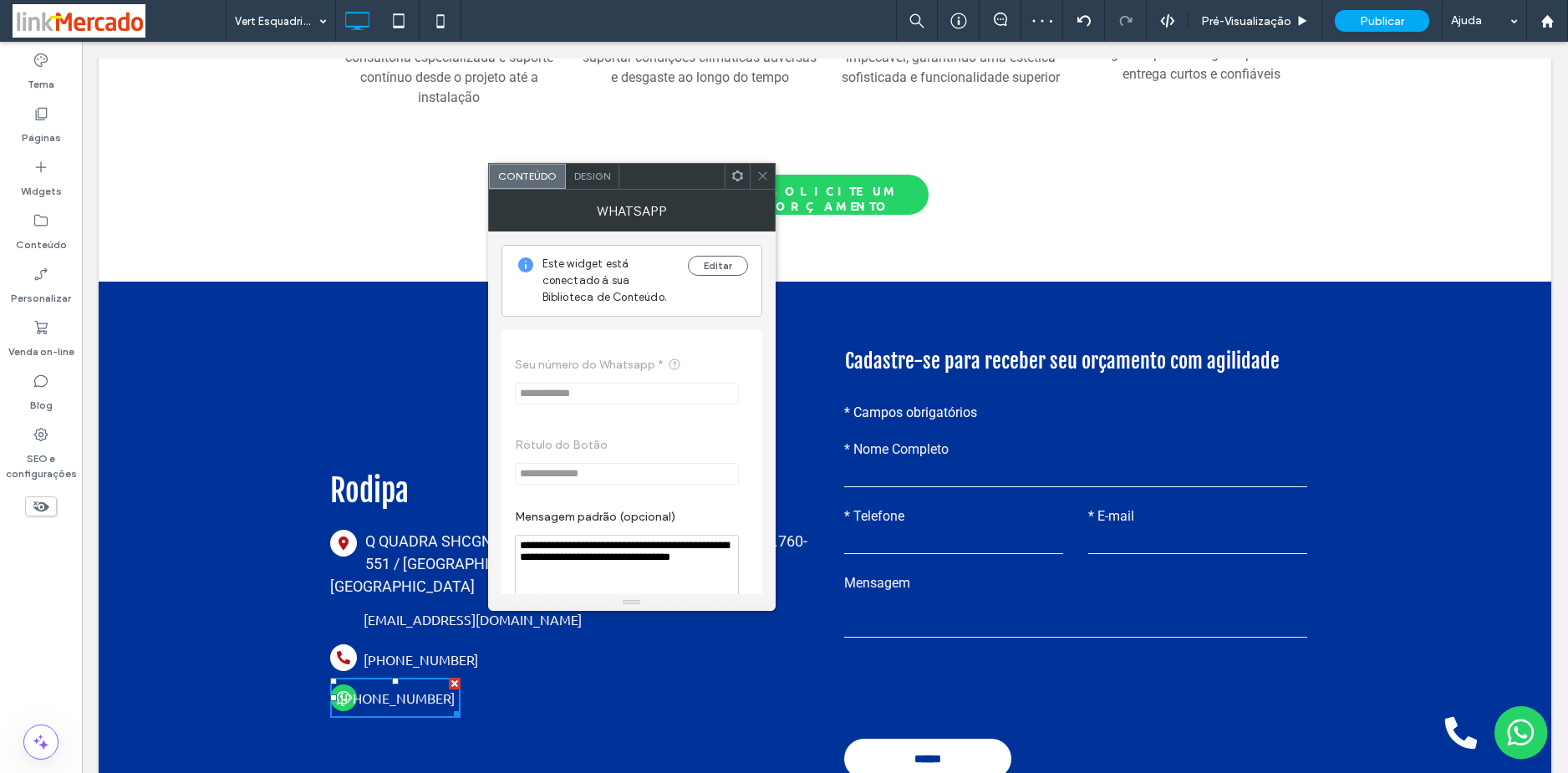
drag, startPoint x: 666, startPoint y: 615, endPoint x: 439, endPoint y: 503, distance: 253.1
paste textarea "Mensagem padrão (opcional)"
type textarea "**********"
click at [764, 172] on icon at bounding box center [763, 176] width 13 height 13
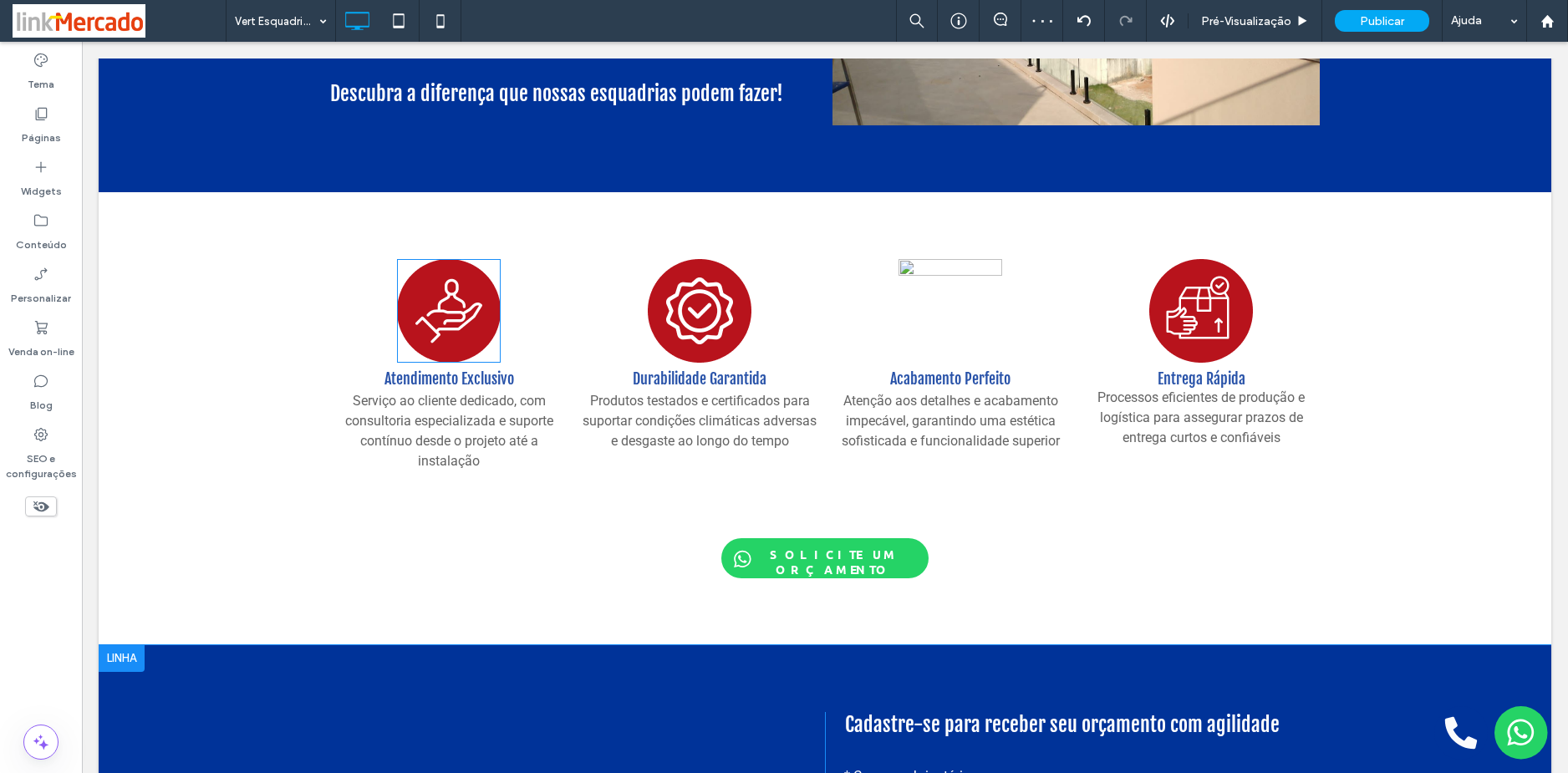
scroll to position [1839, 0]
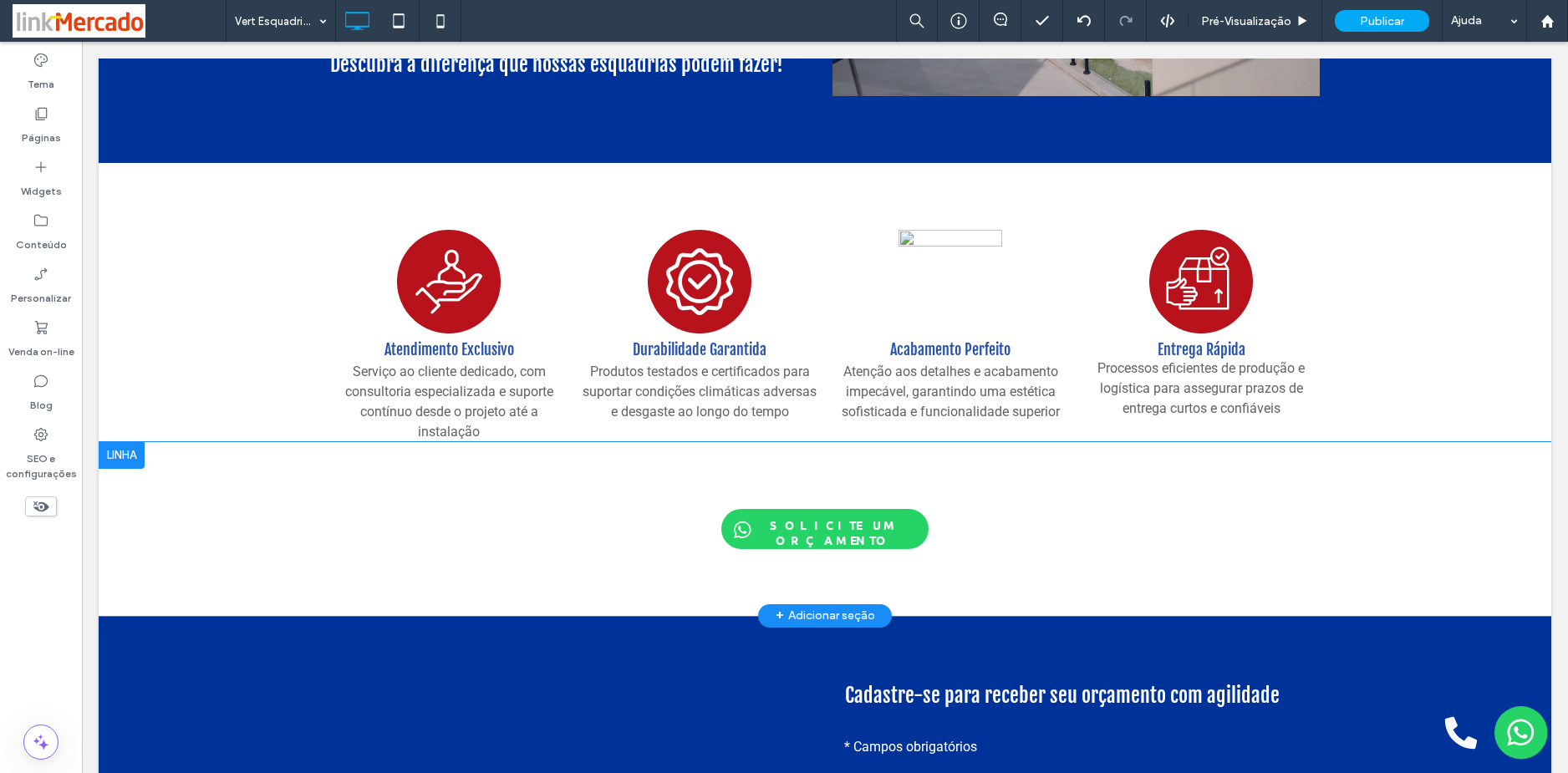
click at [369, 491] on div "SOLICITE UM ORÇAMENTO Click To Paste Linha + Adicionar seção" at bounding box center [825, 529] width 1453 height 174
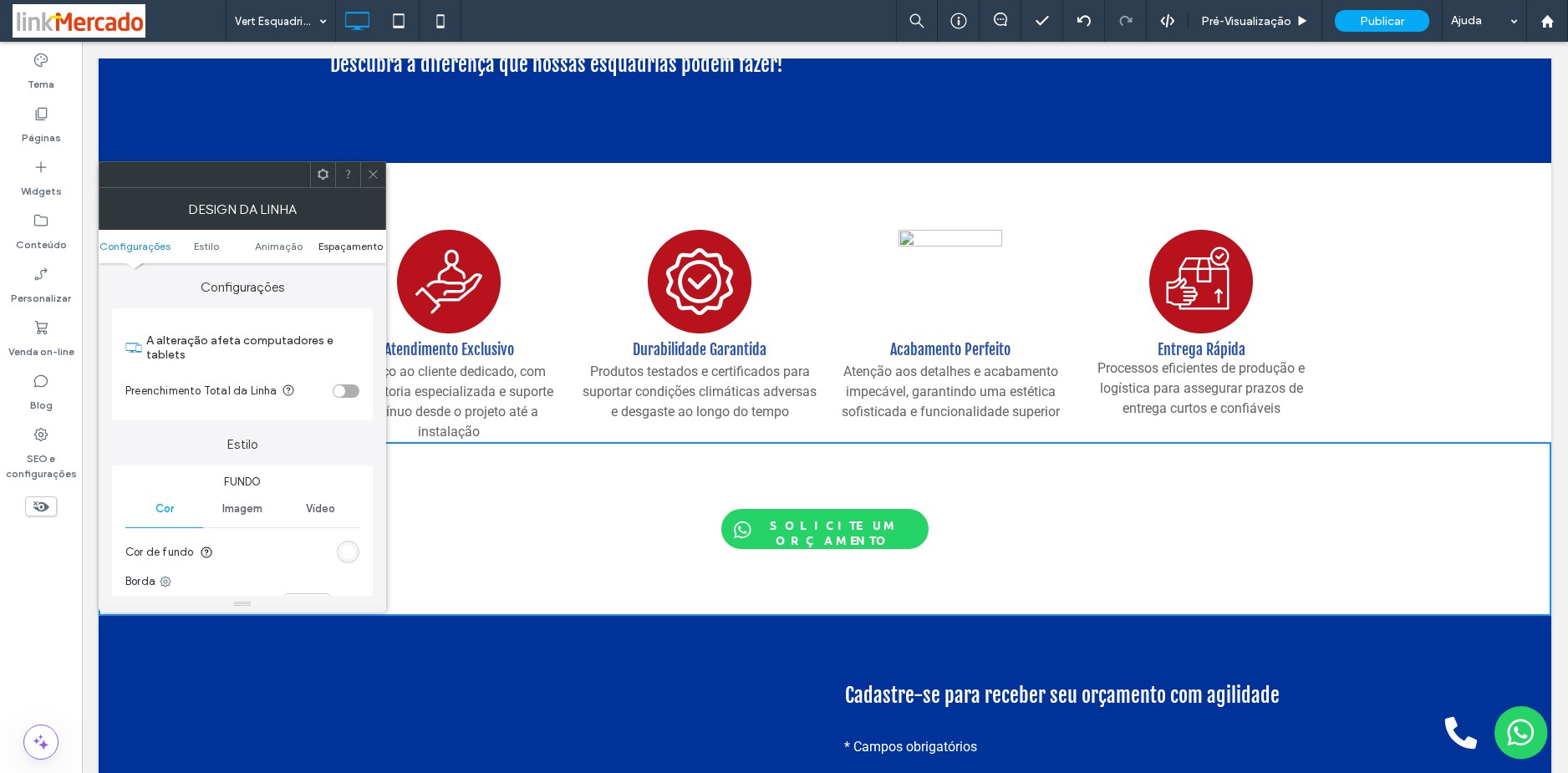
click at [346, 241] on span "Espaçamento" at bounding box center [351, 247] width 65 height 13
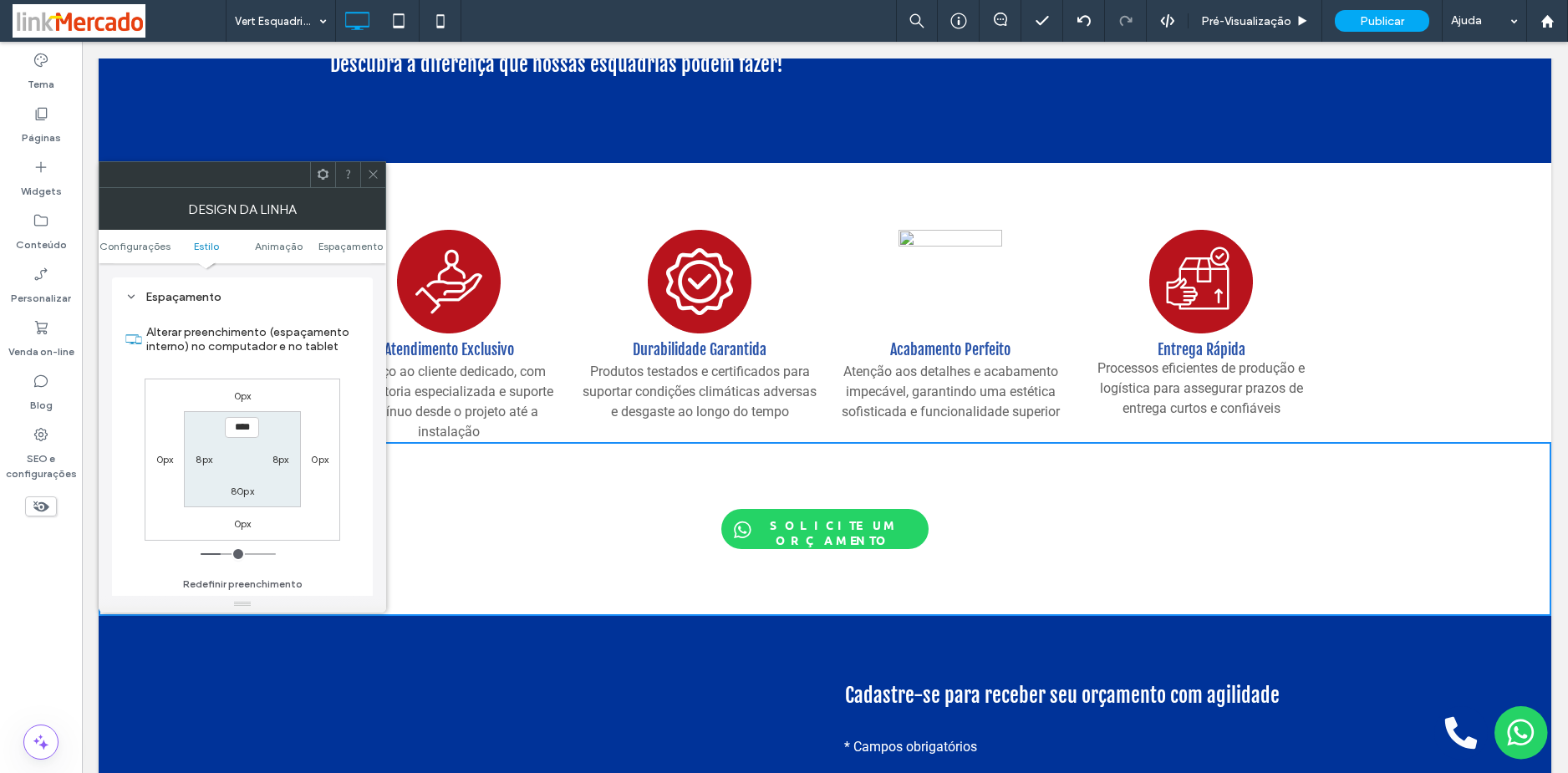
scroll to position [487, 0]
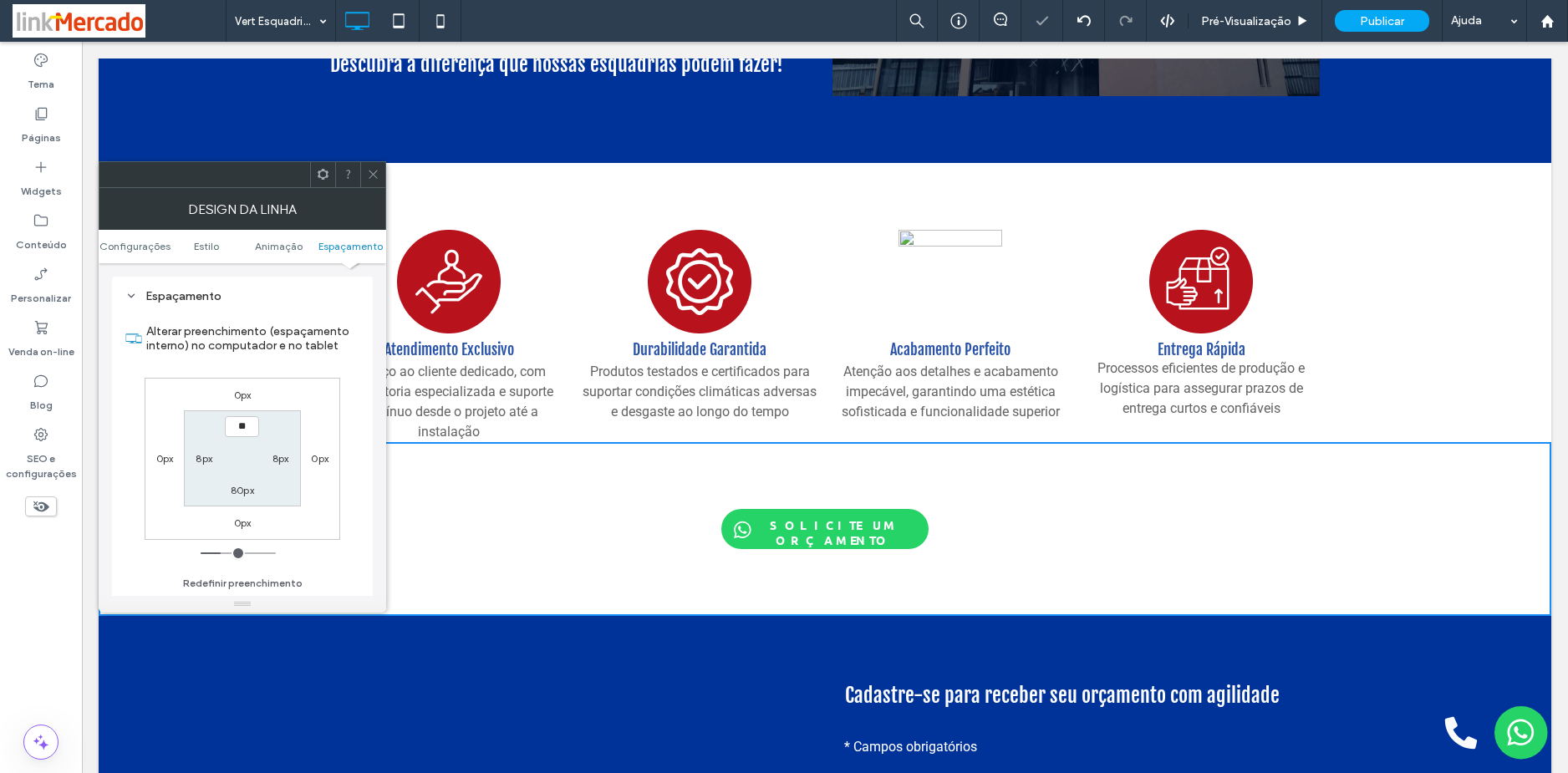
type input "****"
type input "**"
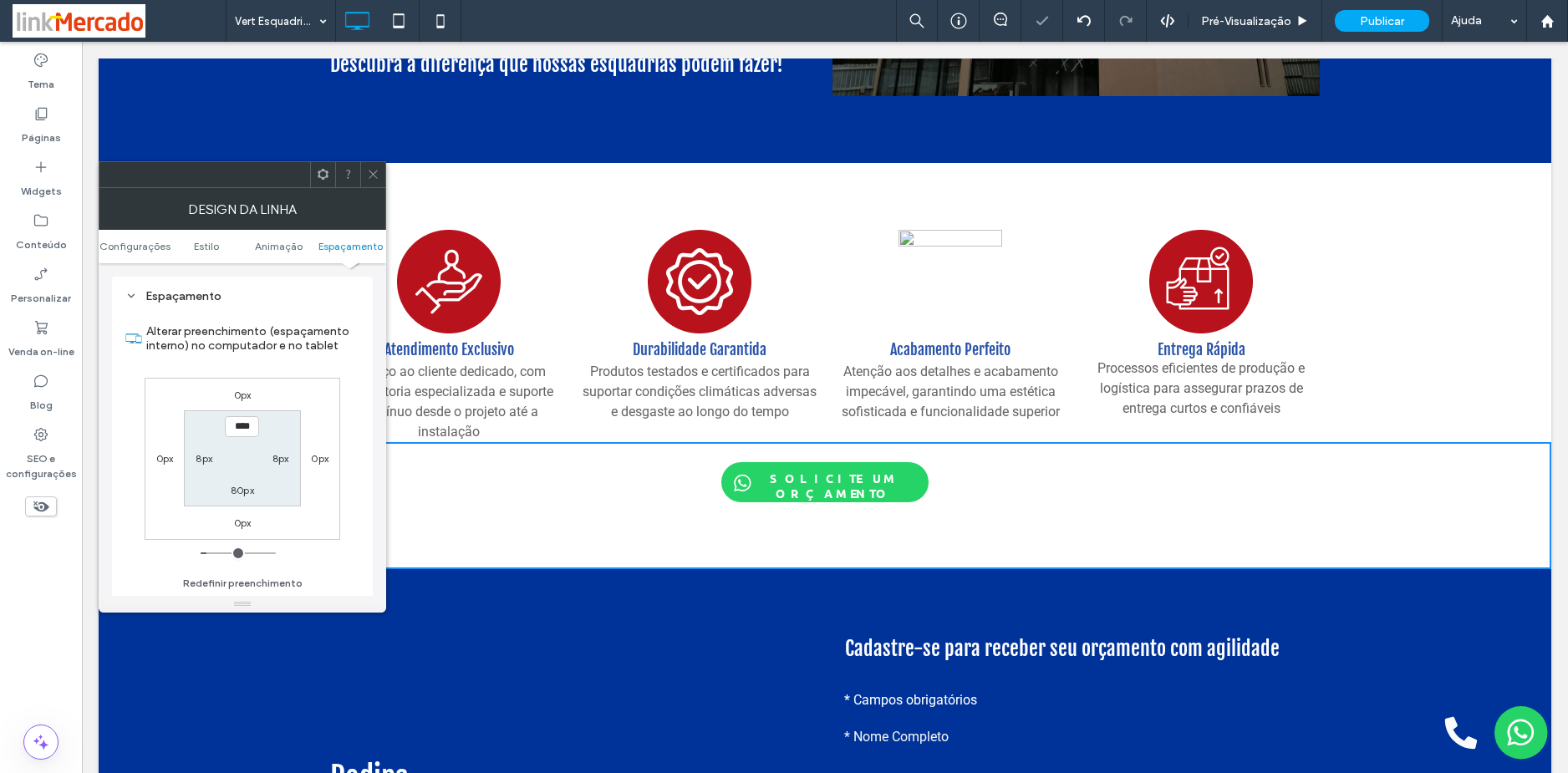
click at [368, 179] on icon at bounding box center [373, 175] width 13 height 13
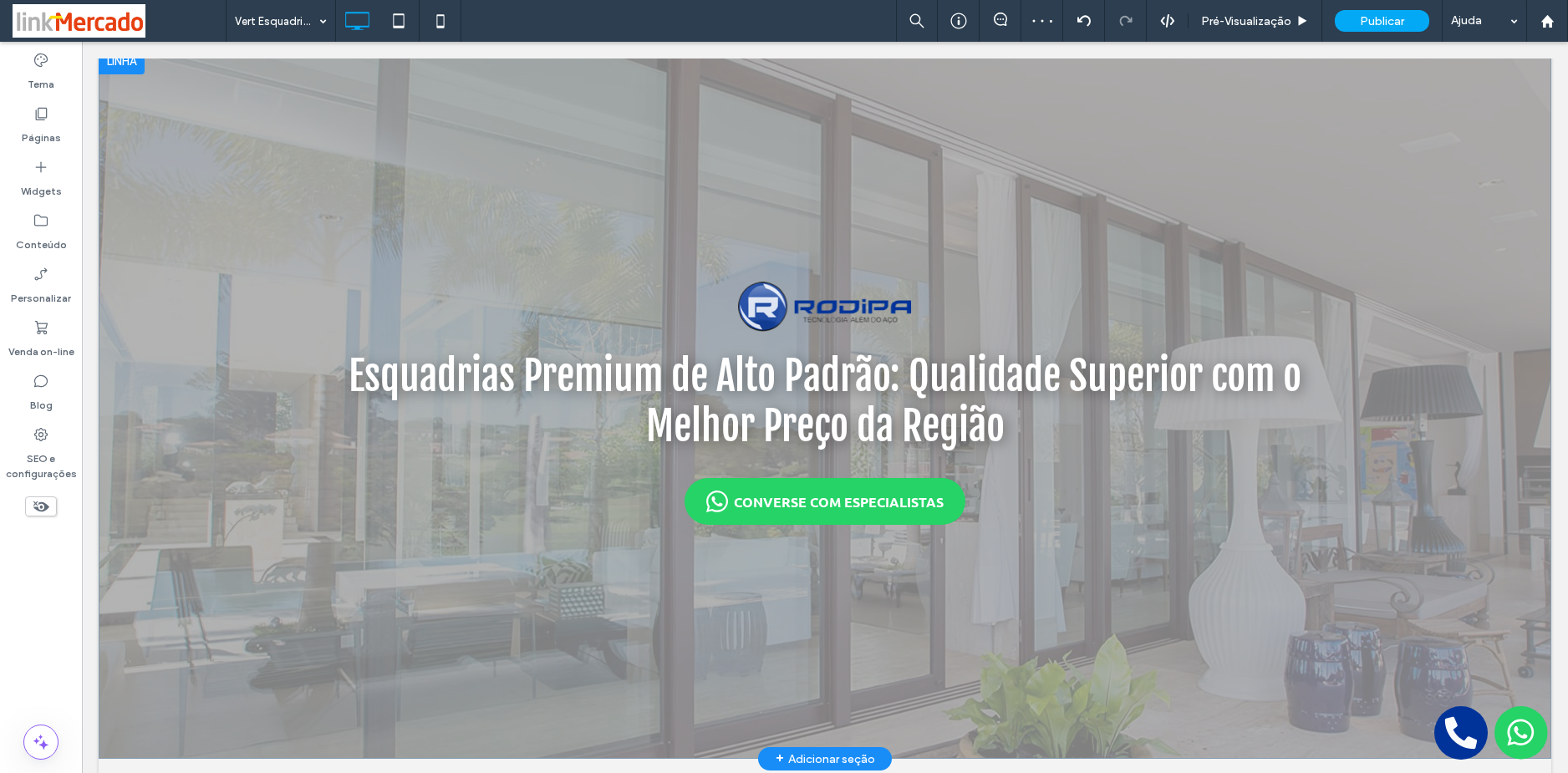
scroll to position [0, 0]
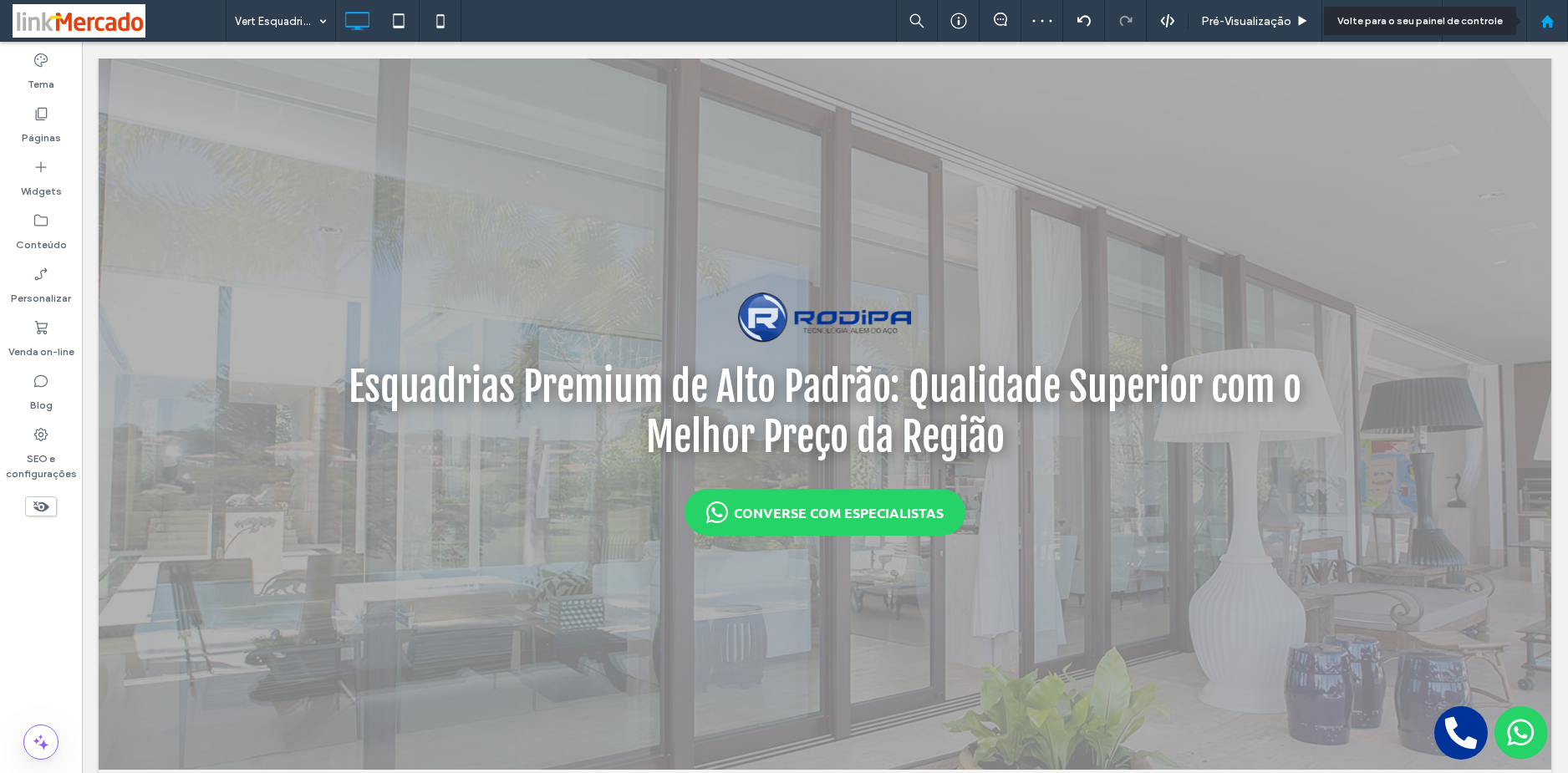
click at [1550, 18] on use at bounding box center [1547, 20] width 13 height 13
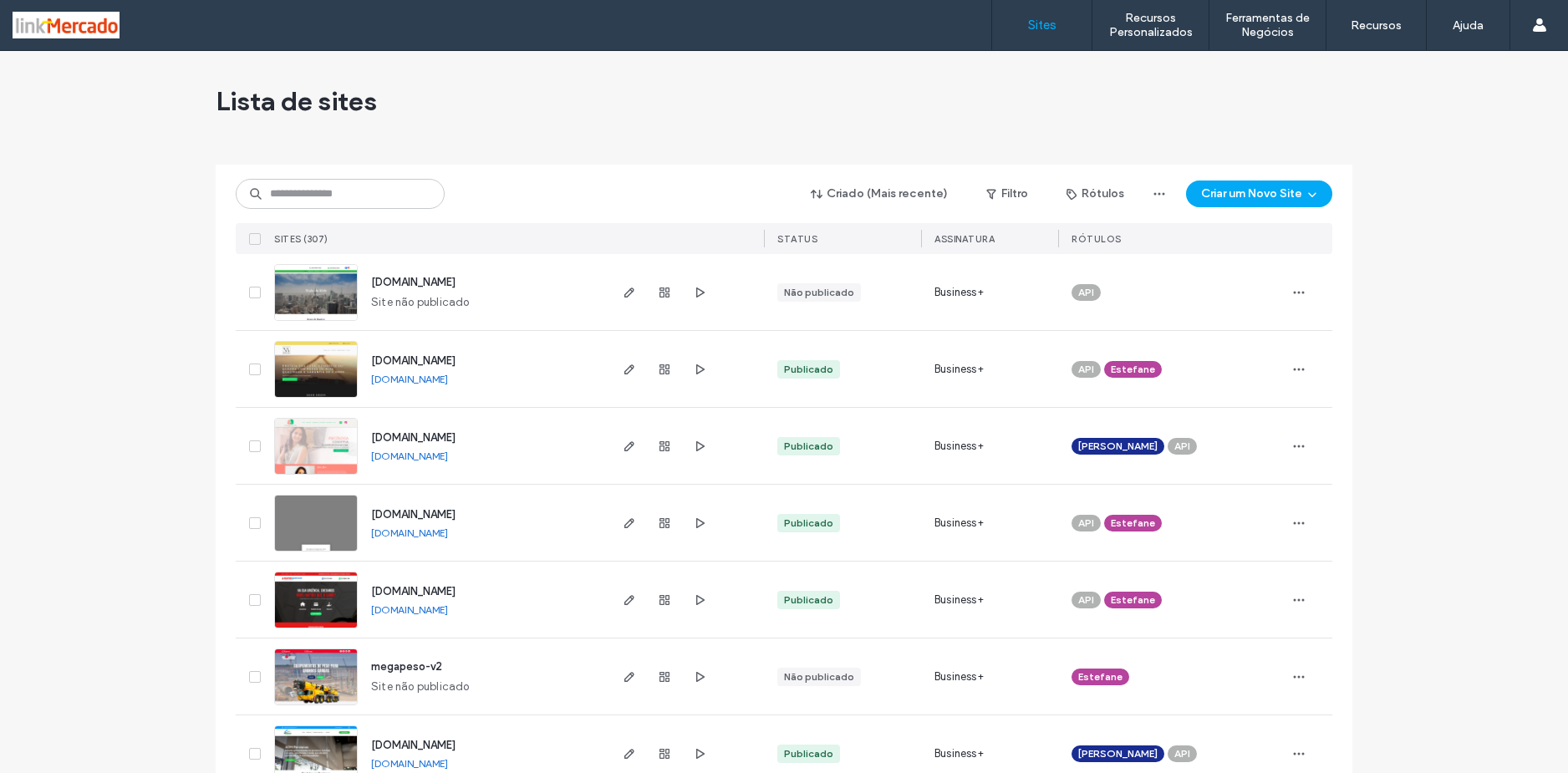
click at [308, 285] on img at bounding box center [316, 321] width 82 height 114
